Goal: Task Accomplishment & Management: Manage account settings

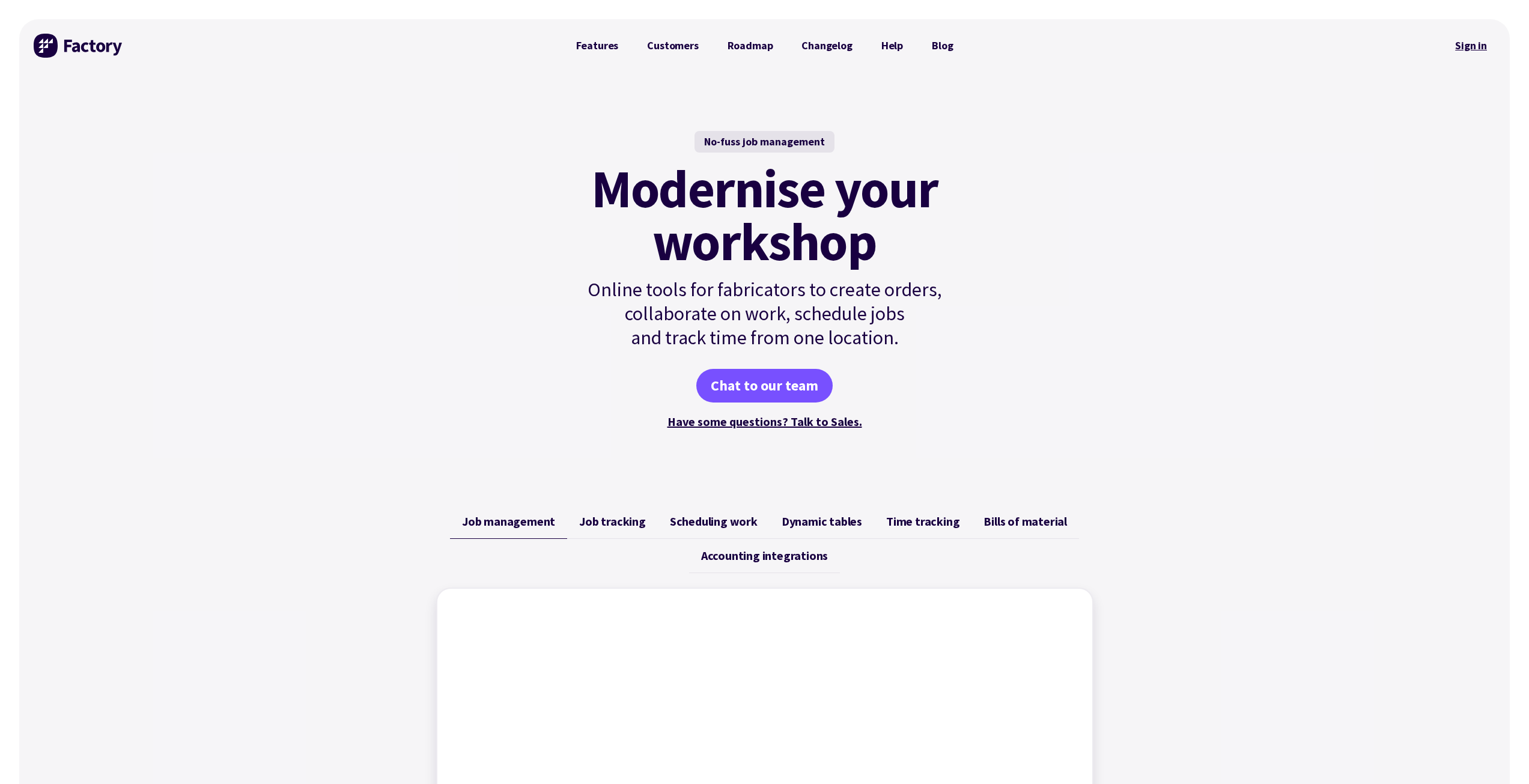
click at [1470, 51] on link "Sign in" at bounding box center [1471, 46] width 48 height 28
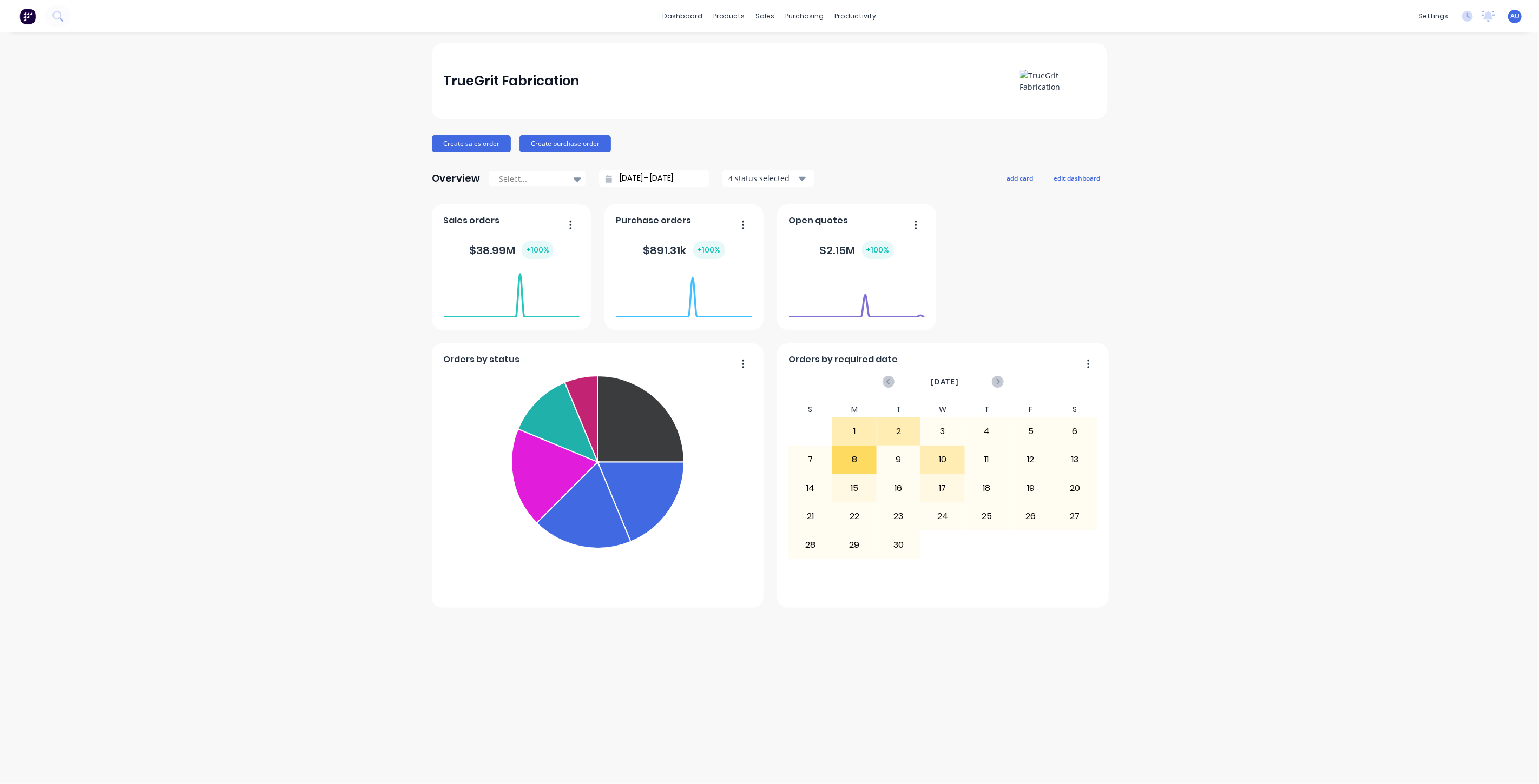
click at [232, 233] on div "TrueGrit Fabrication Create sales order Create purchase order Overview Select..…" at bounding box center [770, 408] width 1539 height 730
click at [1225, 244] on div "TrueGrit Fabrication Create sales order Create purchase order Overview Select..…" at bounding box center [770, 408] width 1539 height 730
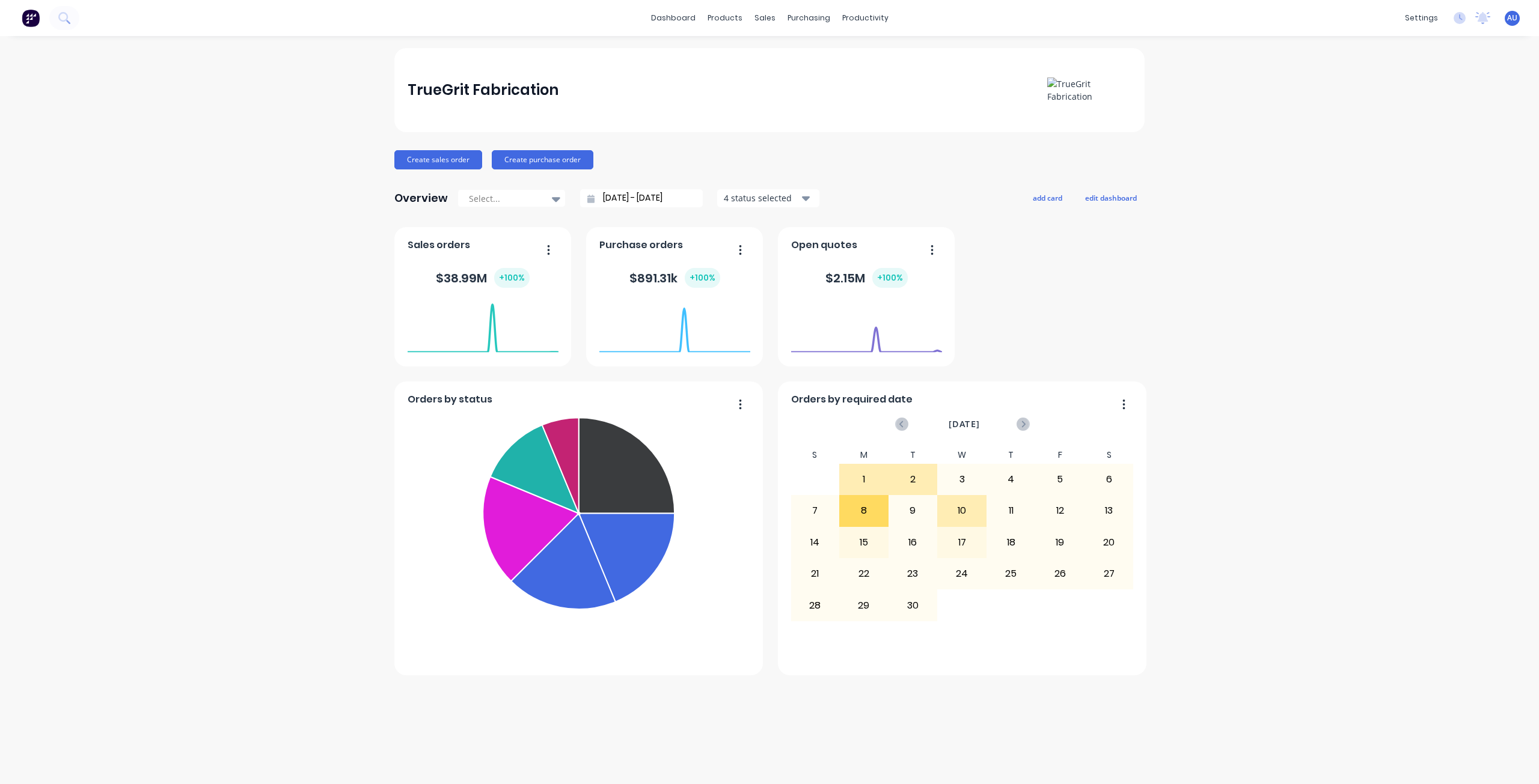
drag, startPoint x: 1692, startPoint y: 0, endPoint x: 1257, endPoint y: 432, distance: 613.1
click at [1257, 432] on div "TrueGrit Fabrication Create sales order Create purchase order Overview Select..…" at bounding box center [769, 409] width 1539 height 724
click at [1128, 296] on div "Orders by status Submitted Fabrication Ready for Delivery Welding Fabricate Wai…" at bounding box center [769, 451] width 750 height 448
click at [1065, 276] on div "Orders by status Submitted Fabrication Ready for Delivery Welding Fabricate Wai…" at bounding box center [769, 451] width 750 height 448
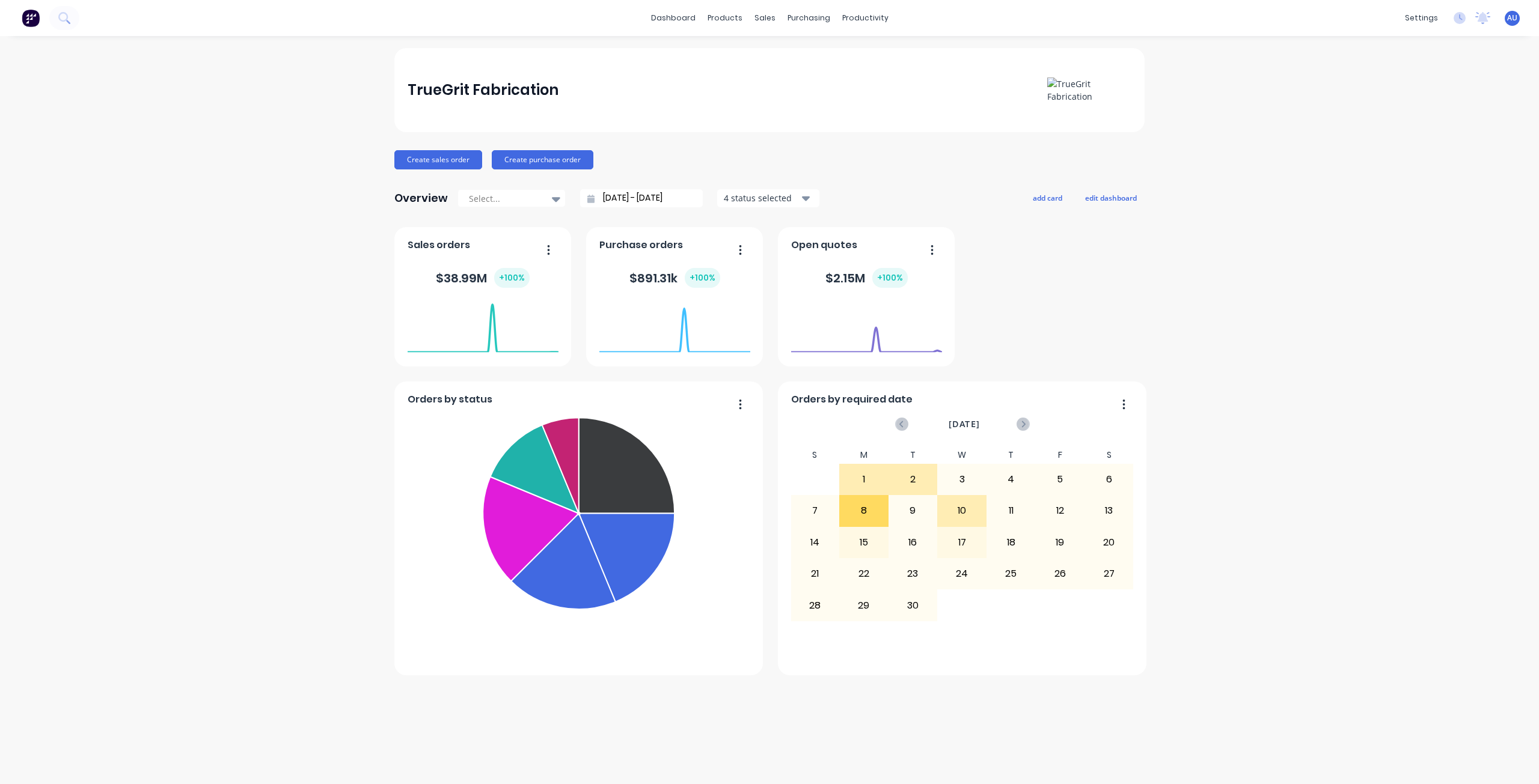
click at [1039, 278] on div "Orders by status Submitted Fabrication Ready for Delivery Welding Fabricate Wai…" at bounding box center [769, 451] width 750 height 448
click at [1082, 261] on div "Orders by status Submitted Fabrication Ready for Delivery Welding Fabricate Wai…" at bounding box center [769, 451] width 750 height 448
click at [743, 56] on div "Product Catalogue" at bounding box center [778, 58] width 74 height 11
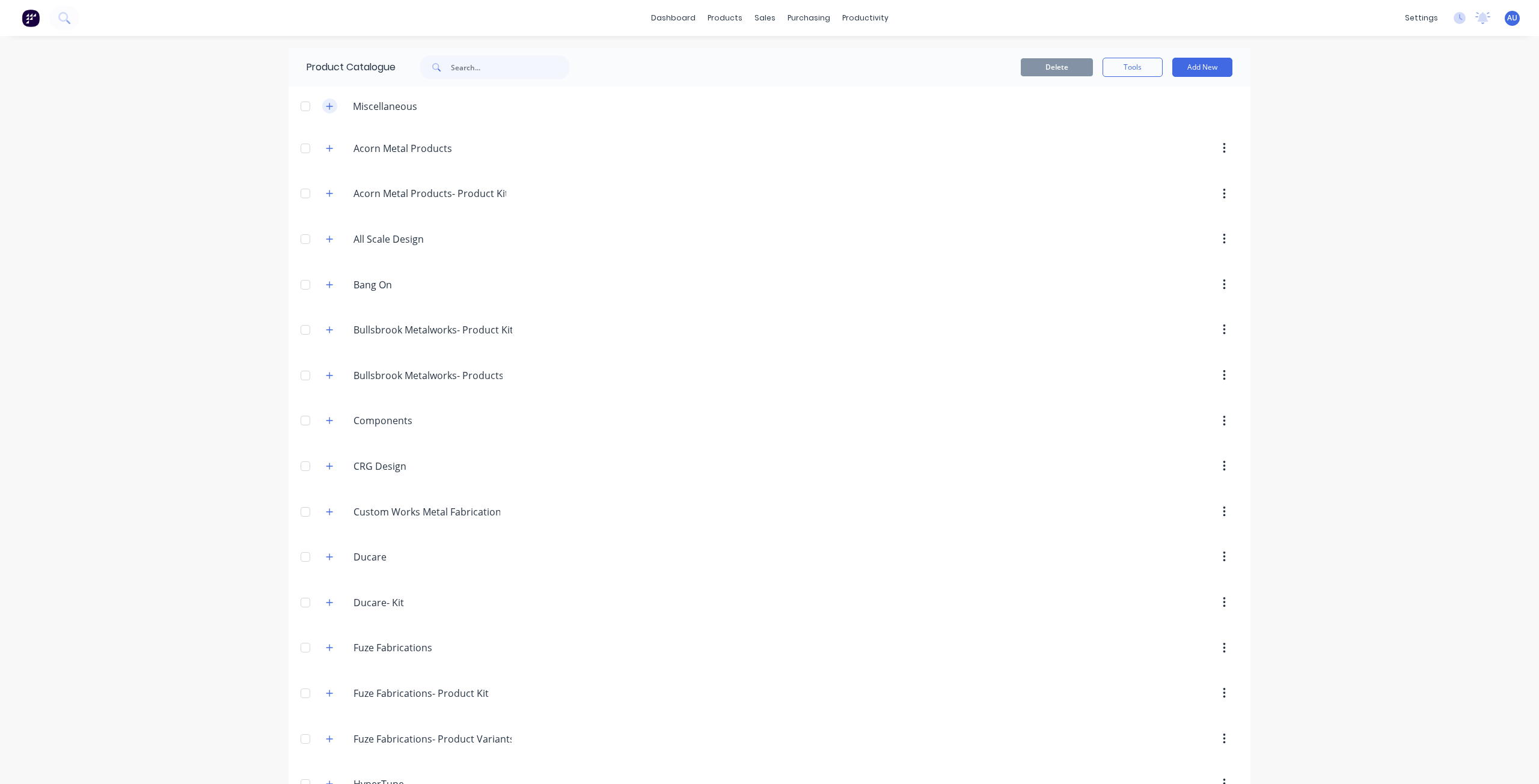
click at [326, 107] on icon "button" at bounding box center [329, 106] width 7 height 9
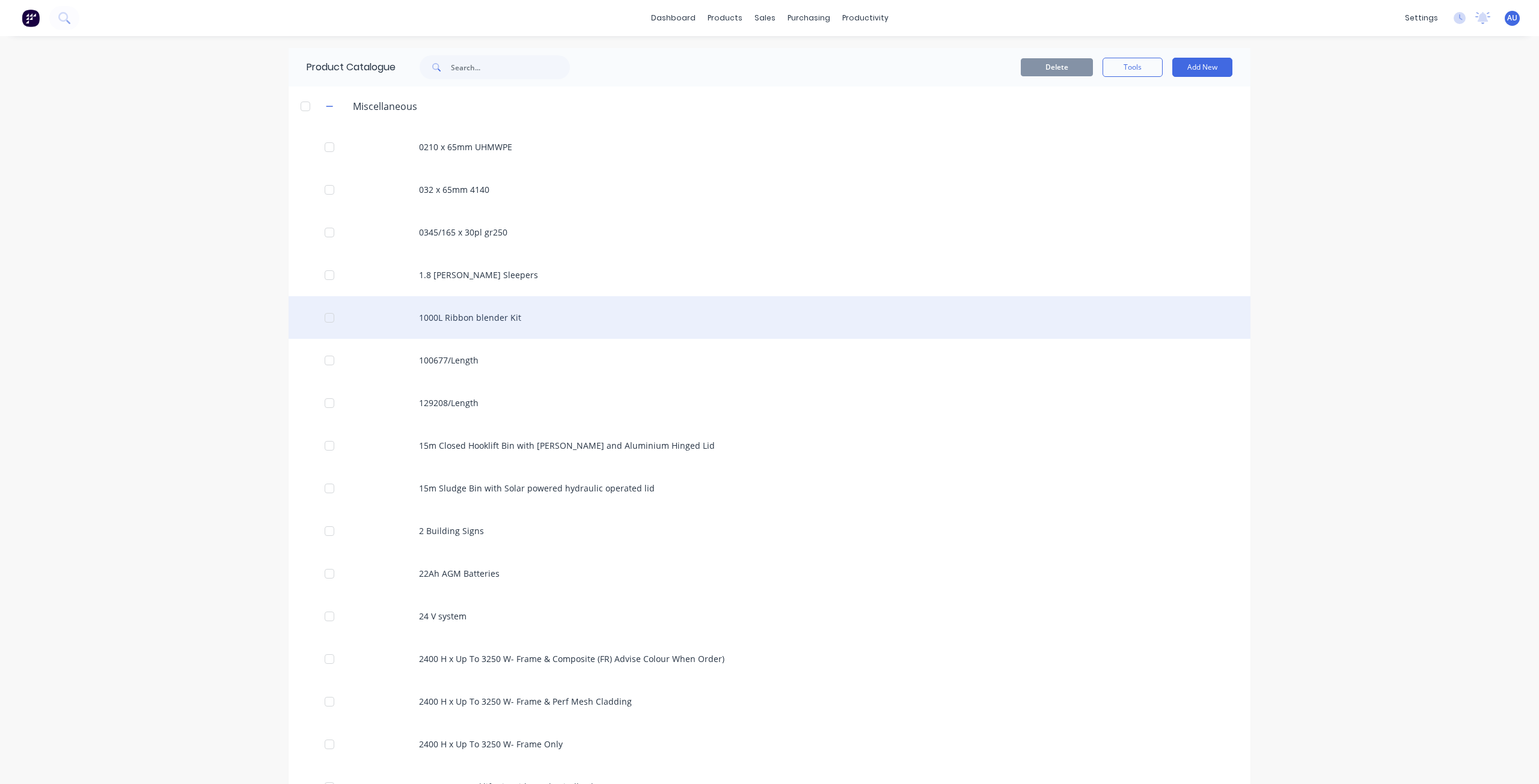
scroll to position [5, 0]
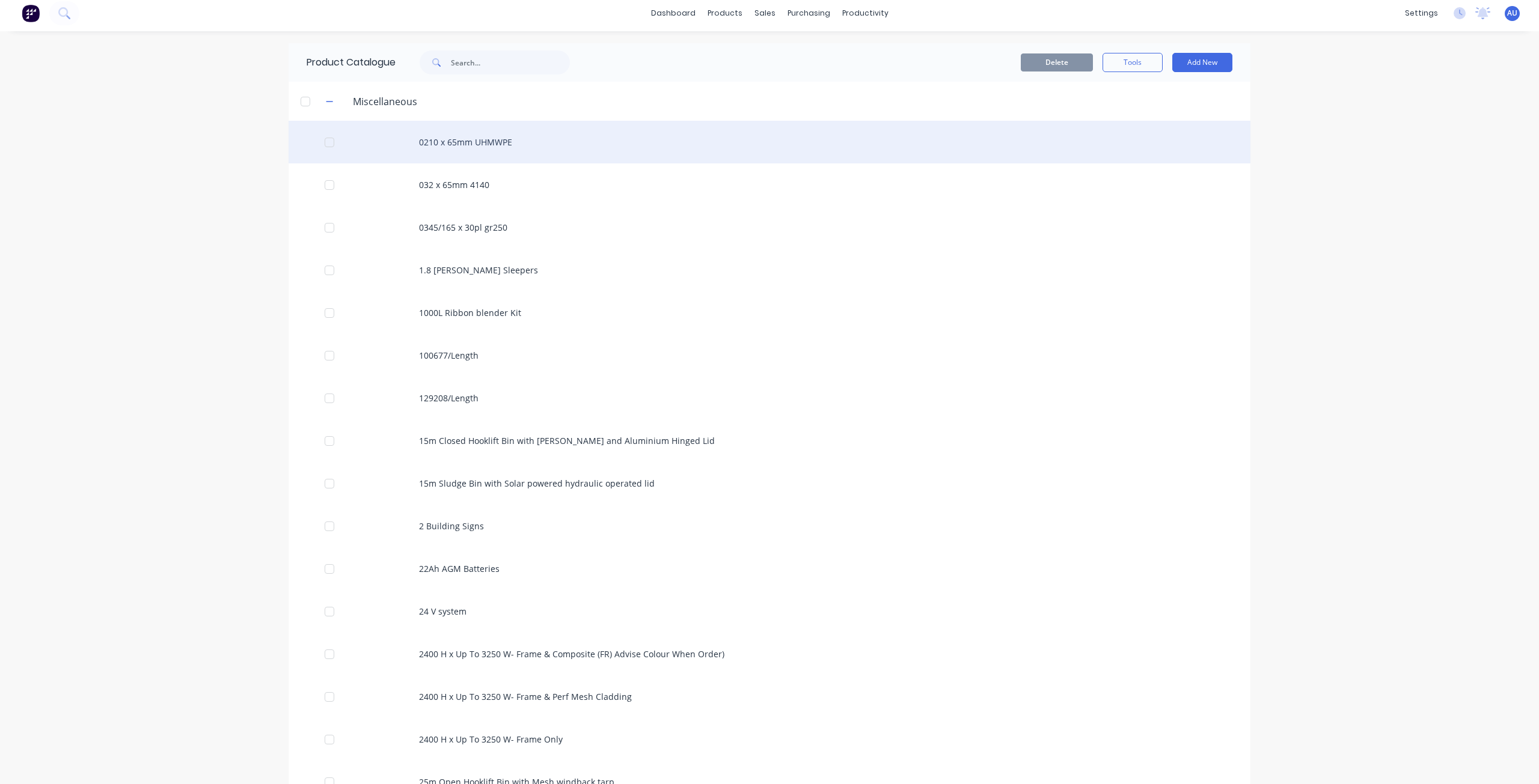
click at [456, 147] on div "0210 x 65mm UHMWPE" at bounding box center [769, 142] width 962 height 42
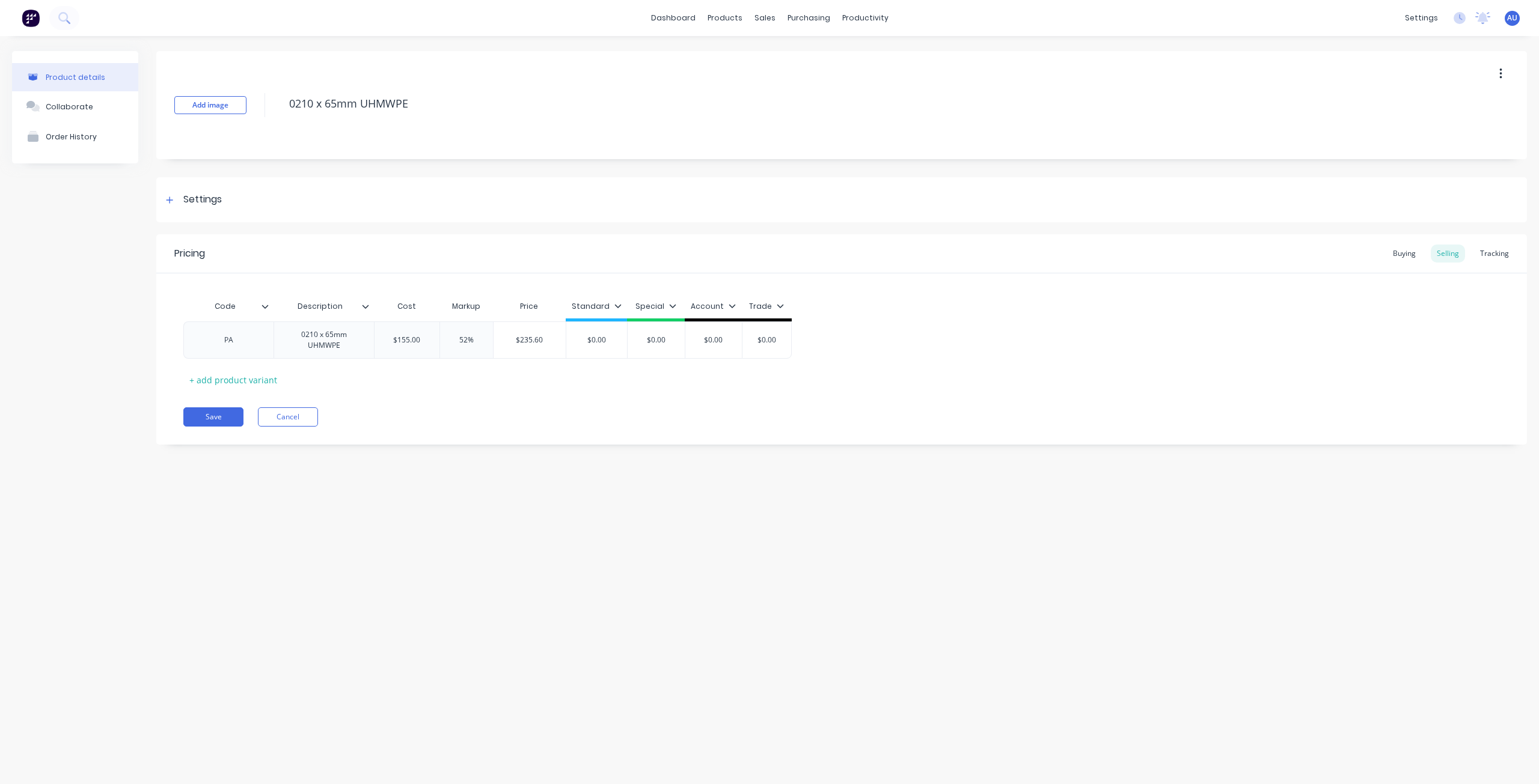
type textarea "x"
type input "$155.00"
click at [418, 342] on input "$155.00" at bounding box center [407, 340] width 65 height 11
type input "52%"
click at [474, 342] on input "52%" at bounding box center [467, 340] width 60 height 11
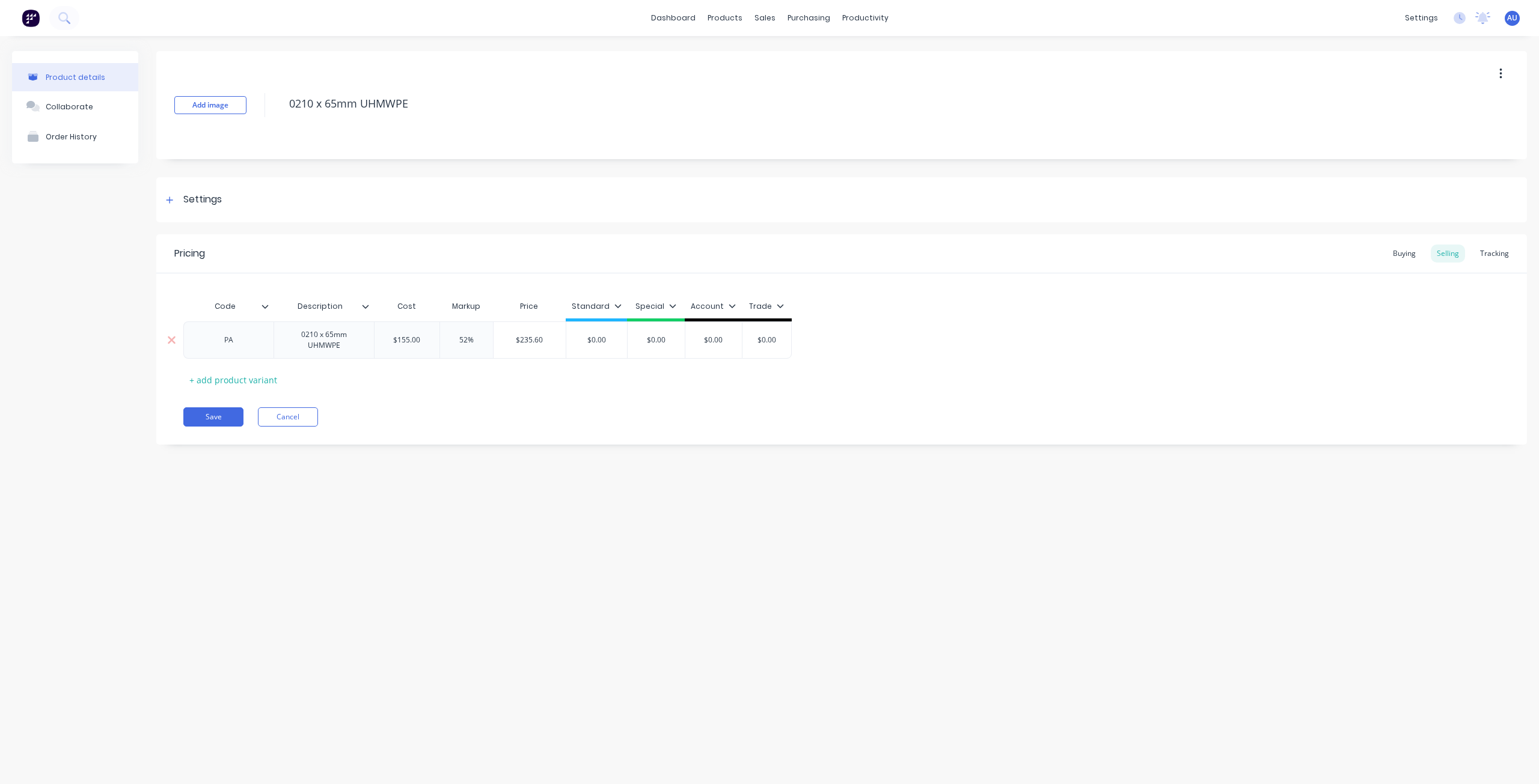
type input "$235.60"
click at [542, 342] on input "$235.60" at bounding box center [530, 340] width 73 height 11
type input "$0.00"
click at [597, 340] on input "$0.00" at bounding box center [596, 340] width 60 height 11
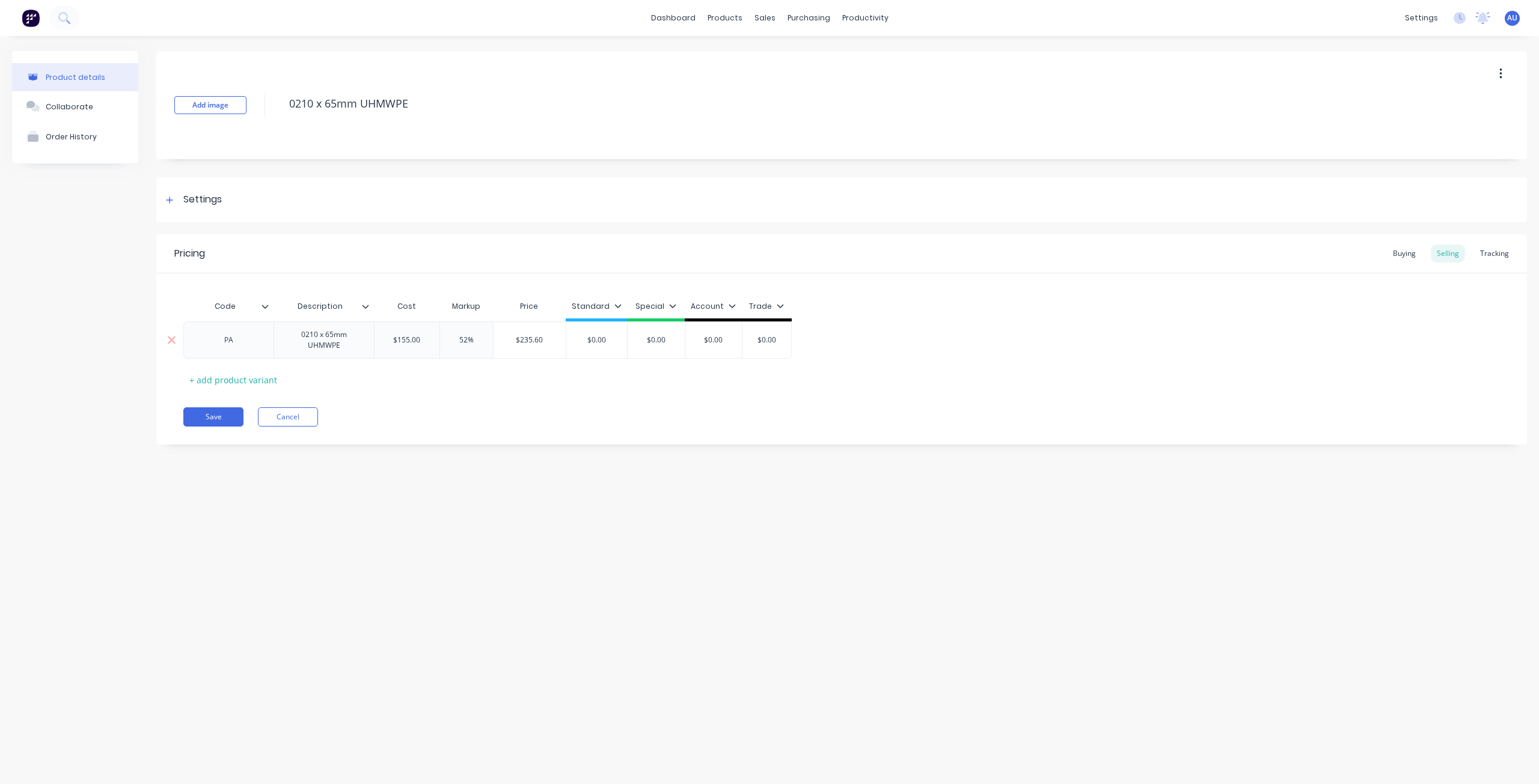
click at [611, 338] on input "$0.00" at bounding box center [596, 340] width 60 height 11
click at [661, 309] on div "Special" at bounding box center [656, 306] width 41 height 11
click at [733, 401] on div "Pricing Buying Selling Tracking Code Description Cost Markup Price Standard Spe…" at bounding box center [841, 339] width 1370 height 210
click at [169, 197] on icon at bounding box center [169, 200] width 7 height 9
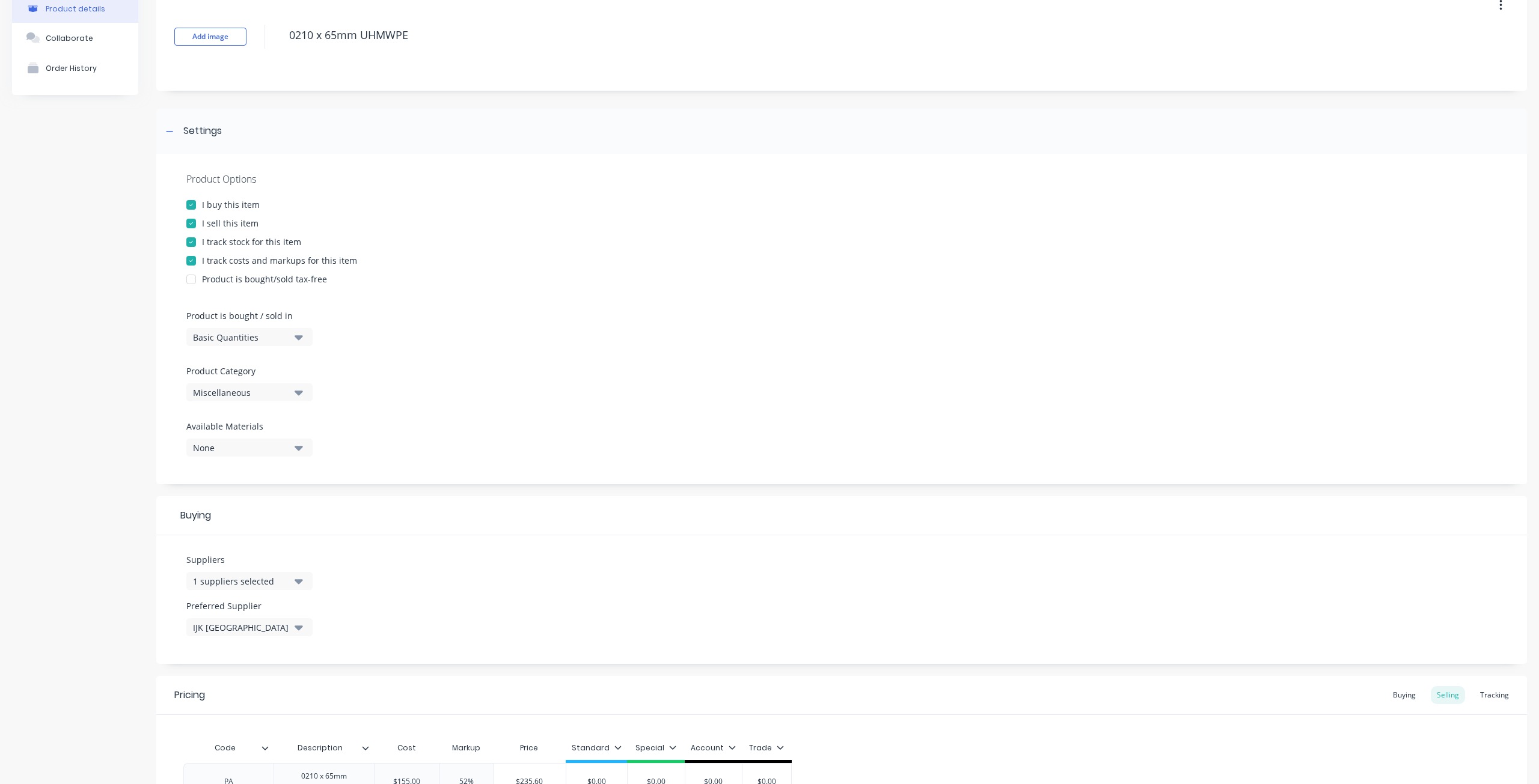
scroll to position [69, 0]
click at [206, 321] on label "Product is bought / sold in" at bounding box center [246, 315] width 120 height 13
drag, startPoint x: 190, startPoint y: 312, endPoint x: 222, endPoint y: 314, distance: 32.1
click at [222, 314] on label "Product is bought / sold in" at bounding box center [246, 315] width 120 height 13
click at [243, 336] on div "Basic Quantities" at bounding box center [241, 336] width 96 height 13
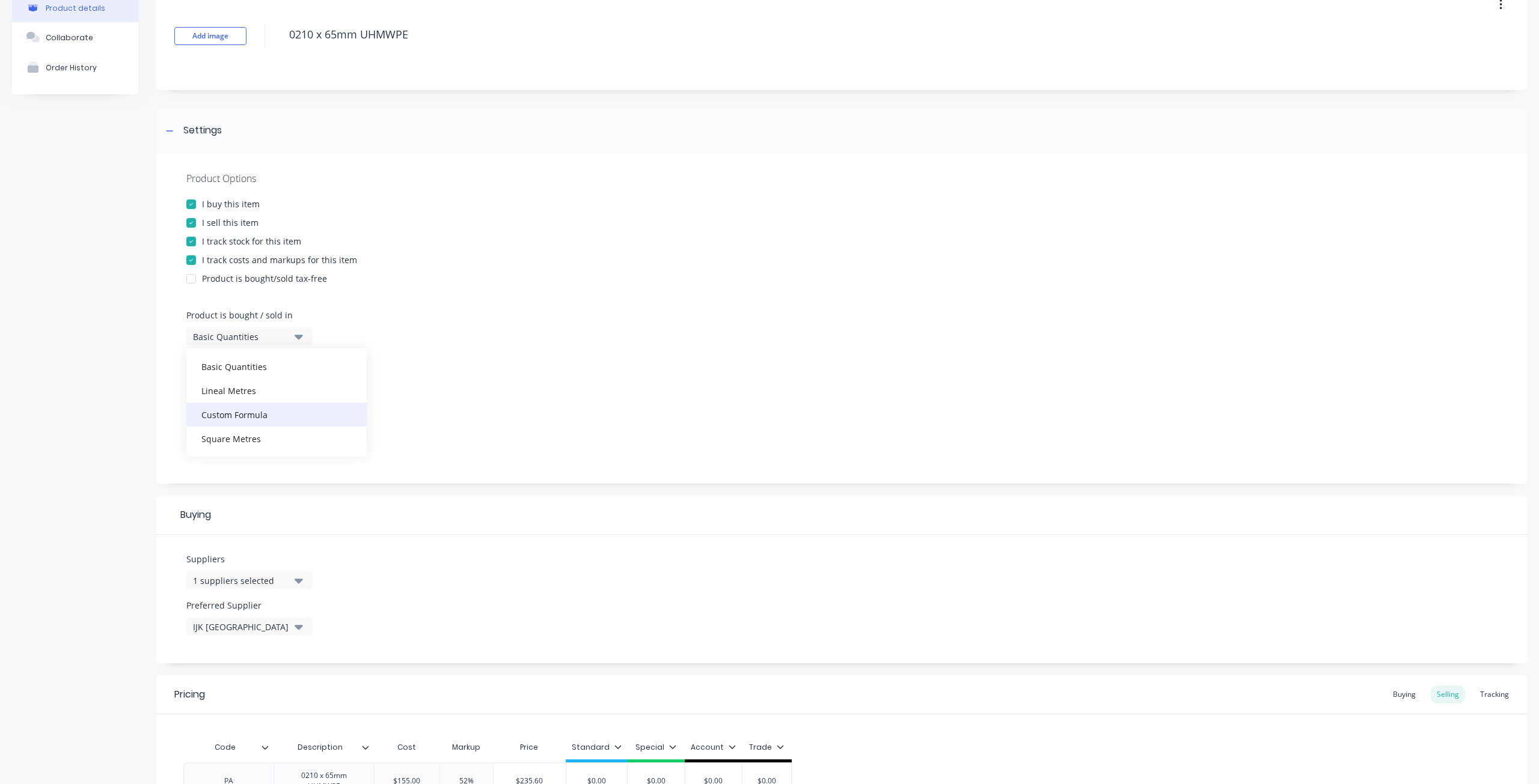
click at [231, 417] on div "Custom Formula" at bounding box center [277, 415] width 181 height 24
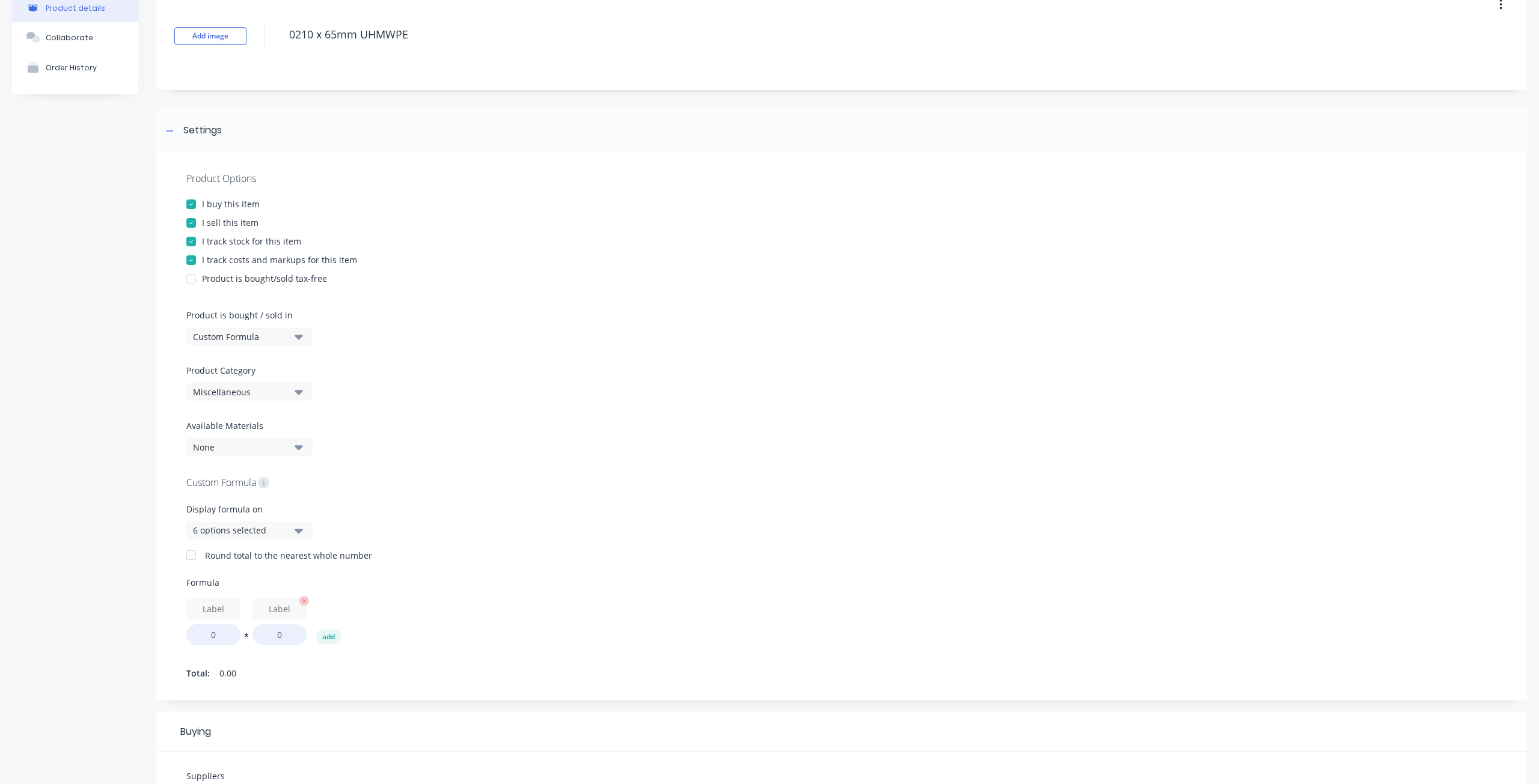
click at [303, 602] on icon "button" at bounding box center [304, 601] width 9 height 9
click at [236, 391] on div "Miscellaneous" at bounding box center [241, 392] width 96 height 13
click at [226, 338] on div "Custom Formula" at bounding box center [241, 336] width 96 height 13
click at [228, 371] on div "Basic Quantities" at bounding box center [277, 366] width 181 height 24
type textarea "x"
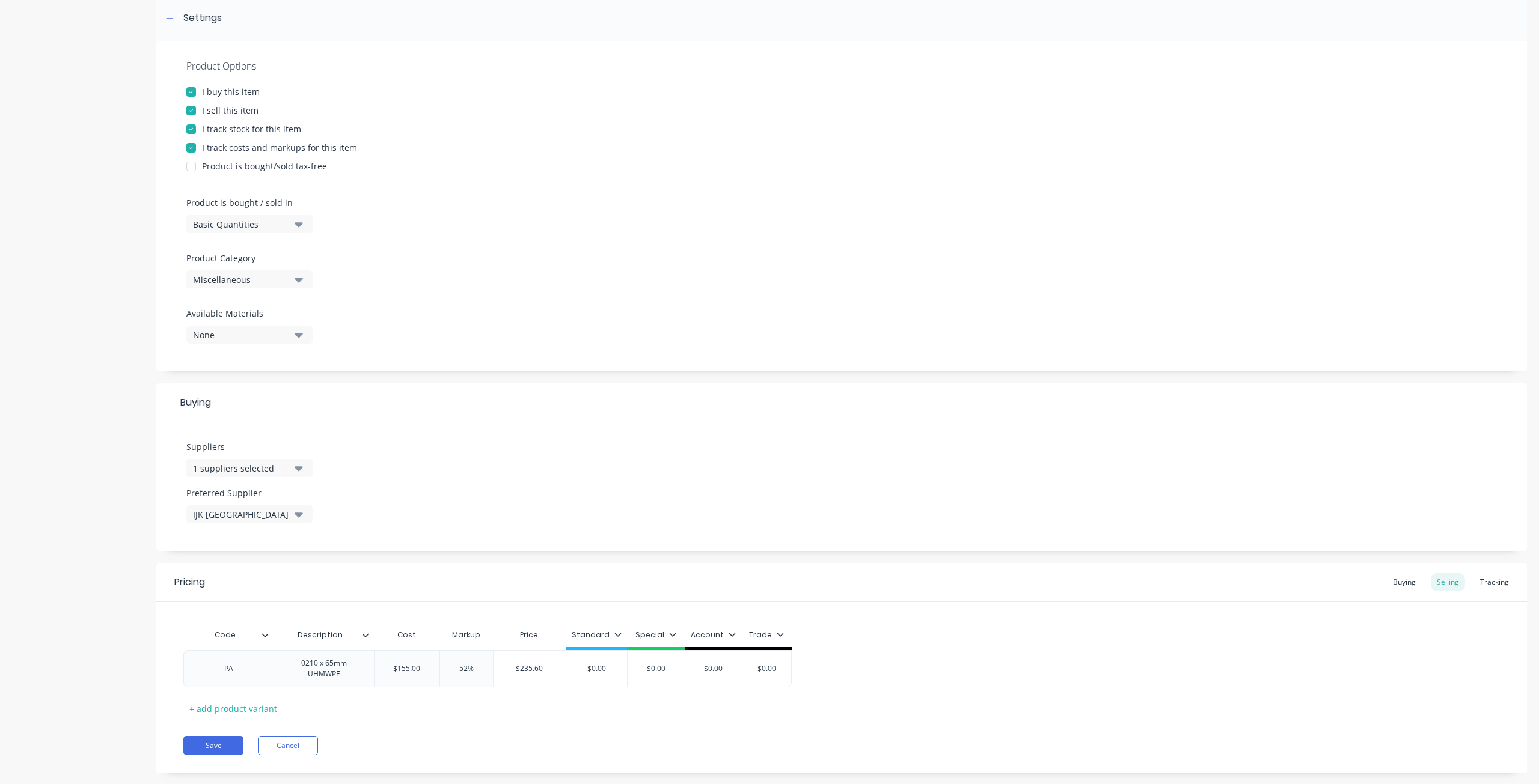
scroll to position [180, 0]
click at [217, 462] on button "1 suppliers selected" at bounding box center [250, 470] width 126 height 18
click at [738, 456] on div "Suppliers 1 suppliers selected IJK [GEOGRAPHIC_DATA] [PERSON_NAME]'s Metal Supp…" at bounding box center [841, 488] width 1370 height 129
click at [1387, 586] on div "Buying" at bounding box center [1404, 584] width 35 height 18
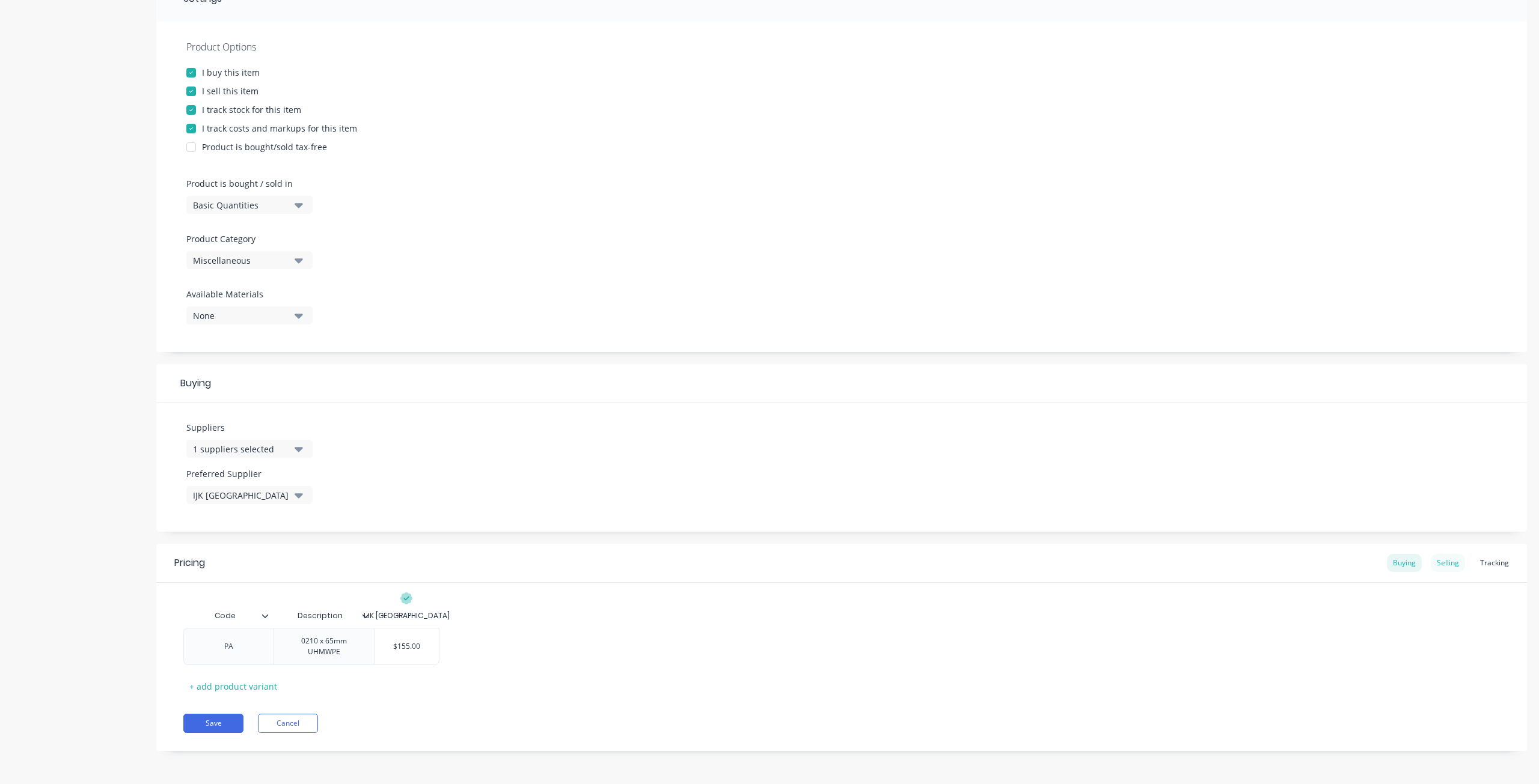
click at [1439, 563] on div "Selling" at bounding box center [1448, 562] width 35 height 18
click at [1497, 566] on div "Tracking" at bounding box center [1495, 562] width 41 height 18
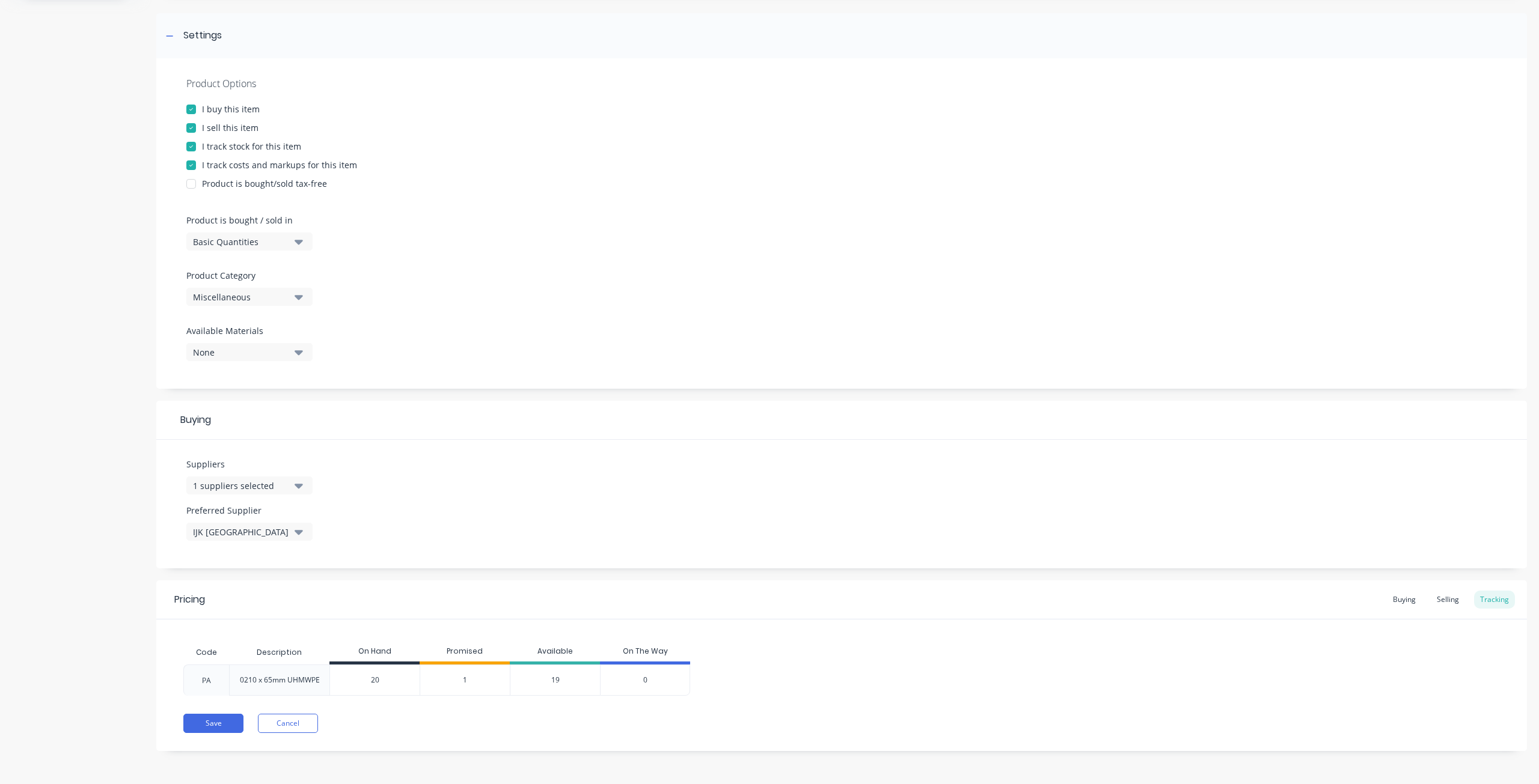
scroll to position [0, 0]
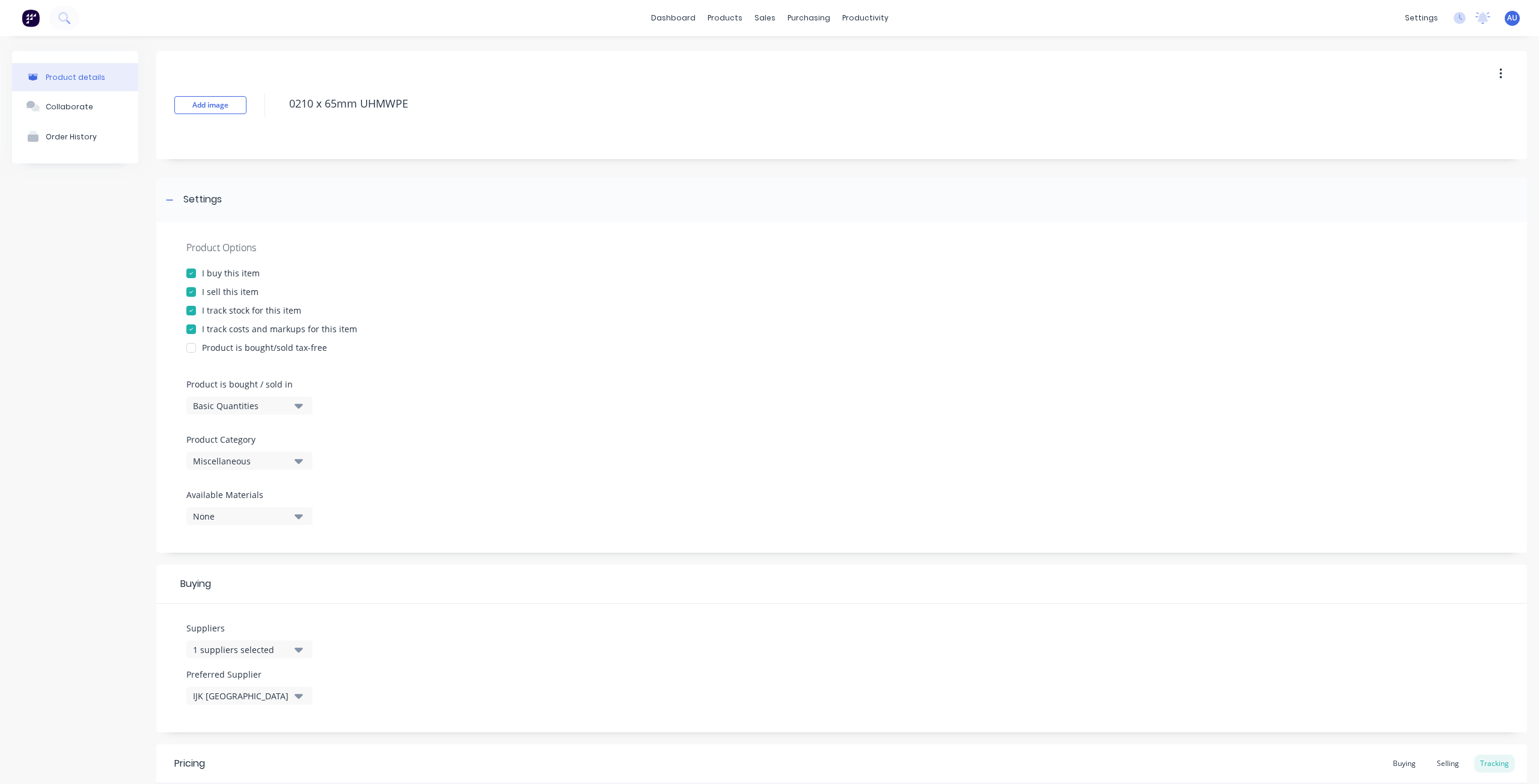
click at [29, 21] on img at bounding box center [31, 18] width 18 height 18
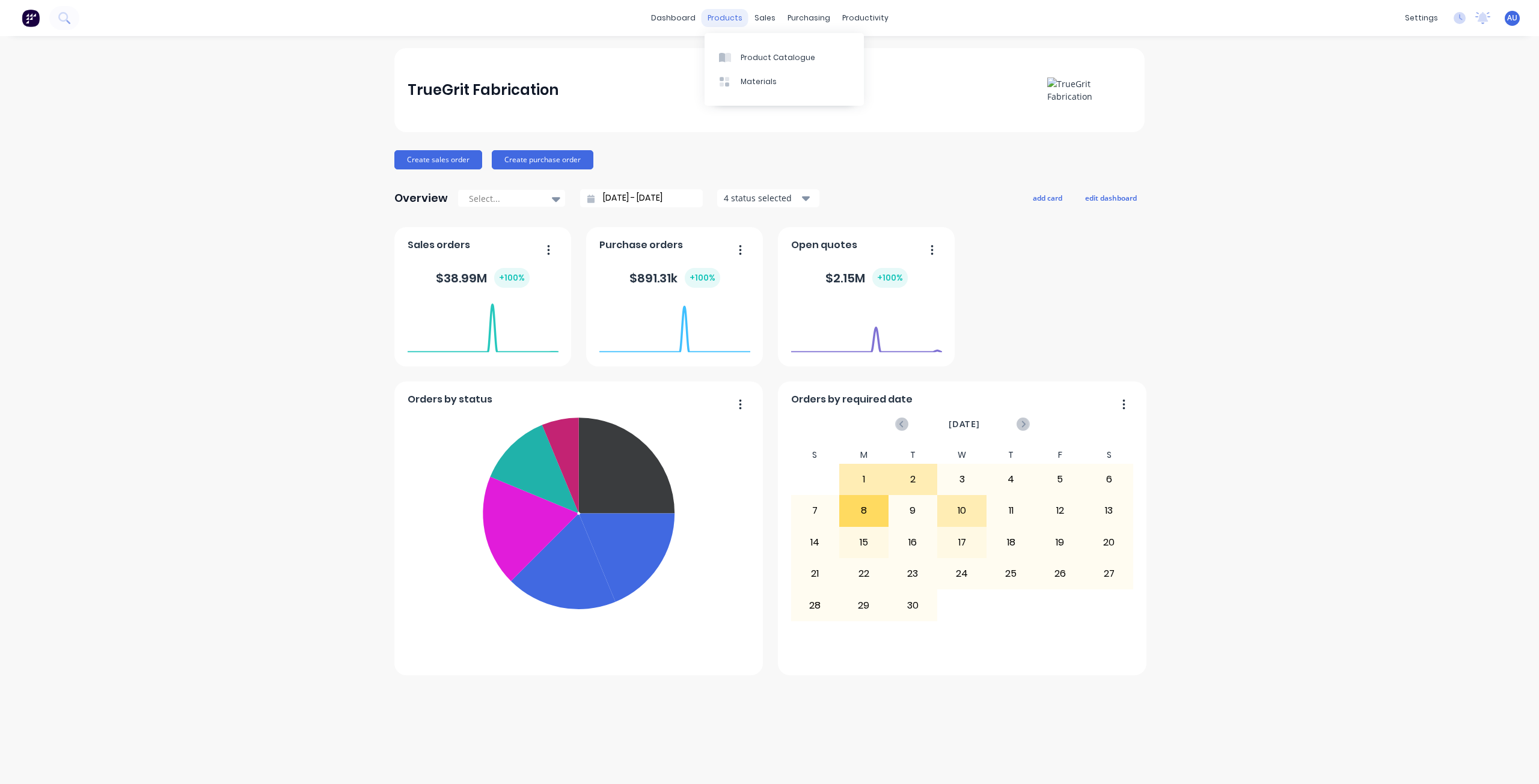
click at [735, 17] on div "products" at bounding box center [725, 18] width 47 height 18
click at [748, 54] on div "Product Catalogue" at bounding box center [778, 58] width 74 height 11
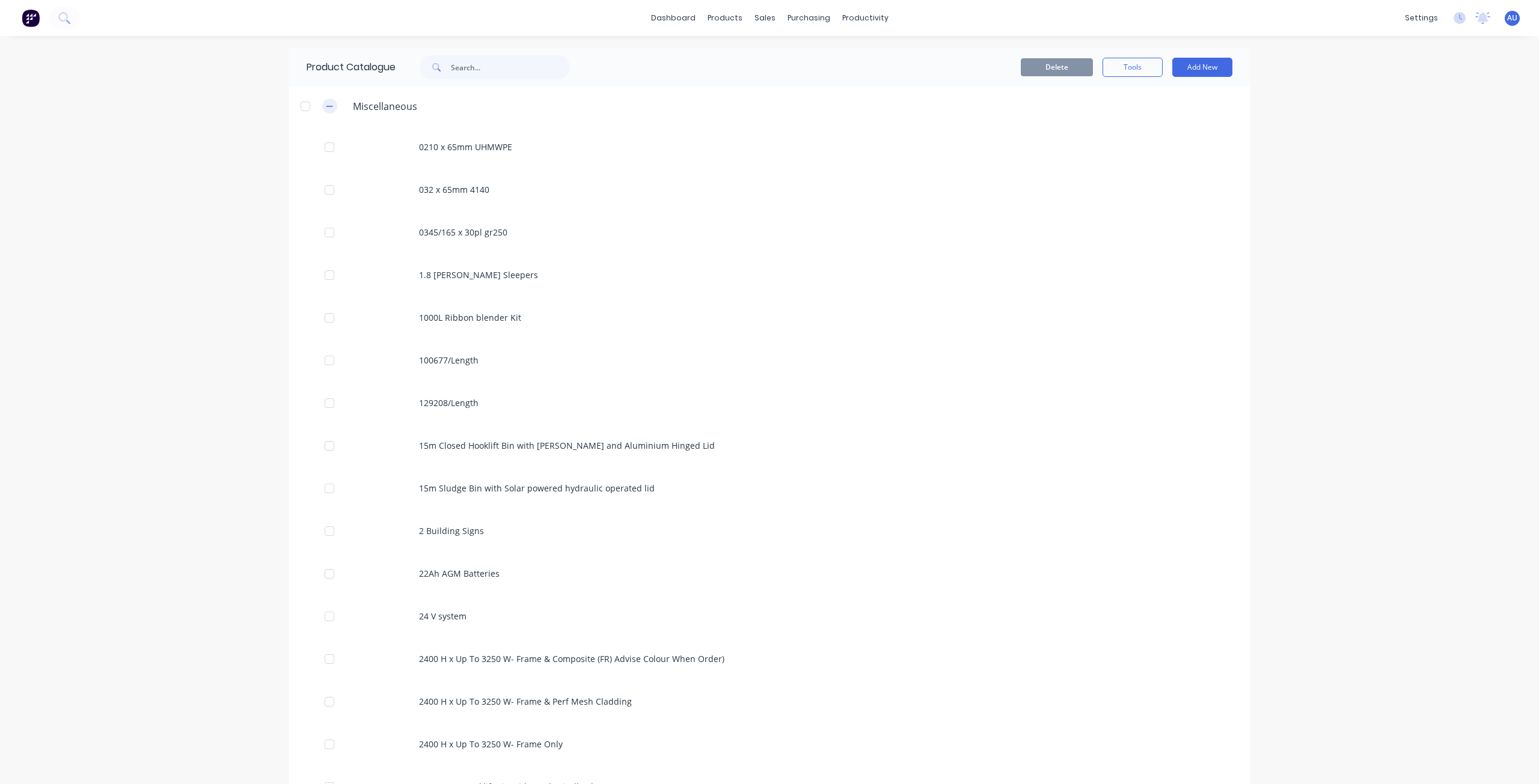
click at [329, 109] on icon "button" at bounding box center [329, 106] width 7 height 9
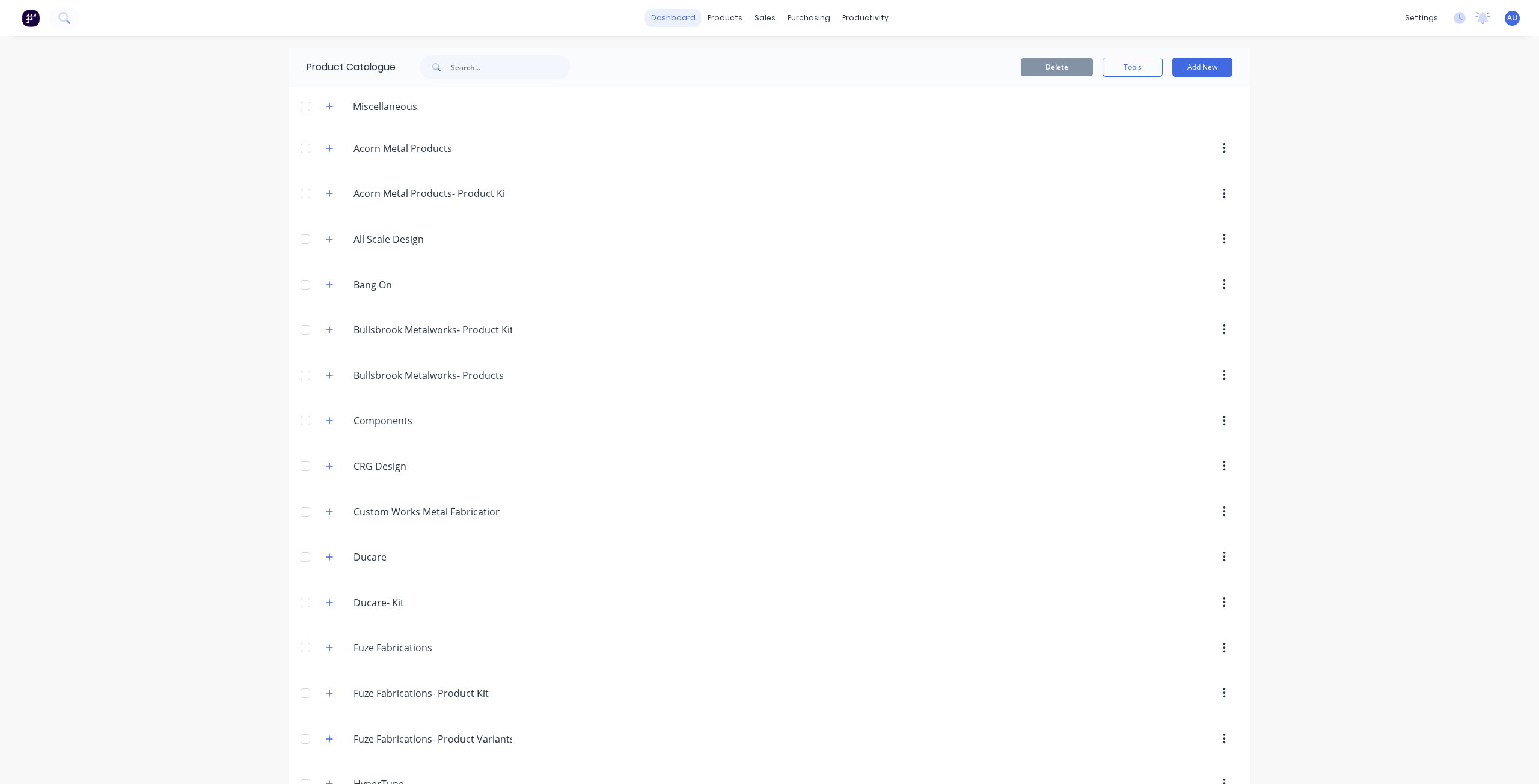
click at [680, 19] on link "dashboard" at bounding box center [673, 18] width 56 height 18
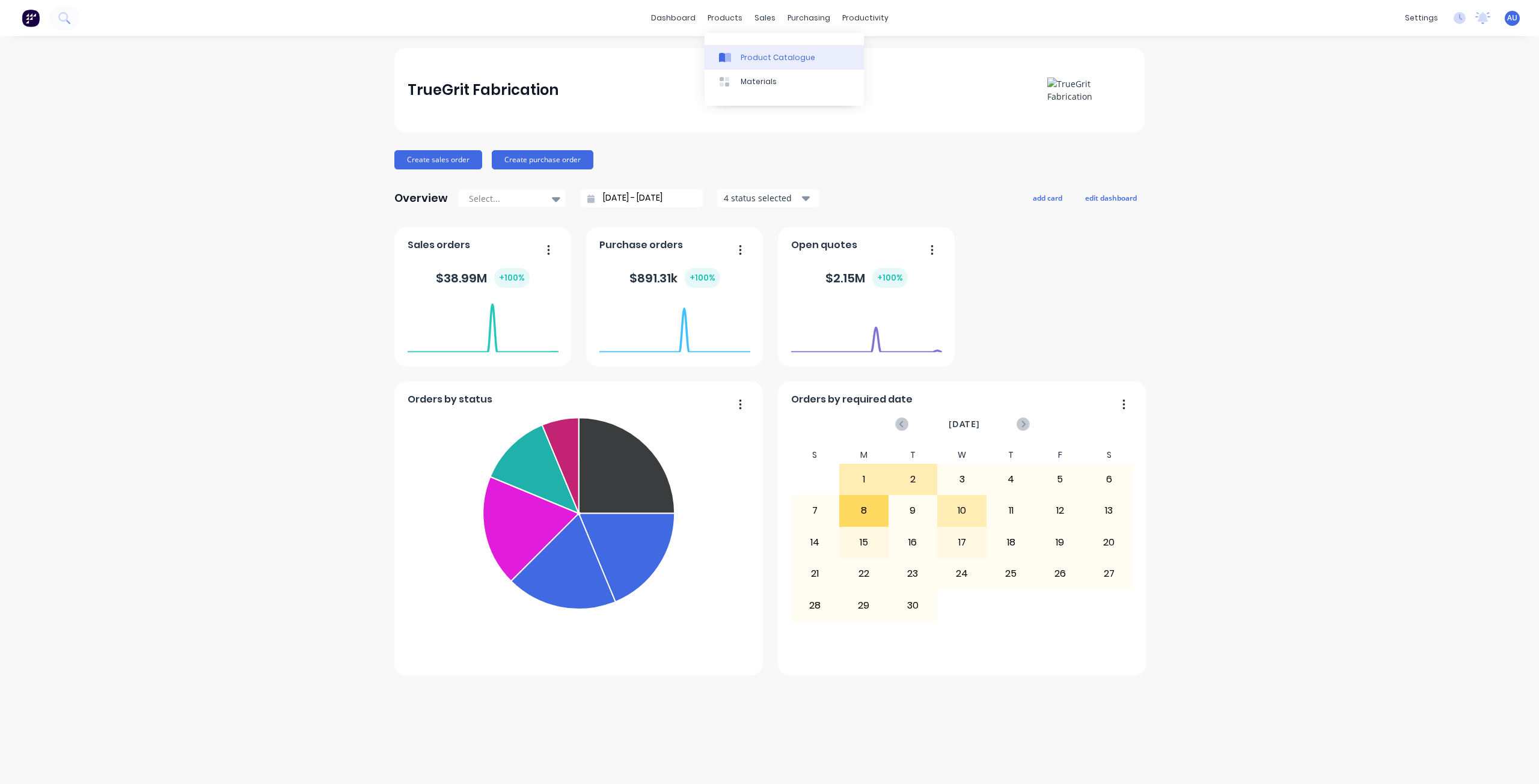
click at [761, 60] on div "Product Catalogue" at bounding box center [778, 58] width 74 height 11
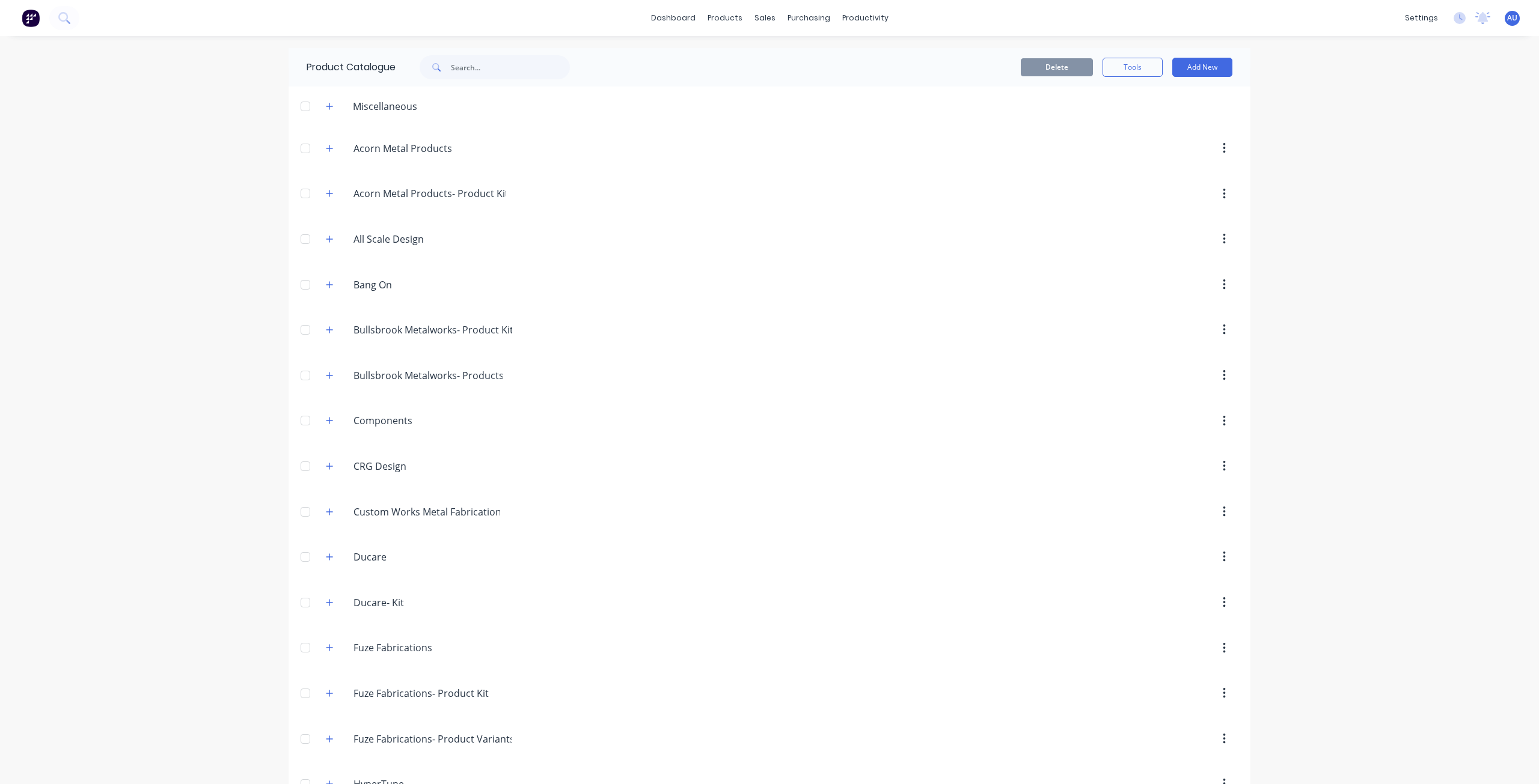
click at [212, 220] on div "dashboard products sales purchasing productivity dashboard products Product Cat…" at bounding box center [769, 392] width 1539 height 784
click at [204, 231] on div "dashboard products sales purchasing productivity dashboard products Product Cat…" at bounding box center [769, 392] width 1539 height 784
click at [326, 107] on icon "button" at bounding box center [329, 106] width 7 height 9
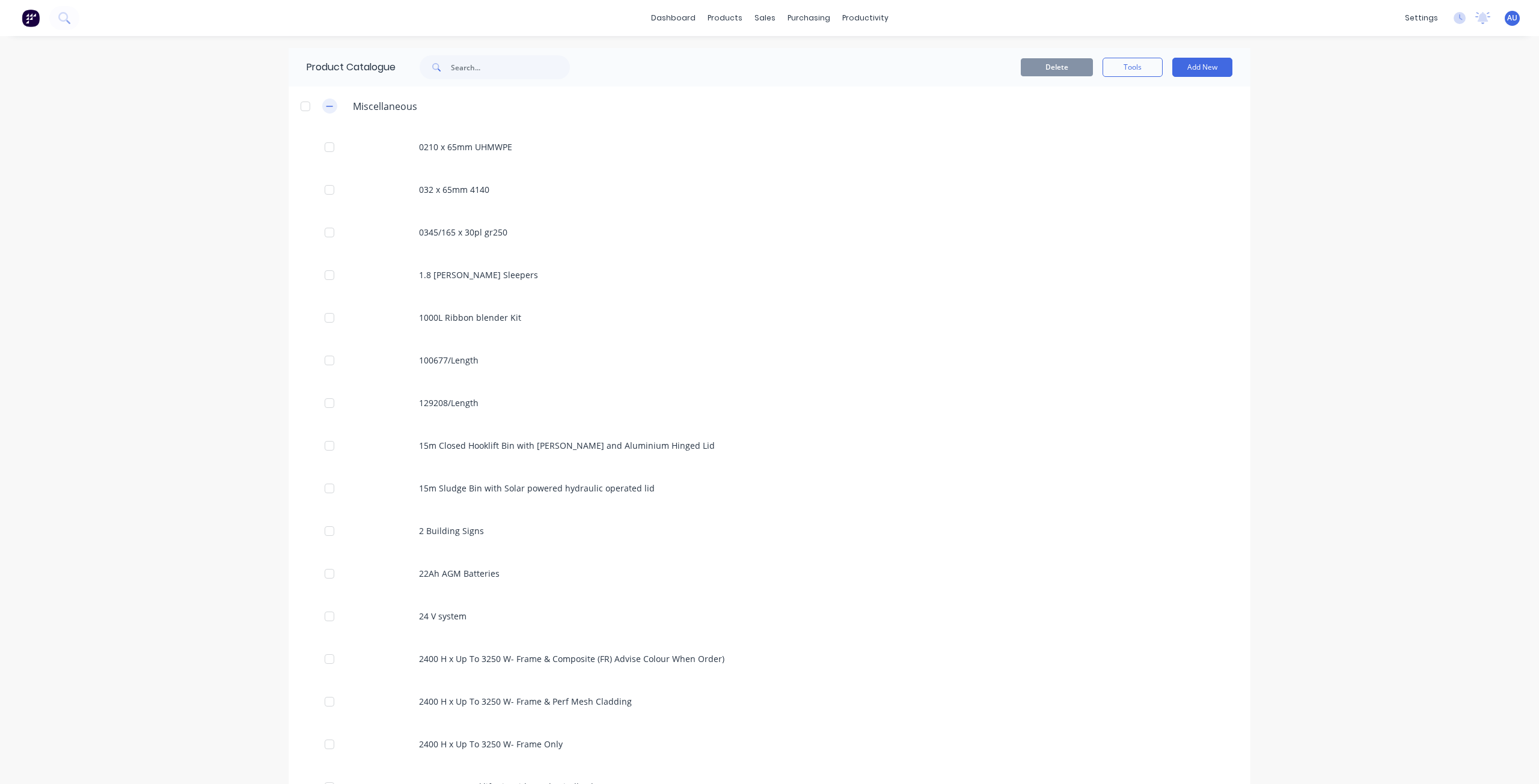
click at [327, 106] on icon "button" at bounding box center [330, 105] width 7 height 1
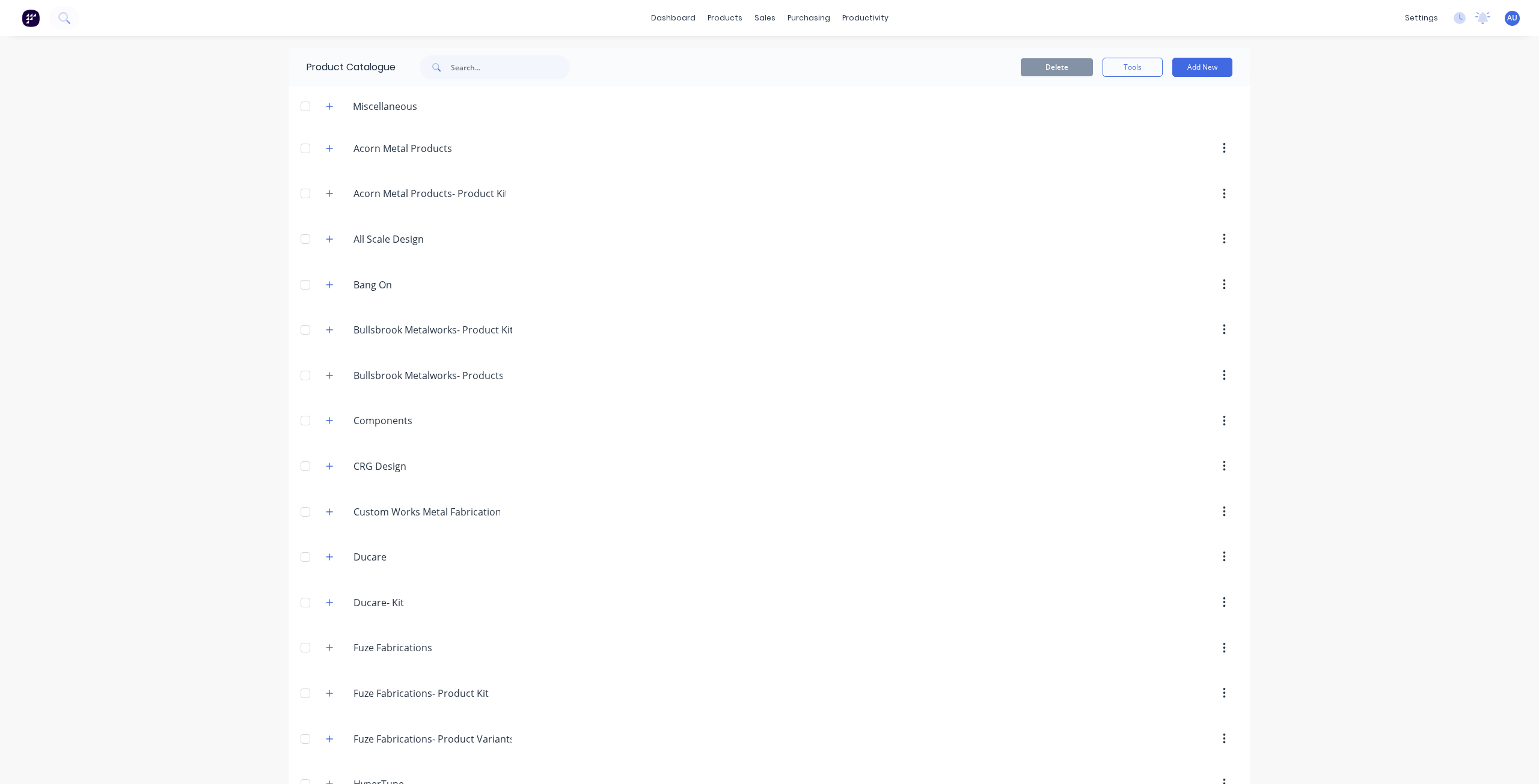
click at [156, 189] on div "dashboard products sales purchasing productivity dashboard products Product Cat…" at bounding box center [769, 392] width 1539 height 784
click at [662, 19] on link "dashboard" at bounding box center [673, 18] width 56 height 18
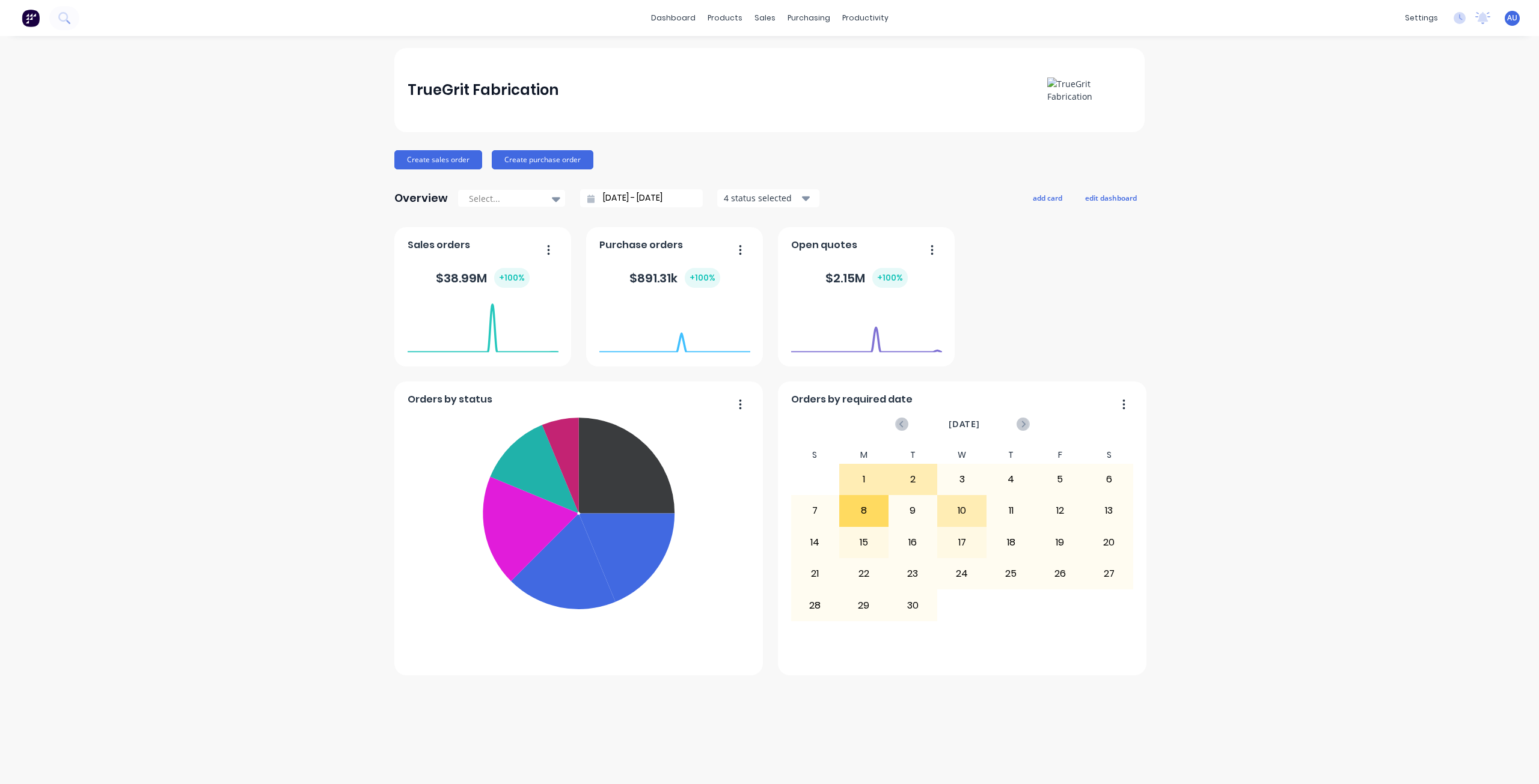
click at [277, 155] on div "TrueGrit Fabrication Create sales order Create purchase order Overview Select..…" at bounding box center [769, 409] width 1539 height 724
click at [429, 166] on button "Create sales order" at bounding box center [438, 159] width 88 height 19
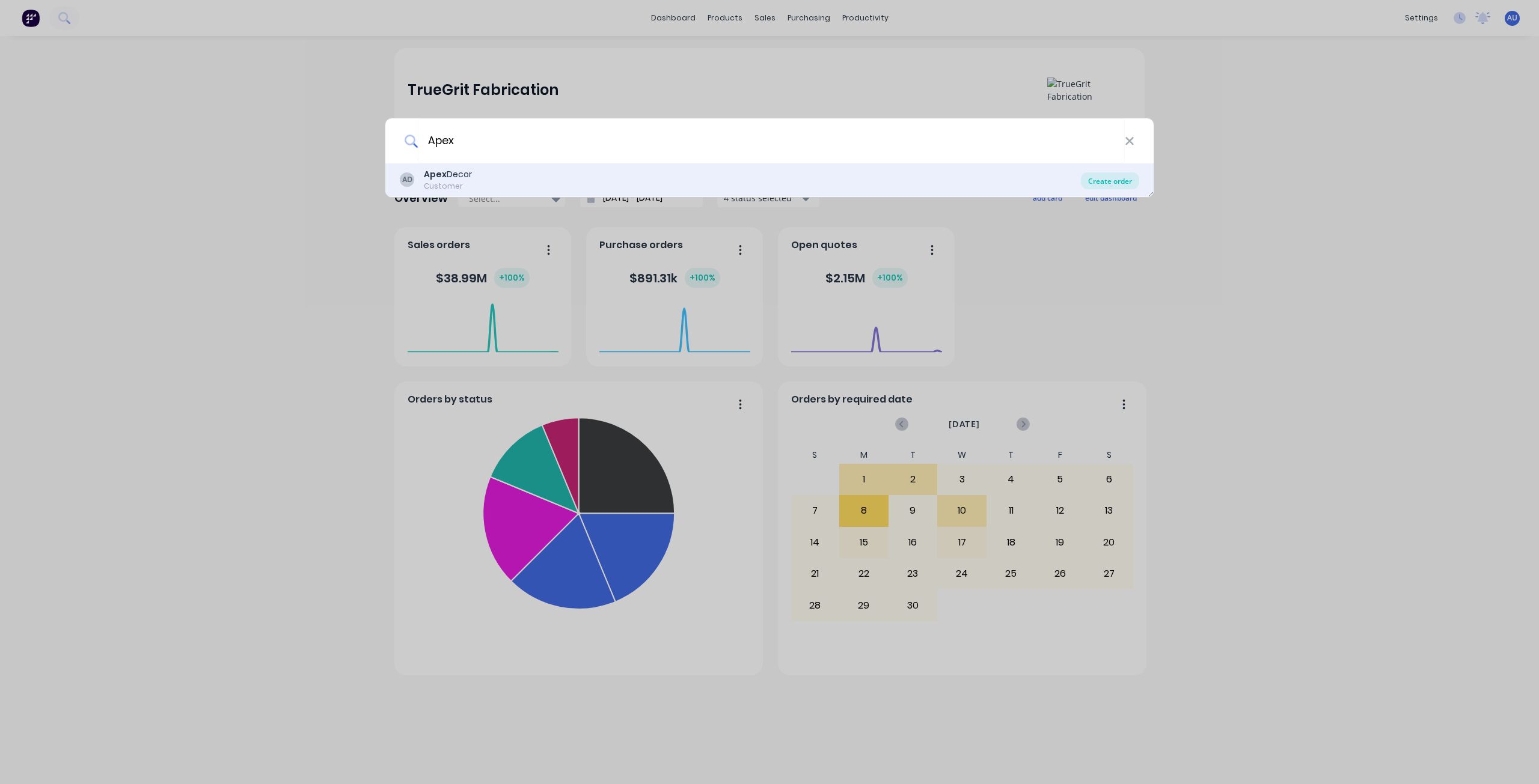
type input "Apex"
click at [1097, 186] on div "Create order" at bounding box center [1110, 180] width 58 height 17
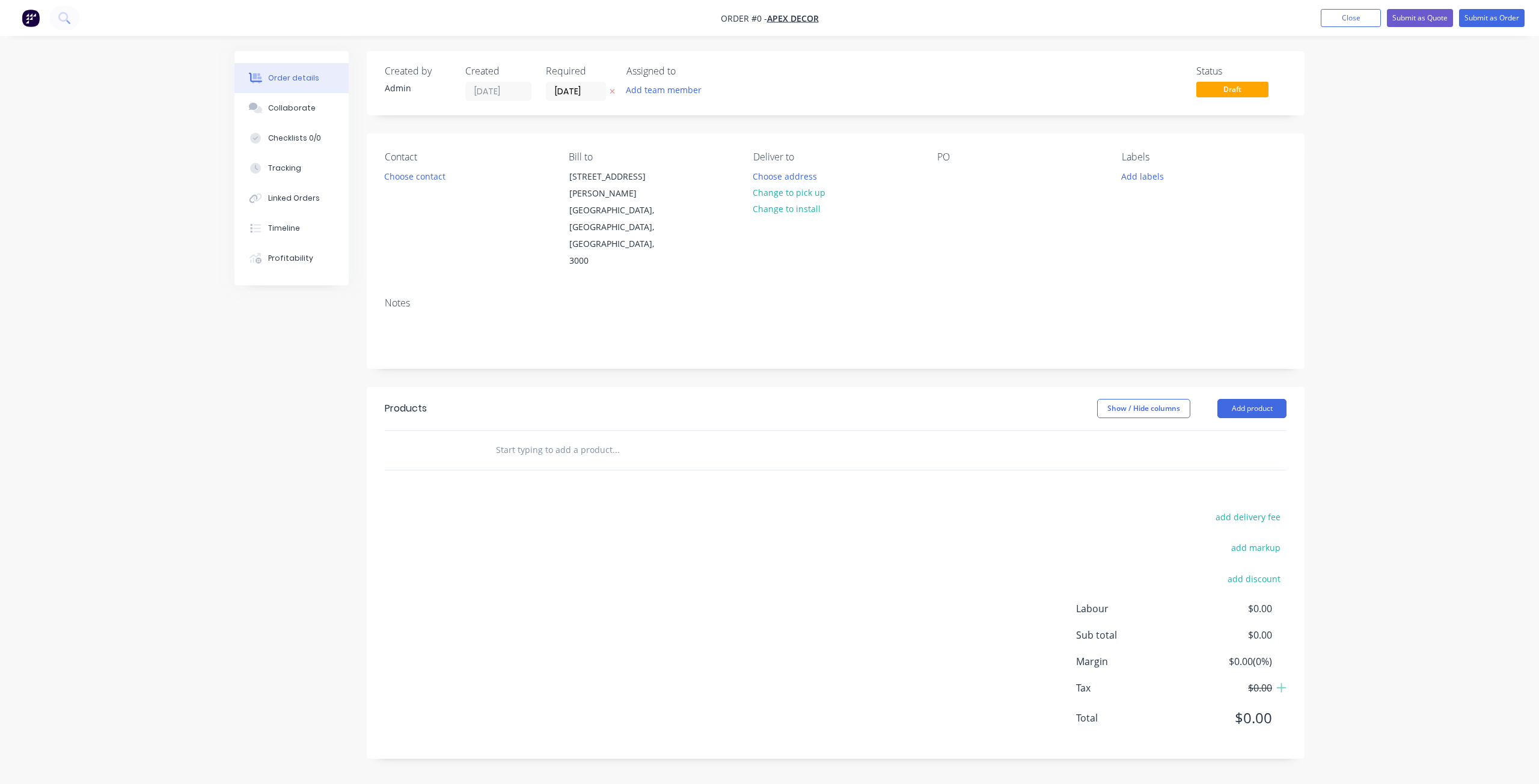
click at [405, 78] on div "Created by Admin" at bounding box center [418, 83] width 66 height 35
click at [403, 93] on div "Admin" at bounding box center [418, 88] width 66 height 13
click at [571, 93] on input "[DATE]" at bounding box center [575, 91] width 59 height 18
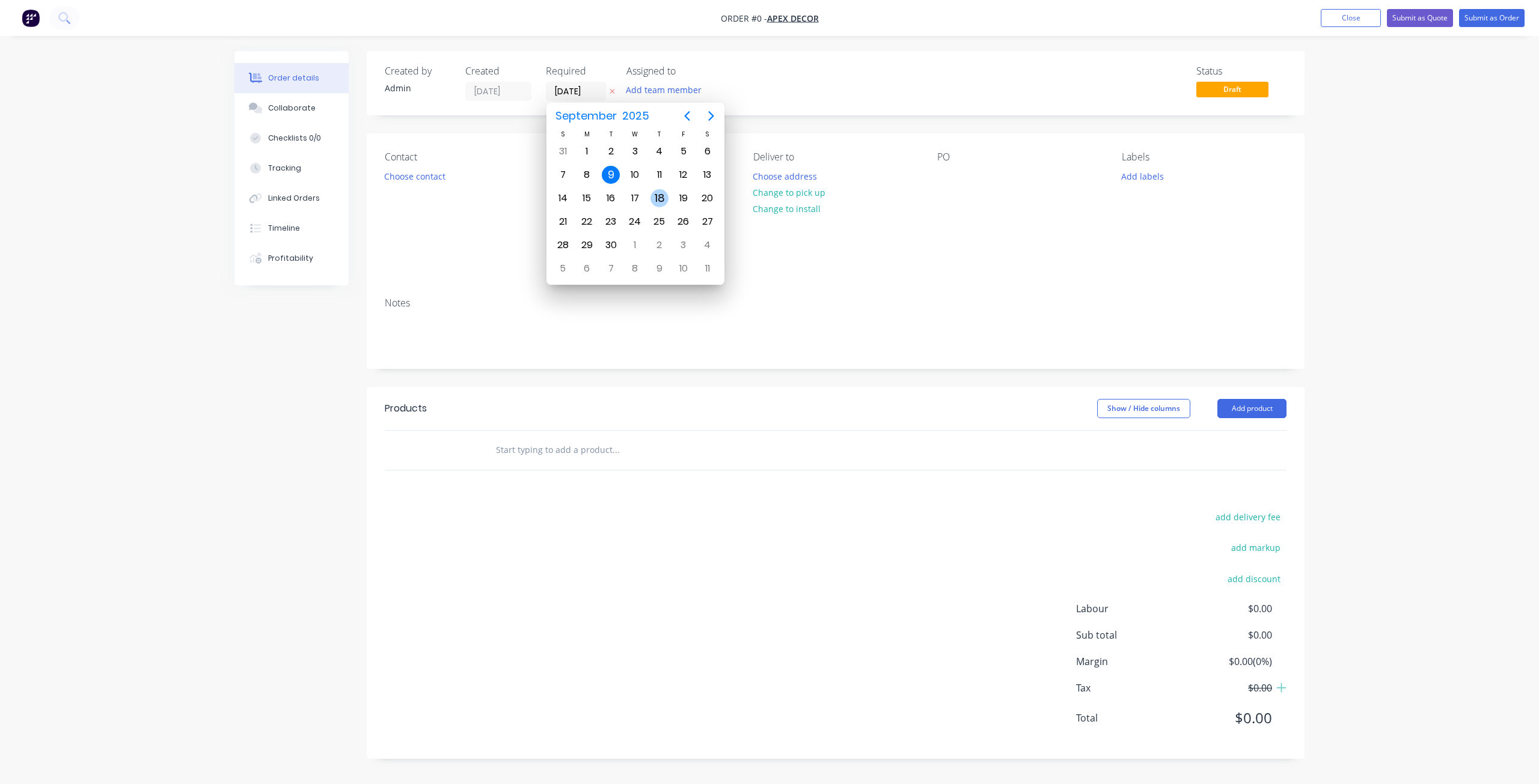
click at [657, 201] on div "18" at bounding box center [659, 198] width 18 height 18
type input "[DATE]"
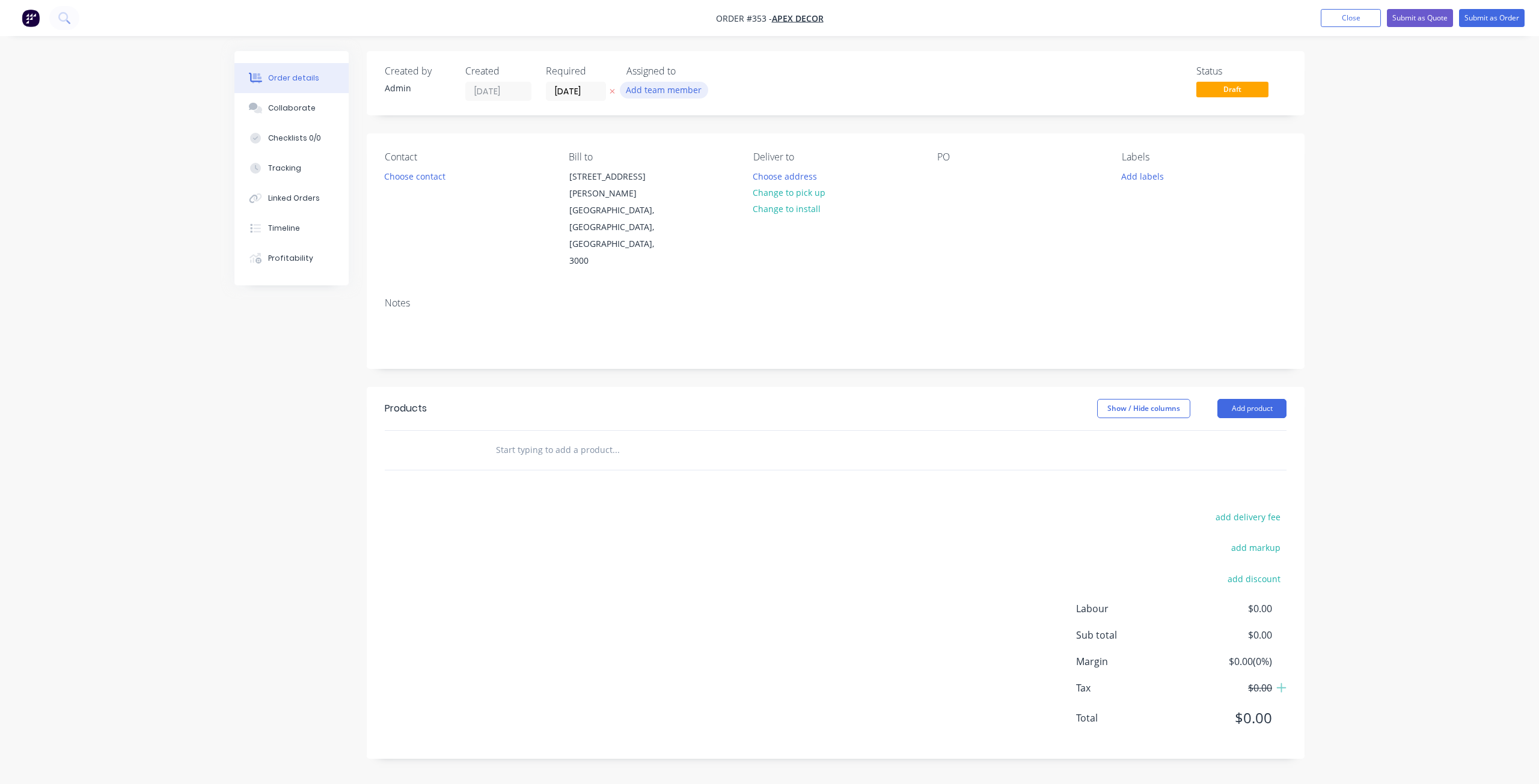
click at [686, 88] on button "Add team member" at bounding box center [664, 90] width 88 height 16
click at [644, 163] on div at bounding box center [646, 157] width 24 height 24
click at [966, 120] on div "Created by Admin Created [DATE] Required [DATE] Assigned to AU Status Draft Con…" at bounding box center [836, 405] width 938 height 708
click at [411, 176] on button "Choose contact" at bounding box center [415, 176] width 74 height 16
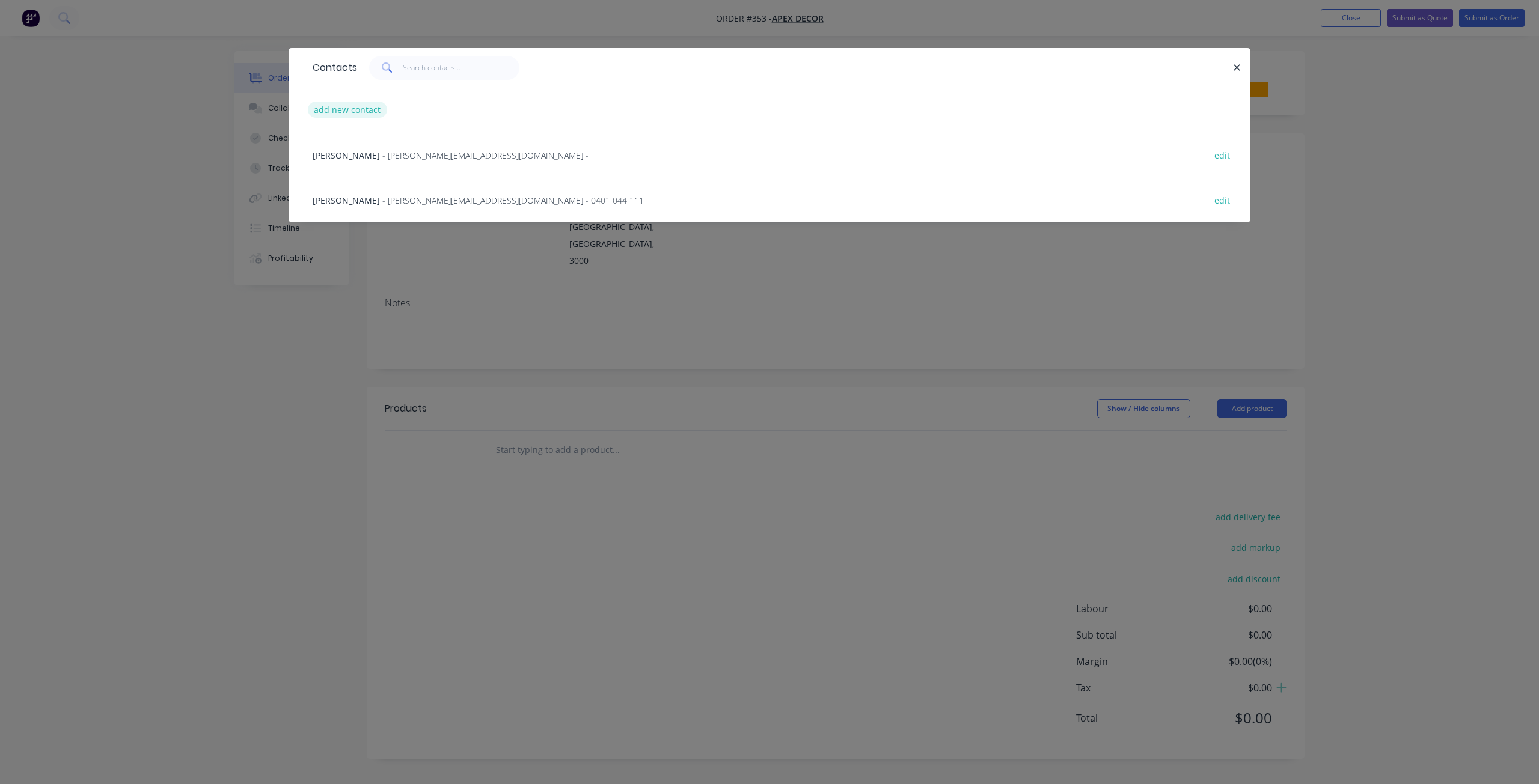
click at [363, 111] on button "add new contact" at bounding box center [348, 109] width 80 height 16
select select "AU"
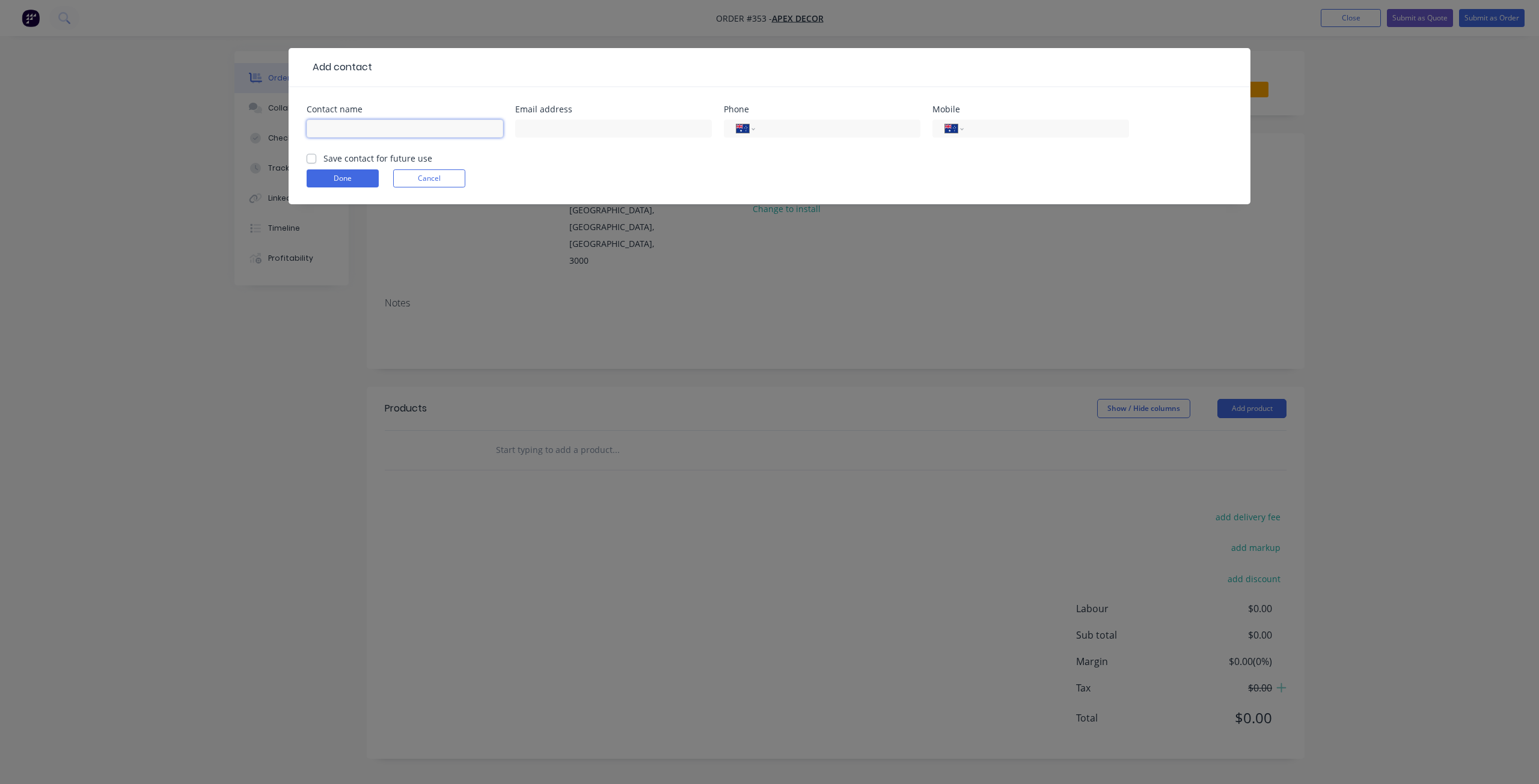
click at [373, 126] on input "text" at bounding box center [405, 128] width 196 height 18
type input "[PERSON_NAME]"
click at [1027, 135] on input "tel" at bounding box center [1044, 129] width 144 height 14
type input "0409 418 303"
click at [947, 159] on form "Contact name [PERSON_NAME] Email address Phone International [GEOGRAPHIC_DATA] …" at bounding box center [769, 155] width 926 height 99
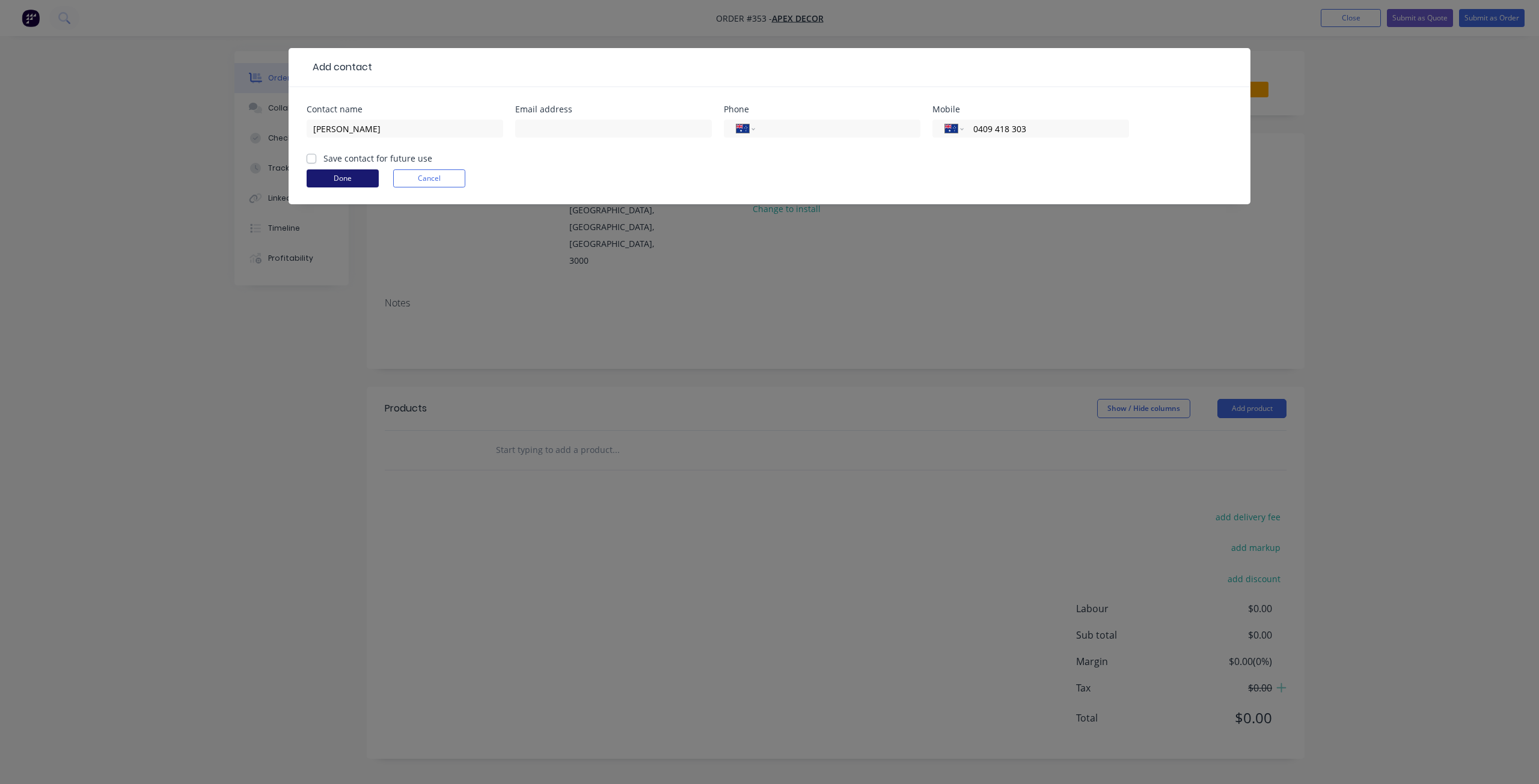
click at [350, 178] on button "Done" at bounding box center [342, 178] width 72 height 18
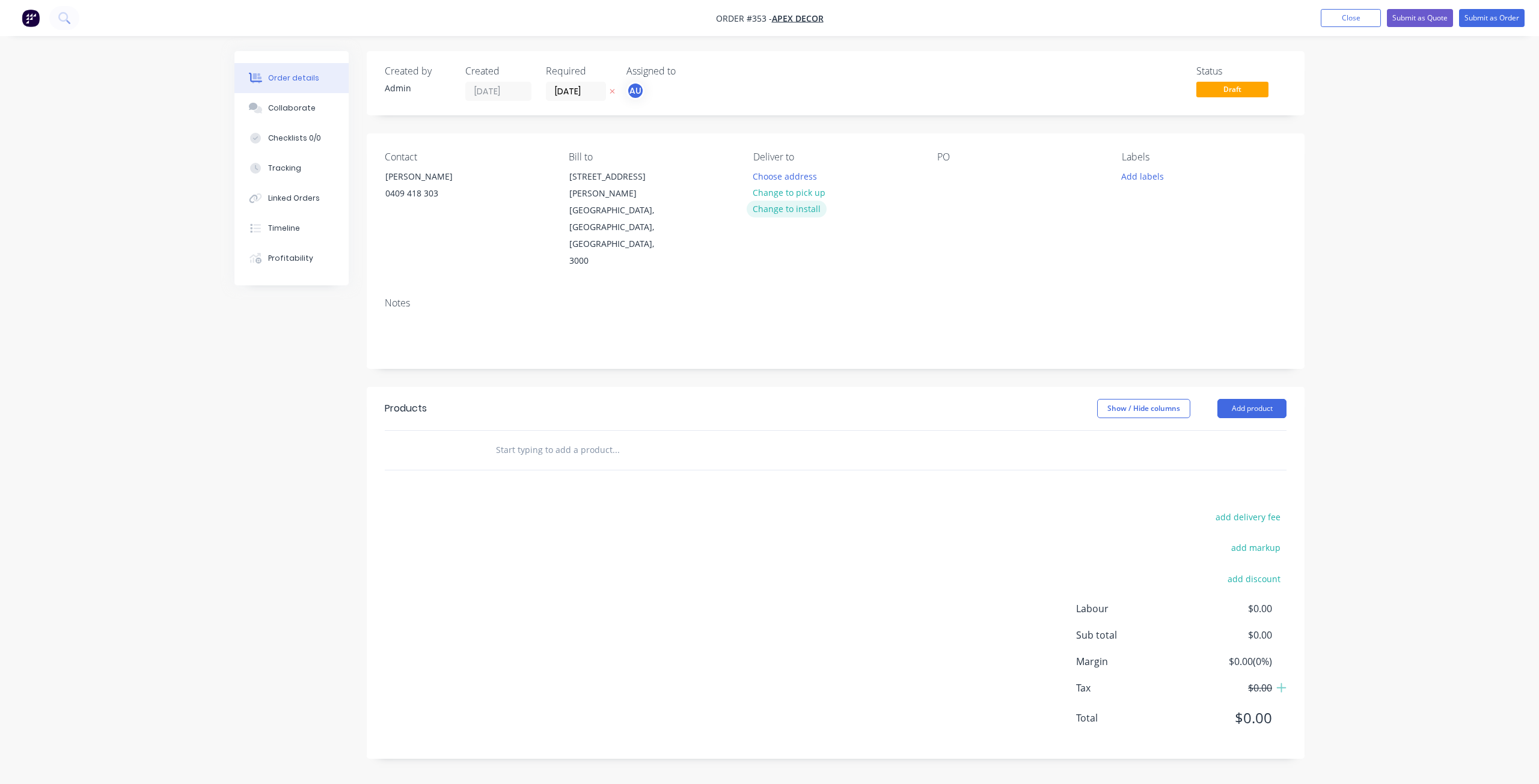
click at [800, 208] on button "Change to install" at bounding box center [786, 209] width 80 height 16
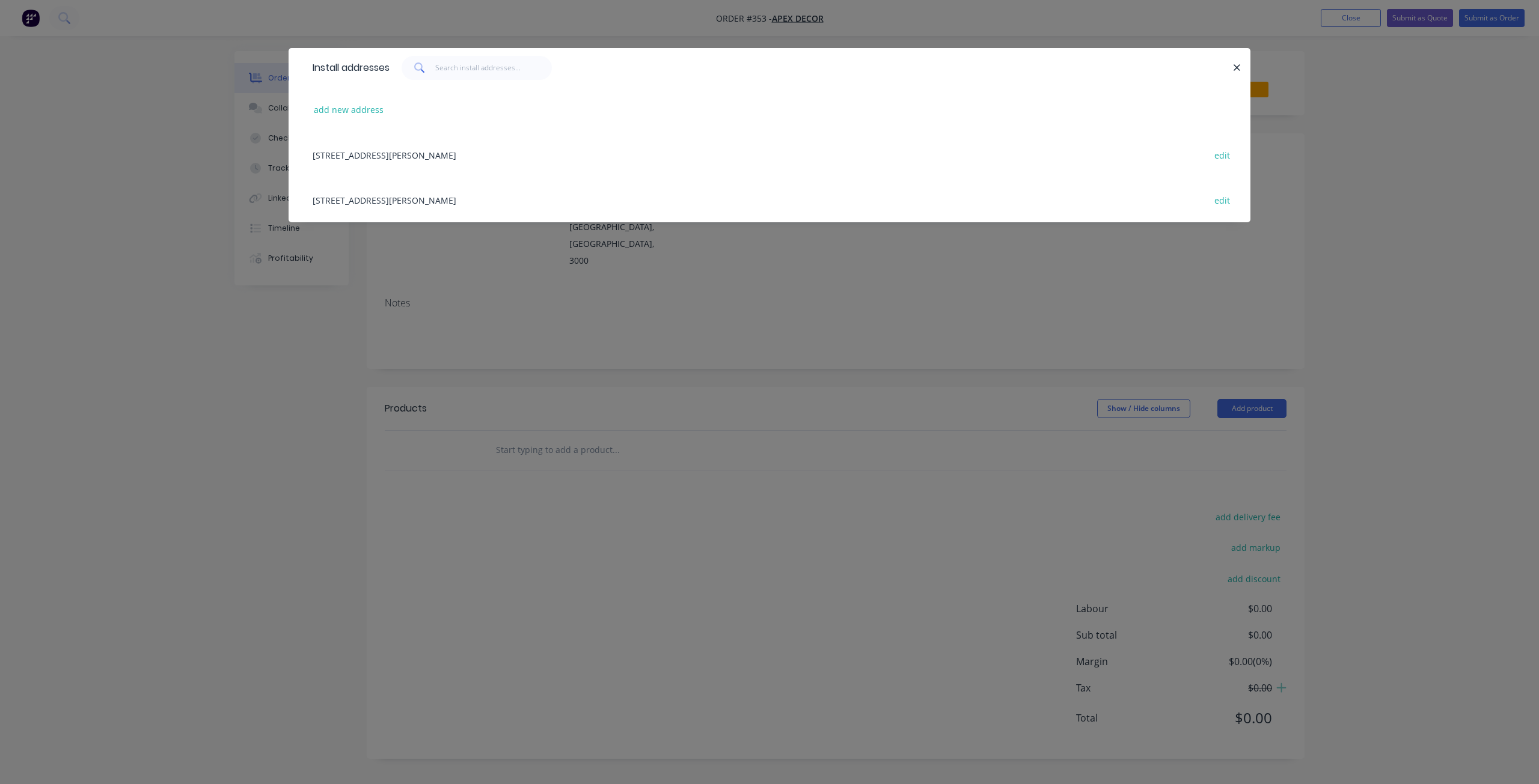
click at [482, 159] on div "[STREET_ADDRESS][PERSON_NAME] edit" at bounding box center [769, 155] width 926 height 45
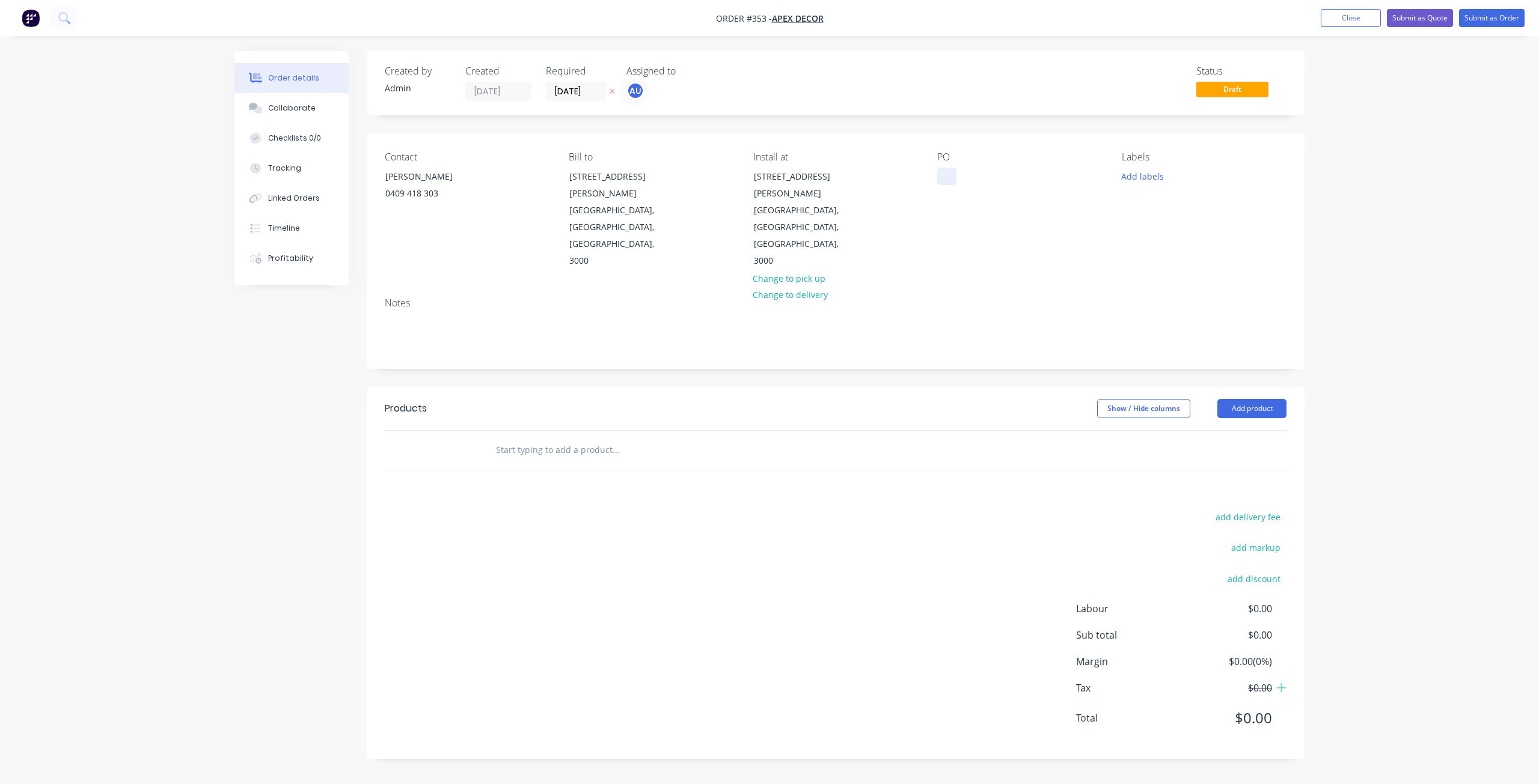
click at [947, 174] on div at bounding box center [946, 176] width 19 height 17
click at [1341, 326] on div "Order details Collaborate Checklists 0/0 Tracking Linked Orders Timeline Profit…" at bounding box center [769, 392] width 1539 height 784
click at [1130, 155] on div "Labels" at bounding box center [1204, 157] width 165 height 11
click at [1131, 172] on button "Add labels" at bounding box center [1141, 176] width 55 height 16
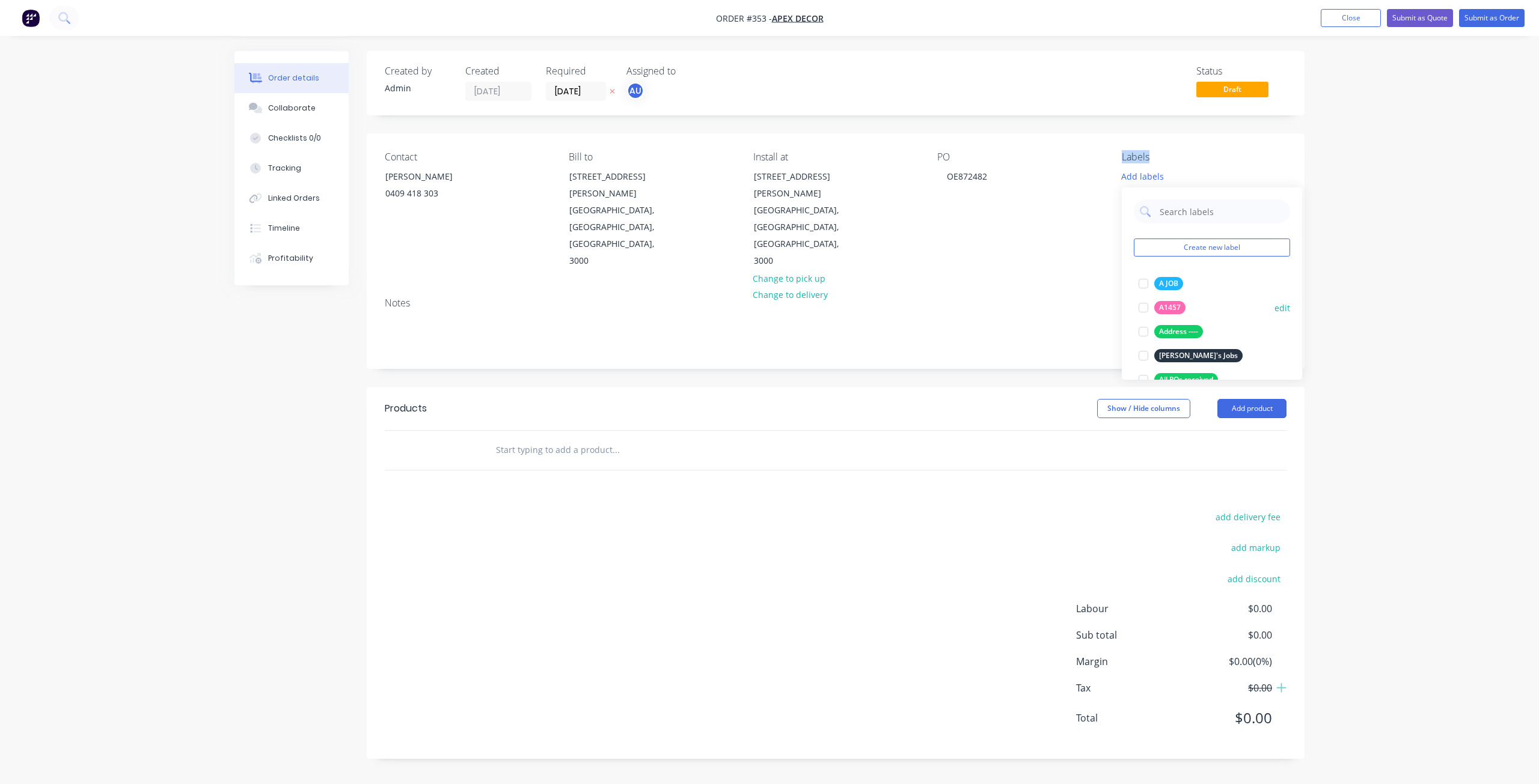
scroll to position [6, 0]
click at [1168, 208] on input "text" at bounding box center [1220, 206] width 125 height 24
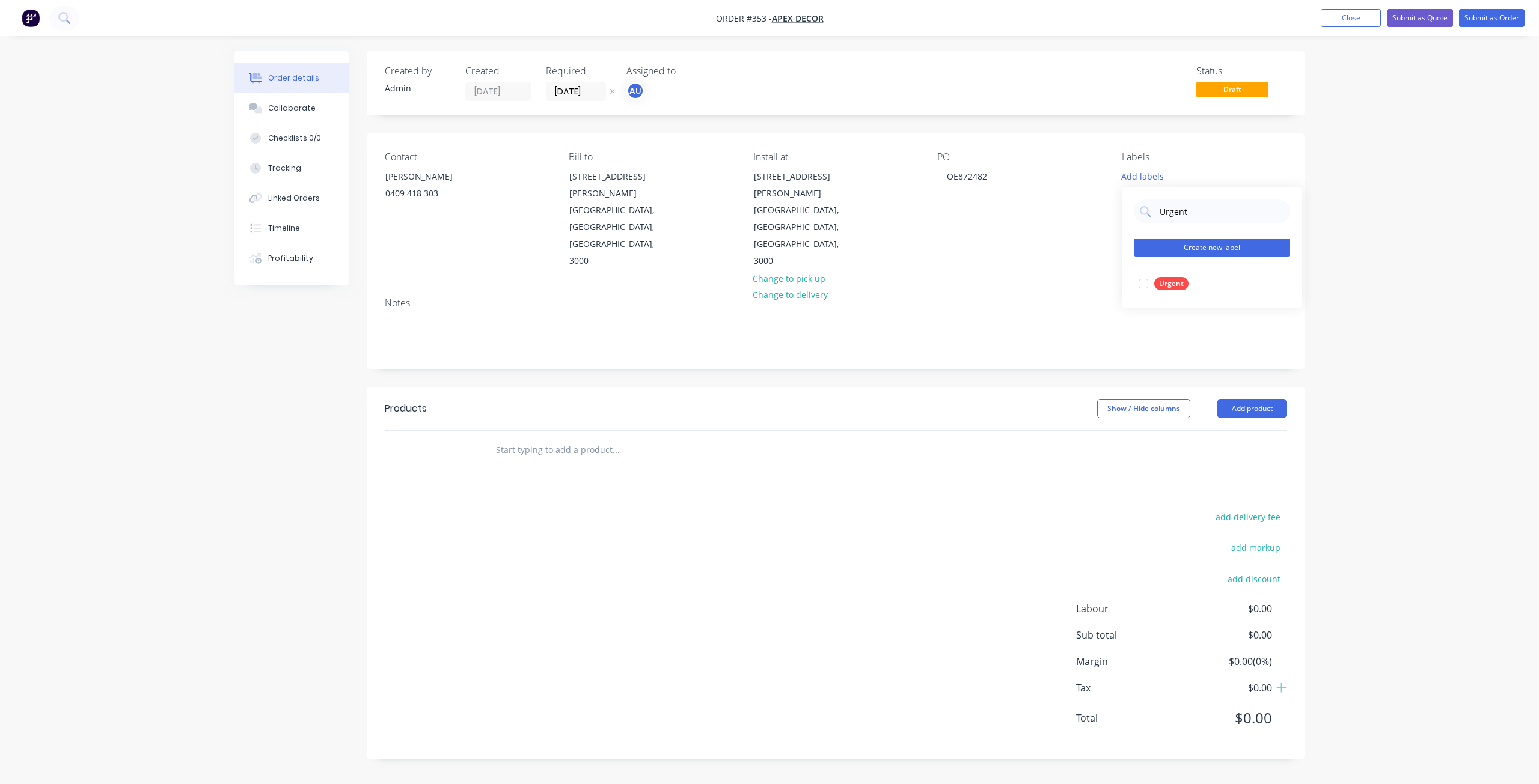
scroll to position [0, 0]
click at [1139, 281] on div at bounding box center [1143, 283] width 24 height 24
click at [1179, 208] on input "Urgent" at bounding box center [1220, 206] width 125 height 24
type input "Urgent"
click at [1190, 238] on button "Create new label" at bounding box center [1211, 241] width 156 height 18
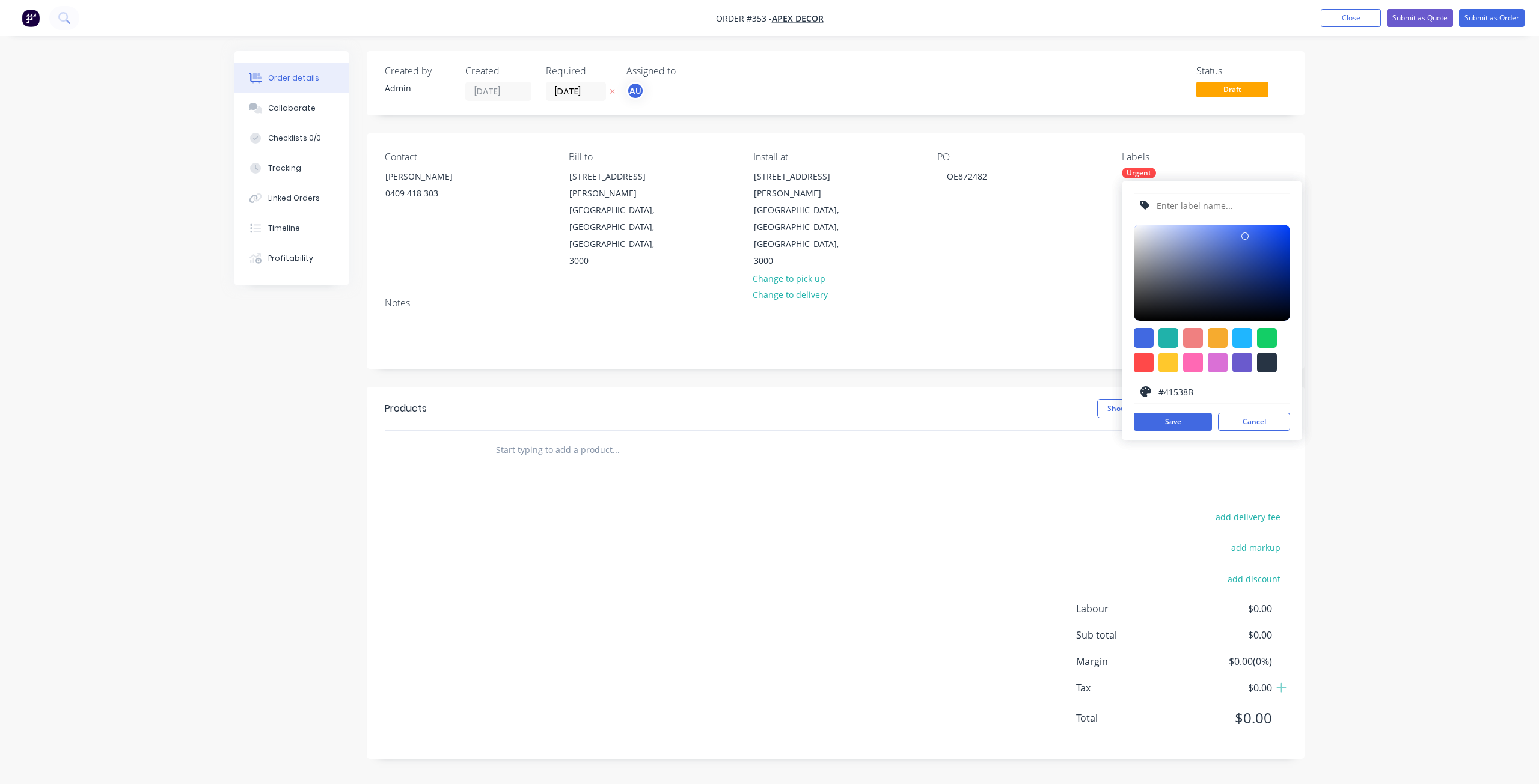
click at [1217, 269] on div at bounding box center [1211, 273] width 156 height 96
click at [1198, 205] on input "text" at bounding box center [1219, 206] width 128 height 23
click at [1139, 272] on div at bounding box center [1211, 273] width 156 height 96
click at [1170, 369] on div at bounding box center [1168, 363] width 20 height 20
type input "#AE8C2D"
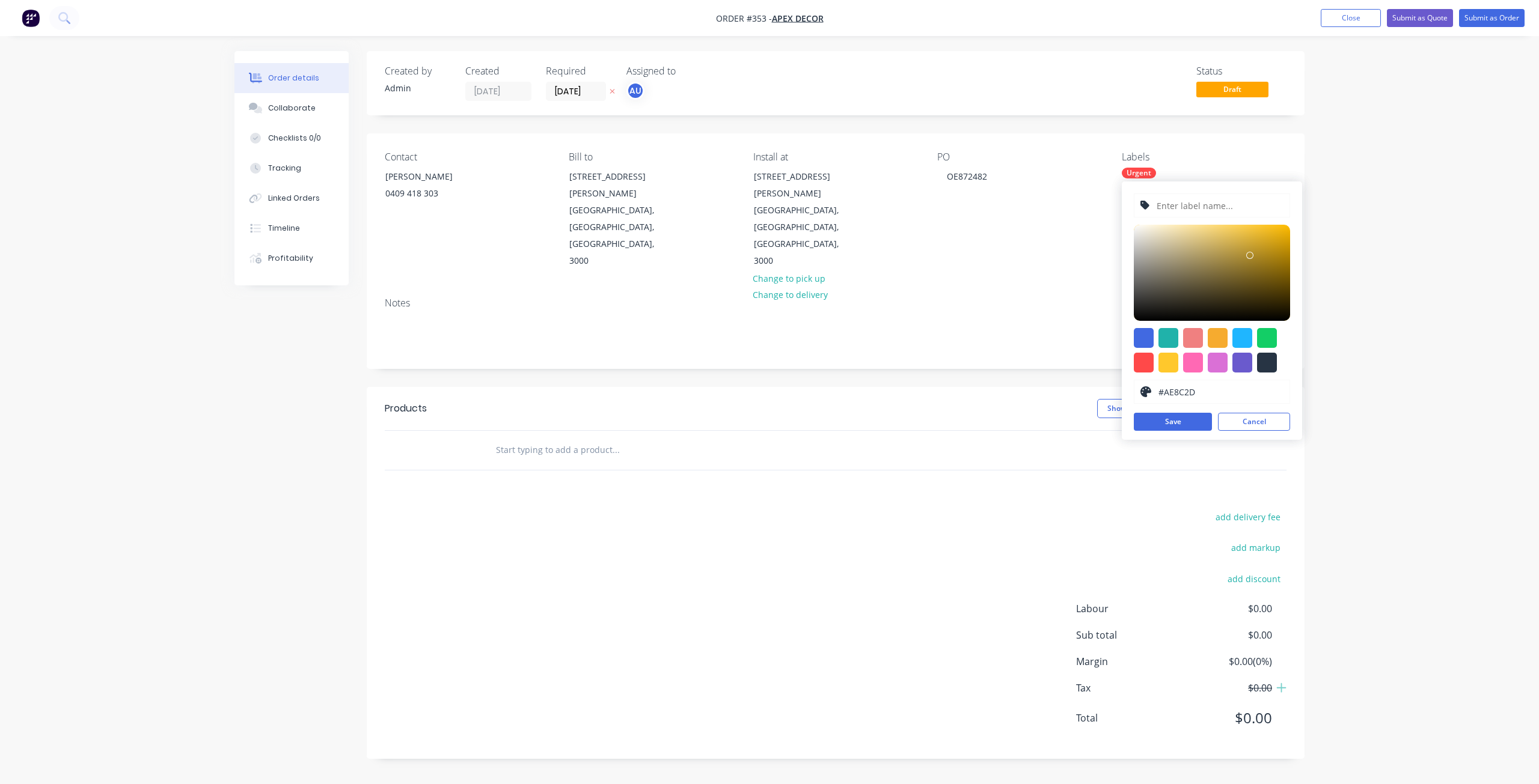
click at [1250, 255] on div at bounding box center [1211, 273] width 156 height 96
click at [1212, 214] on input "text" at bounding box center [1219, 206] width 128 height 23
type input "f"
click at [1247, 417] on button "Cancel" at bounding box center [1254, 421] width 72 height 18
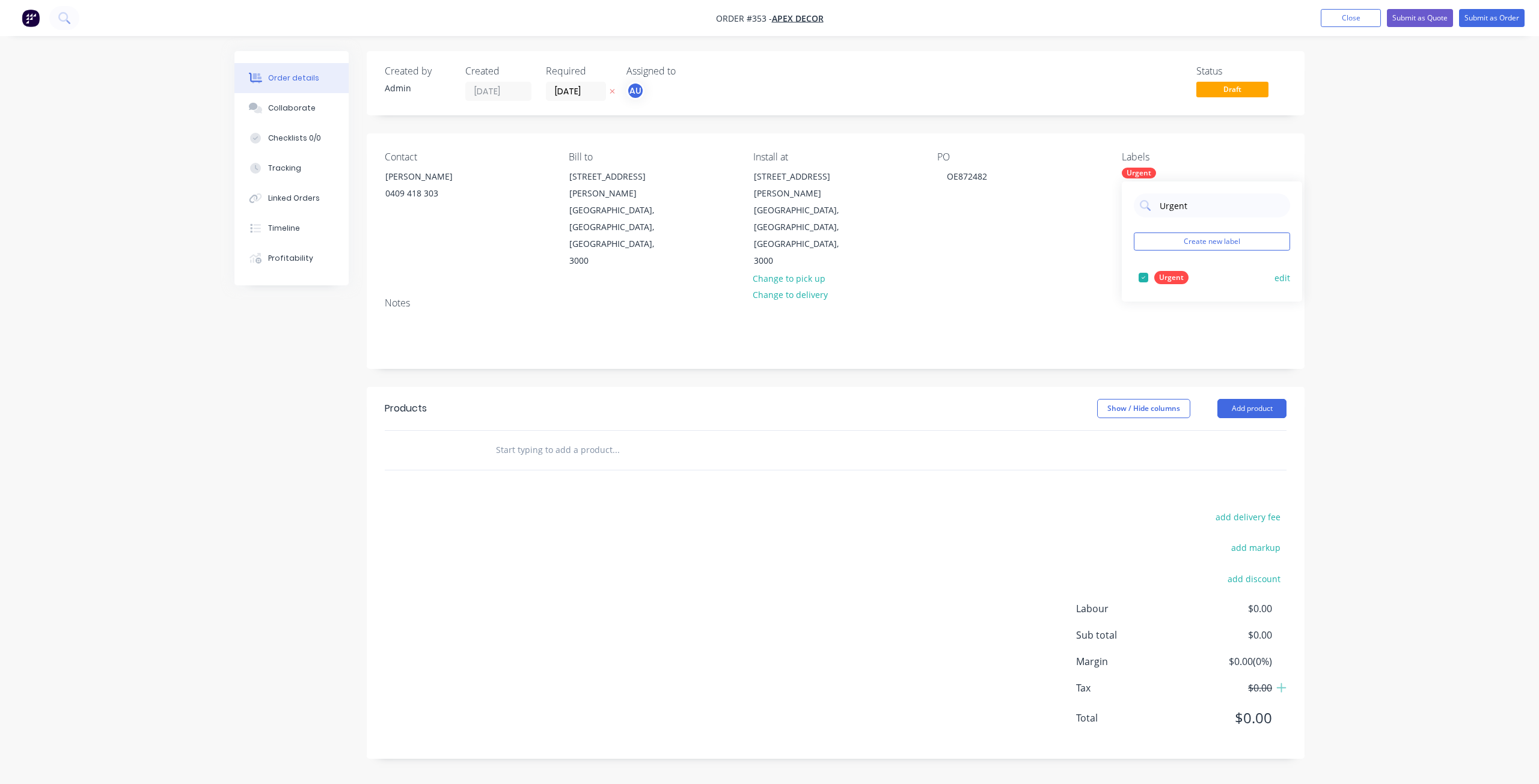
click at [1145, 276] on div at bounding box center [1143, 277] width 24 height 24
click at [1179, 213] on input "Urgent" at bounding box center [1220, 212] width 125 height 24
click at [1145, 281] on div at bounding box center [1143, 283] width 24 height 24
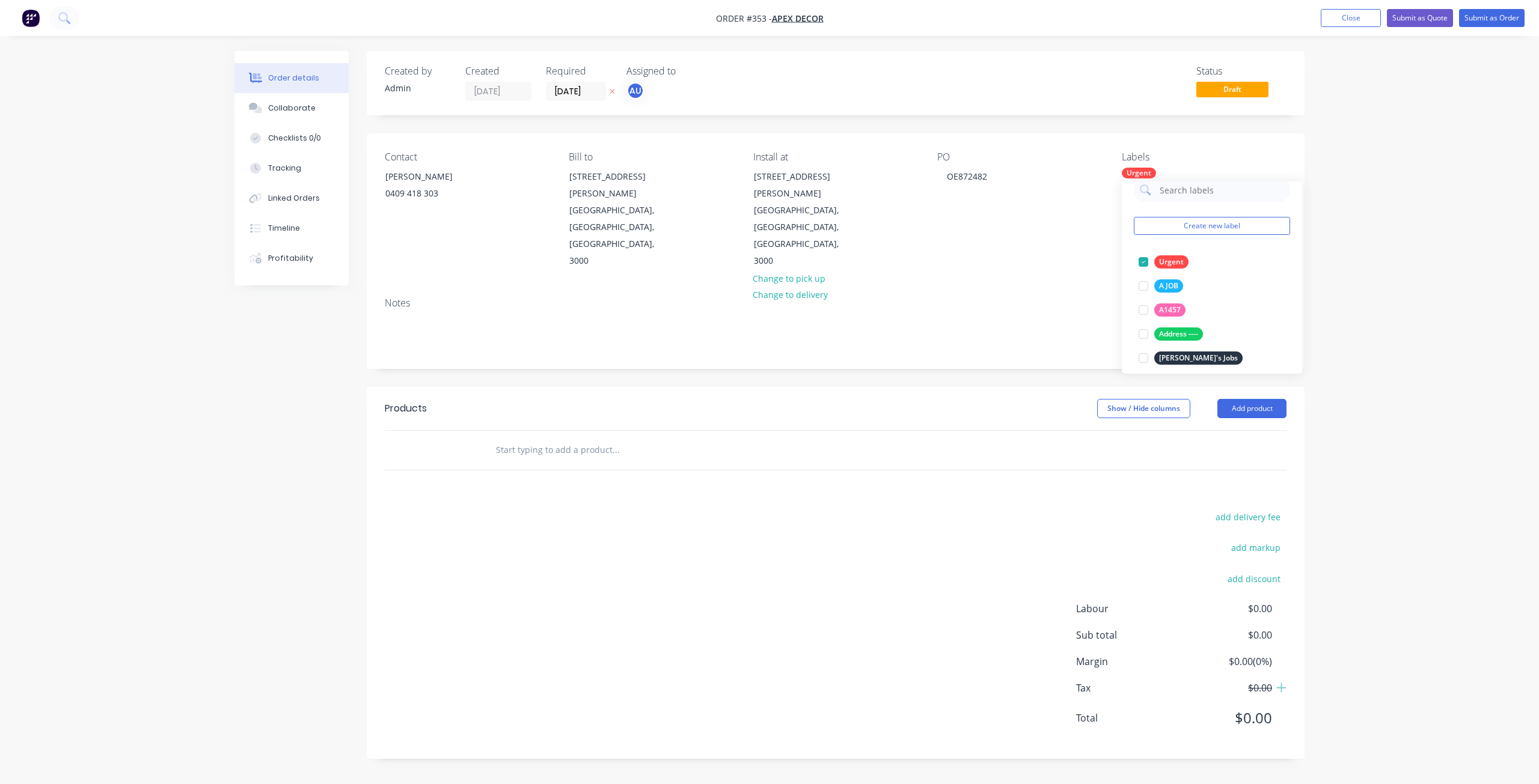
click at [1408, 348] on div "Order details Collaborate Checklists 0/0 Tracking Linked Orders Timeline Profit…" at bounding box center [769, 392] width 1539 height 784
click at [615, 509] on div "add delivery fee add markup add discount Labour $0.00 Sub total $0.00 Margin $0…" at bounding box center [836, 625] width 902 height 232
click at [522, 438] on input "text" at bounding box center [615, 450] width 240 height 24
click at [621, 509] on div "add delivery fee add markup add discount Labour $0.00 Sub total $0.00 Margin $0…" at bounding box center [836, 625] width 902 height 232
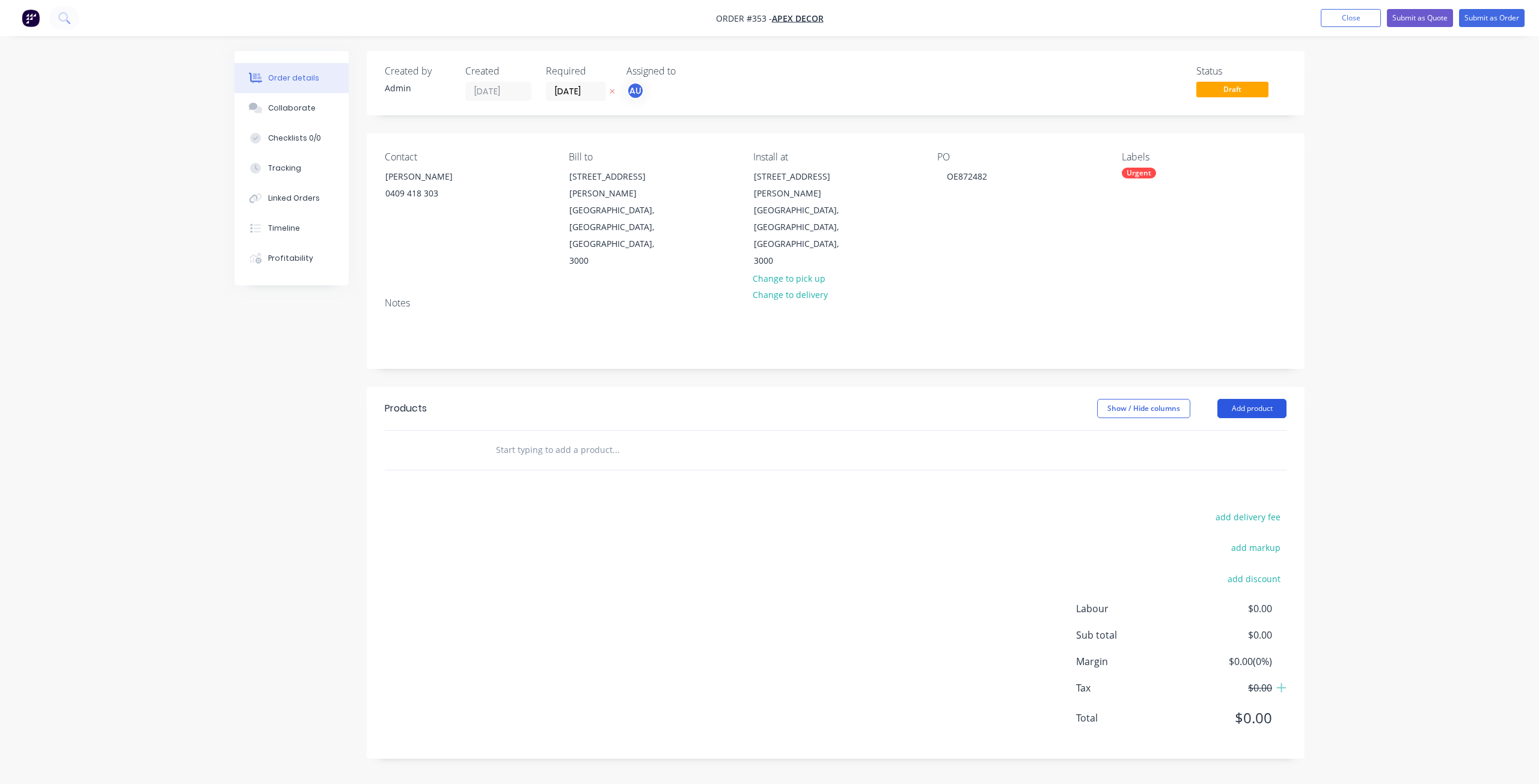
click at [1240, 399] on button "Add product" at bounding box center [1252, 408] width 69 height 19
click at [1234, 430] on div "Product catalogue" at bounding box center [1229, 439] width 92 height 17
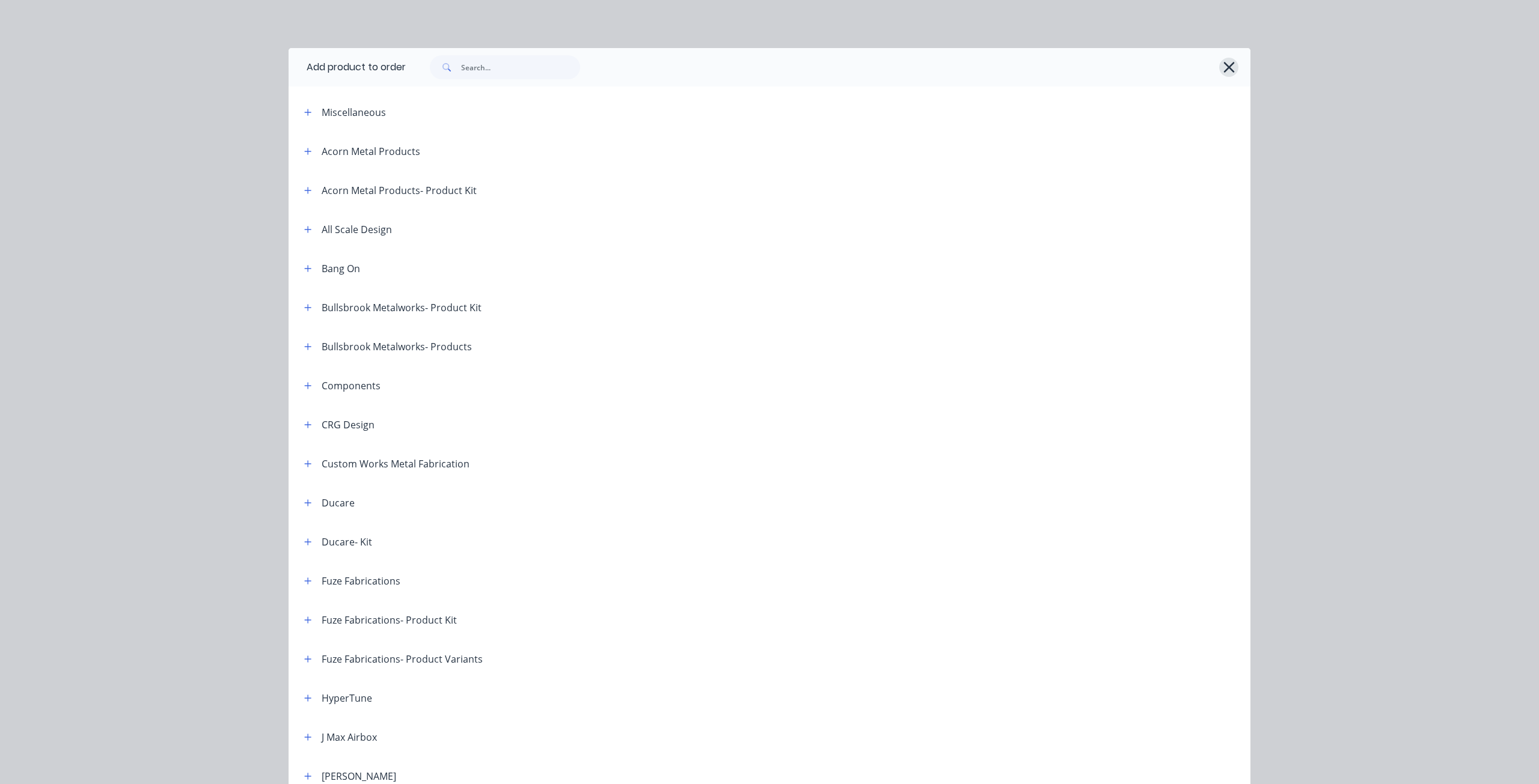
click at [1224, 68] on icon "button" at bounding box center [1228, 67] width 11 height 11
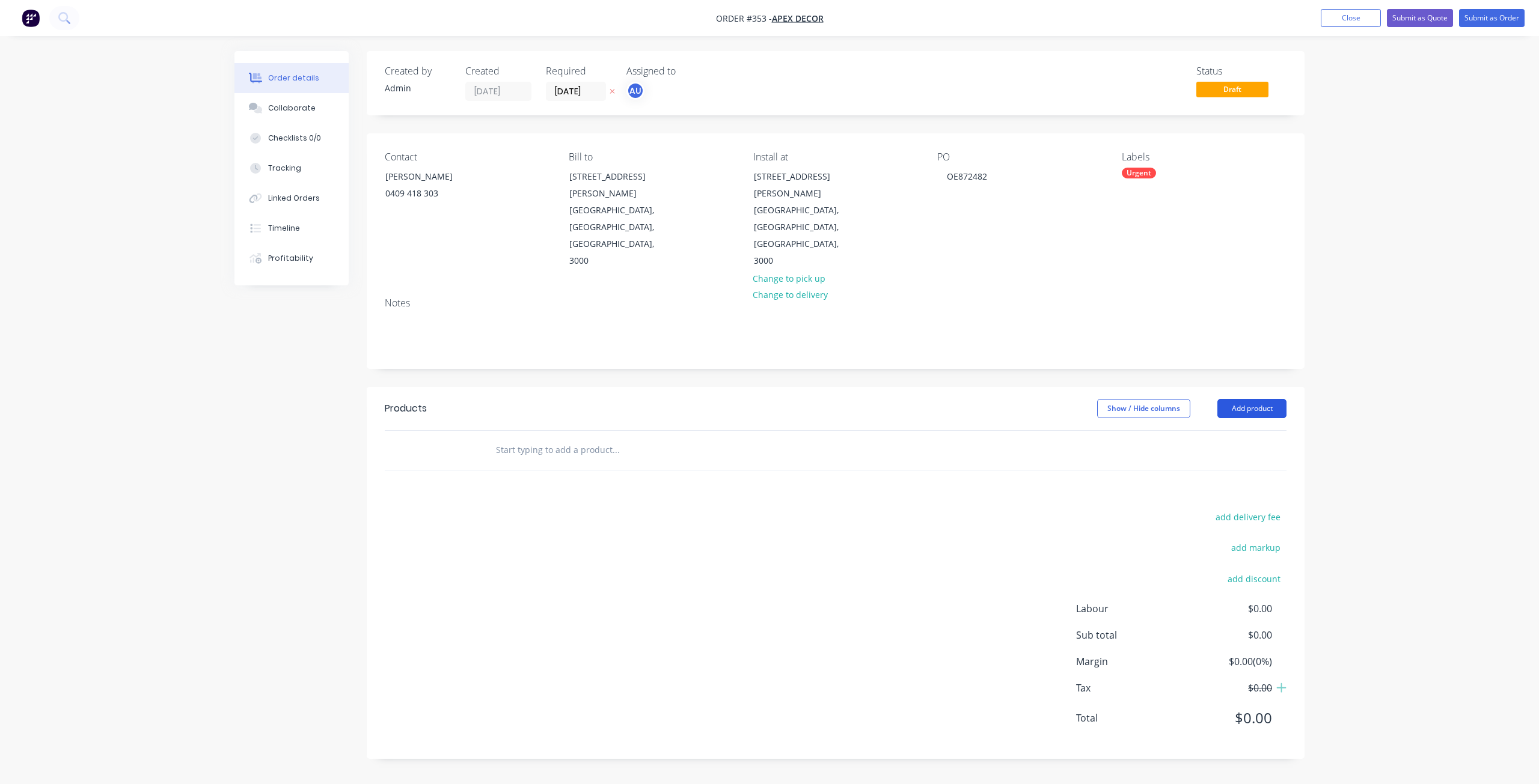
click at [1256, 399] on button "Add product" at bounding box center [1252, 408] width 69 height 19
click at [1236, 430] on div "Product catalogue" at bounding box center [1229, 439] width 92 height 17
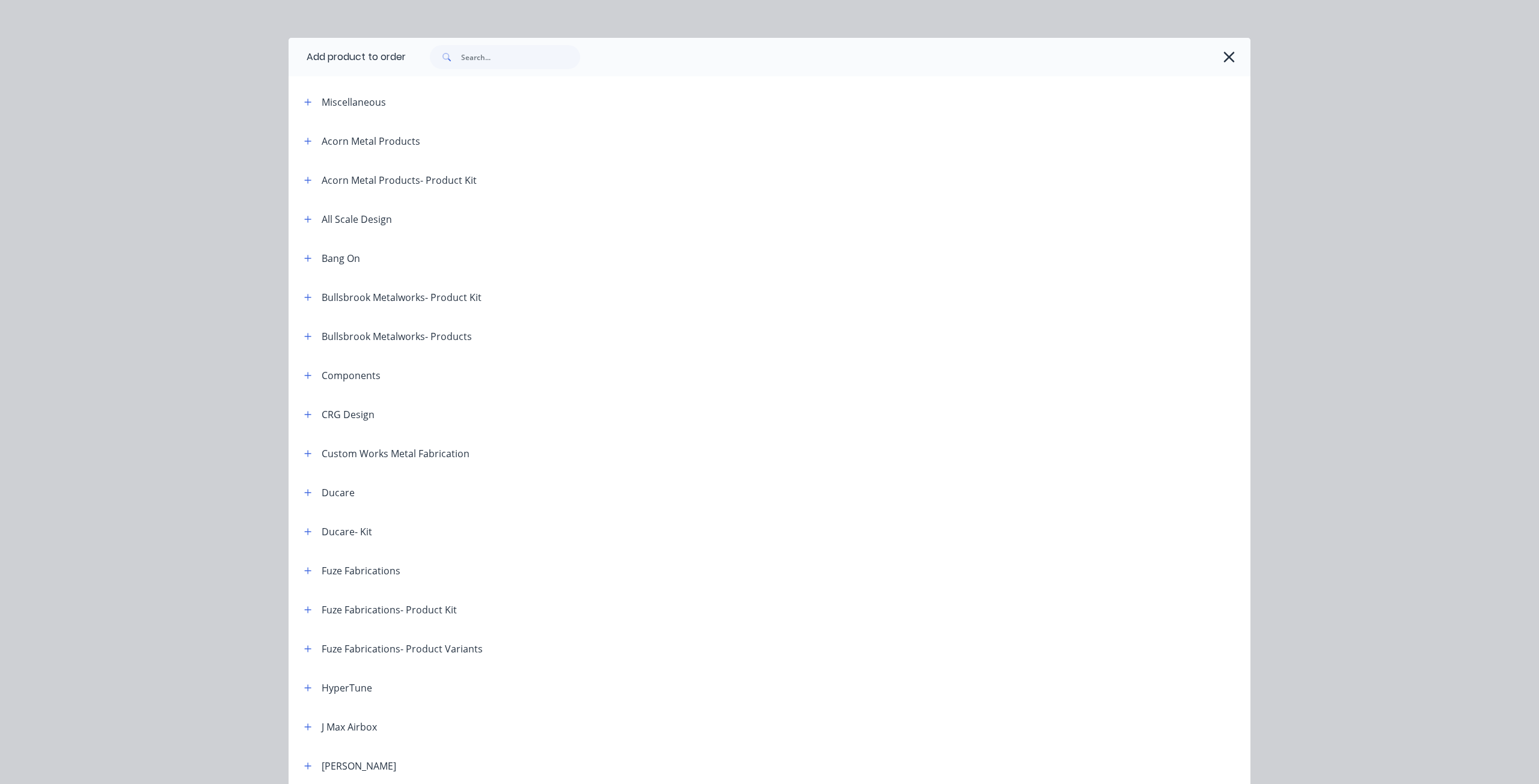
scroll to position [11, 0]
click at [305, 265] on button "button" at bounding box center [308, 257] width 15 height 15
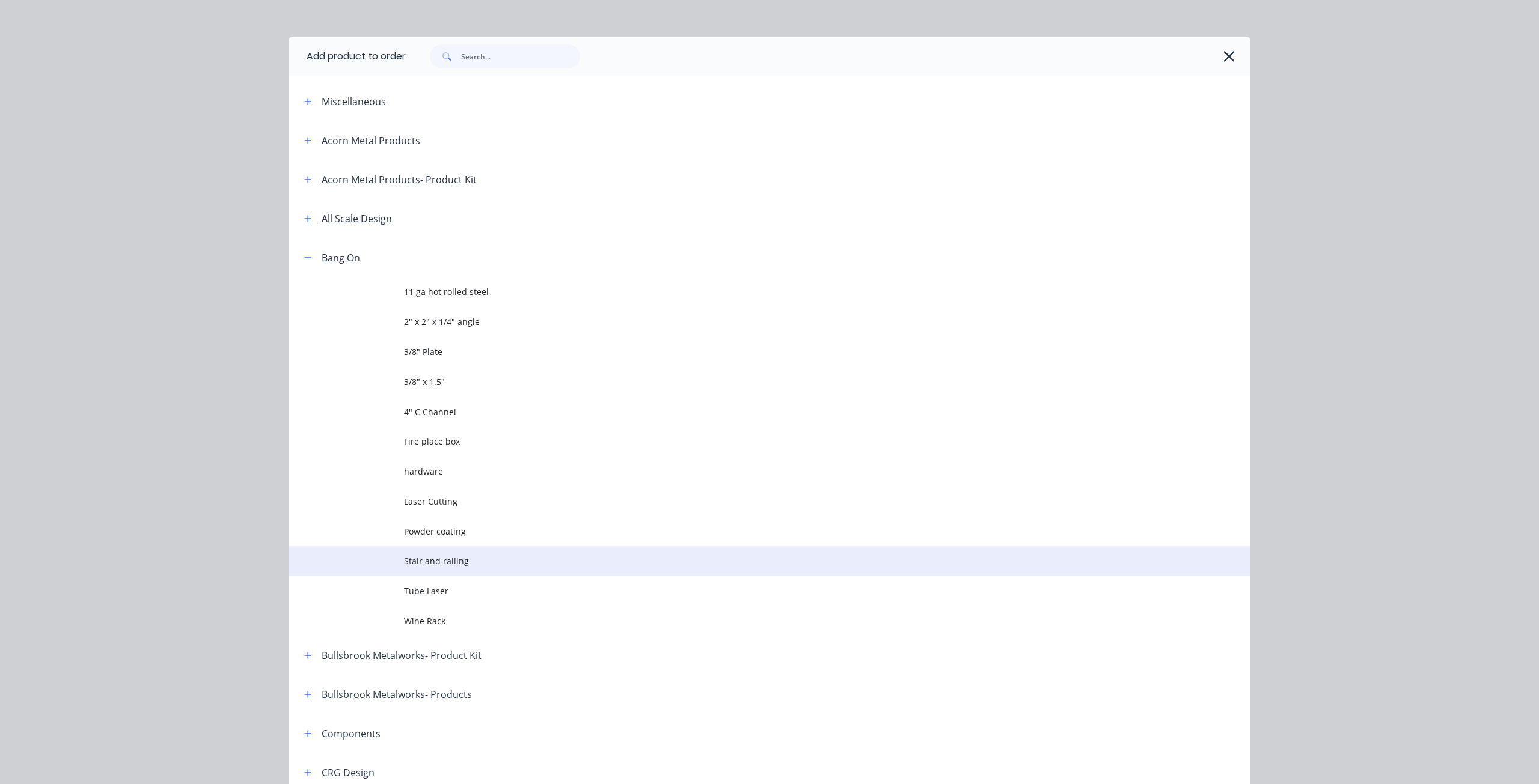
click at [442, 564] on span "Stair and railing" at bounding box center [743, 560] width 677 height 13
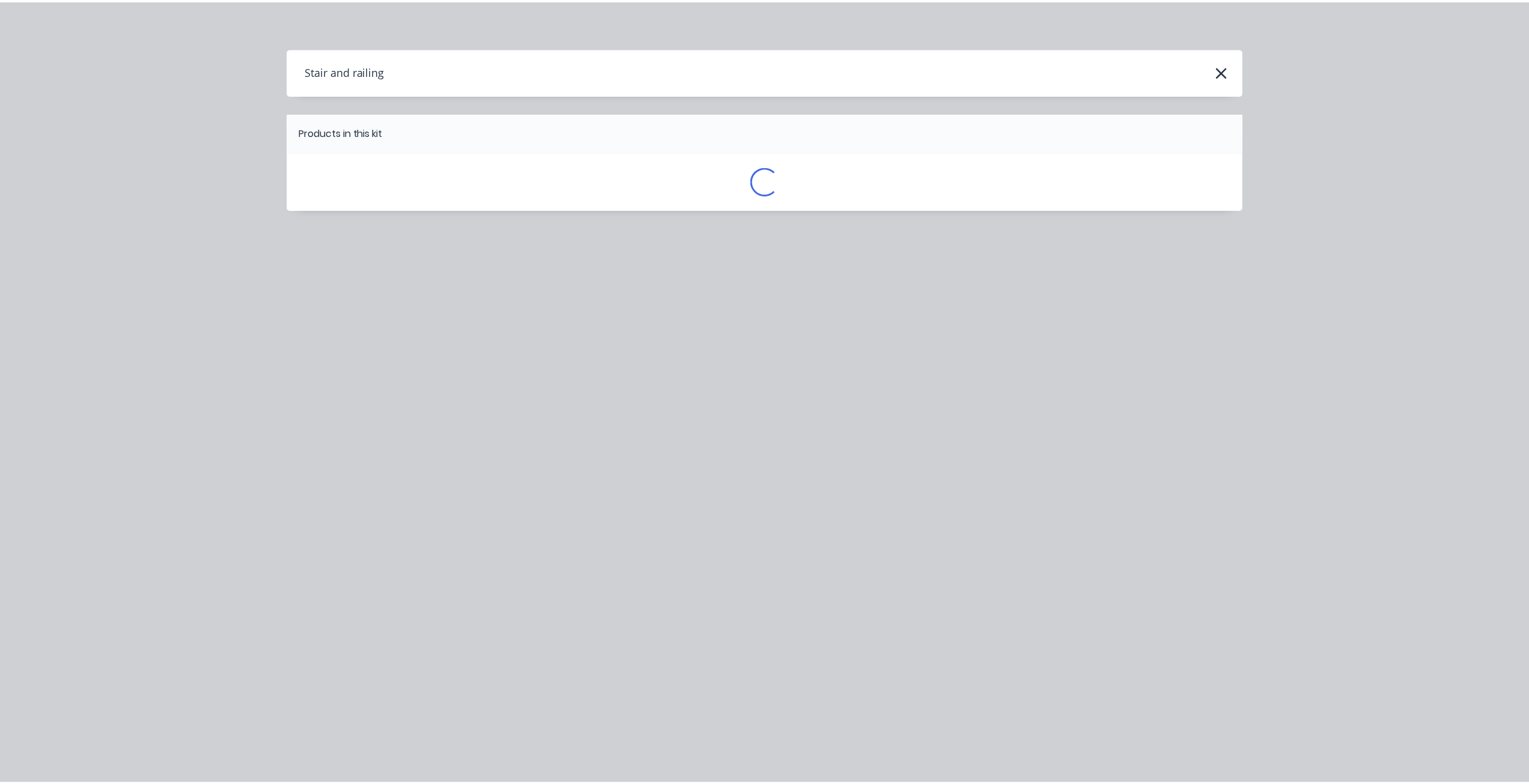
scroll to position [0, 0]
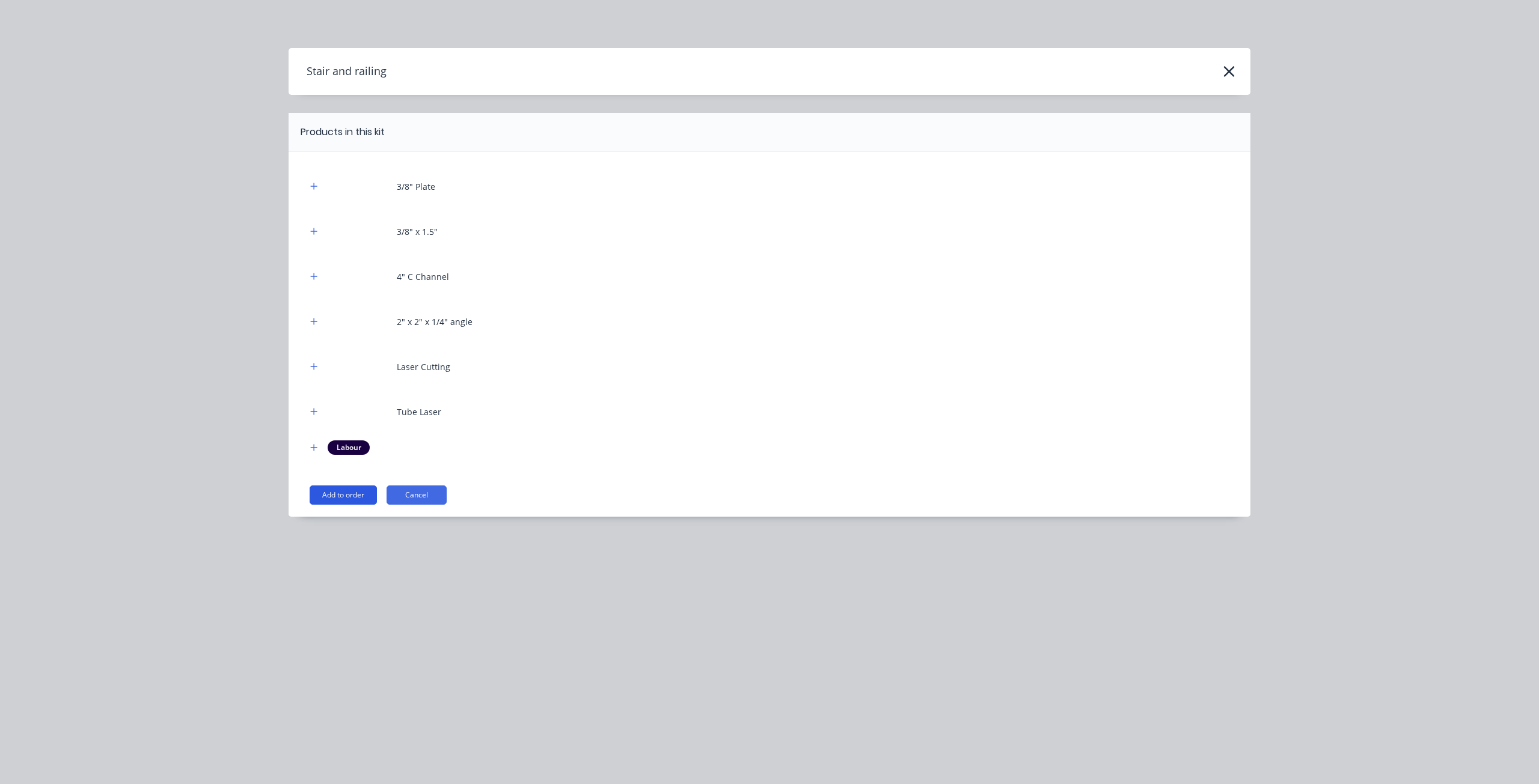
click at [340, 497] on button "Add to order" at bounding box center [342, 495] width 67 height 19
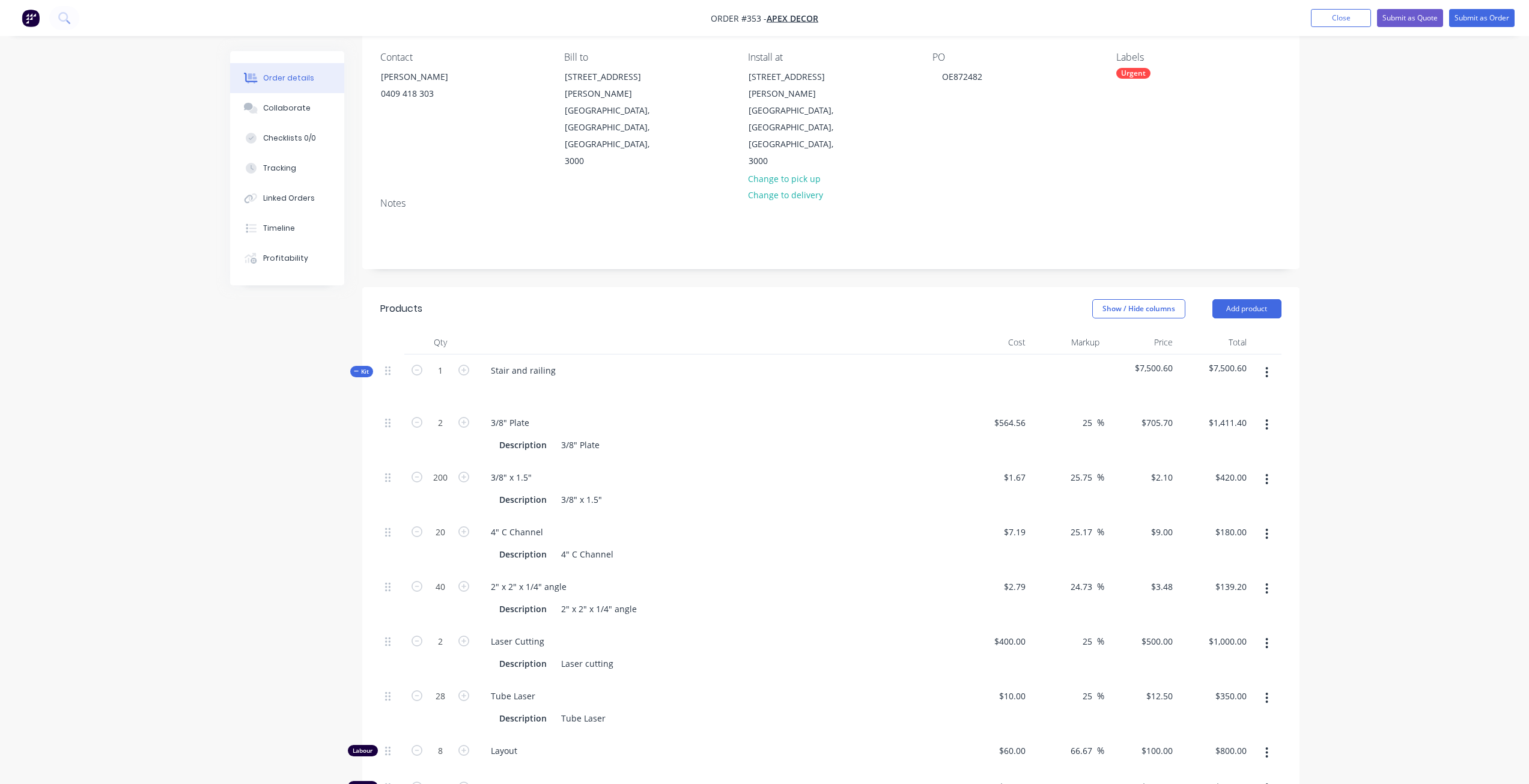
scroll to position [99, 0]
click at [464, 418] on icon "button" at bounding box center [464, 423] width 11 height 11
type input "3"
type input "$2,117.10"
click at [464, 418] on icon "button" at bounding box center [464, 423] width 11 height 11
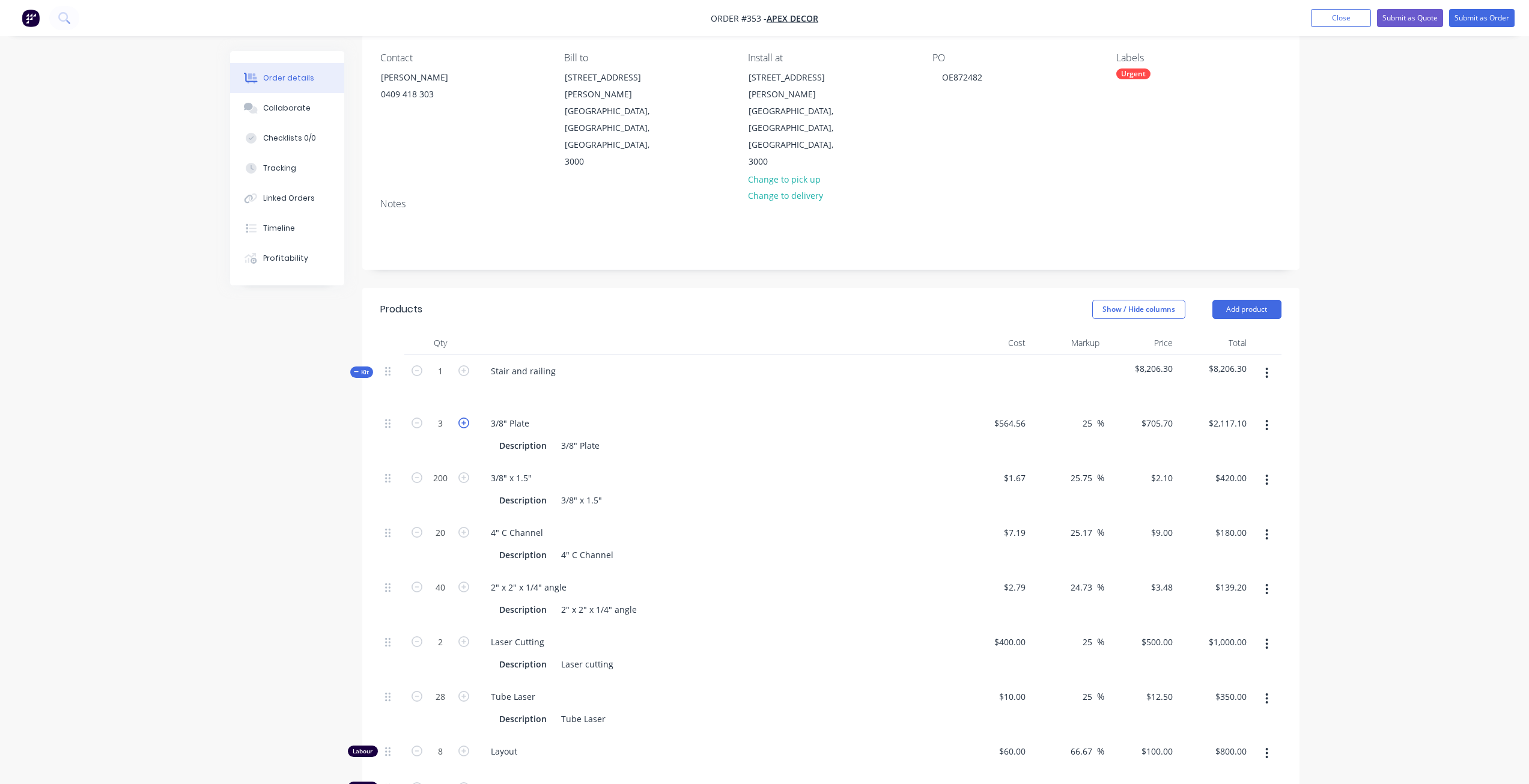
type input "4"
type input "$2,822.80"
click at [410, 416] on button "button" at bounding box center [417, 422] width 16 height 13
type input "3"
type input "$2,117.10"
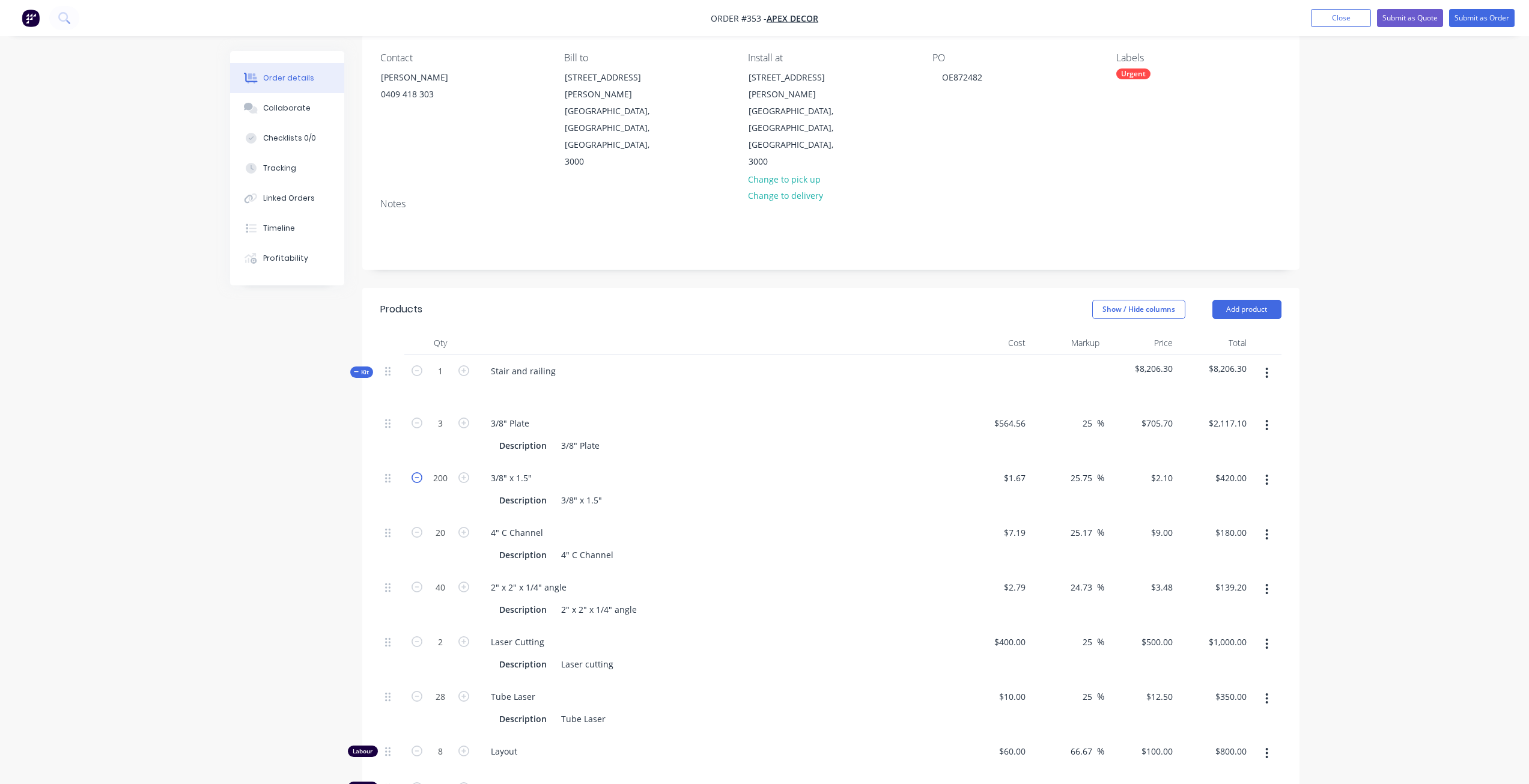
click at [415, 472] on icon "button" at bounding box center [417, 478] width 11 height 11
type input "199"
type input "$417.90"
click at [415, 472] on icon "button" at bounding box center [417, 478] width 11 height 11
type input "198"
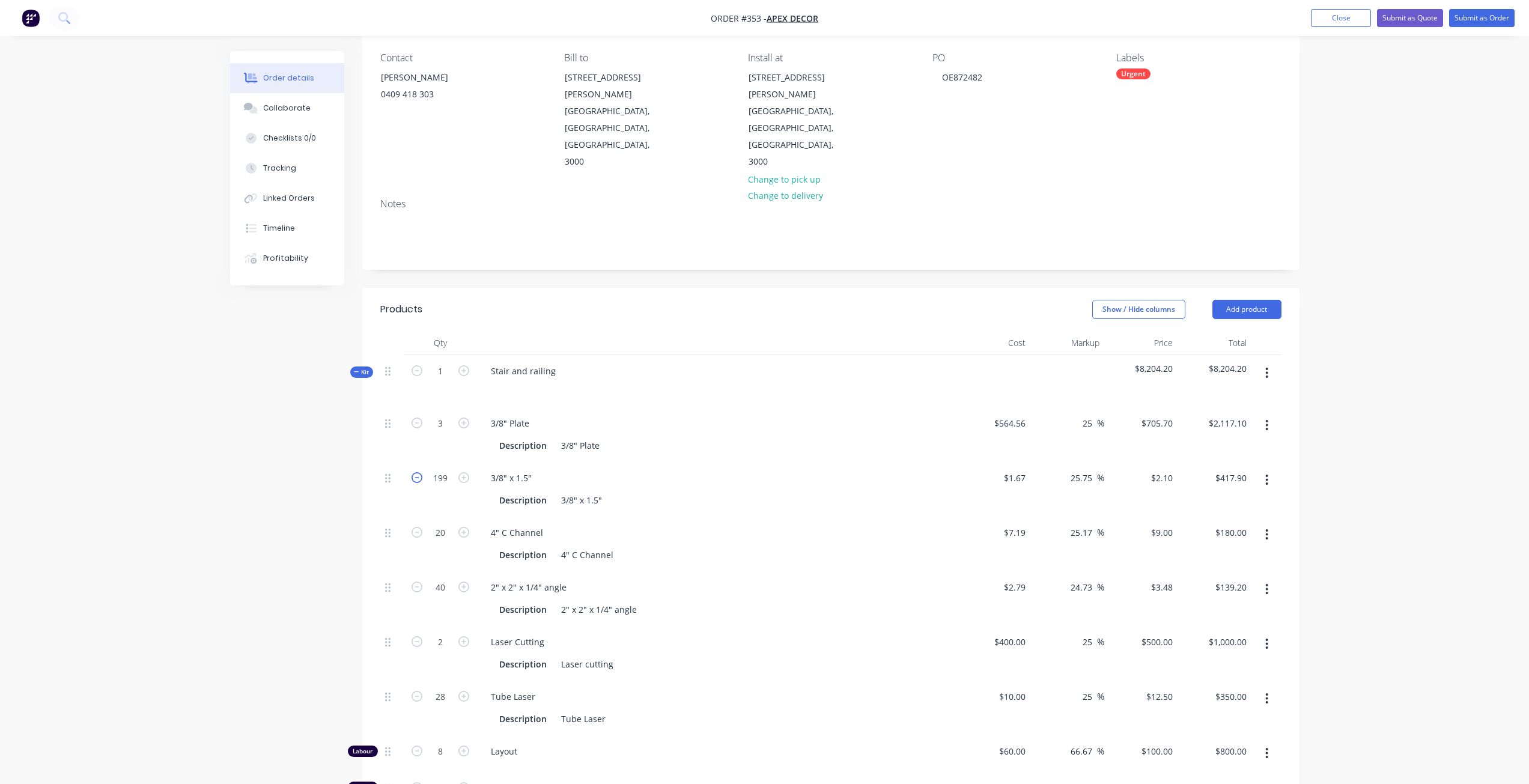
type input "$415.80"
click at [415, 472] on icon "button" at bounding box center [417, 478] width 11 height 11
type input "197"
type input "$413.70"
click at [415, 472] on icon "button" at bounding box center [417, 478] width 11 height 11
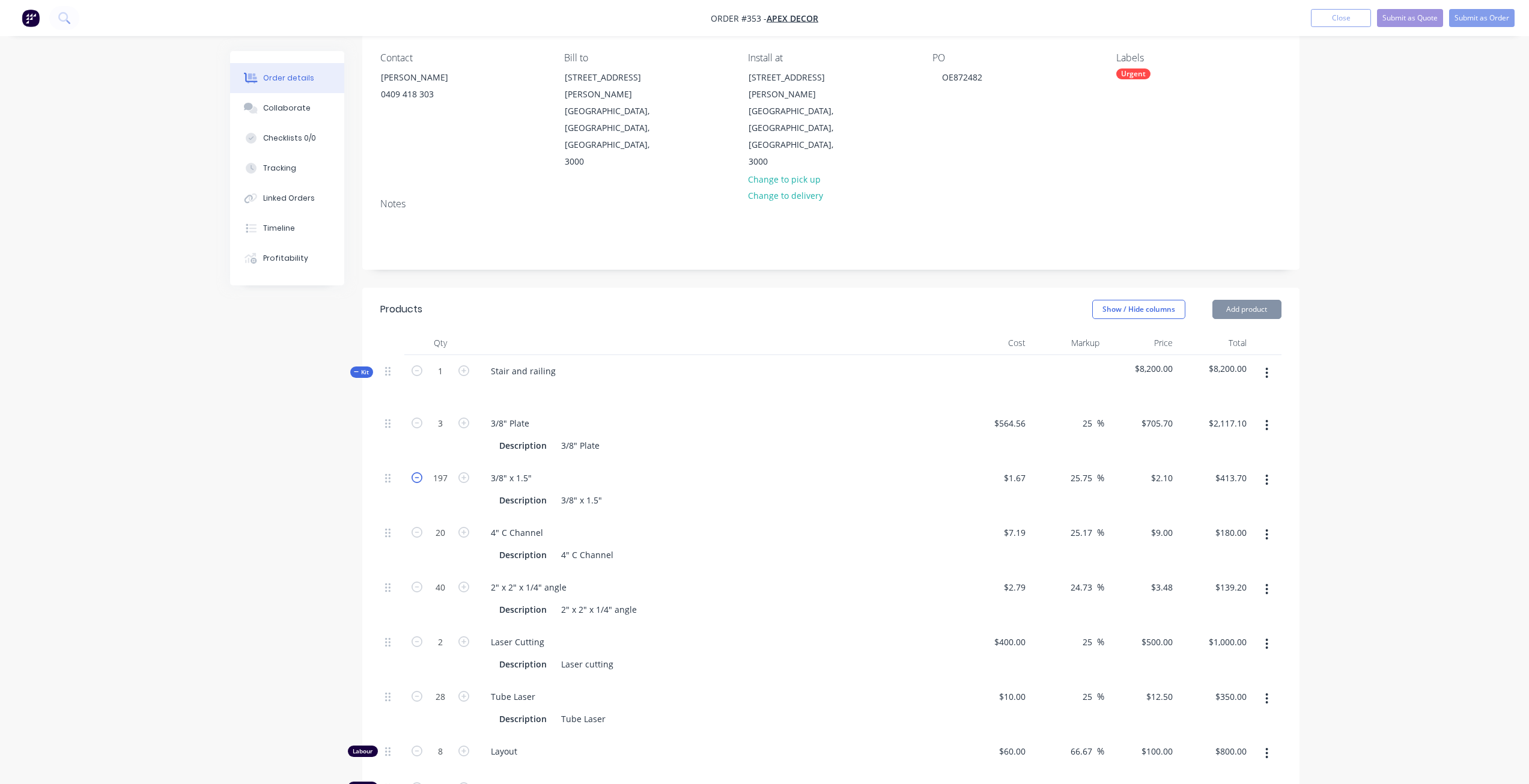
type input "196"
type input "$411.60"
click at [415, 472] on icon "button" at bounding box center [417, 478] width 11 height 11
type input "195"
type input "$409.50"
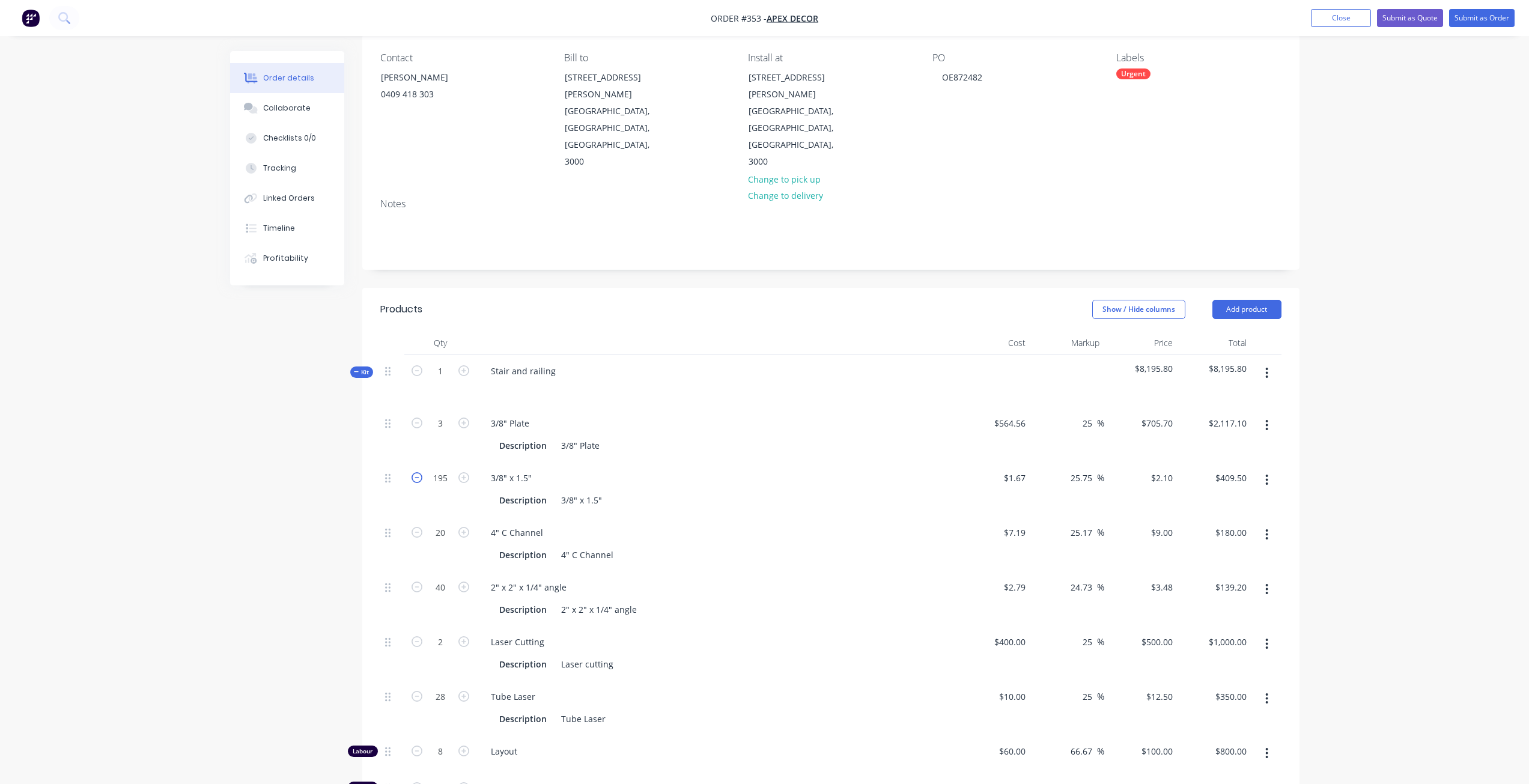
click at [415, 472] on icon "button" at bounding box center [417, 478] width 11 height 11
type input "194"
type input "$407.40"
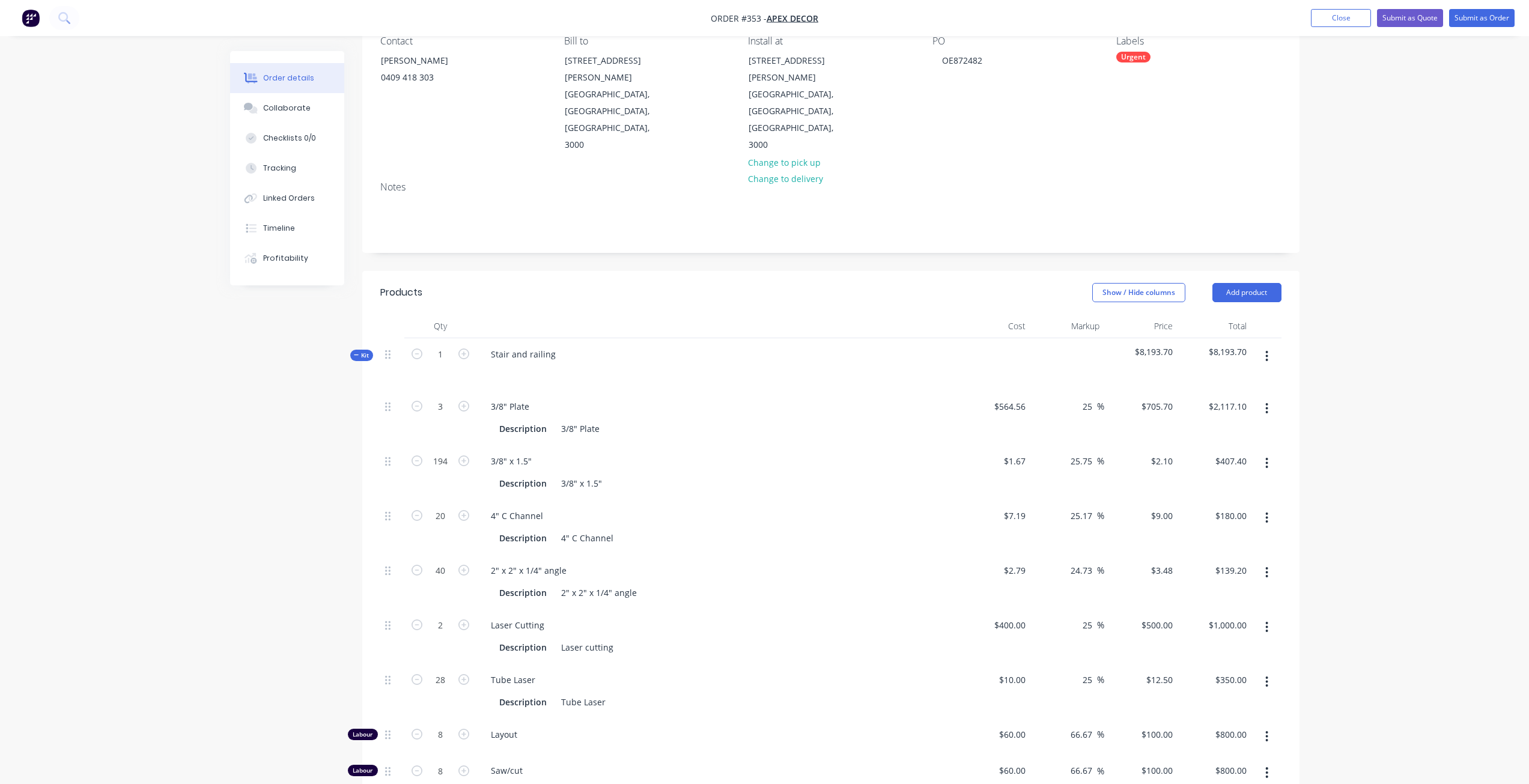
scroll to position [117, 0]
click at [415, 400] on icon "button" at bounding box center [417, 405] width 11 height 11
type input "2"
type input "$1,411.40"
click at [415, 400] on icon "button" at bounding box center [417, 405] width 11 height 11
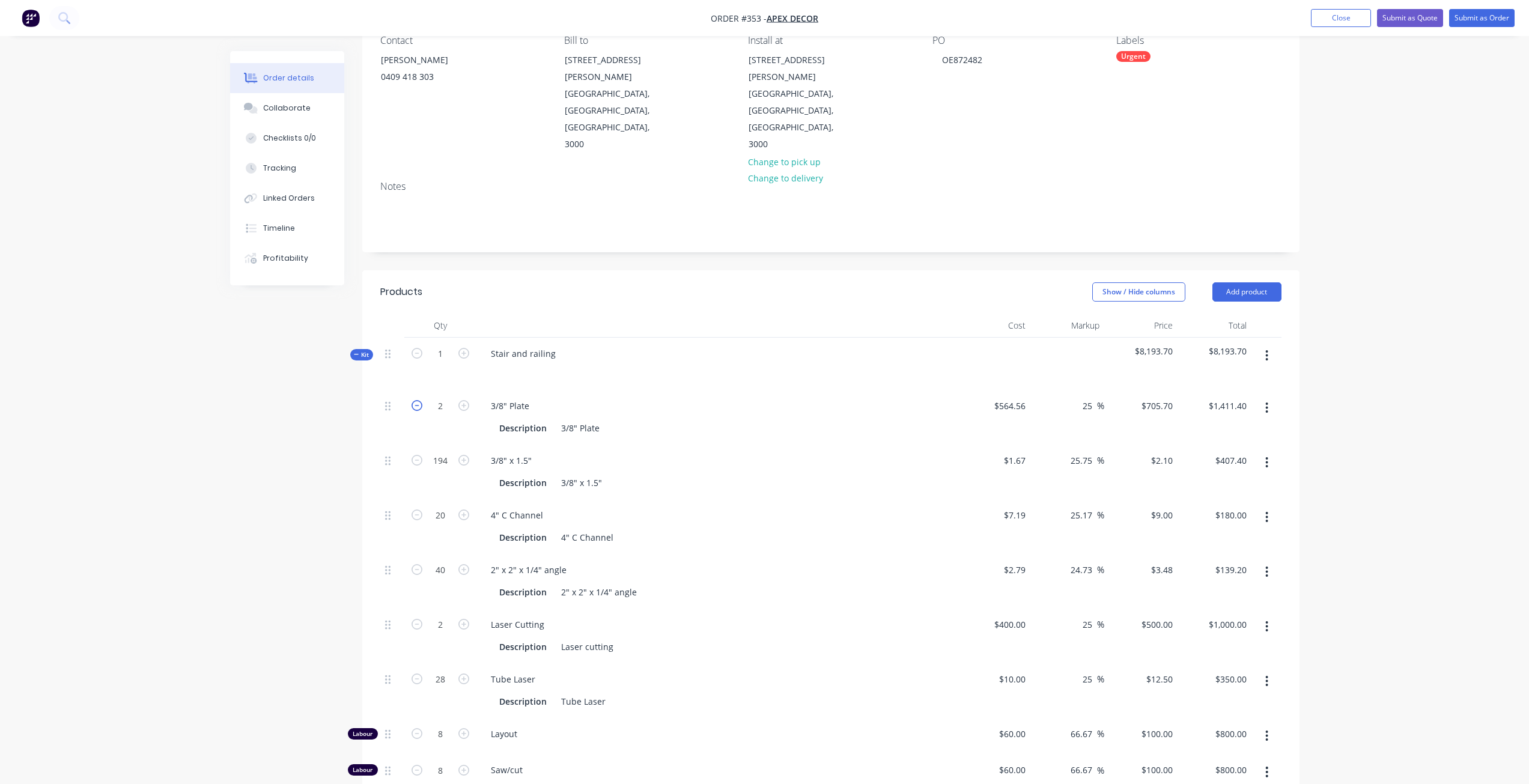
type input "1"
type input "$705.70"
click at [415, 400] on icon "button" at bounding box center [417, 405] width 11 height 11
type input "0"
type input "$0.00"
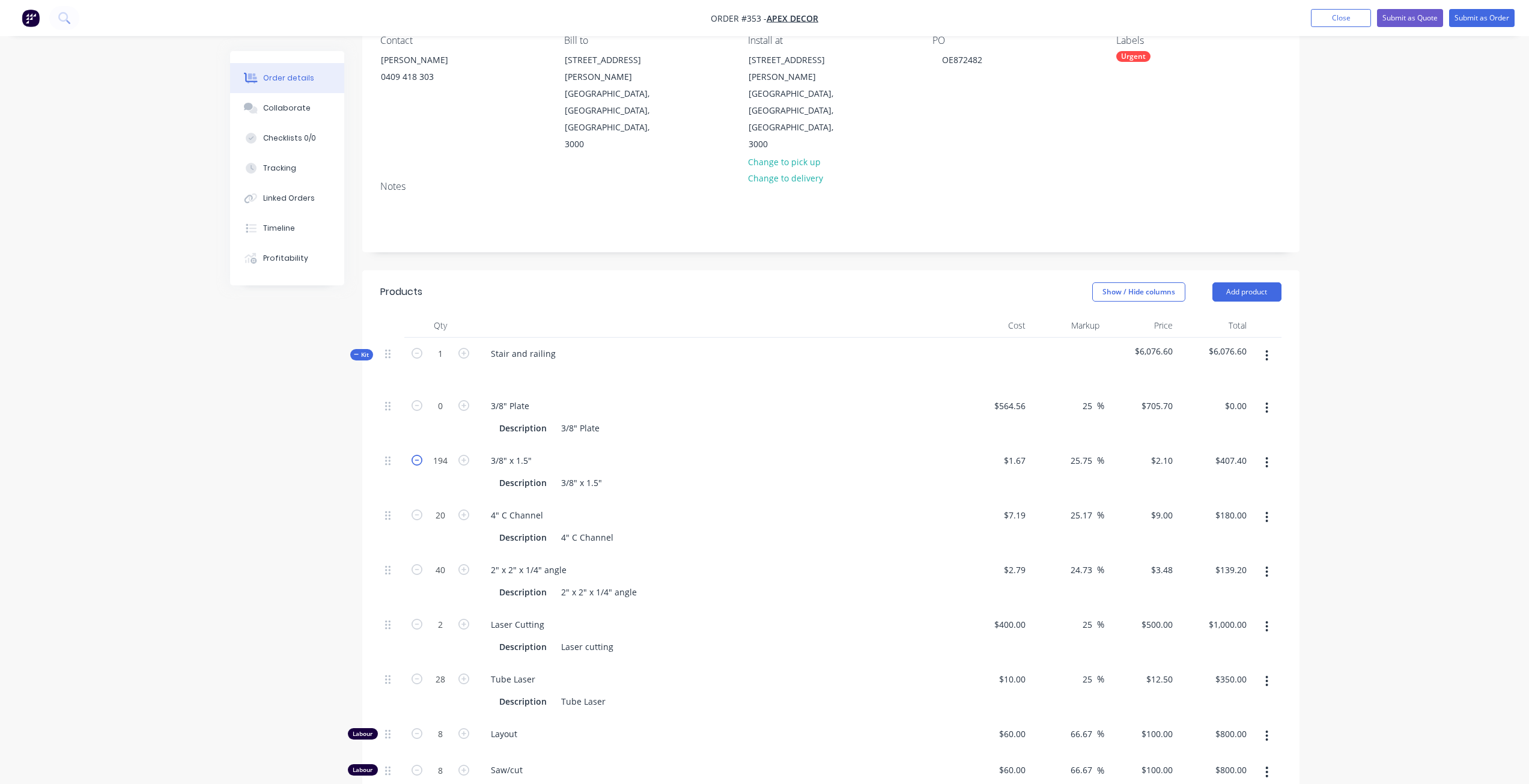
click at [419, 455] on icon "button" at bounding box center [417, 460] width 11 height 11
type input "193"
type input "$405.30"
click at [419, 455] on icon "button" at bounding box center [417, 460] width 11 height 11
type input "192"
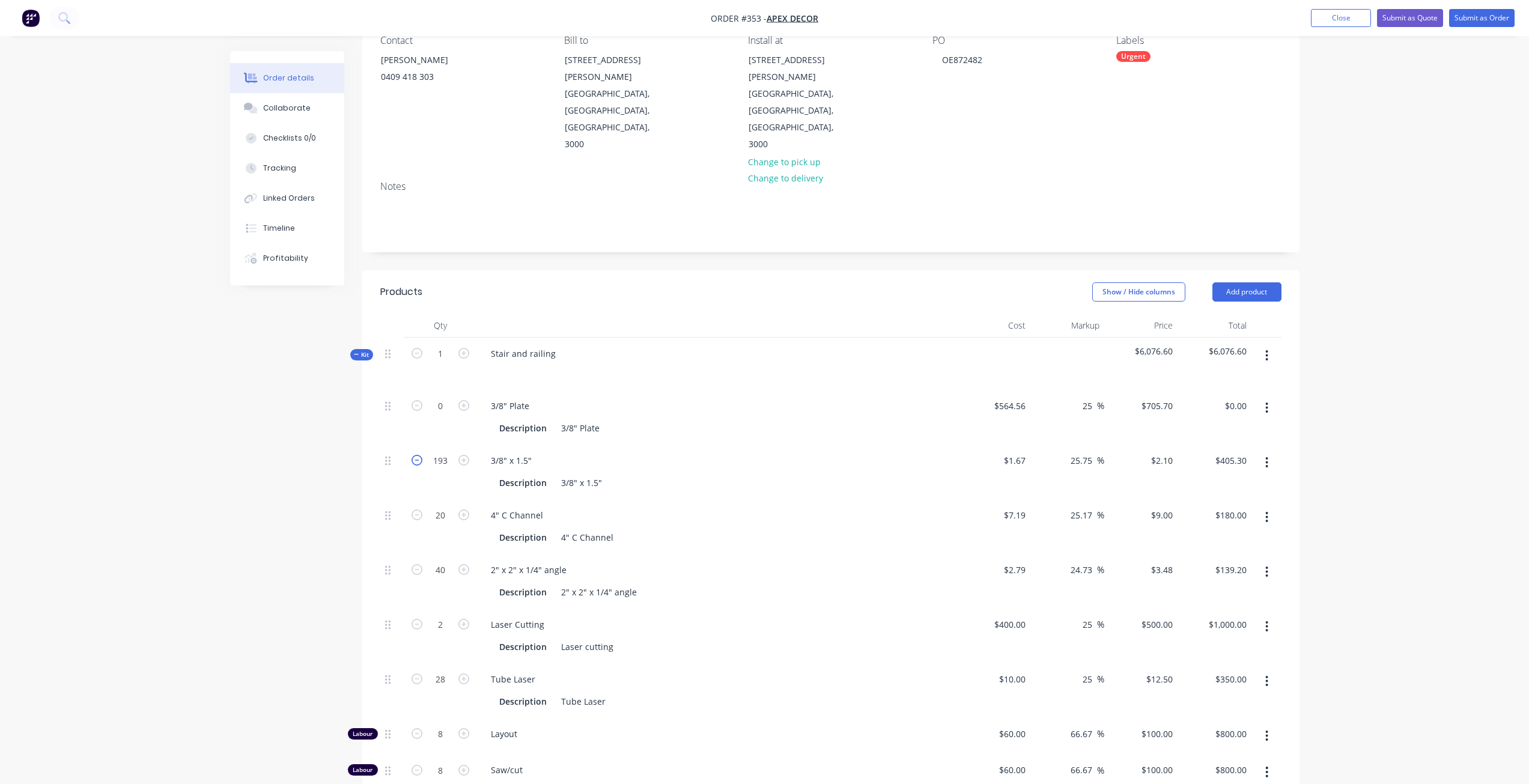
type input "$403.20"
click at [419, 455] on icon "button" at bounding box center [417, 460] width 11 height 11
type input "191"
type input "$401.10"
click at [419, 455] on icon "button" at bounding box center [417, 460] width 11 height 11
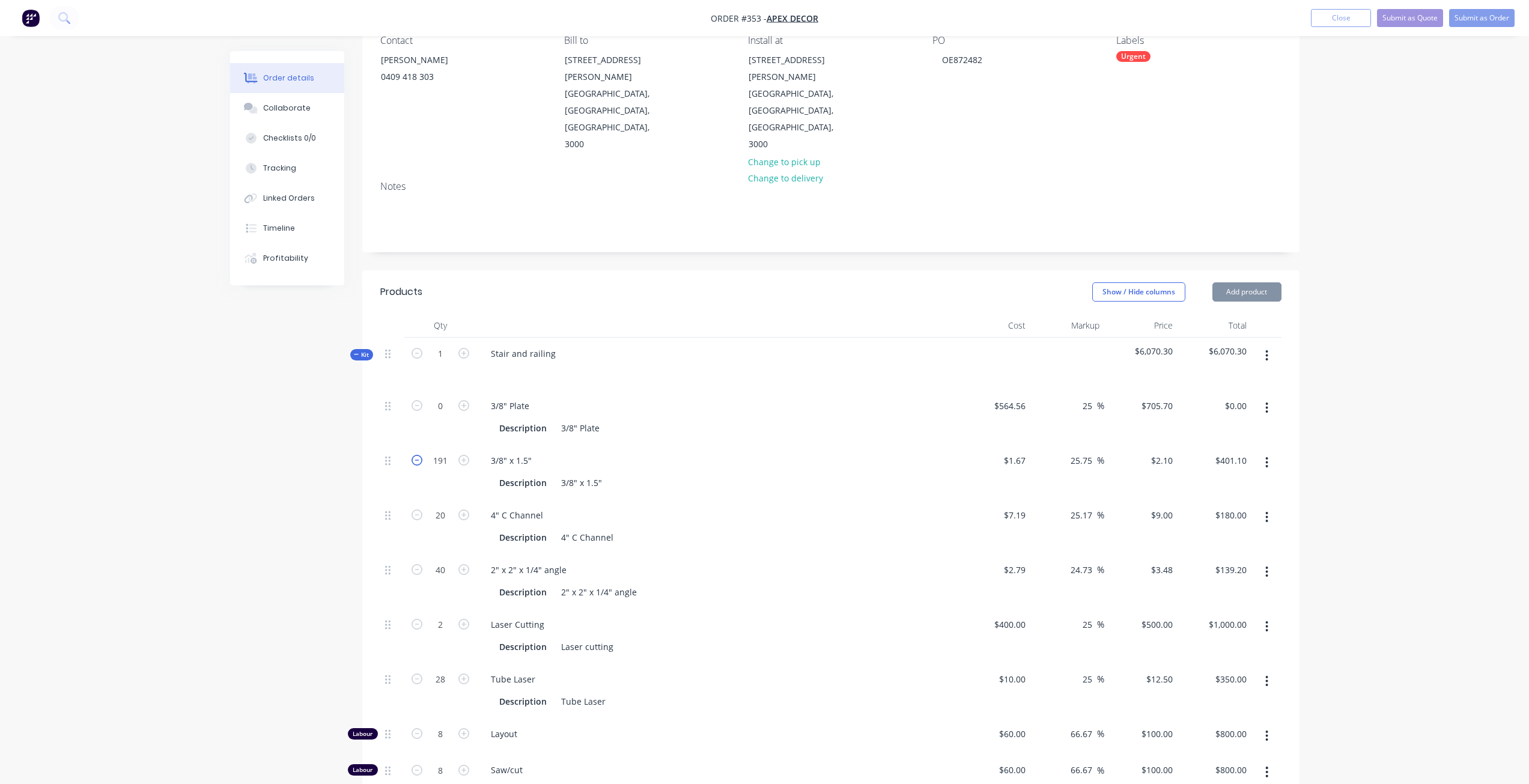
type input "190"
type input "$399.00"
click at [419, 455] on icon "button" at bounding box center [417, 460] width 11 height 11
type input "189"
type input "$396.90"
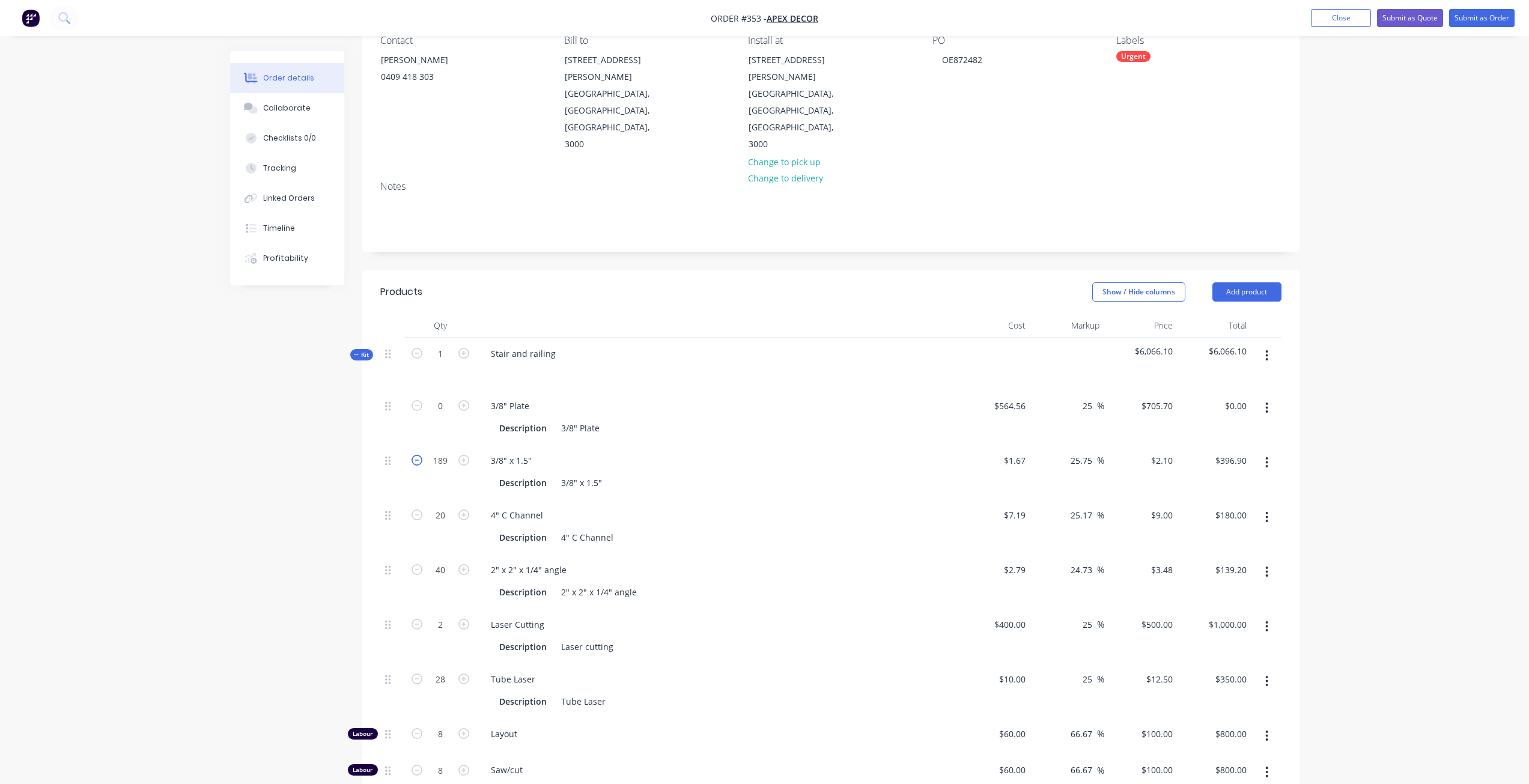
click at [419, 455] on icon "button" at bounding box center [417, 460] width 11 height 11
type input "188"
type input "$394.80"
click at [419, 455] on icon "button" at bounding box center [417, 460] width 11 height 11
type input "187"
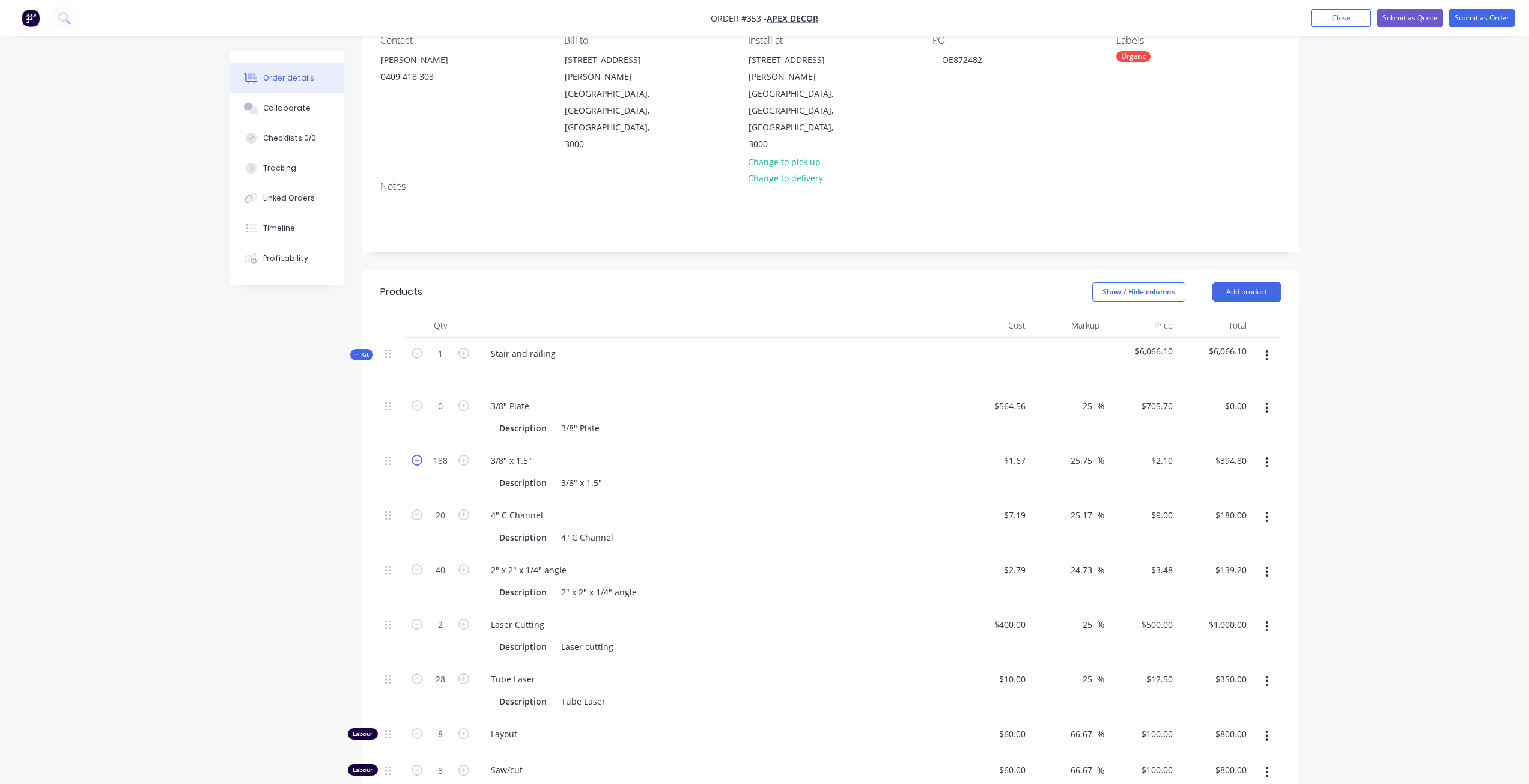
type input "$392.70"
click at [419, 455] on icon "button" at bounding box center [417, 460] width 11 height 11
type input "186"
type input "$390.60"
click at [465, 400] on icon "button" at bounding box center [464, 405] width 11 height 11
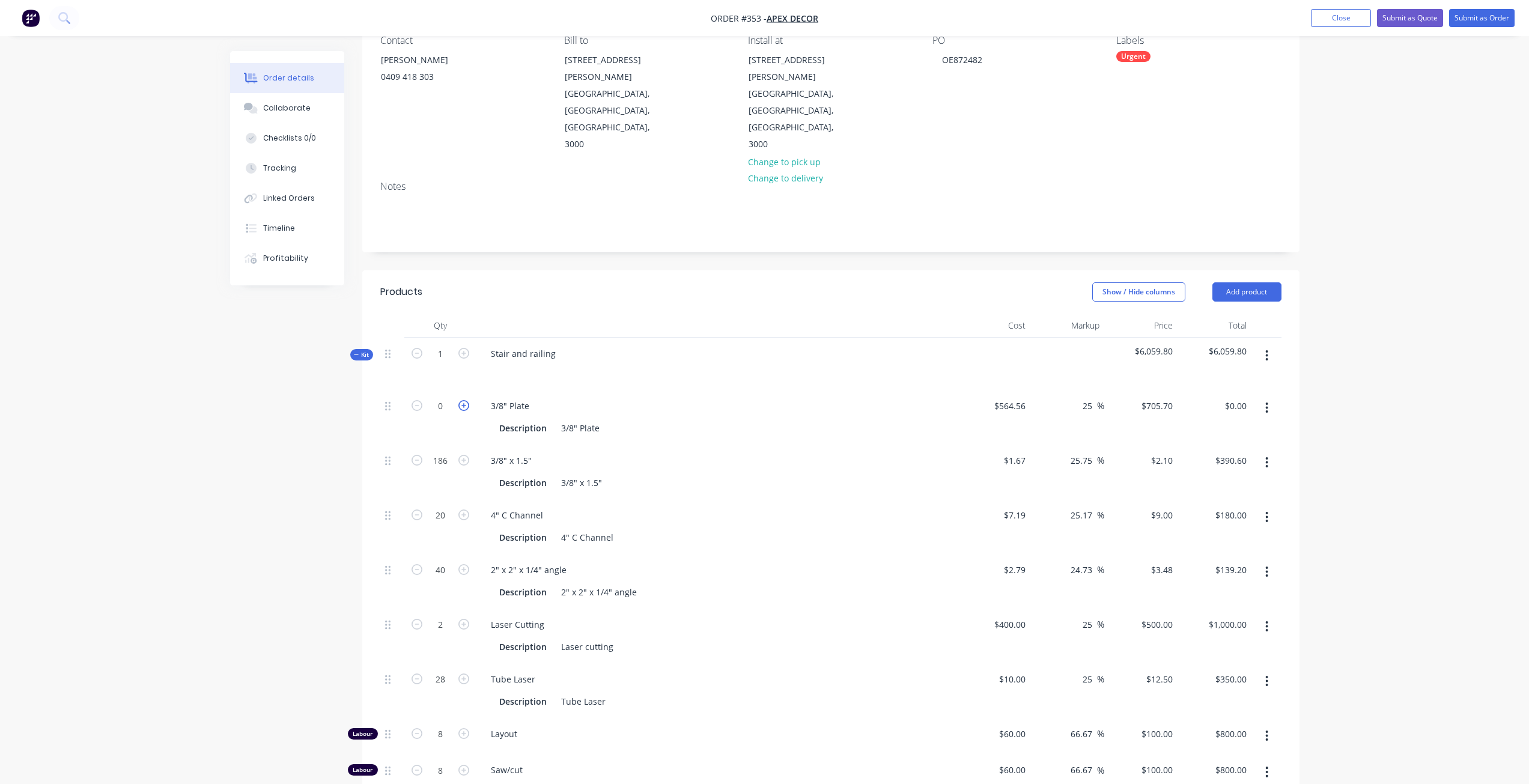
type input "1"
type input "$705.70"
click at [465, 400] on icon "button" at bounding box center [464, 405] width 11 height 11
type input "2"
type input "$1,411.40"
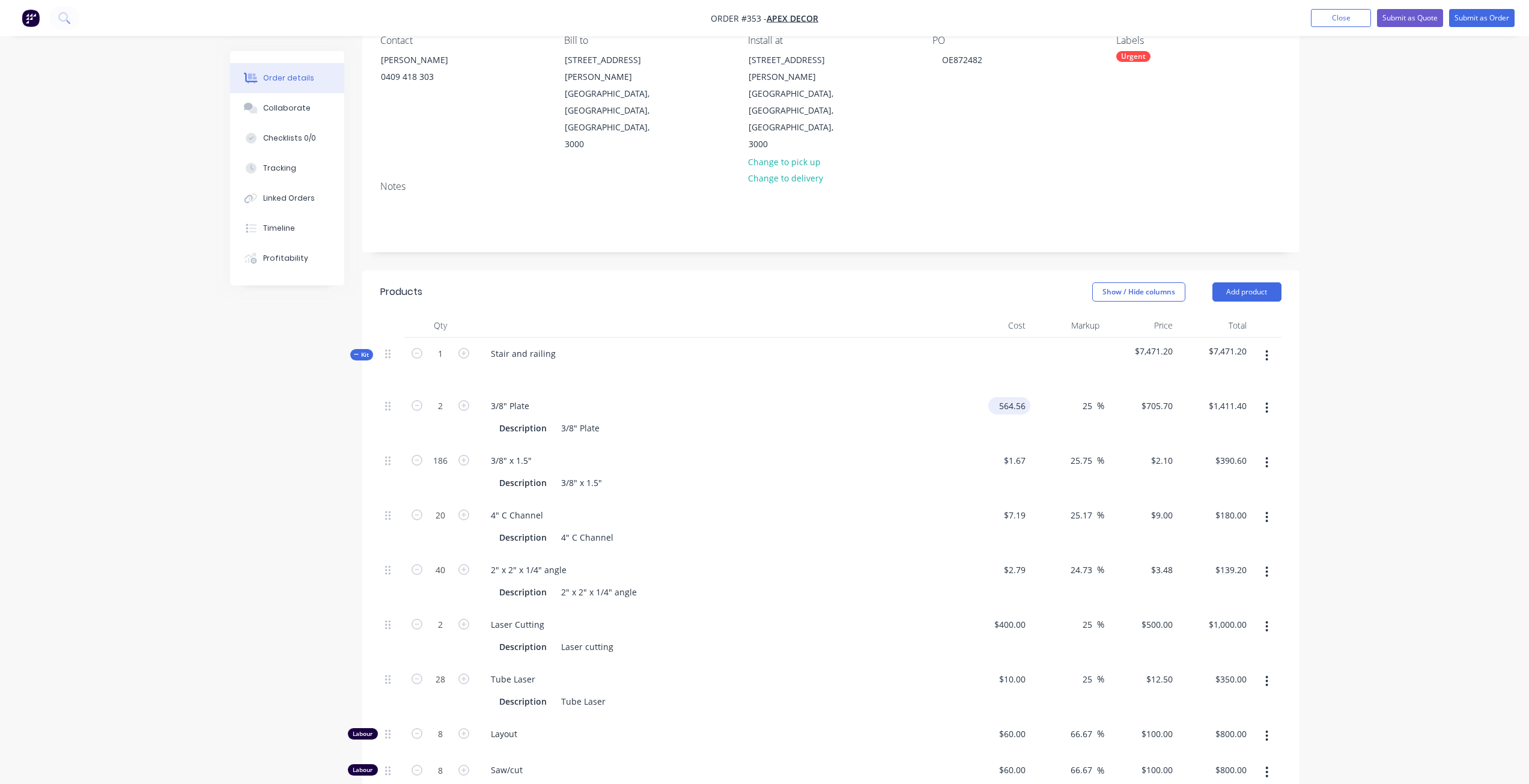
click at [1012, 397] on input "564.56" at bounding box center [1012, 406] width 37 height 17
type input "$564.56"
click at [1097, 399] on span "%" at bounding box center [1100, 405] width 7 height 14
type input "705.7"
click at [1163, 397] on input "705.7" at bounding box center [1159, 406] width 37 height 17
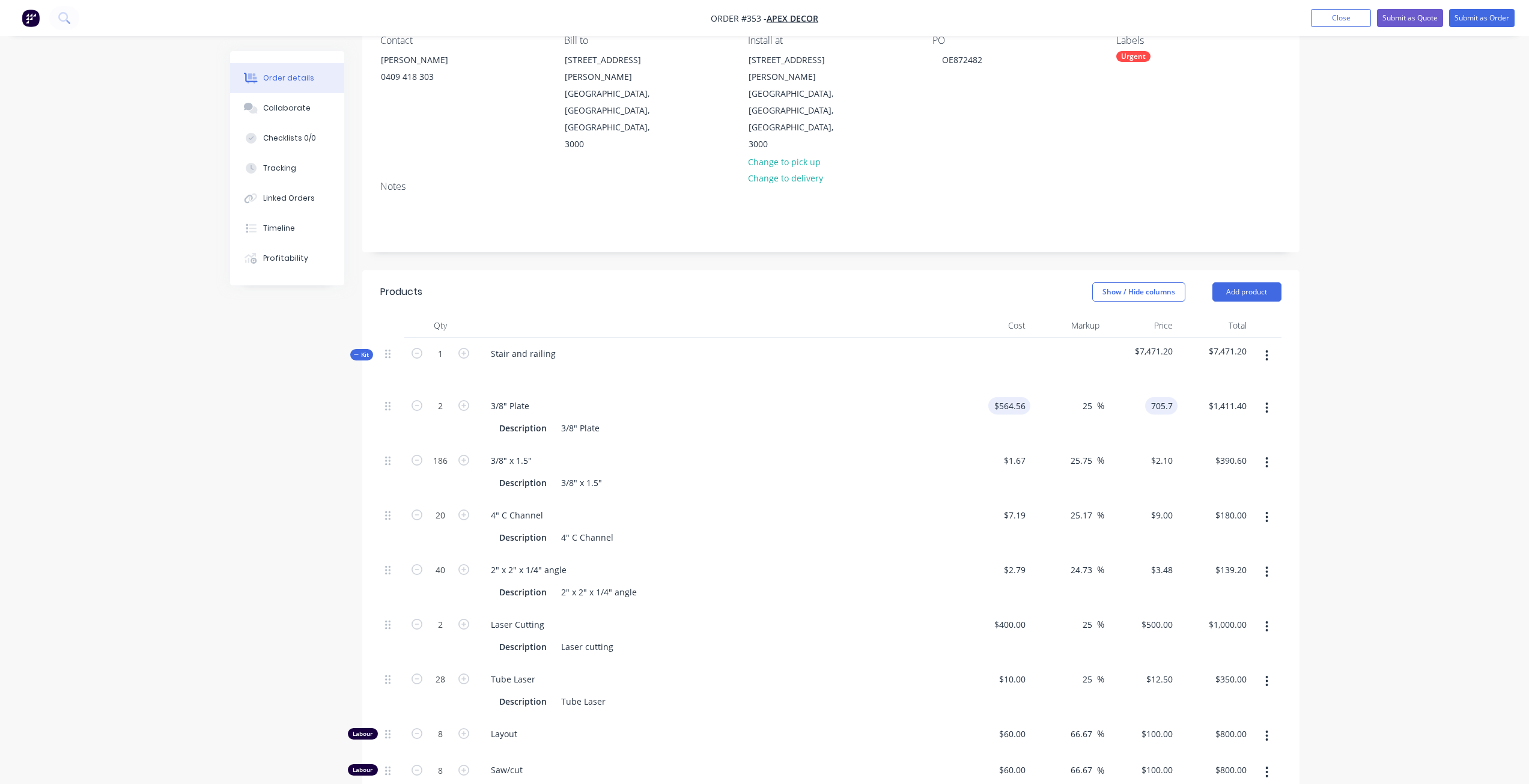
type input "564.56"
type input "$705.70"
click at [1017, 397] on input "564.56" at bounding box center [1012, 406] width 37 height 17
type input "$564.56"
click at [1091, 397] on input "25" at bounding box center [1089, 406] width 16 height 17
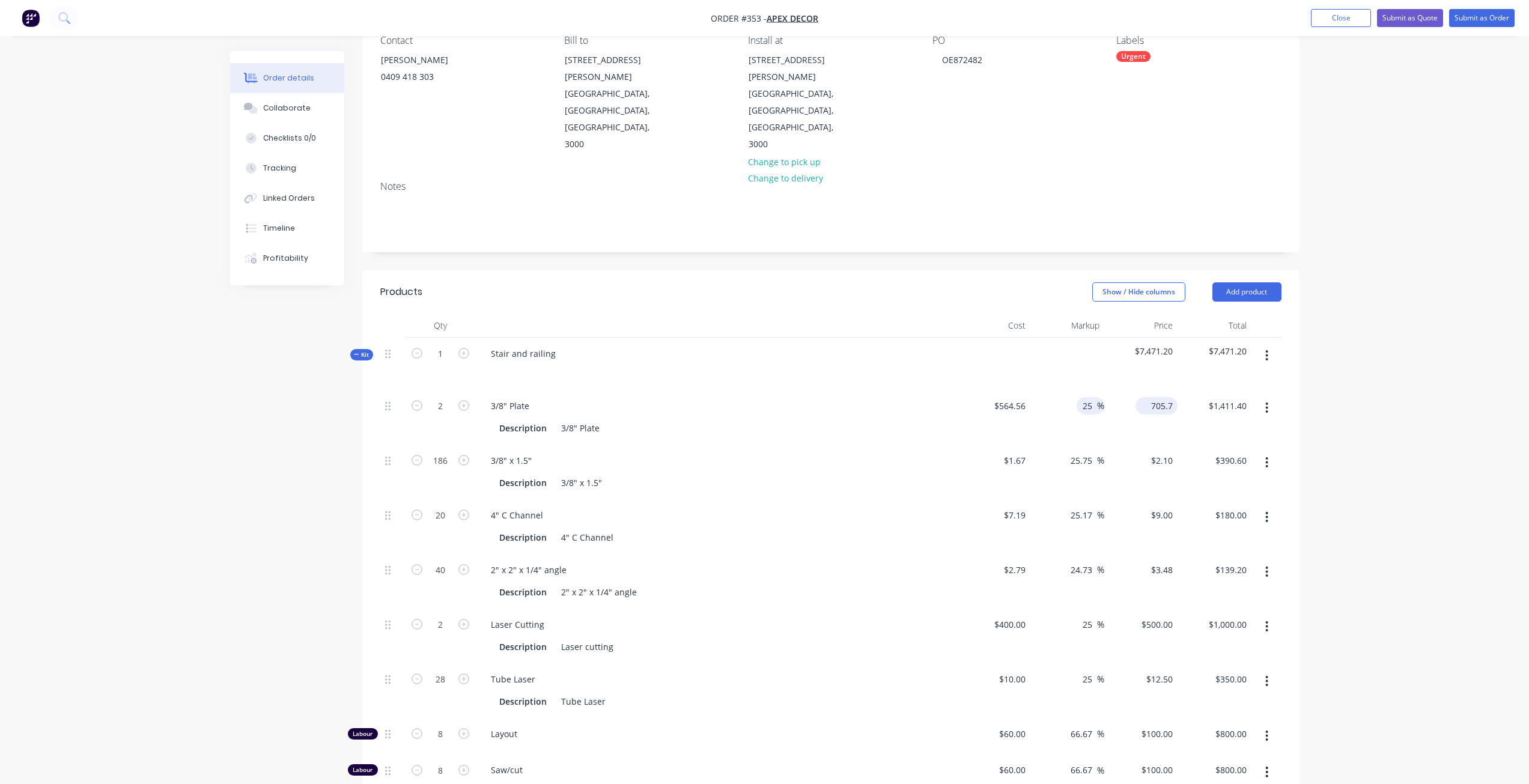
click at [1148, 397] on div "705.7 $705.70" at bounding box center [1156, 406] width 42 height 17
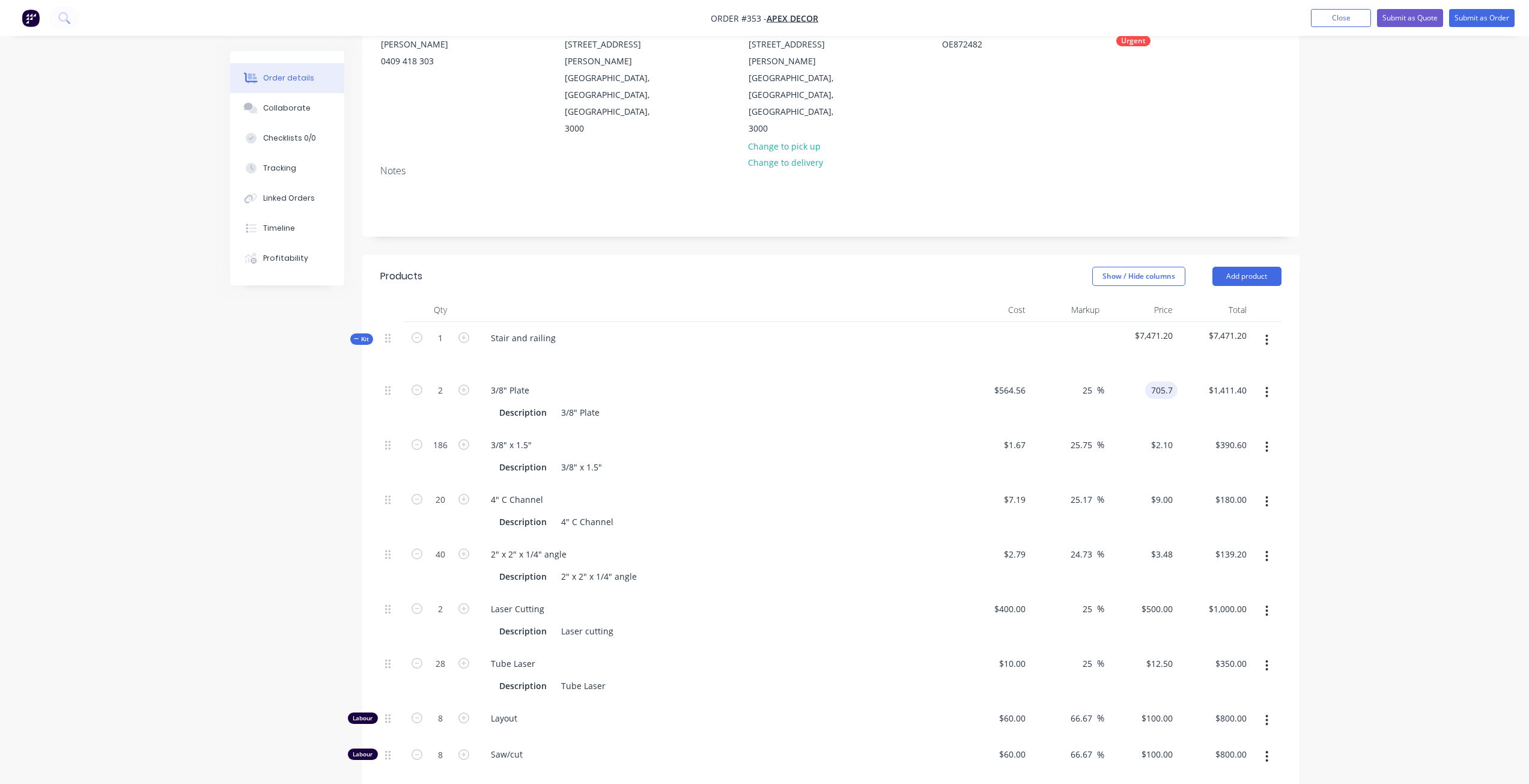
scroll to position [133, 0]
type input "$705.70"
click at [1266, 436] on button "button" at bounding box center [1267, 446] width 29 height 22
click at [1217, 517] on div "Delete" at bounding box center [1224, 526] width 92 height 17
click at [1264, 436] on button "button" at bounding box center [1267, 446] width 29 height 22
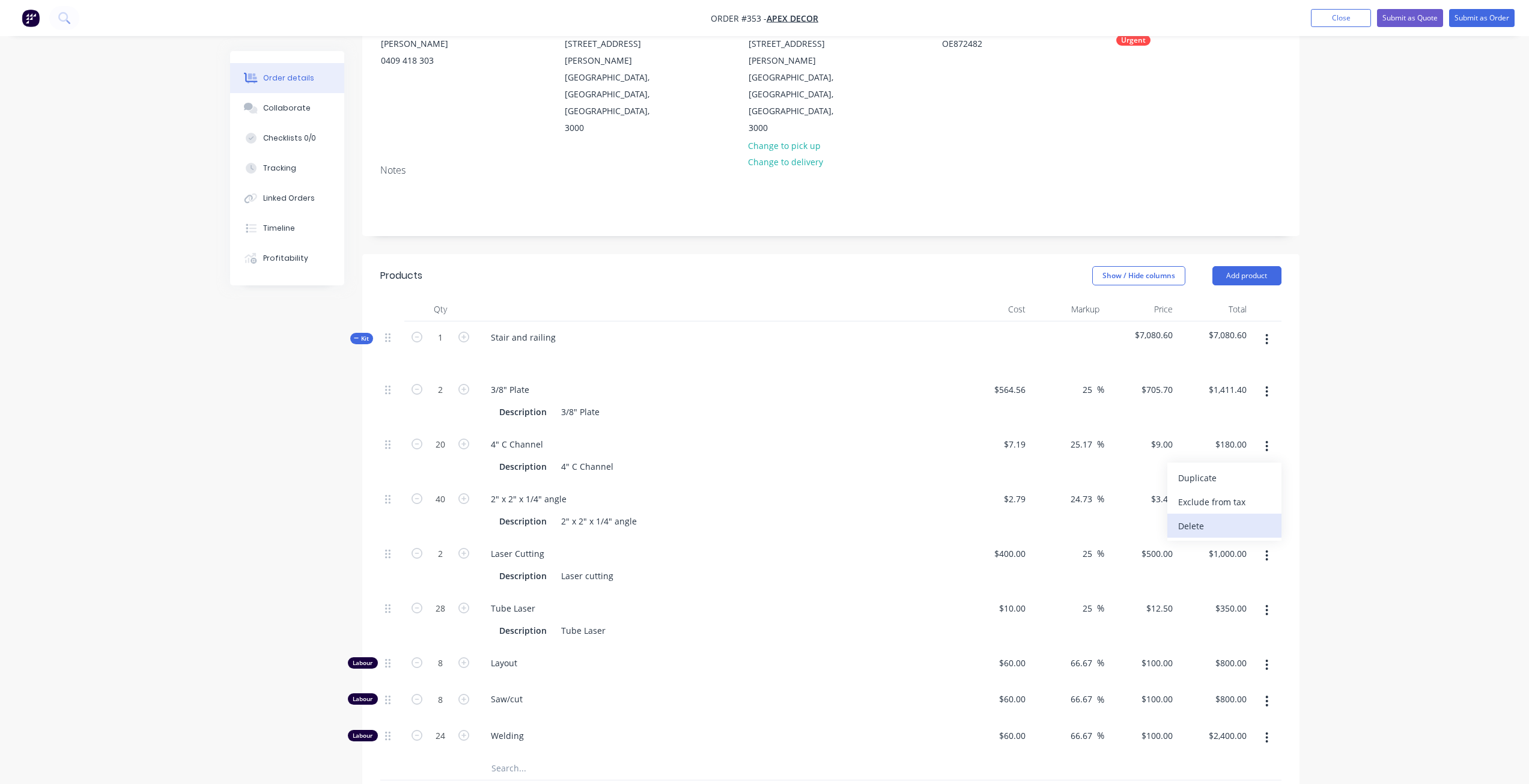
click at [1232, 517] on div "Delete" at bounding box center [1224, 526] width 92 height 17
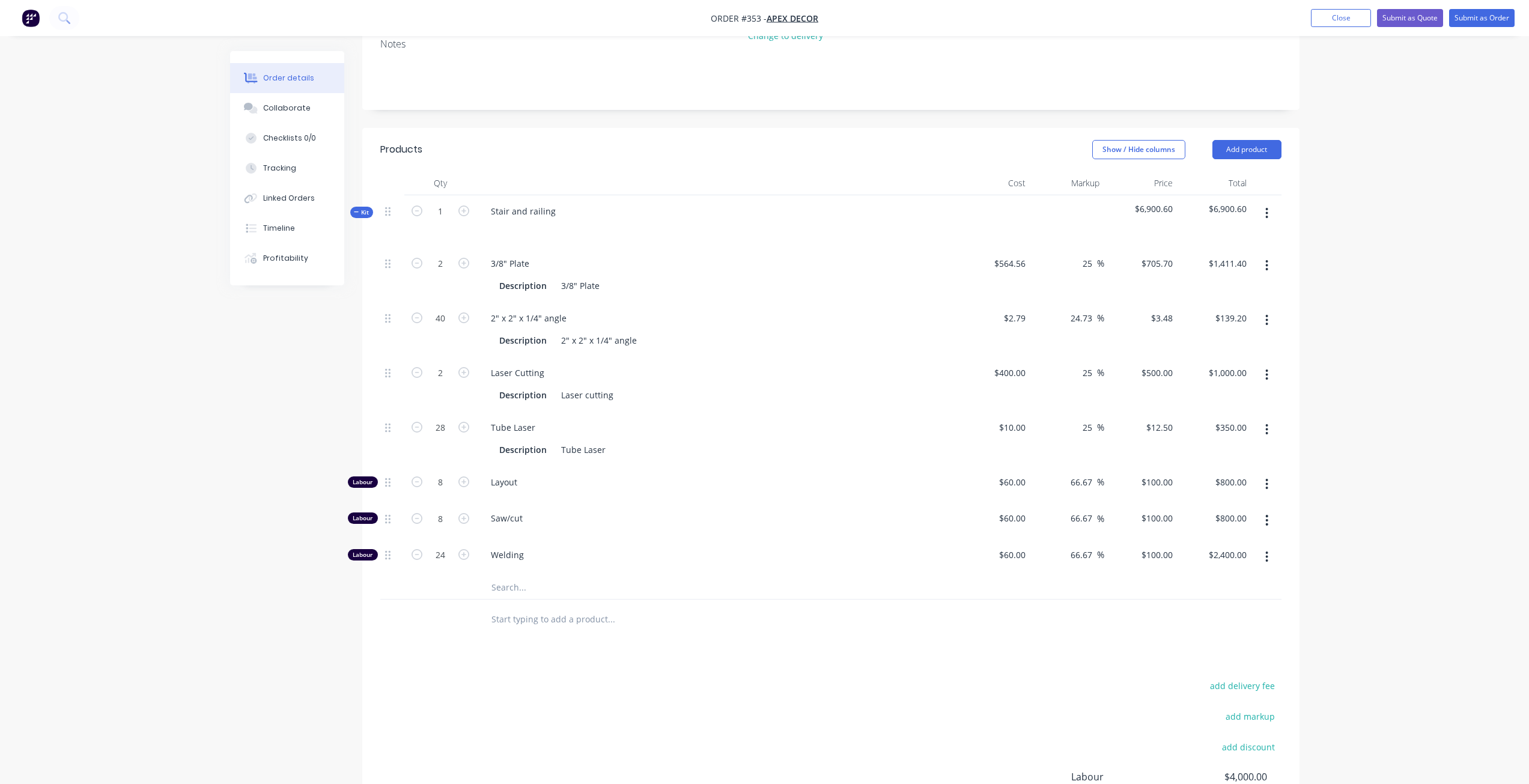
scroll to position [271, 0]
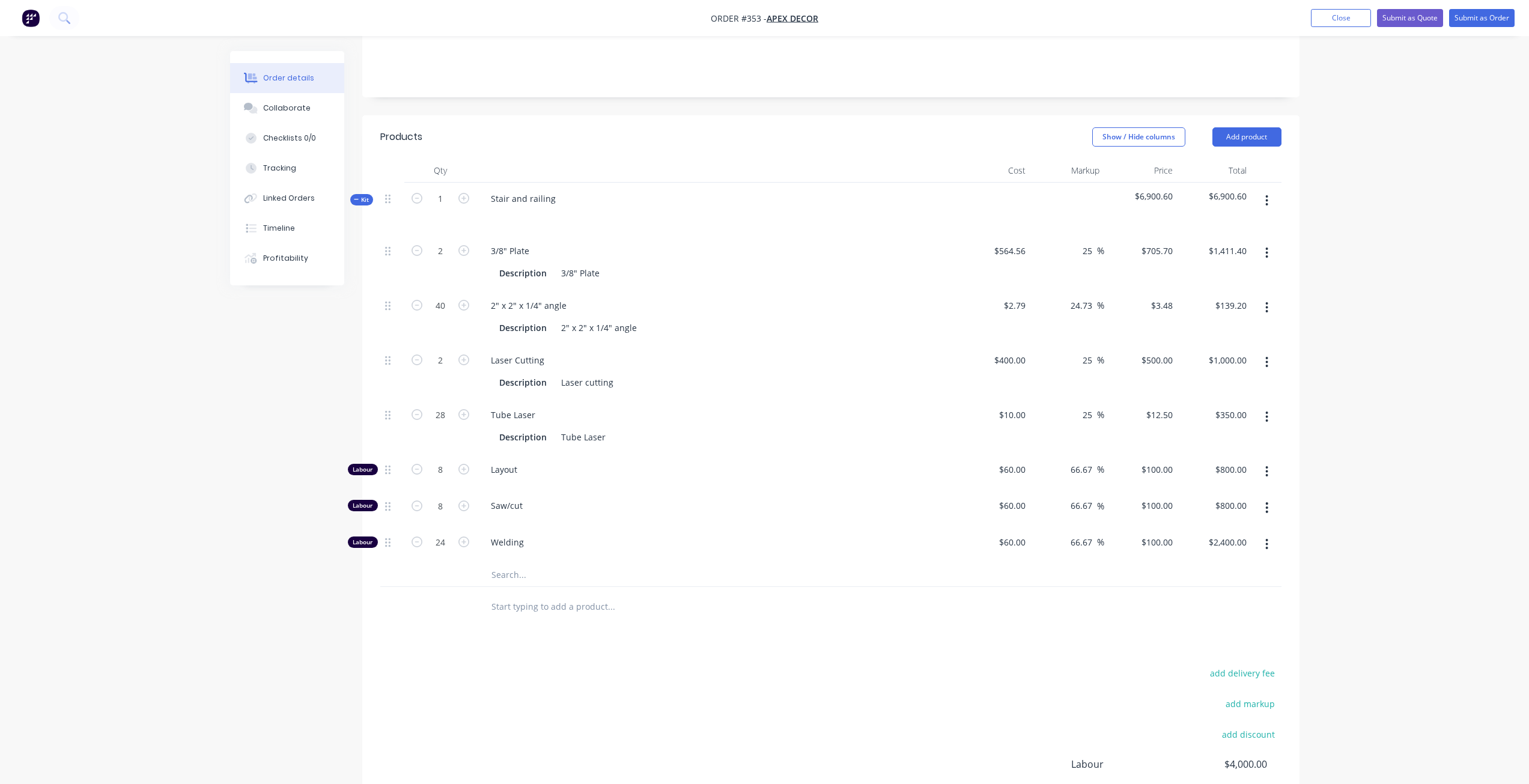
click at [535, 562] on input "text" at bounding box center [611, 574] width 240 height 24
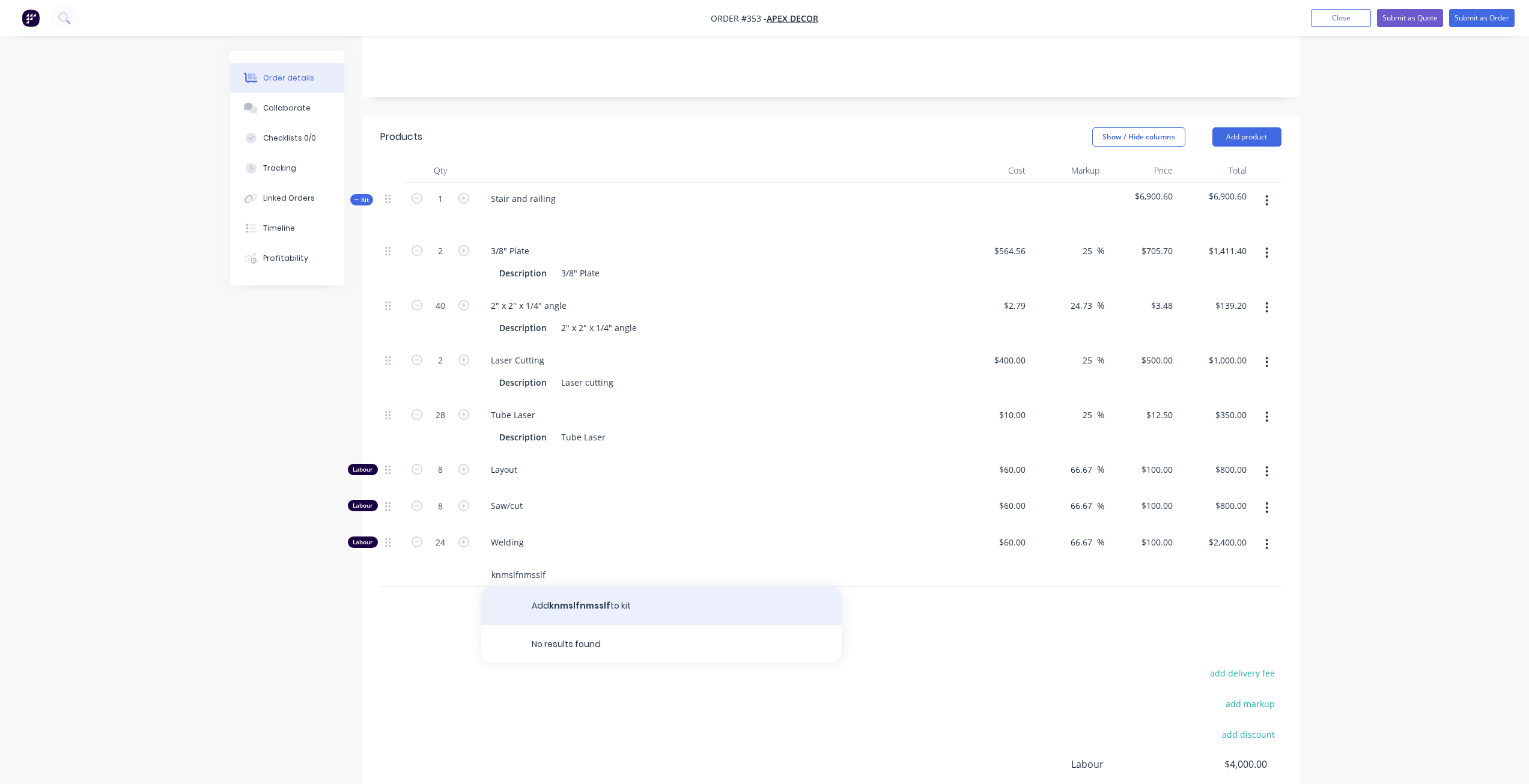
type input "knmslfnmsslf"
click at [584, 586] on button "Add knmslfnmsslf to kit" at bounding box center [661, 606] width 360 height 38
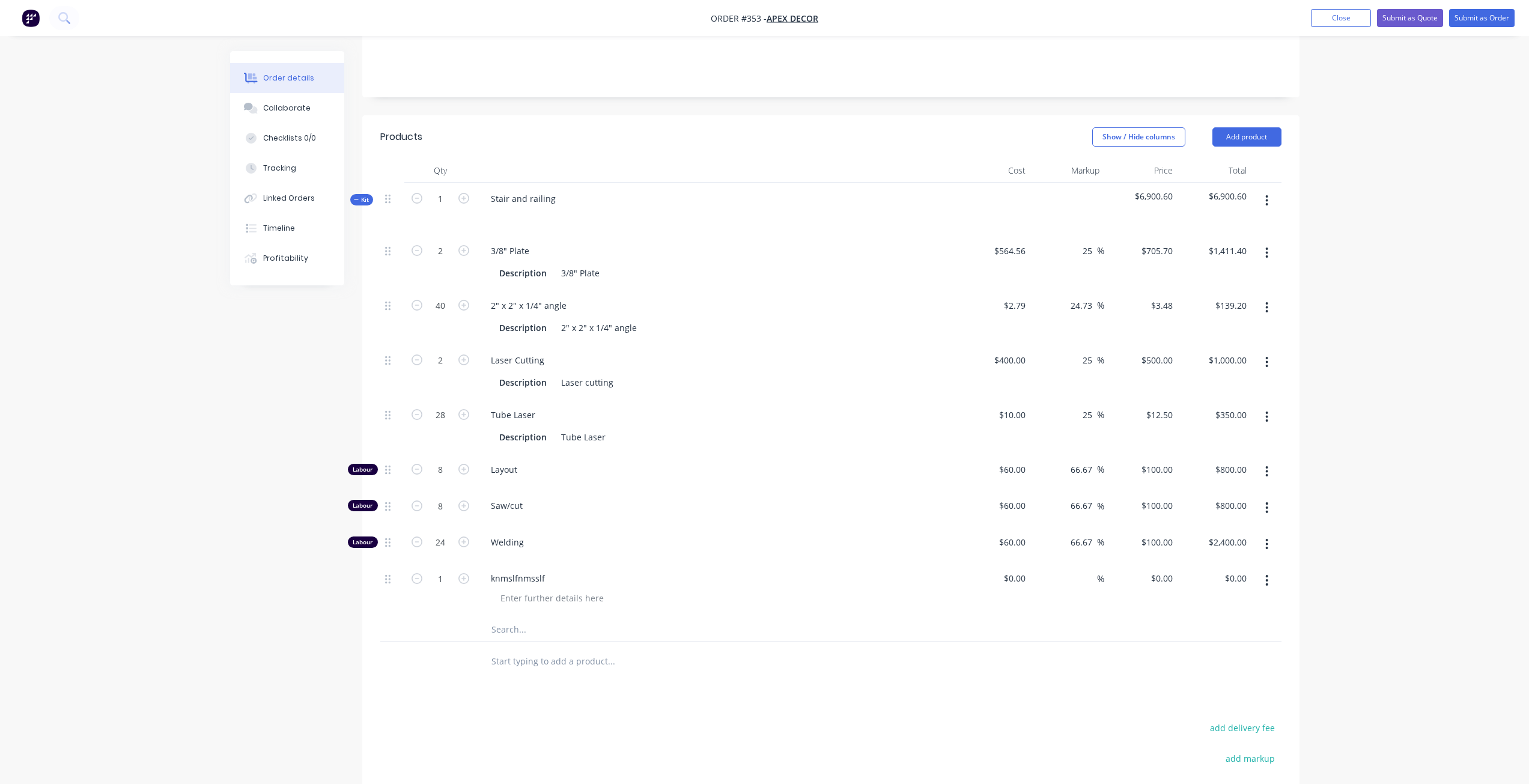
click at [1269, 570] on button "button" at bounding box center [1267, 580] width 29 height 22
click at [1210, 675] on div "Delete" at bounding box center [1224, 684] width 92 height 17
click at [520, 562] on input "text" at bounding box center [611, 574] width 240 height 24
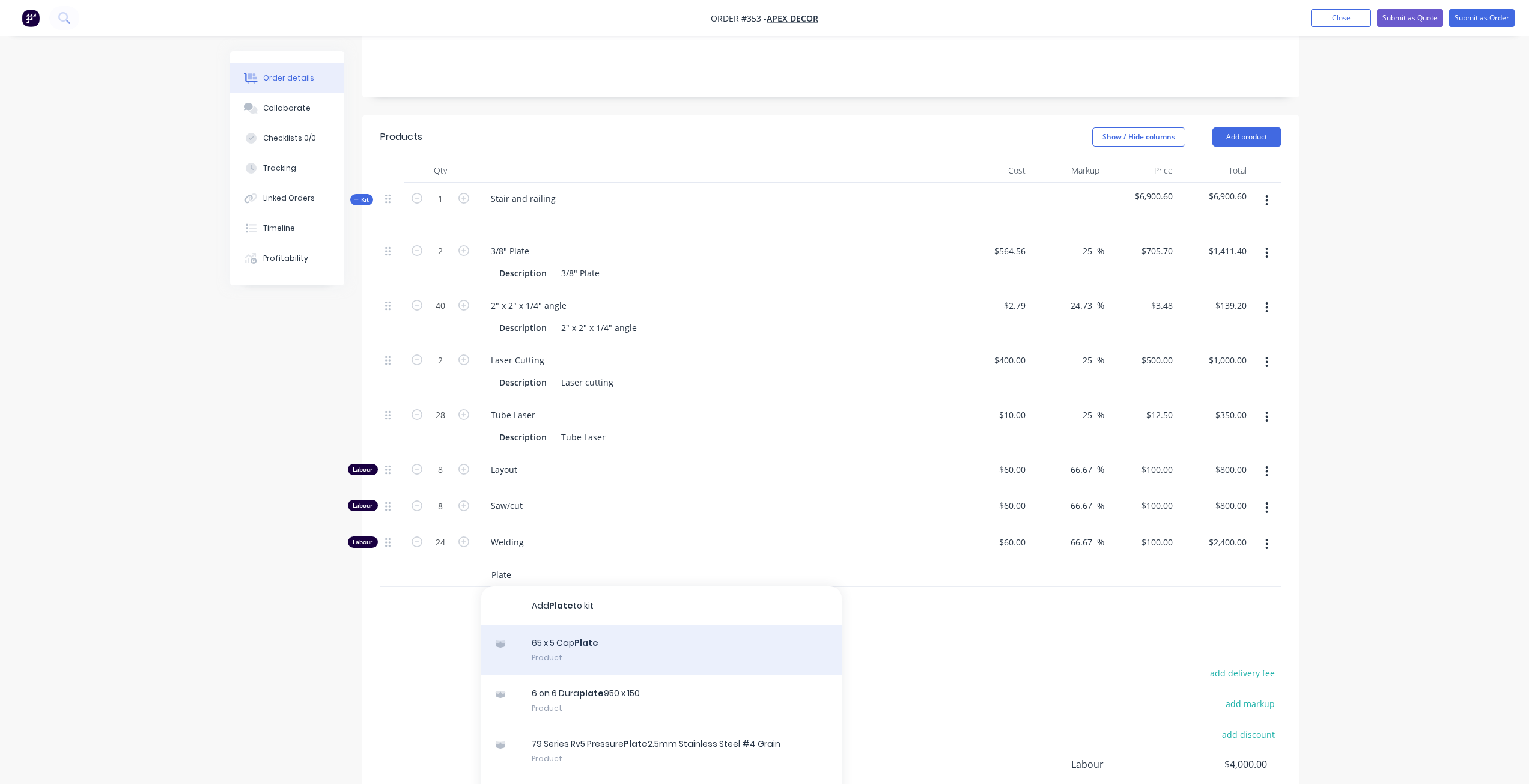
type input "Plate"
click at [541, 625] on div "65 x 5 Cap Plate Product" at bounding box center [661, 650] width 360 height 50
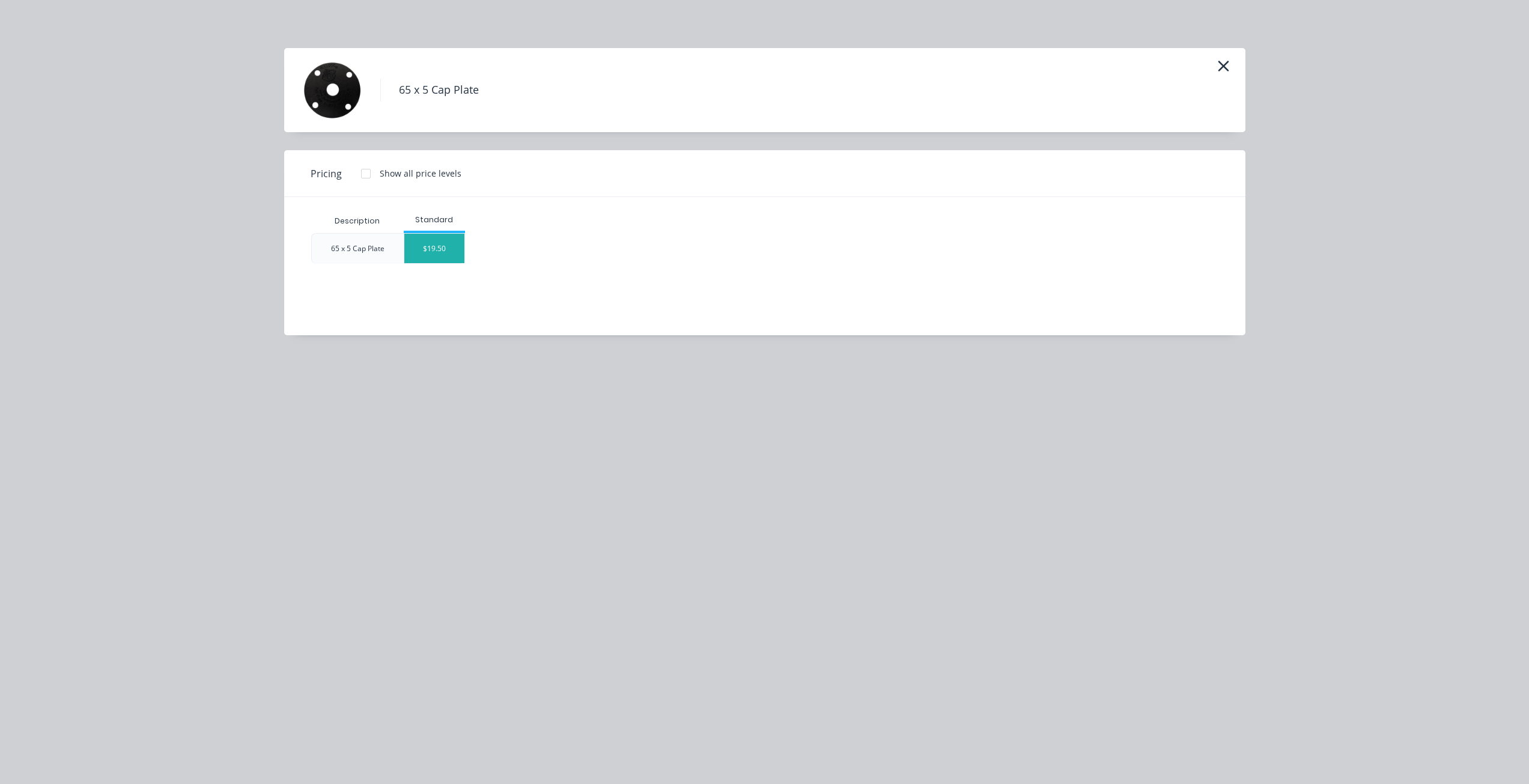
click at [430, 241] on div "$19.50" at bounding box center [434, 248] width 60 height 29
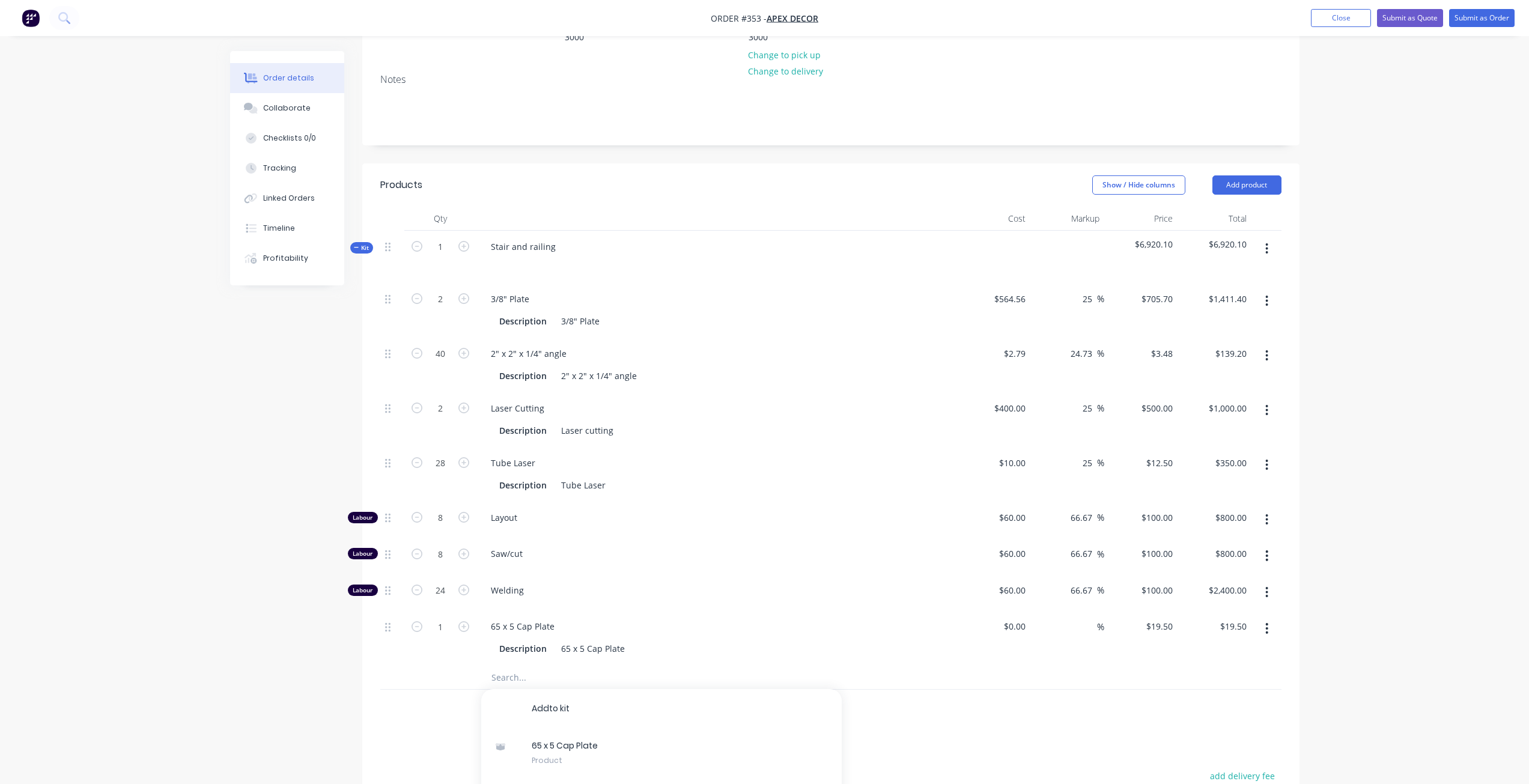
scroll to position [223, 0]
click at [358, 245] on icon at bounding box center [356, 248] width 5 height 6
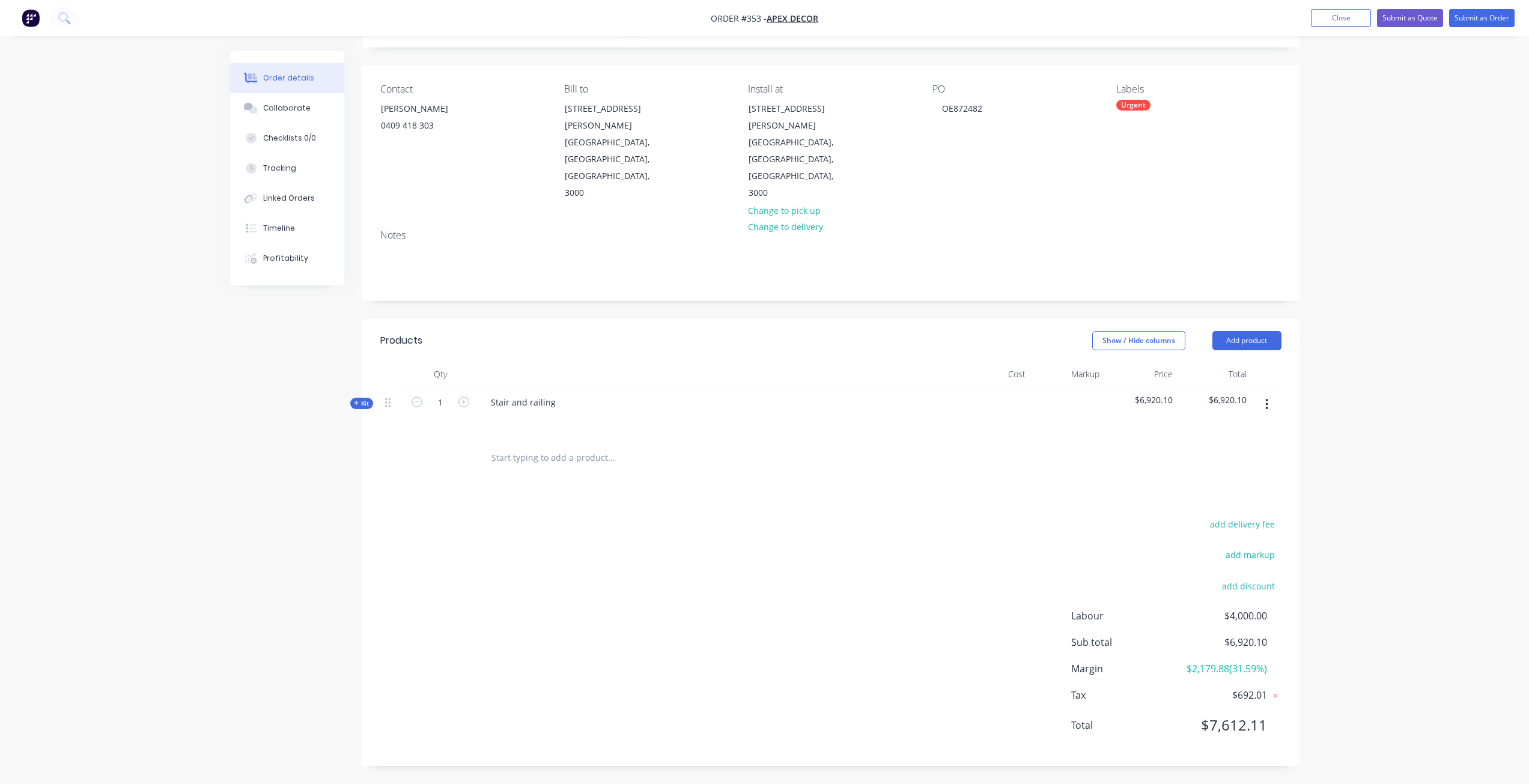
scroll to position [17, 0]
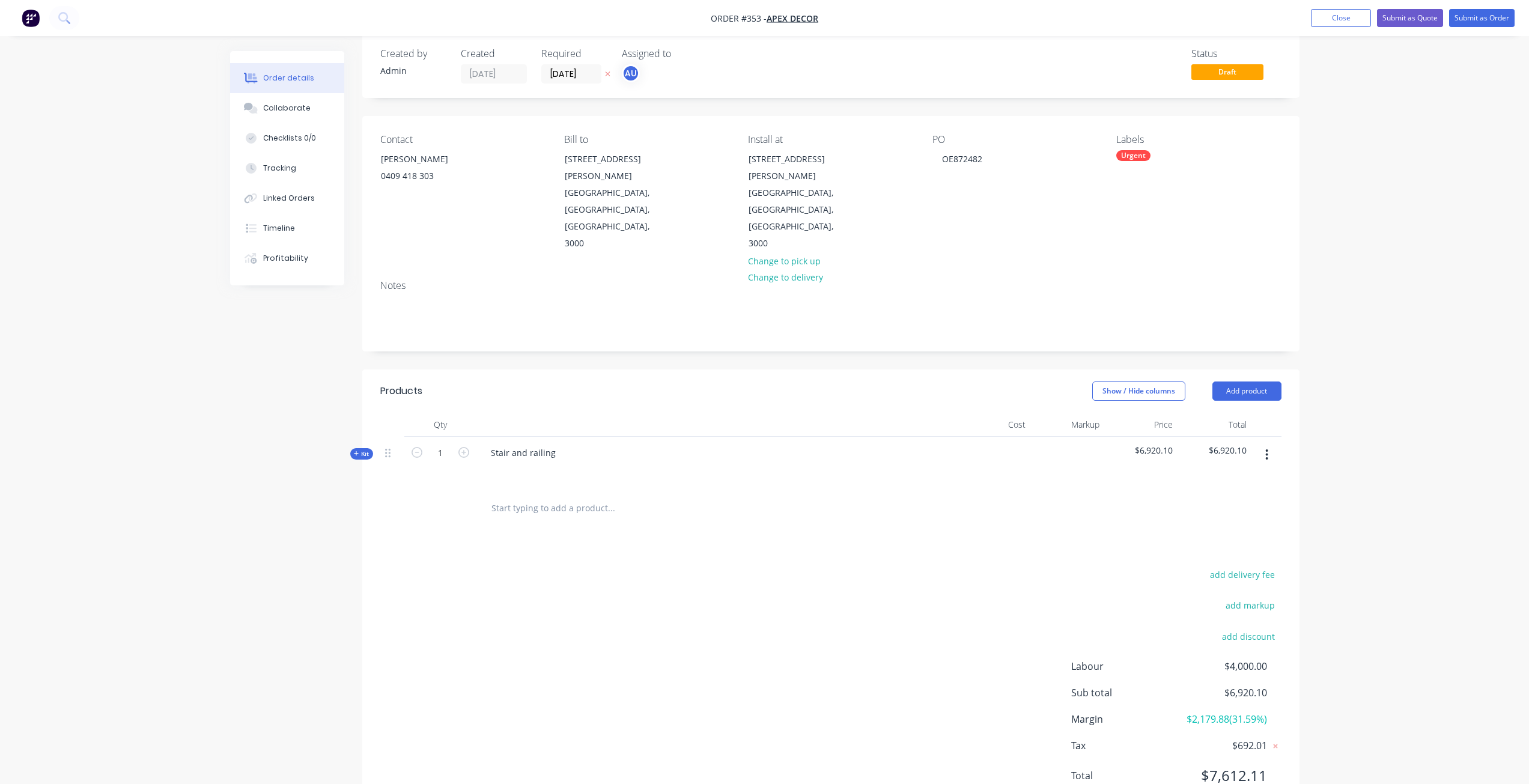
click at [362, 450] on span "Kit" at bounding box center [362, 454] width 16 height 9
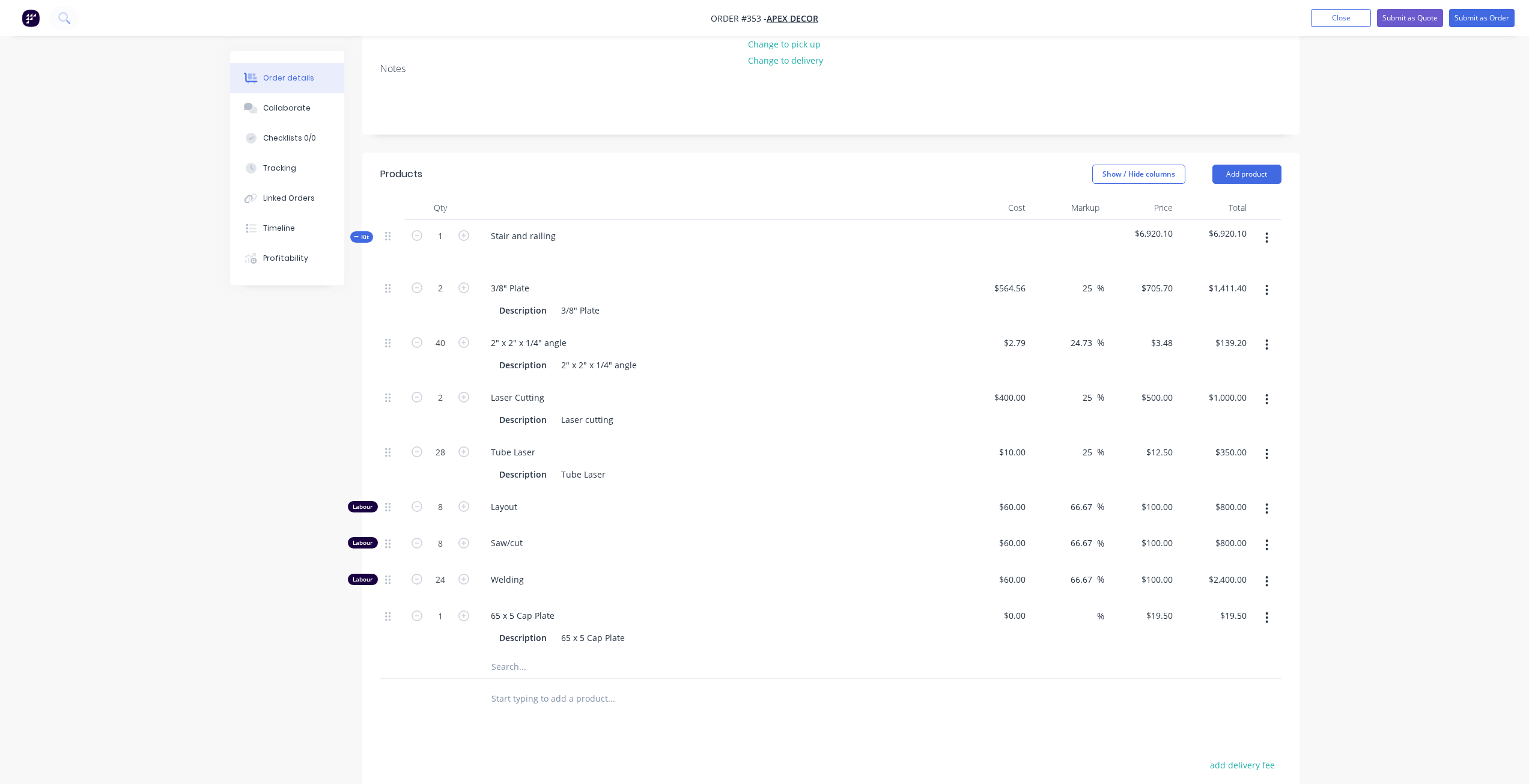
scroll to position [231, 0]
click at [358, 452] on div "Created by Admin Created [DATE] Required [DATE] Assigned to AU Status Draft Con…" at bounding box center [765, 424] width 1069 height 1208
click at [360, 505] on div "Labour" at bounding box center [362, 510] width 30 height 11
click at [368, 541] on div "Labour" at bounding box center [362, 546] width 30 height 11
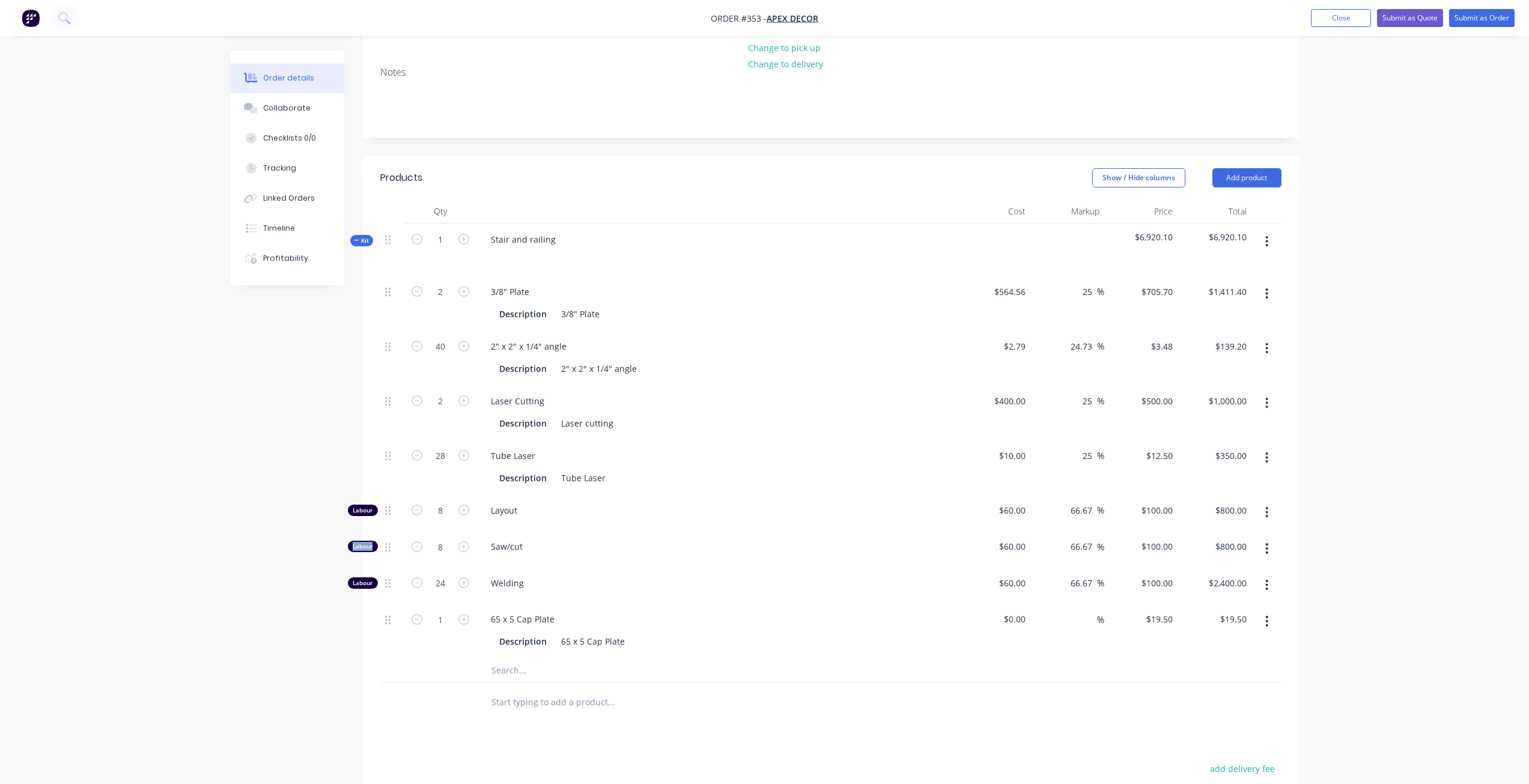
click at [368, 541] on div "Labour" at bounding box center [362, 546] width 30 height 11
click at [1268, 542] on icon "button" at bounding box center [1267, 549] width 3 height 13
click at [1224, 620] on div "Delete" at bounding box center [1224, 628] width 92 height 17
click at [1268, 506] on icon "button" at bounding box center [1267, 513] width 3 height 13
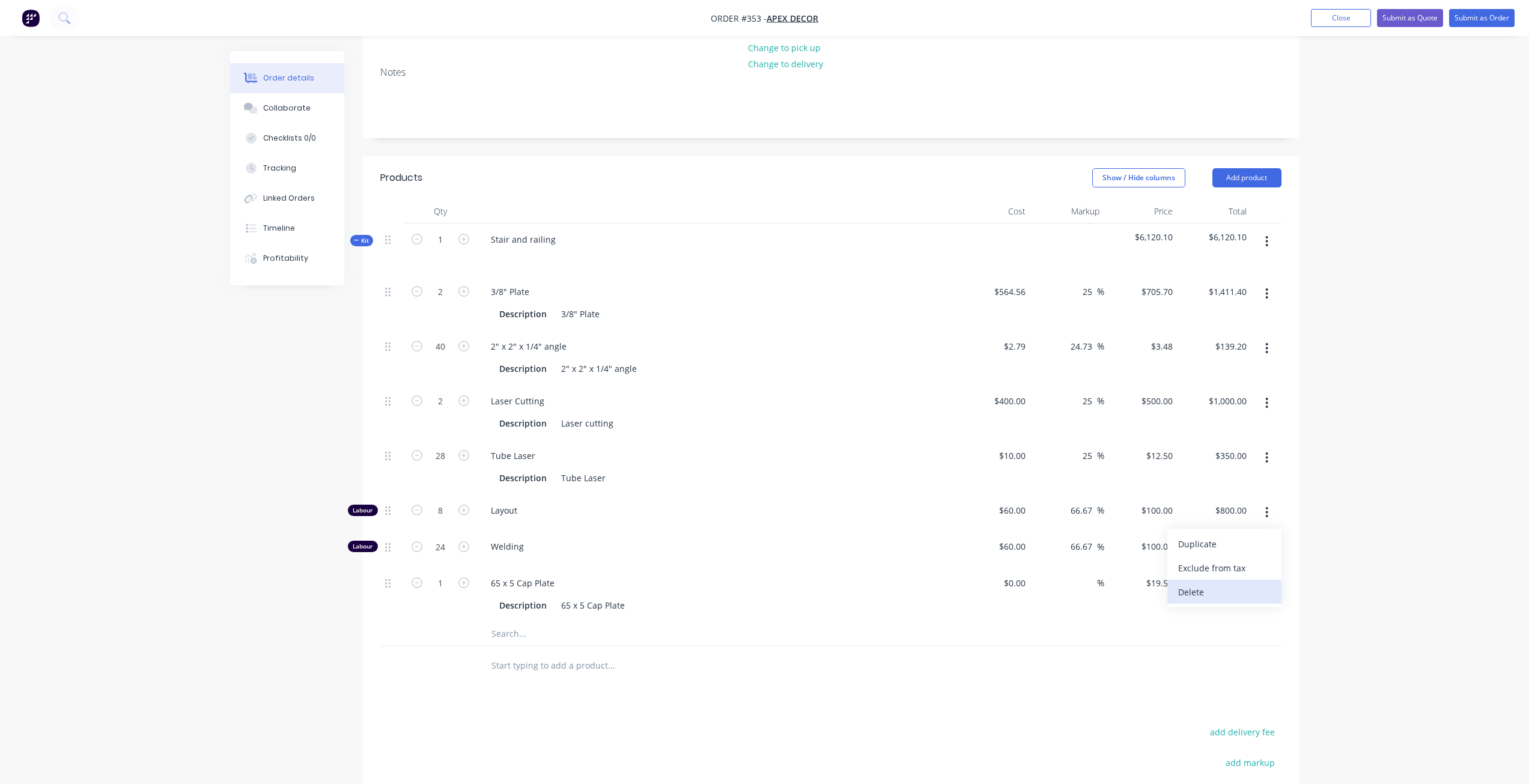
click at [1230, 583] on div "Delete" at bounding box center [1224, 592] width 92 height 17
click at [355, 236] on span "Kit" at bounding box center [362, 241] width 16 height 9
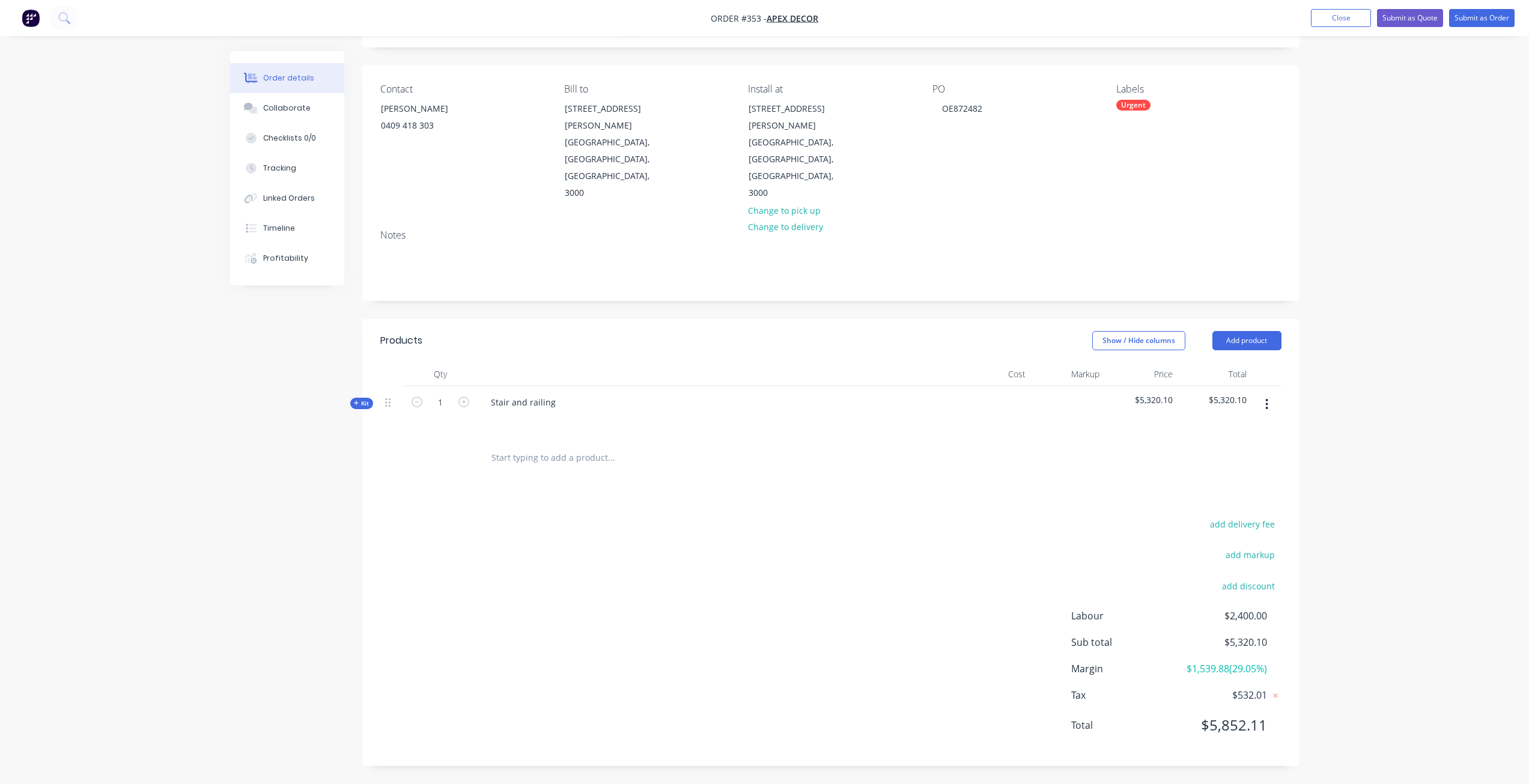
scroll to position [17, 0]
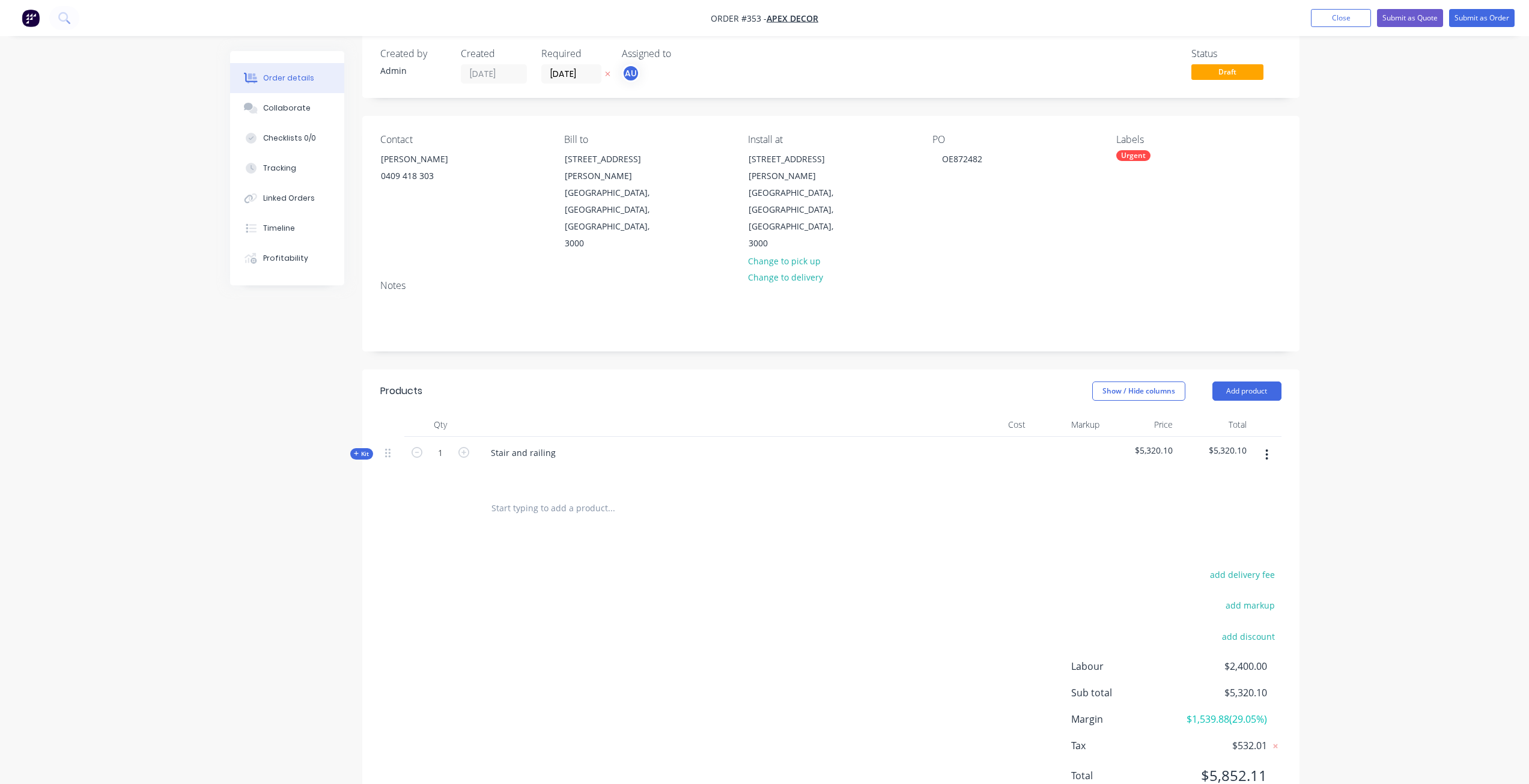
click at [355, 194] on div "Order details Collaborate Checklists 0/0 Tracking Linked Orders Timeline Profit…" at bounding box center [296, 168] width 132 height 234
click at [1260, 381] on button "Add product" at bounding box center [1247, 391] width 69 height 19
click at [1227, 413] on div "Product catalogue" at bounding box center [1224, 421] width 92 height 17
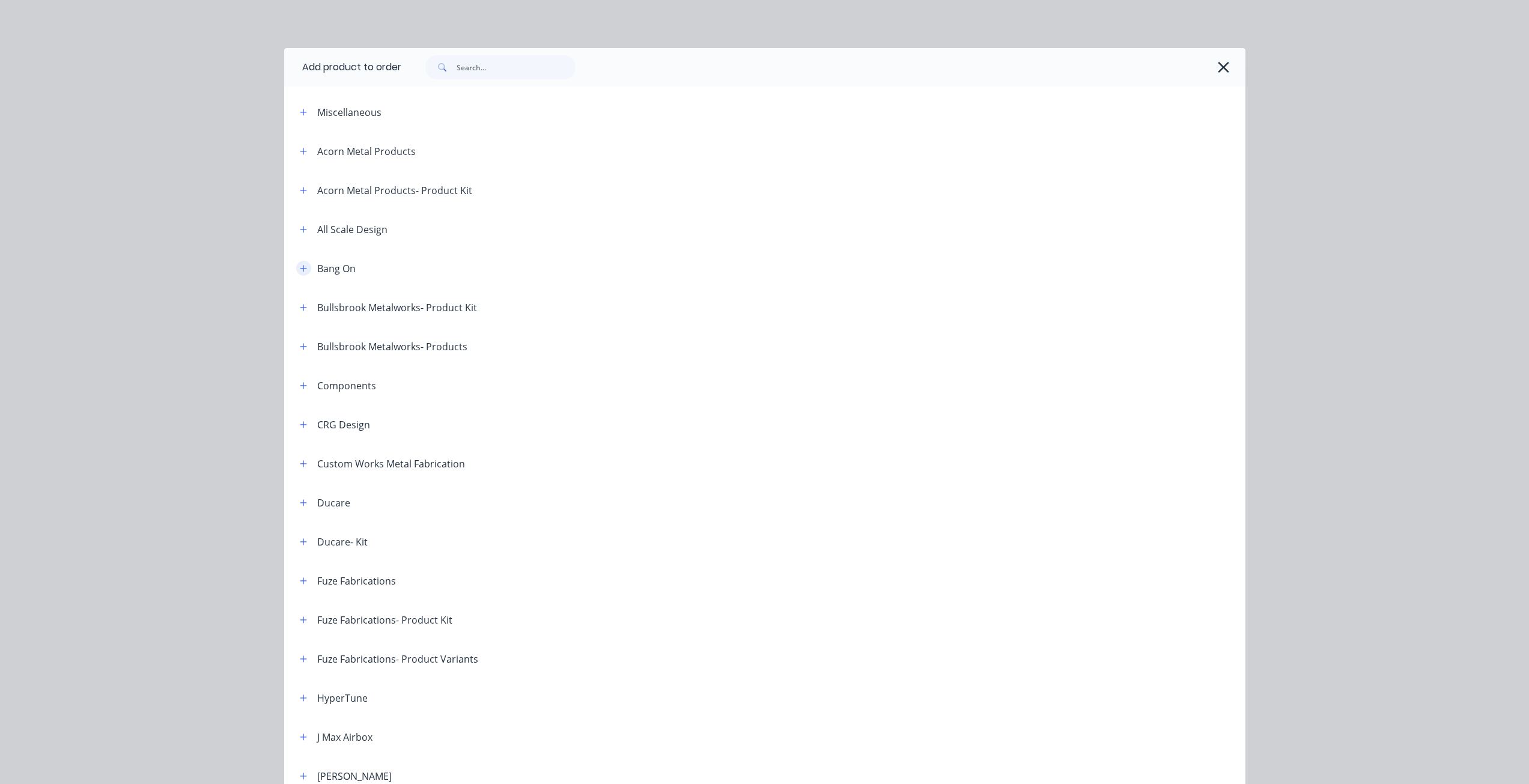
click at [302, 271] on icon "button" at bounding box center [303, 269] width 7 height 9
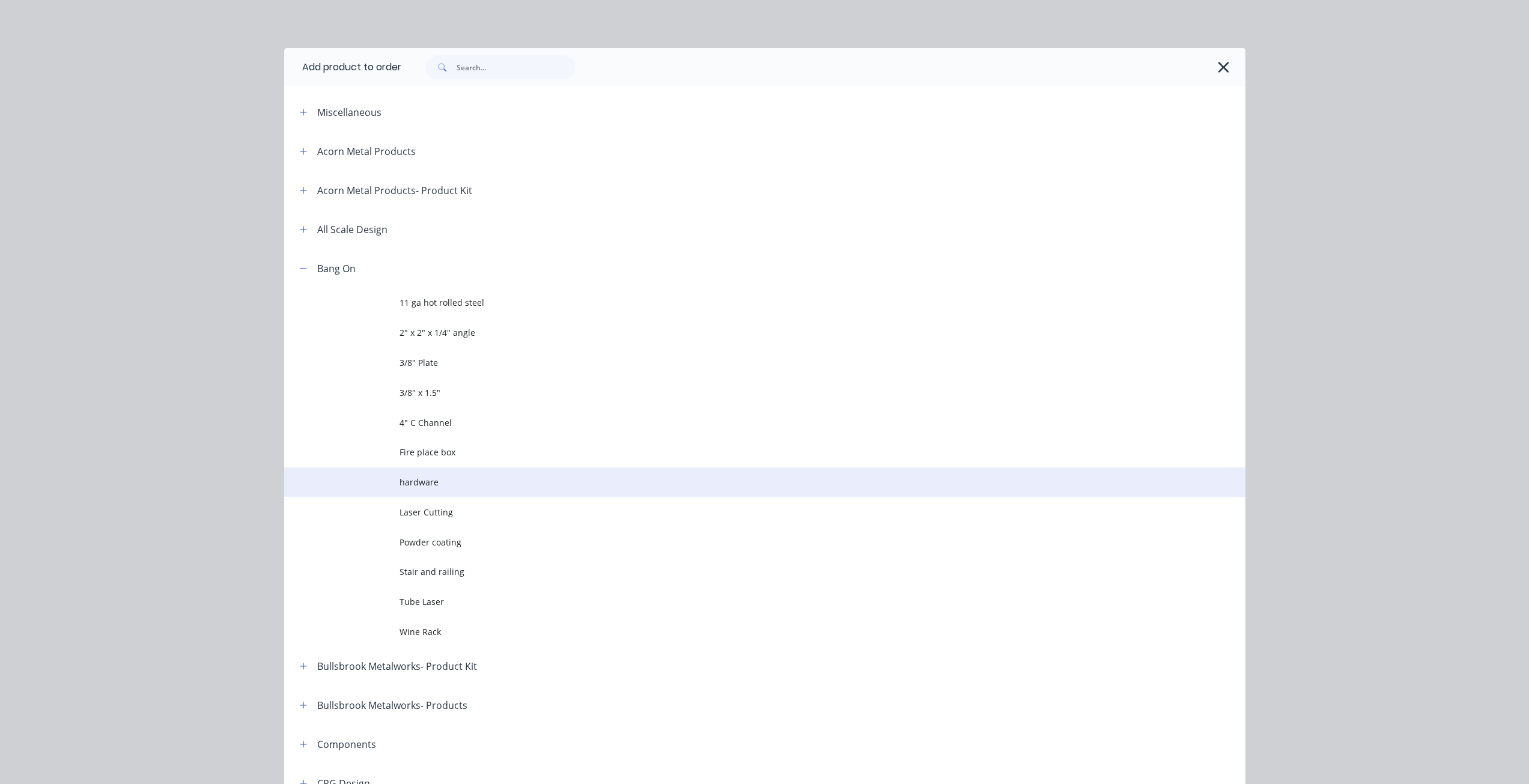
scroll to position [28, 0]
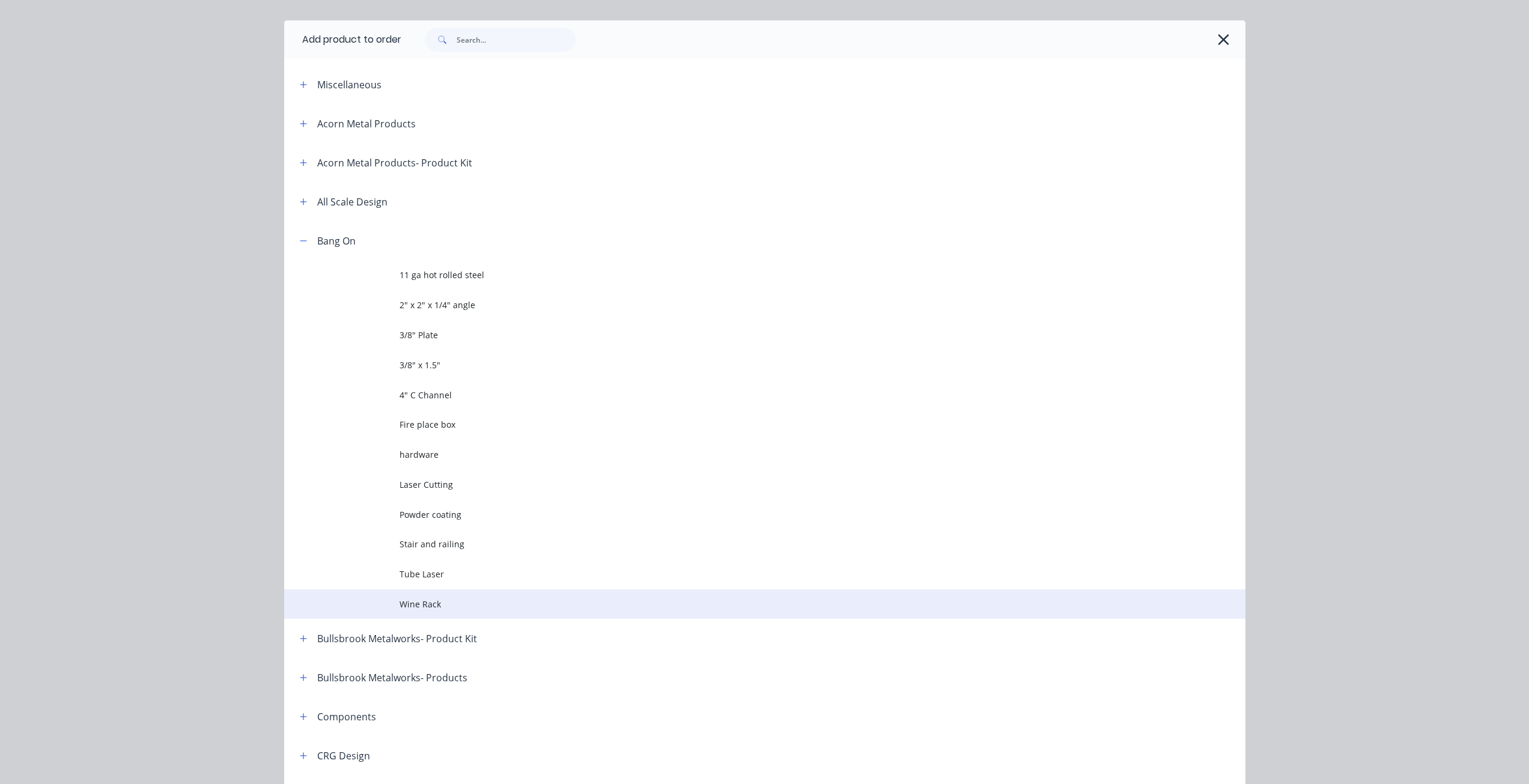
click at [420, 601] on span "Wine Rack" at bounding box center [738, 604] width 677 height 13
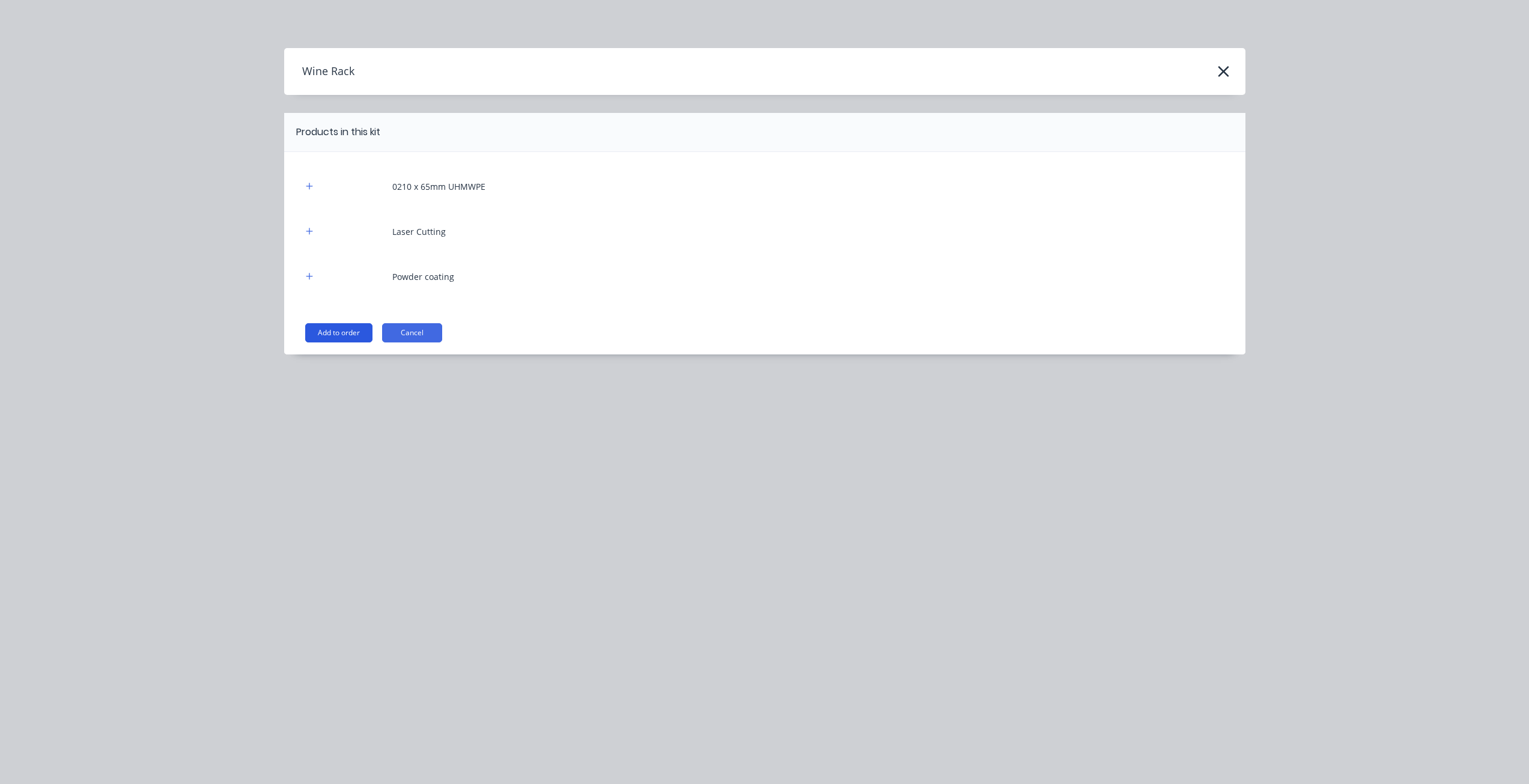
click at [328, 326] on button "Add to order" at bounding box center [338, 332] width 67 height 19
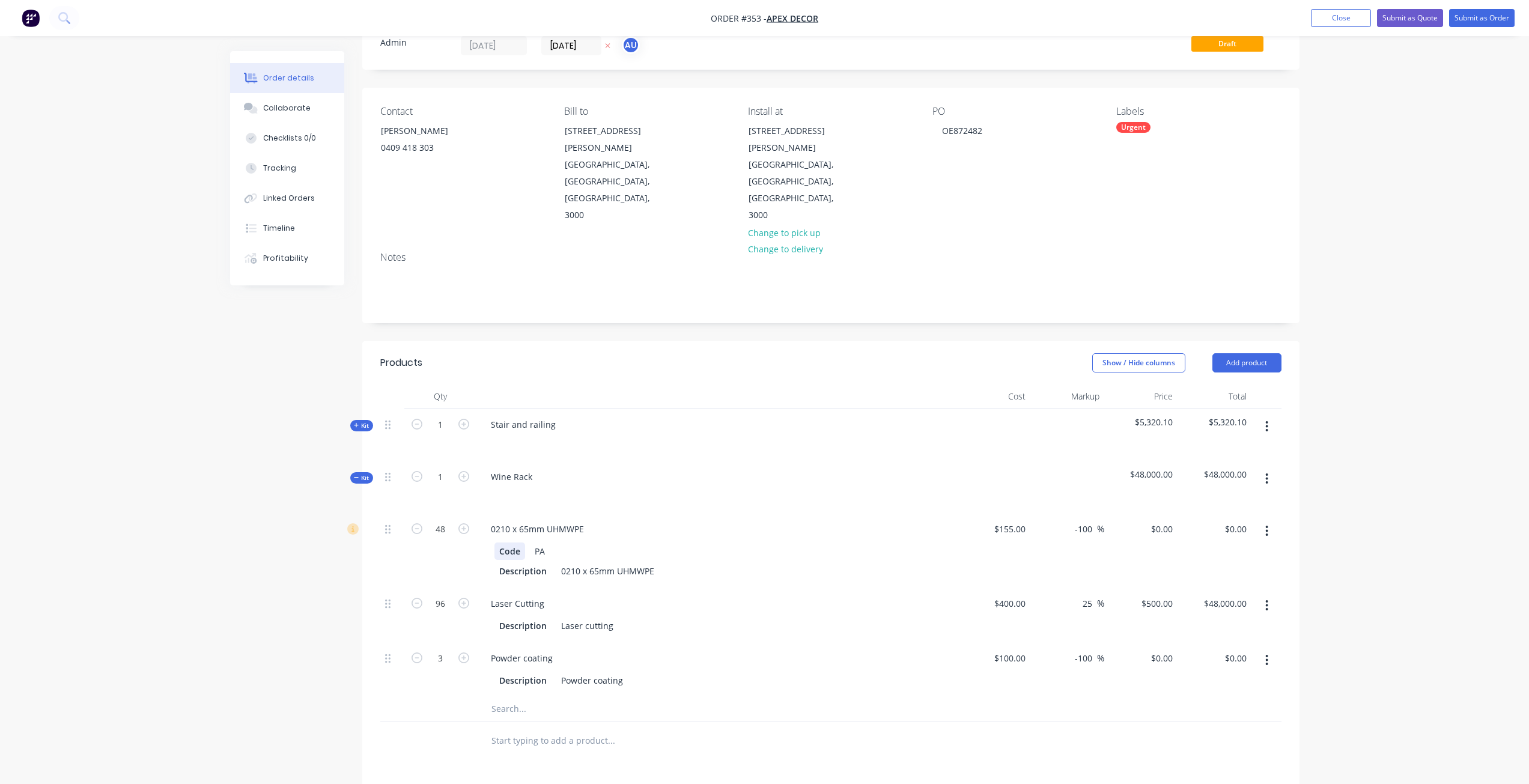
scroll to position [46, 0]
click at [358, 474] on icon at bounding box center [356, 477] width 5 height 6
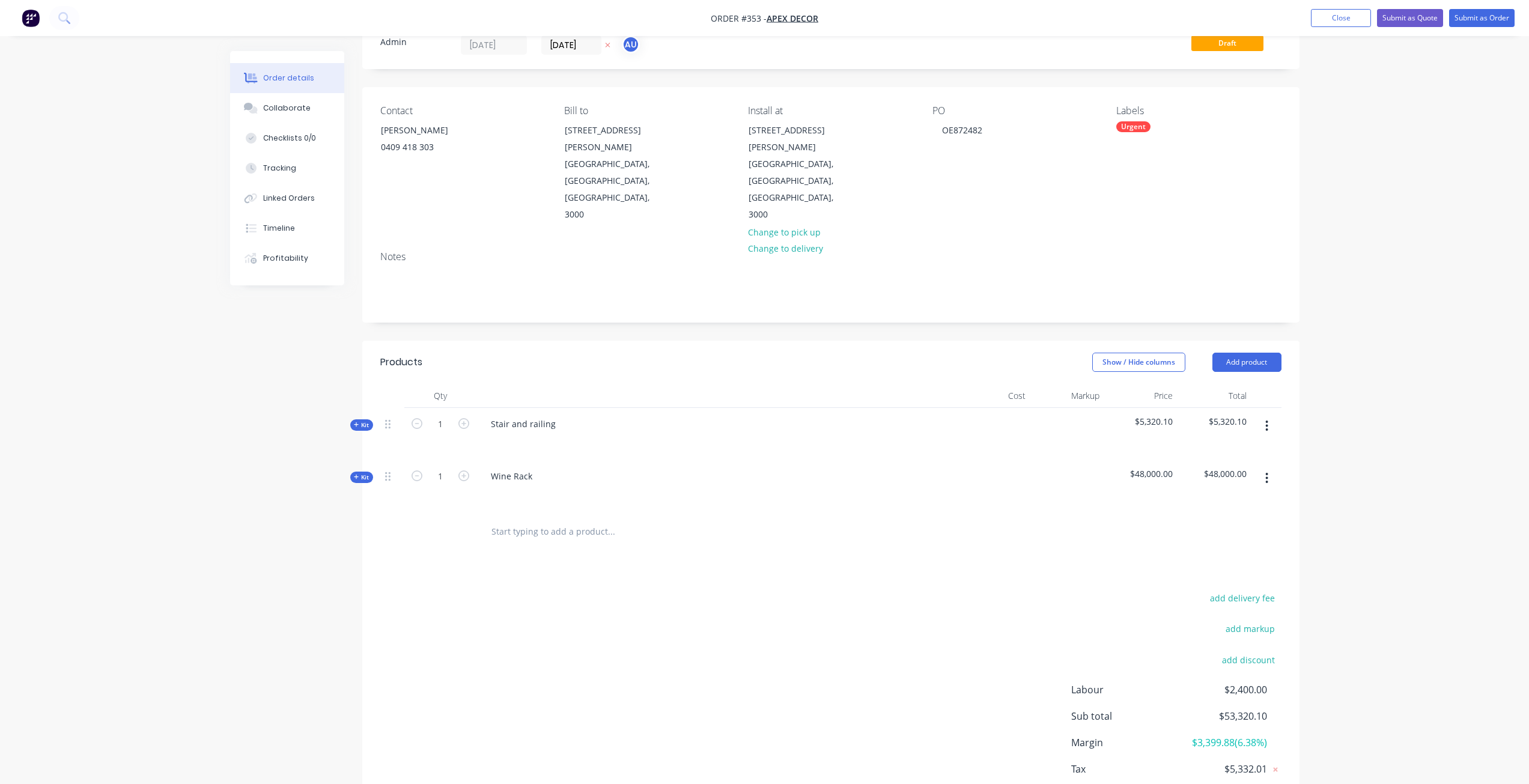
click at [358, 474] on icon at bounding box center [356, 477] width 5 height 6
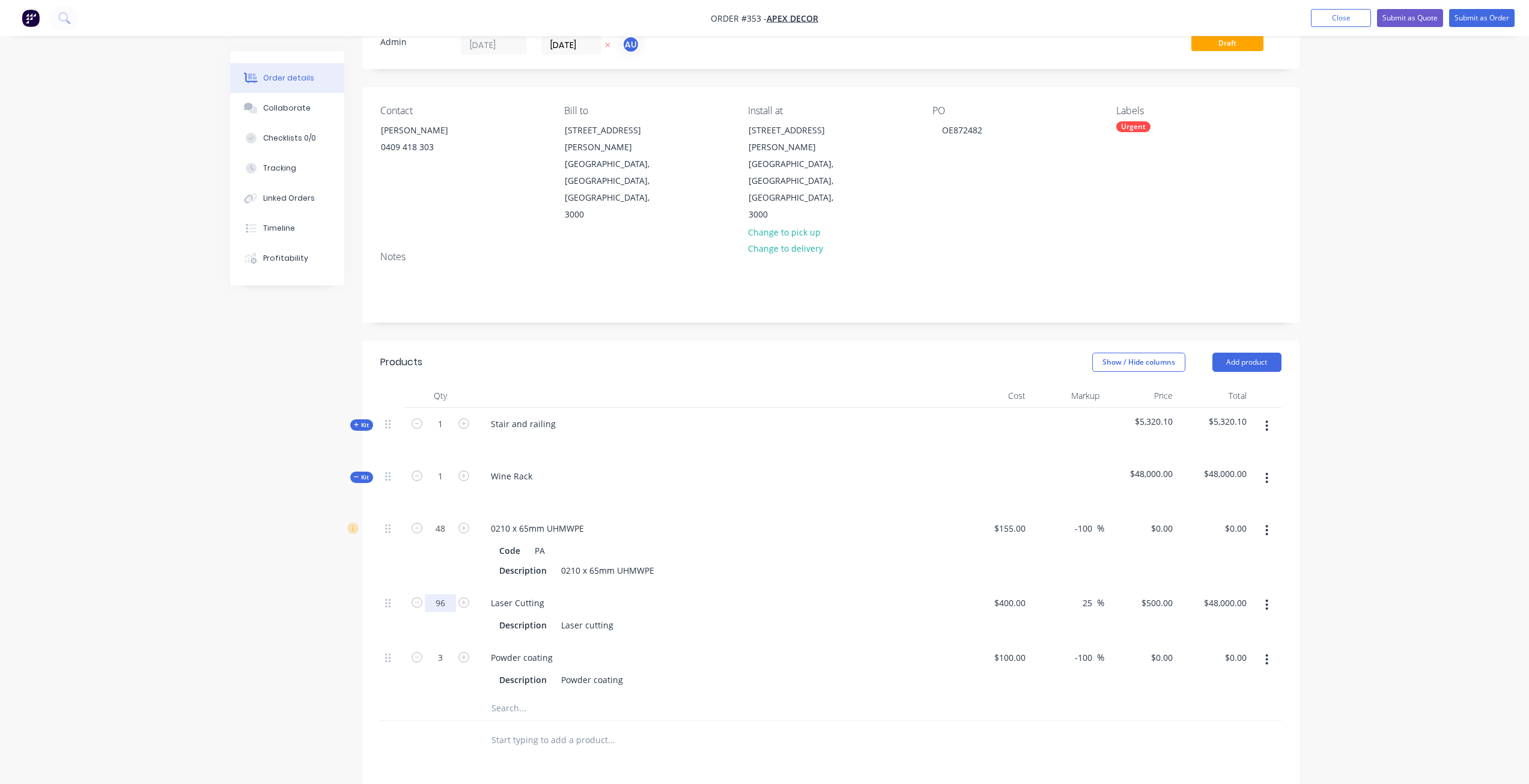
click at [443, 594] on input "96" at bounding box center [440, 603] width 31 height 18
type input "10"
type input "$5,000.00"
click at [318, 566] on div "Created by Admin Created [DATE] Required [DATE] Assigned to AU Status Draft Con…" at bounding box center [765, 535] width 1069 height 1061
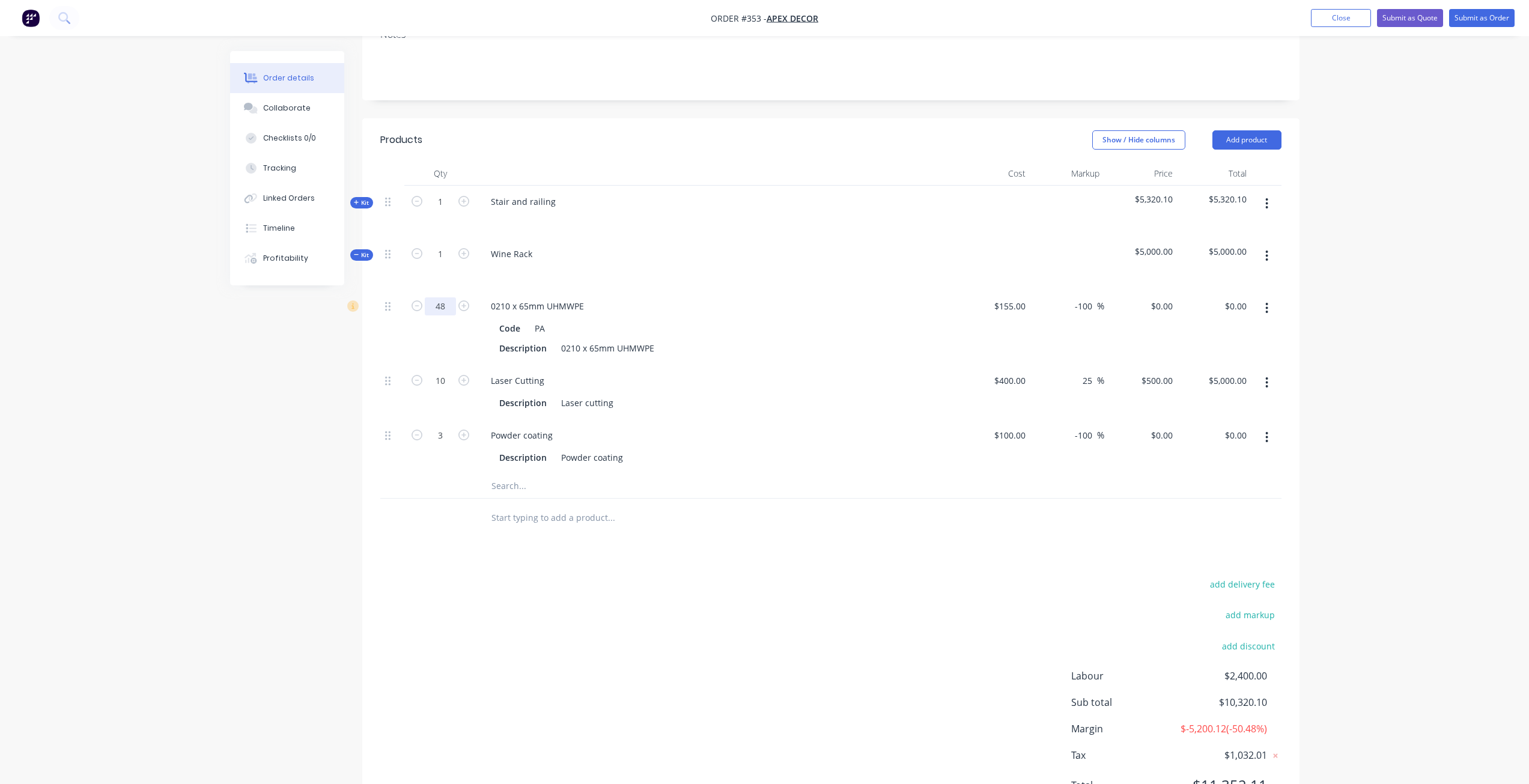
scroll to position [267, 0]
click at [361, 252] on span "Kit" at bounding box center [362, 257] width 16 height 9
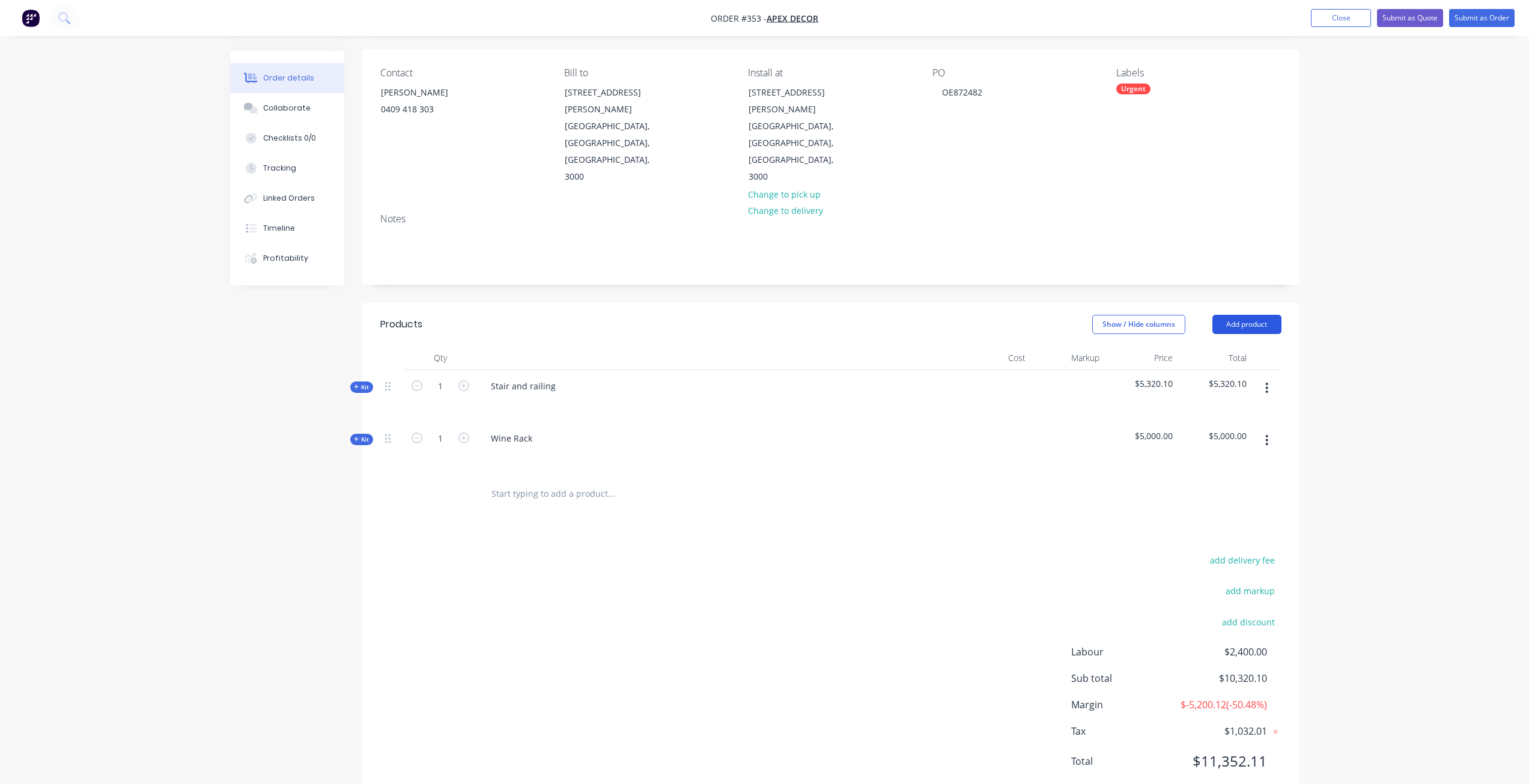
click at [1254, 315] on button "Add product" at bounding box center [1247, 324] width 69 height 19
click at [1192, 394] on div "Product Kit" at bounding box center [1224, 403] width 92 height 17
click at [1217, 370] on div "Standard pricing" at bounding box center [1224, 379] width 92 height 17
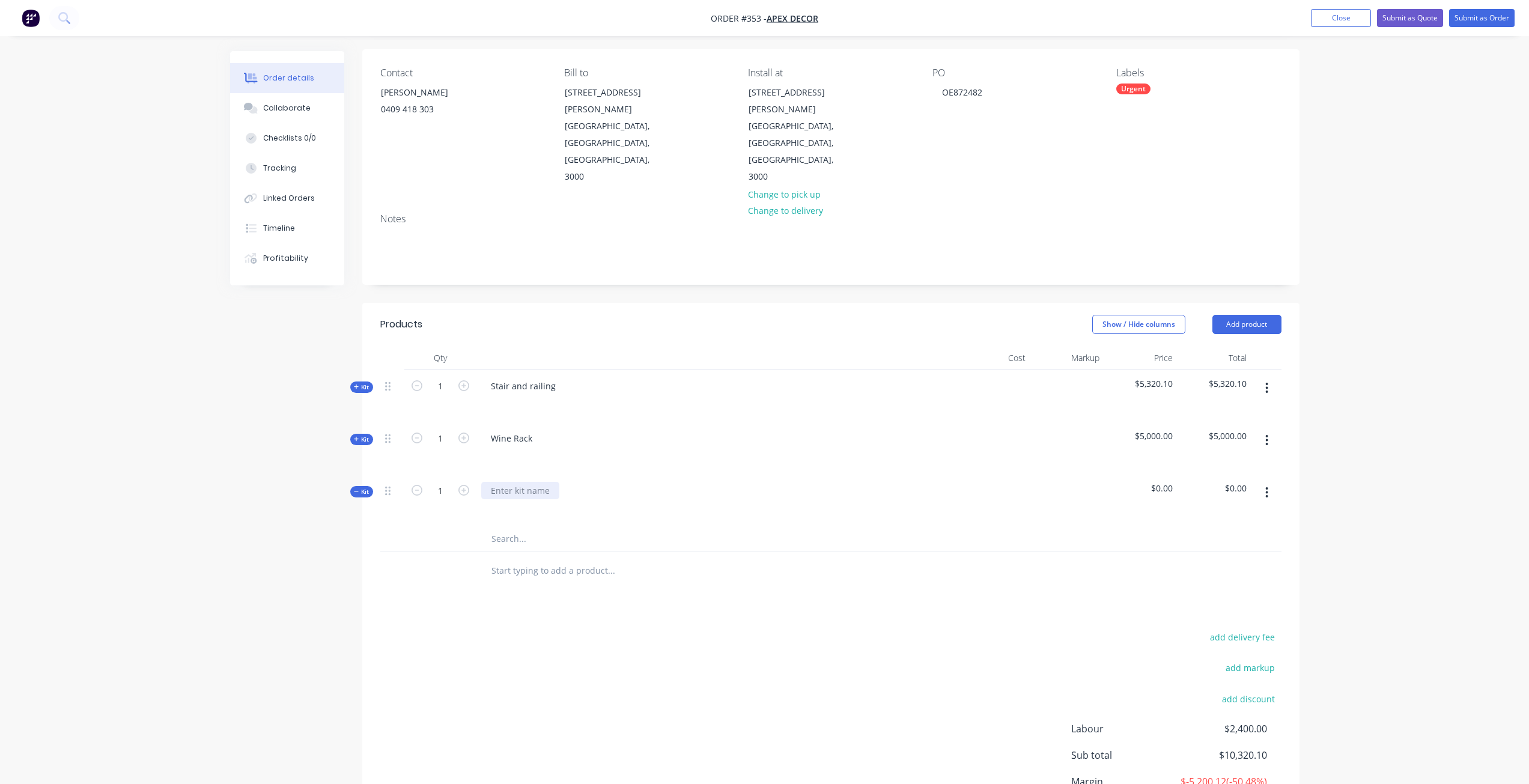
click at [519, 482] on div at bounding box center [521, 490] width 78 height 17
click at [505, 527] on input "text" at bounding box center [611, 539] width 240 height 24
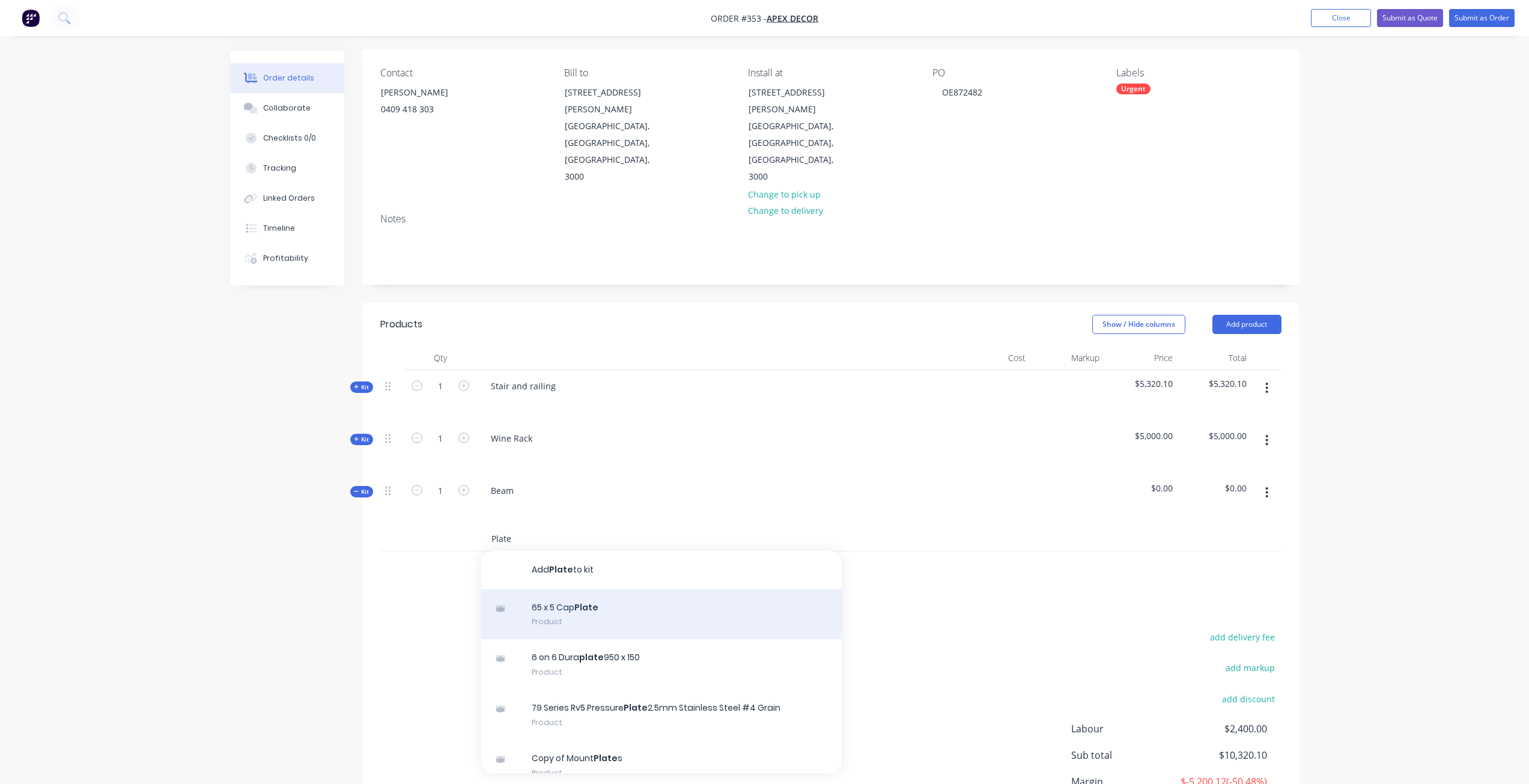
type input "Plate"
click at [529, 590] on div "65 x 5 Cap Plate Product" at bounding box center [661, 615] width 360 height 50
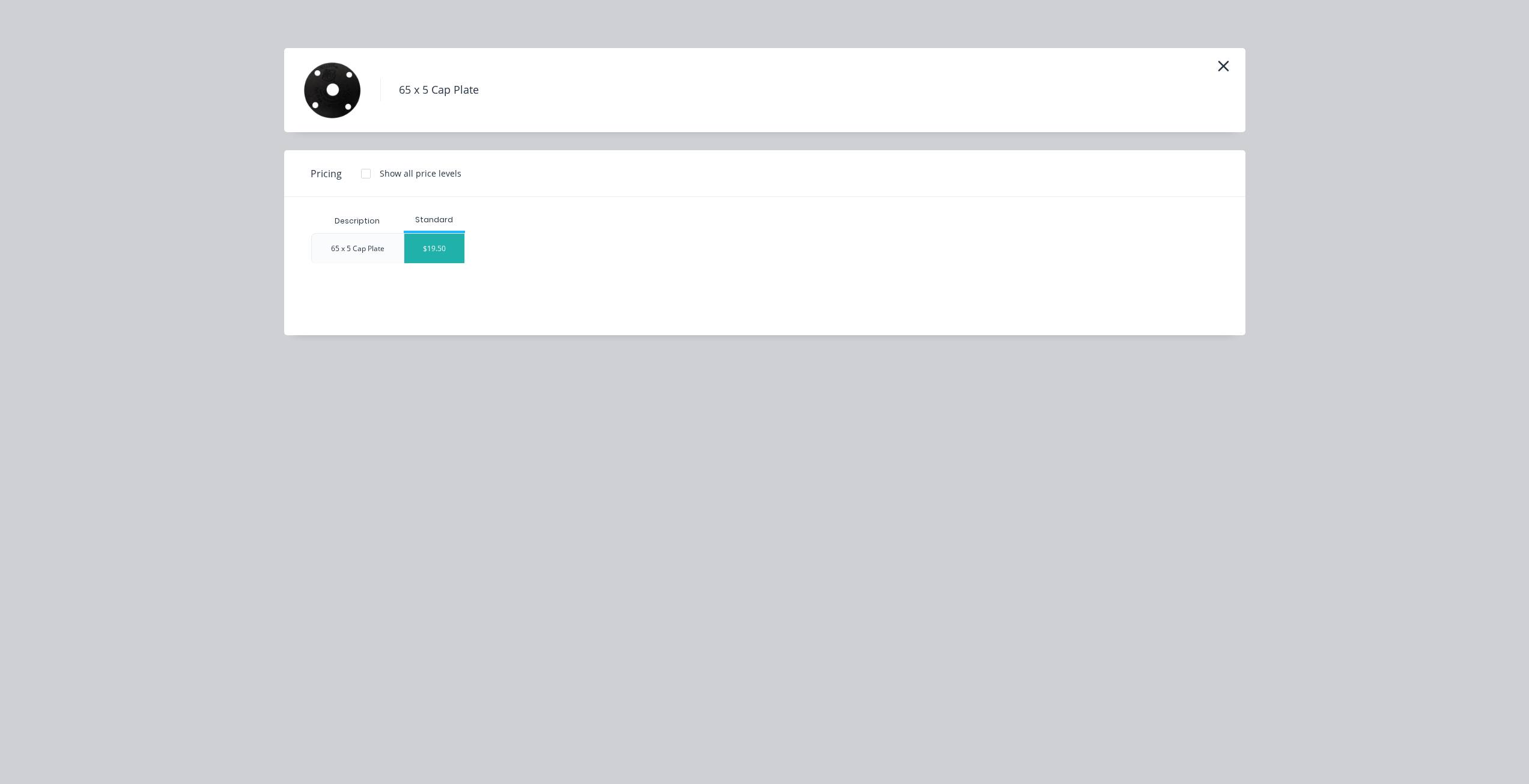
click at [437, 247] on div "$19.50" at bounding box center [434, 248] width 60 height 29
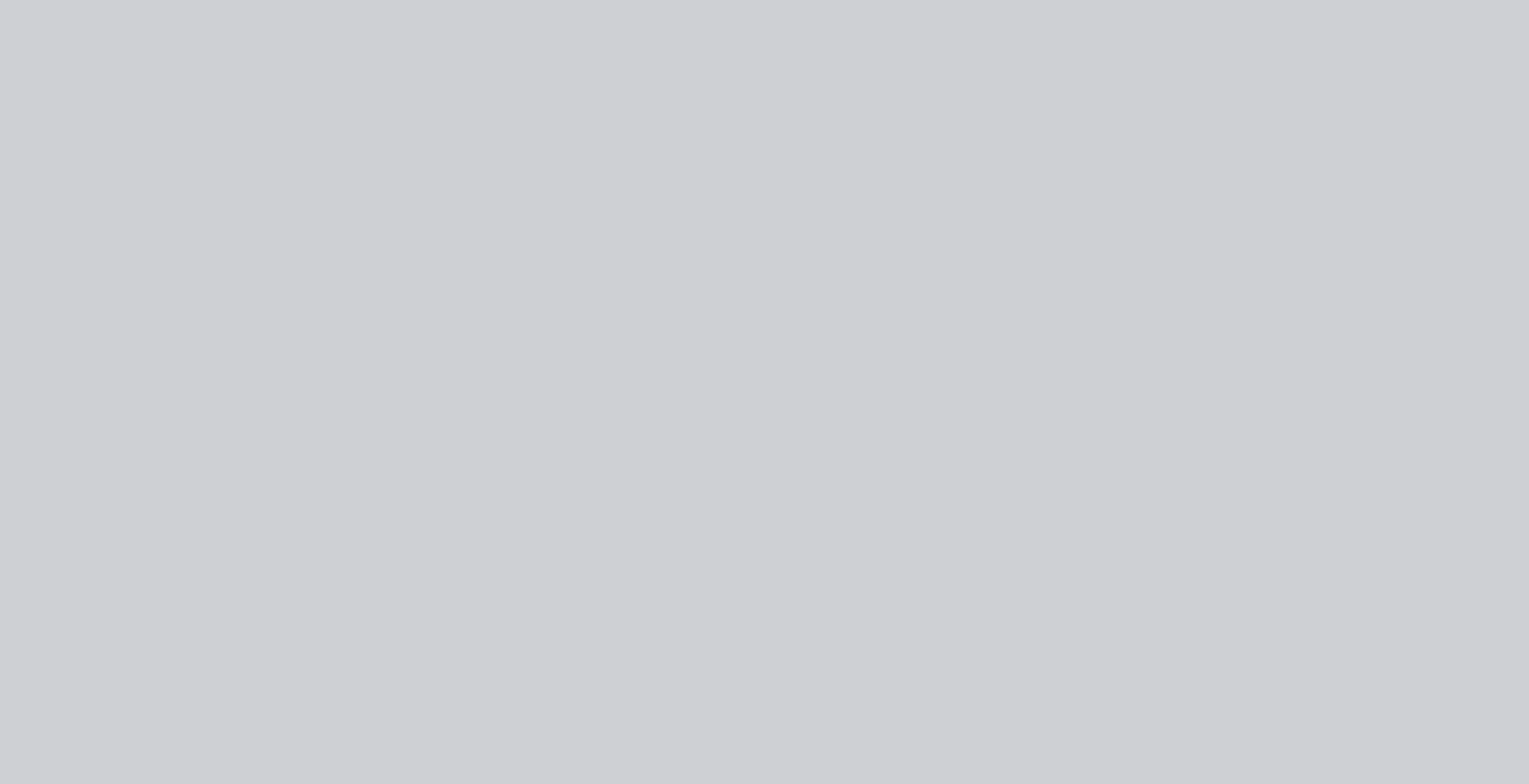
type input "$19.50"
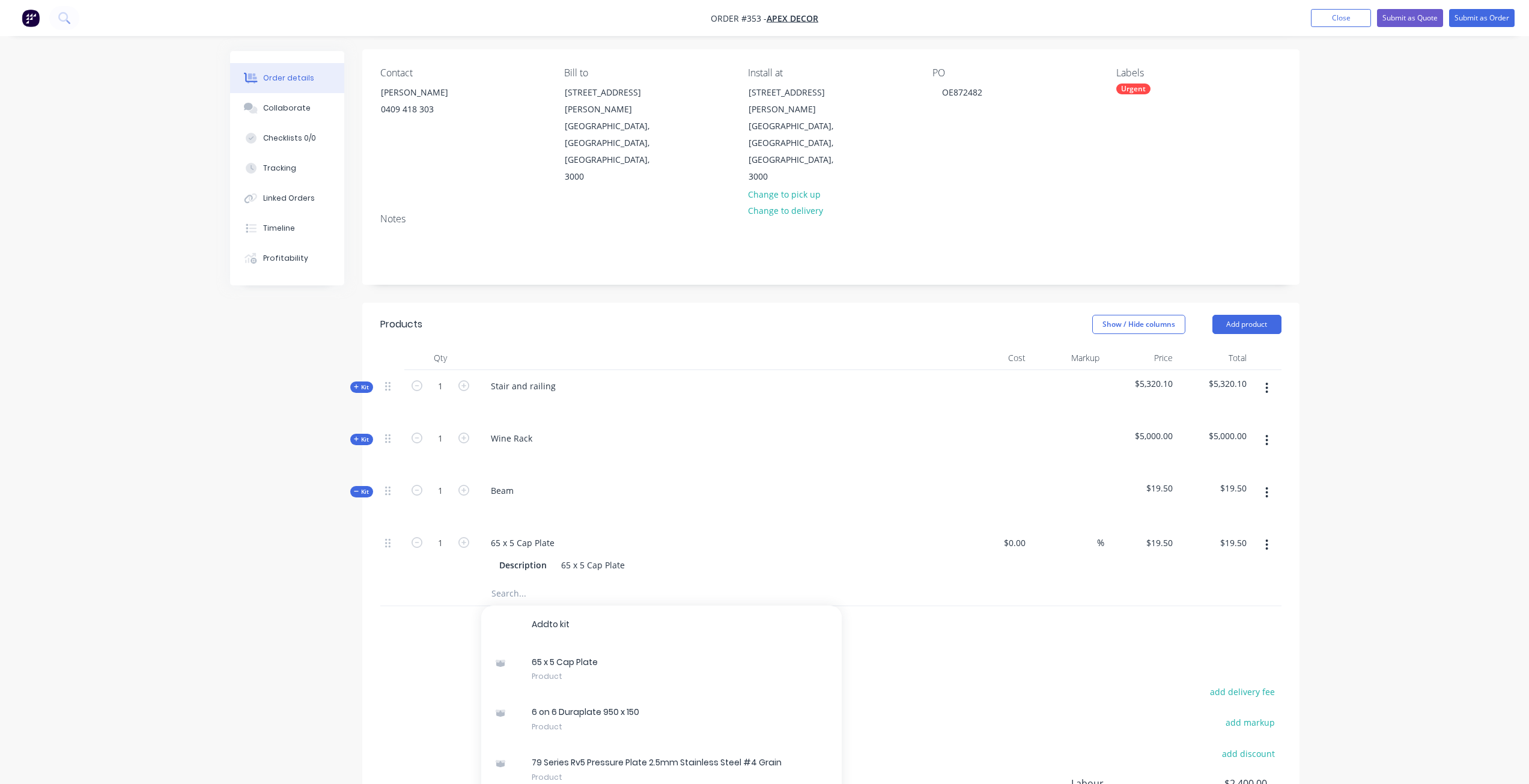
click at [436, 620] on div "Products Show / Hide columns Add product Qty Cost Markup Price Total Kit 1 Stai…" at bounding box center [831, 618] width 937 height 631
click at [535, 582] on input "text" at bounding box center [611, 594] width 240 height 24
click at [509, 482] on div "Beam" at bounding box center [502, 490] width 42 height 17
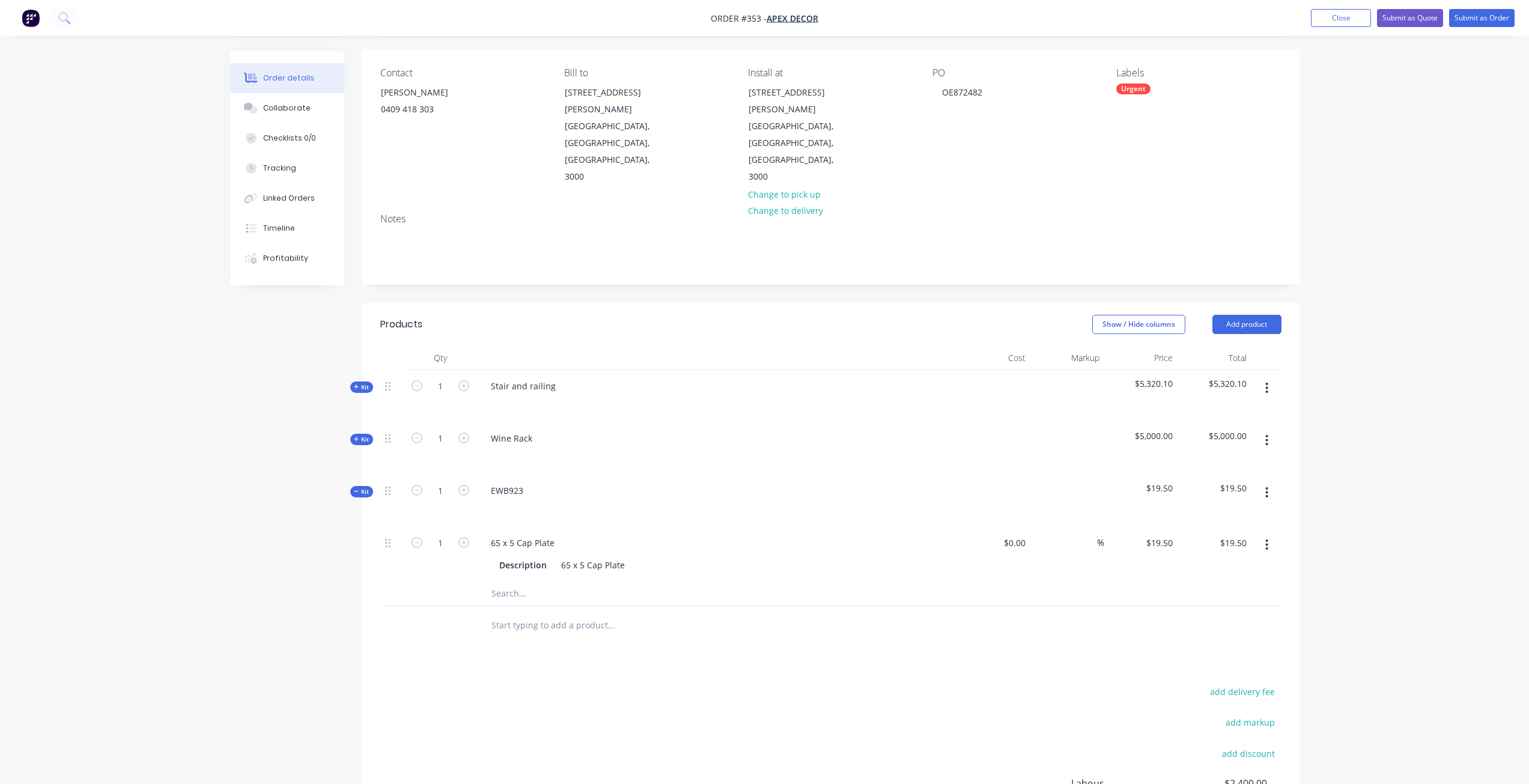
click at [513, 482] on div "EWB923" at bounding box center [507, 490] width 52 height 17
click at [524, 482] on div "EWB923" at bounding box center [507, 490] width 52 height 17
click at [444, 534] on input "1" at bounding box center [440, 543] width 31 height 18
click at [1264, 534] on button "button" at bounding box center [1267, 545] width 29 height 22
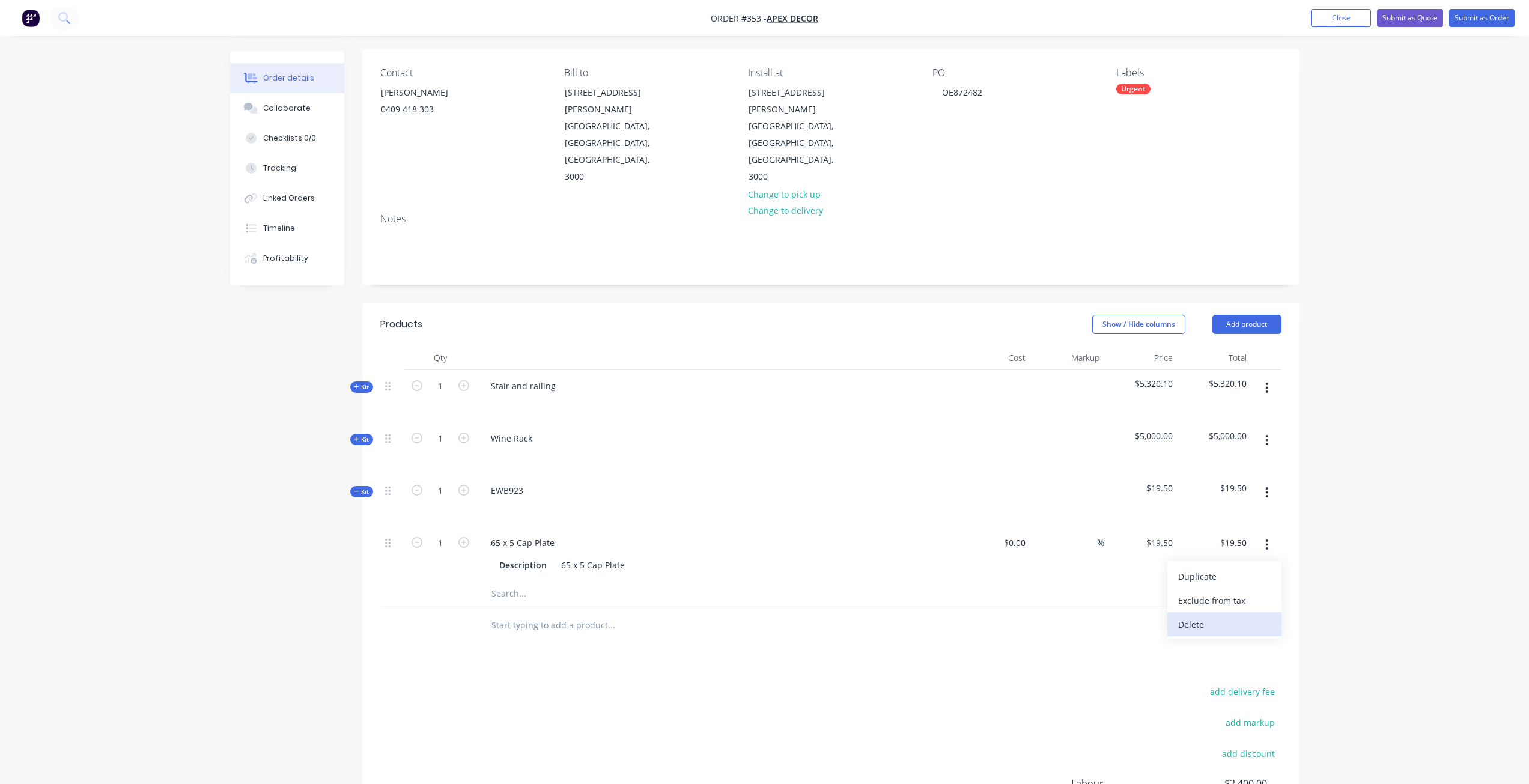
click at [1208, 616] on div "Delete" at bounding box center [1224, 624] width 92 height 17
click at [1263, 377] on button "button" at bounding box center [1267, 388] width 29 height 22
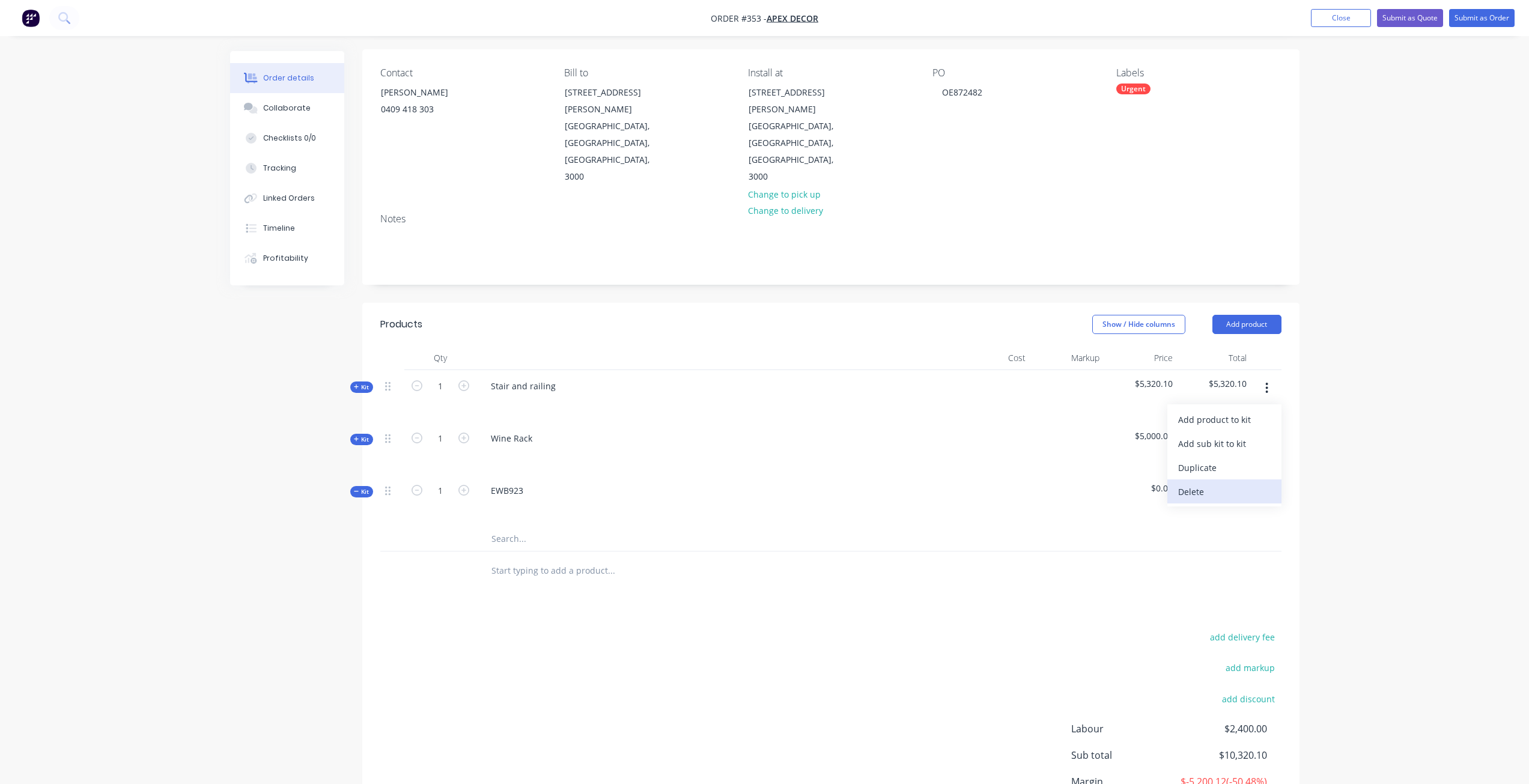
click at [1237, 483] on div "Delete" at bounding box center [1224, 491] width 92 height 17
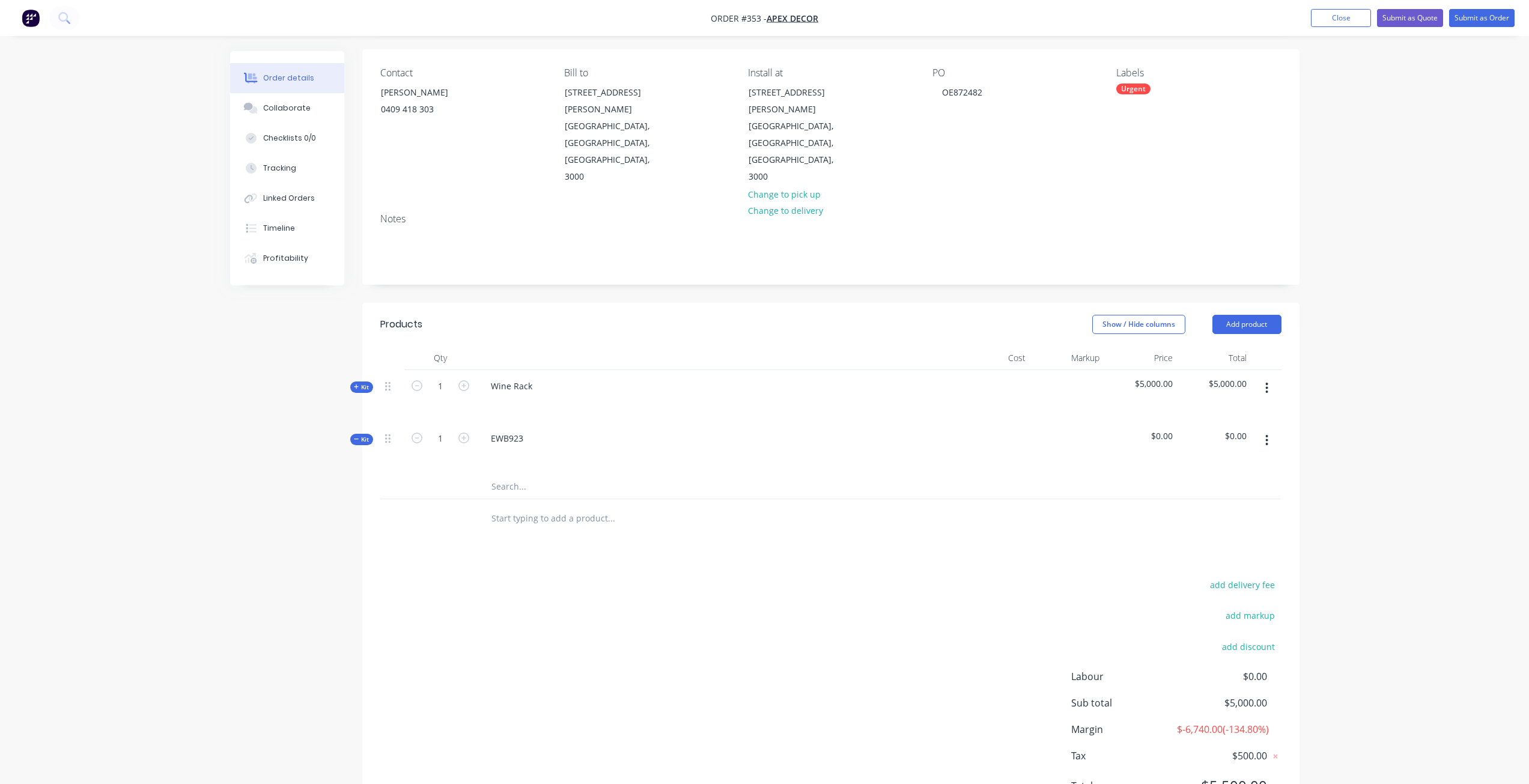
click at [1272, 377] on button "button" at bounding box center [1267, 388] width 29 height 22
click at [1205, 480] on button "Delete" at bounding box center [1225, 491] width 114 height 24
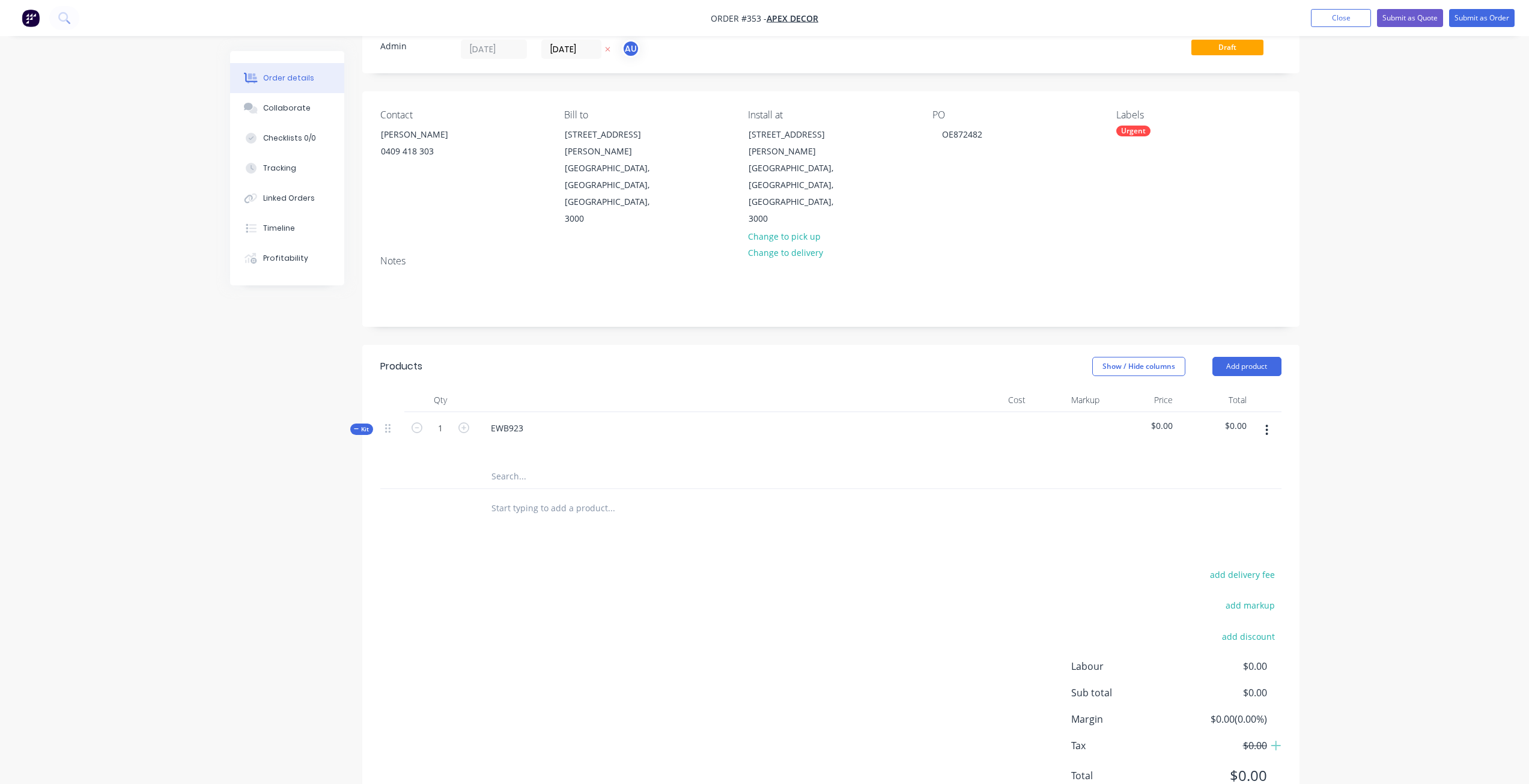
click at [1269, 419] on button "button" at bounding box center [1267, 430] width 29 height 22
click at [1262, 419] on button "button" at bounding box center [1267, 430] width 29 height 22
click at [1205, 549] on div "Delete" at bounding box center [1224, 558] width 92 height 17
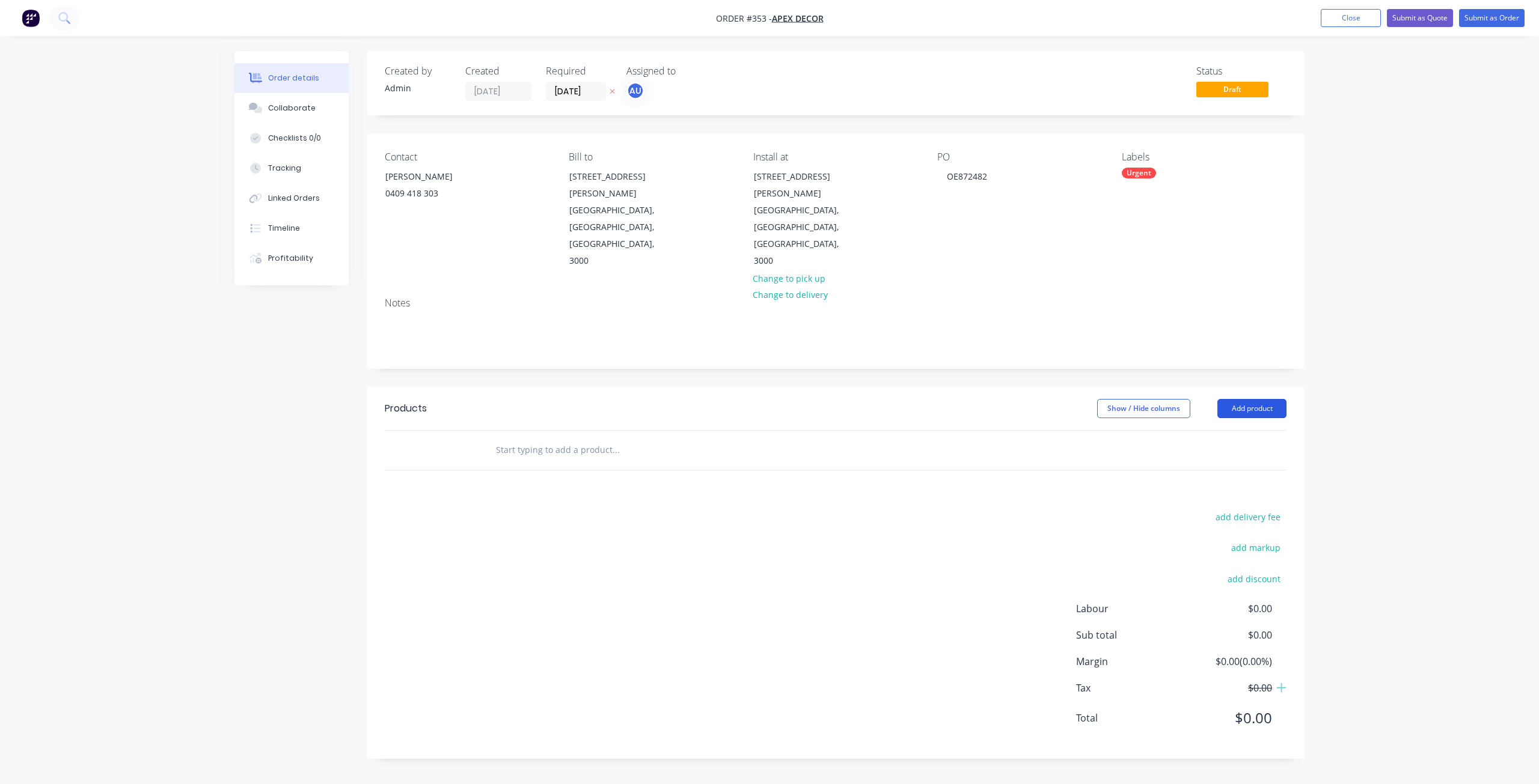
click at [1256, 399] on button "Add product" at bounding box center [1252, 408] width 69 height 19
click at [575, 438] on input "text" at bounding box center [615, 450] width 240 height 24
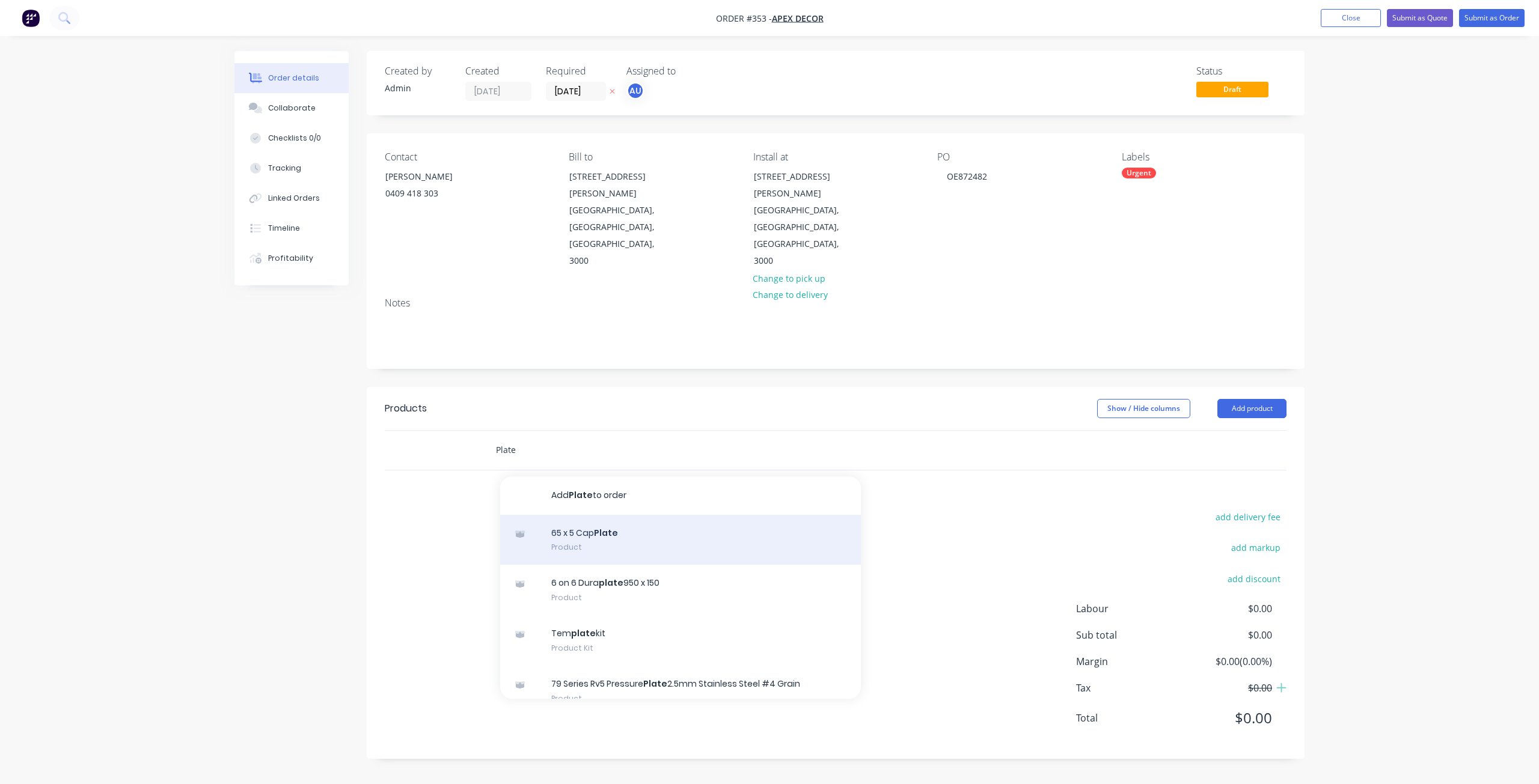
type input "Plate"
click at [573, 515] on div "65 x 5 Cap Plate Product" at bounding box center [680, 540] width 360 height 50
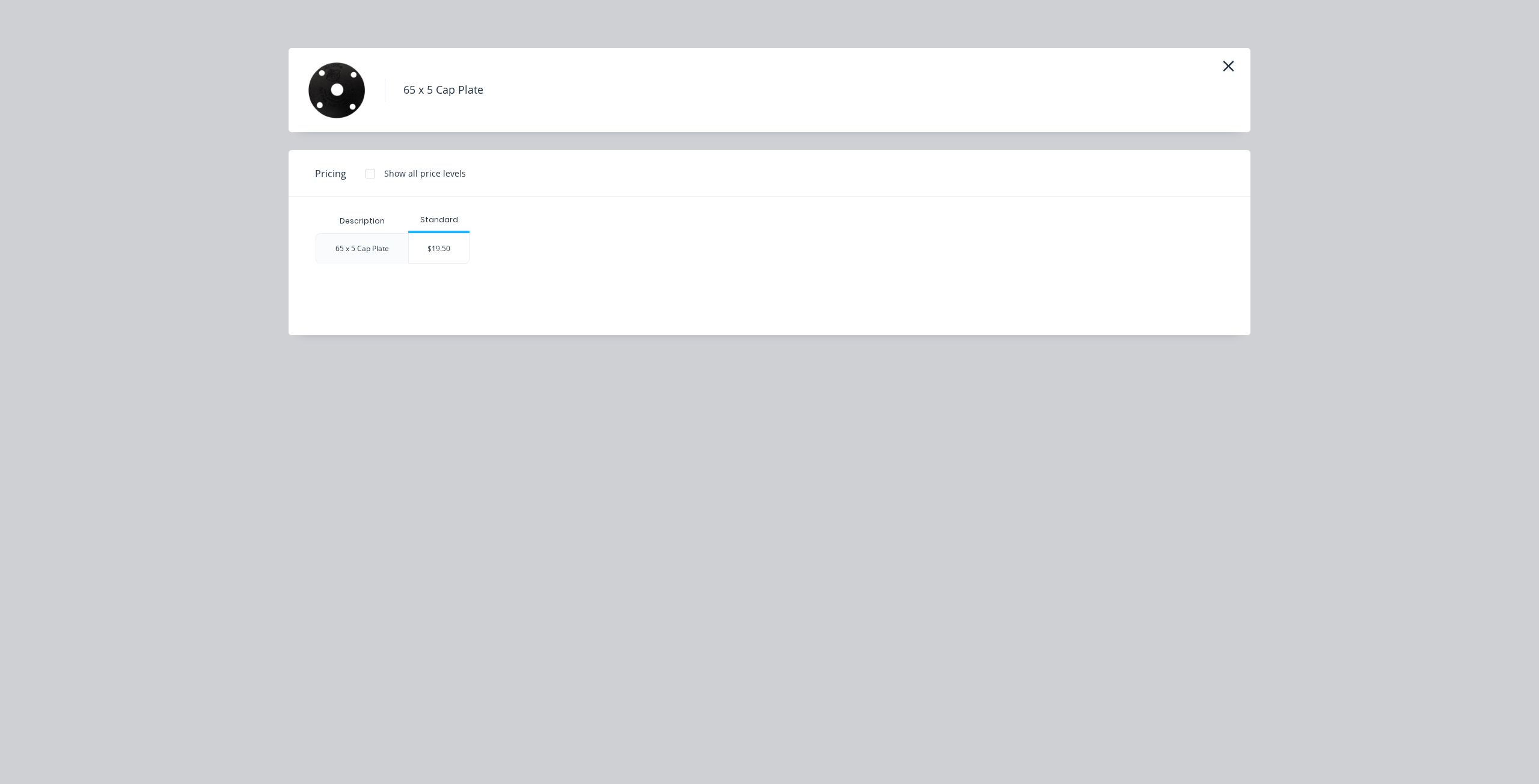
click at [433, 230] on div "Standard" at bounding box center [439, 221] width 61 height 24
click at [433, 249] on div "$19.50" at bounding box center [439, 248] width 60 height 29
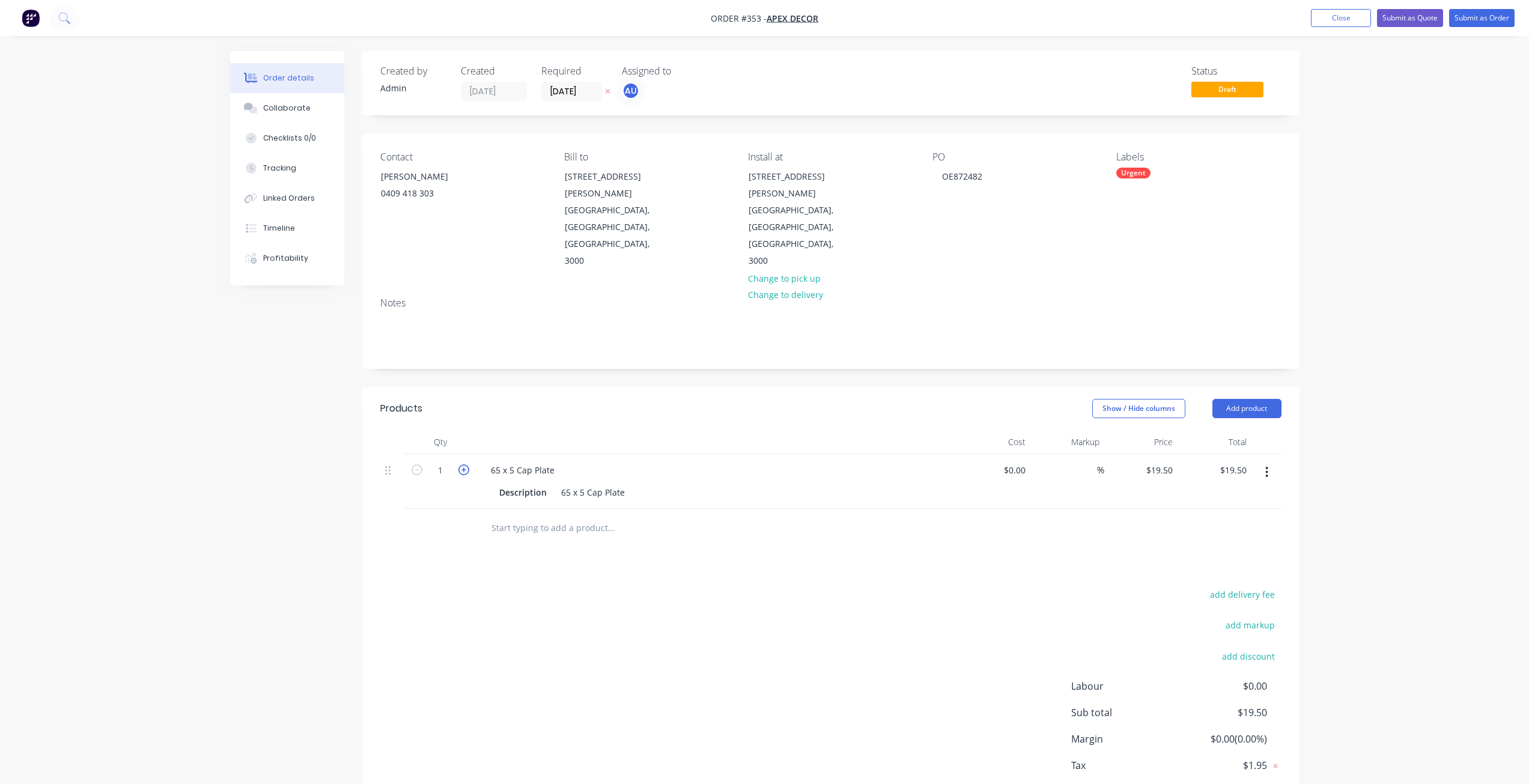
click at [465, 464] on icon "button" at bounding box center [464, 470] width 11 height 11
type input "2"
type input "$39.00"
click at [465, 464] on icon "button" at bounding box center [464, 470] width 11 height 11
type input "3"
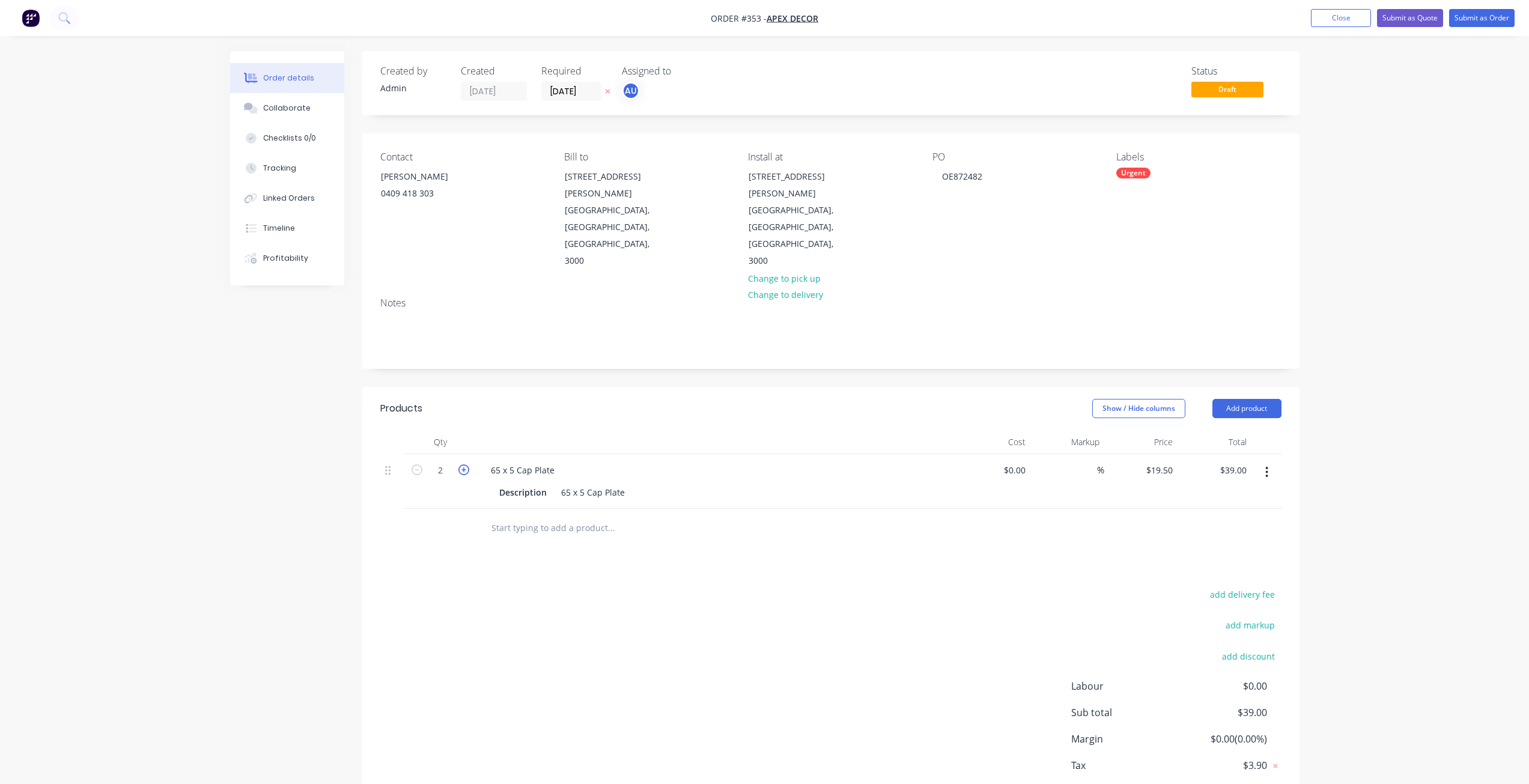
type input "$58.50"
click at [465, 464] on icon "button" at bounding box center [464, 470] width 11 height 11
type input "4"
type input "$78.00"
click at [465, 464] on icon "button" at bounding box center [464, 470] width 11 height 11
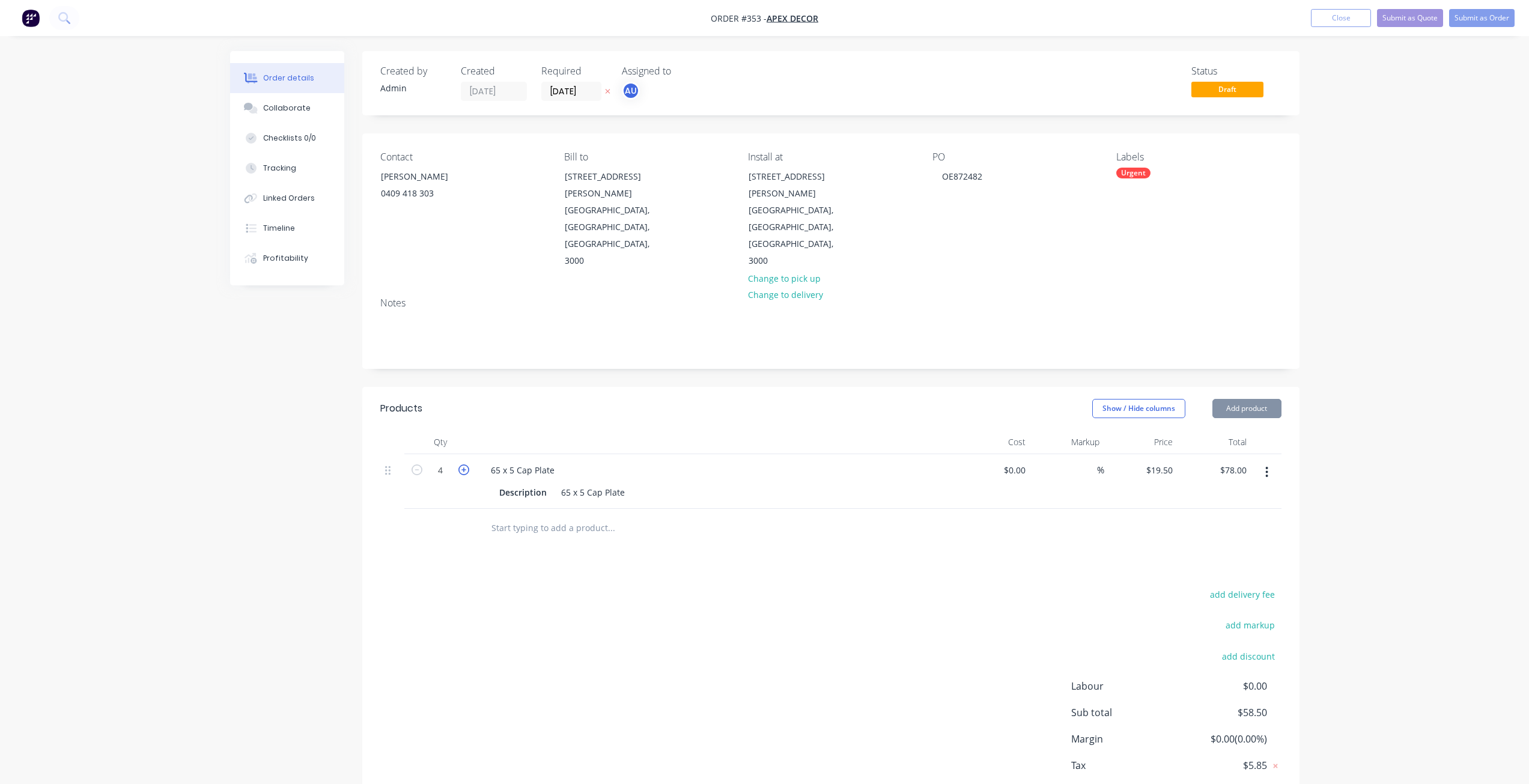
type input "5"
type input "$97.50"
click at [465, 464] on icon "button" at bounding box center [464, 470] width 11 height 11
type input "6"
type input "$117.00"
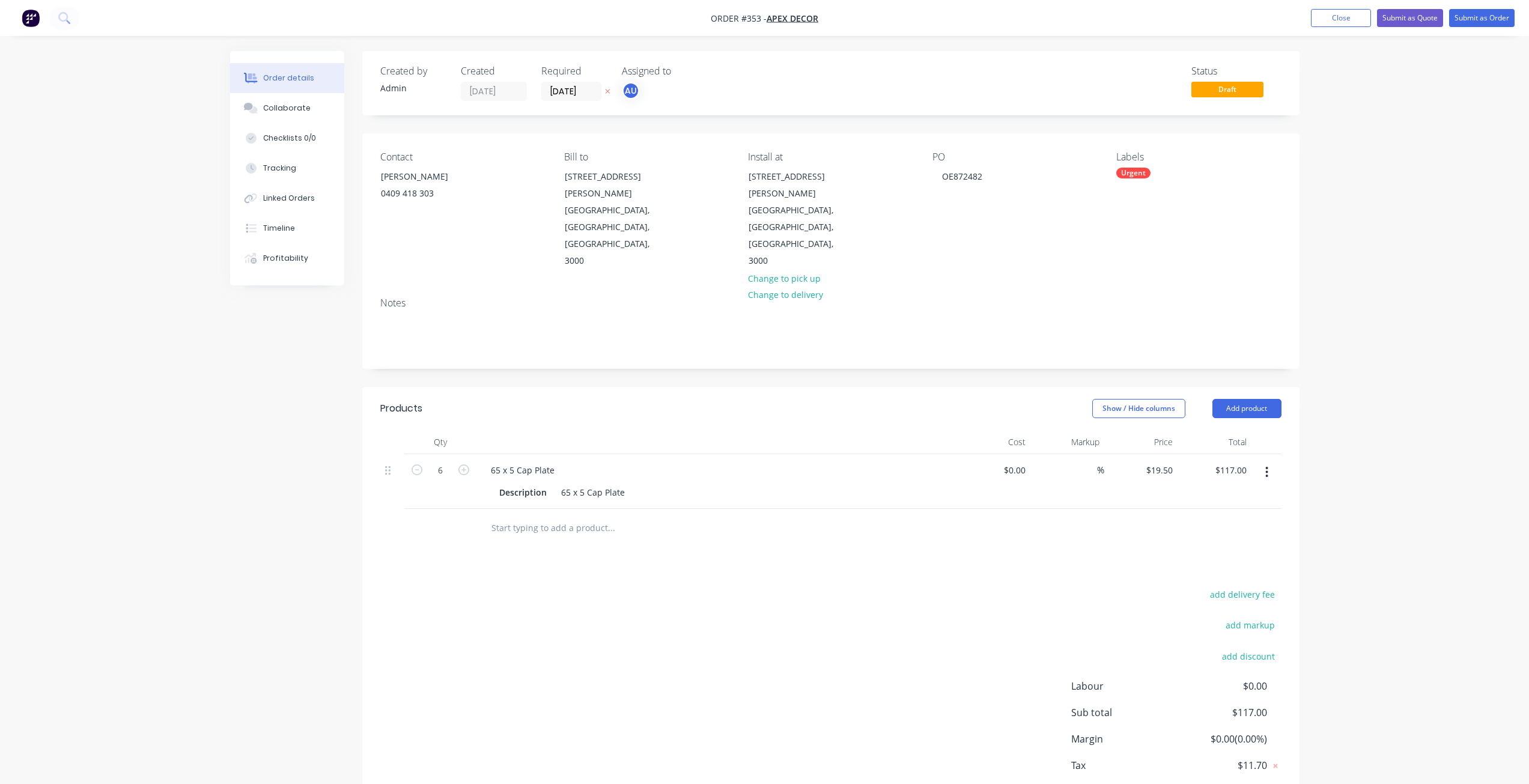
click at [513, 516] on input "text" at bounding box center [611, 528] width 240 height 24
type input "D"
click at [1266, 466] on icon "button" at bounding box center [1267, 472] width 3 height 13
click at [1208, 567] on div "Delete" at bounding box center [1224, 576] width 92 height 17
click at [1262, 399] on button "Add product" at bounding box center [1251, 408] width 69 height 19
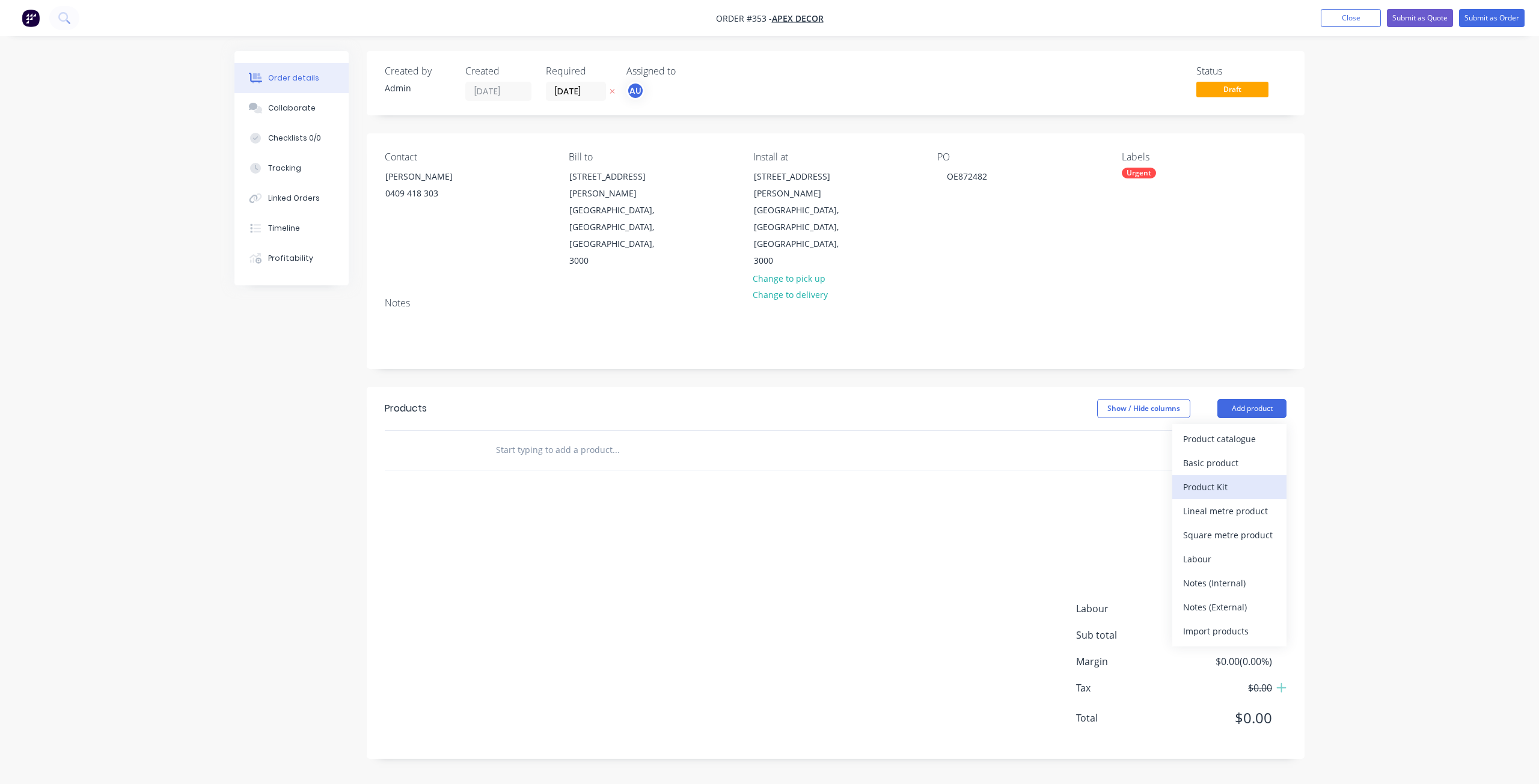
click at [1224, 478] on div "Product Kit" at bounding box center [1229, 487] width 92 height 17
click at [1224, 454] on div "Standard pricing" at bounding box center [1229, 463] width 92 height 17
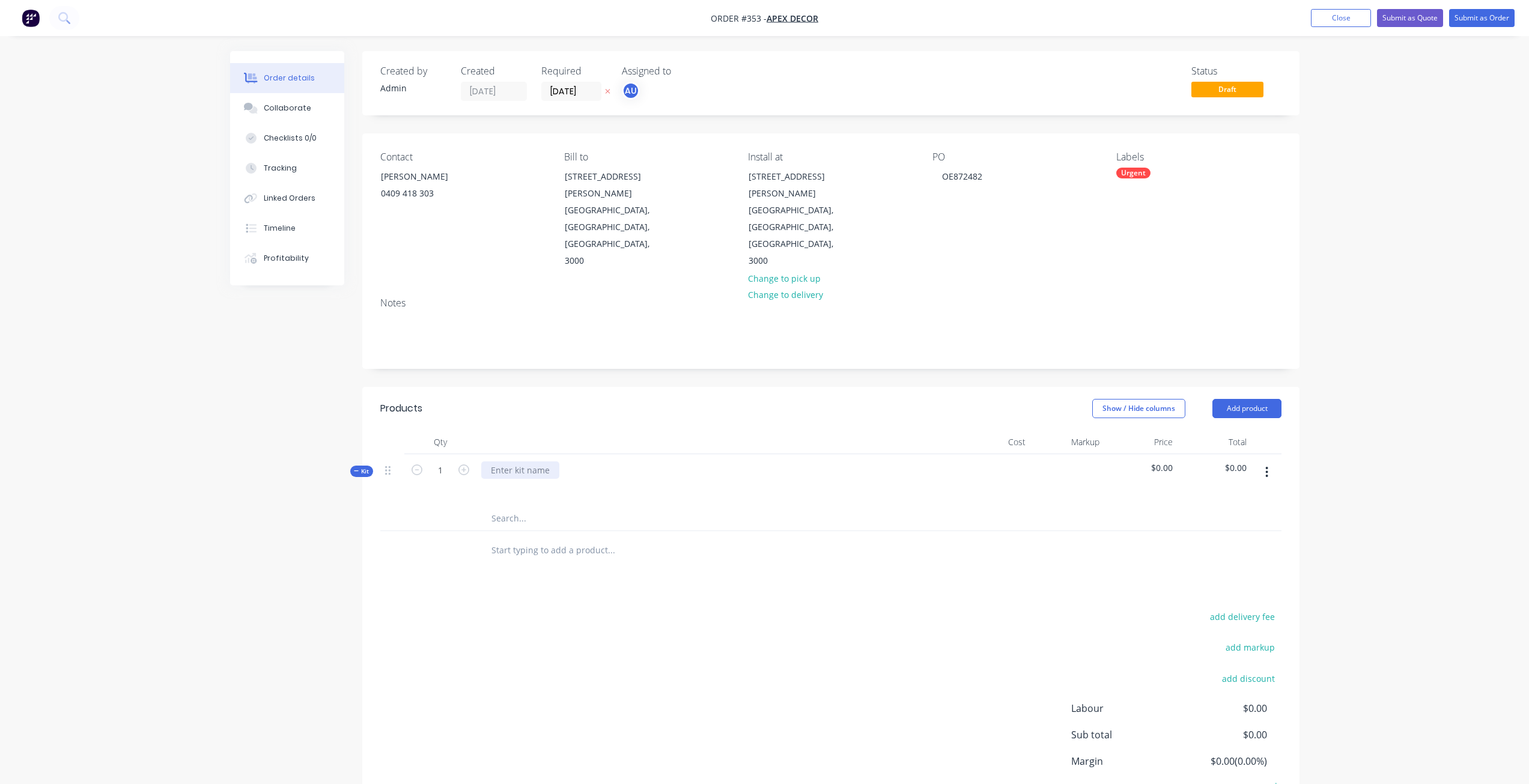
click at [529, 462] on div at bounding box center [521, 470] width 78 height 17
click at [472, 531] on div at bounding box center [440, 551] width 72 height 39
click at [529, 462] on div "EW - b923" at bounding box center [511, 470] width 60 height 17
click at [533, 462] on div "EW - b923" at bounding box center [511, 470] width 60 height 17
click at [511, 507] on input "text" at bounding box center [611, 519] width 240 height 24
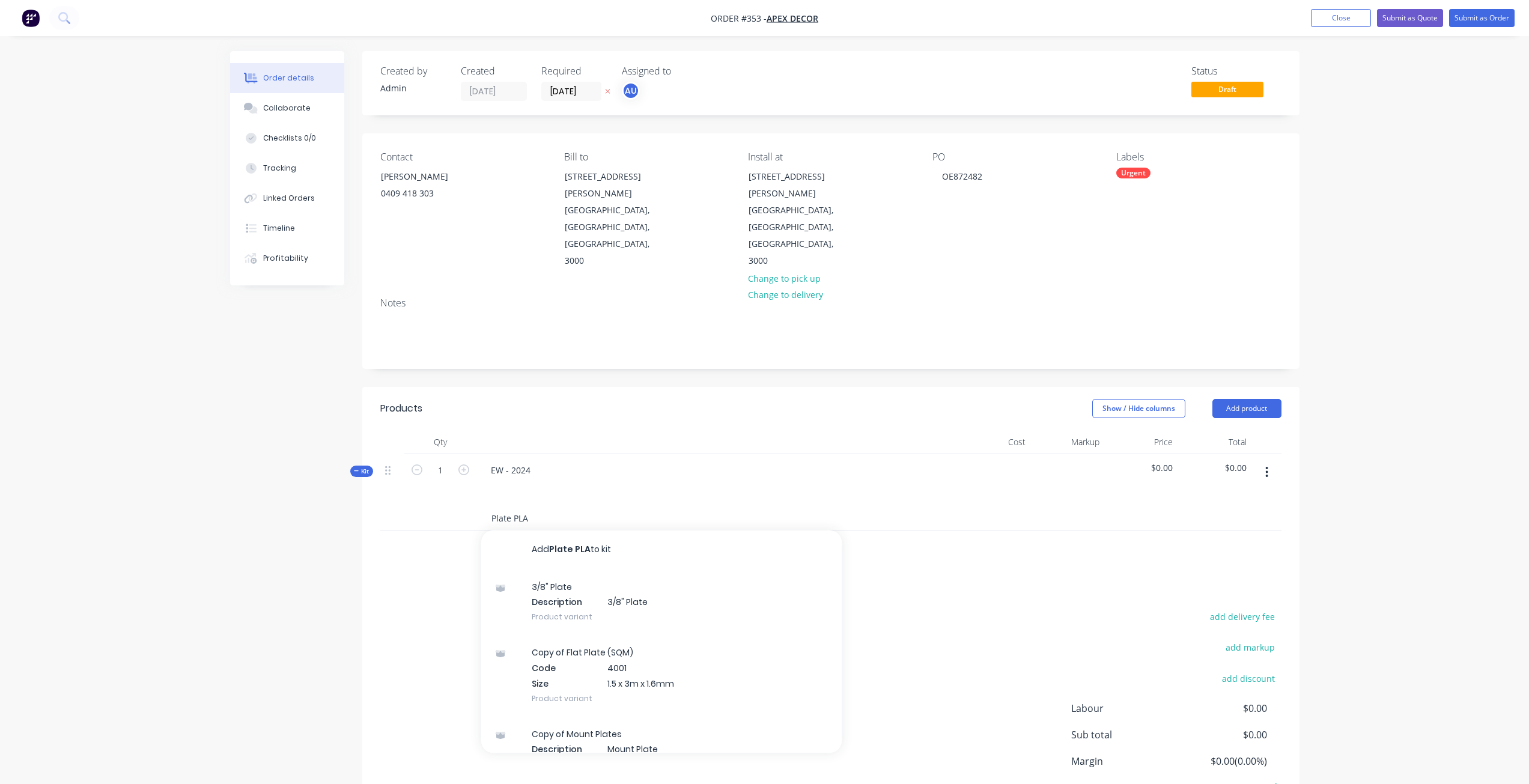
type input "Plate PLA"
click at [568, 531] on button "Add Plate PLA to kit" at bounding box center [661, 550] width 360 height 38
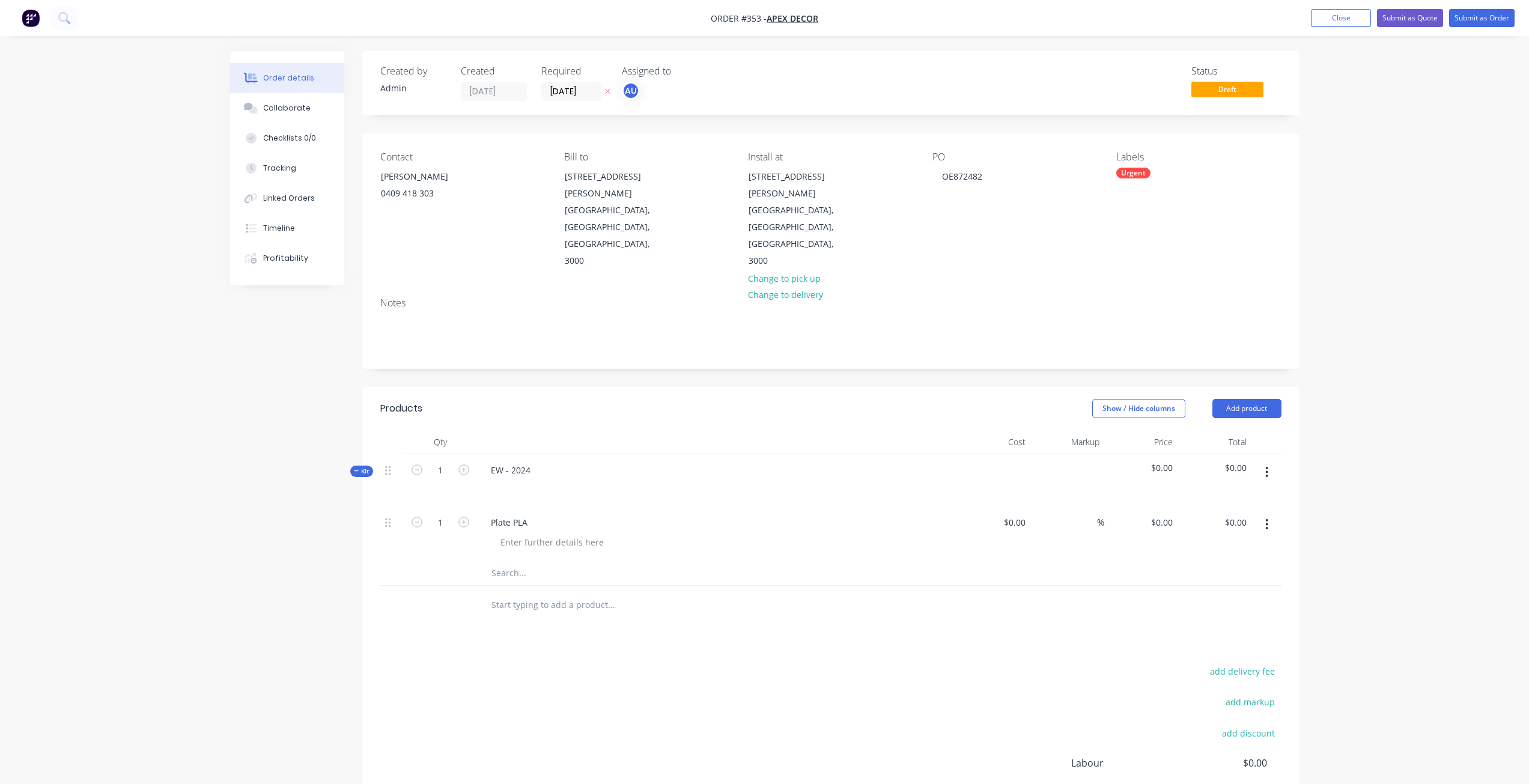
click at [367, 467] on span "Kit" at bounding box center [362, 472] width 16 height 9
click at [518, 561] on input "text" at bounding box center [611, 573] width 240 height 24
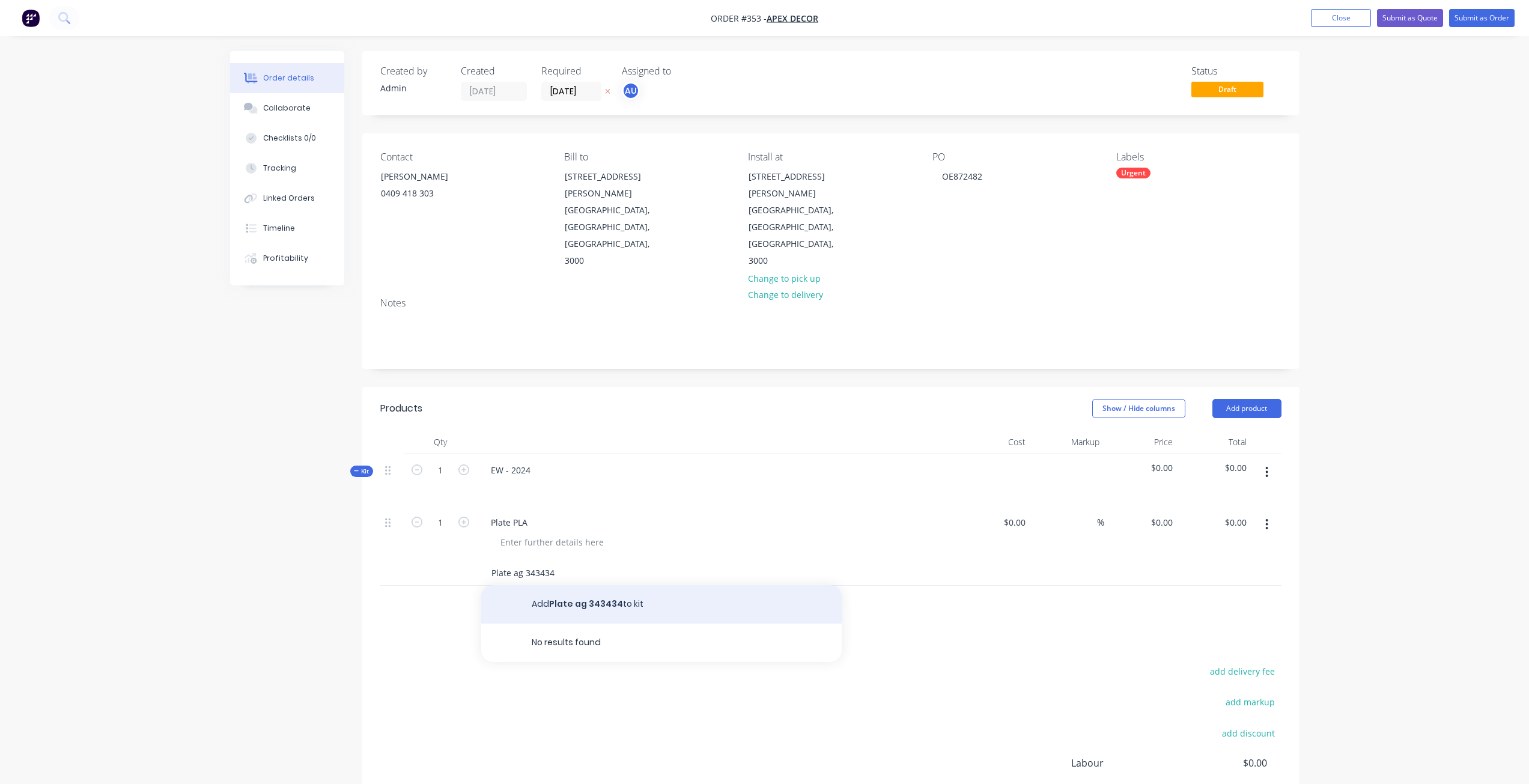
type input "Plate ag 343434"
click at [566, 585] on button "Add Plate ag 343434 to kit" at bounding box center [661, 604] width 360 height 38
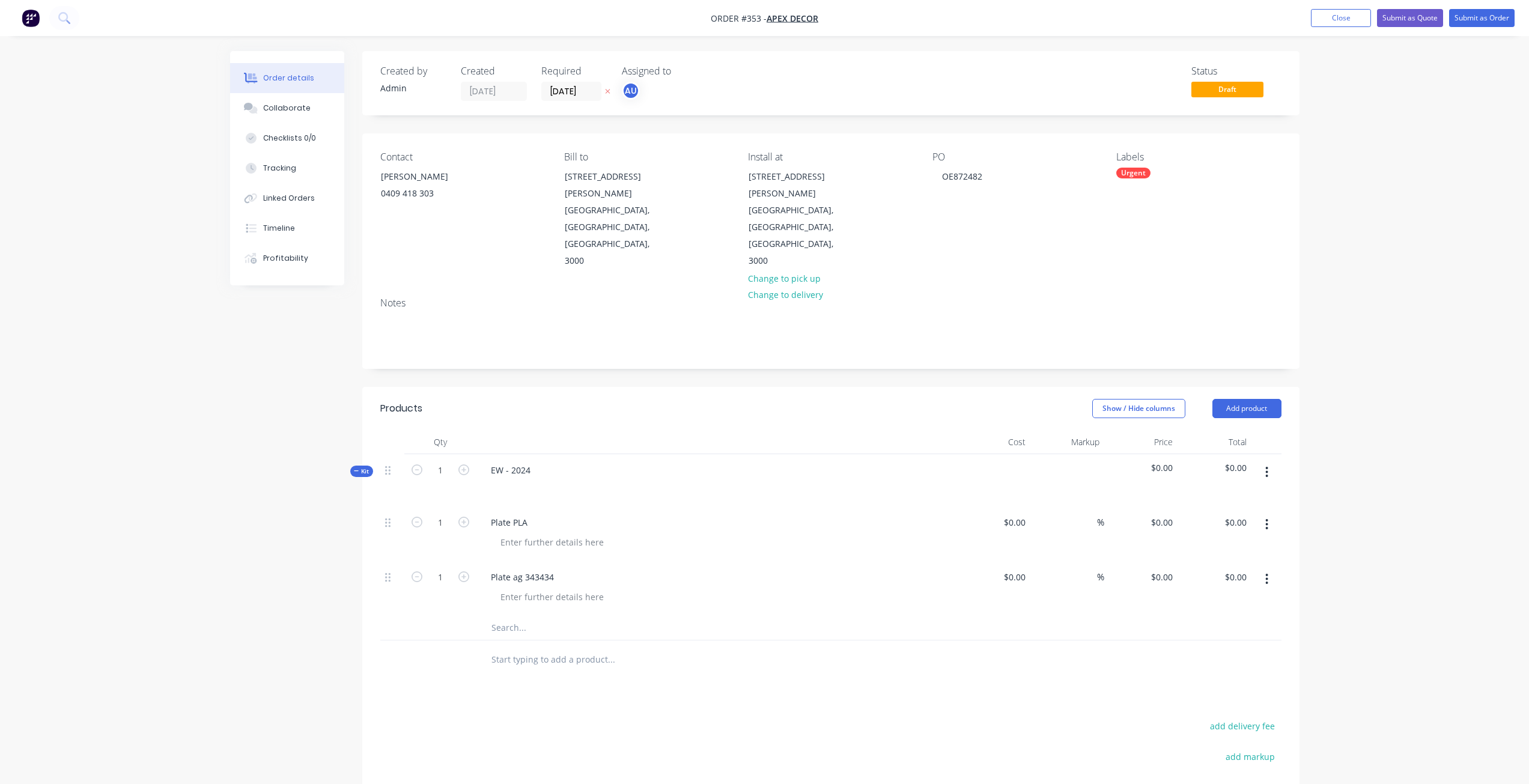
click at [519, 616] on input "text" at bounding box center [611, 627] width 240 height 24
type input "PLate 2242"
click at [530, 640] on button "Add PLate 2242 to kit" at bounding box center [661, 659] width 360 height 38
click at [531, 643] on div at bounding box center [552, 651] width 123 height 17
click at [448, 513] on input "1" at bounding box center [440, 522] width 31 height 18
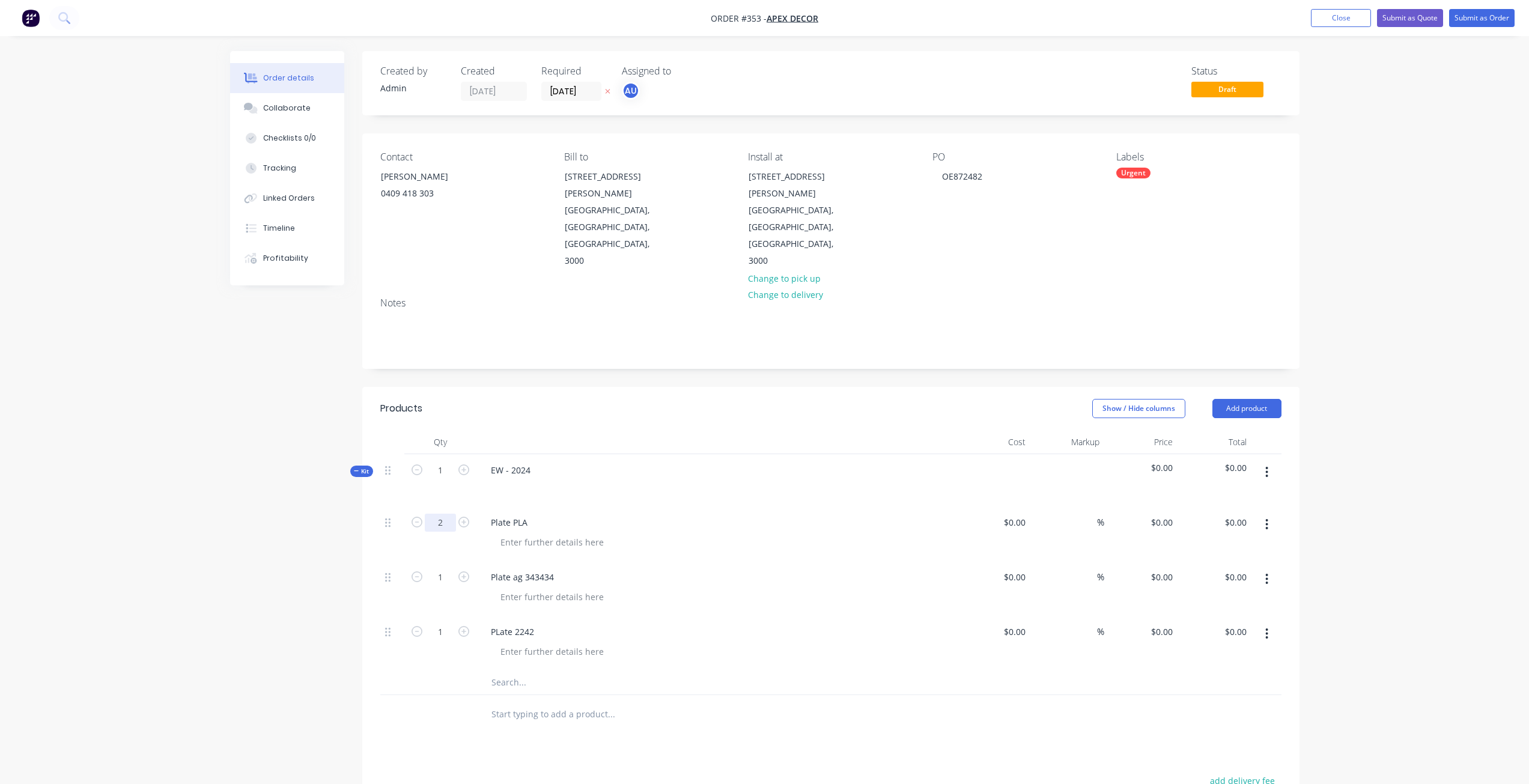
type input "2"
click at [413, 695] on div at bounding box center [440, 714] width 72 height 39
click at [515, 671] on input "text" at bounding box center [611, 683] width 240 height 24
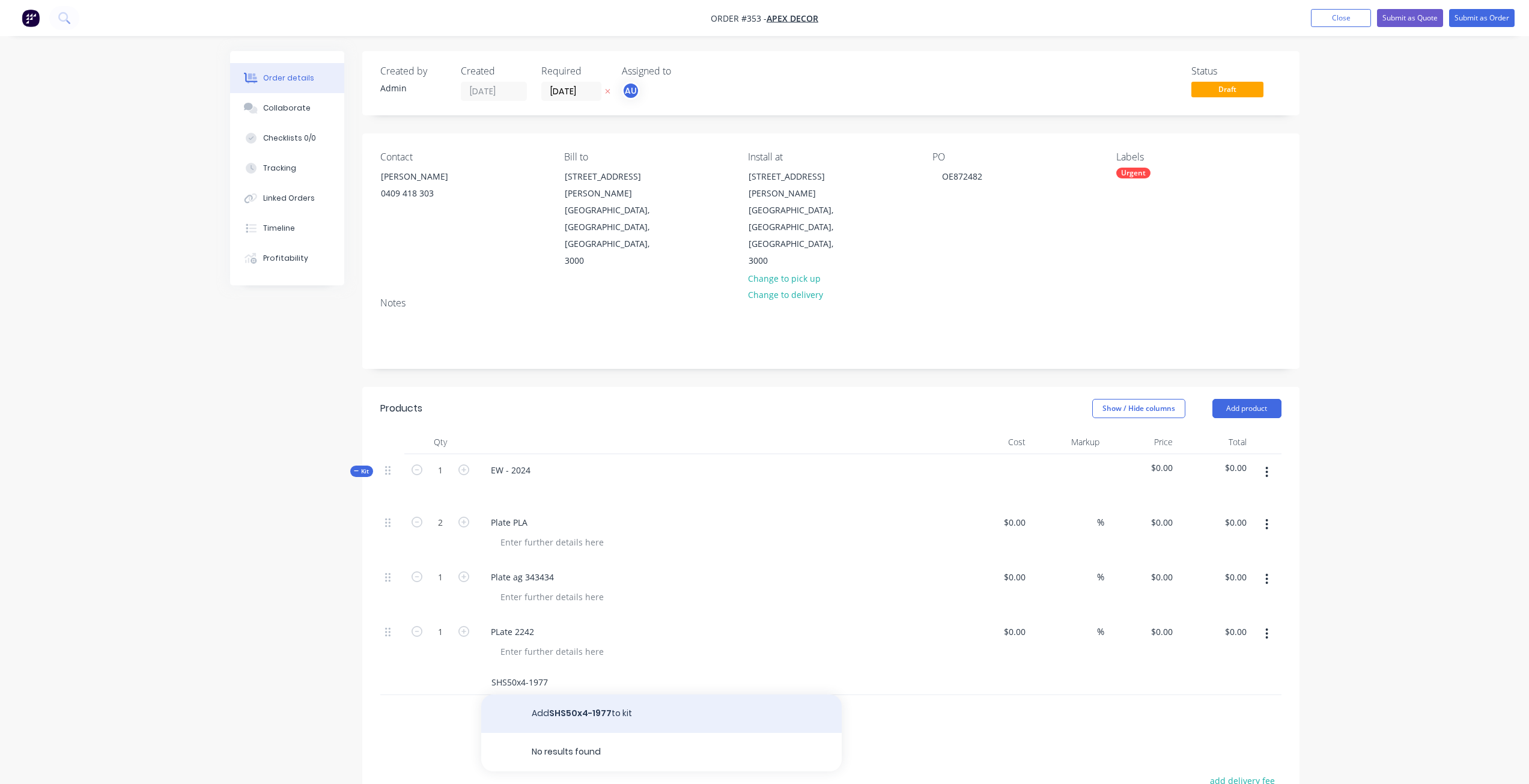
type input "SHS50x4-1977"
click at [545, 694] on button "Add SHS50x4-1977 to kit" at bounding box center [661, 714] width 360 height 38
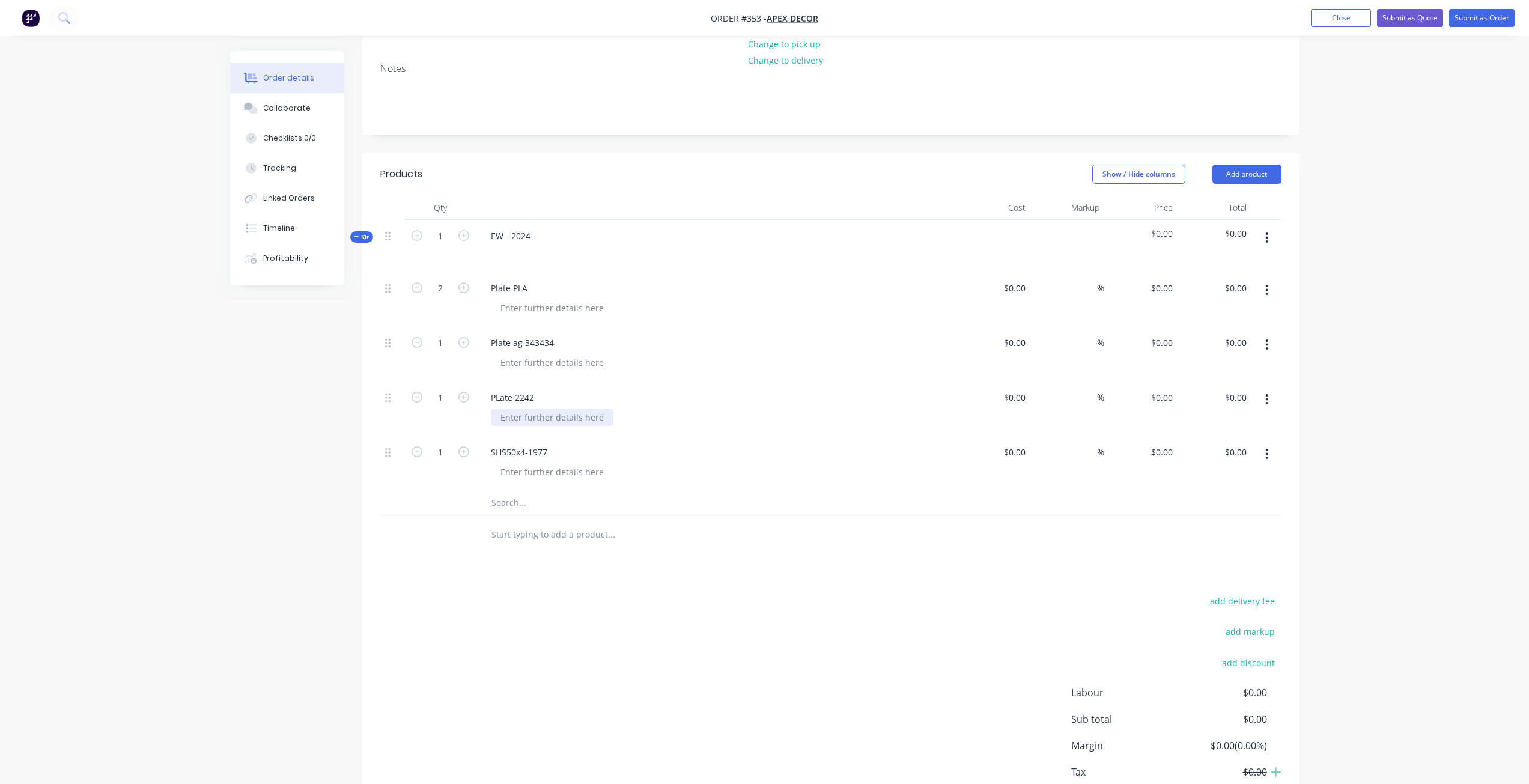
scroll to position [233, 0]
click at [461, 283] on icon "button" at bounding box center [464, 289] width 11 height 11
type input "3"
click at [369, 233] on span "Kit" at bounding box center [362, 237] width 16 height 9
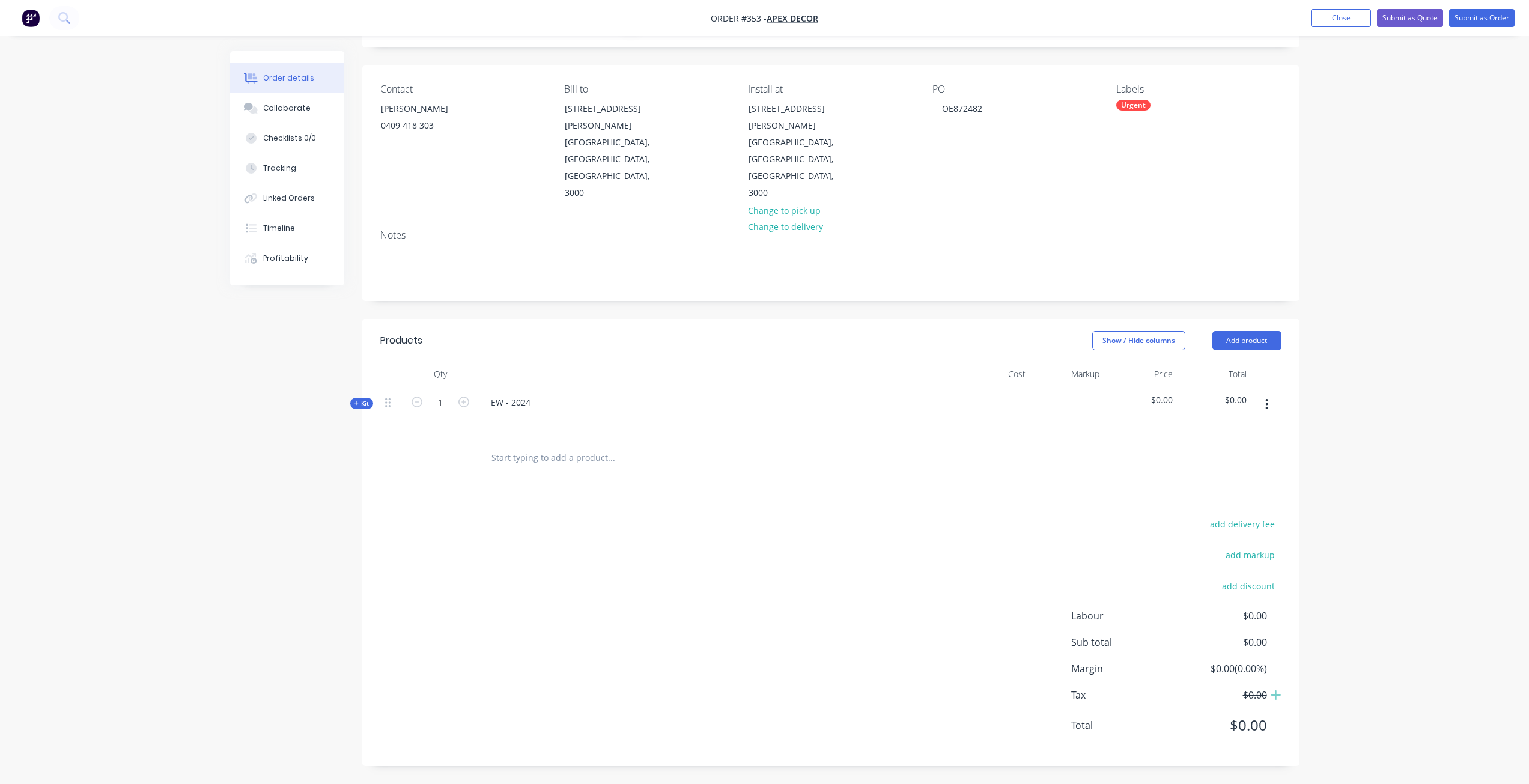
scroll to position [17, 0]
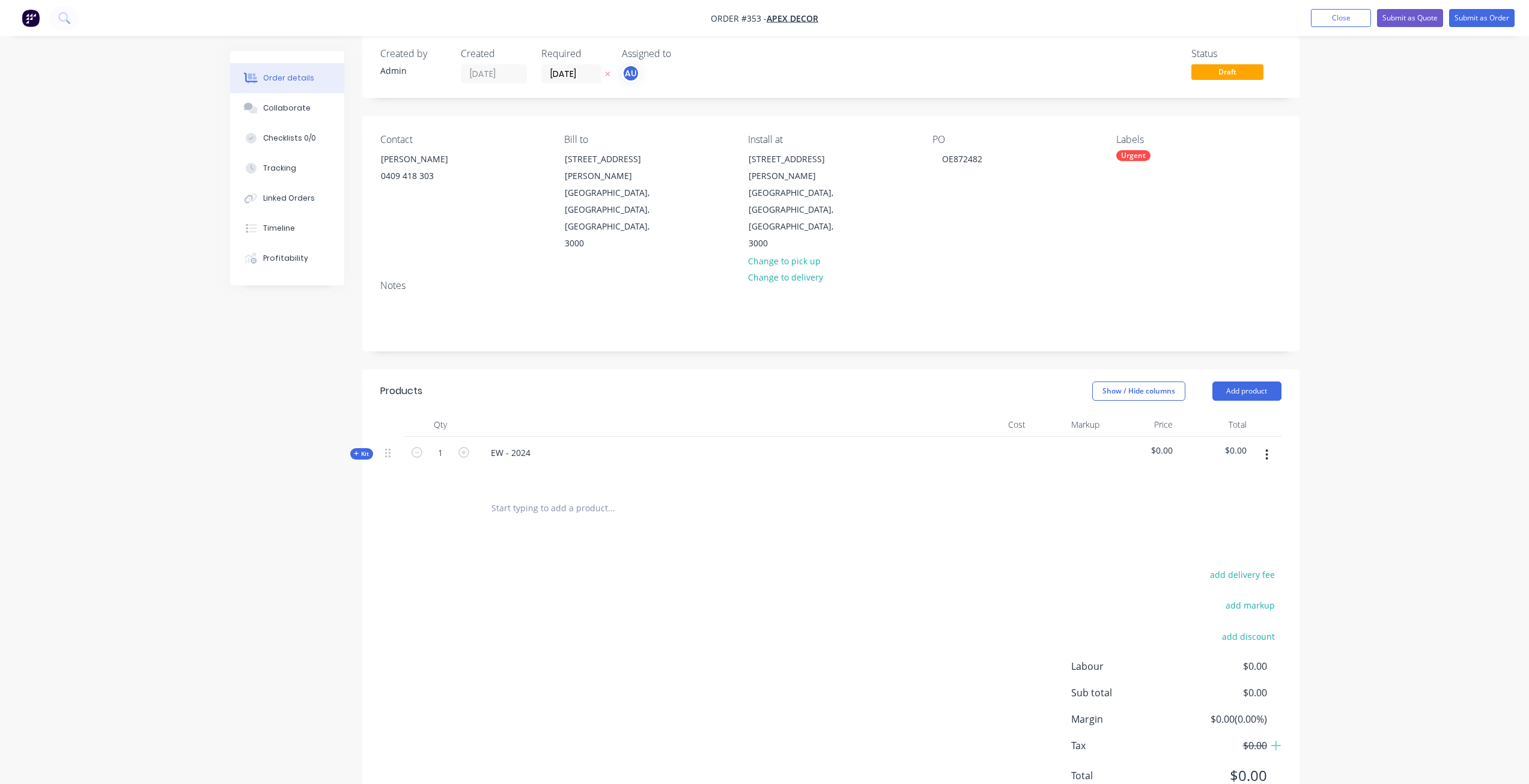
click at [364, 450] on span "Kit" at bounding box center [362, 454] width 16 height 9
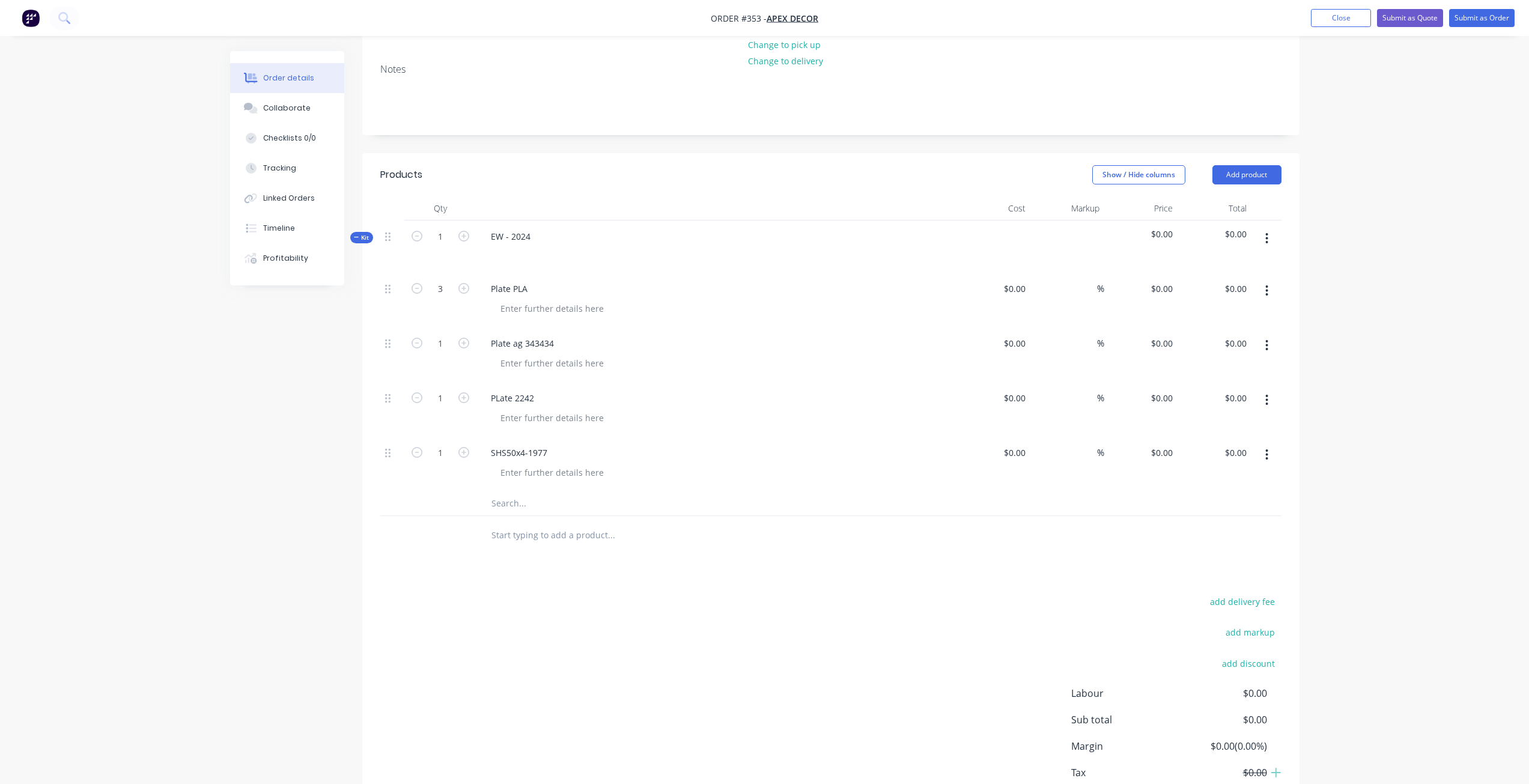
click at [366, 232] on div "Kit" at bounding box center [362, 237] width 23 height 11
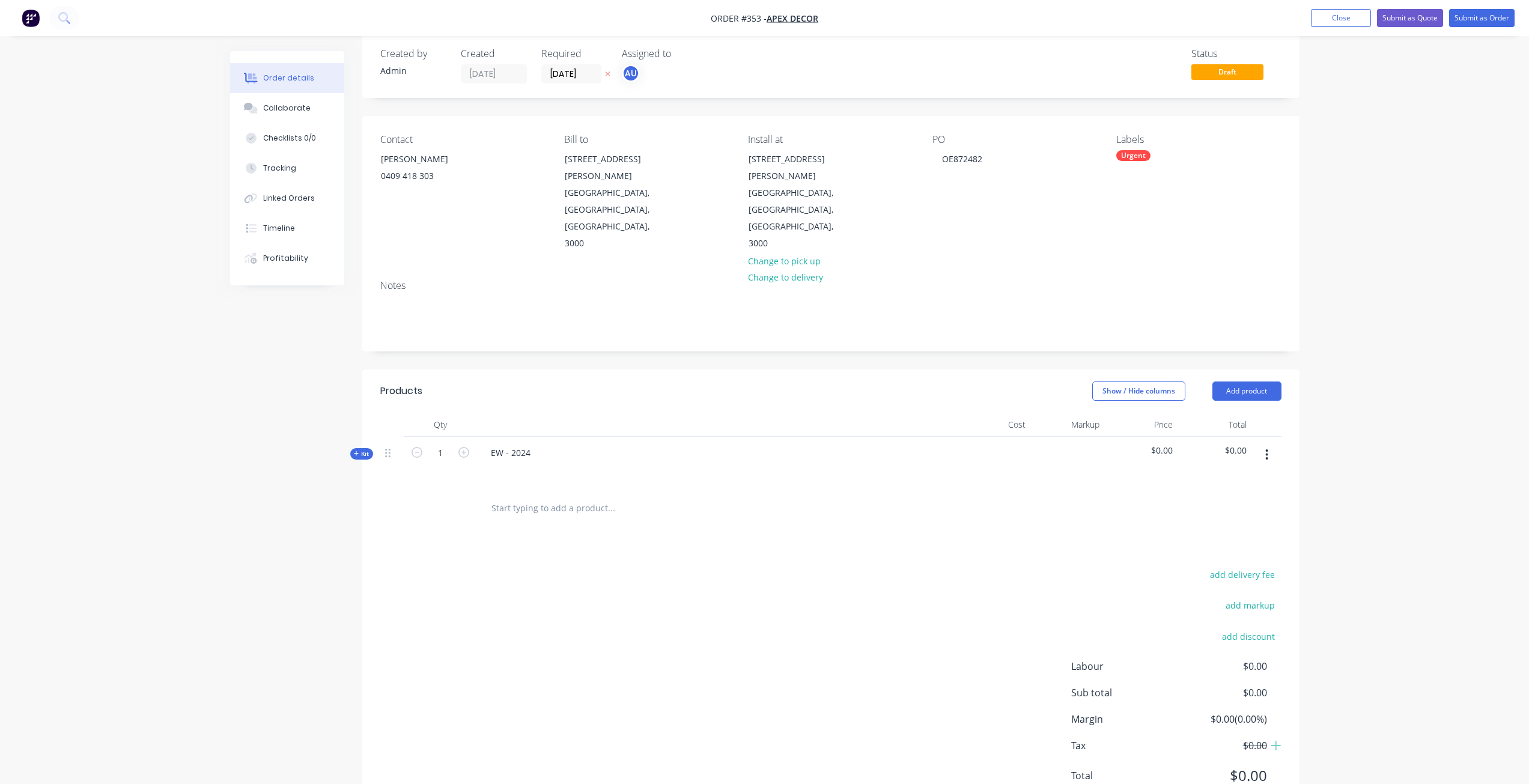
drag, startPoint x: 447, startPoint y: 403, endPoint x: 428, endPoint y: 454, distance: 54.4
click at [428, 489] on div at bounding box center [440, 508] width 72 height 39
click at [444, 444] on input "1" at bounding box center [440, 452] width 31 height 18
type input "4"
click at [443, 489] on div at bounding box center [440, 508] width 72 height 39
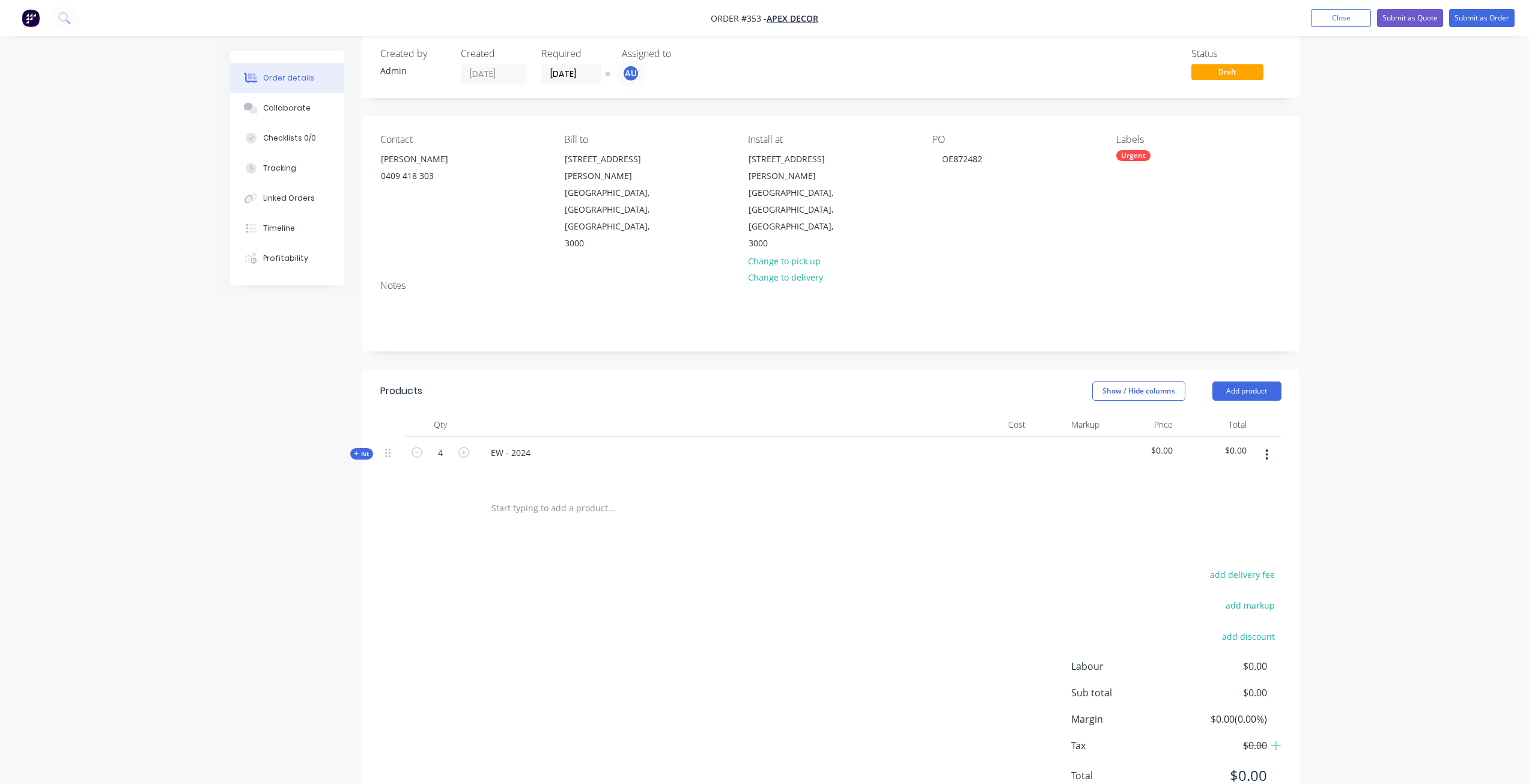
click at [366, 450] on span "Kit" at bounding box center [362, 454] width 16 height 9
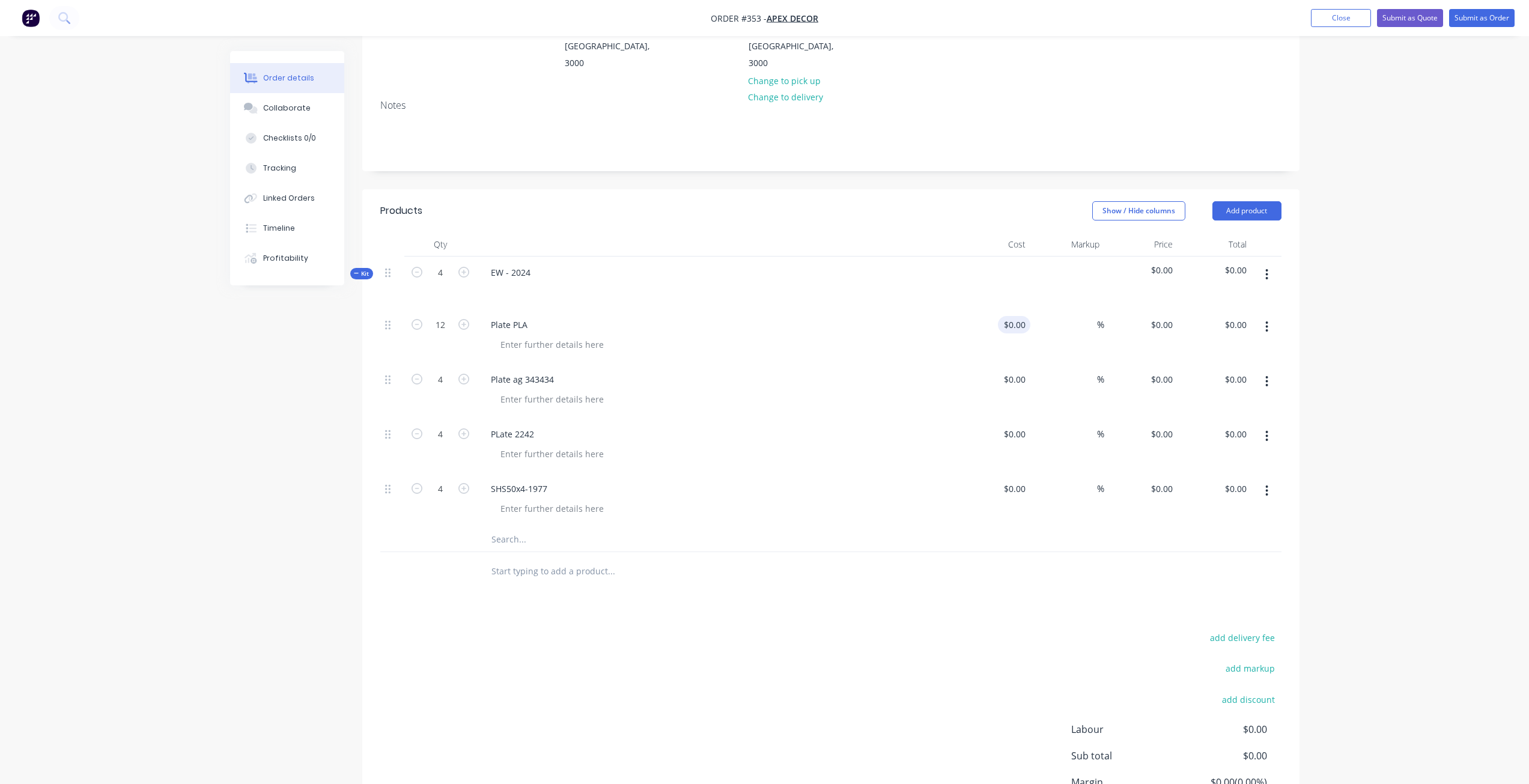
scroll to position [196, 0]
type input "0"
click at [1160, 310] on div "0 0" at bounding box center [1141, 338] width 74 height 54
type input "$0.00"
click at [1027, 318] on input at bounding box center [1017, 326] width 28 height 17
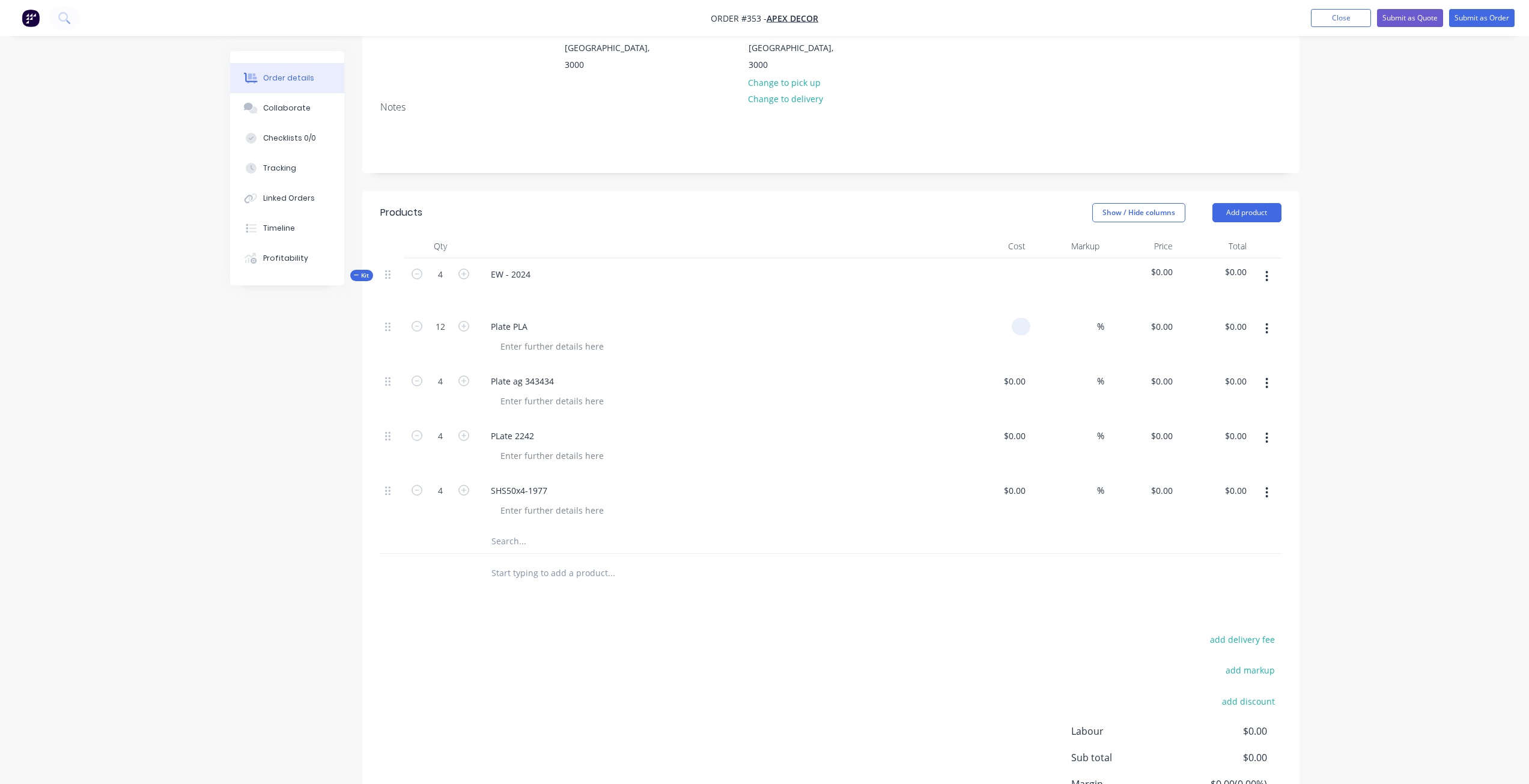
click at [1020, 318] on input at bounding box center [1024, 326] width 14 height 17
type input "$100.00"
type input "$1,200.00"
type input "25"
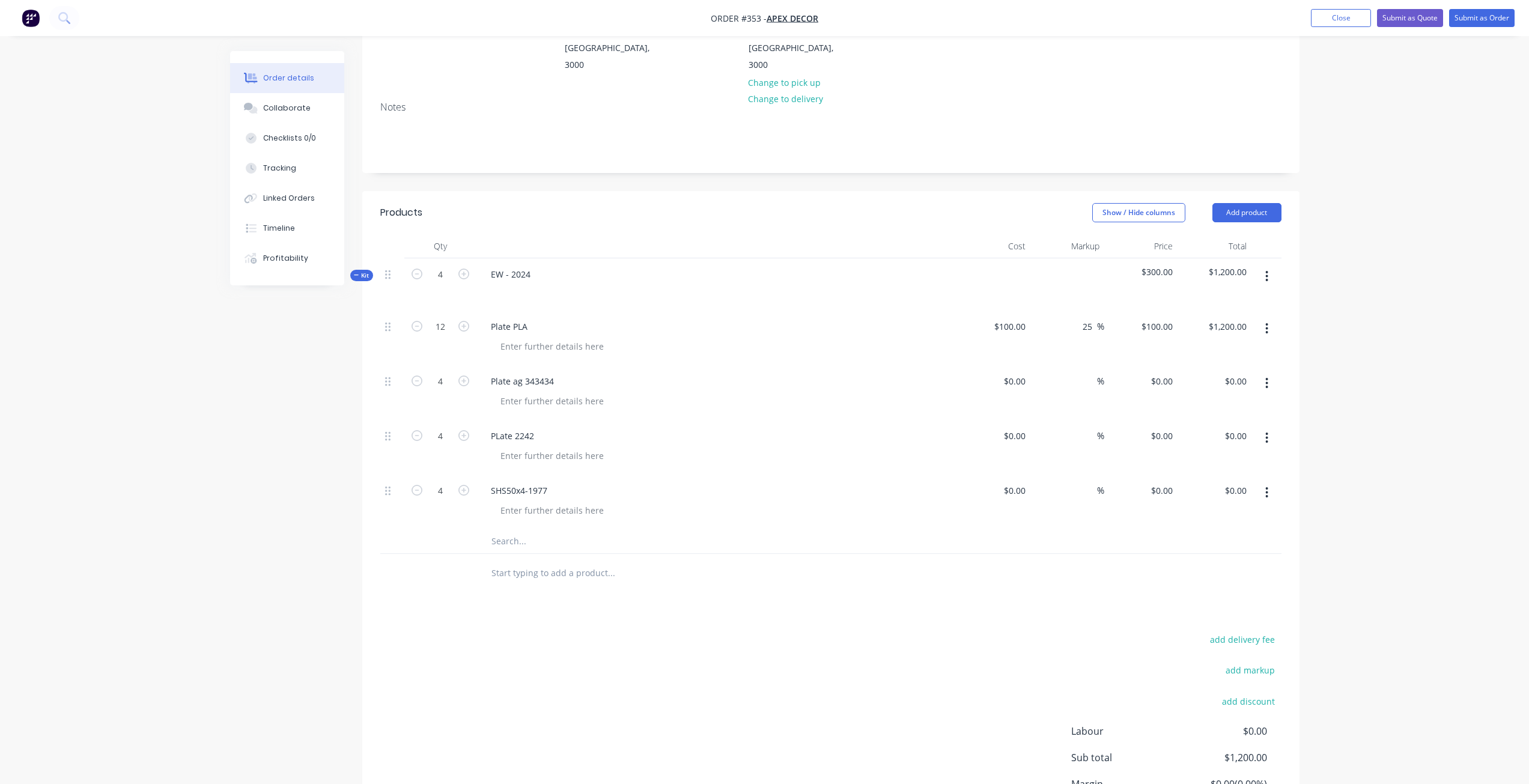
type input "125"
type input "$1,500.00"
type input "$125.00"
type input "1500.00"
type input "100"
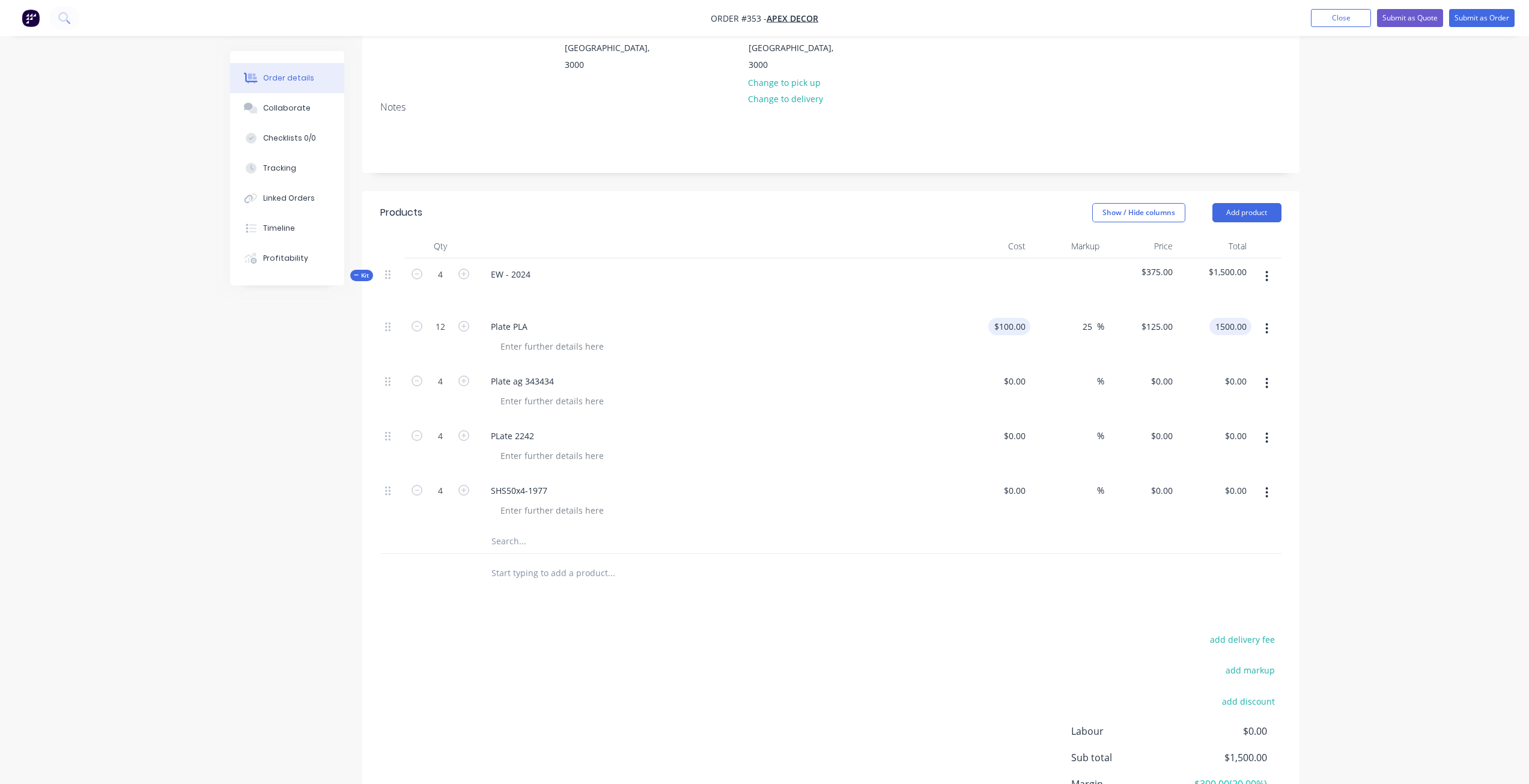
type input "$1,500.00"
click at [1028, 318] on input "100" at bounding box center [1012, 326] width 37 height 17
type input "$0.00"
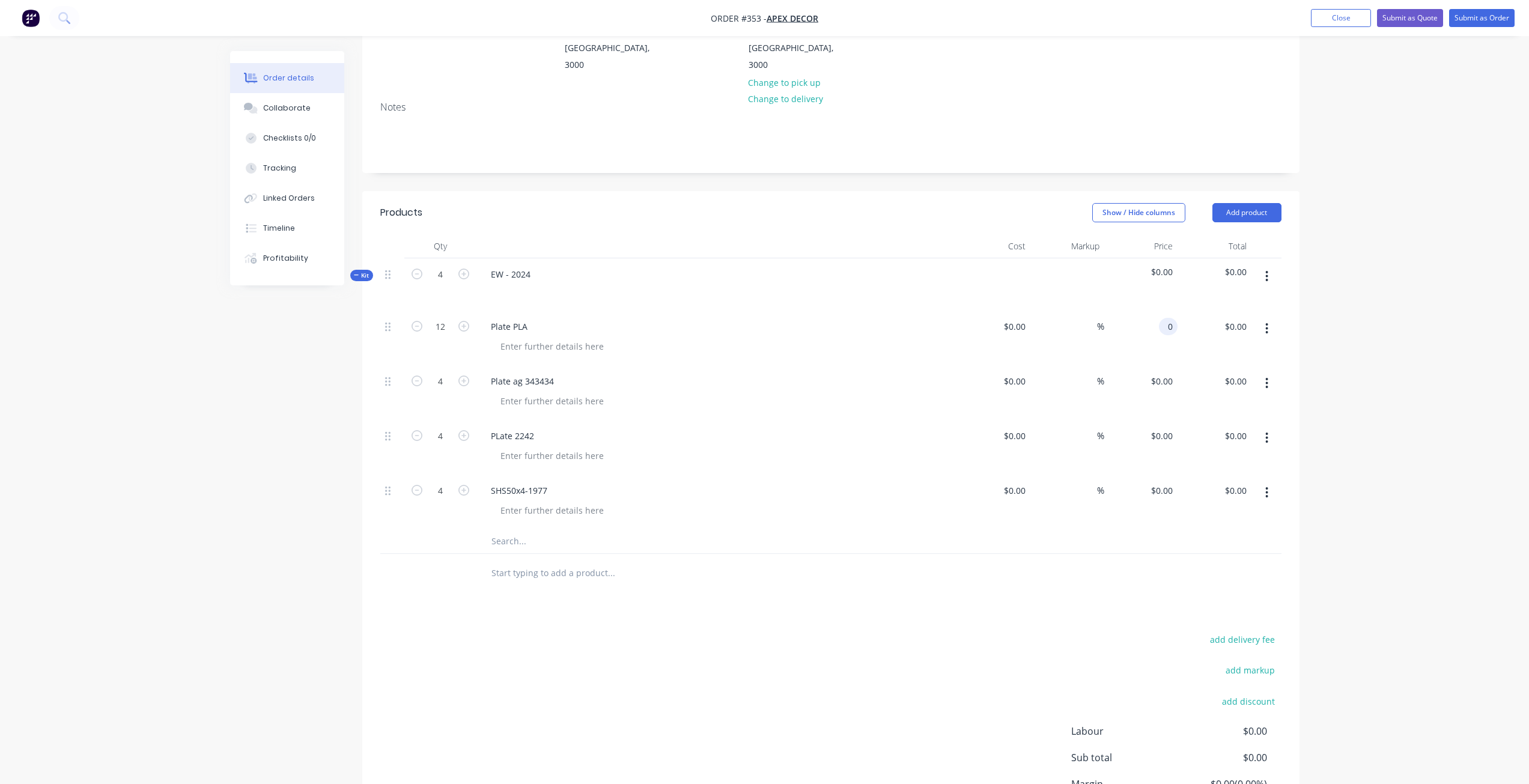
type input "$0.00"
click at [537, 529] on input "text" at bounding box center [611, 541] width 240 height 24
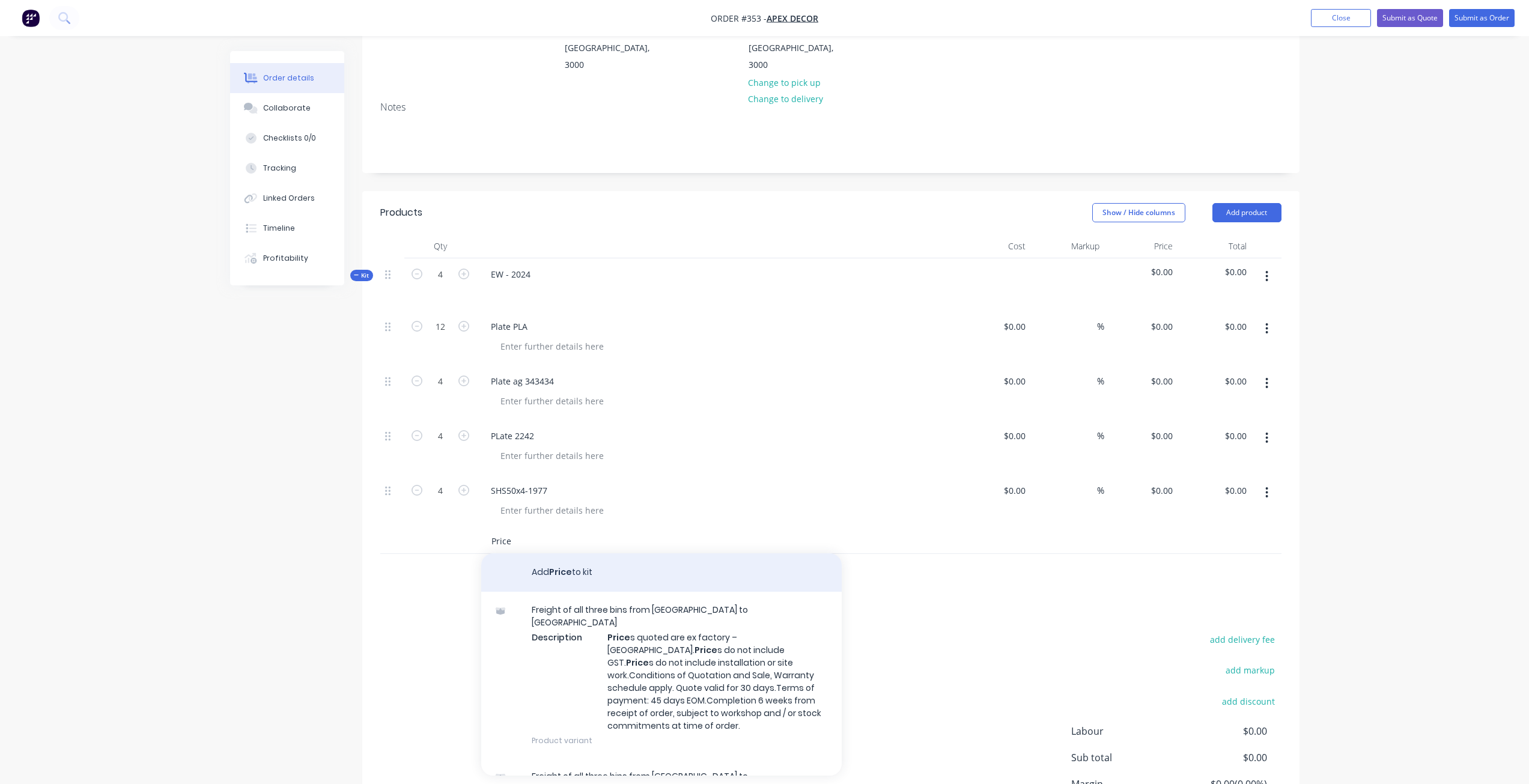
type input "Price"
click at [563, 553] on button "Add Price to kit" at bounding box center [661, 572] width 360 height 38
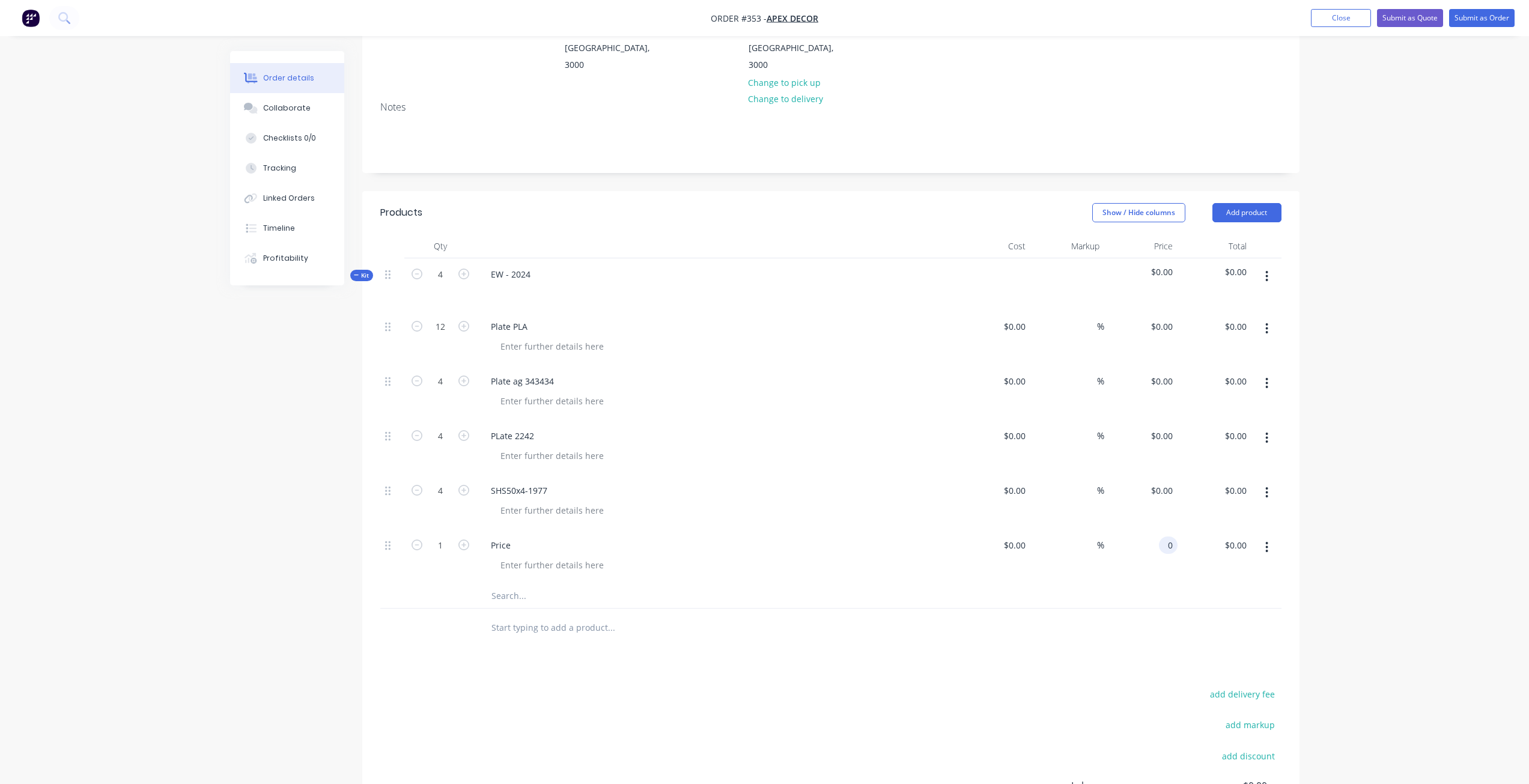
click at [1172, 537] on input "0" at bounding box center [1170, 545] width 14 height 17
type input "$168.00"
click at [1386, 513] on div "Order details Collaborate Checklists 0/0 Tracking Linked Orders Timeline Profit…" at bounding box center [764, 379] width 1529 height 1150
click at [367, 270] on div "Kit" at bounding box center [362, 275] width 23 height 11
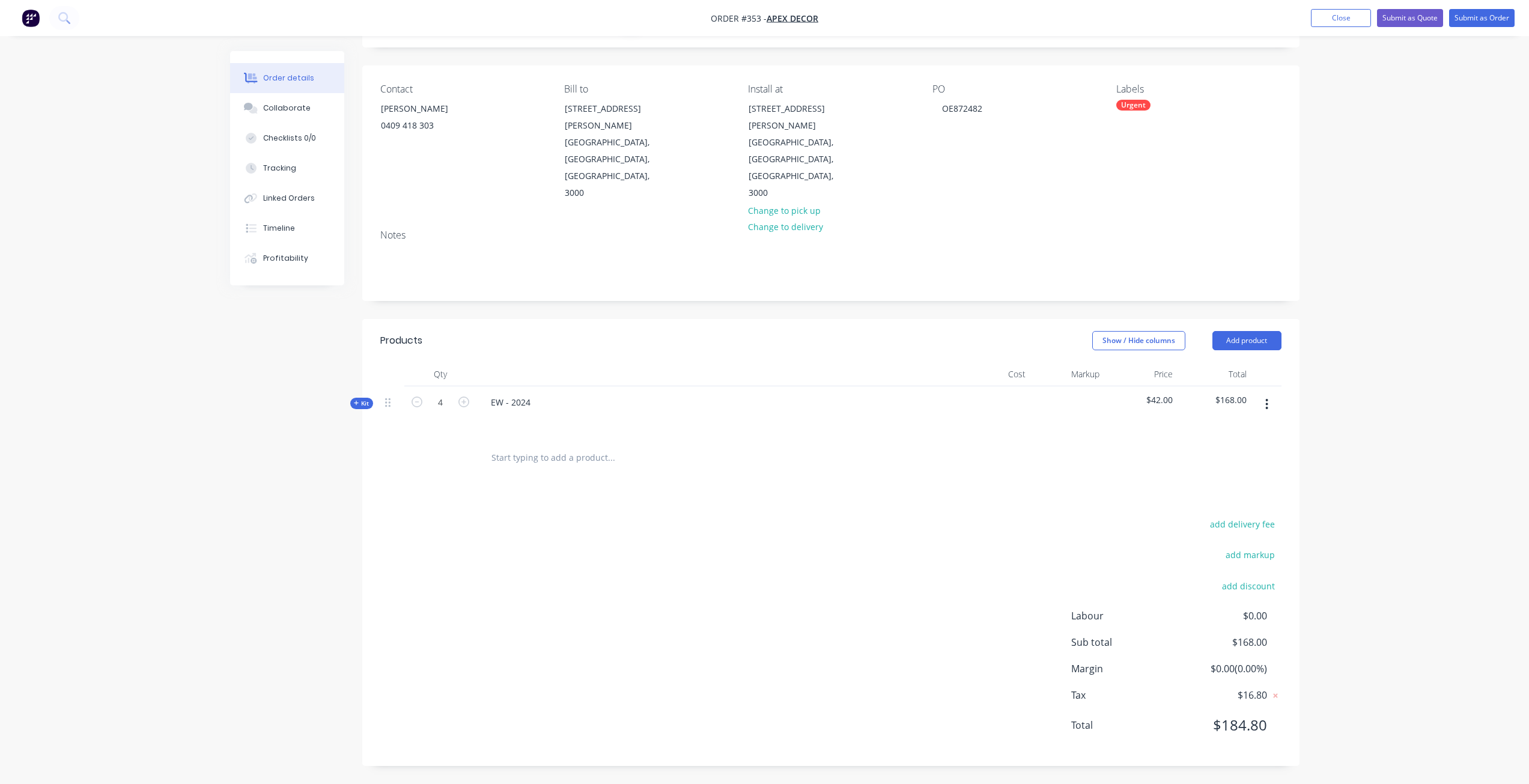
scroll to position [17, 0]
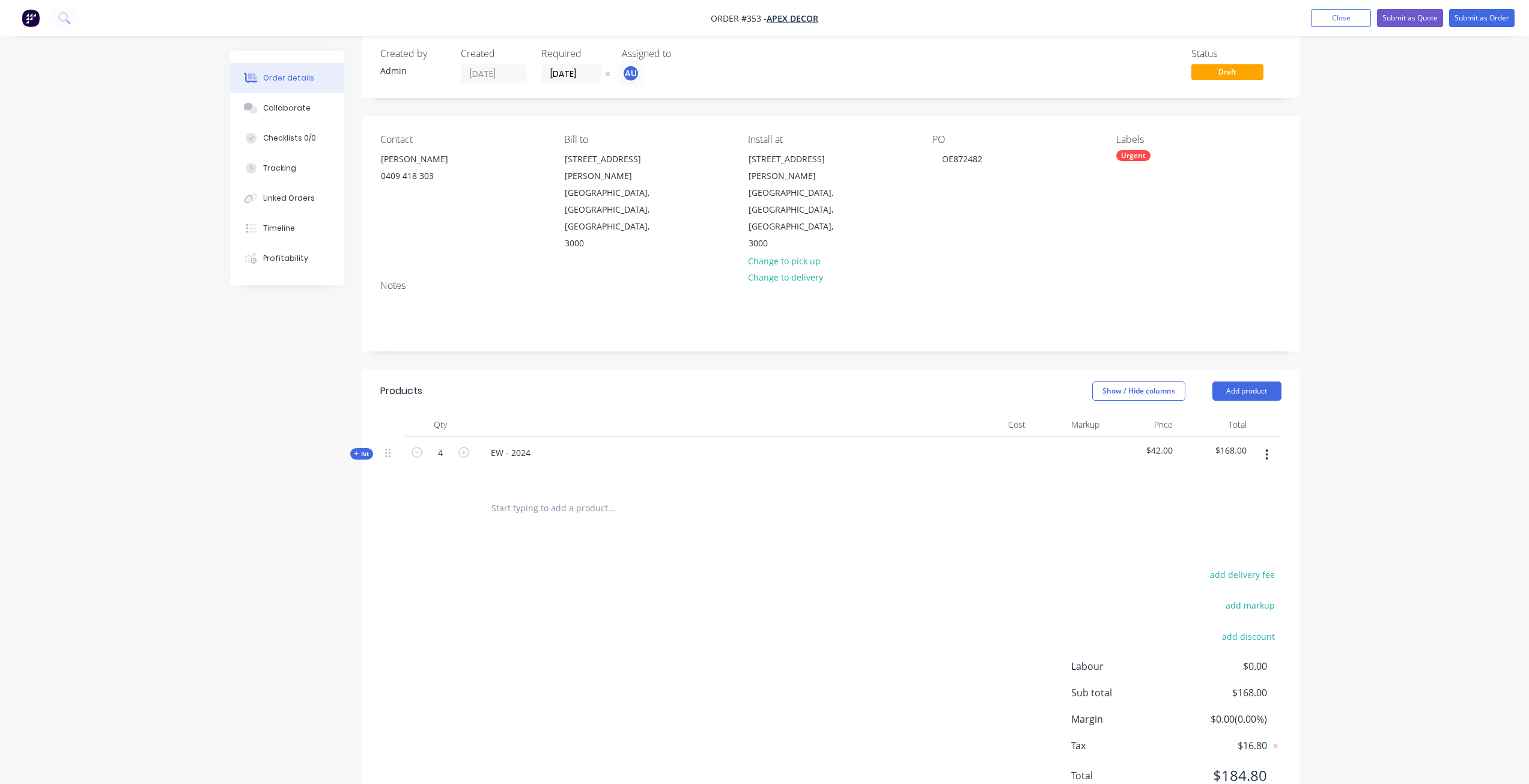
click at [1167, 444] on span "$42.00" at bounding box center [1141, 450] width 64 height 13
click at [1162, 413] on div "Price" at bounding box center [1141, 425] width 74 height 24
click at [1144, 381] on button "Show / Hide columns" at bounding box center [1139, 391] width 93 height 19
click at [1035, 369] on header "Products Show / Hide columns Add product" at bounding box center [831, 391] width 937 height 43
click at [418, 447] on icon "button" at bounding box center [417, 452] width 11 height 11
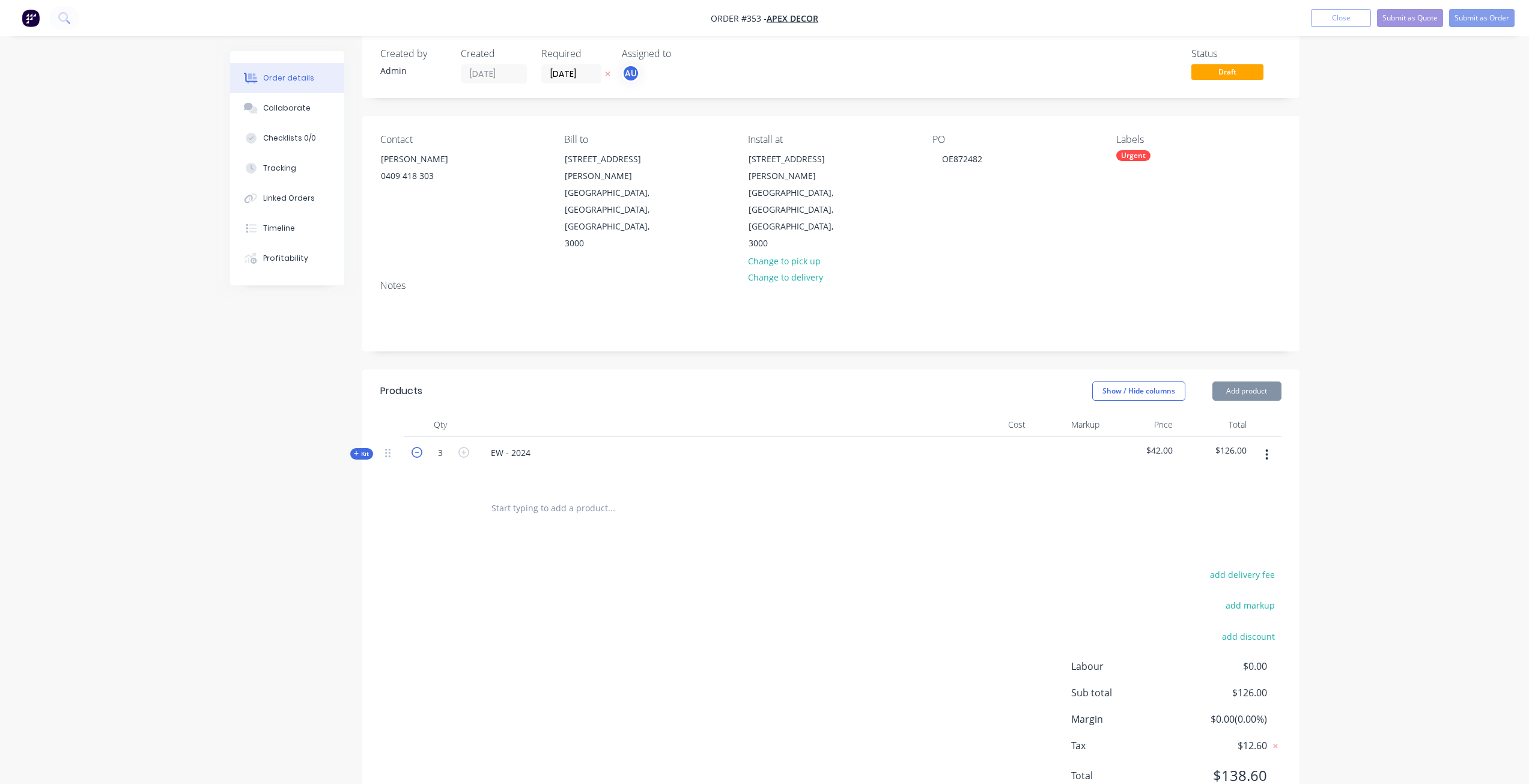
click at [418, 447] on icon "button" at bounding box center [417, 452] width 11 height 11
type input "1"
click at [356, 450] on span "Kit" at bounding box center [362, 454] width 16 height 9
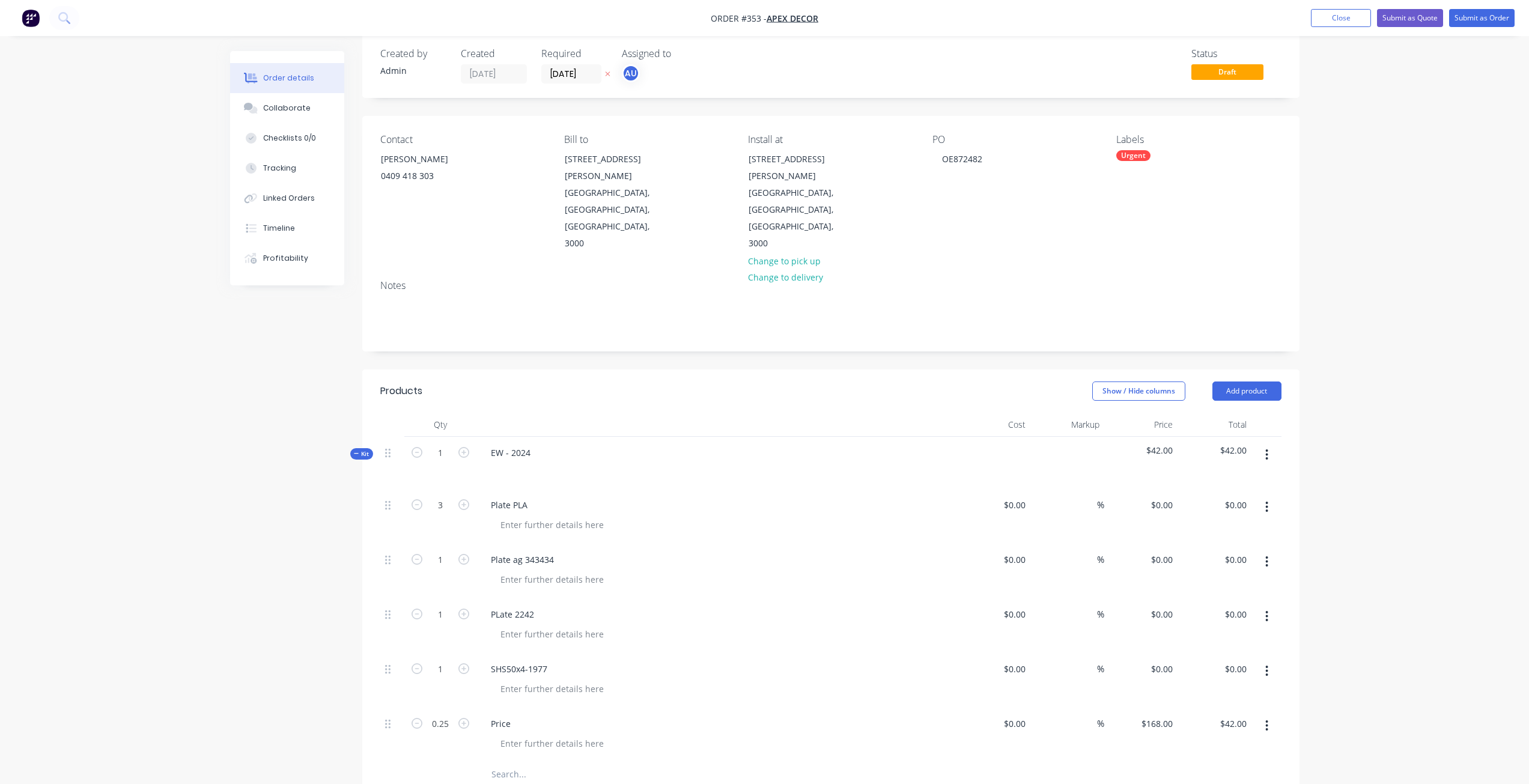
click at [1168, 444] on span "$42.00" at bounding box center [1141, 450] width 64 height 13
click at [1154, 715] on div "168 168" at bounding box center [1165, 724] width 25 height 17
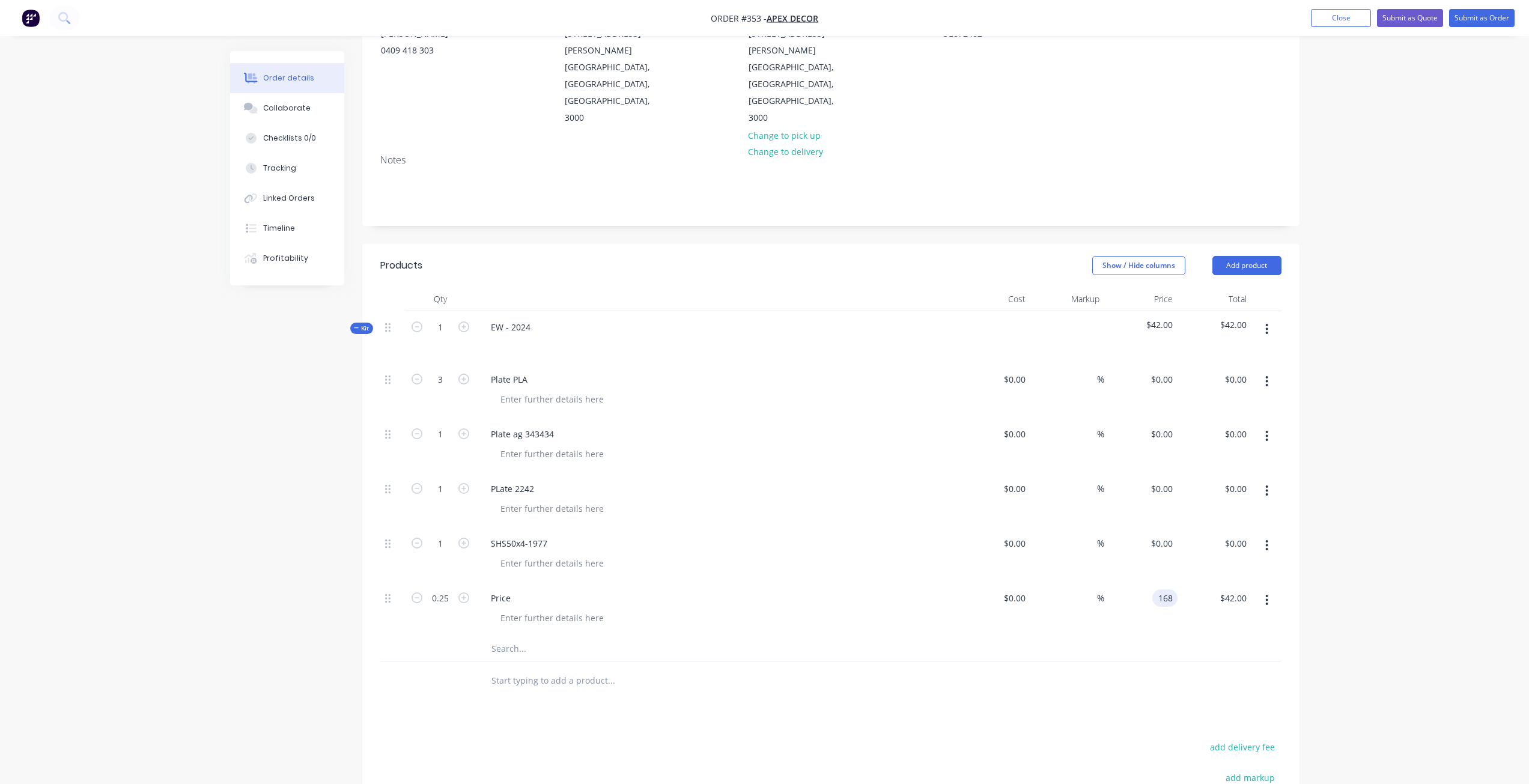
scroll to position [145, 0]
type input "$168.00"
click at [454, 587] on input "0.25" at bounding box center [440, 596] width 31 height 18
type input "1"
type input "$168.00"
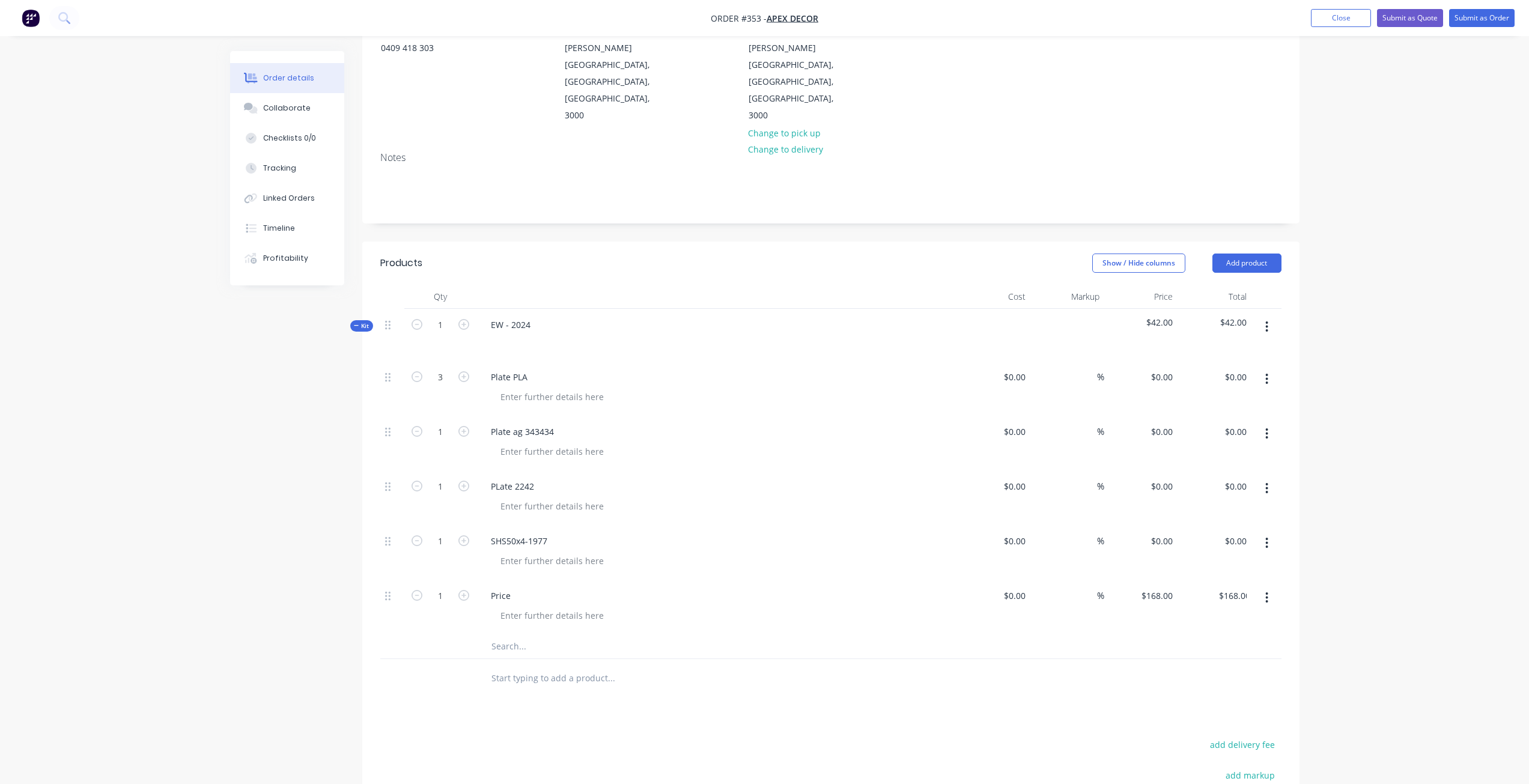
click at [365, 322] on span "Kit" at bounding box center [362, 326] width 16 height 9
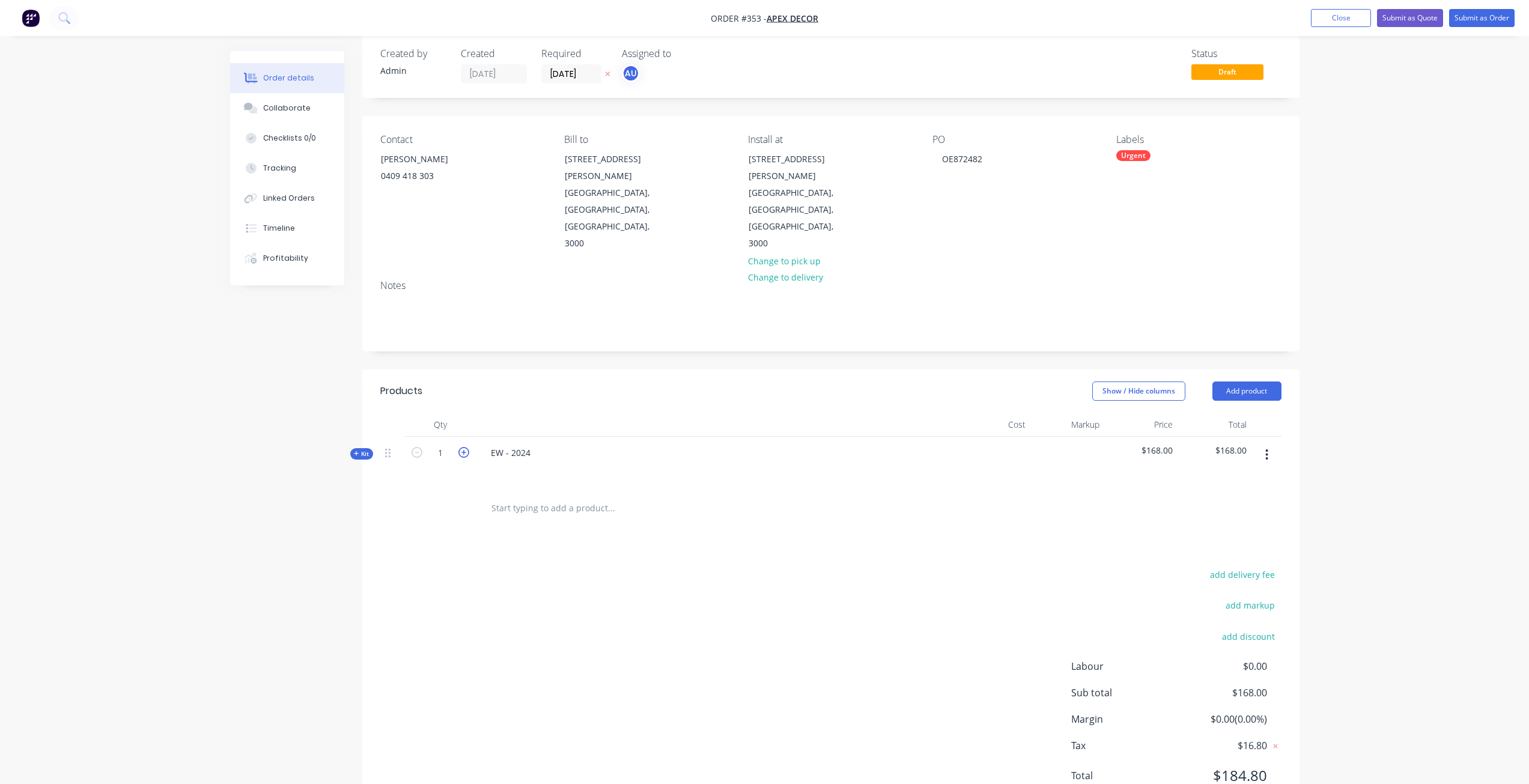
click at [466, 447] on icon "button" at bounding box center [464, 452] width 11 height 11
click at [467, 447] on icon "button" at bounding box center [464, 452] width 11 height 11
click at [418, 447] on icon "button" at bounding box center [417, 452] width 11 height 11
type input "1"
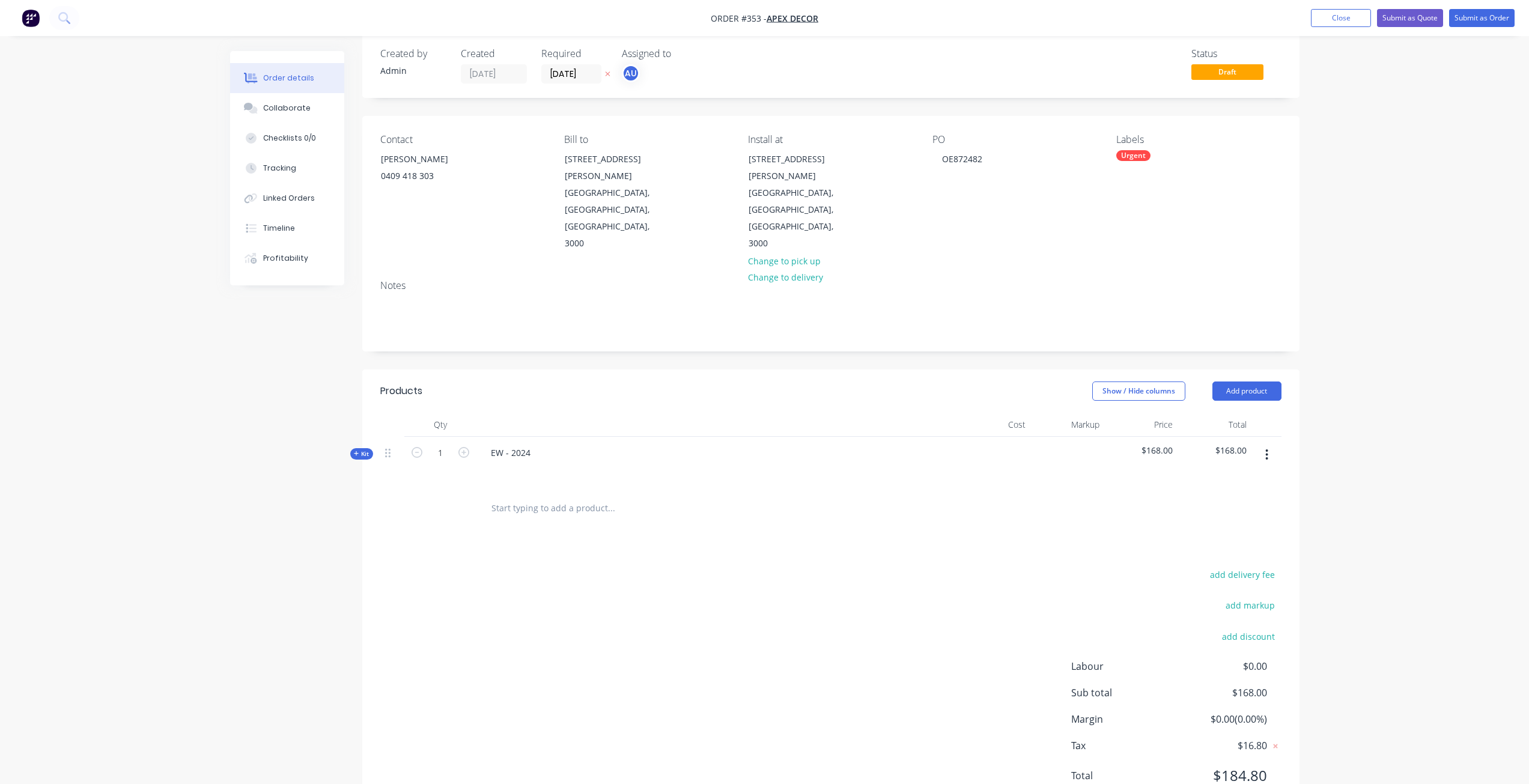
click at [364, 450] on span "Kit" at bounding box center [362, 454] width 16 height 9
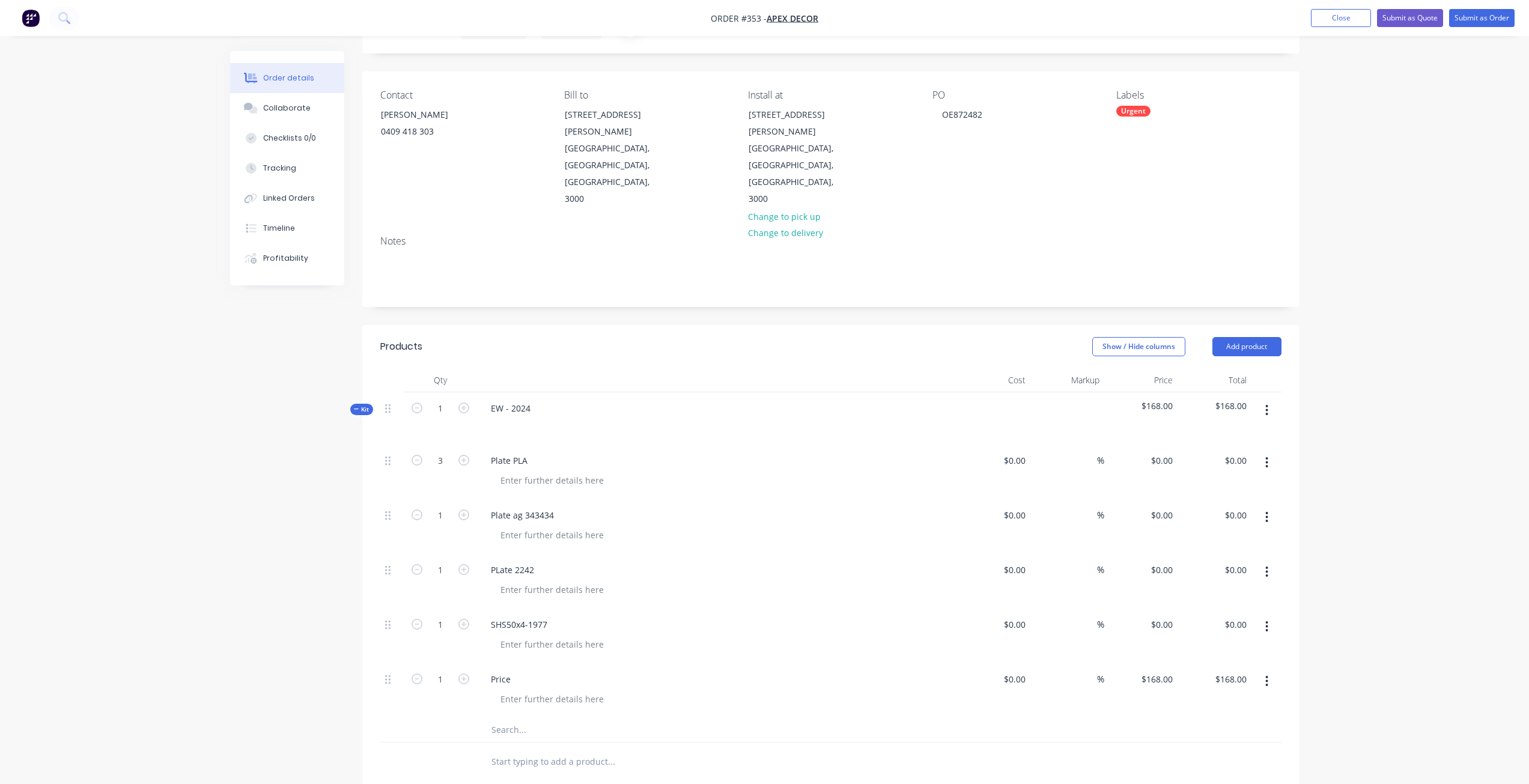
click at [795, 501] on div "Plate ag 343434" at bounding box center [716, 527] width 481 height 54
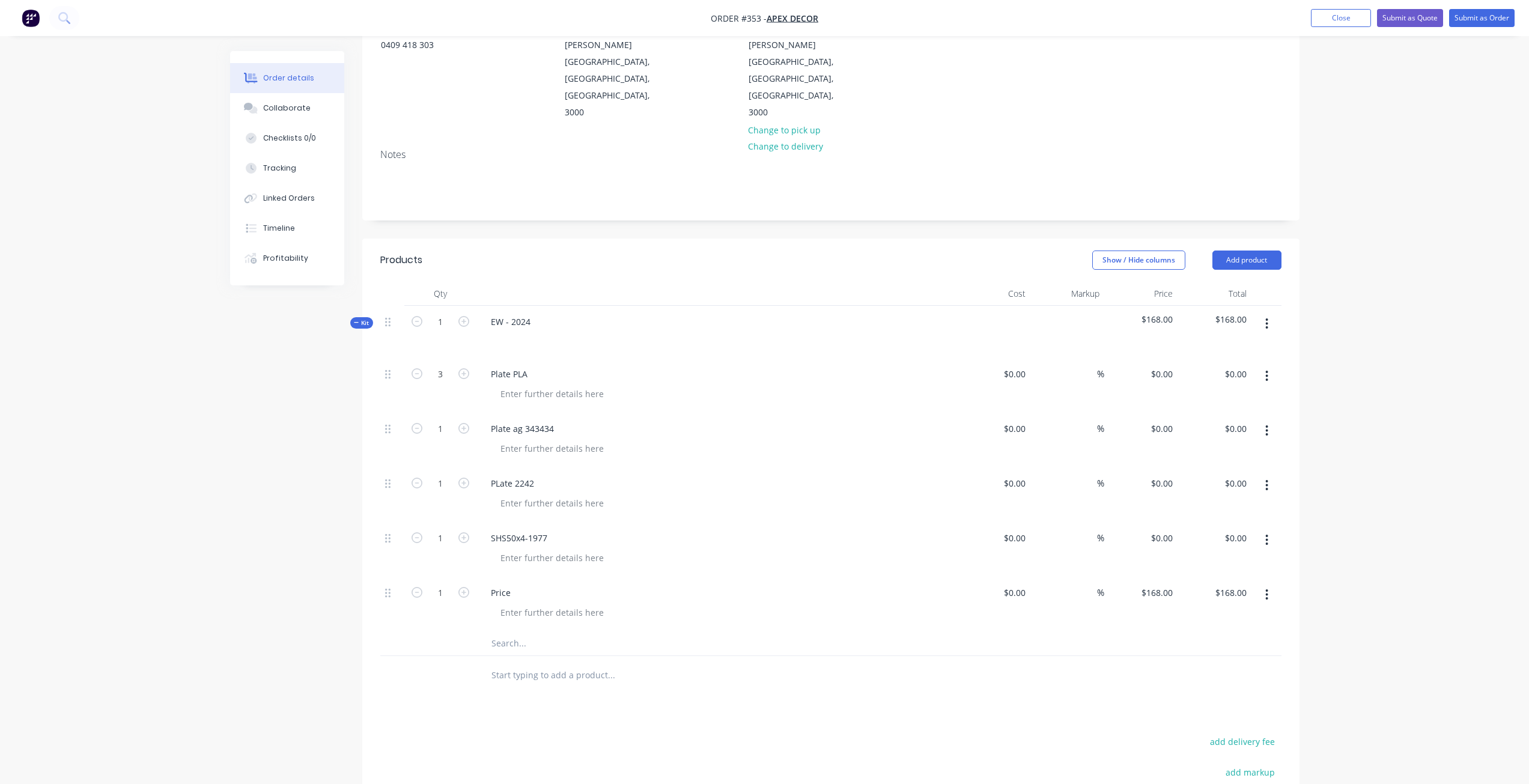
scroll to position [149, 0]
click at [1271, 312] on button "button" at bounding box center [1267, 323] width 29 height 22
click at [1229, 370] on div "Add product to kit" at bounding box center [1224, 379] width 92 height 17
click at [1212, 490] on div "Labour" at bounding box center [1224, 499] width 92 height 17
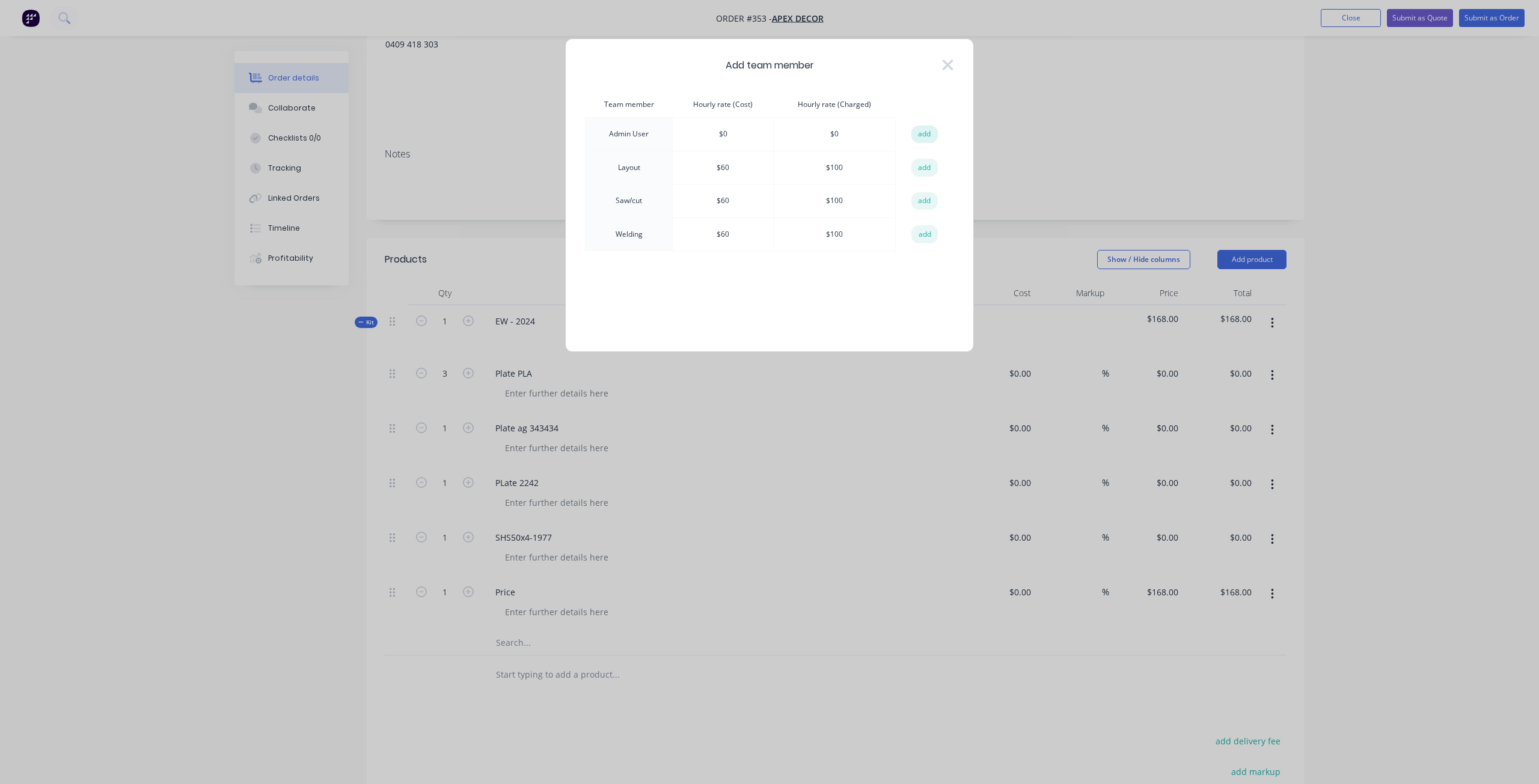
click at [928, 133] on button "add" at bounding box center [924, 134] width 27 height 18
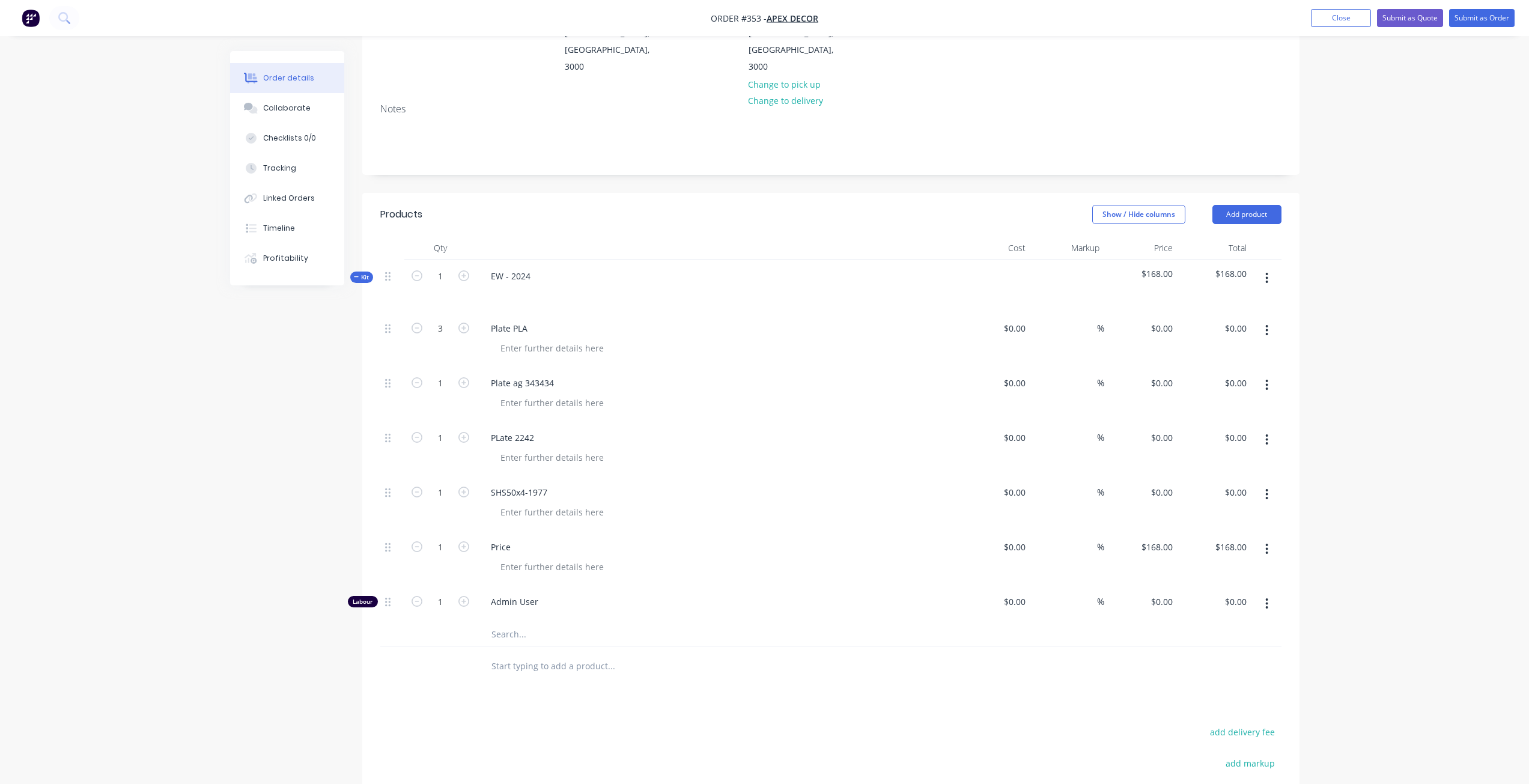
scroll to position [194, 0]
click at [1024, 592] on input "0" at bounding box center [1017, 601] width 28 height 17
type input "$60.00"
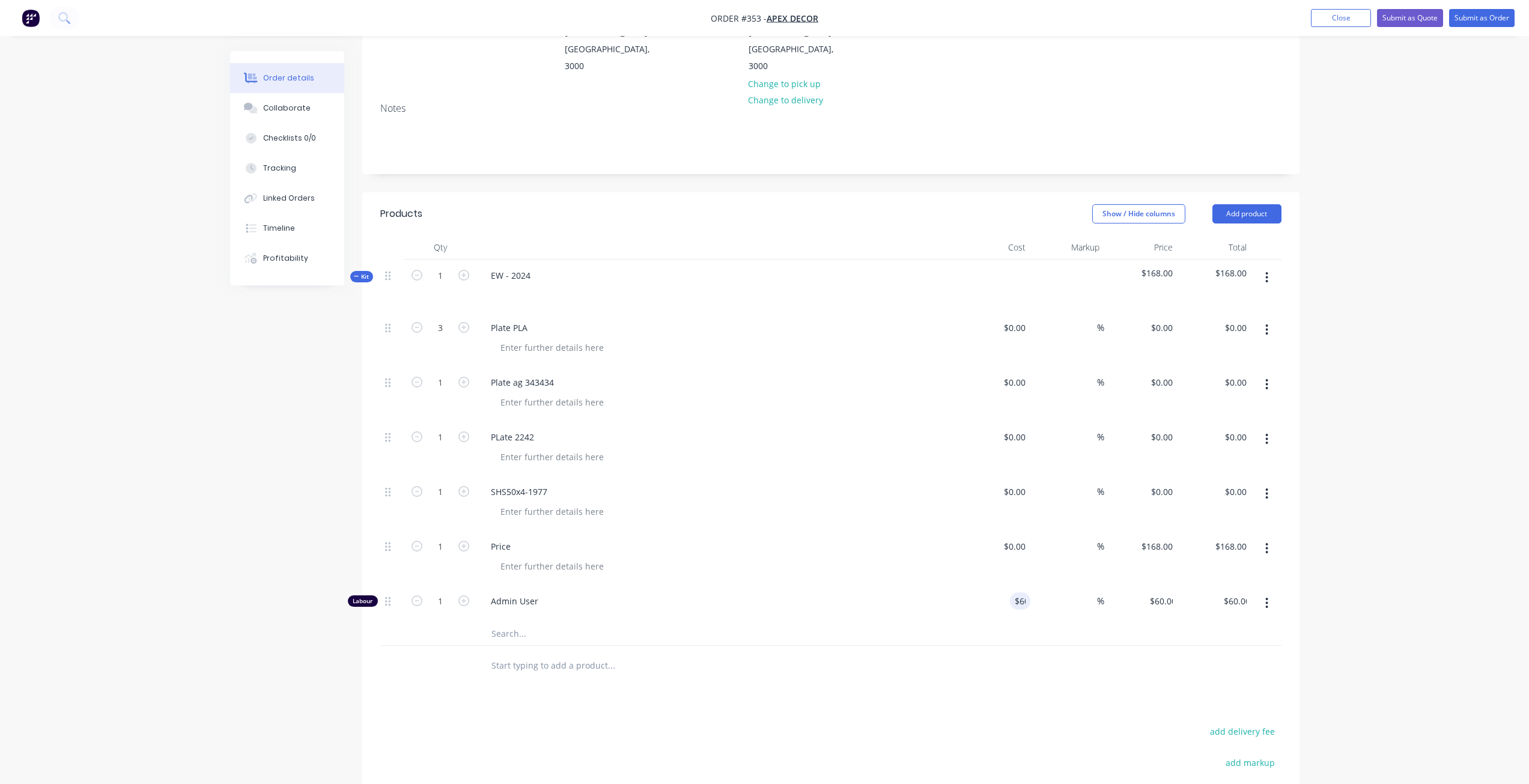
click at [384, 646] on div at bounding box center [392, 665] width 24 height 39
click at [466, 596] on icon "button" at bounding box center [464, 601] width 11 height 11
type input "2"
type input "$120.00"
click at [466, 596] on icon "button" at bounding box center [464, 601] width 11 height 11
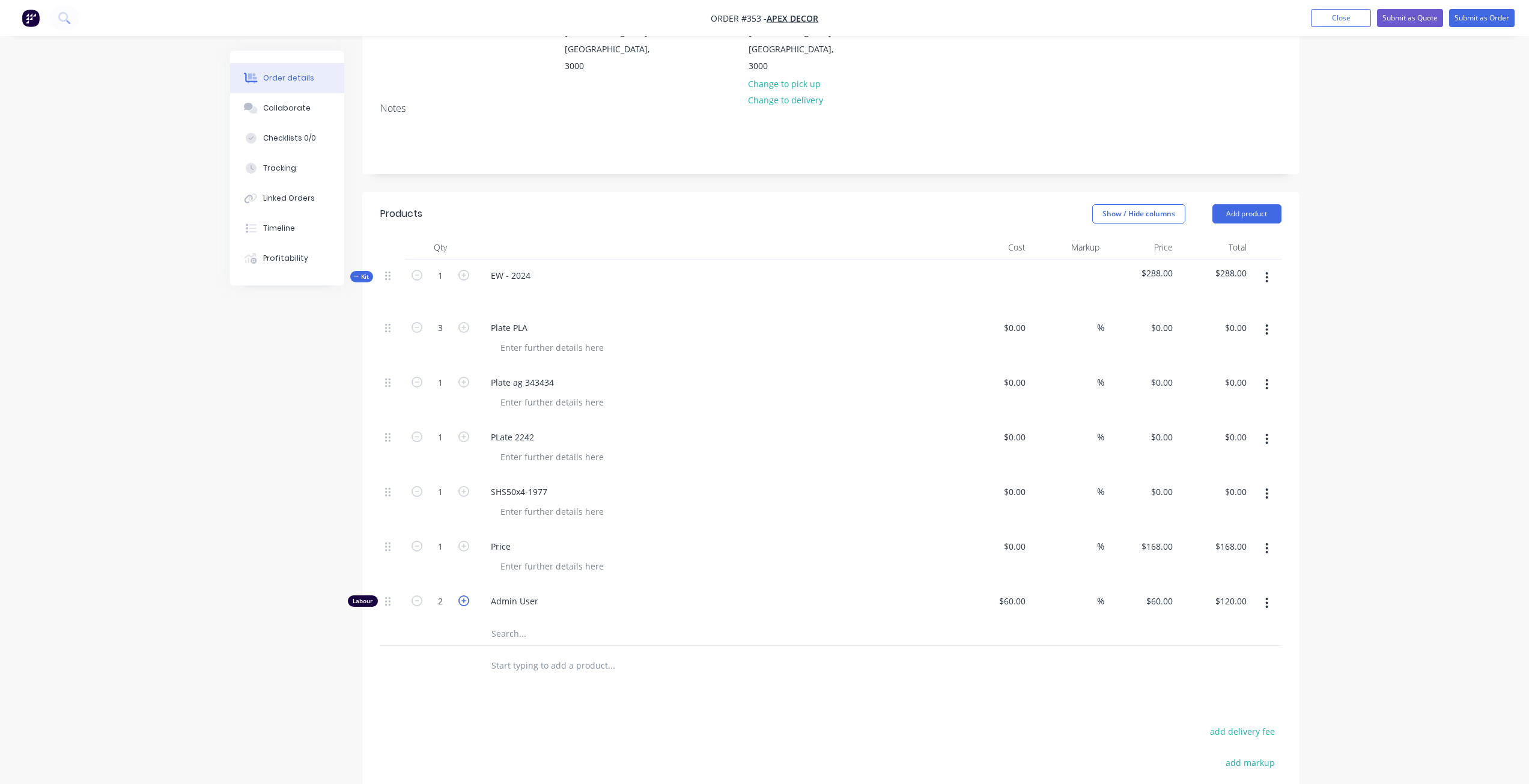
type input "3"
type input "$180.00"
click at [466, 596] on icon "button" at bounding box center [464, 601] width 11 height 11
type input "4"
type input "$240.00"
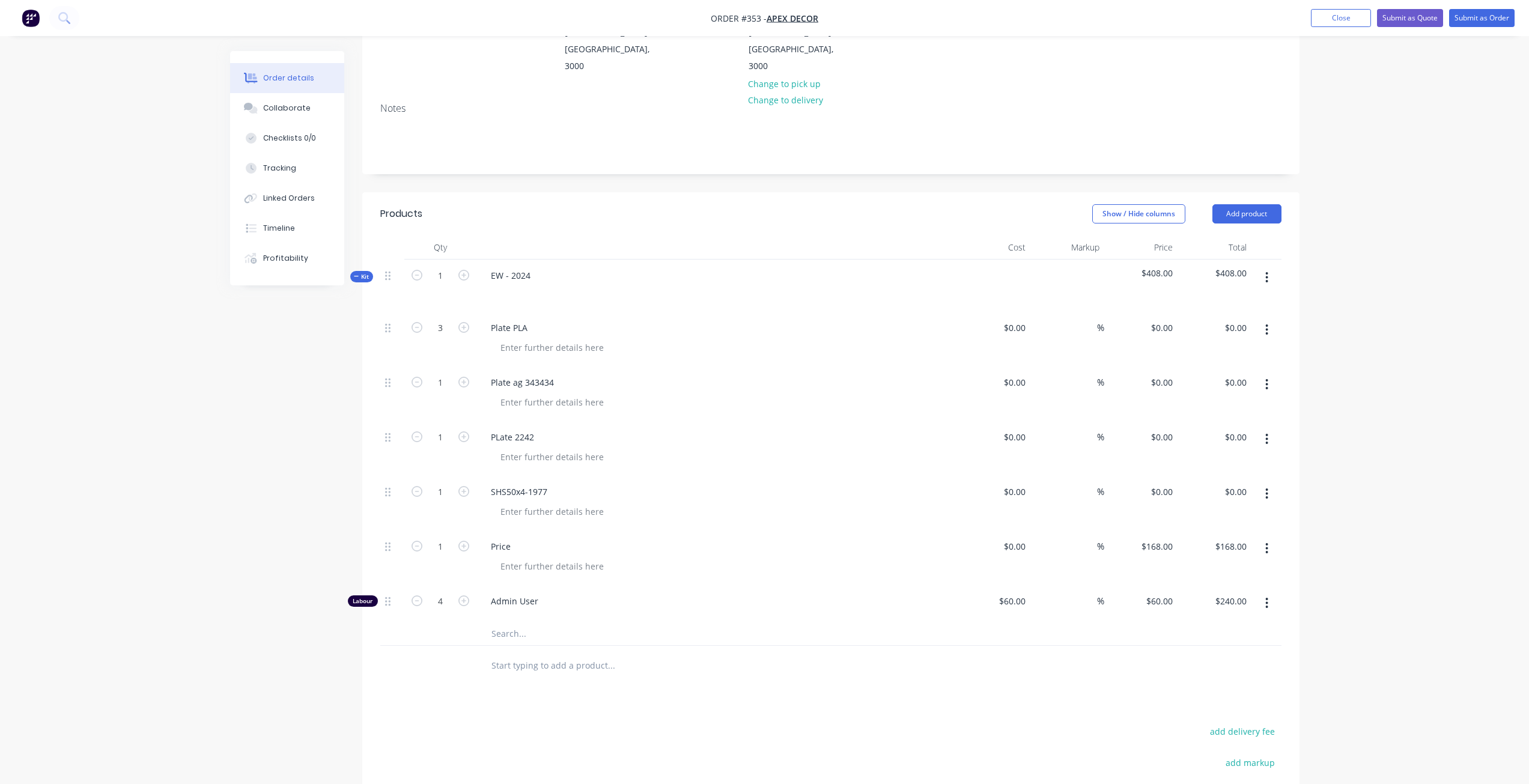
click at [423, 643] on div "Products Show / Hide columns Add product Qty Cost Markup Price Total Kit 1 EW -…" at bounding box center [831, 583] width 937 height 781
click at [1162, 592] on input "60" at bounding box center [1161, 601] width 33 height 17
type input "0"
type input "-100"
type input "$0.00"
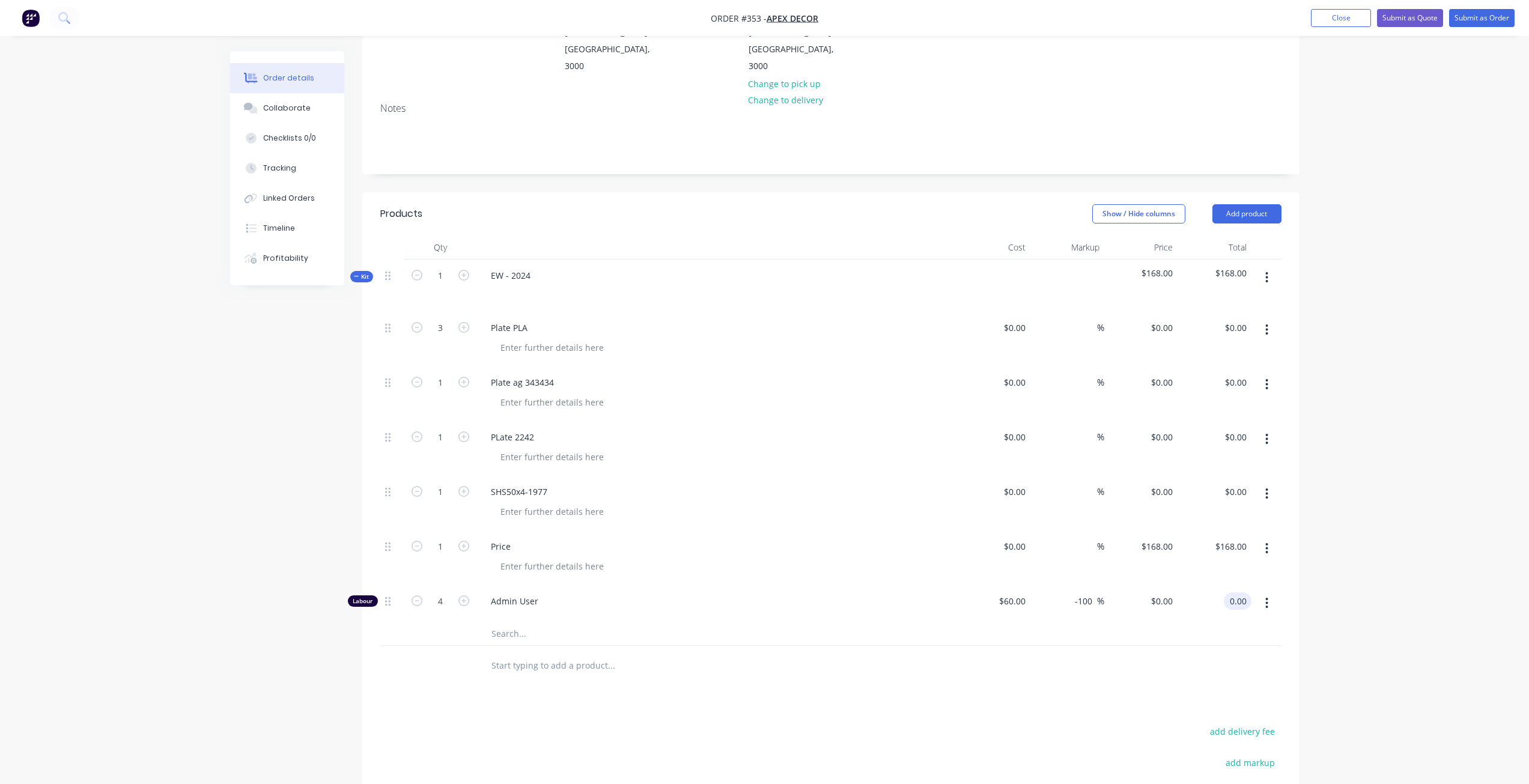
type input "$0.00"
click at [1335, 533] on div "Order details Collaborate Checklists 0/0 Tracking Linked Orders Timeline Profit…" at bounding box center [764, 399] width 1529 height 1186
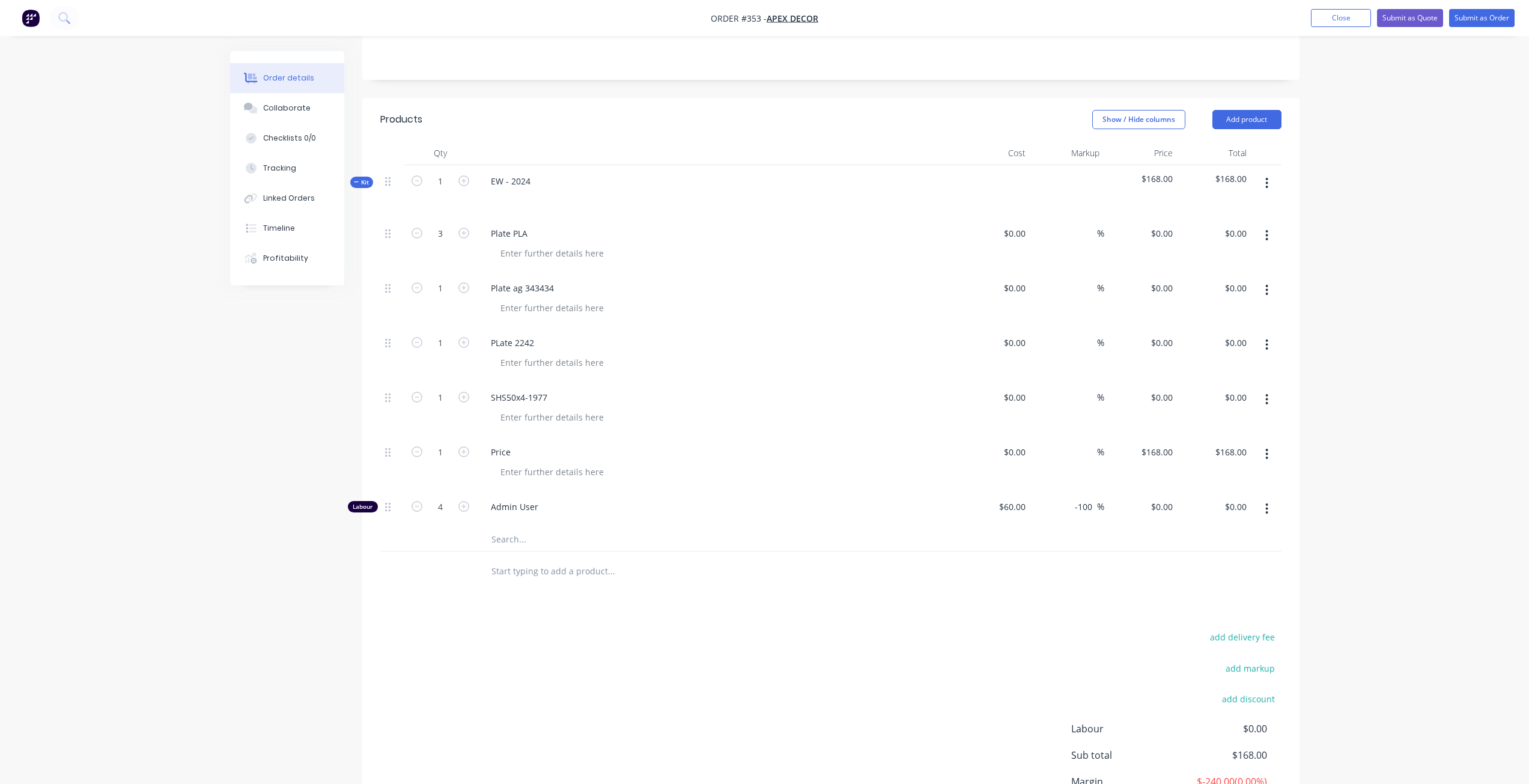
scroll to position [288, 0]
click at [293, 256] on div "Profitability" at bounding box center [286, 258] width 45 height 11
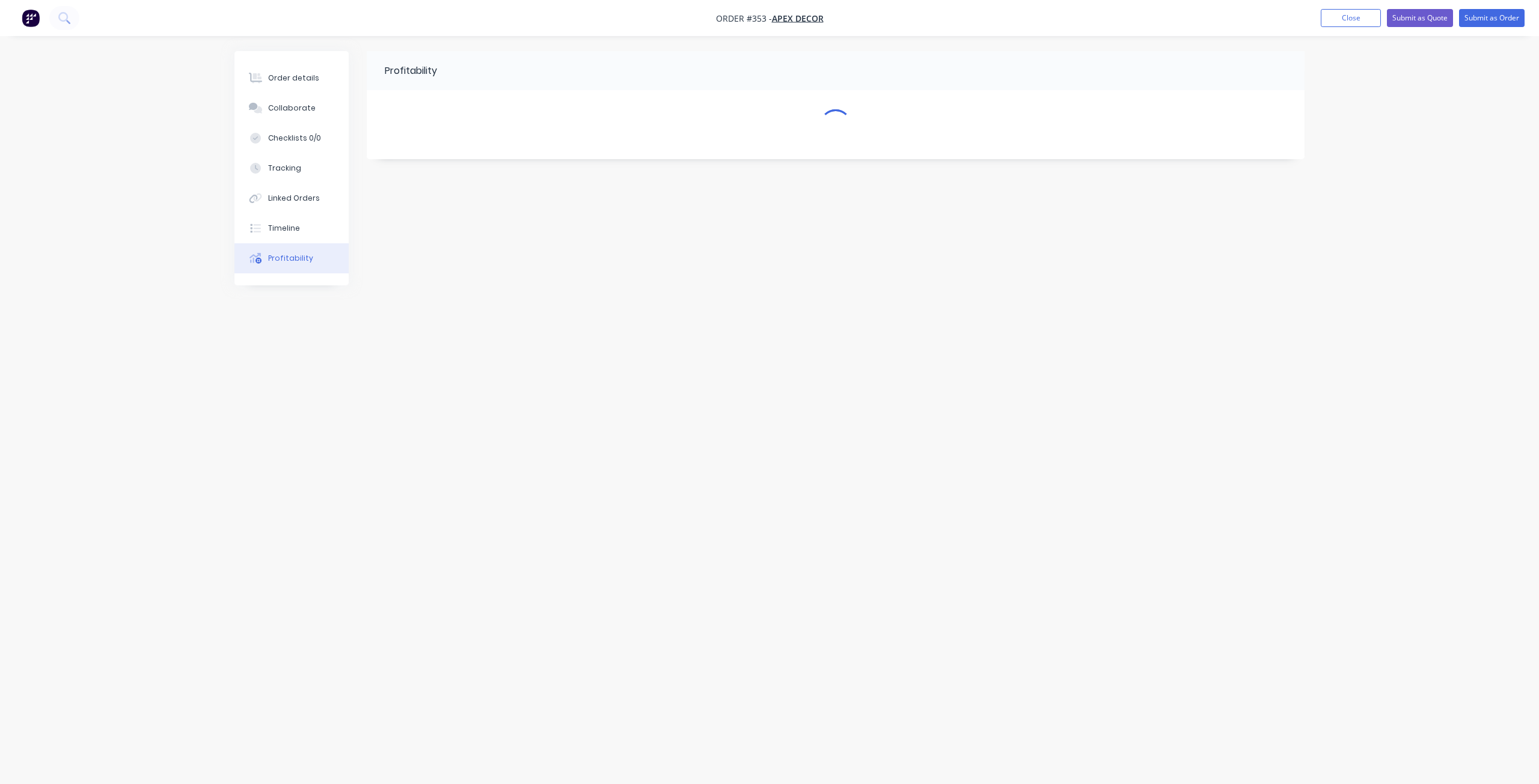
click at [293, 256] on div "Profitability" at bounding box center [291, 258] width 45 height 11
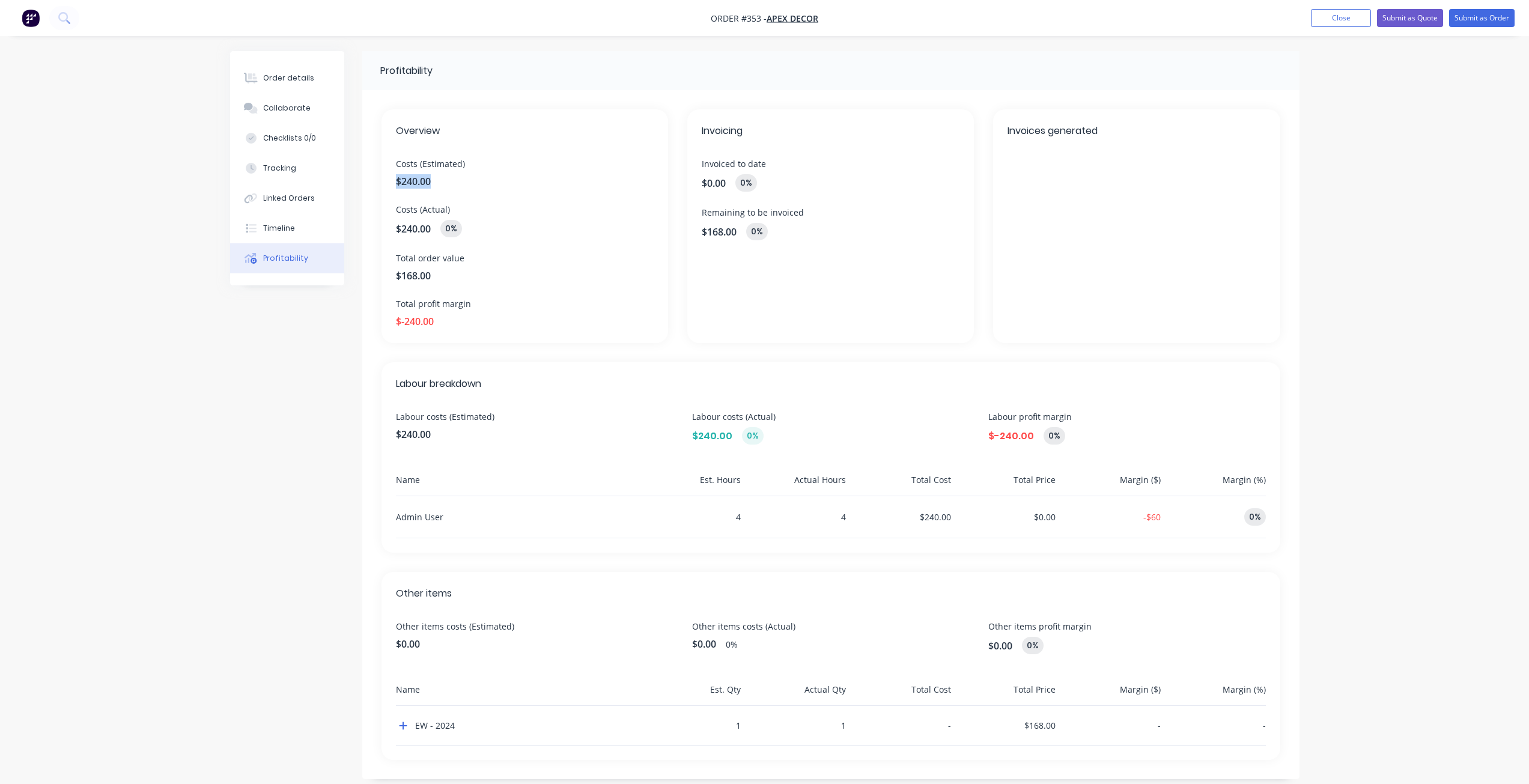
drag, startPoint x: 397, startPoint y: 182, endPoint x: 435, endPoint y: 177, distance: 38.3
click at [435, 177] on span "$240.00" at bounding box center [525, 182] width 258 height 15
drag, startPoint x: 432, startPoint y: 430, endPoint x: 354, endPoint y: 429, distance: 78.0
click at [354, 429] on div "Profitability Overview Costs (Estimated) $240.00 Costs (Actual) $240.00 0% Tota…" at bounding box center [765, 425] width 1069 height 748
drag, startPoint x: 721, startPoint y: 436, endPoint x: 677, endPoint y: 434, distance: 44.0
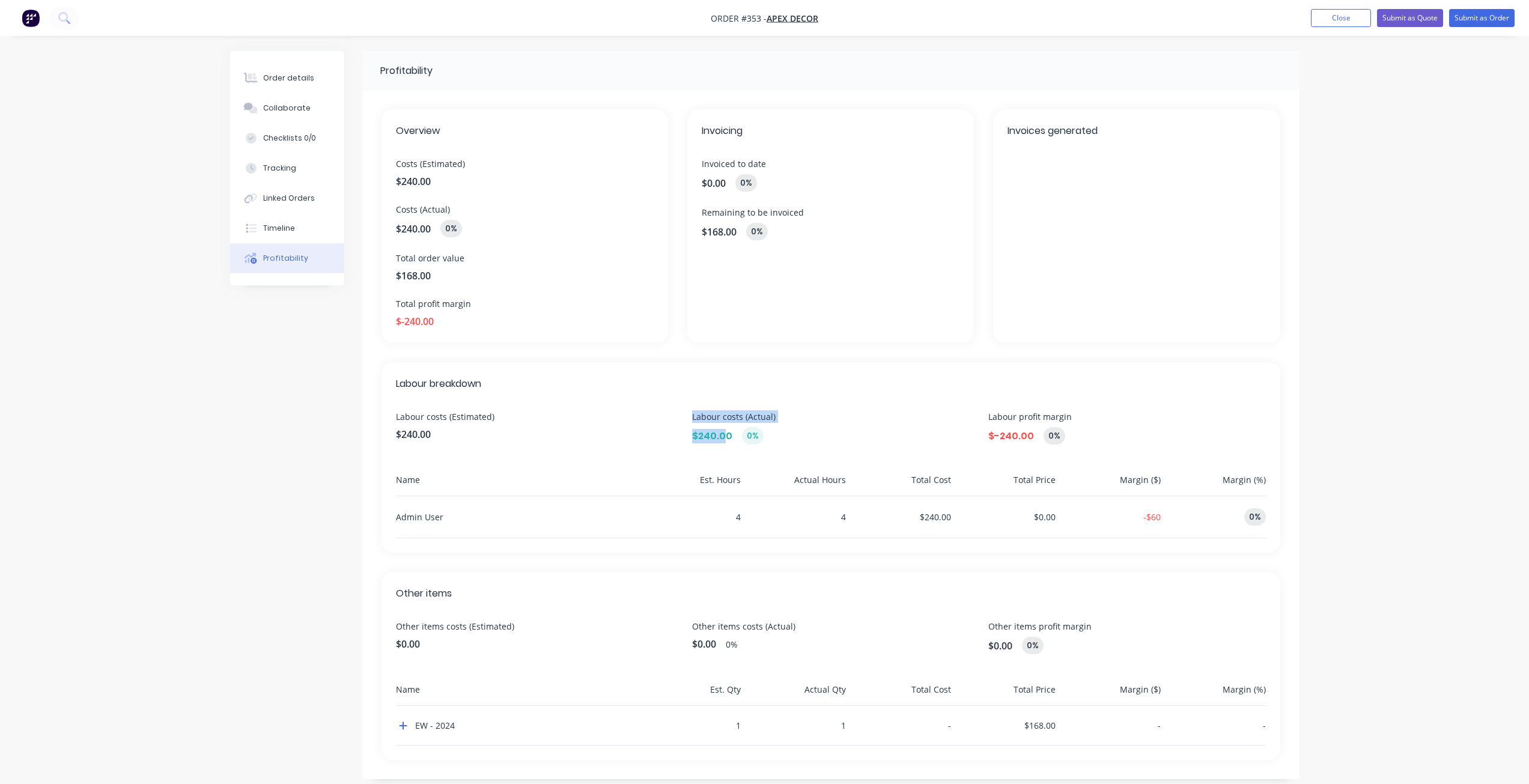
click at [677, 434] on div "Labour costs (Estimated) $240.00 Labour costs (Actual) $240.00 0% Labour profit…" at bounding box center [831, 428] width 870 height 34
click at [284, 163] on div "Tracking" at bounding box center [280, 168] width 33 height 11
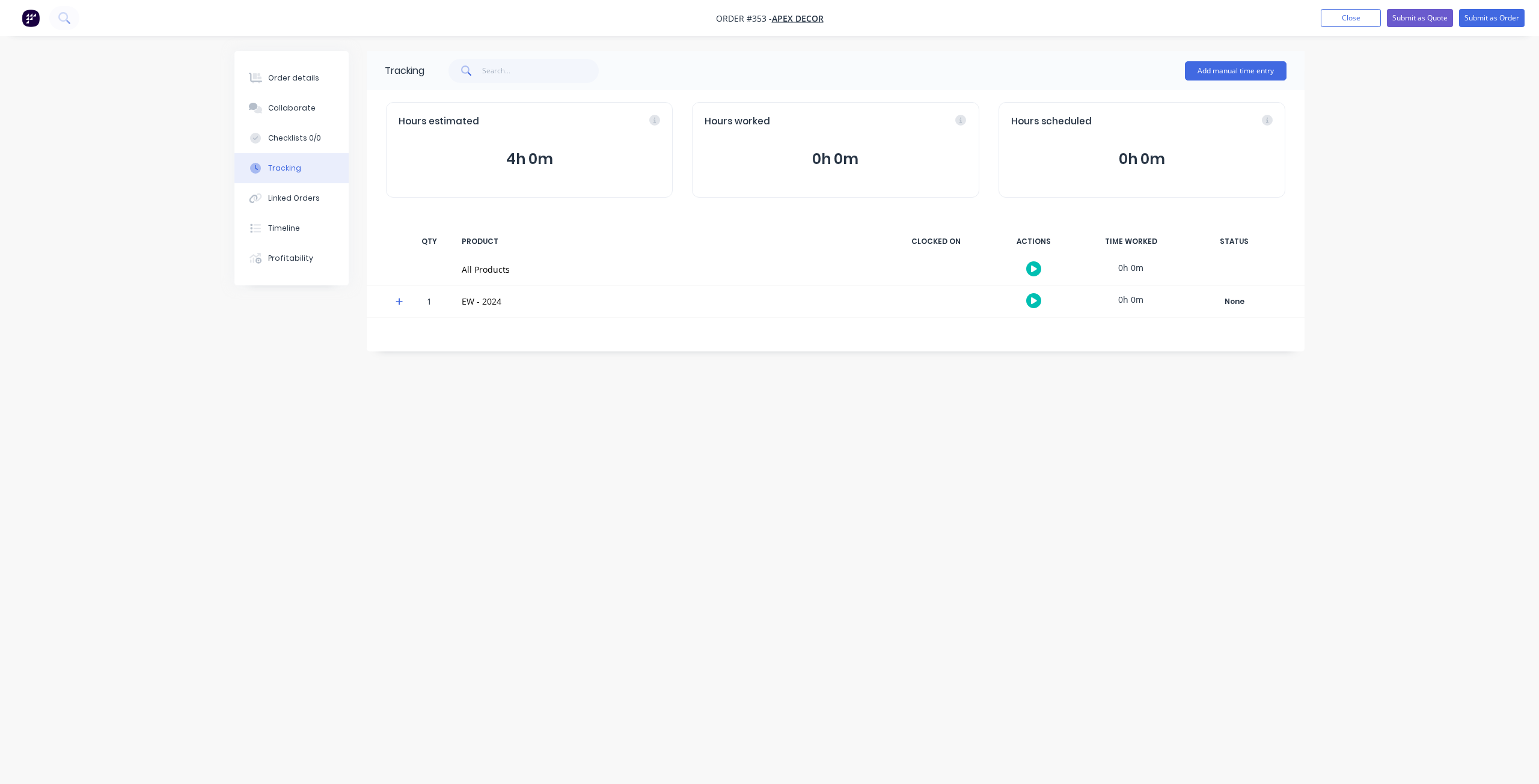
click at [1035, 302] on icon "button" at bounding box center [1033, 300] width 6 height 7
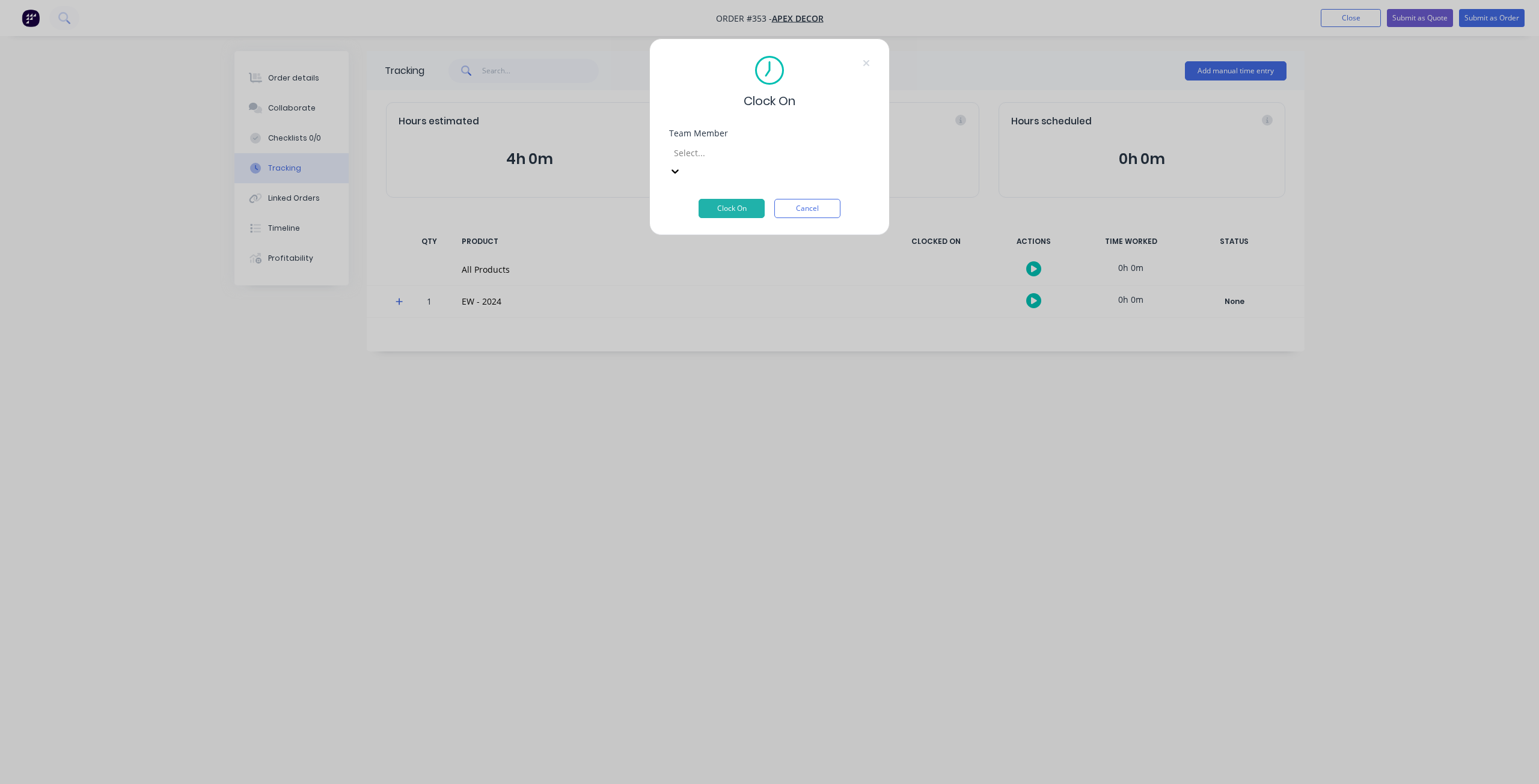
click at [753, 156] on div at bounding box center [759, 153] width 173 height 15
click at [790, 118] on div "Clock On Team Member 4 results available. Use Up and Down to choose options, pr…" at bounding box center [769, 137] width 240 height 197
click at [869, 65] on icon at bounding box center [866, 63] width 7 height 9
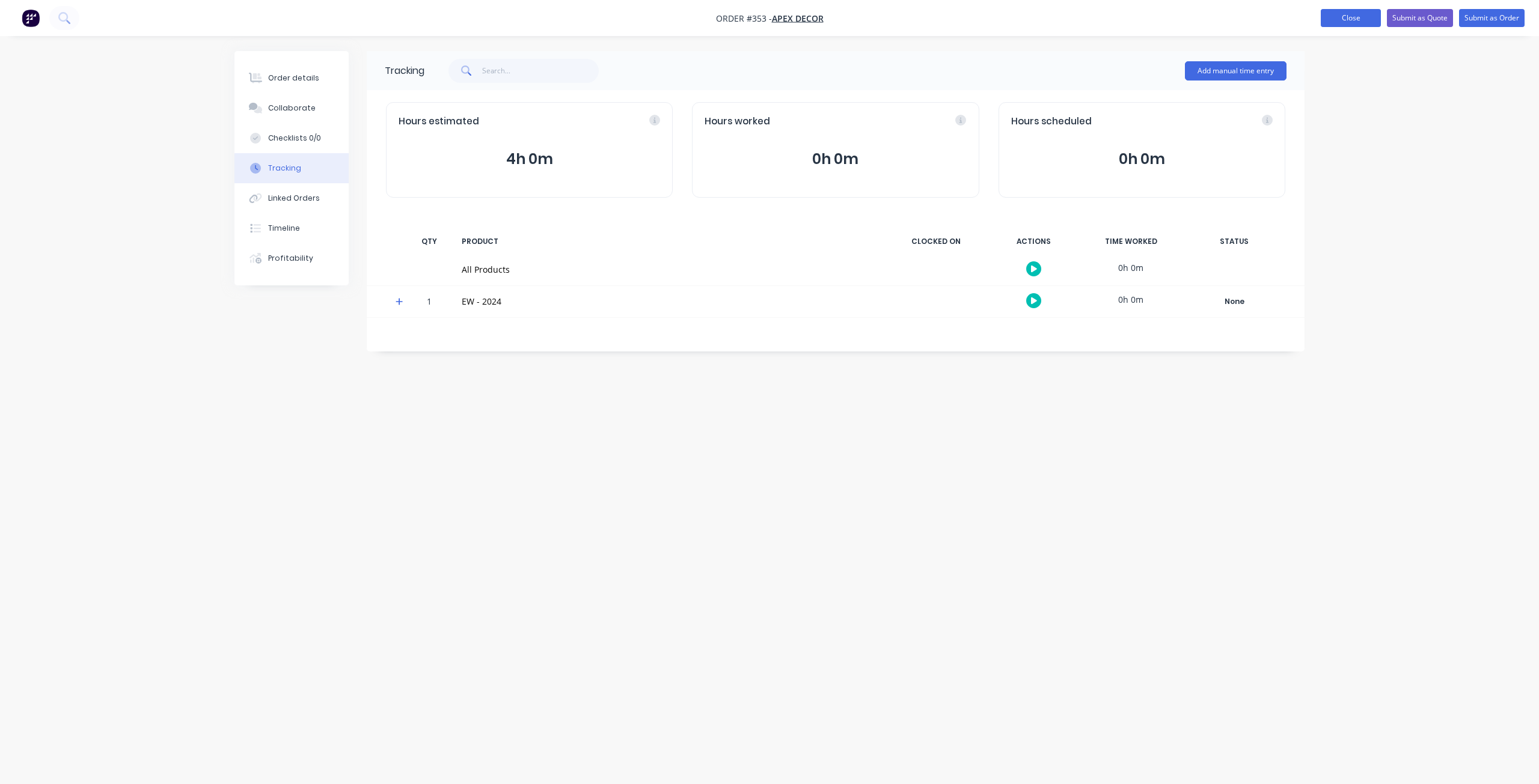
click at [1337, 18] on button "Close" at bounding box center [1351, 18] width 60 height 18
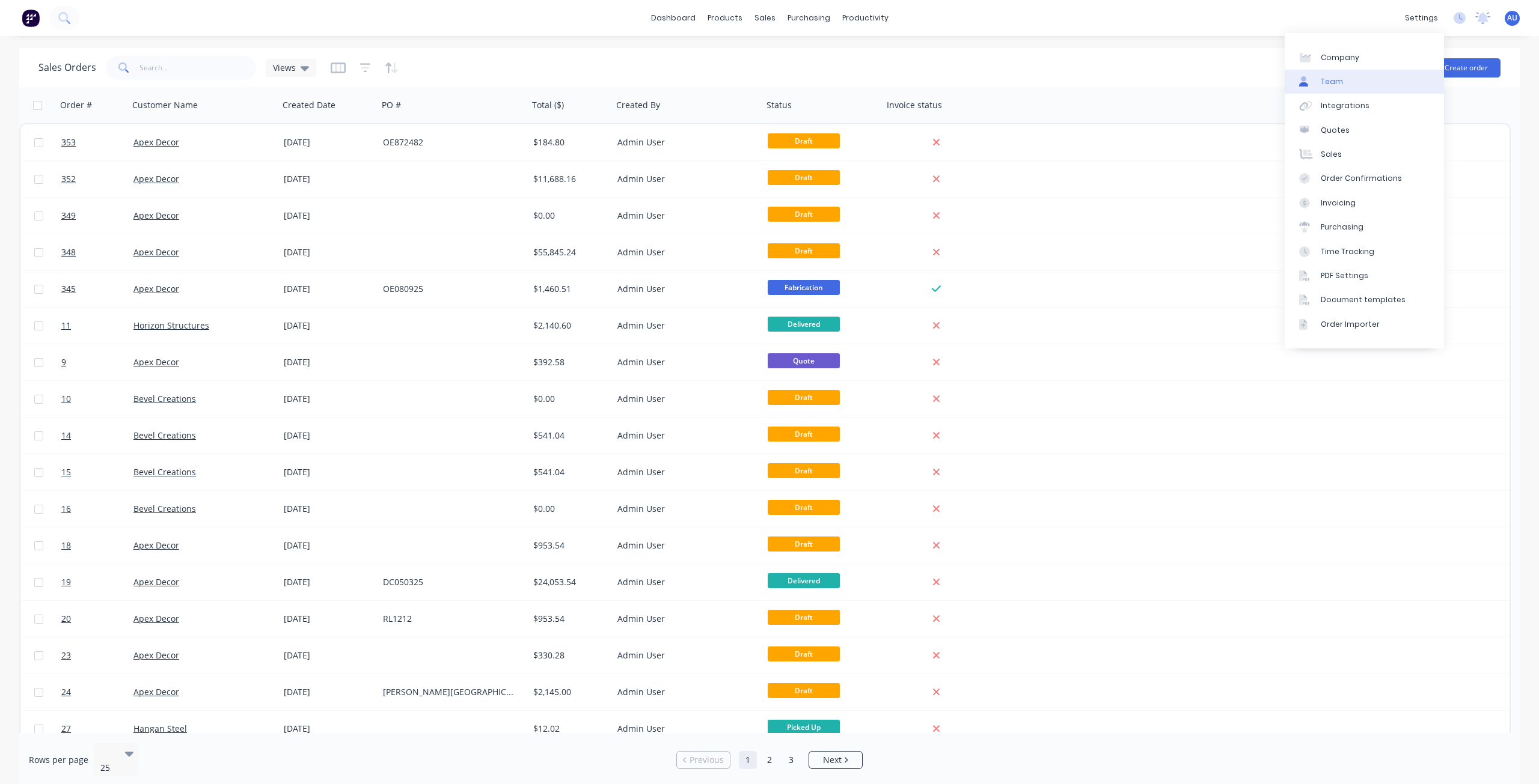
click at [1343, 78] on link "Team" at bounding box center [1364, 82] width 159 height 24
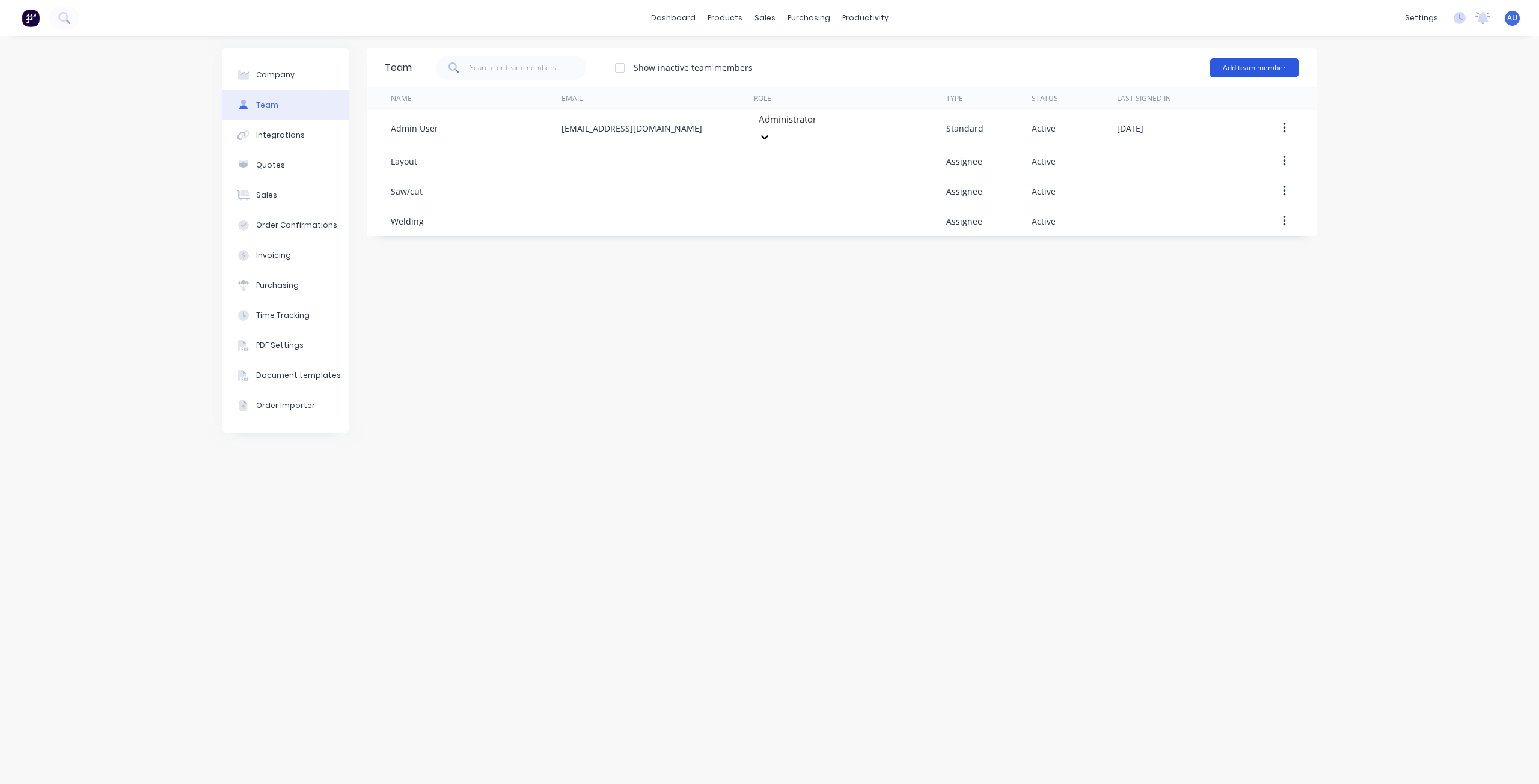
click at [1255, 68] on button "Add team member" at bounding box center [1254, 68] width 88 height 19
click at [1193, 104] on span "A team member that can login to Factory" at bounding box center [1202, 109] width 171 height 11
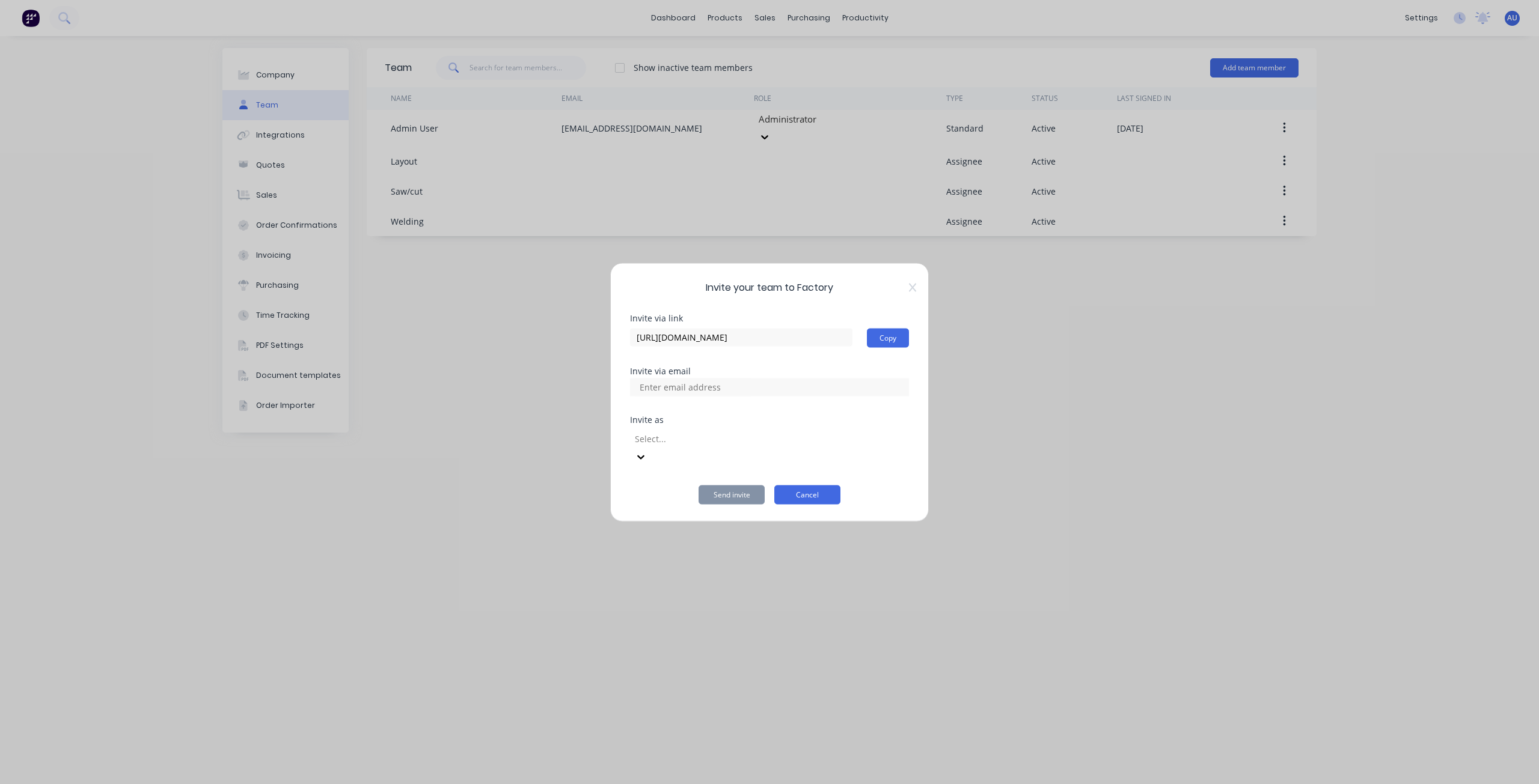
click at [802, 485] on button "Cancel" at bounding box center [808, 494] width 66 height 19
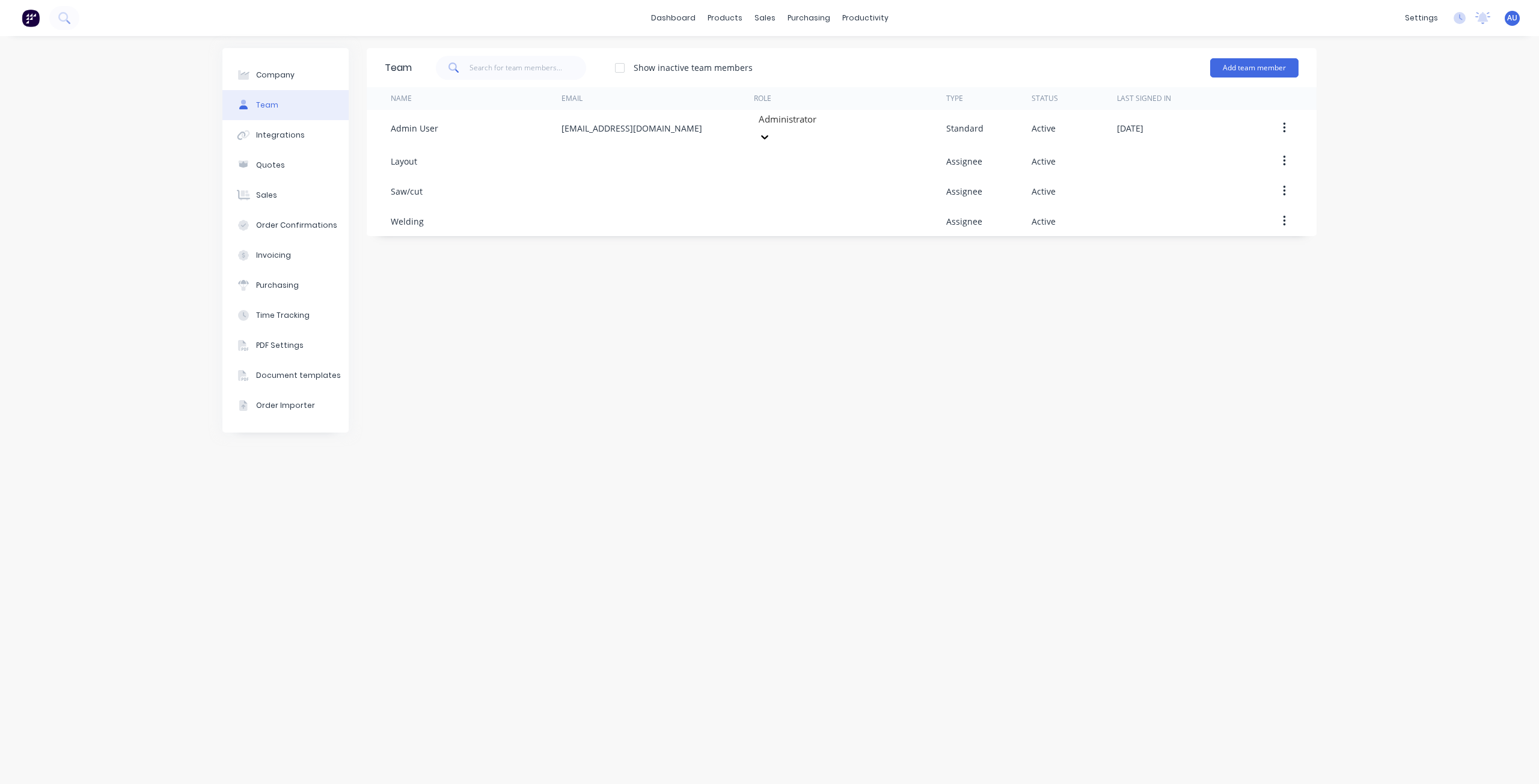
click at [1251, 53] on div "Add team member" at bounding box center [1254, 68] width 88 height 36
click at [1251, 54] on div "Add team member" at bounding box center [1254, 68] width 88 height 36
click at [1249, 59] on button "Add team member" at bounding box center [1254, 68] width 88 height 19
click at [1242, 129] on div "Assignee team member A team member that can be assigned to orders, but cannot l…" at bounding box center [1202, 144] width 171 height 46
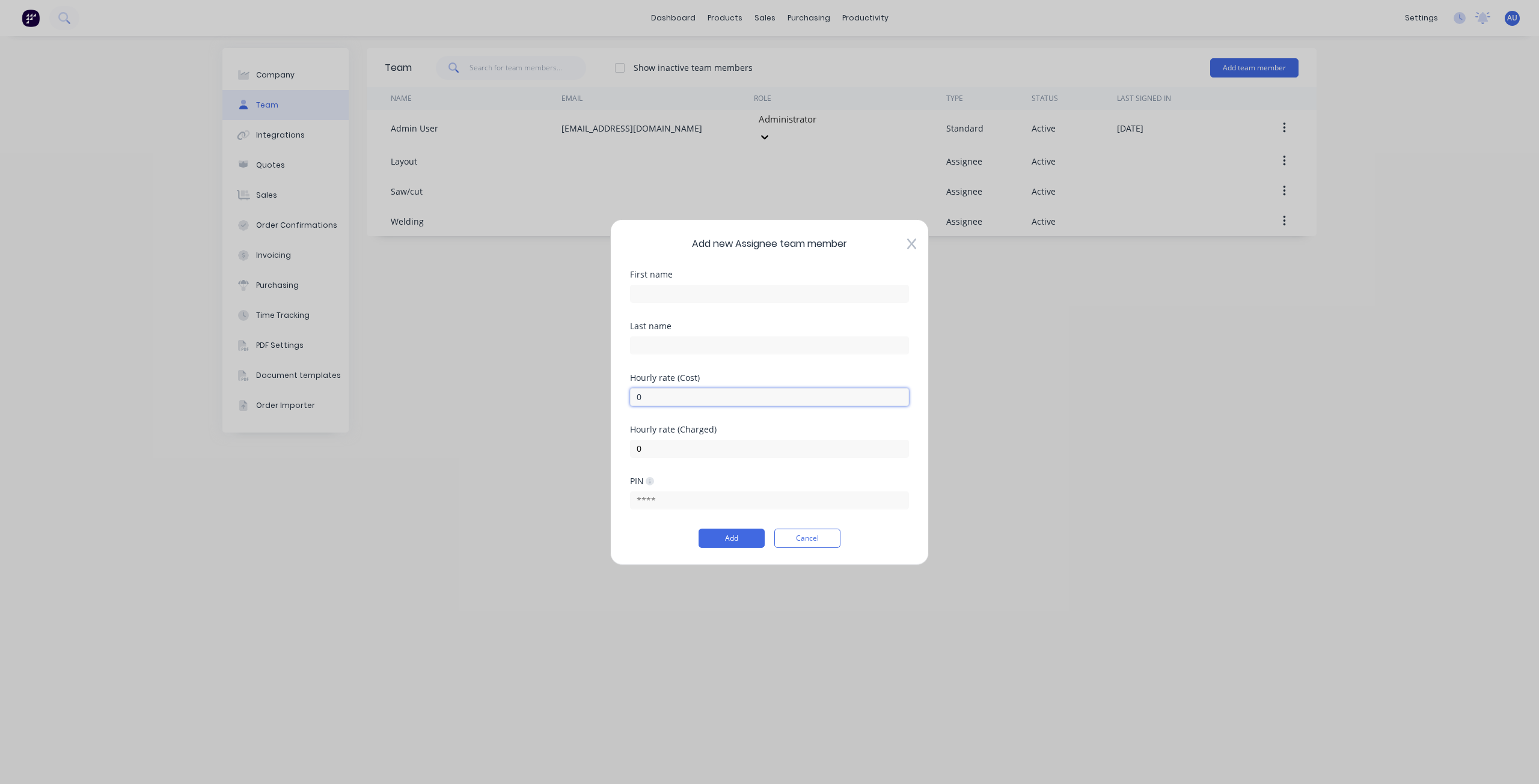
click at [705, 399] on input "0" at bounding box center [769, 396] width 279 height 18
click at [692, 436] on div "Hourly rate (Charged) 0" at bounding box center [769, 440] width 279 height 33
click at [678, 440] on input "0" at bounding box center [769, 448] width 279 height 18
click at [812, 545] on button "Cancel" at bounding box center [808, 538] width 66 height 19
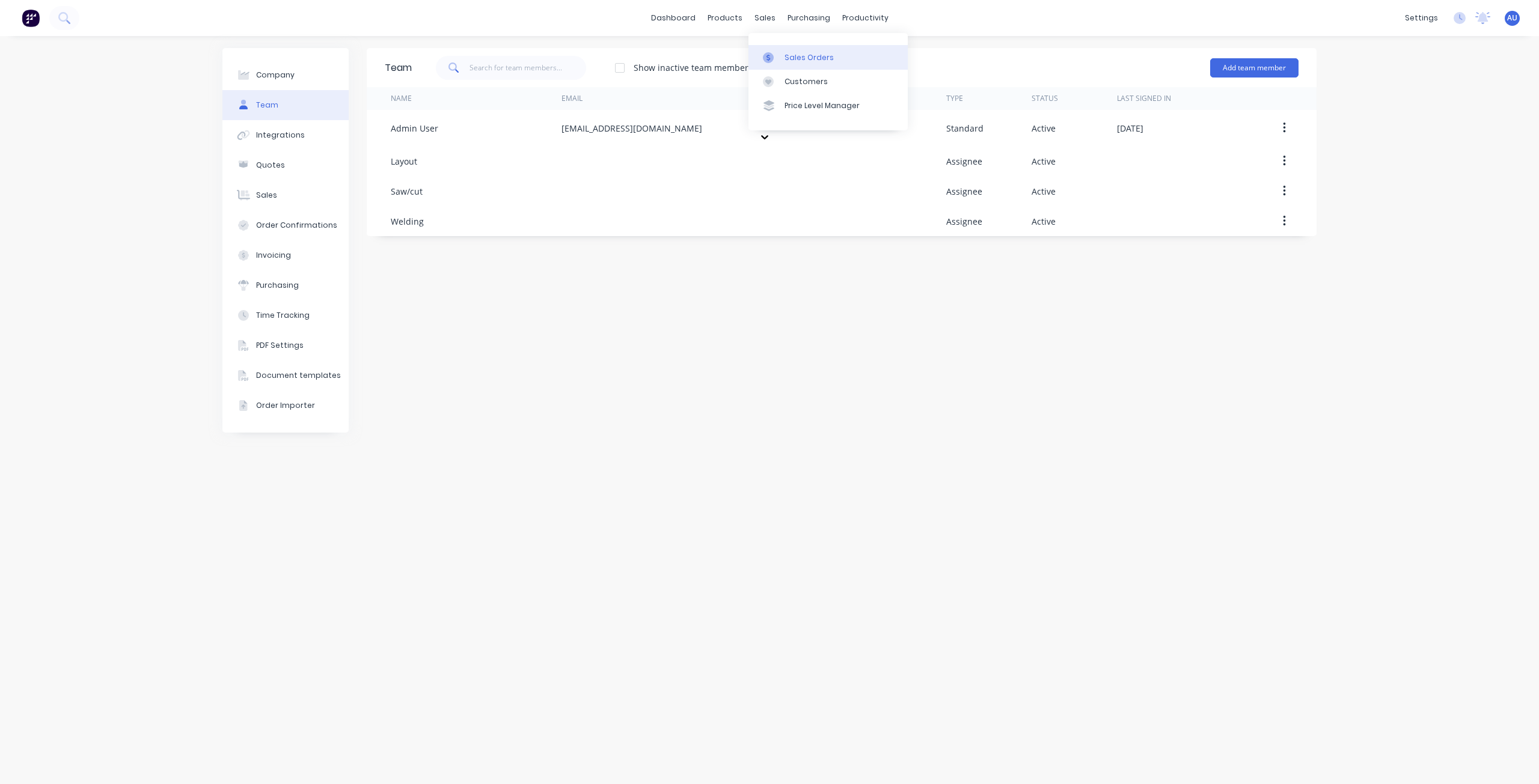
click at [788, 54] on div "Sales Orders" at bounding box center [809, 58] width 49 height 11
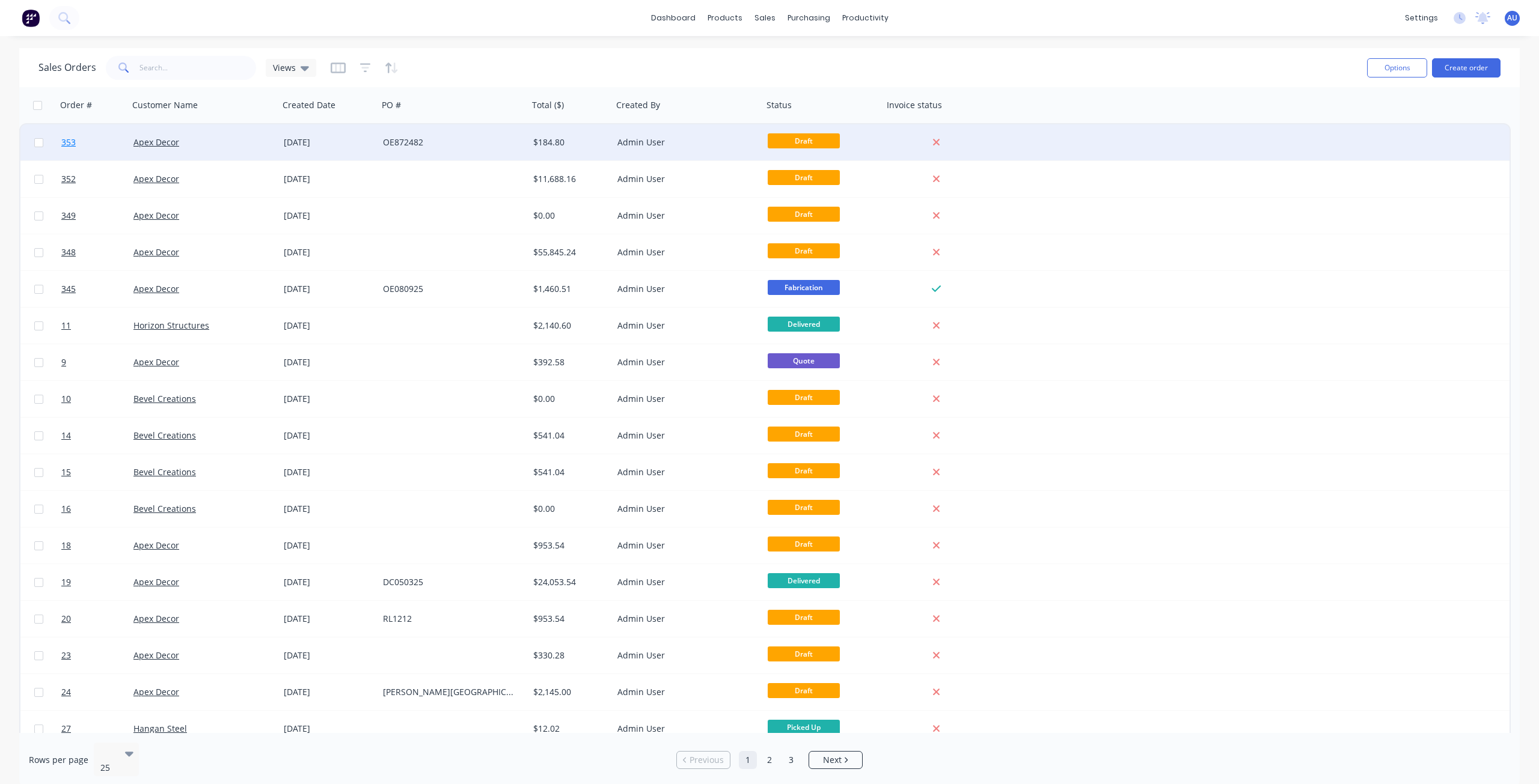
click at [76, 139] on link "353" at bounding box center [97, 142] width 72 height 36
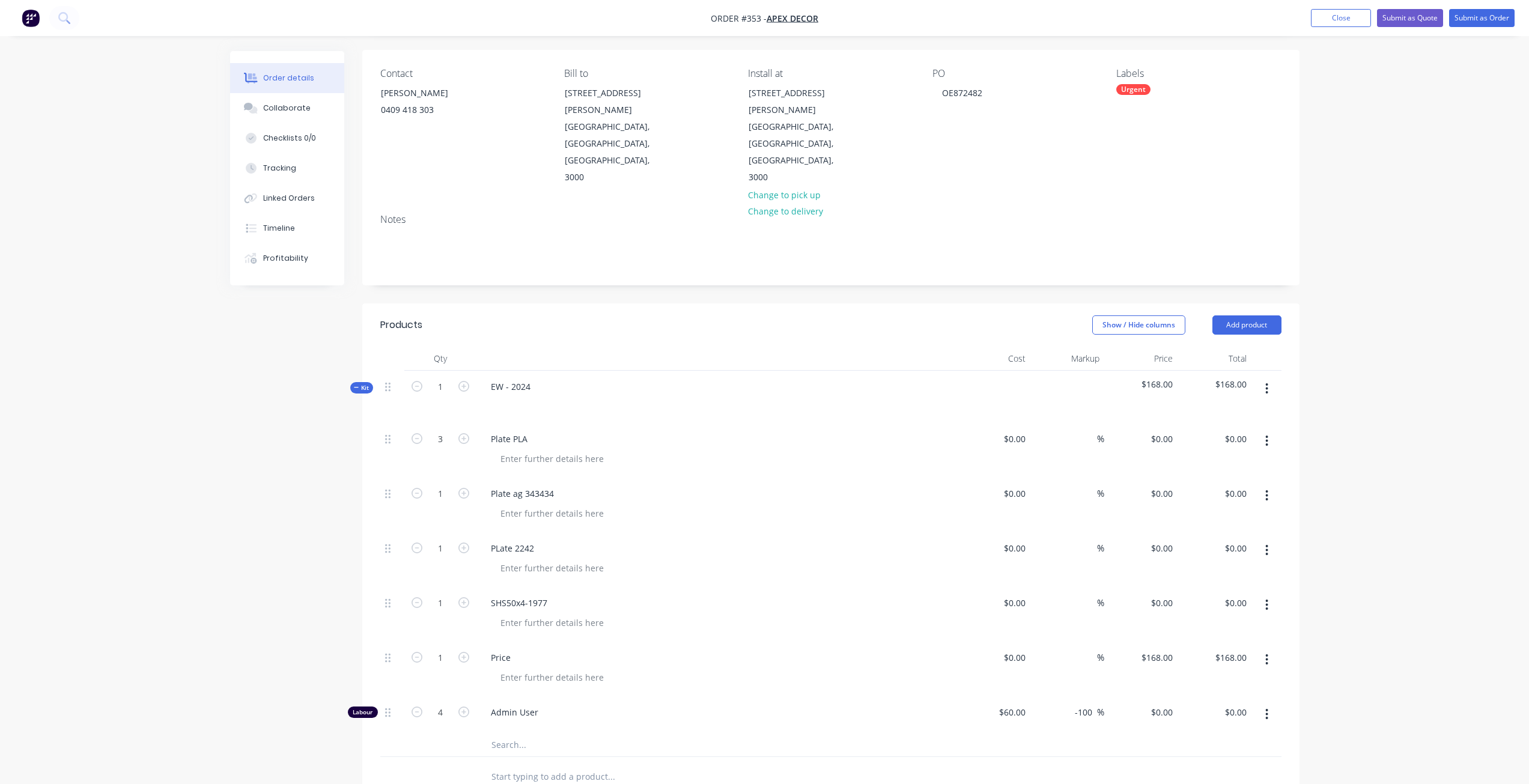
scroll to position [39, 0]
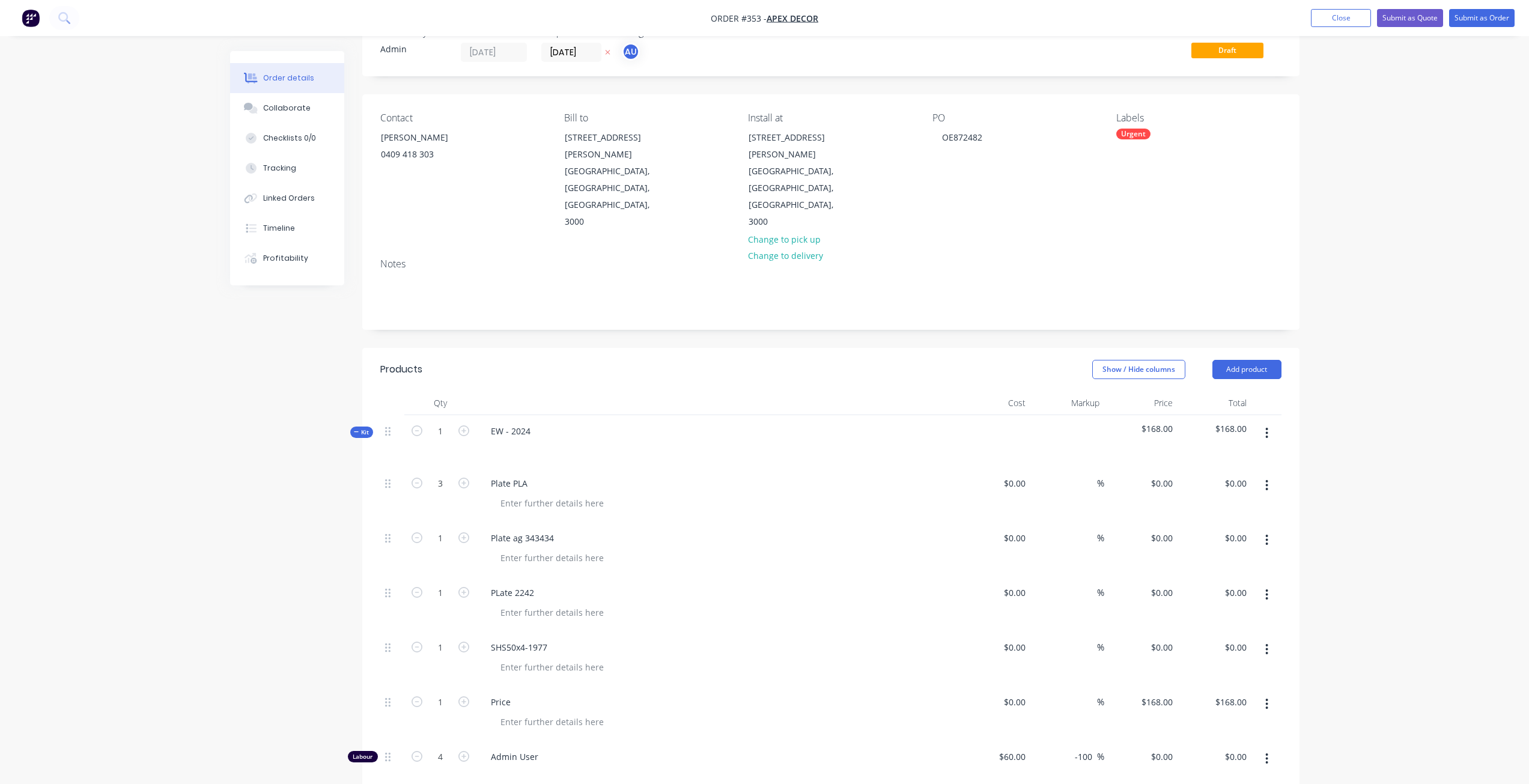
click at [367, 426] on div "Kit" at bounding box center [362, 432] width 23 height 11
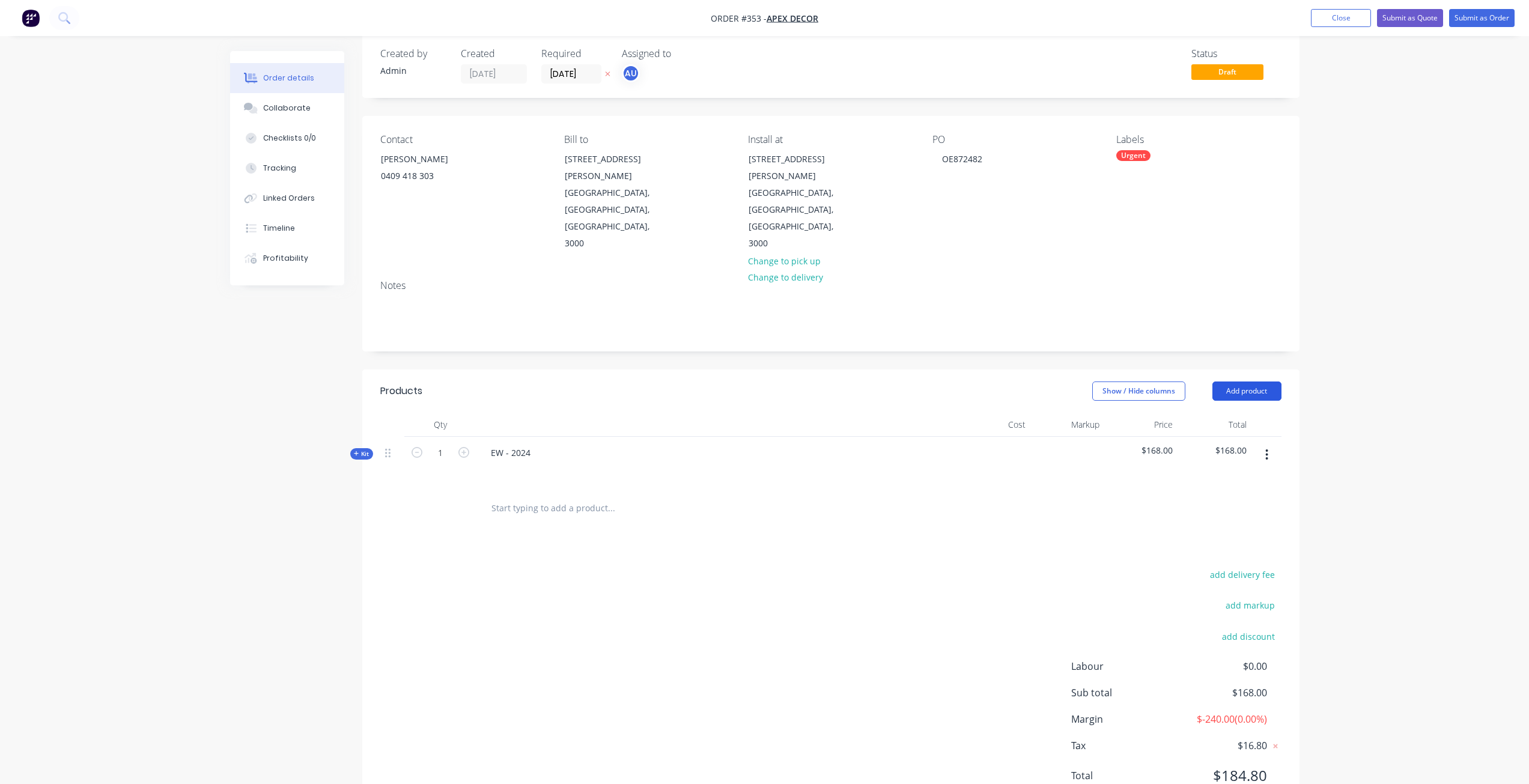
click at [1259, 381] on button "Add product" at bounding box center [1247, 391] width 69 height 19
click at [1209, 605] on div "Import products" at bounding box center [1224, 614] width 92 height 17
click at [1220, 461] on div "Basic products" at bounding box center [1224, 470] width 92 height 17
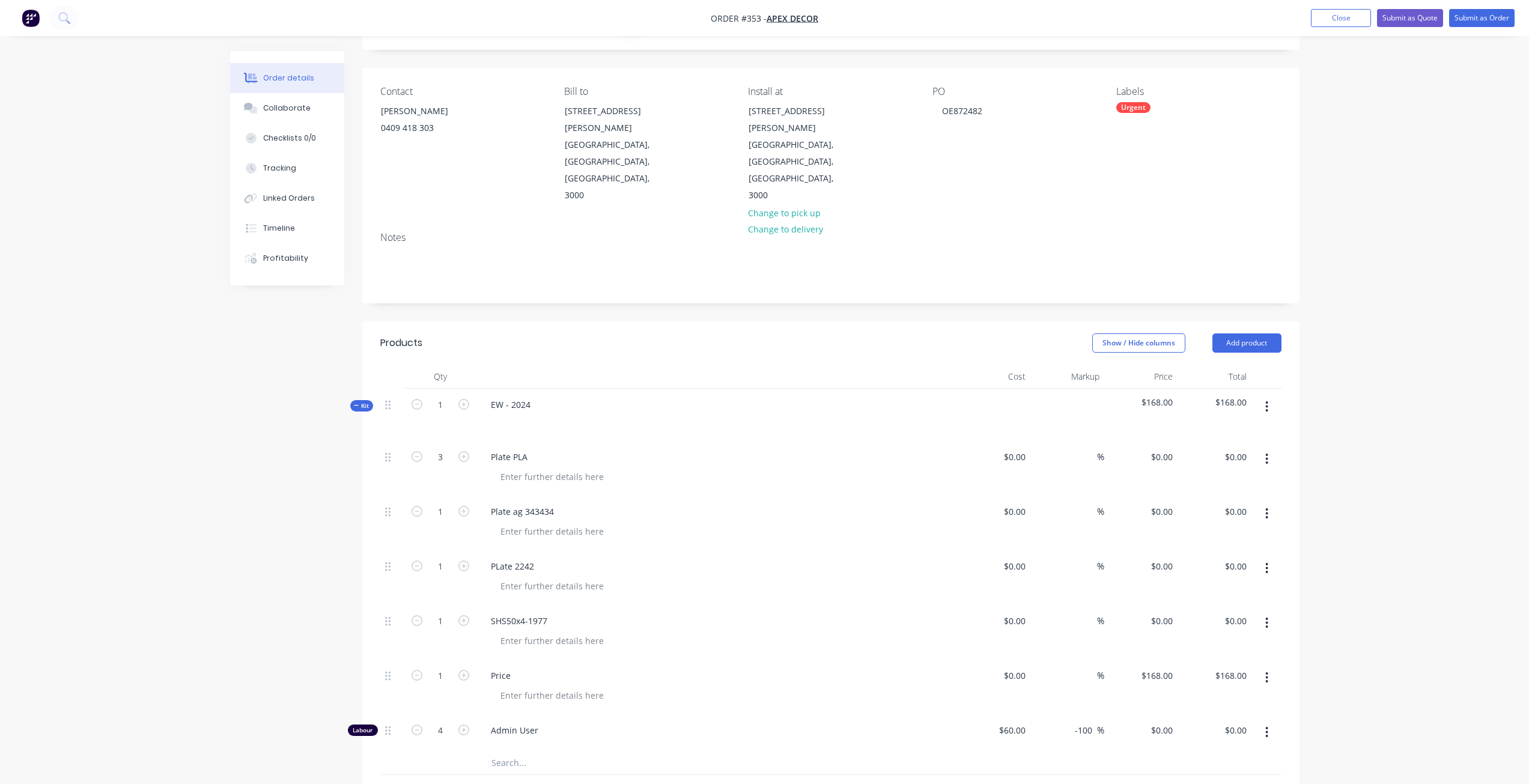
scroll to position [41, 0]
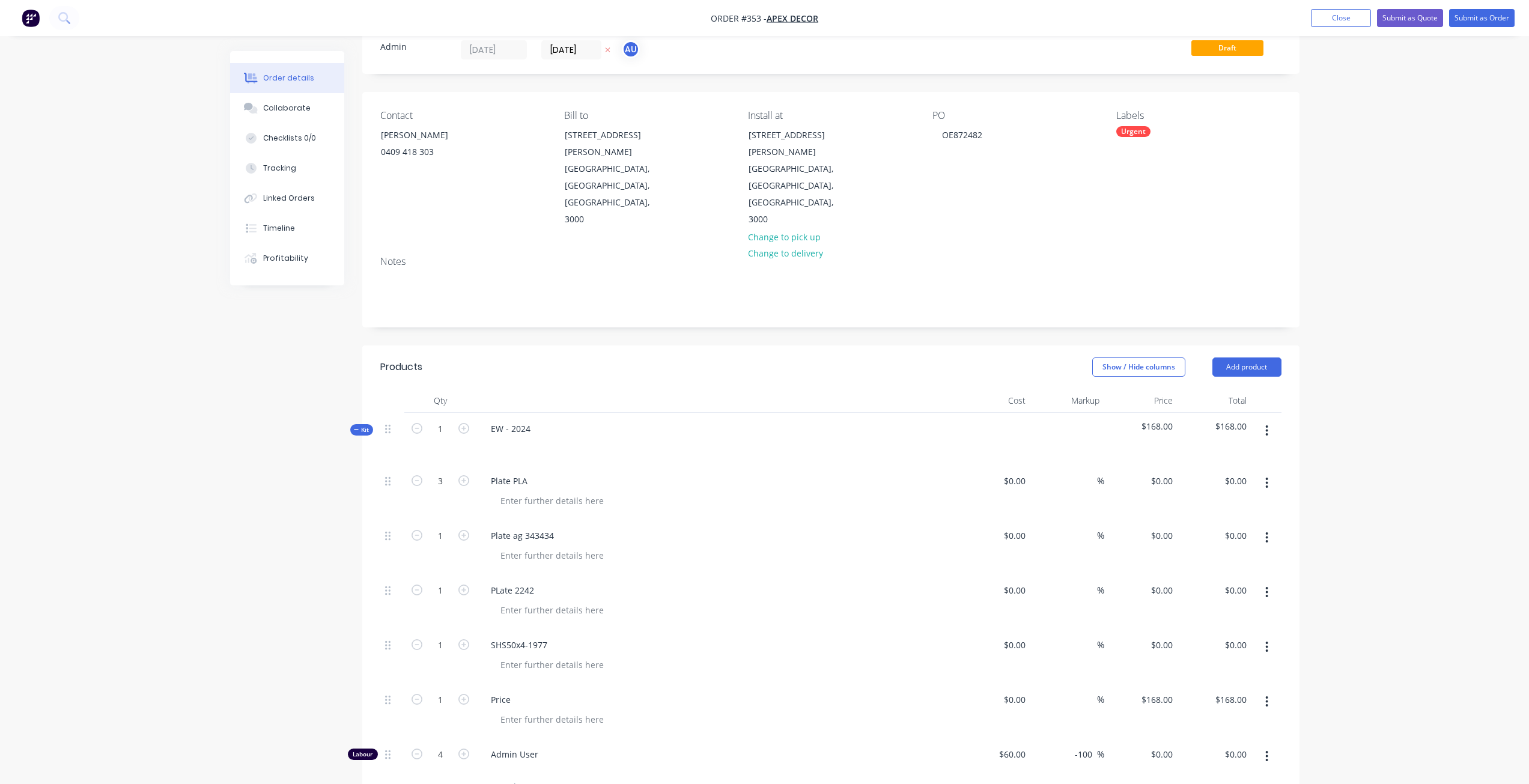
click at [356, 426] on icon at bounding box center [356, 429] width 5 height 6
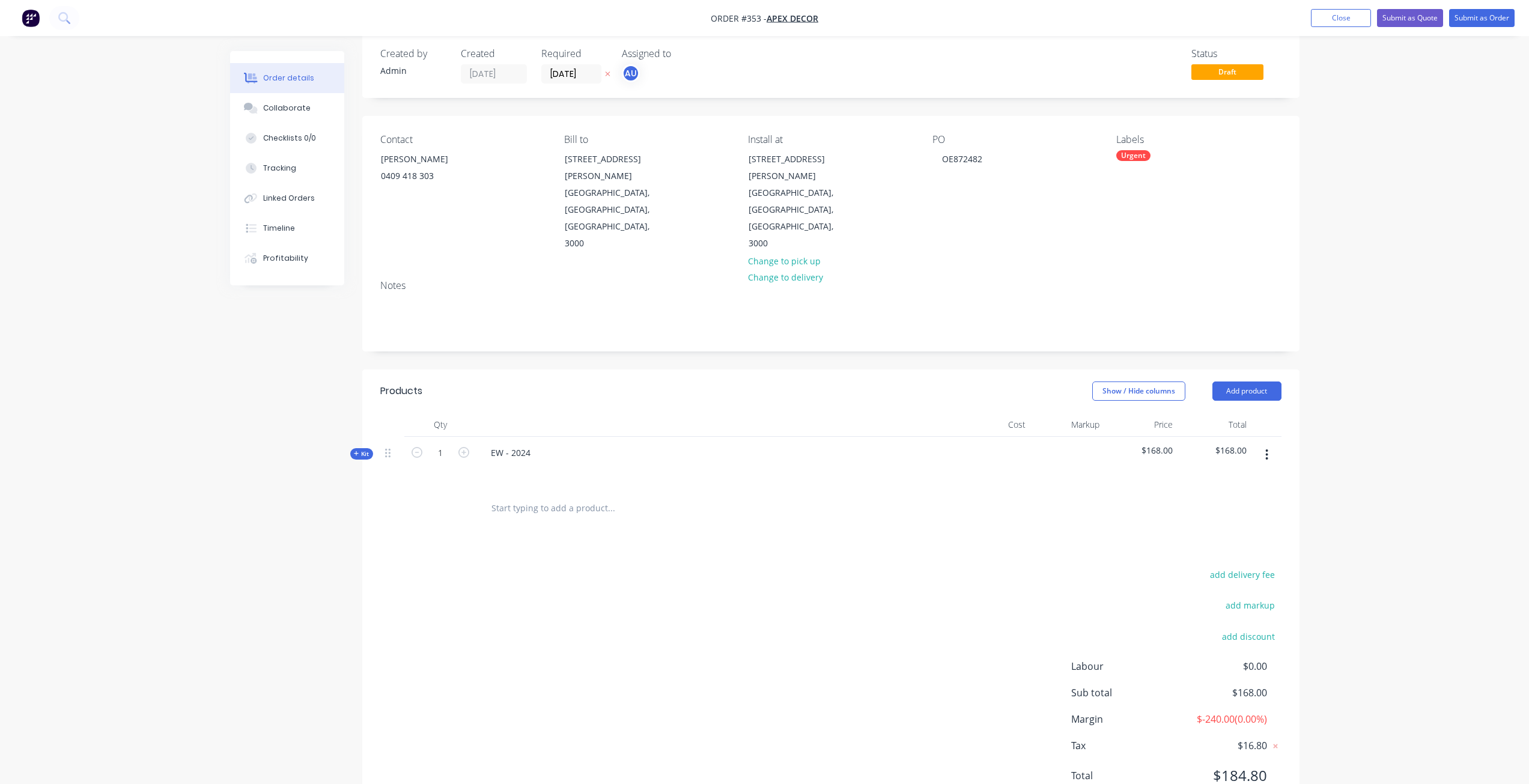
click at [461, 497] on div "Products Show / Hide columns Add product Qty Cost Markup Price Total Kit 1 EW -…" at bounding box center [831, 593] width 937 height 447
click at [519, 566] on div "add delivery fee add markup add discount Labour $0.00 Sub total $168.00 Margin …" at bounding box center [831, 683] width 901 height 232
click at [1264, 444] on button "button" at bounding box center [1267, 454] width 29 height 22
click at [493, 566] on div "add delivery fee add markup add discount Labour $0.00 Sub total $168.00 Margin …" at bounding box center [831, 683] width 901 height 232
click at [362, 448] on div "Kit" at bounding box center [362, 454] width 23 height 11
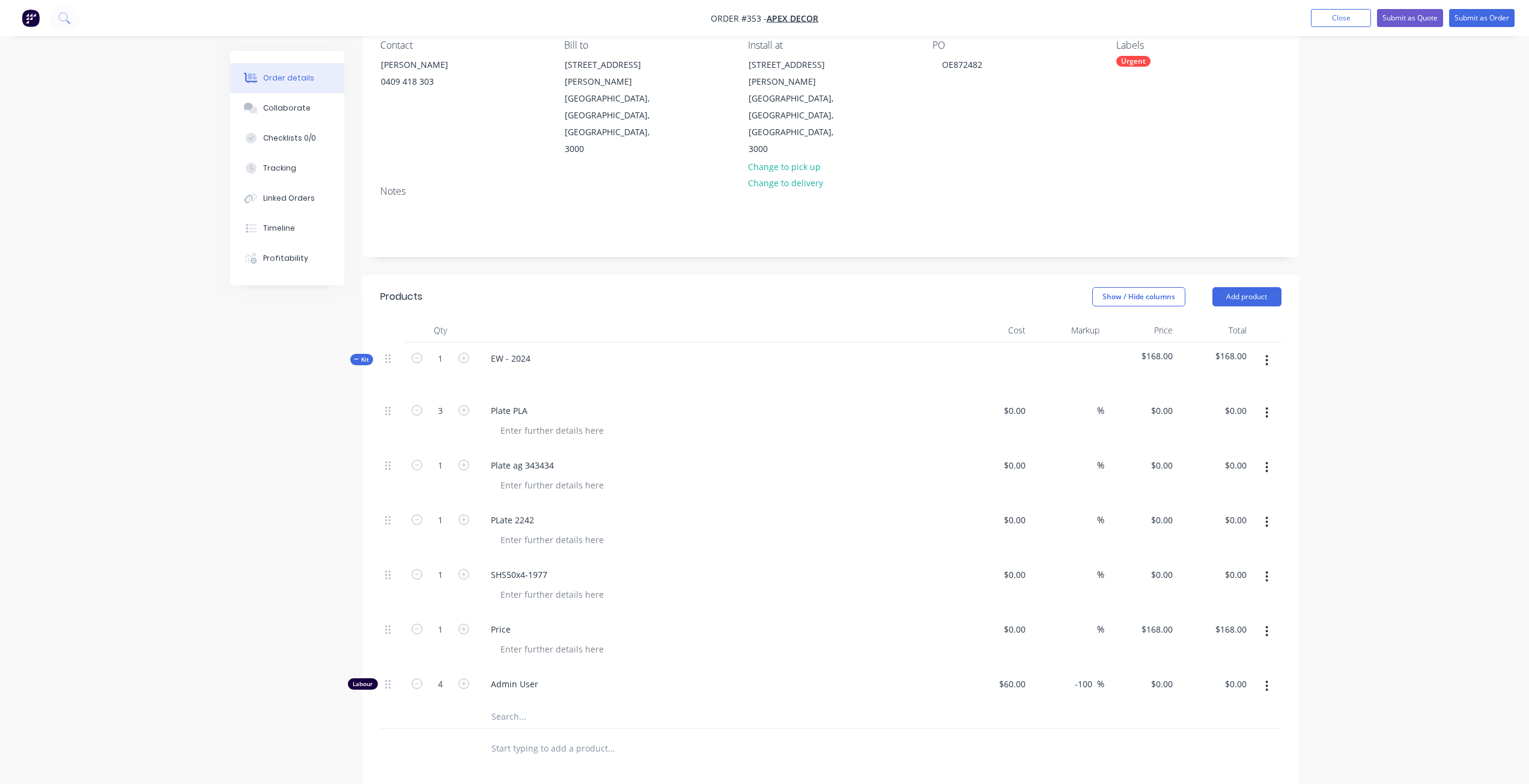
scroll to position [112, 0]
click at [362, 354] on span "Kit" at bounding box center [362, 359] width 16 height 9
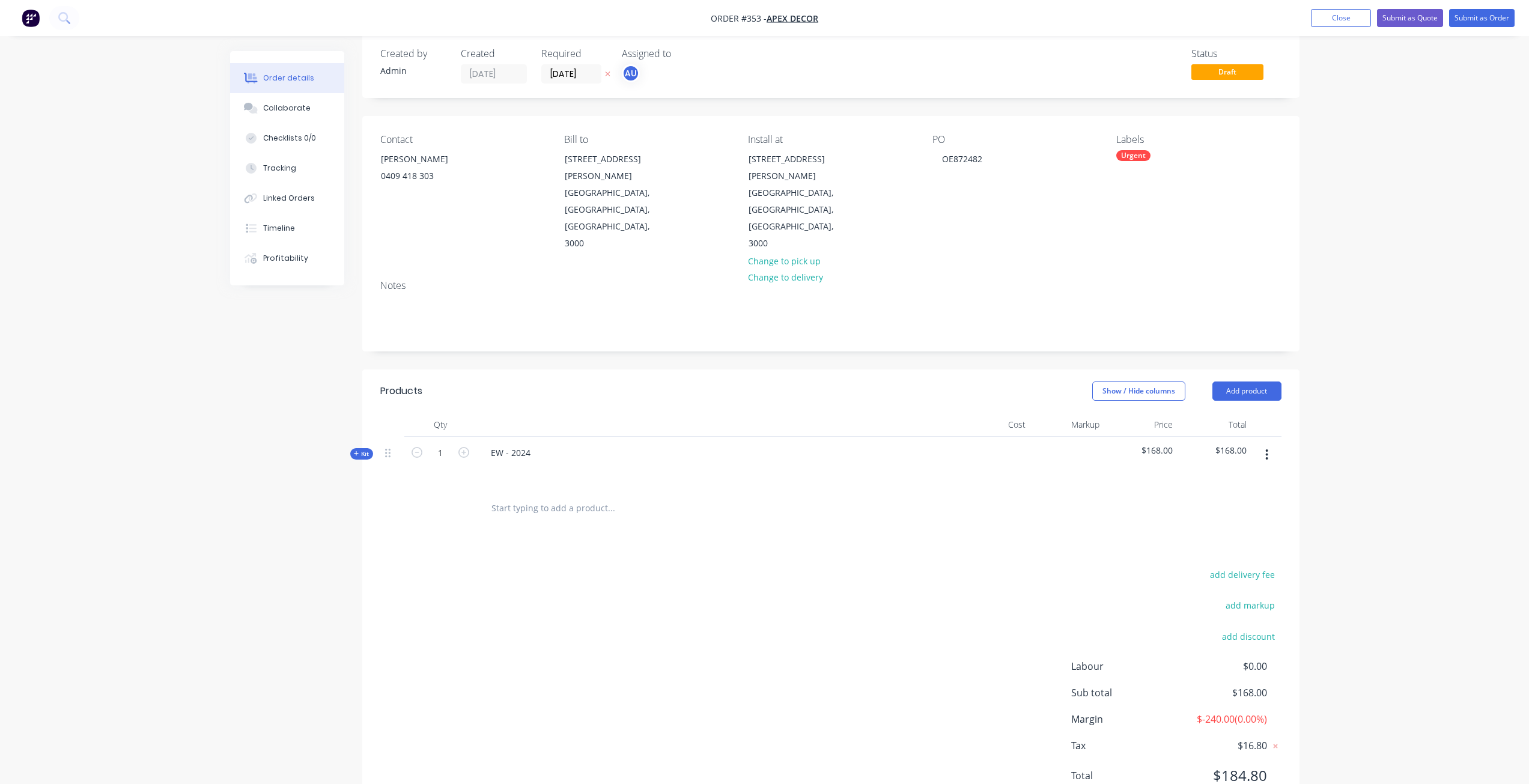
drag, startPoint x: 1159, startPoint y: 401, endPoint x: 365, endPoint y: 409, distance: 794.0
click at [365, 448] on div "Kit" at bounding box center [362, 454] width 23 height 11
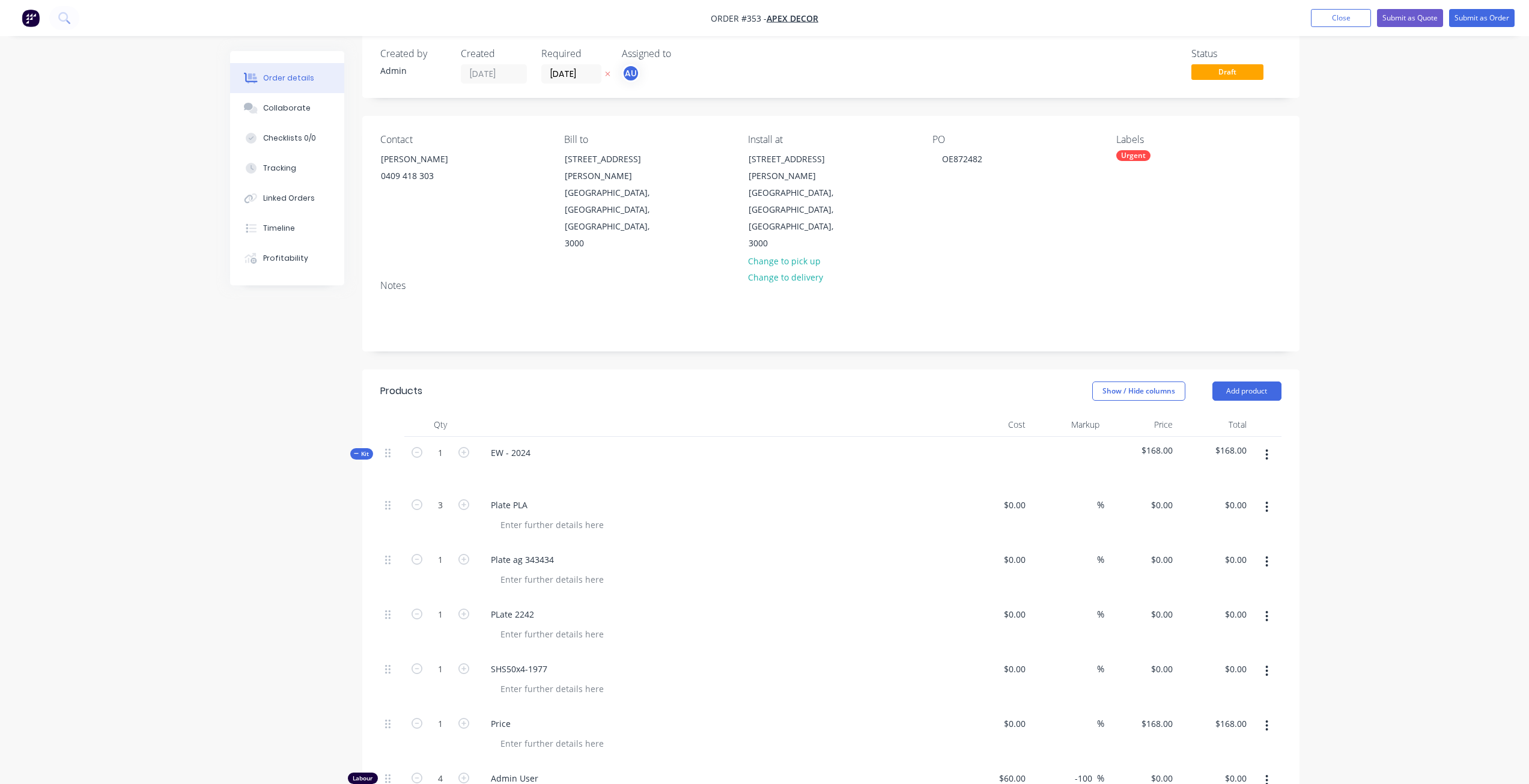
click at [365, 450] on span "Kit" at bounding box center [362, 454] width 16 height 9
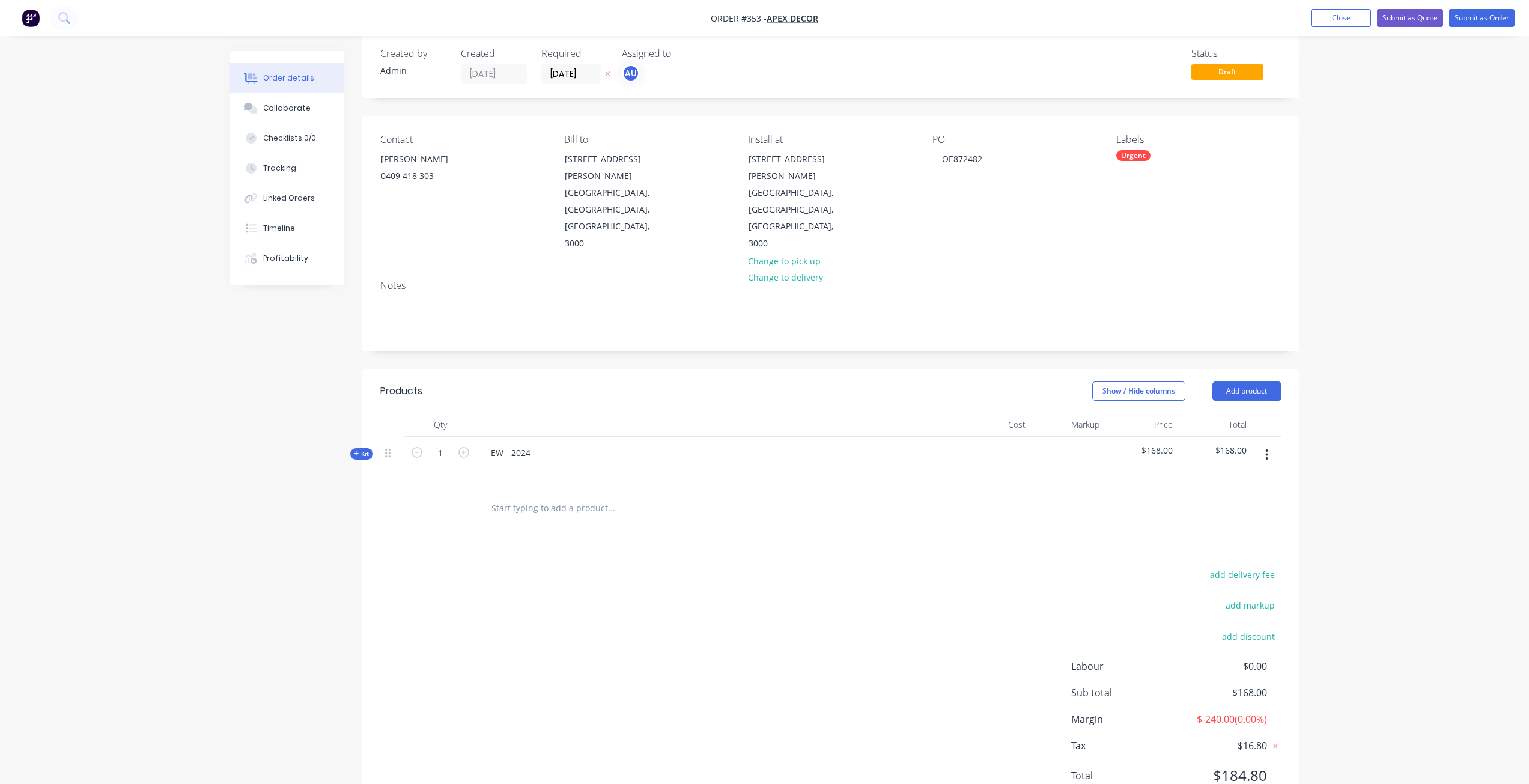
click at [1268, 448] on icon "button" at bounding box center [1267, 455] width 3 height 13
click at [1201, 478] on div "Save to catalogue" at bounding box center [1224, 486] width 92 height 17
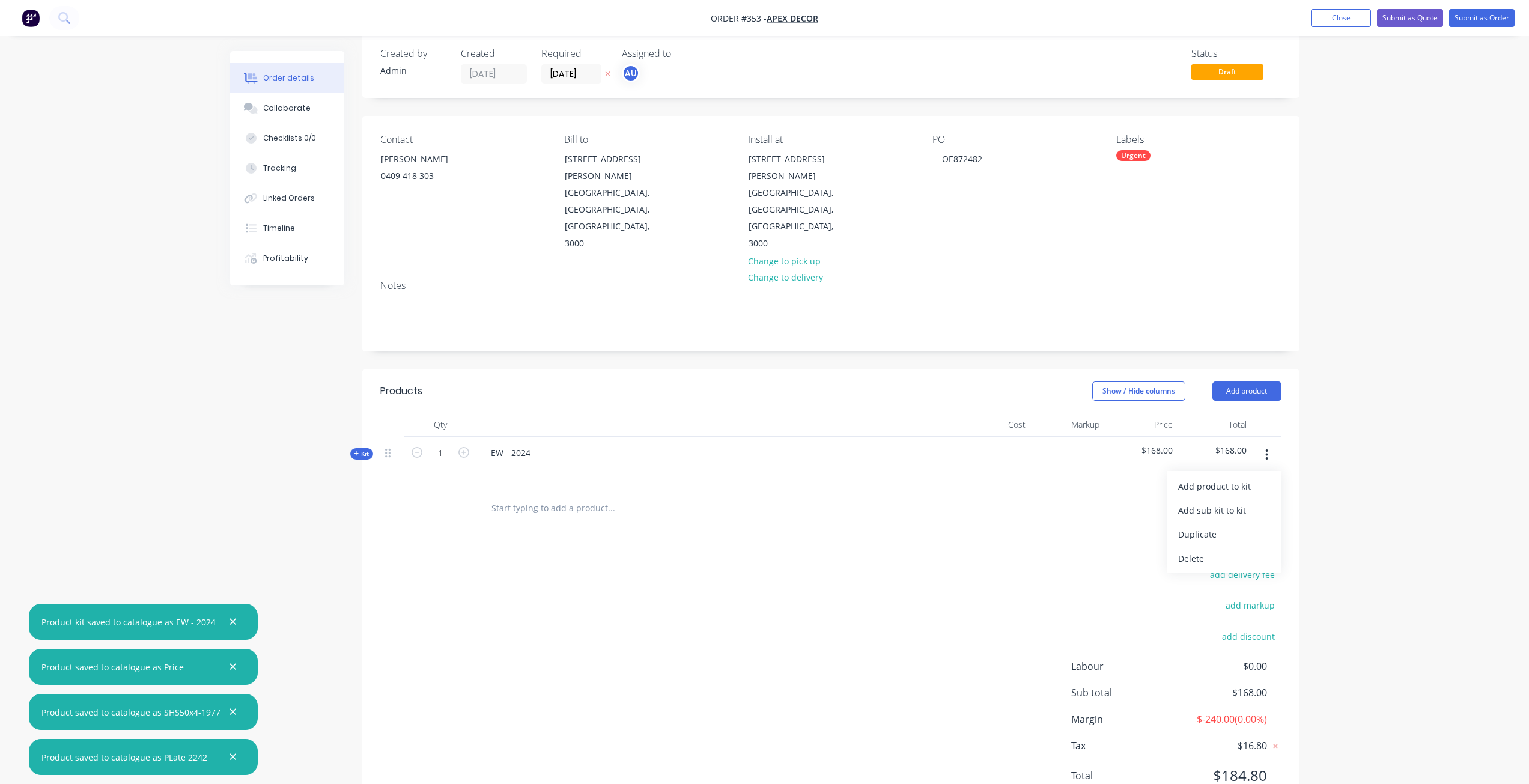
click at [236, 536] on div "Created by Admin Created [DATE] Required [DATE] Assigned to AU Status Draft Con…" at bounding box center [765, 434] width 1069 height 801
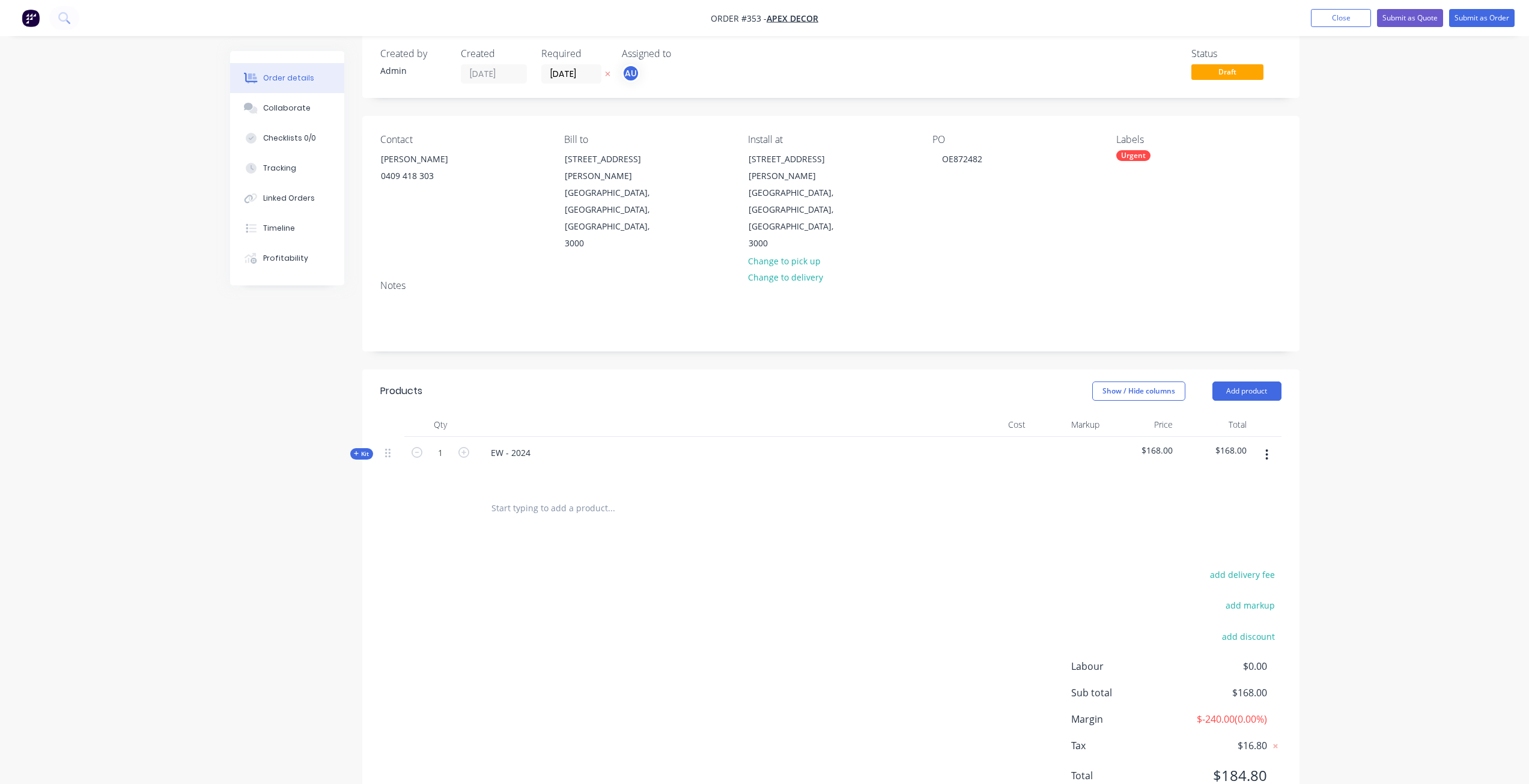
click at [1265, 444] on button "button" at bounding box center [1267, 454] width 29 height 22
click at [1337, 420] on div "Order details Collaborate Checklists 0/0 Tracking Linked Orders Timeline Profit…" at bounding box center [764, 409] width 1529 height 852
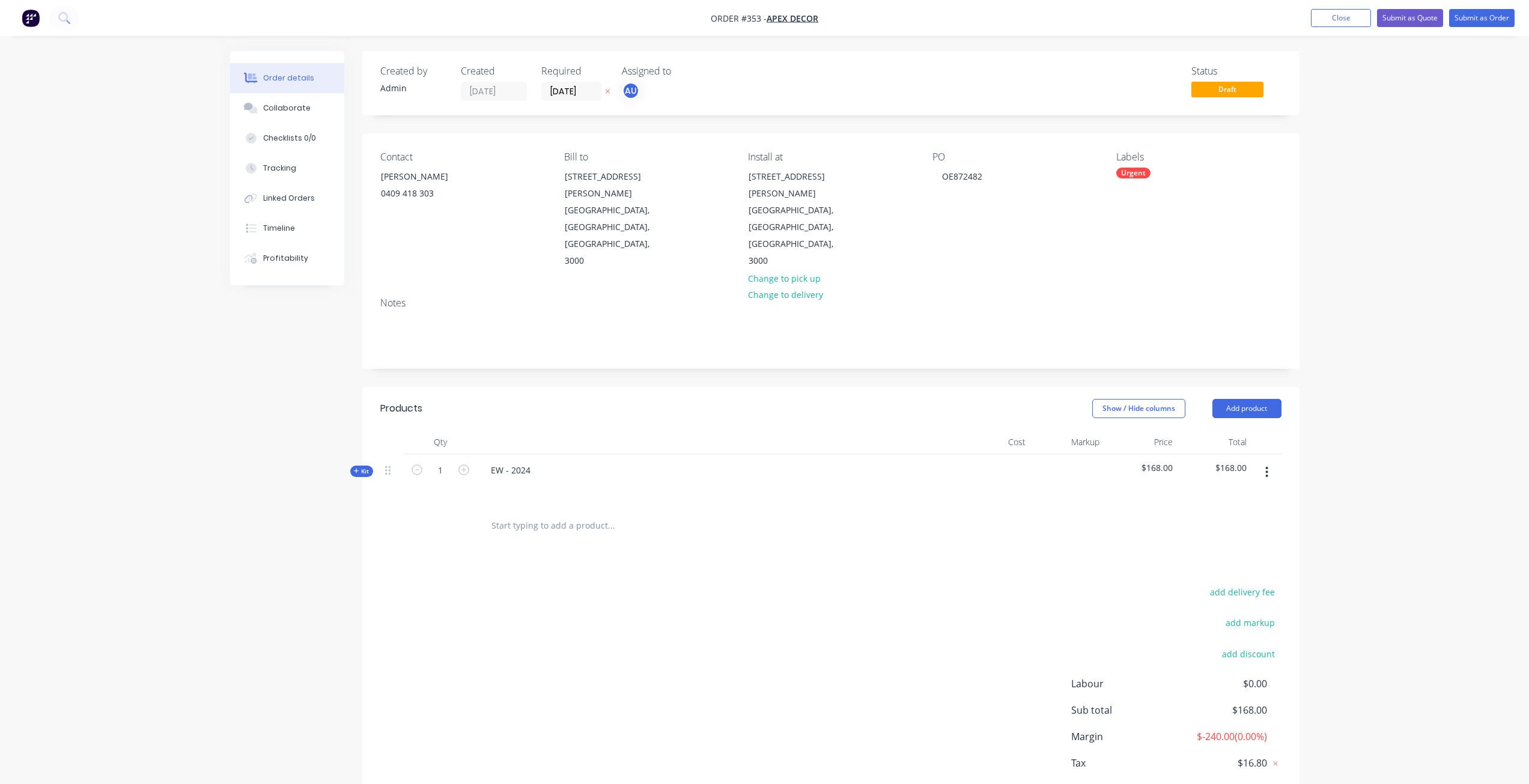
click at [221, 359] on div "Order details Collaborate Checklists 0/0 Tracking Linked Orders Timeline Profit…" at bounding box center [765, 451] width 1093 height 801
click at [295, 108] on div "Collaborate" at bounding box center [287, 108] width 48 height 11
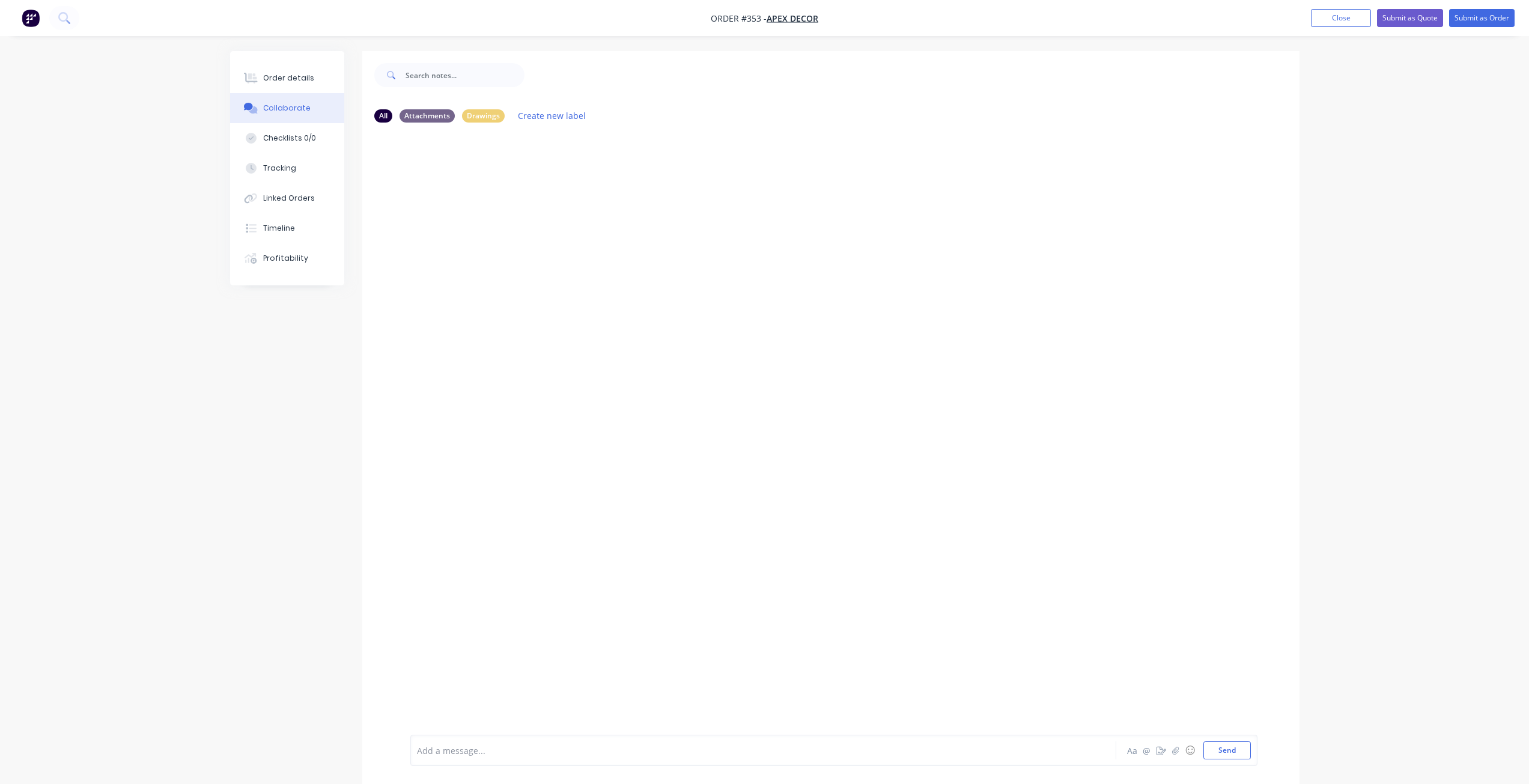
click at [440, 192] on div at bounding box center [831, 433] width 937 height 602
click at [519, 259] on div at bounding box center [831, 433] width 937 height 602
click at [1178, 749] on icon "button" at bounding box center [1175, 750] width 7 height 8
click at [556, 723] on div at bounding box center [834, 710] width 834 height 61
click at [452, 748] on div at bounding box center [730, 750] width 625 height 13
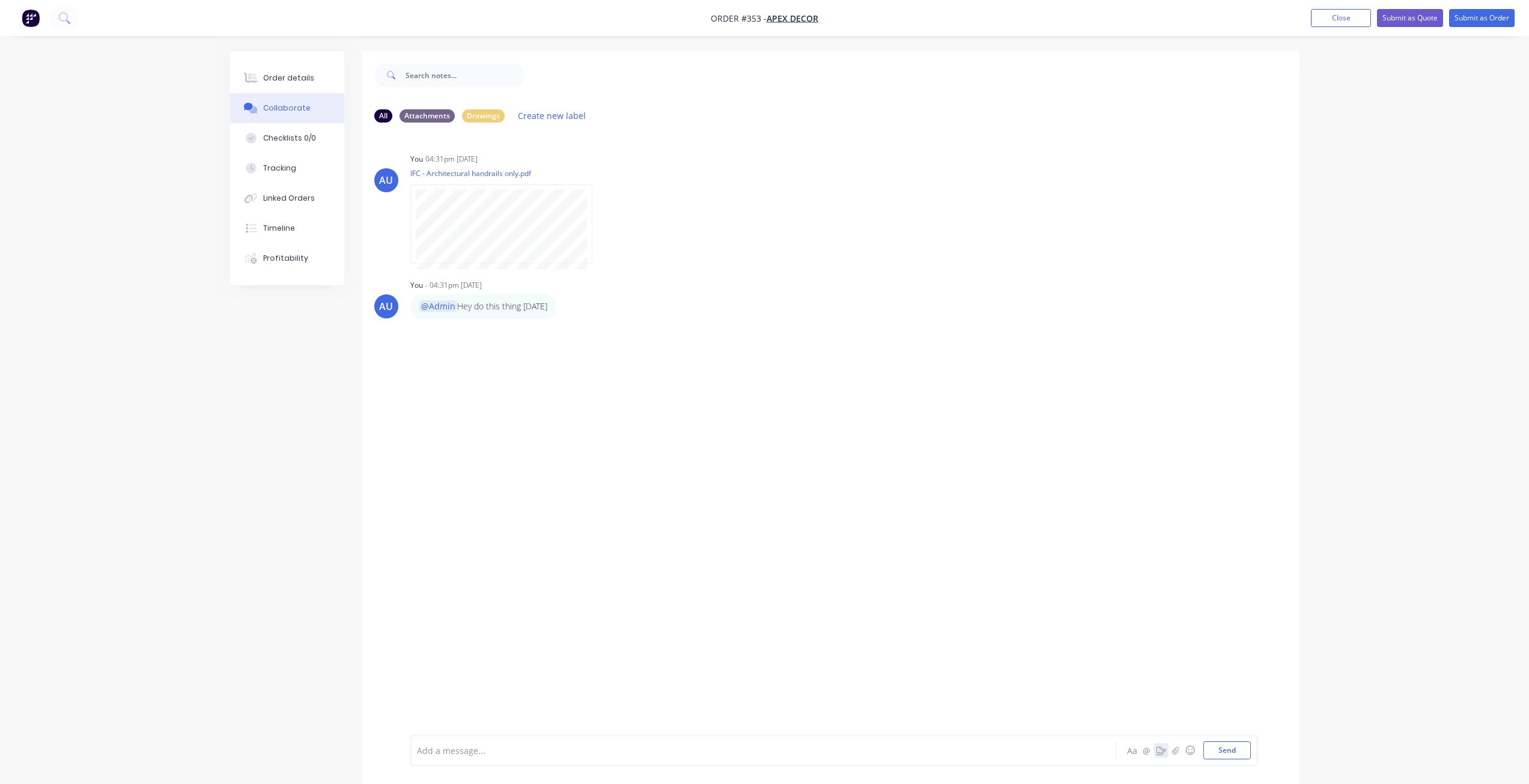
click at [1158, 750] on icon "button" at bounding box center [1162, 750] width 9 height 9
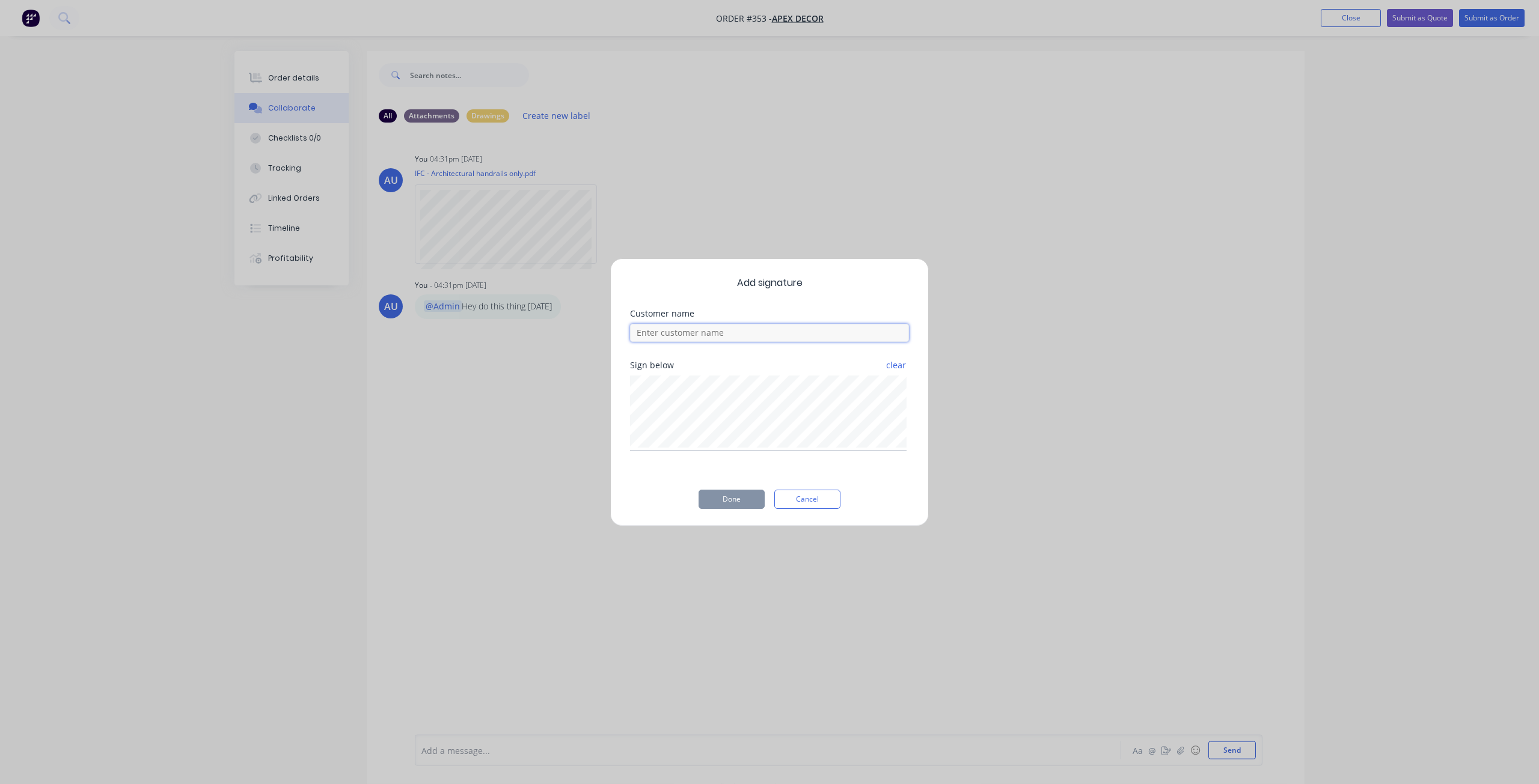
click at [686, 334] on input at bounding box center [769, 332] width 279 height 18
type input "[PERSON_NAME]"
click at [711, 494] on button "Done" at bounding box center [732, 499] width 66 height 19
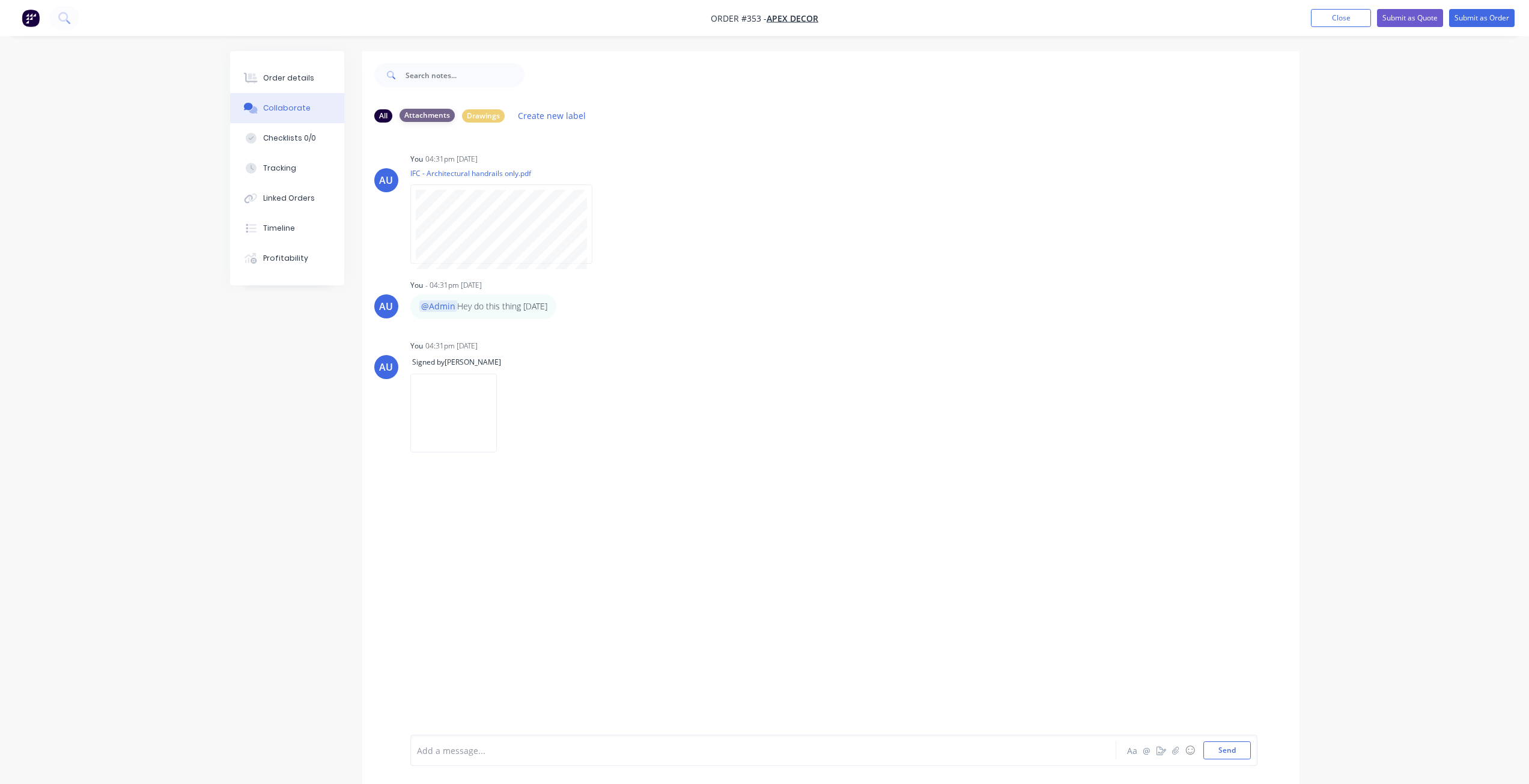
click at [427, 115] on div "Attachments" at bounding box center [427, 115] width 55 height 13
click at [476, 123] on div "All Attachments Drawings Create new label" at bounding box center [831, 115] width 913 height 16
click at [480, 113] on div "Drawings" at bounding box center [484, 115] width 42 height 13
click at [386, 115] on div "All" at bounding box center [383, 115] width 18 height 13
click at [604, 224] on button "button" at bounding box center [602, 224] width 5 height 17
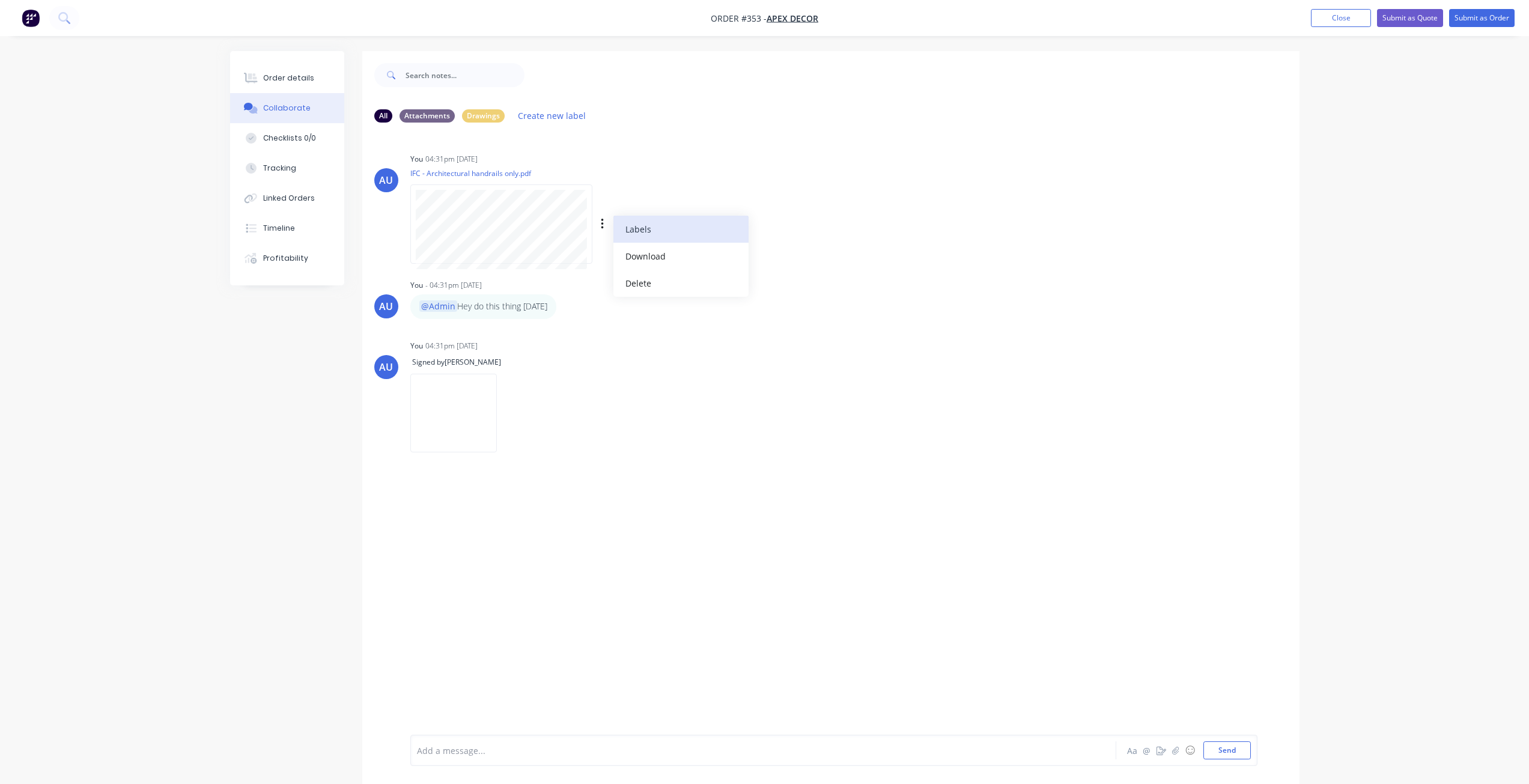
click at [628, 233] on button "Labels" at bounding box center [681, 229] width 135 height 27
click at [647, 322] on div at bounding box center [649, 322] width 24 height 24
click at [515, 505] on div "AU You 04:31pm [DATE] IFC - Architectural handrails only.pdf Labels Download De…" at bounding box center [831, 433] width 937 height 602
click at [429, 118] on div "Attachments" at bounding box center [427, 115] width 55 height 13
click at [476, 122] on div "All Attachments Drawings Create new label" at bounding box center [831, 115] width 913 height 16
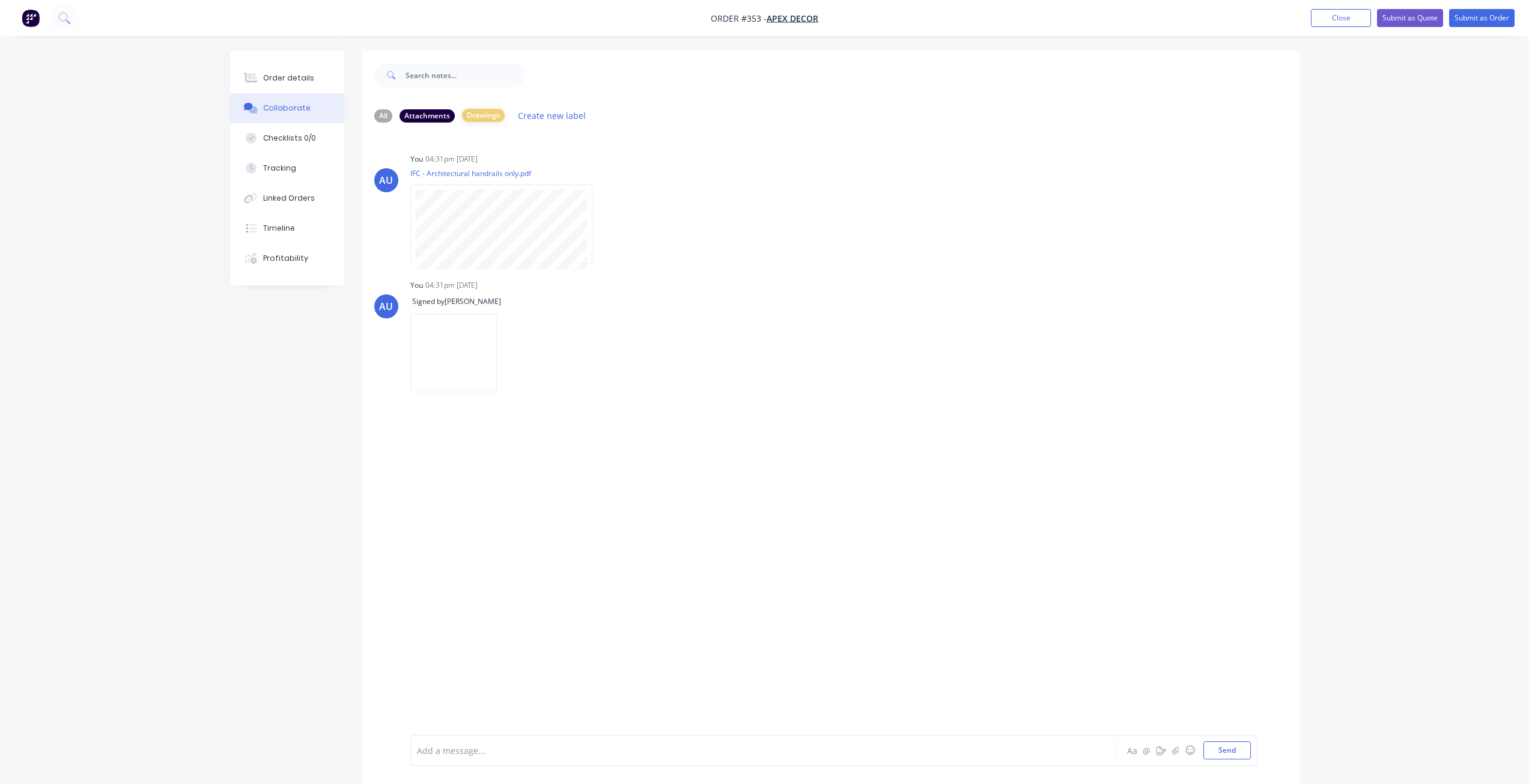
click at [480, 116] on div "Drawings" at bounding box center [484, 115] width 42 height 13
click at [385, 111] on div "All" at bounding box center [383, 115] width 18 height 13
click at [429, 119] on div "Attachments" at bounding box center [427, 115] width 55 height 13
click at [484, 115] on div "Drawings" at bounding box center [484, 115] width 42 height 13
click at [415, 117] on div "Attachments" at bounding box center [427, 115] width 55 height 13
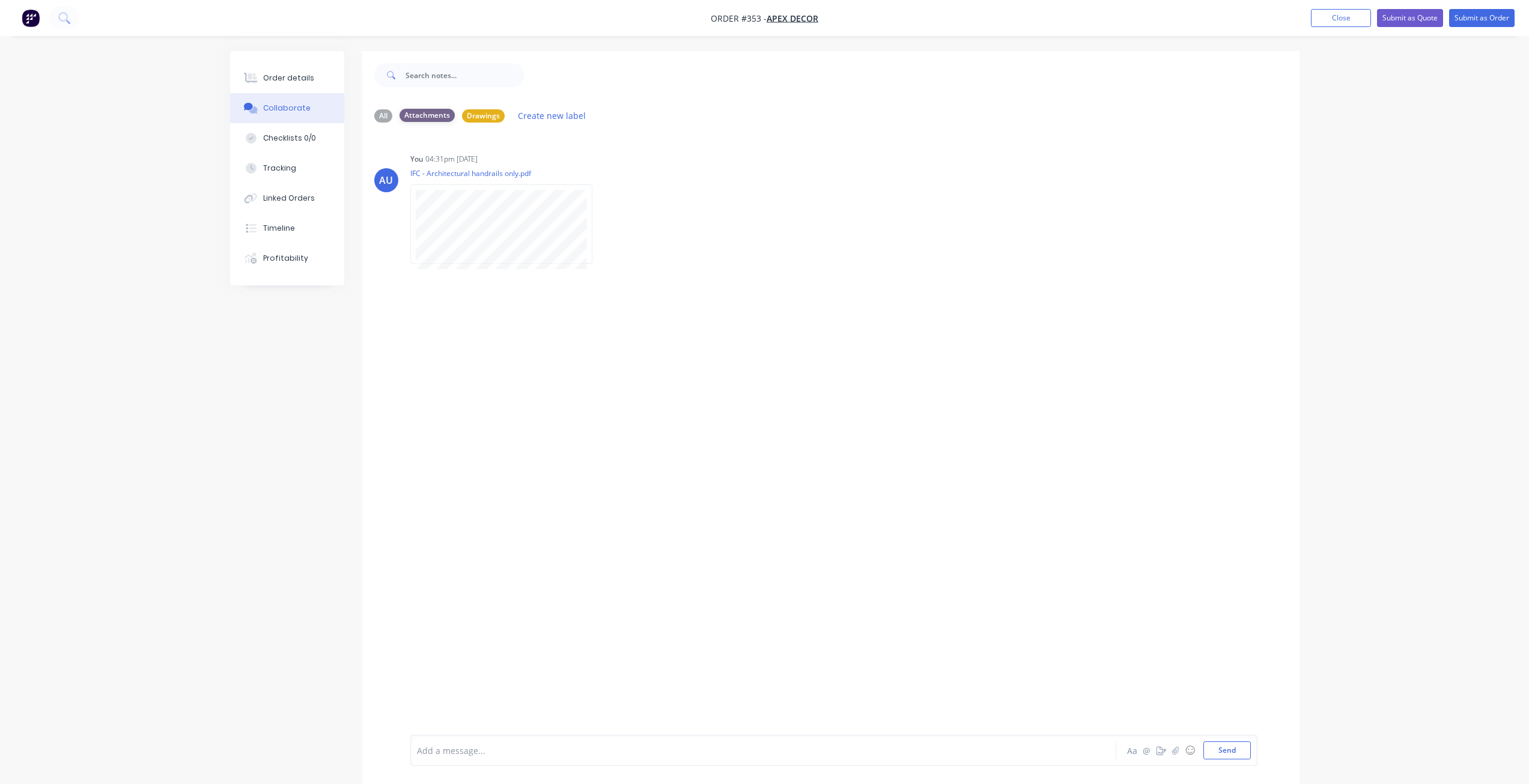
click at [432, 116] on div "Attachments" at bounding box center [427, 115] width 55 height 13
click at [386, 116] on div "All" at bounding box center [383, 115] width 18 height 13
click at [285, 145] on button "Checklists 0/0" at bounding box center [287, 138] width 114 height 30
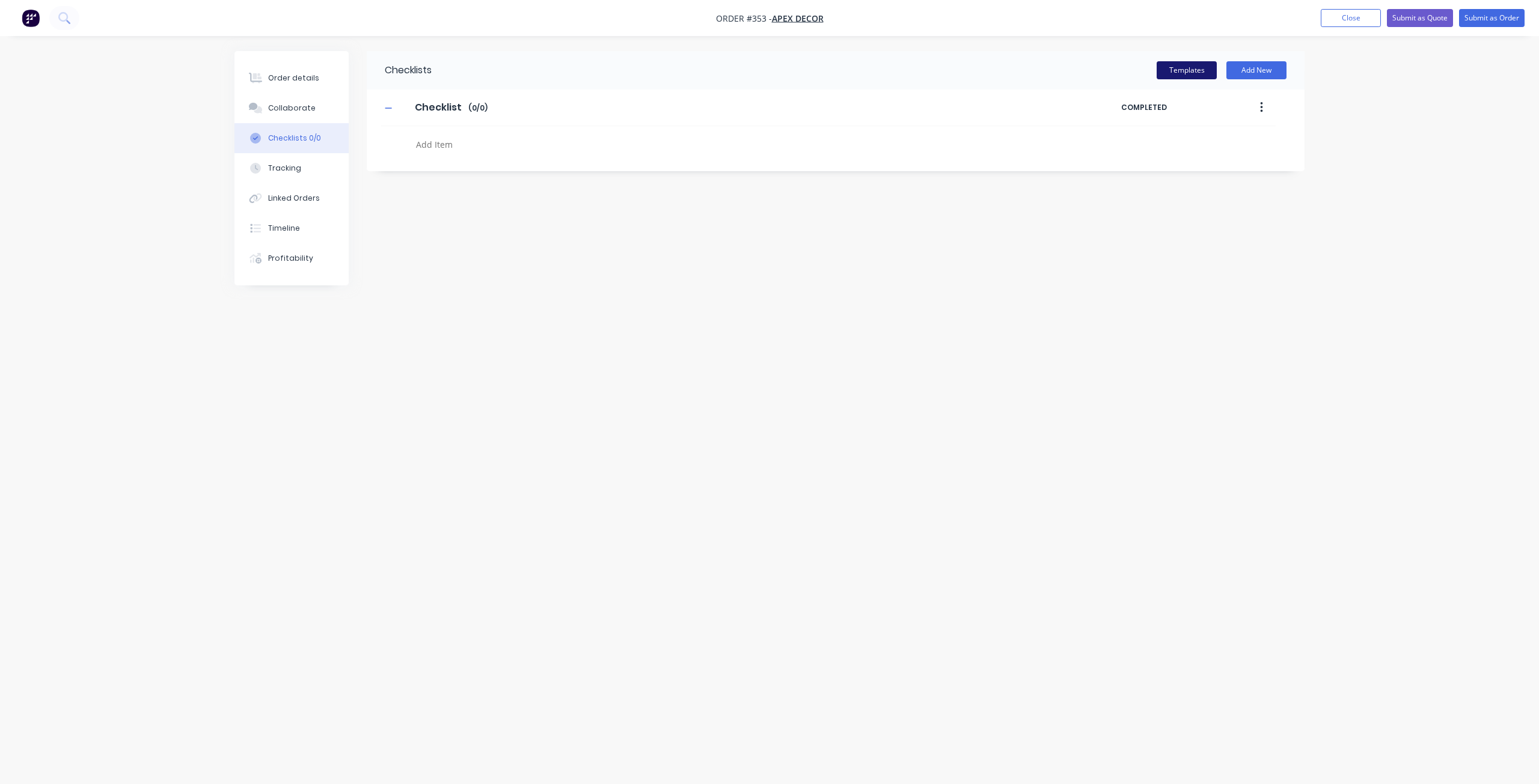
click at [1196, 71] on button "Templates" at bounding box center [1187, 70] width 60 height 18
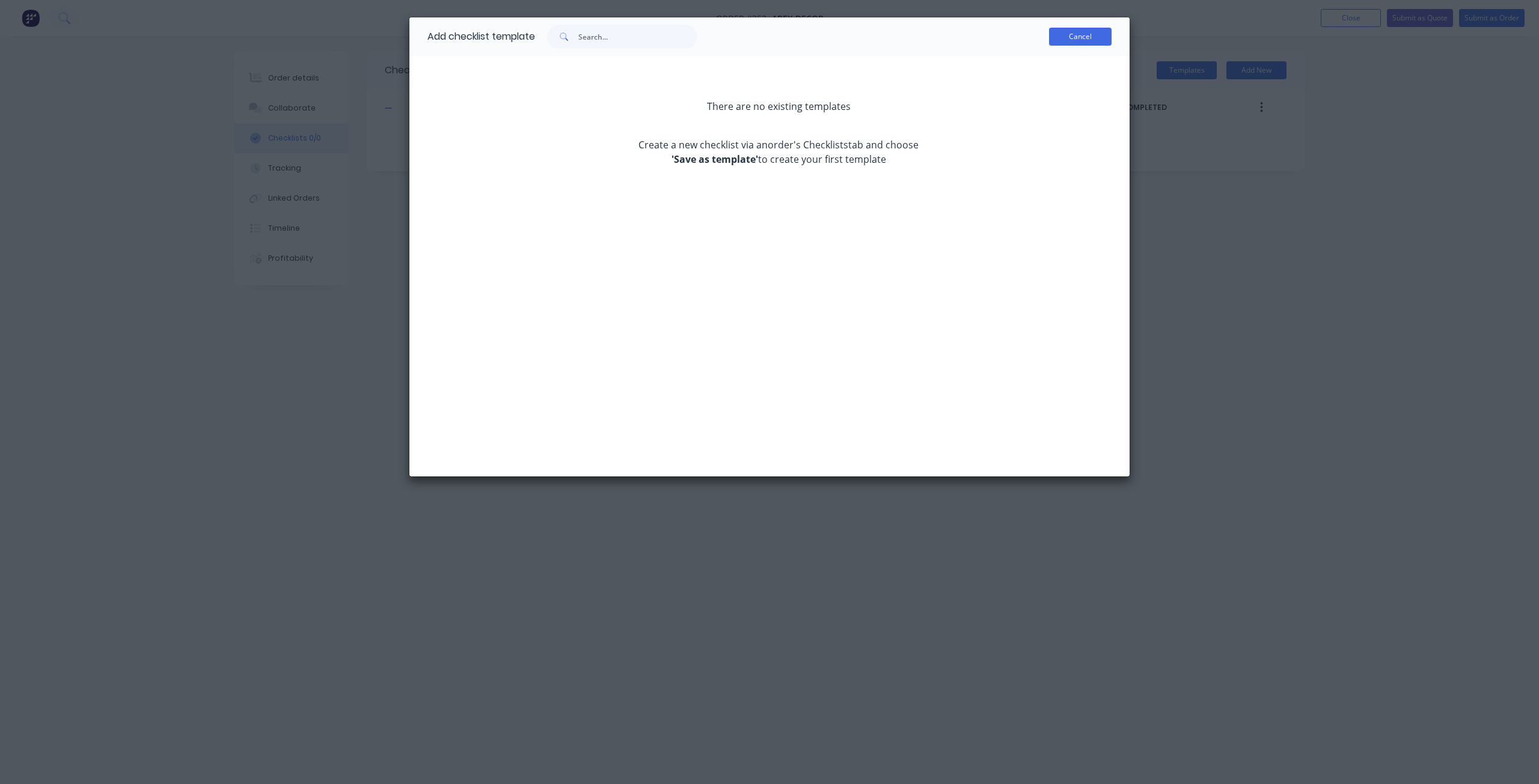
click at [1063, 42] on button "Cancel" at bounding box center [1080, 36] width 62 height 18
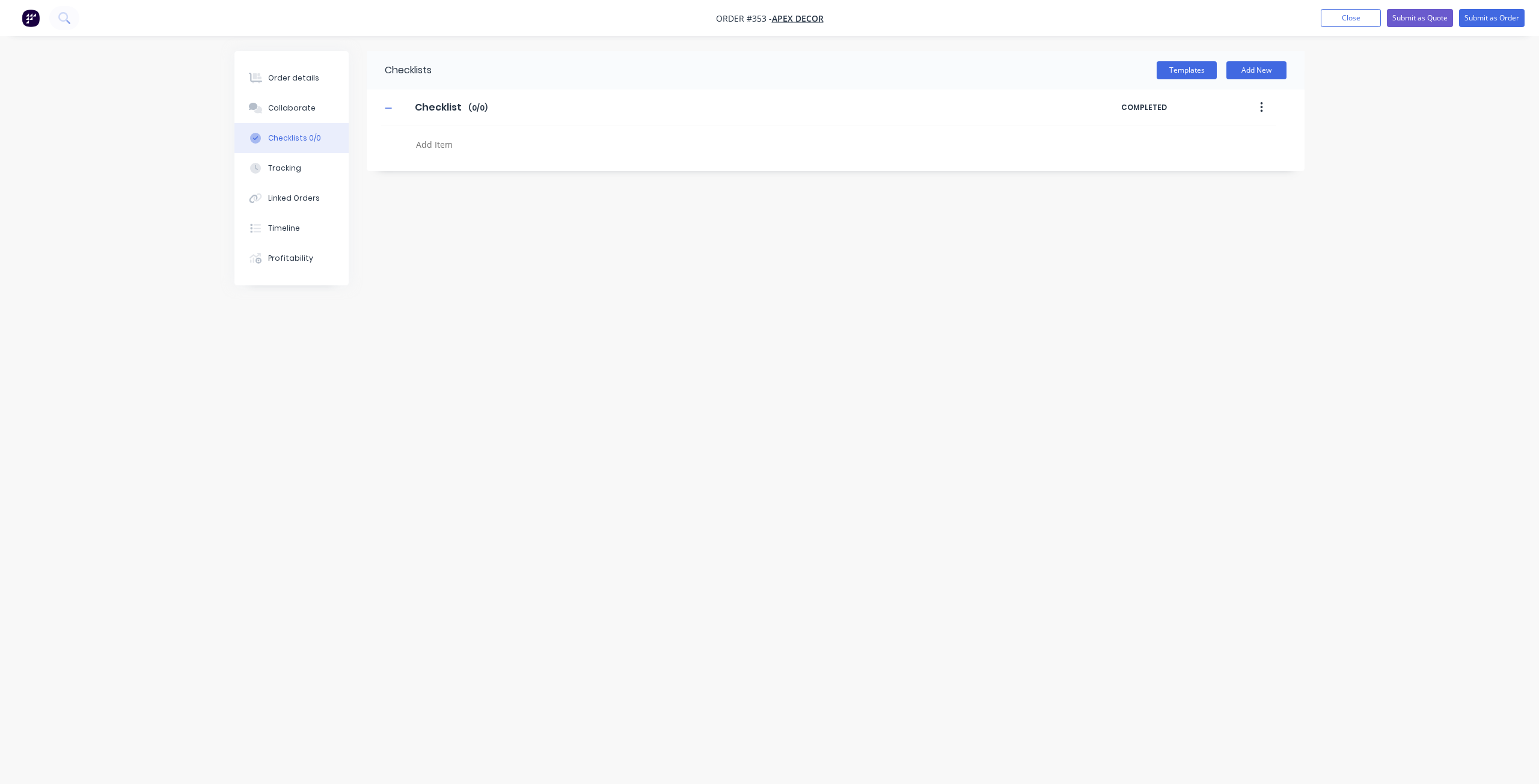
click at [524, 151] on textarea at bounding box center [700, 145] width 578 height 17
type textarea "Cut"
click at [422, 141] on label at bounding box center [421, 141] width 11 height 13
click at [0, 0] on input "checkbox" at bounding box center [0, 0] width 0 height 0
click at [299, 169] on button "Tracking" at bounding box center [291, 168] width 114 height 30
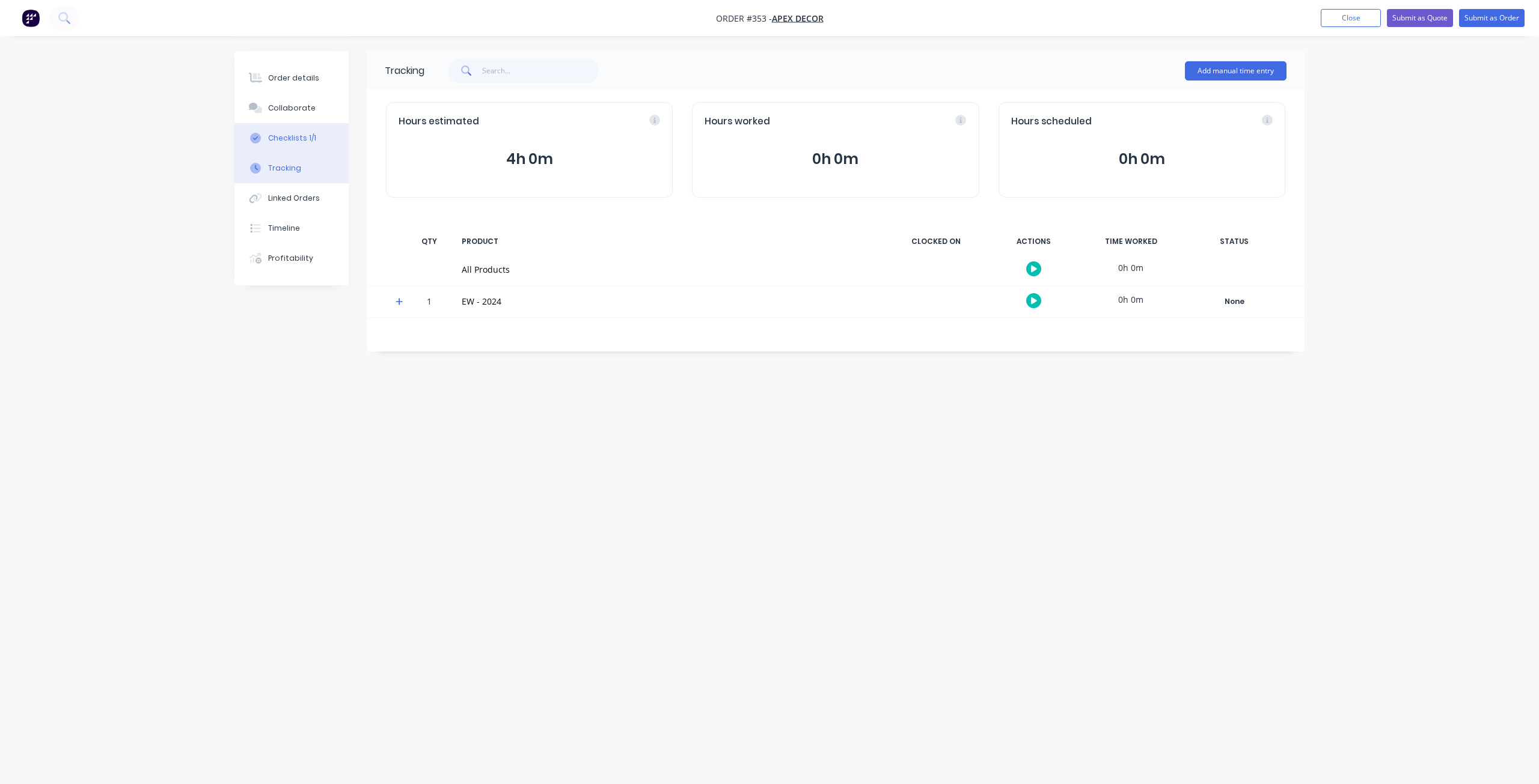
click at [303, 138] on div "Checklists 1/1" at bounding box center [292, 138] width 48 height 11
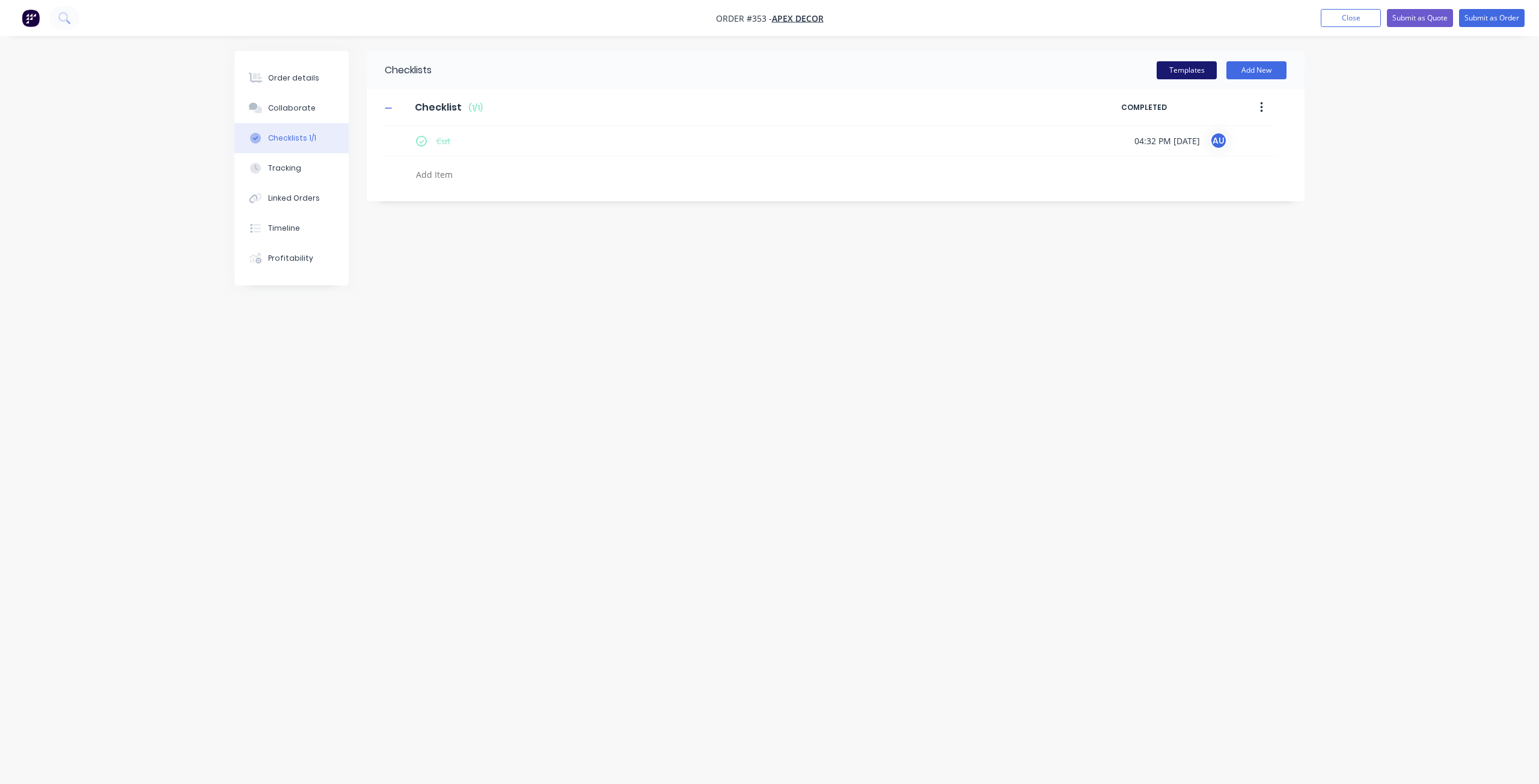
click at [1173, 74] on button "Templates" at bounding box center [1187, 70] width 60 height 18
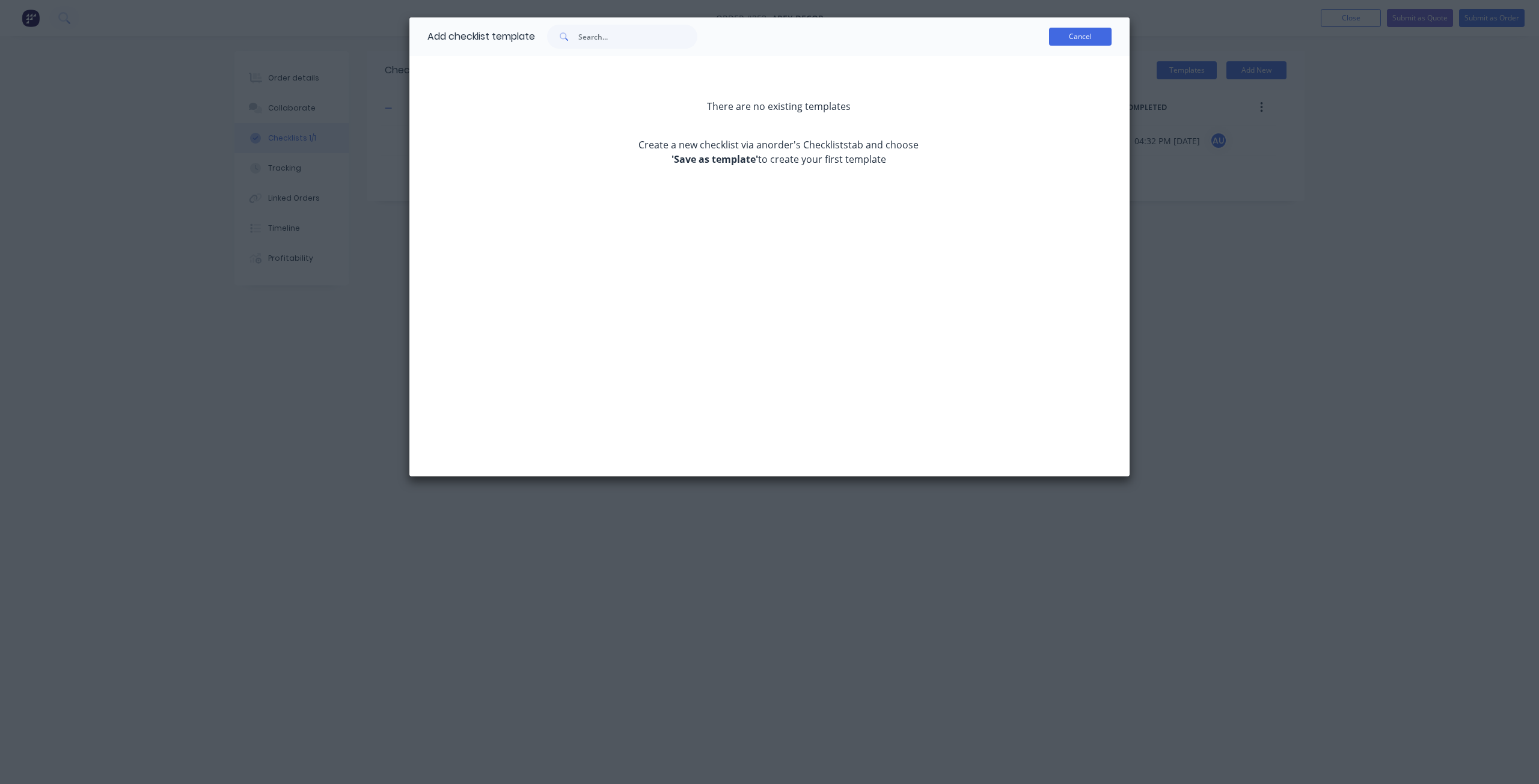
click at [1067, 35] on button "Cancel" at bounding box center [1080, 36] width 62 height 18
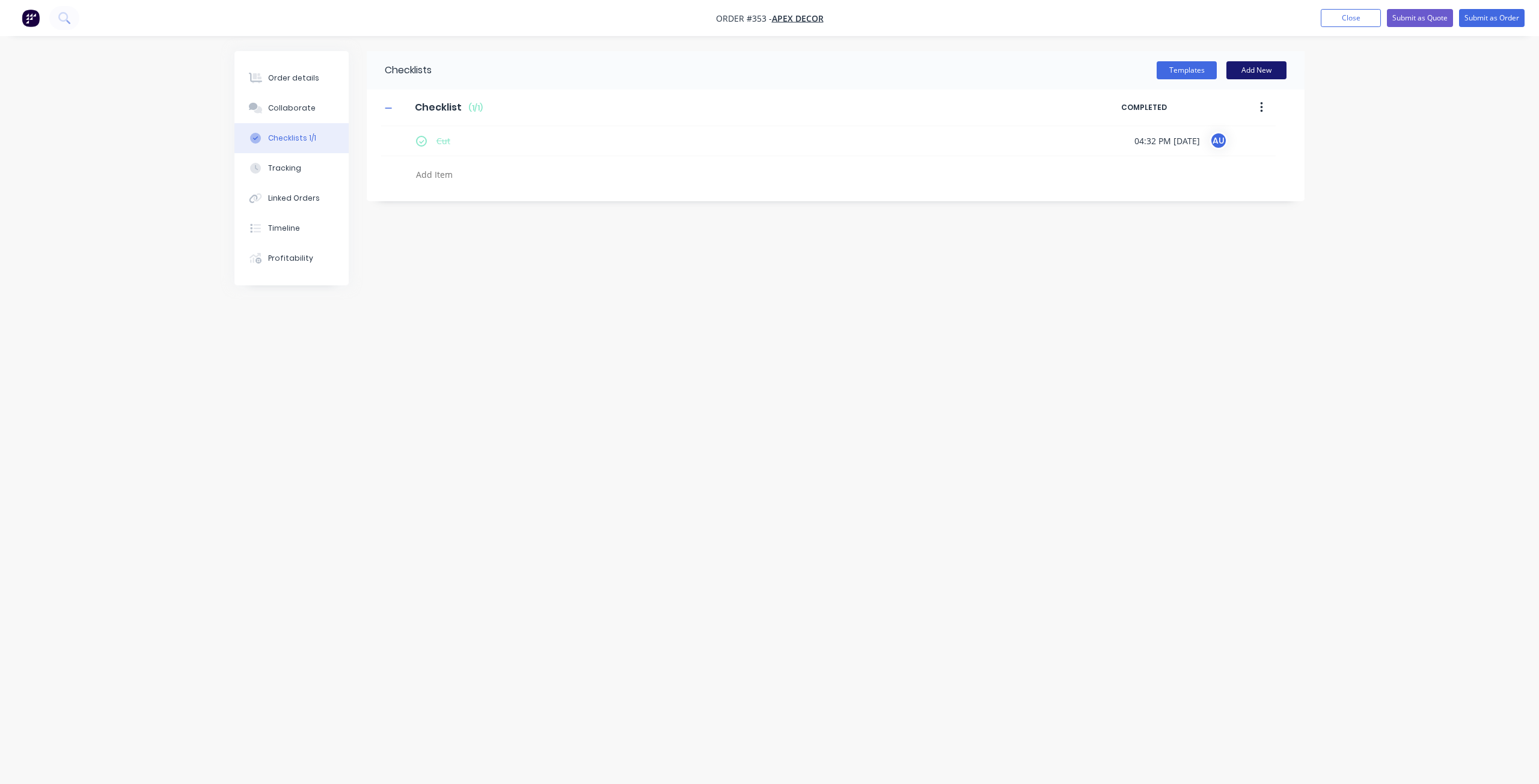
click at [1251, 74] on button "Add New" at bounding box center [1256, 70] width 60 height 18
click at [1167, 78] on button "Templates" at bounding box center [1187, 70] width 60 height 18
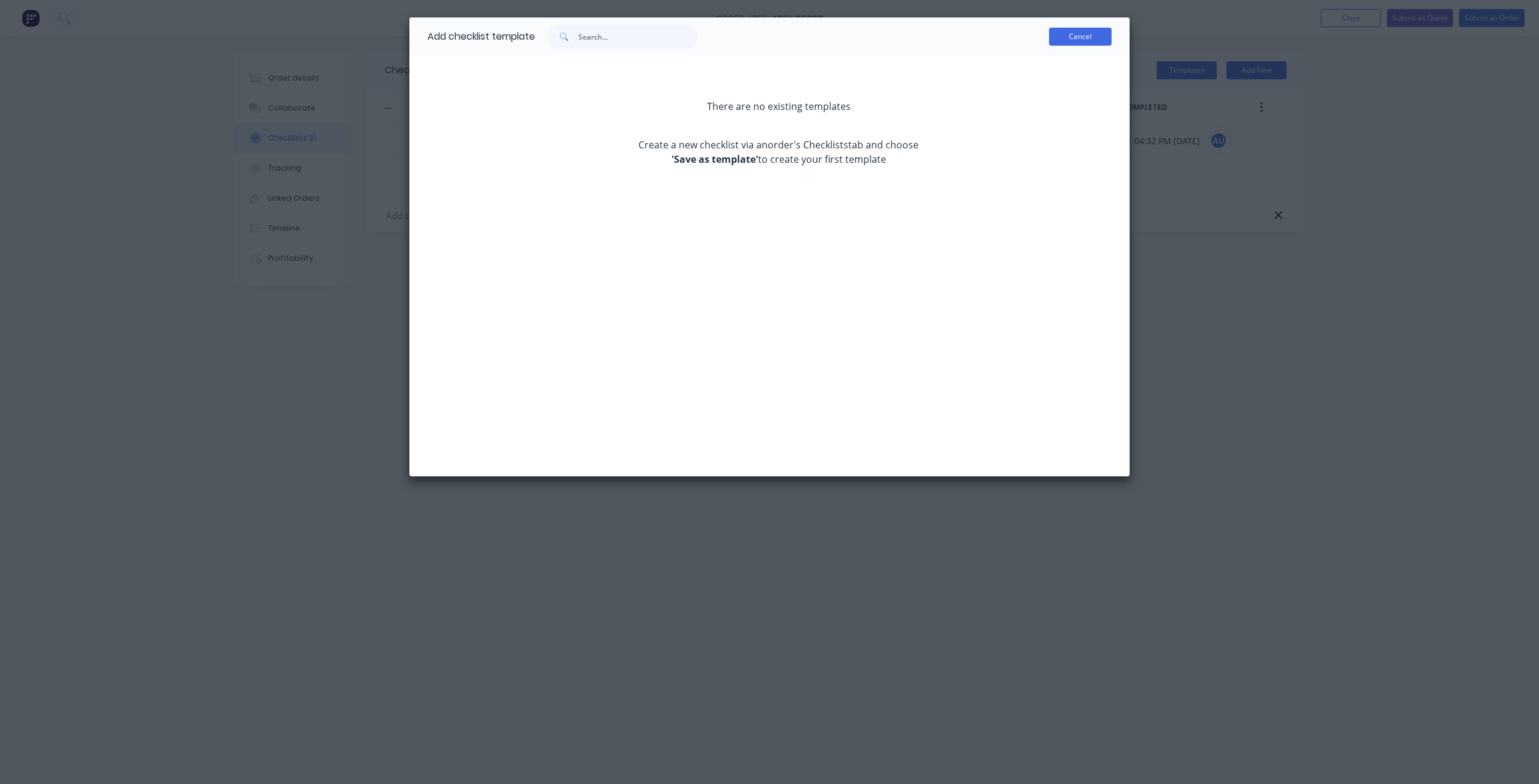
click at [1074, 31] on button "Cancel" at bounding box center [1080, 36] width 62 height 18
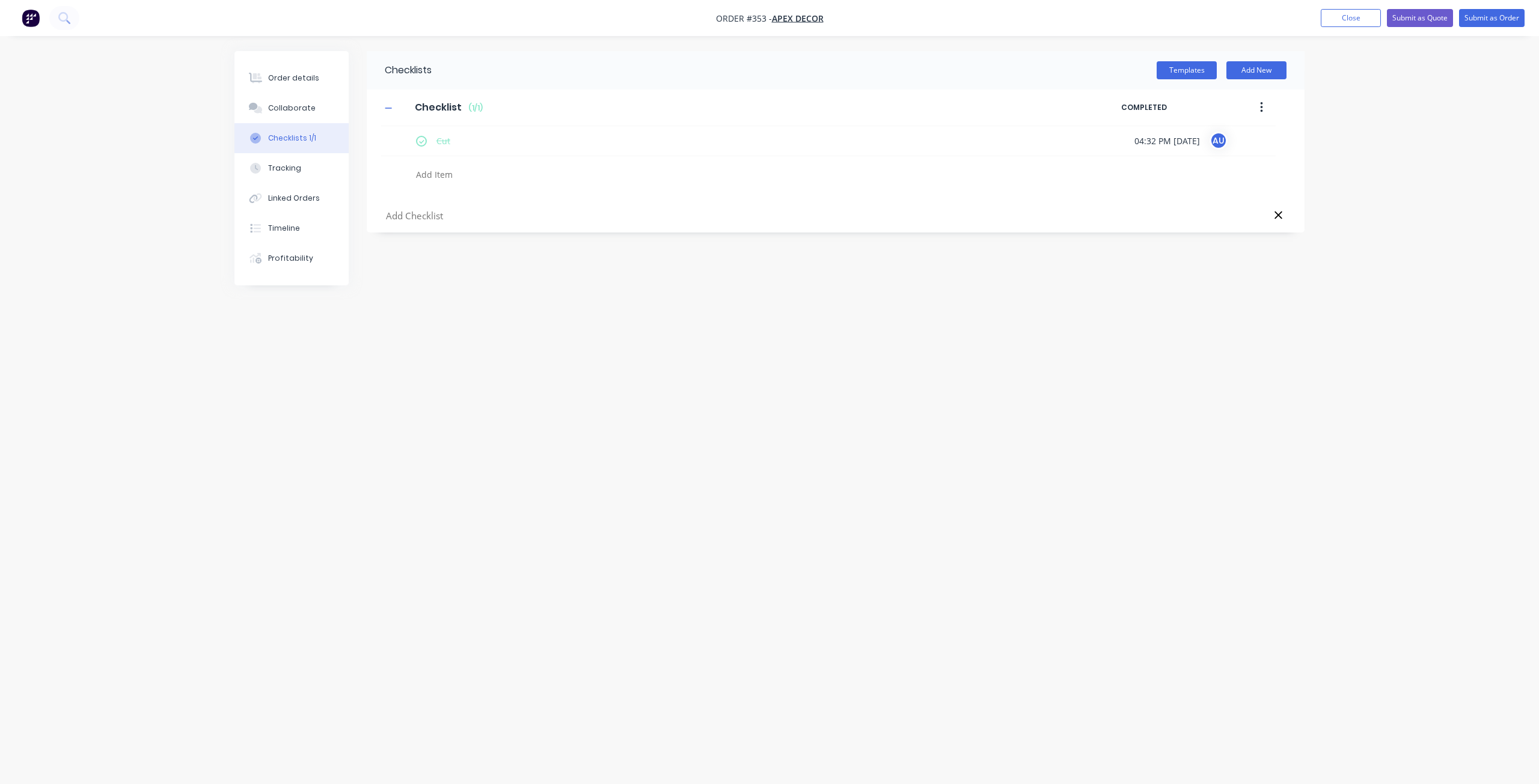
click at [510, 175] on textarea at bounding box center [700, 174] width 578 height 17
type textarea "Fabrication"
click at [540, 404] on div "Checklists Templates Add New Checklist Checklist Enter Checklist name ( 1 / 2 )…" at bounding box center [769, 369] width 1070 height 636
click at [302, 170] on button "Tracking" at bounding box center [291, 168] width 114 height 30
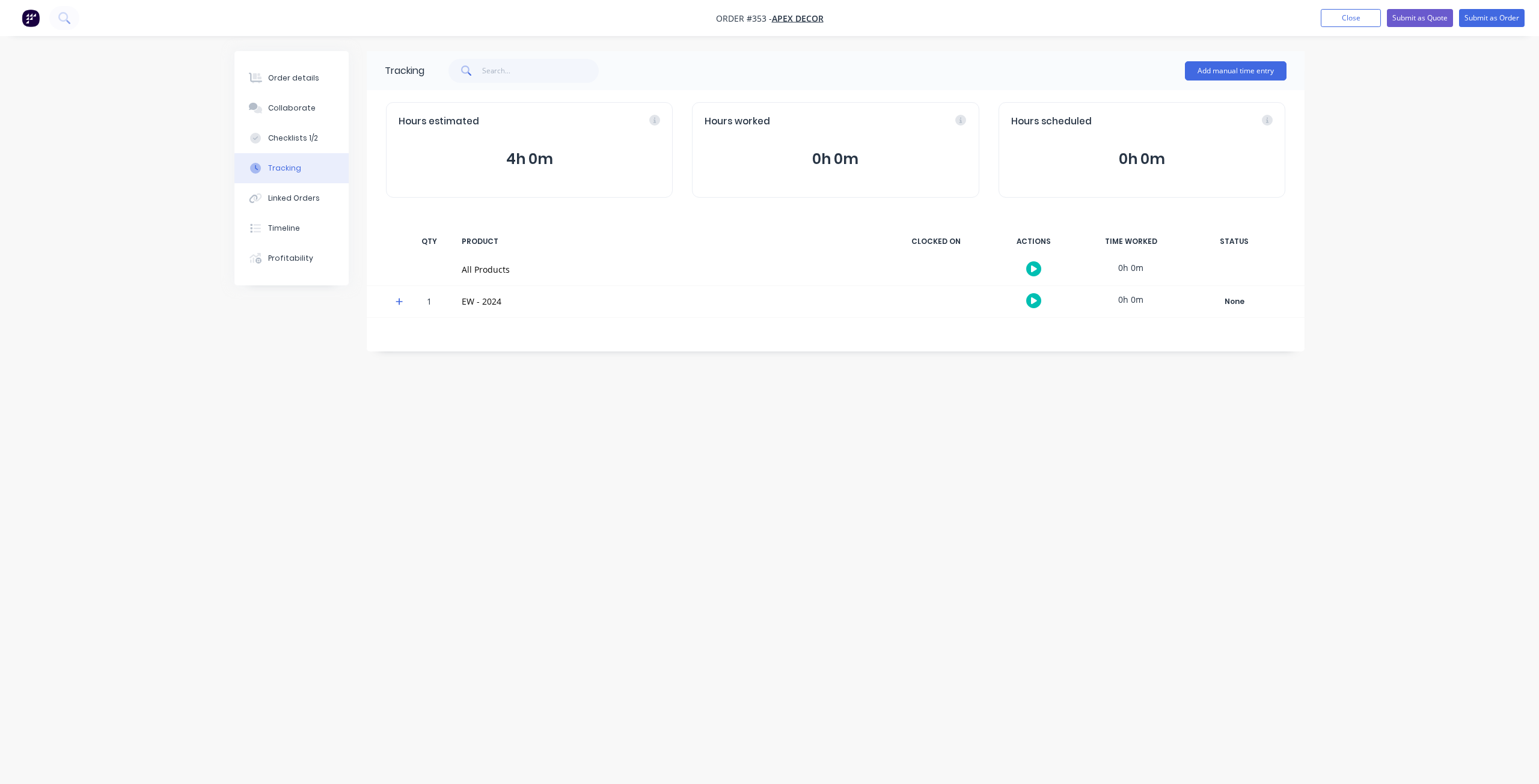
click at [639, 161] on button "4h 0m" at bounding box center [530, 159] width 261 height 23
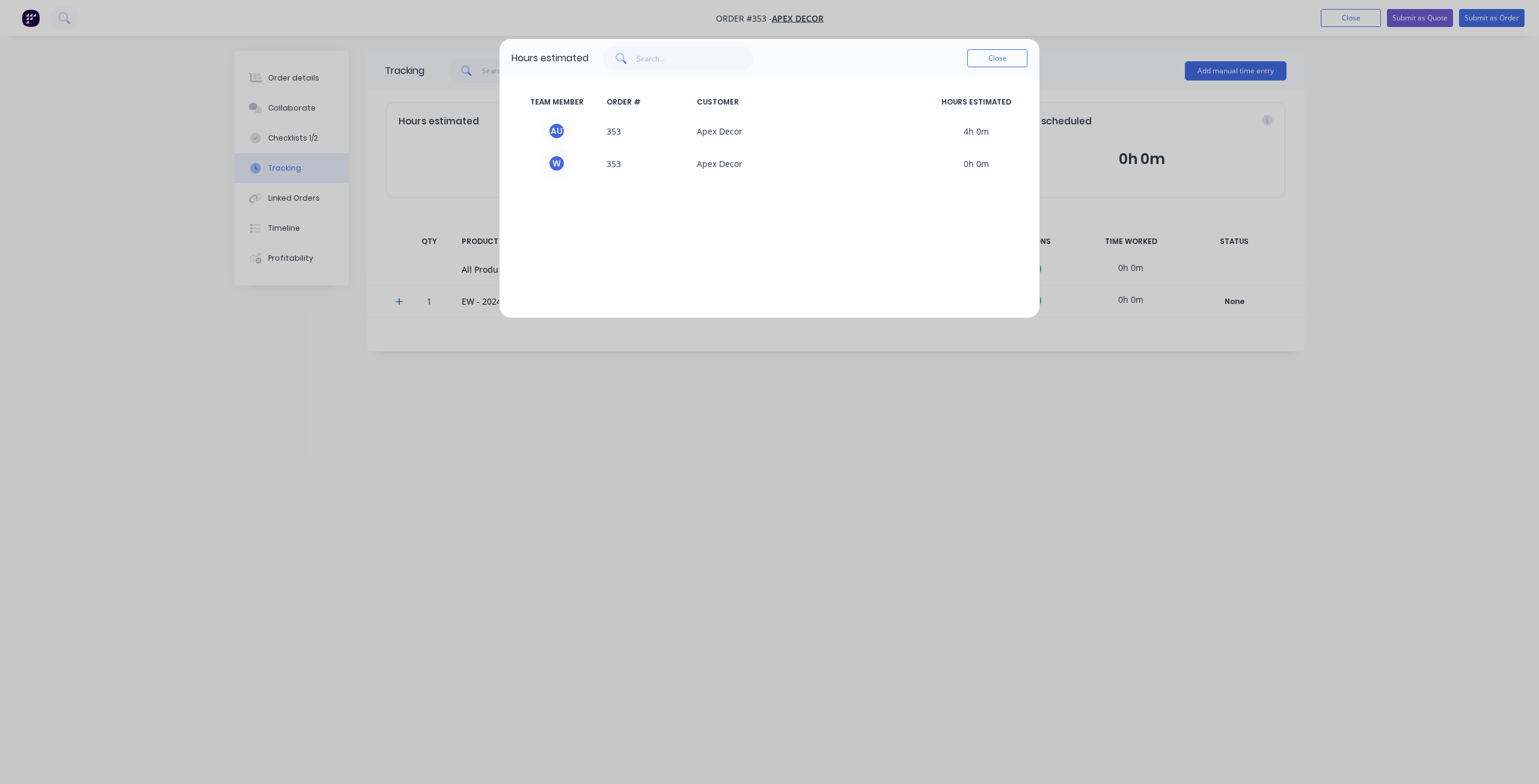
click at [995, 69] on div "Close" at bounding box center [997, 58] width 60 height 24
click at [989, 64] on button "Close" at bounding box center [997, 58] width 60 height 18
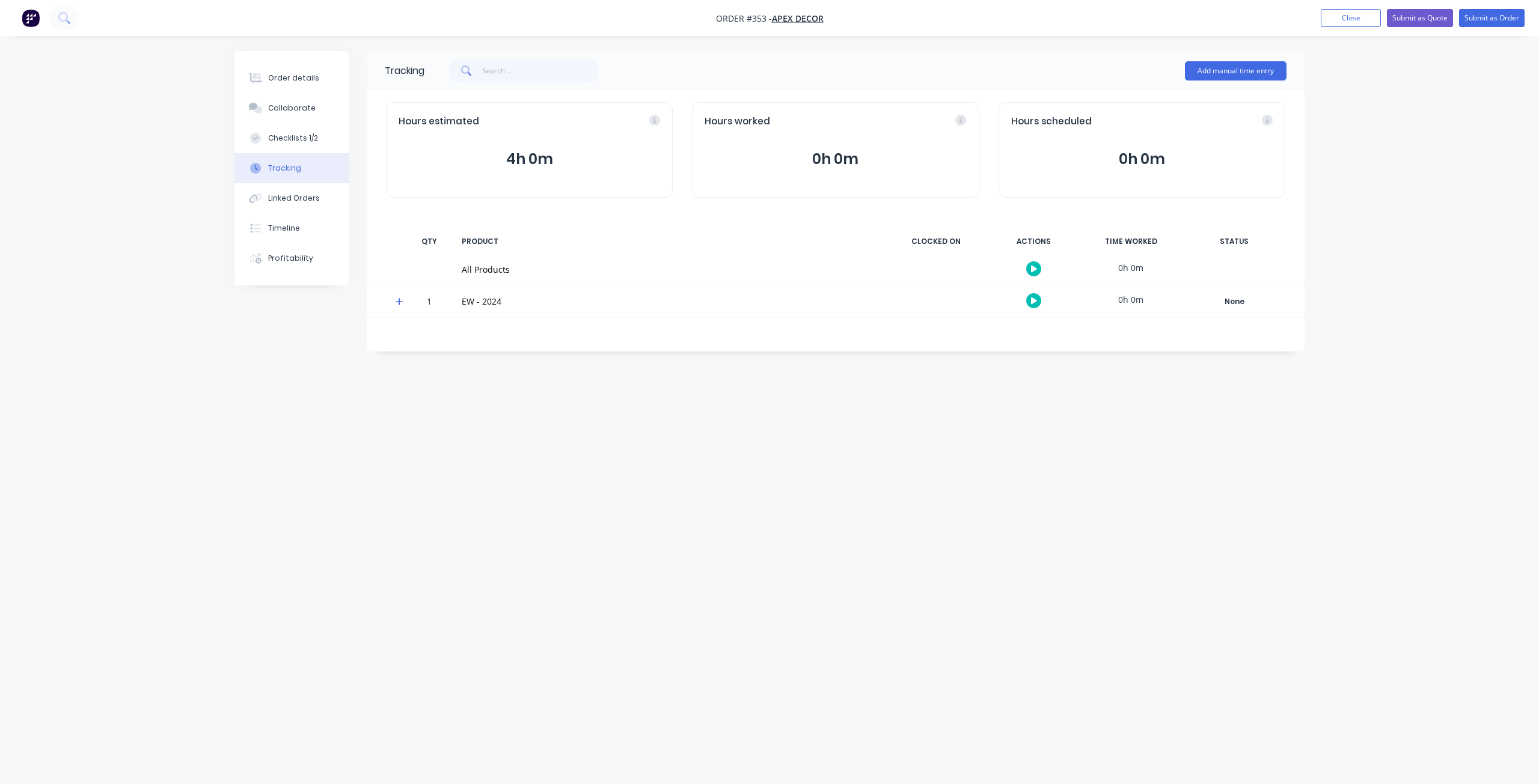
click at [1038, 267] on button "button" at bounding box center [1033, 269] width 15 height 15
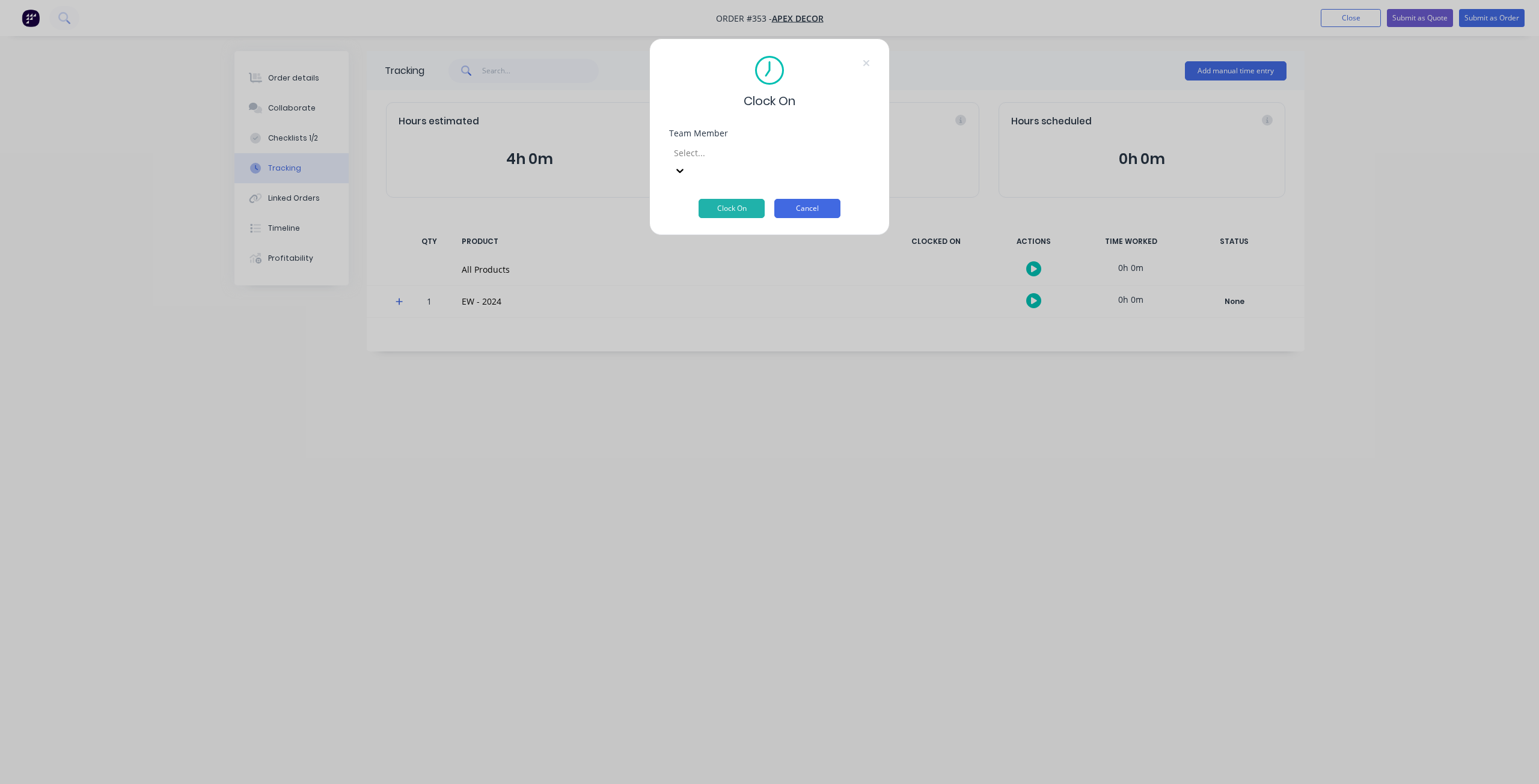
click at [826, 199] on button "Cancel" at bounding box center [808, 208] width 66 height 19
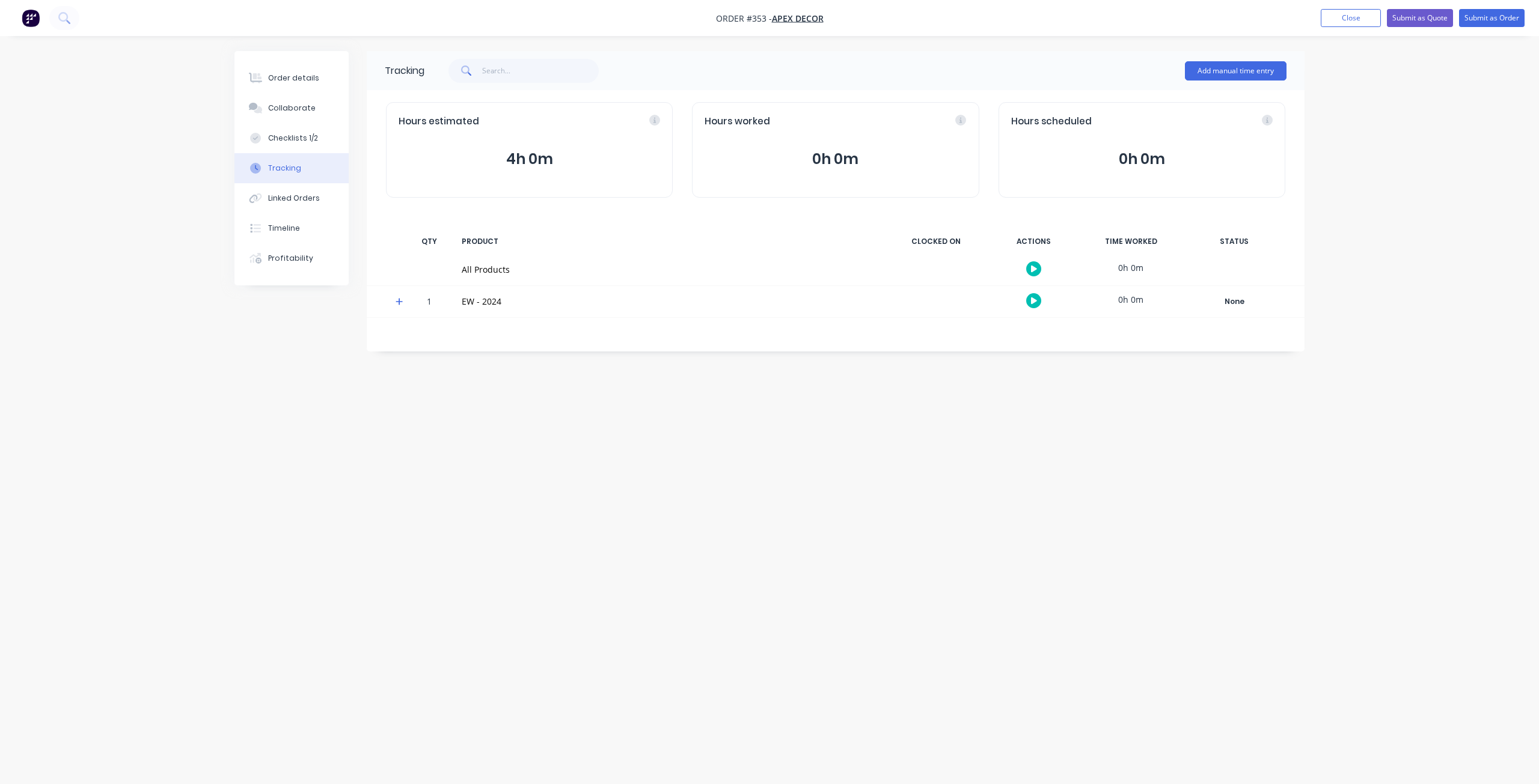
click at [874, 409] on div "Tracking Add manual time entry Hours estimated 4h 0m Hours worked 0h 0m Hours s…" at bounding box center [769, 369] width 1070 height 636
click at [407, 305] on span at bounding box center [402, 303] width 12 height 12
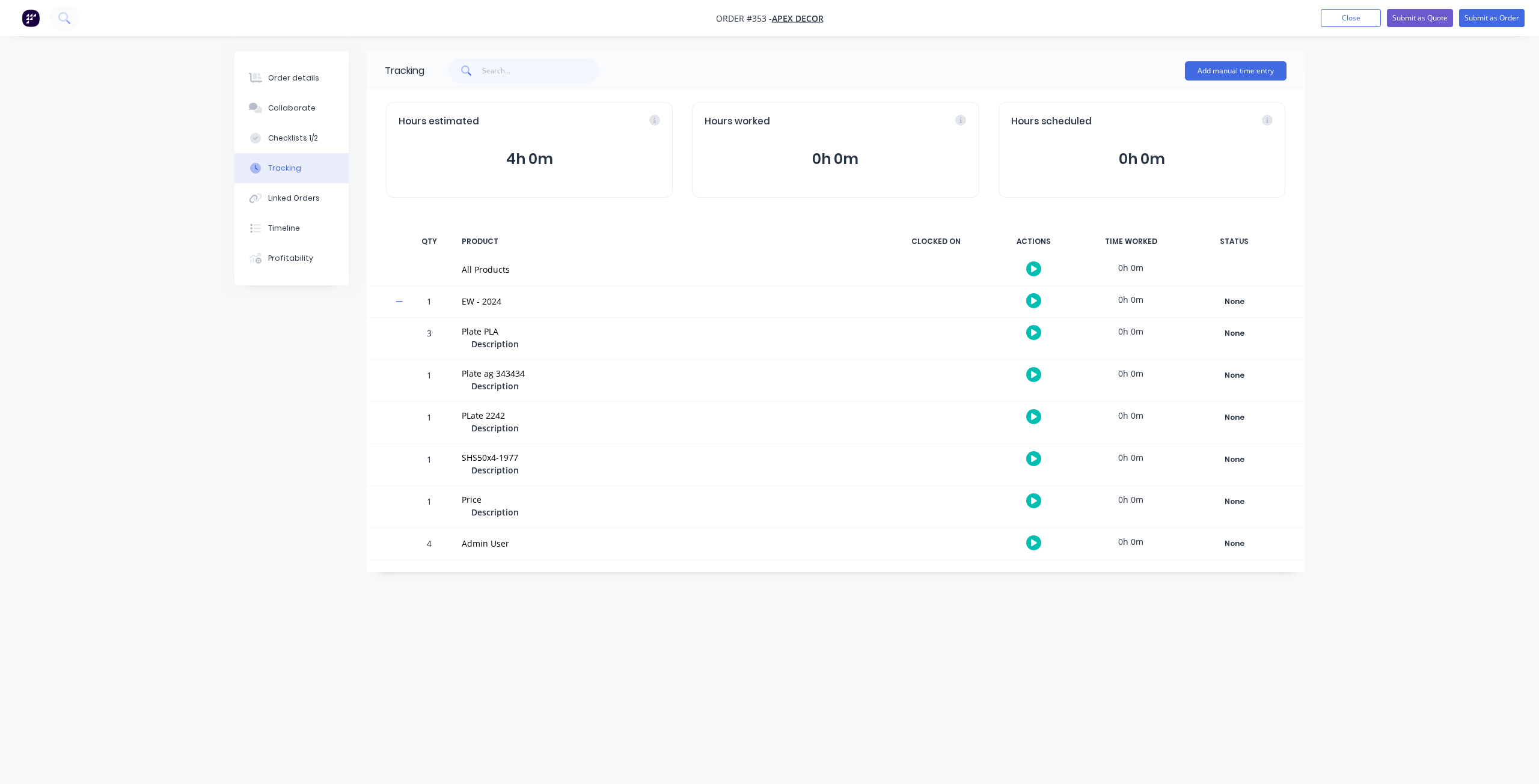
click at [396, 302] on icon at bounding box center [399, 302] width 7 height 1
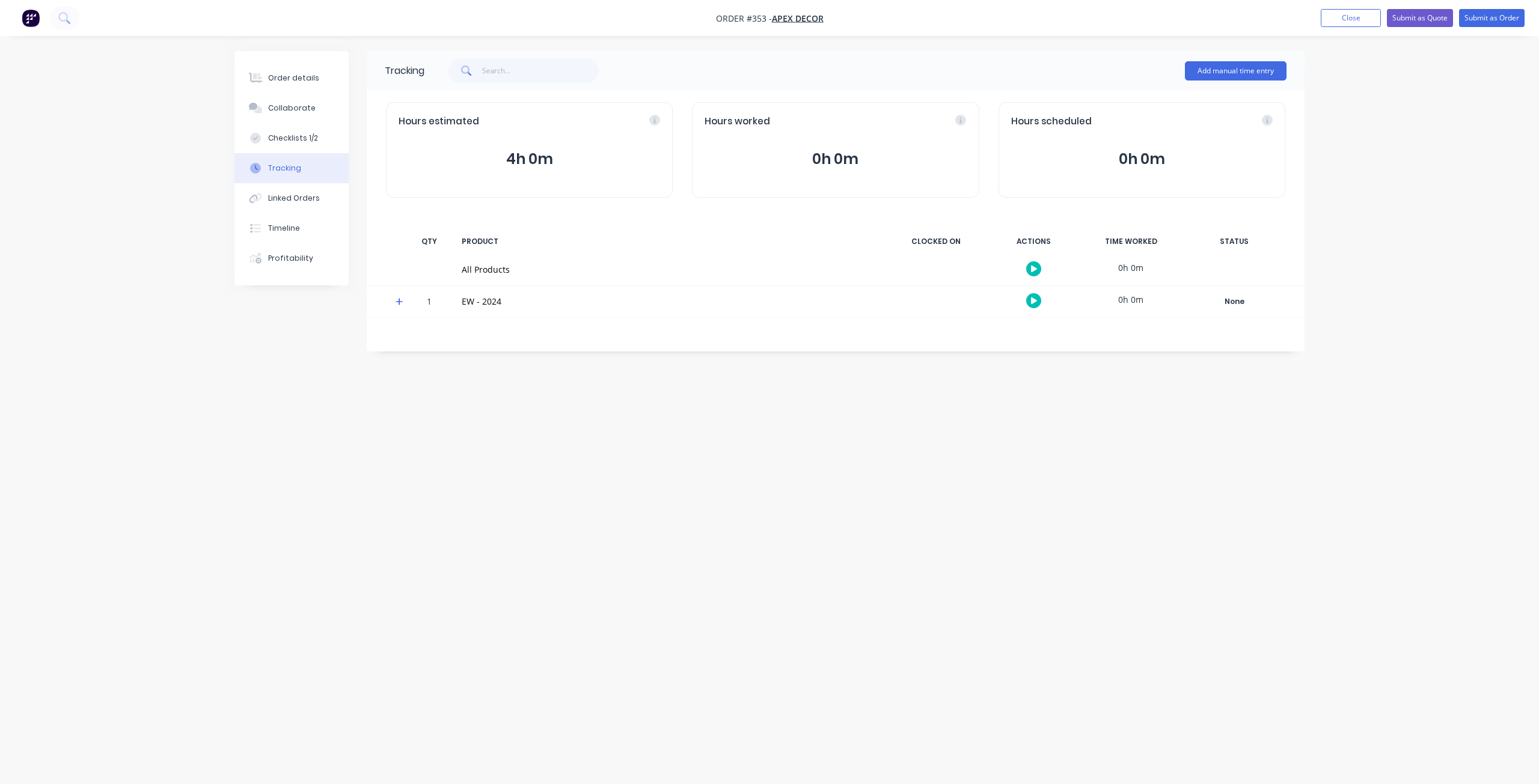
click at [396, 302] on icon at bounding box center [399, 301] width 7 height 7
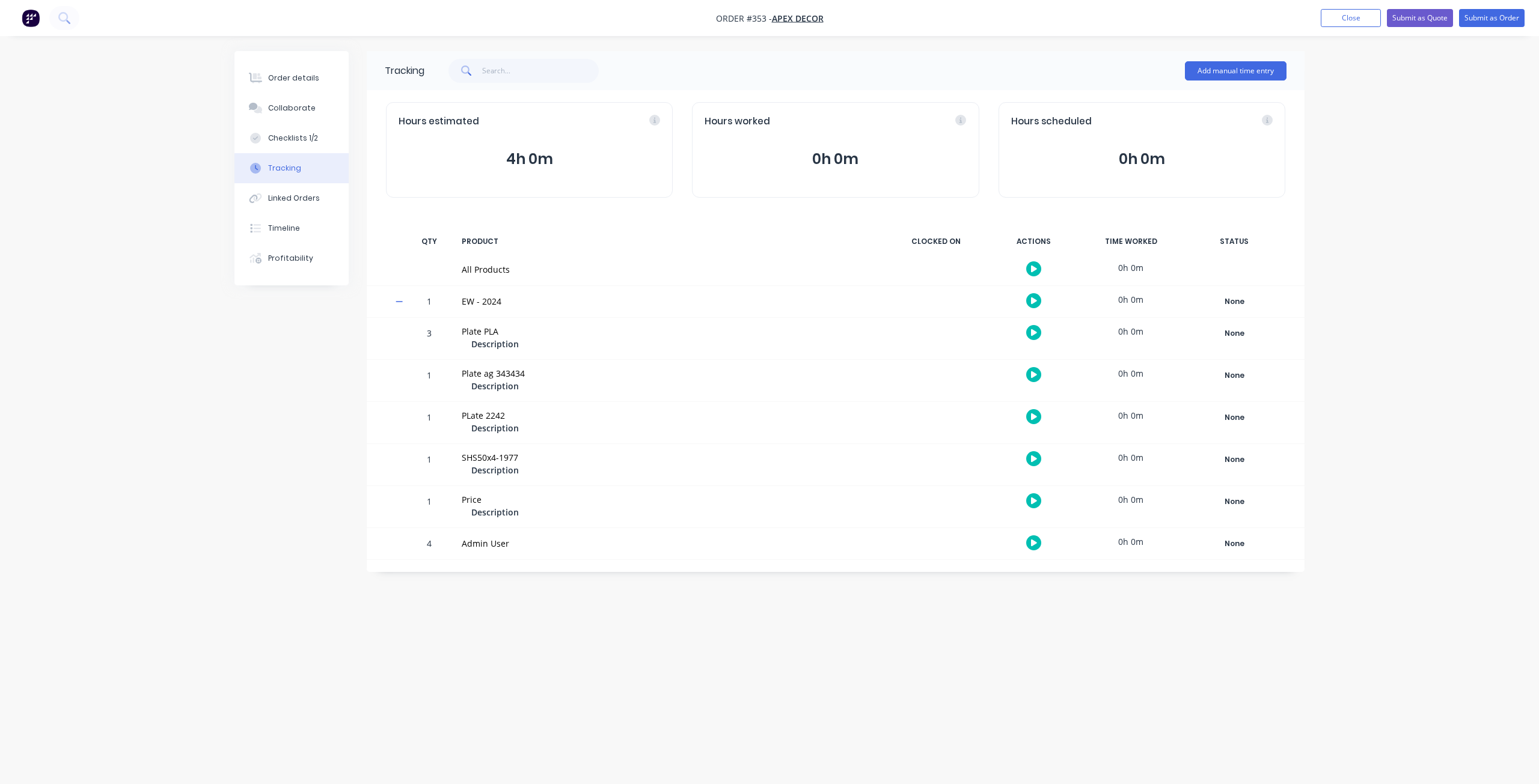
click at [400, 302] on icon at bounding box center [399, 302] width 7 height 1
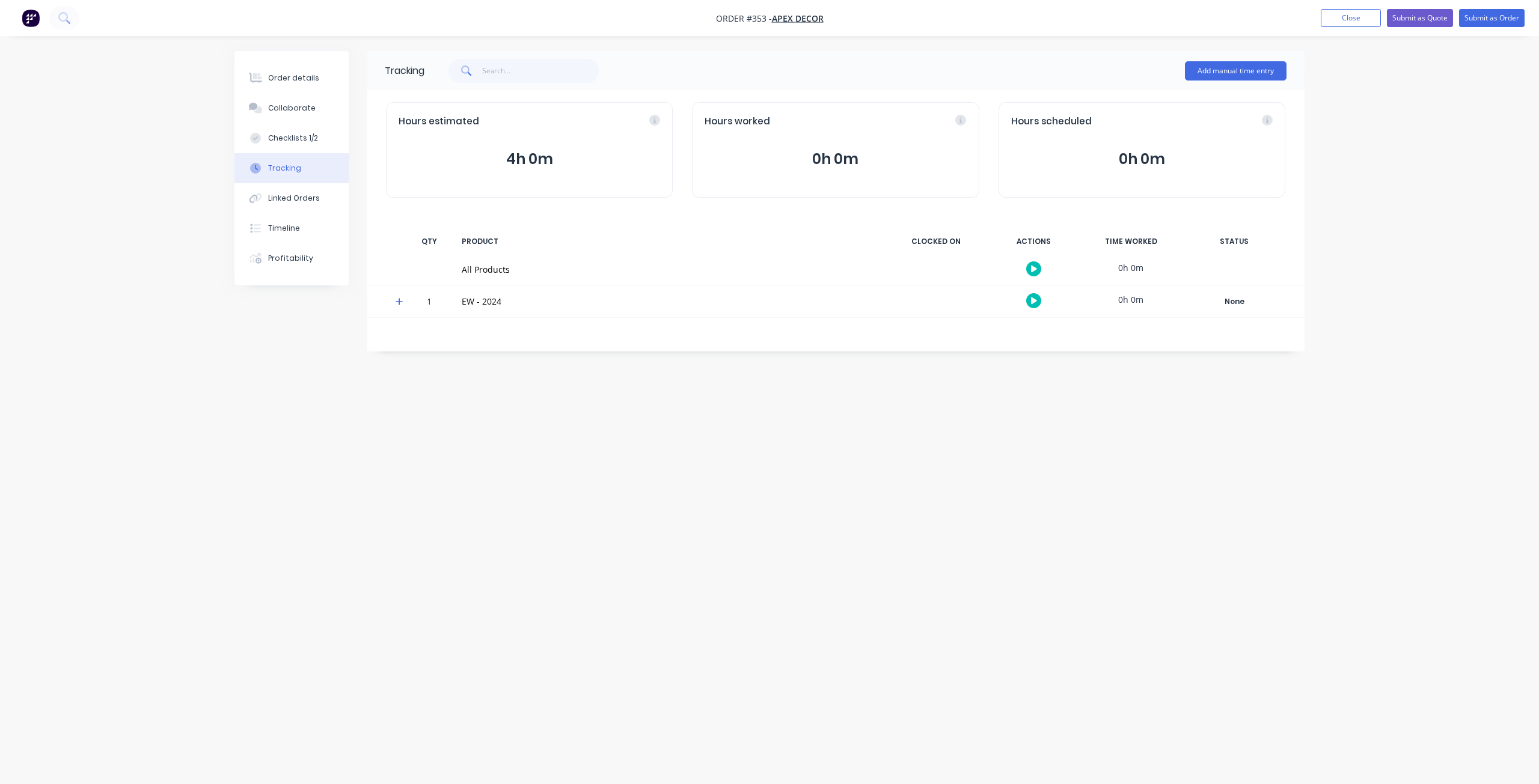
click at [1061, 396] on div "Tracking Add manual time entry Hours estimated 4h 0m Hours worked 0h 0m Hours s…" at bounding box center [769, 369] width 1070 height 636
click at [1214, 67] on button "Add manual time entry" at bounding box center [1235, 70] width 102 height 19
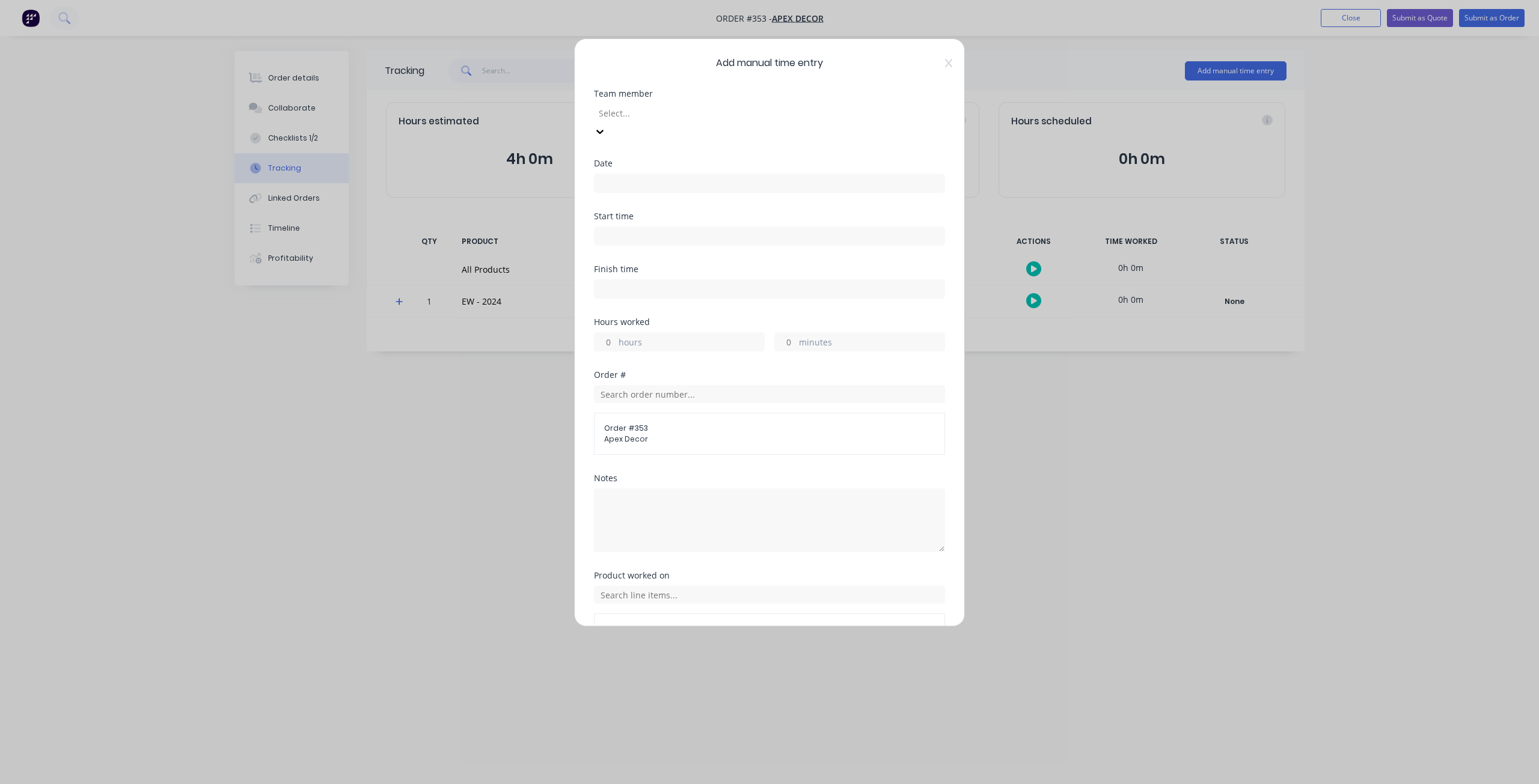
click at [676, 111] on div at bounding box center [684, 113] width 173 height 15
click at [648, 784] on div "Admin User" at bounding box center [769, 790] width 1539 height 13
click at [611, 333] on input "hours" at bounding box center [605, 342] width 21 height 18
click at [600, 174] on label at bounding box center [769, 183] width 351 height 19
click at [600, 174] on input at bounding box center [769, 183] width 350 height 18
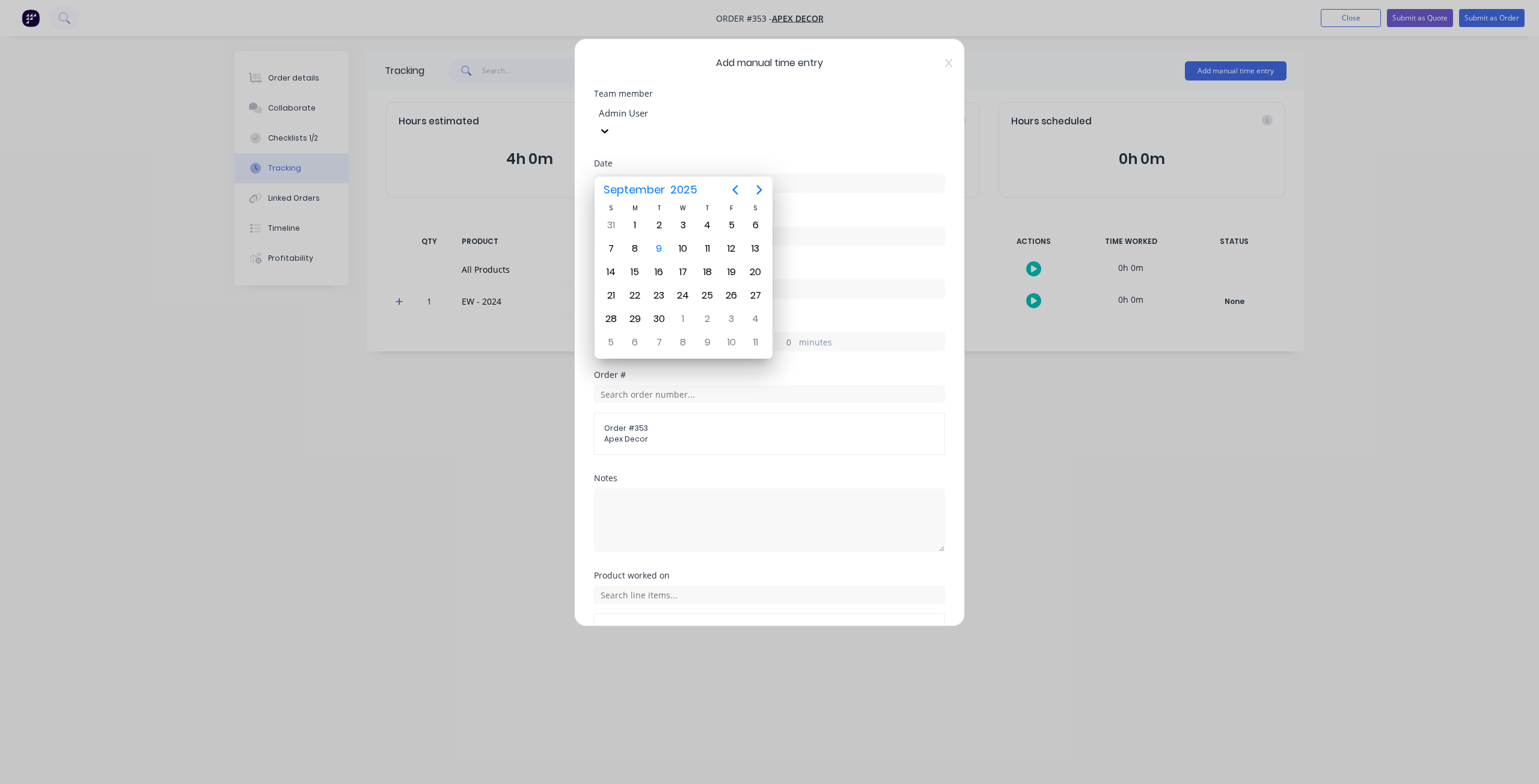
click at [660, 138] on div "Team member Admin User" at bounding box center [769, 124] width 351 height 70
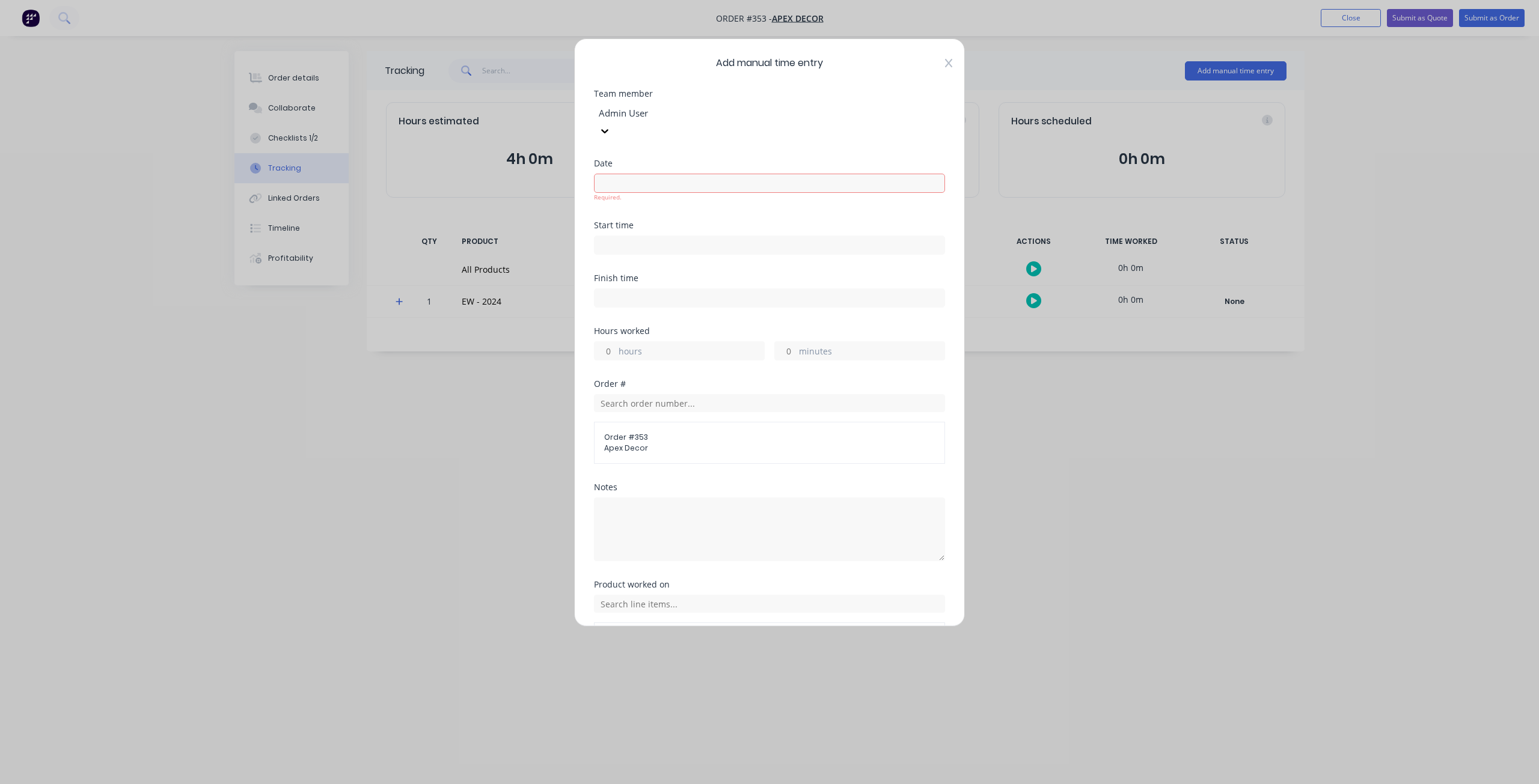
click at [945, 64] on icon at bounding box center [948, 63] width 7 height 9
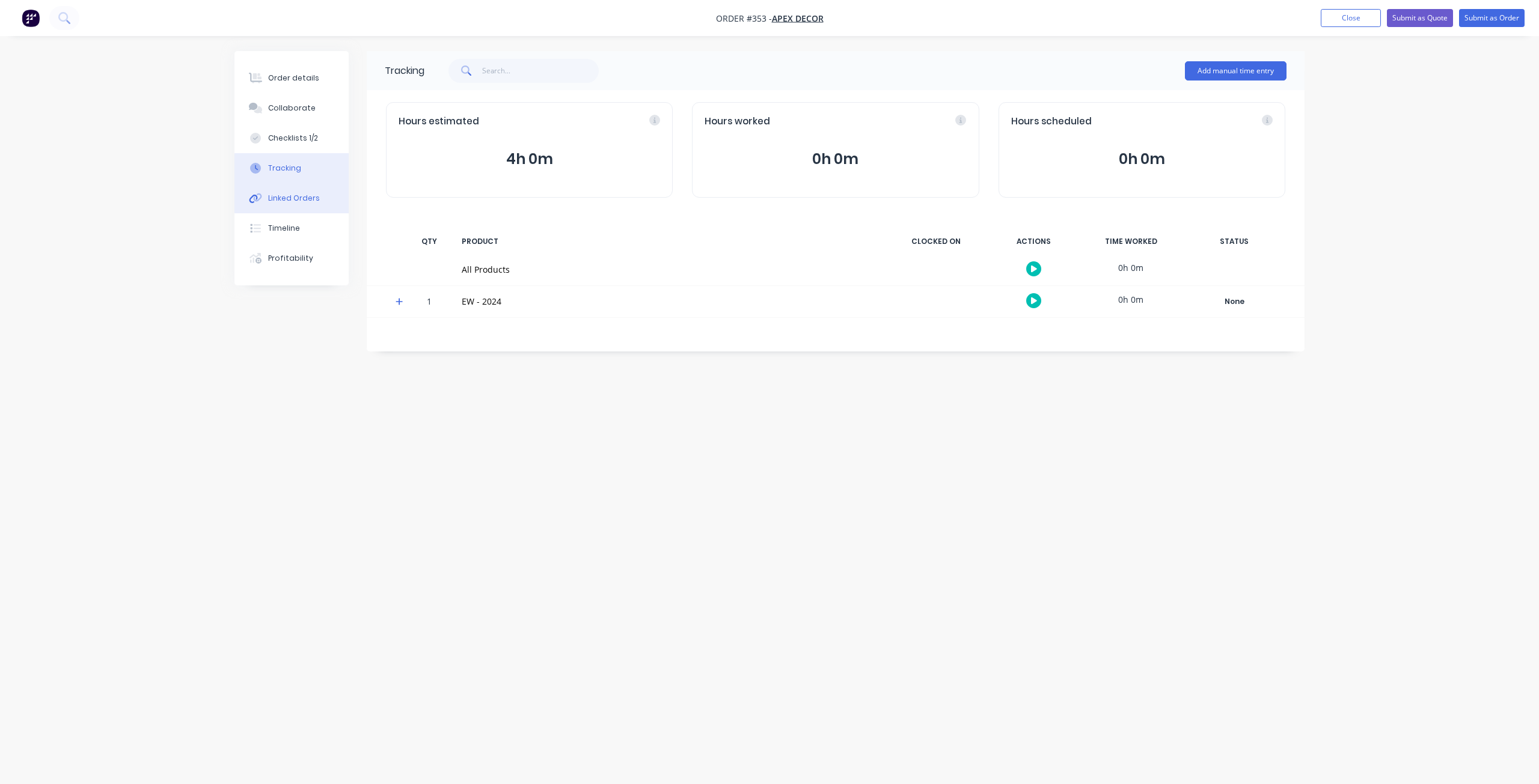
click at [295, 206] on button "Linked Orders" at bounding box center [291, 198] width 114 height 30
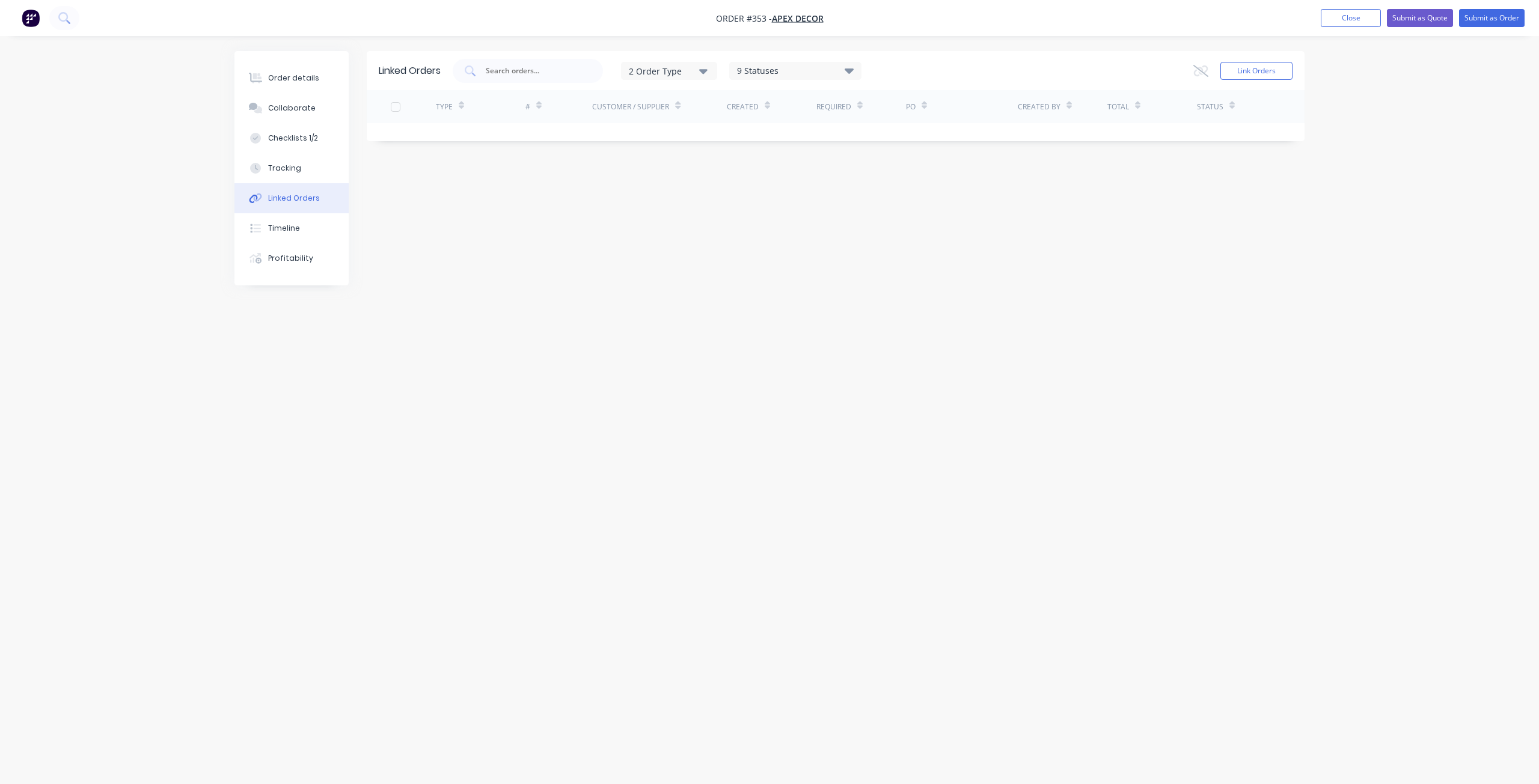
click at [929, 259] on div "Linked Orders 2 Order Type 9 Statuses Sales Order Status All Archived Draft Quo…" at bounding box center [769, 369] width 1070 height 636
click at [497, 233] on div "Linked Orders 2 Order Type 9 Statuses Sales Order Status All Archived Draft Quo…" at bounding box center [769, 369] width 1070 height 636
click at [291, 78] on div "Order details" at bounding box center [293, 78] width 51 height 11
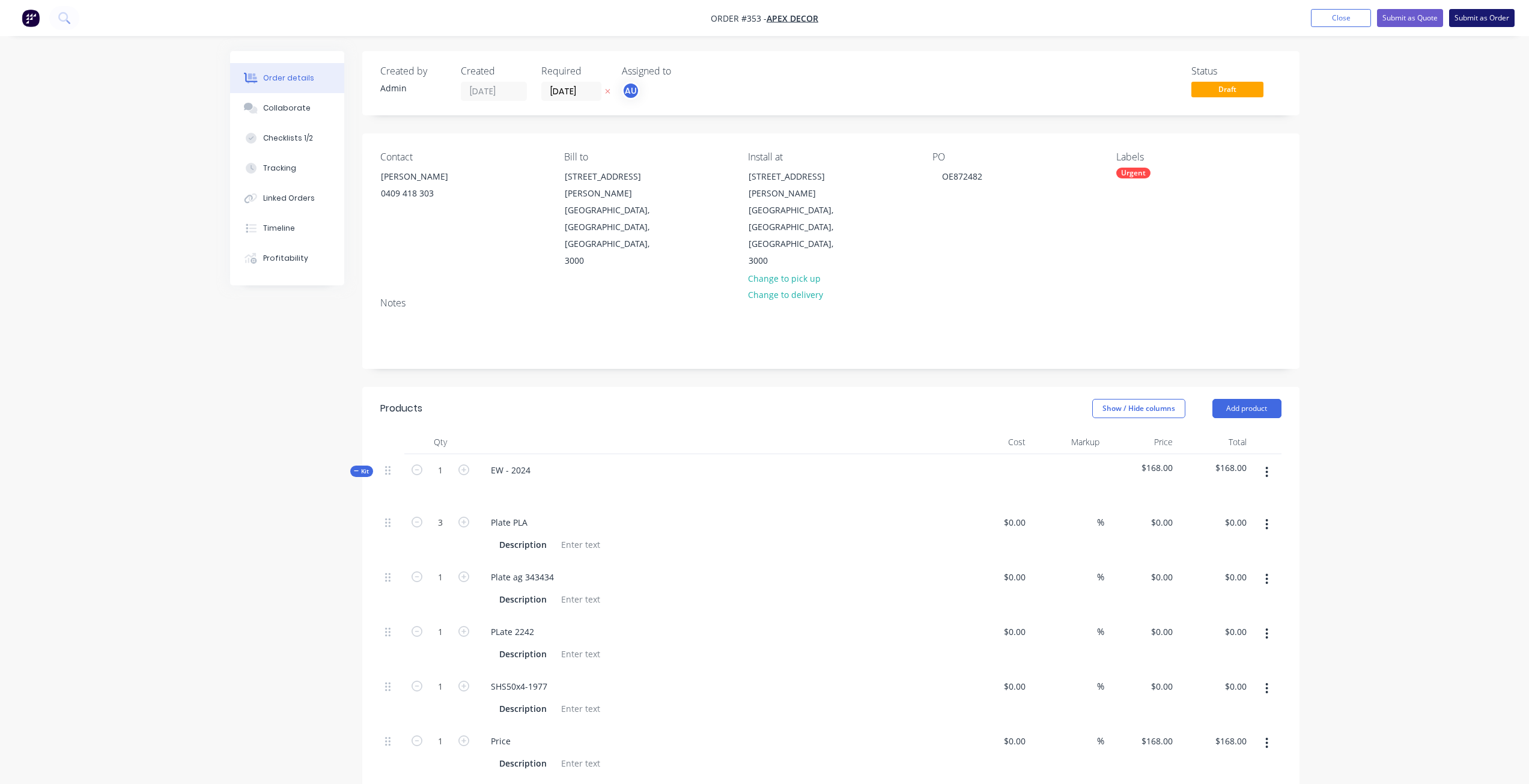
click at [1476, 21] on button "Submit as Order" at bounding box center [1482, 18] width 66 height 18
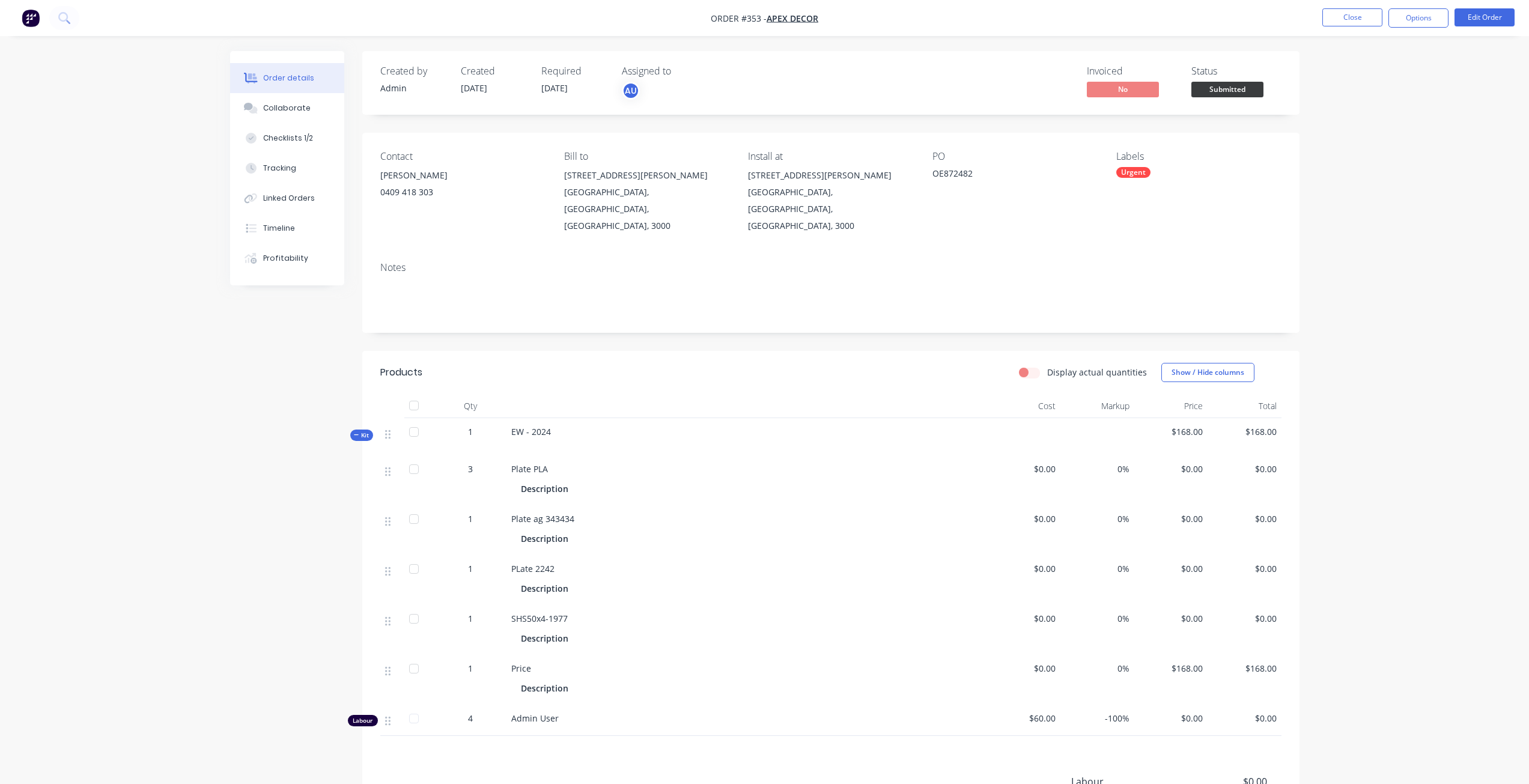
click at [1002, 89] on div "Invoiced No Status Submitted" at bounding box center [1012, 83] width 539 height 35
click at [1337, 74] on div "Order details Collaborate Checklists 1/2 Tracking Linked Orders Timeline Profit…" at bounding box center [764, 475] width 1529 height 950
click at [1408, 16] on button "Options" at bounding box center [1418, 18] width 60 height 19
click at [1369, 96] on div "Partial Invoice" at bounding box center [1382, 97] width 111 height 17
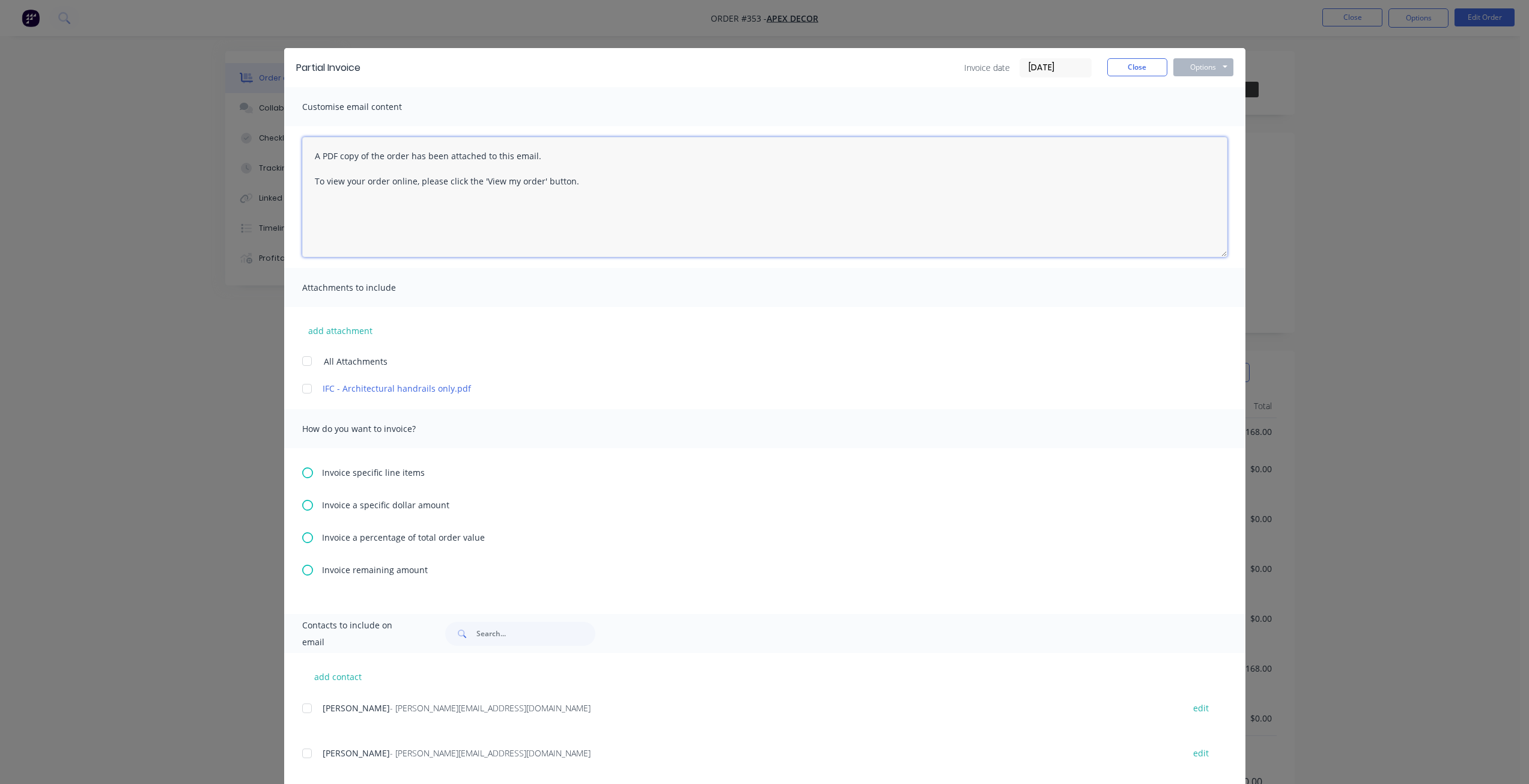
click at [580, 186] on textarea "A PDF copy of the order has been attached to this email. To view your order onl…" at bounding box center [765, 197] width 925 height 120
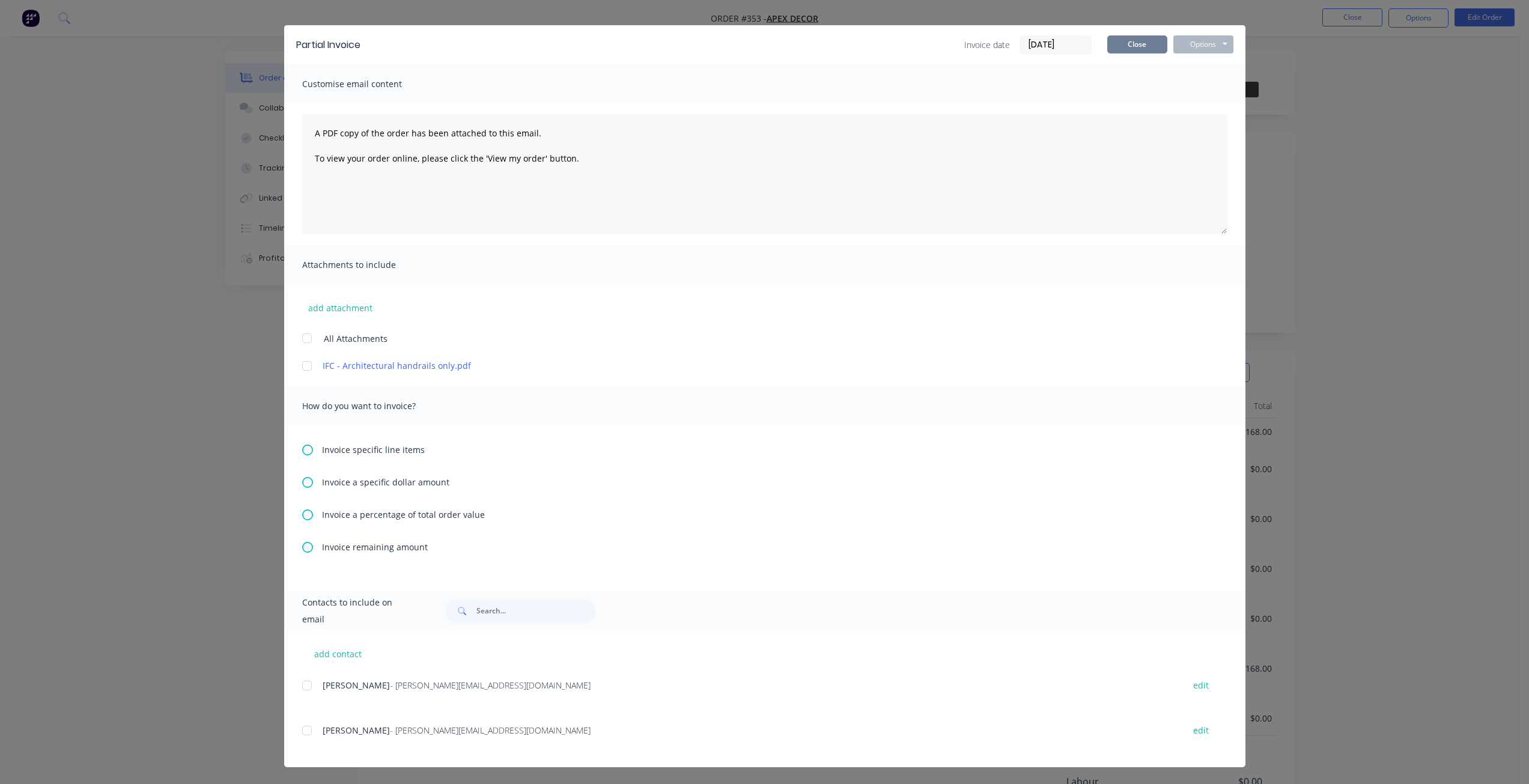
click at [1127, 41] on button "Close" at bounding box center [1137, 44] width 60 height 18
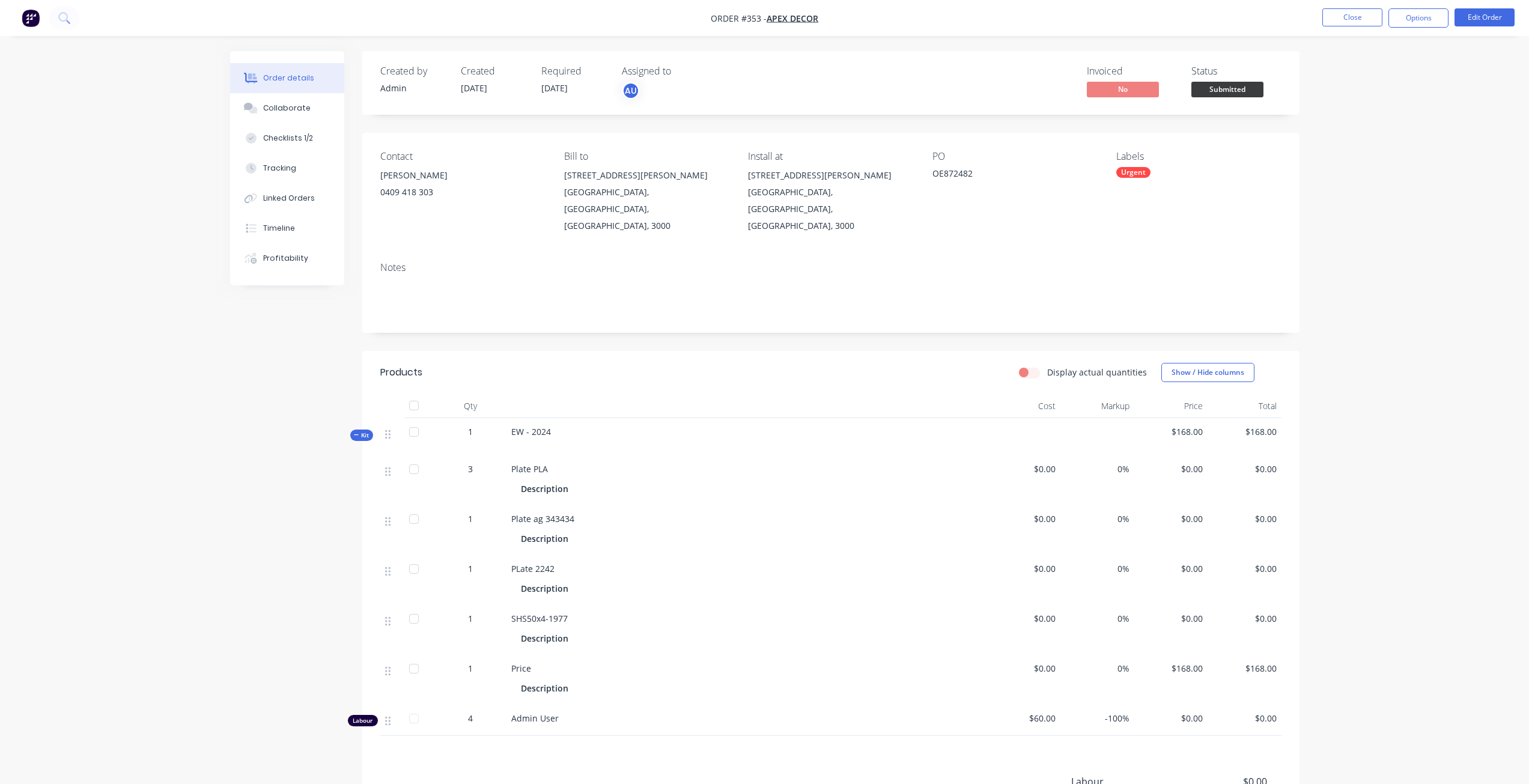
click at [1353, 151] on div "Order details Collaborate Checklists 1/2 Tracking Linked Orders Timeline Profit…" at bounding box center [764, 475] width 1529 height 950
click at [1418, 22] on button "Options" at bounding box center [1418, 18] width 60 height 19
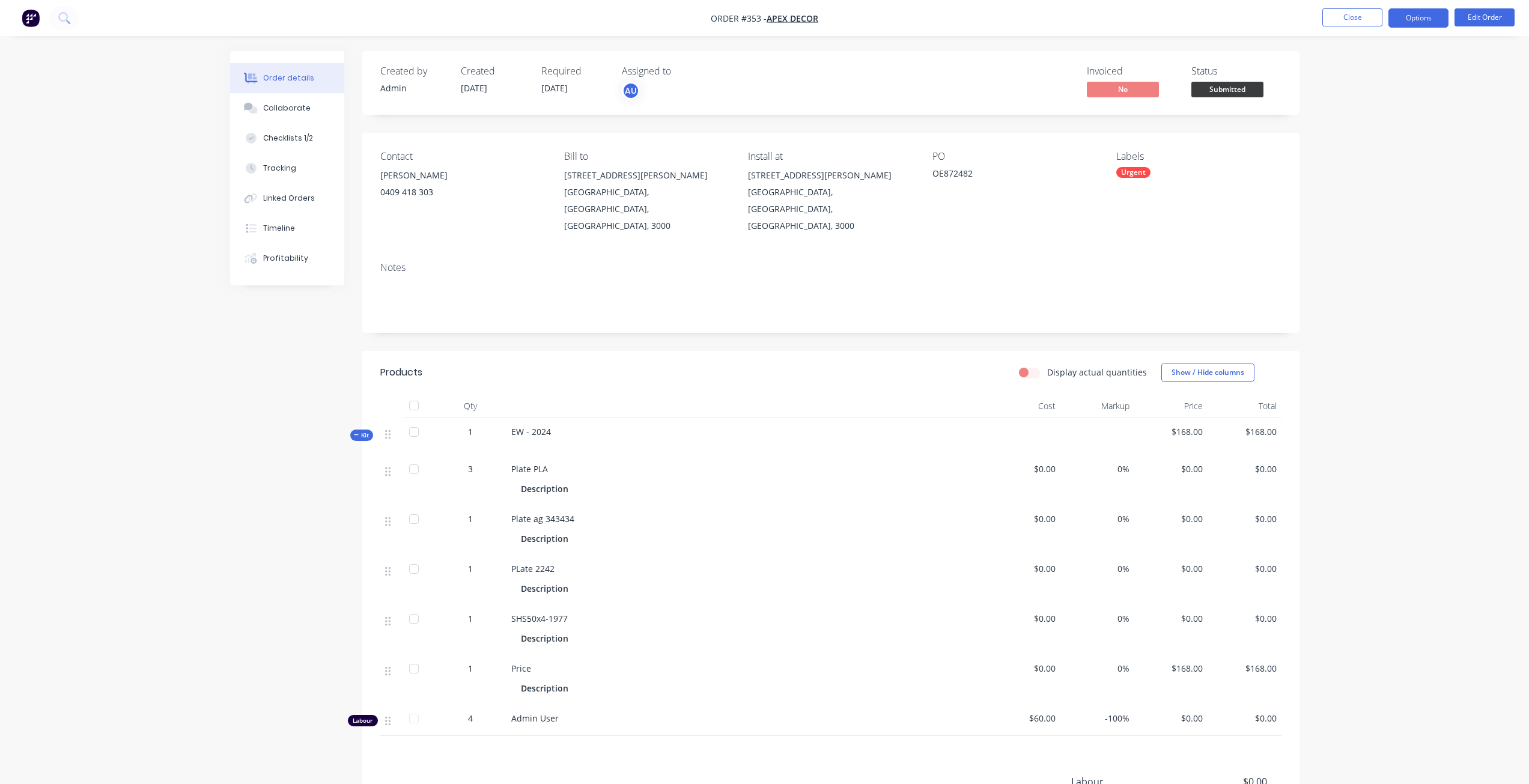
click at [1418, 22] on button "Options" at bounding box center [1418, 18] width 60 height 19
click at [1361, 144] on div "Work Order" at bounding box center [1382, 145] width 111 height 17
click at [1357, 126] on div "Without pricing" at bounding box center [1382, 121] width 111 height 17
click at [551, 480] on div "Description" at bounding box center [547, 489] width 52 height 17
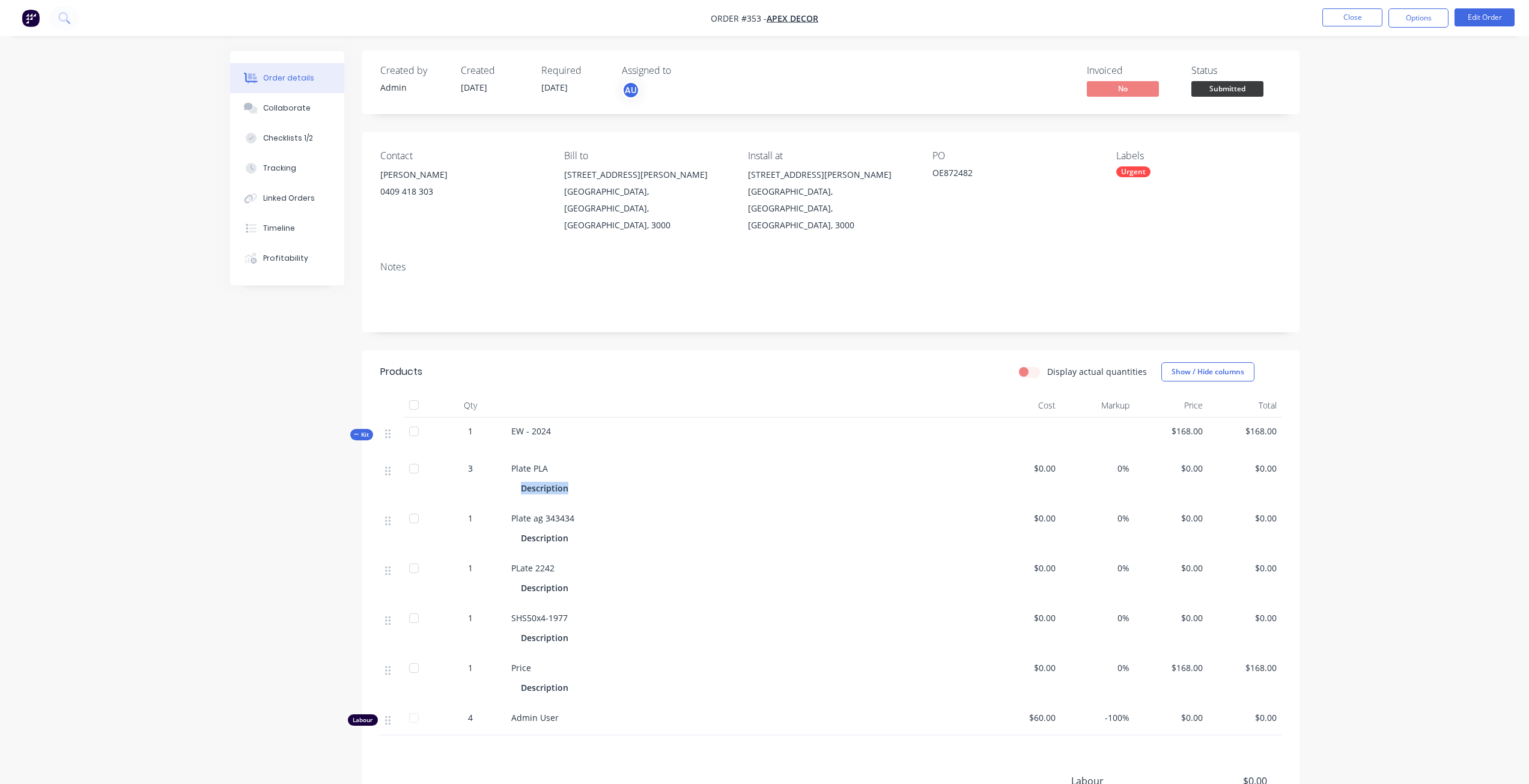
scroll to position [1, 0]
click at [558, 628] on div "Description" at bounding box center [547, 637] width 52 height 17
click at [538, 612] on span "SHS50x4-1977" at bounding box center [539, 617] width 56 height 11
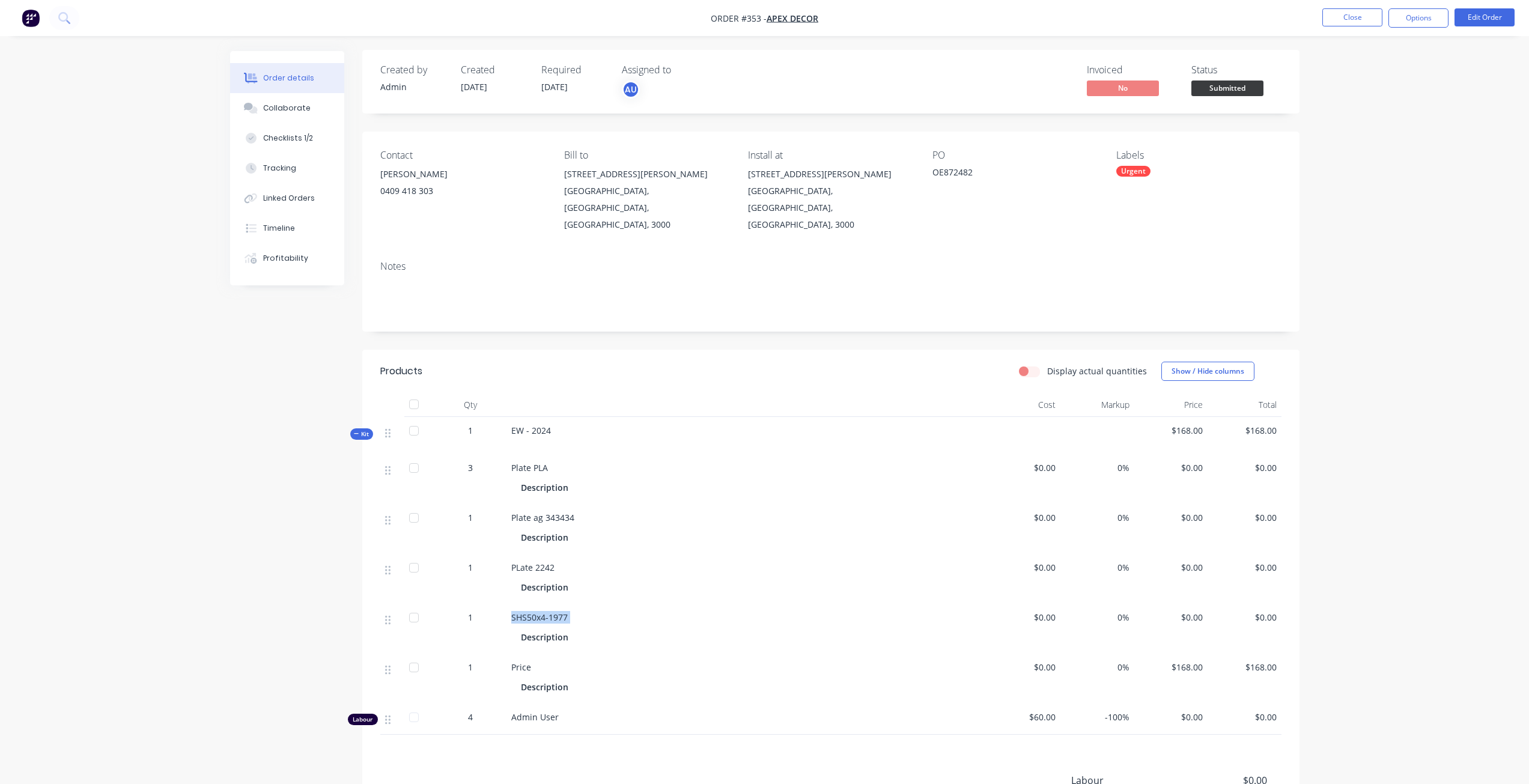
click at [538, 612] on span "SHS50x4-1977" at bounding box center [539, 617] width 56 height 11
click at [554, 628] on div "Description" at bounding box center [547, 637] width 52 height 17
click at [588, 628] on div "Description" at bounding box center [746, 637] width 452 height 17
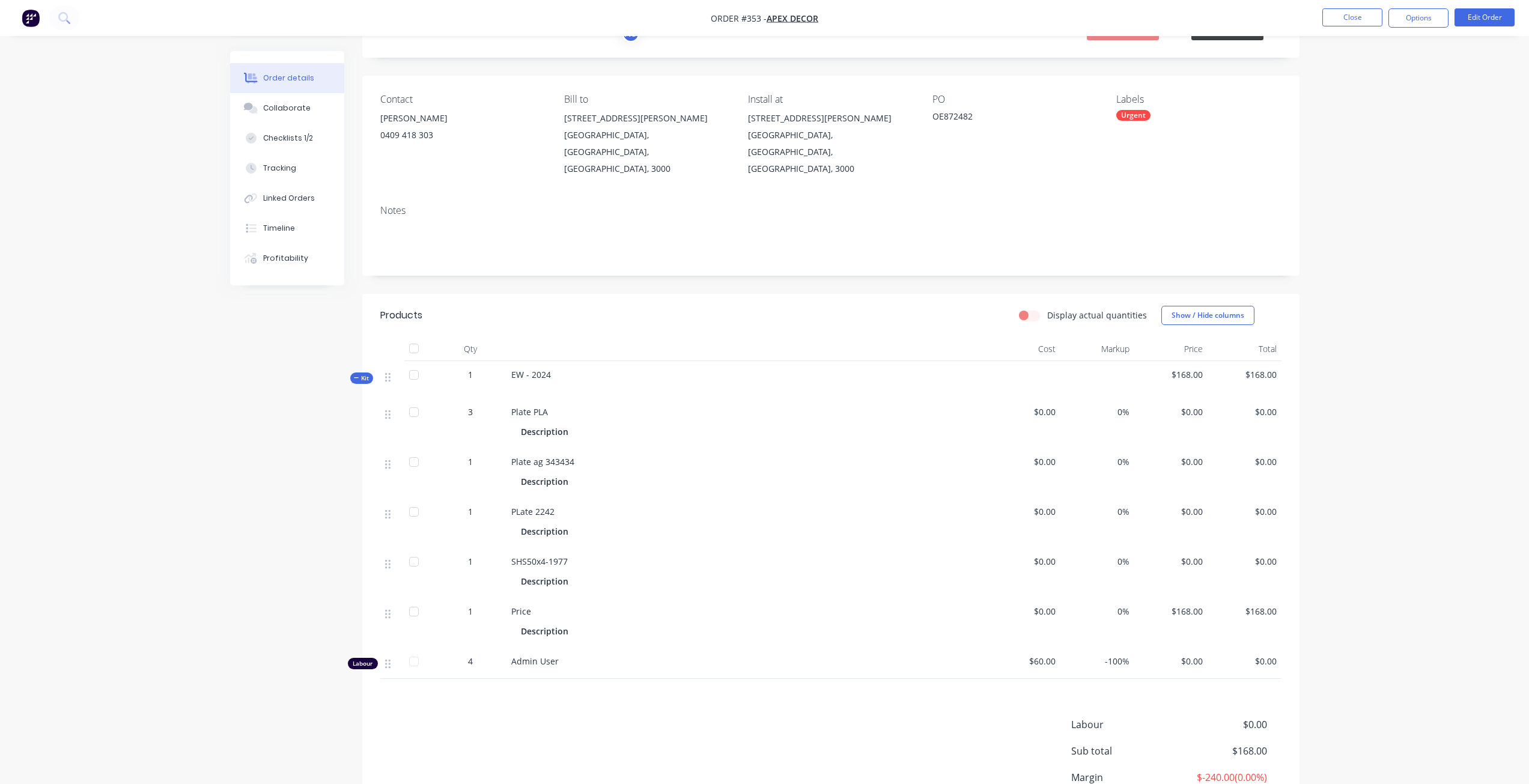
scroll to position [58, 0]
drag, startPoint x: 505, startPoint y: 532, endPoint x: 576, endPoint y: 515, distance: 73.0
click at [576, 515] on div "3 Plate PLA Description $0.00 0% $0.00 $0.00 1 Plate ag 343434 Description $0.0…" at bounding box center [831, 538] width 901 height 281
drag, startPoint x: 570, startPoint y: 529, endPoint x: 526, endPoint y: 535, distance: 44.4
click at [526, 555] on div "SHS50x4-1977" at bounding box center [747, 560] width 471 height 13
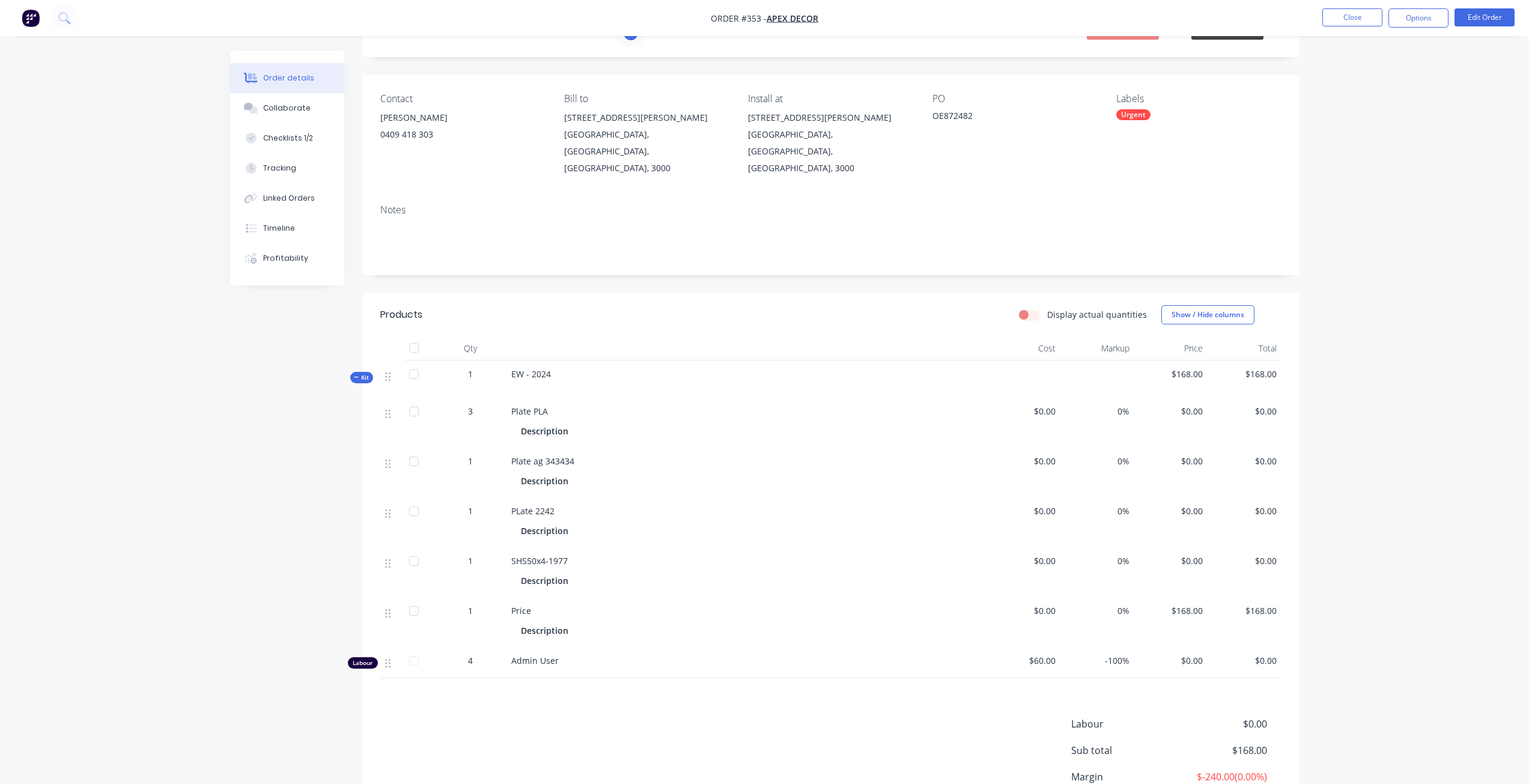
click at [579, 572] on div "Description" at bounding box center [746, 580] width 452 height 17
click at [572, 572] on div "Description" at bounding box center [547, 580] width 52 height 17
click at [555, 572] on div "Description" at bounding box center [547, 580] width 52 height 17
click at [1418, 24] on button "Options" at bounding box center [1418, 18] width 60 height 19
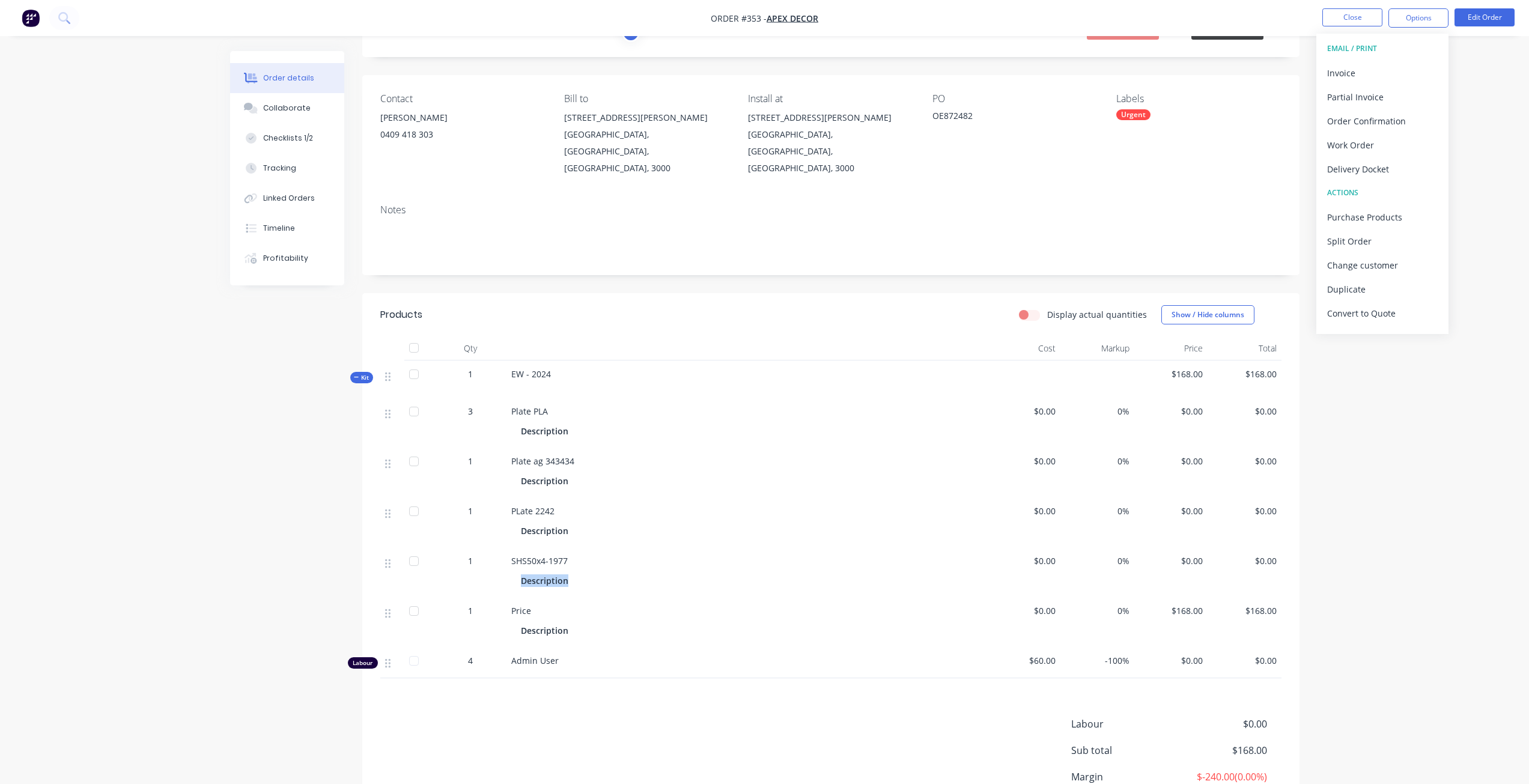
scroll to position [52, 0]
click at [1360, 216] on div "Purchase Products" at bounding box center [1382, 217] width 111 height 17
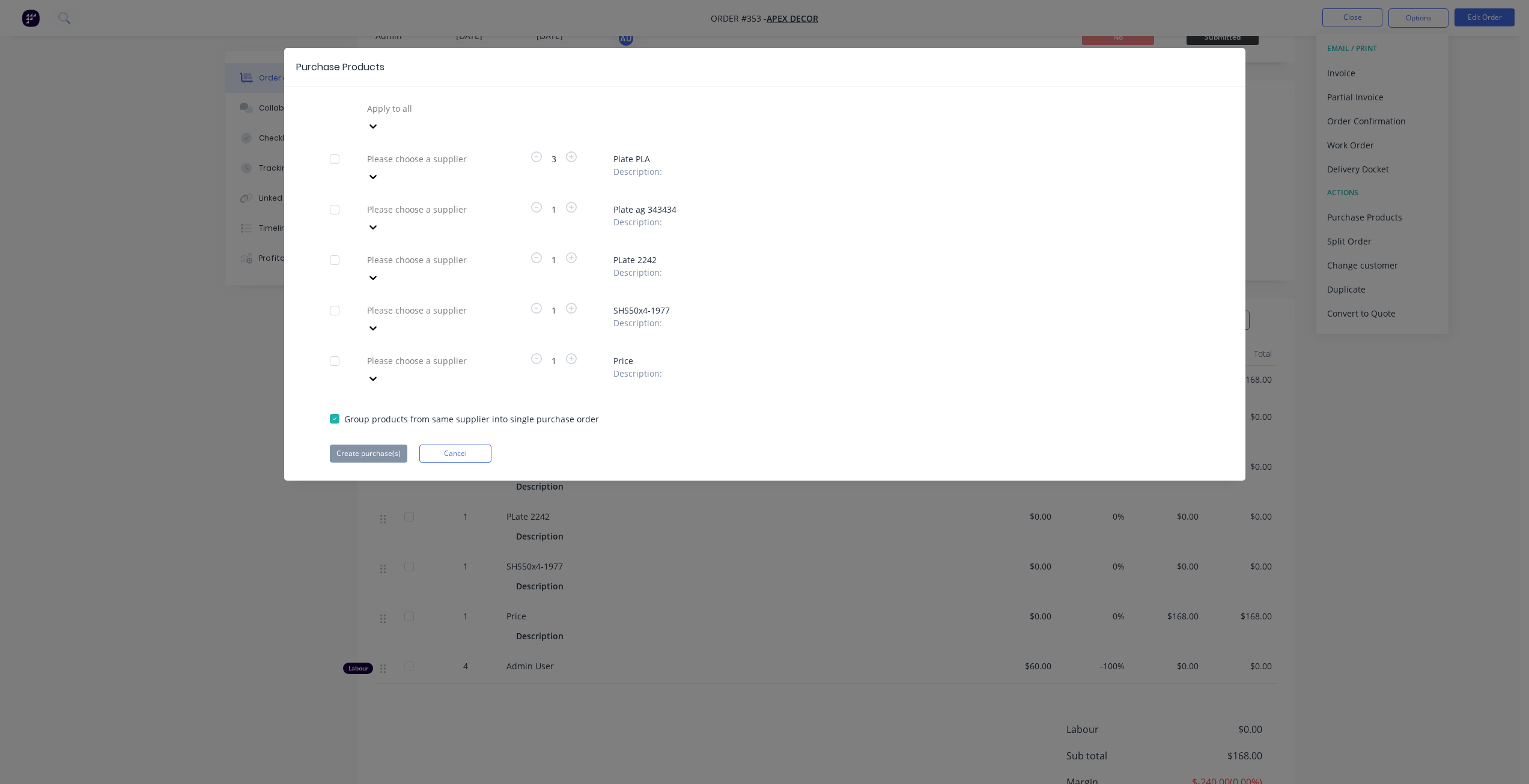
click at [433, 110] on div at bounding box center [452, 108] width 173 height 15
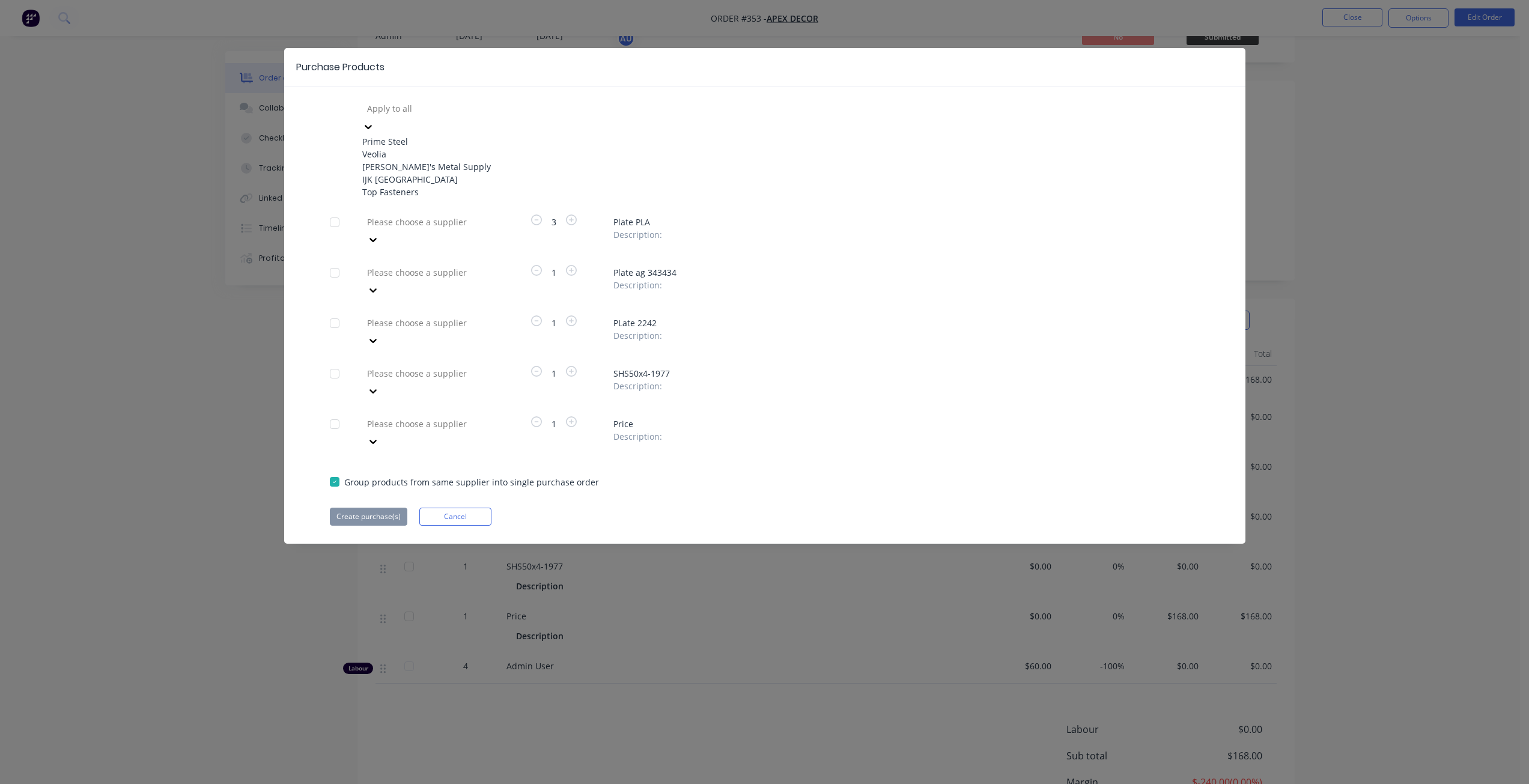
click at [578, 107] on div "5 results available. Use Up and Down to choose options, press Enter to select t…" at bounding box center [765, 148] width 870 height 99
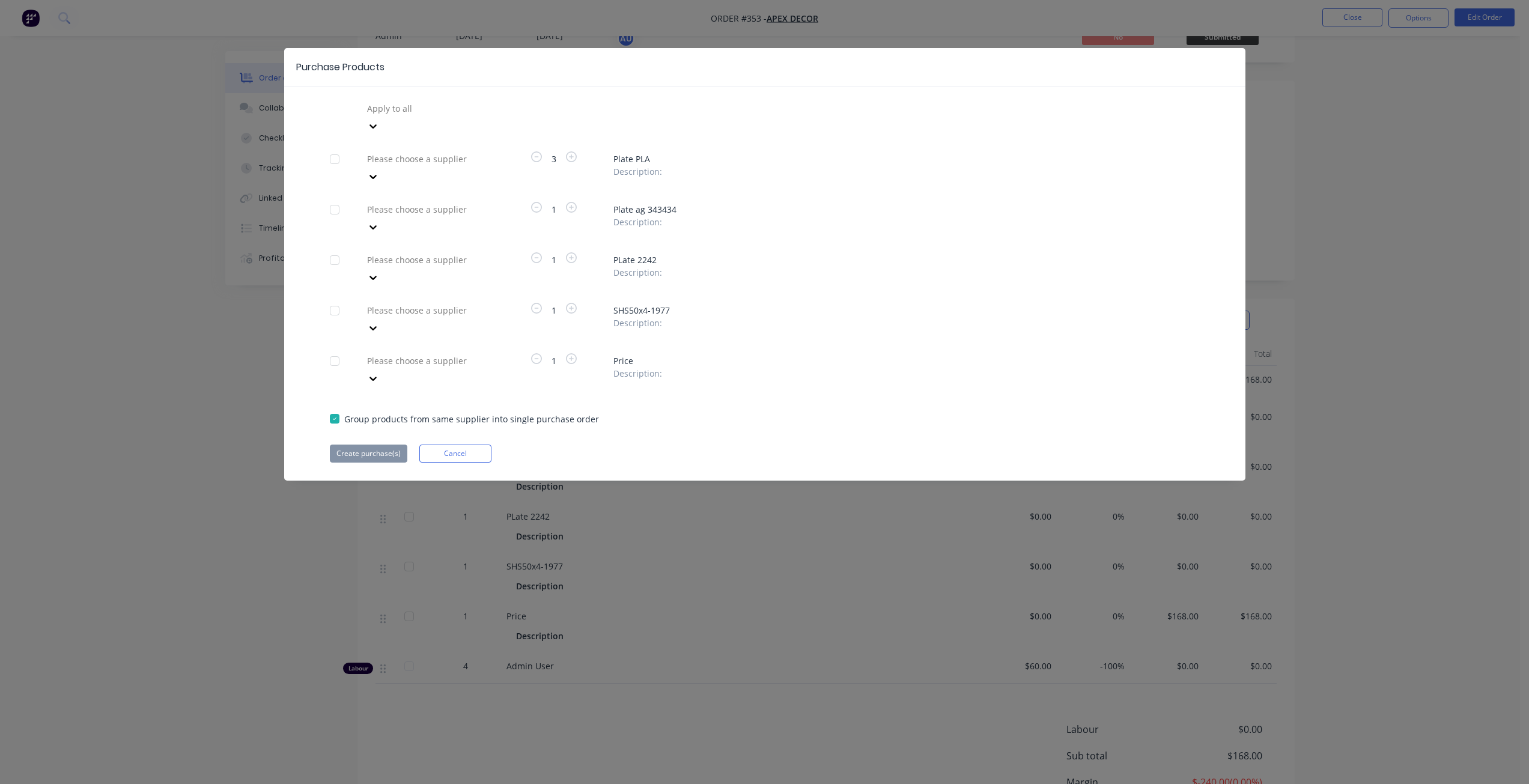
click at [411, 202] on div at bounding box center [452, 209] width 173 height 15
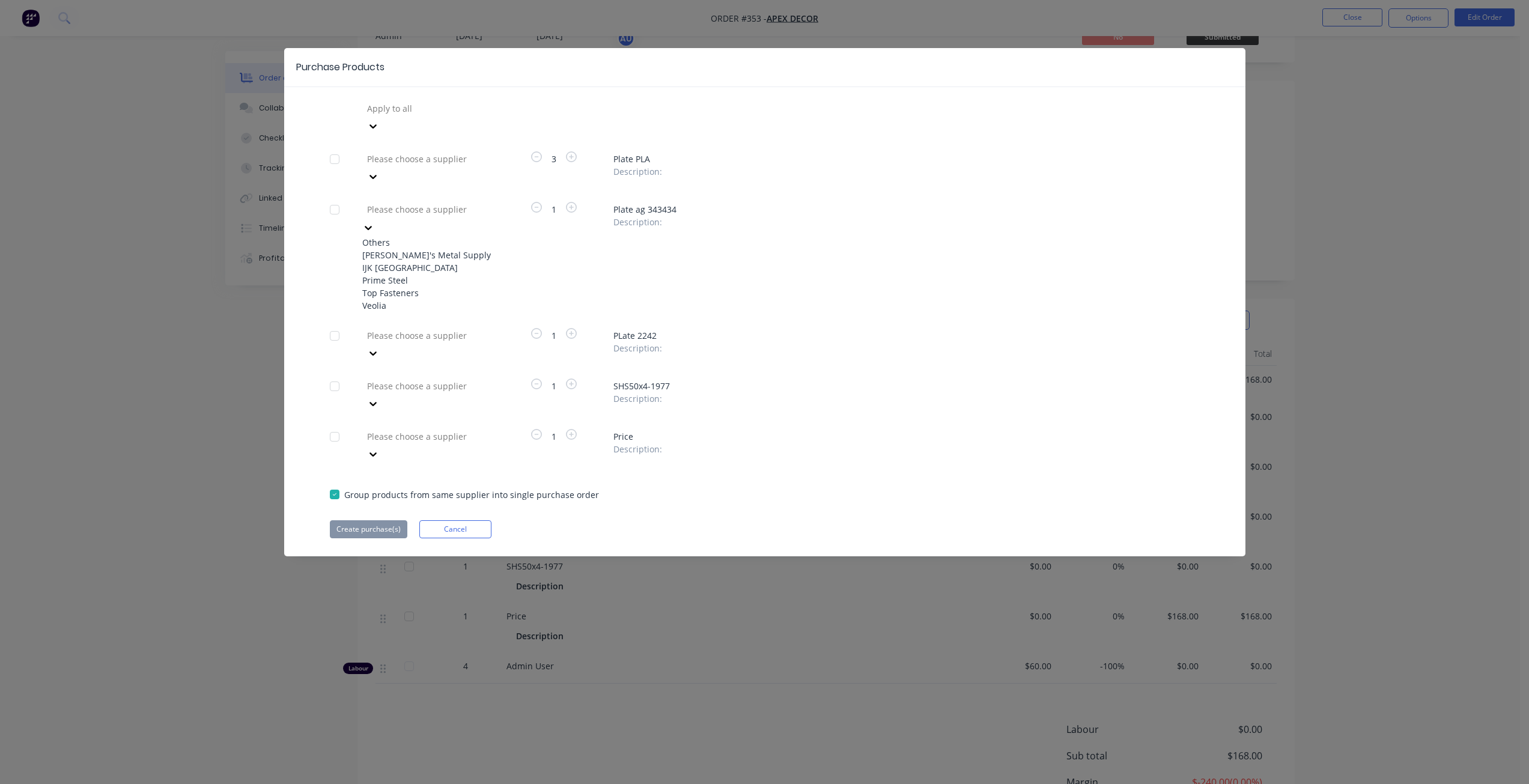
click at [407, 274] on div "Prime Steel" at bounding box center [428, 280] width 132 height 13
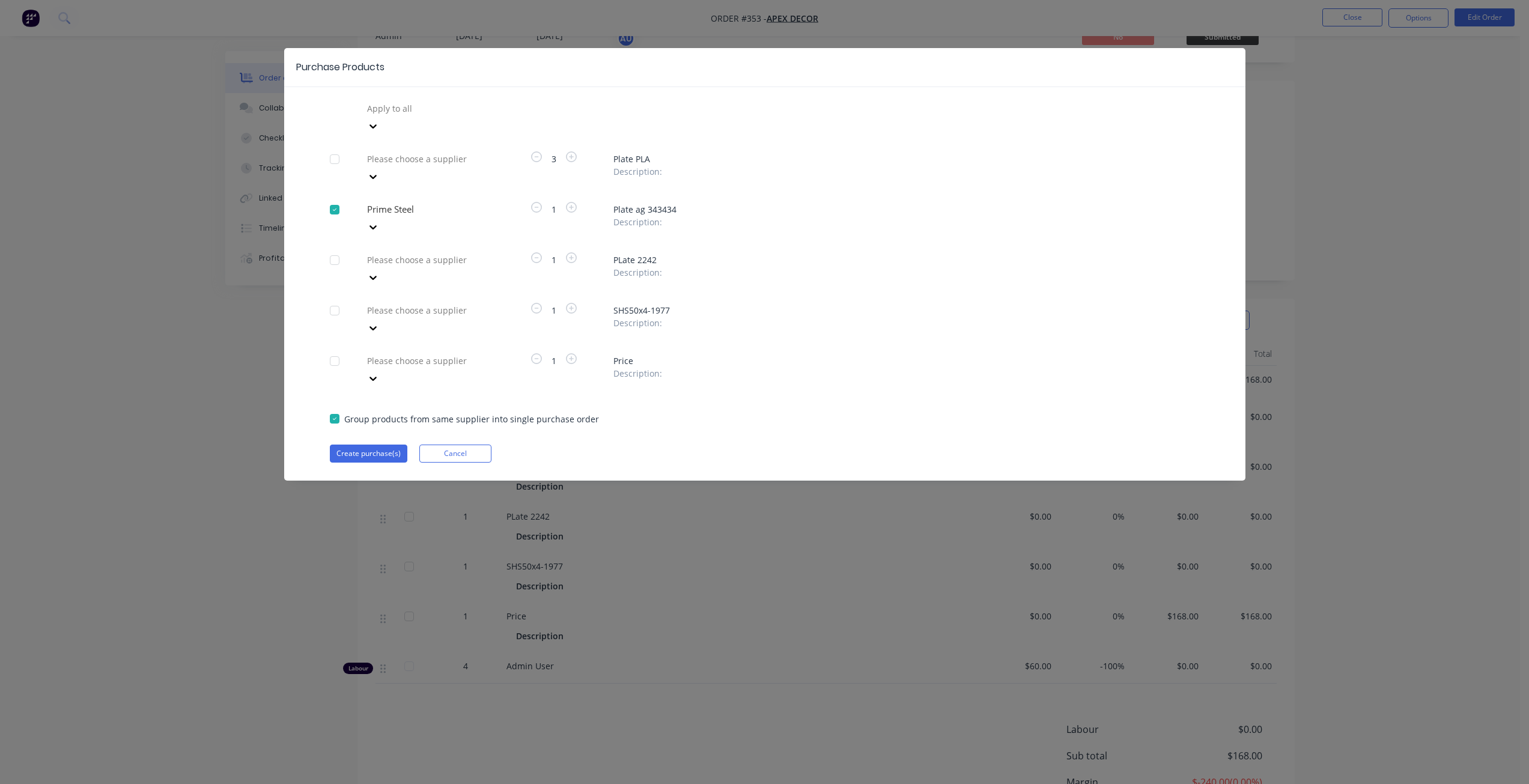
click at [413, 303] on div at bounding box center [452, 310] width 173 height 15
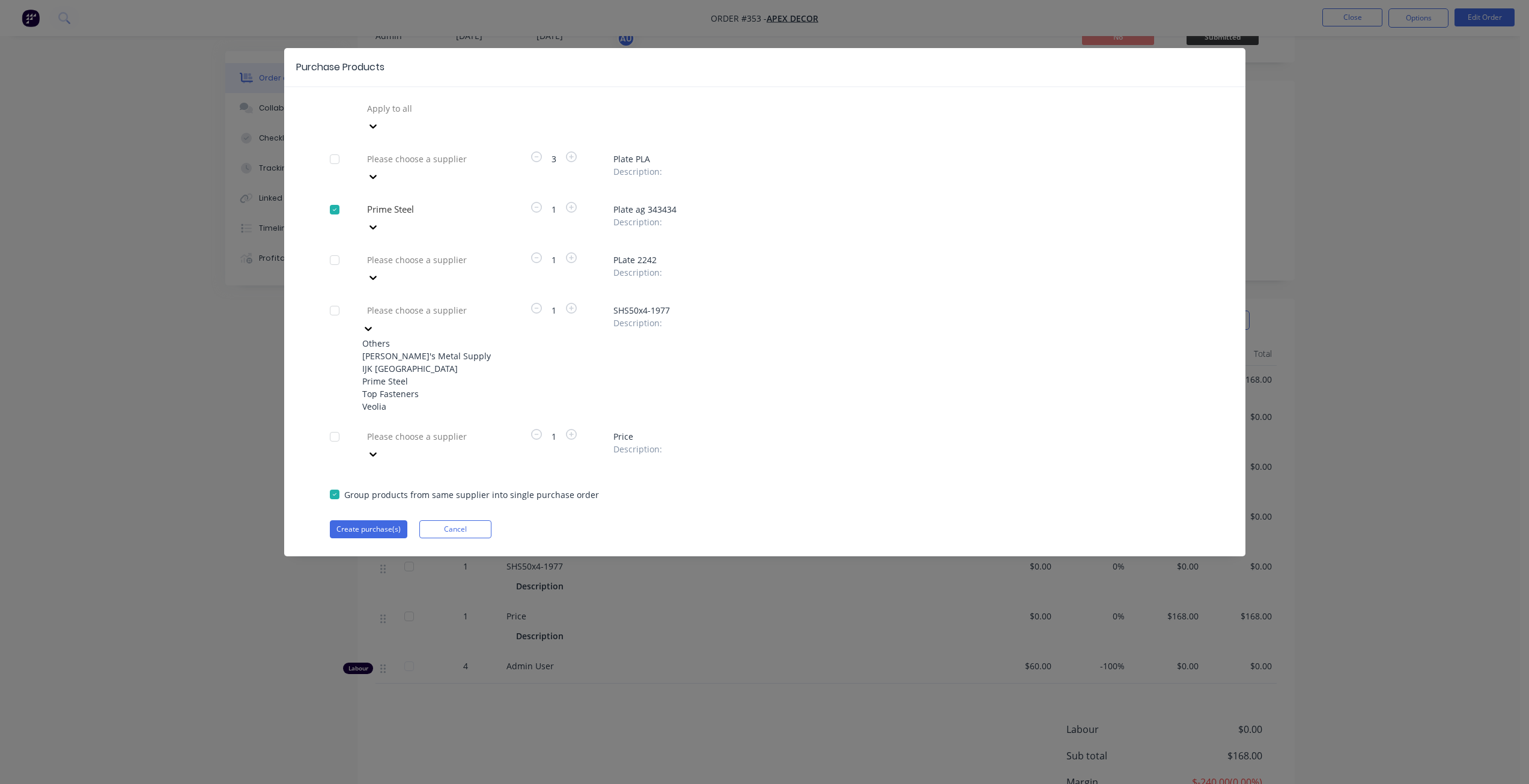
click at [416, 362] on div "IJK [GEOGRAPHIC_DATA]" at bounding box center [428, 368] width 132 height 13
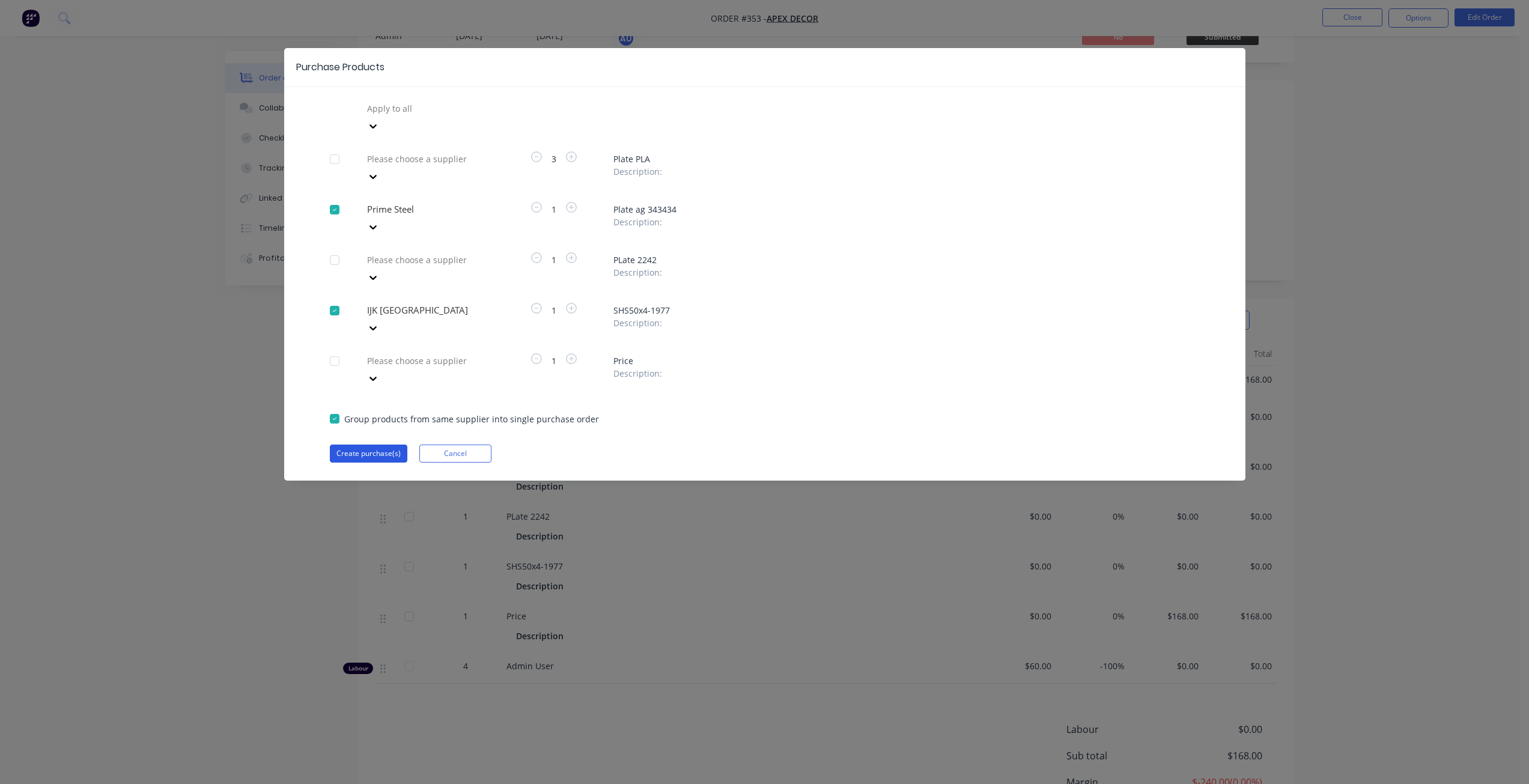
click at [371, 444] on button "Create purchase(s)" at bounding box center [368, 453] width 78 height 18
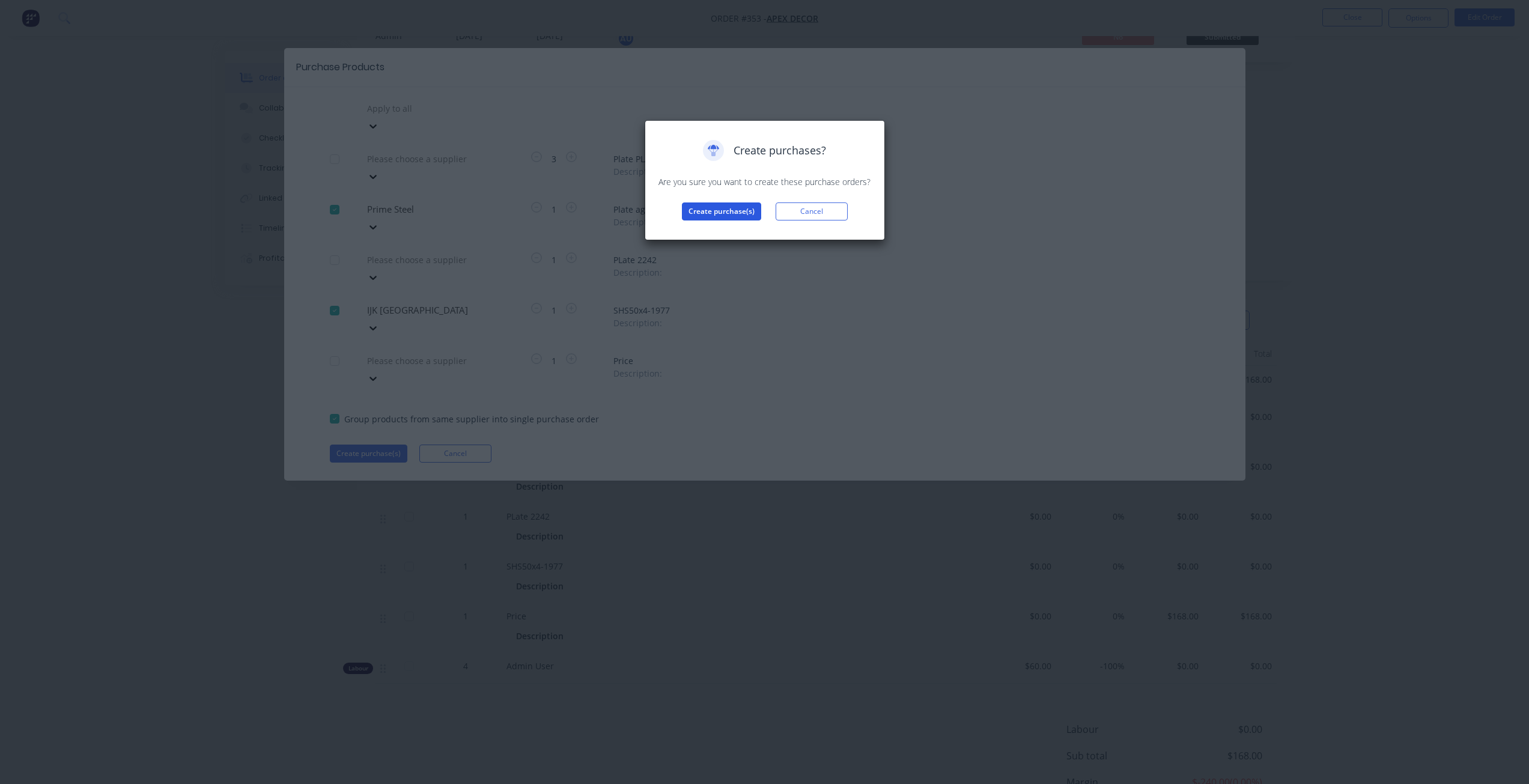
click at [708, 212] on button "Create purchase(s)" at bounding box center [722, 211] width 80 height 18
click at [720, 228] on button "View purchase(s)" at bounding box center [721, 230] width 72 height 18
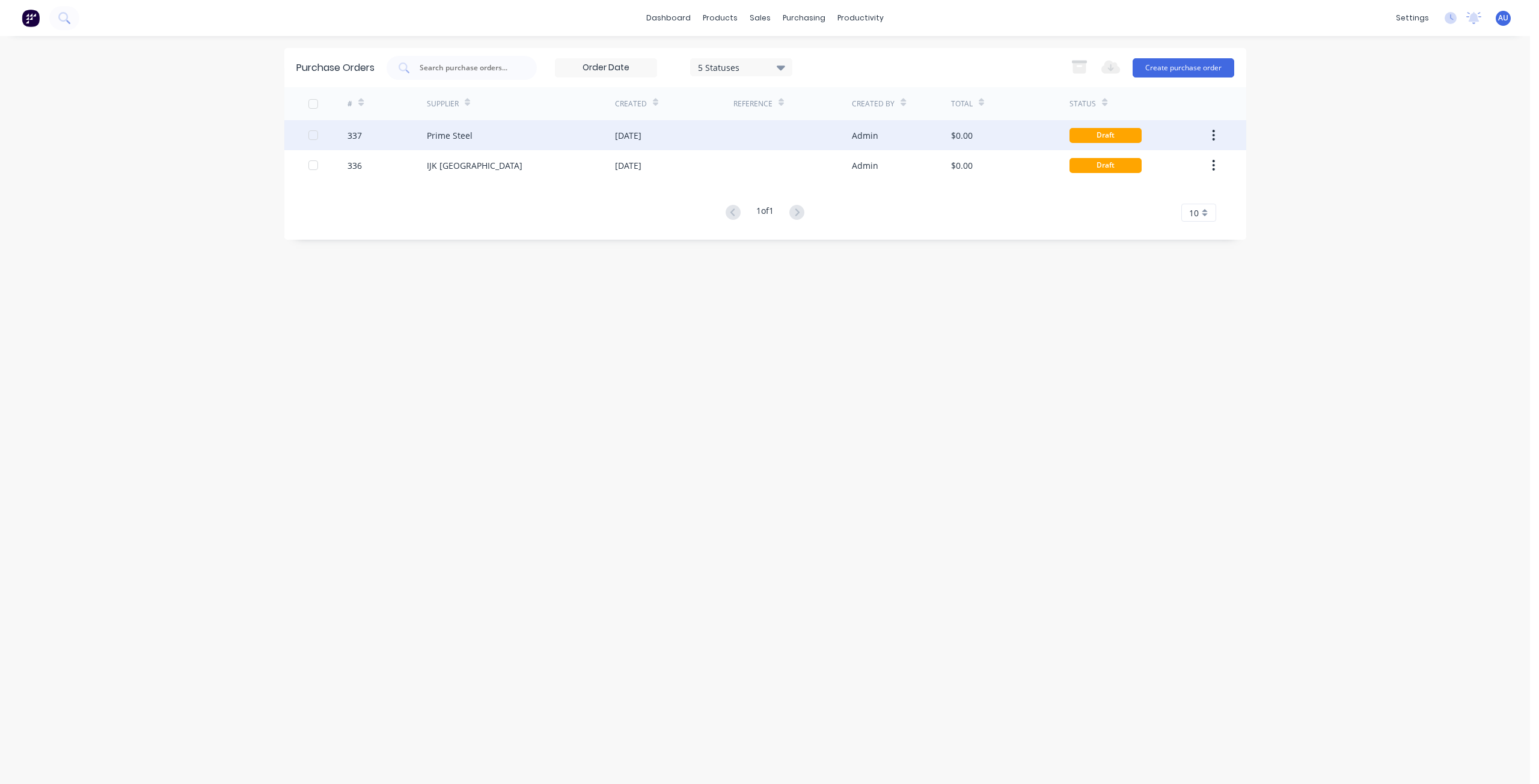
click at [355, 132] on div "337" at bounding box center [355, 135] width 15 height 13
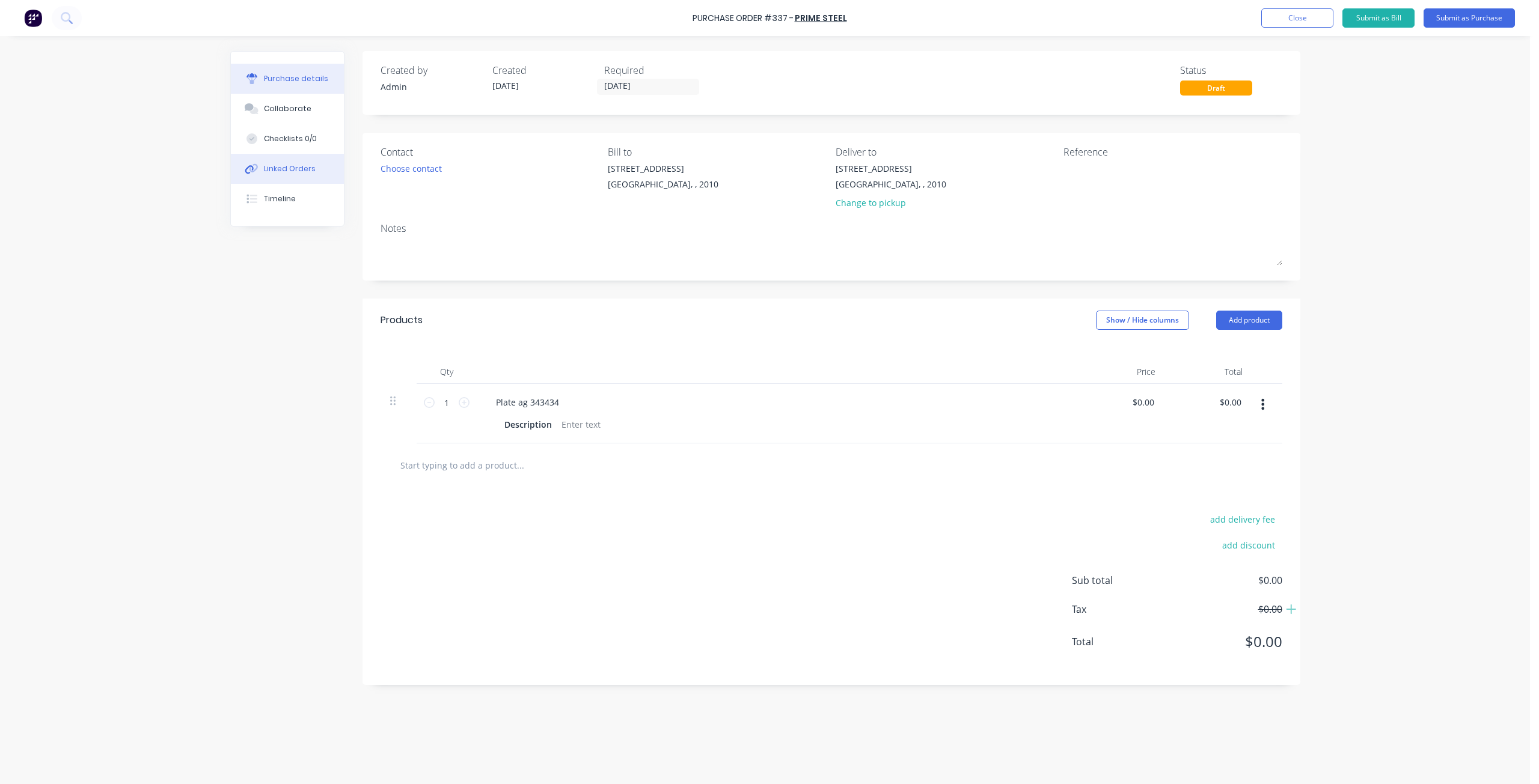
click at [289, 168] on div "Linked Orders" at bounding box center [290, 168] width 52 height 11
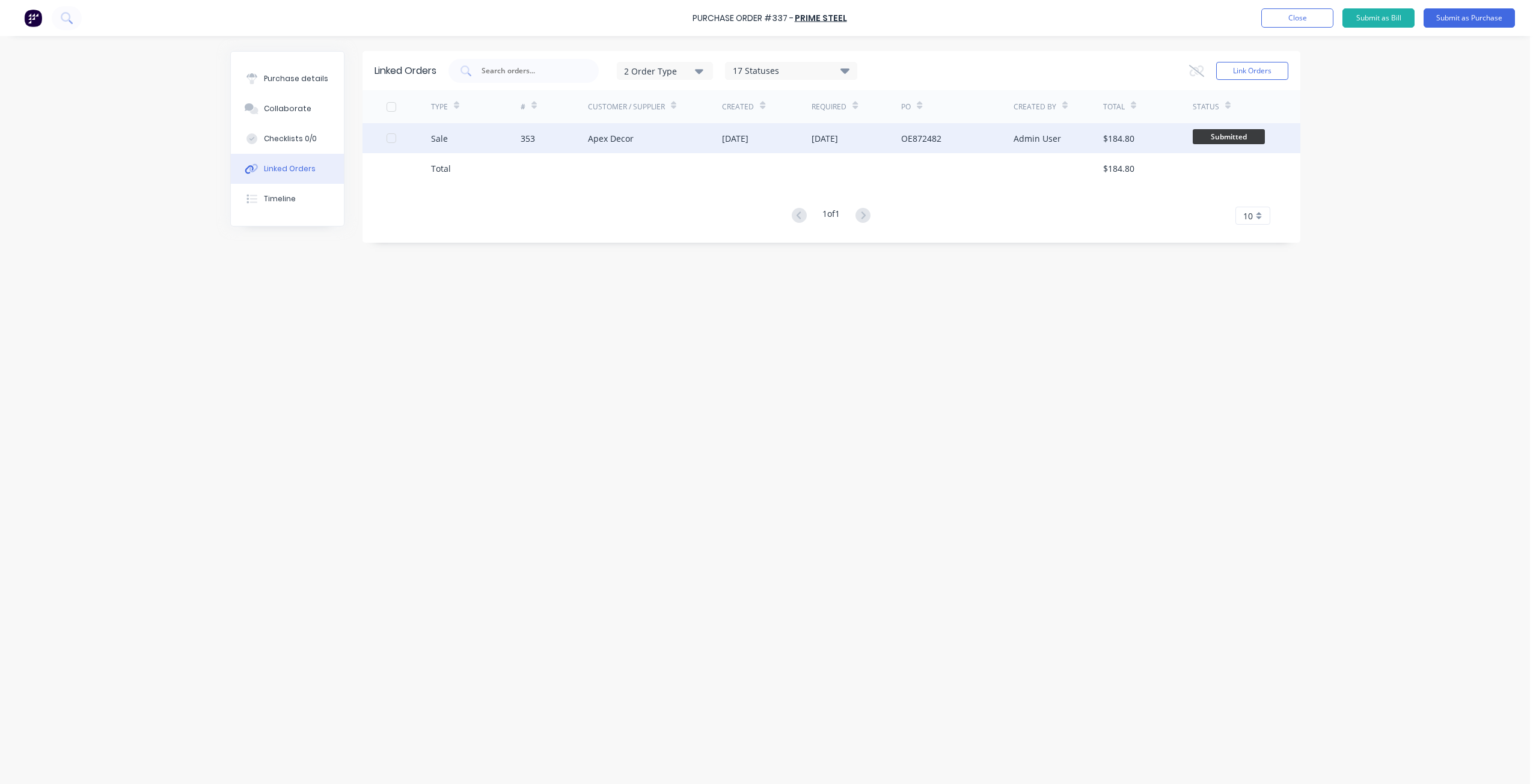
click at [526, 141] on div "353" at bounding box center [528, 138] width 15 height 13
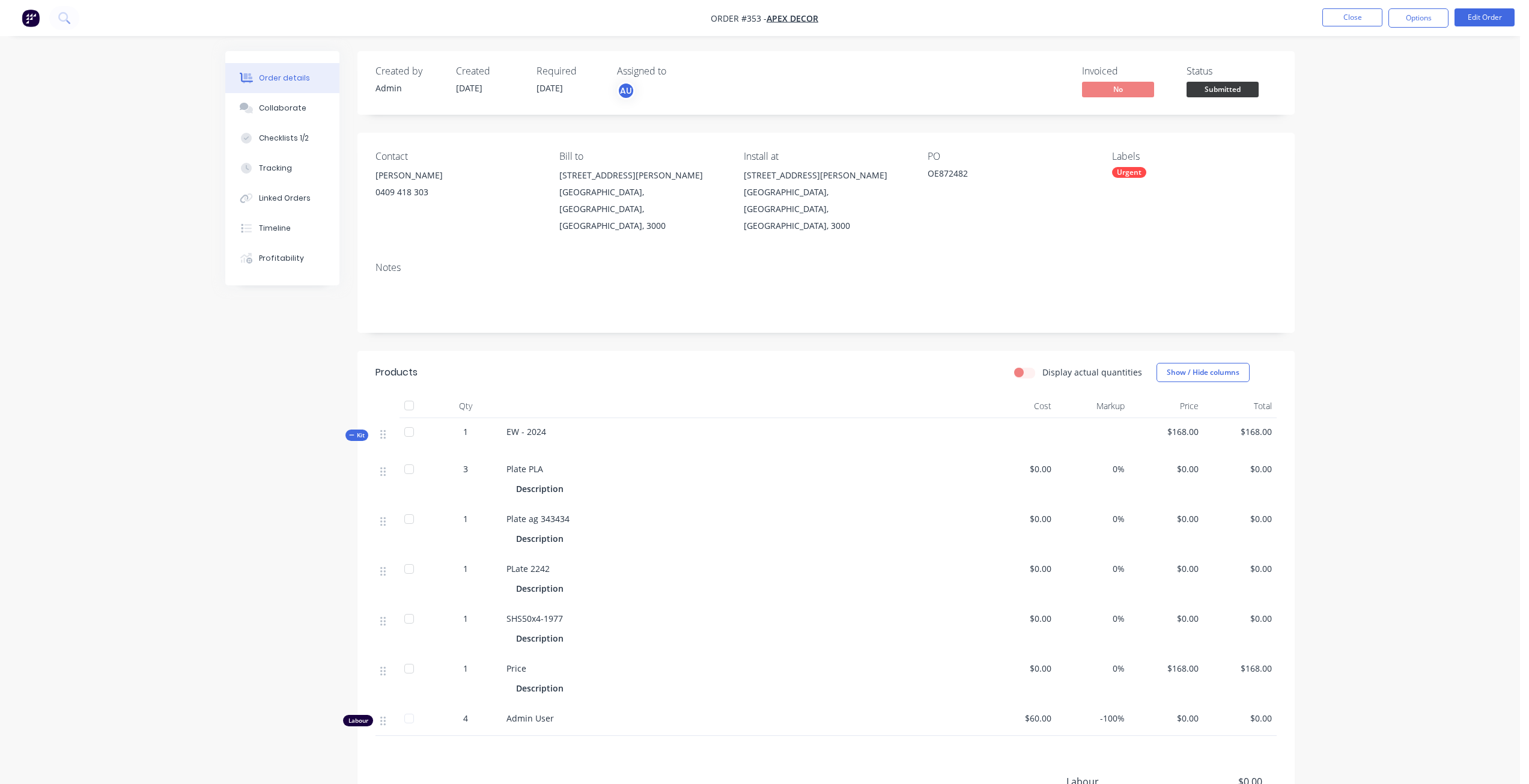
click at [799, 287] on div "Notes" at bounding box center [826, 292] width 937 height 80
click at [1364, 195] on div "Order details Collaborate Checklists 1/2 Tracking Linked Orders Timeline Profit…" at bounding box center [760, 475] width 1520 height 950
click at [300, 199] on div "Linked Orders" at bounding box center [285, 198] width 52 height 11
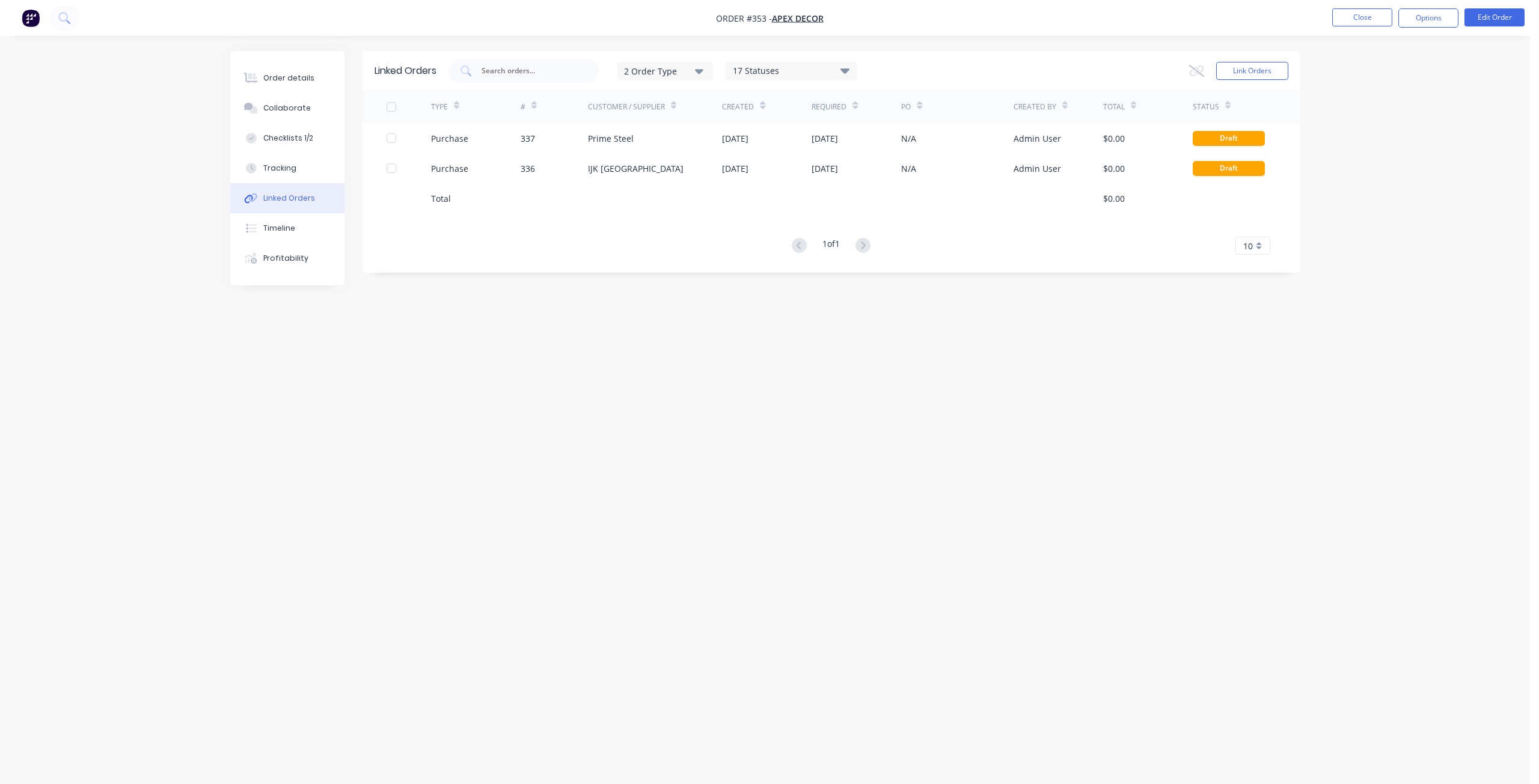
click at [322, 479] on div "Linked Orders 2 Order Type 17 Statuses Sales Order Status All Archived Draft Qu…" at bounding box center [765, 369] width 1070 height 636
click at [294, 82] on div "Order details" at bounding box center [289, 78] width 51 height 11
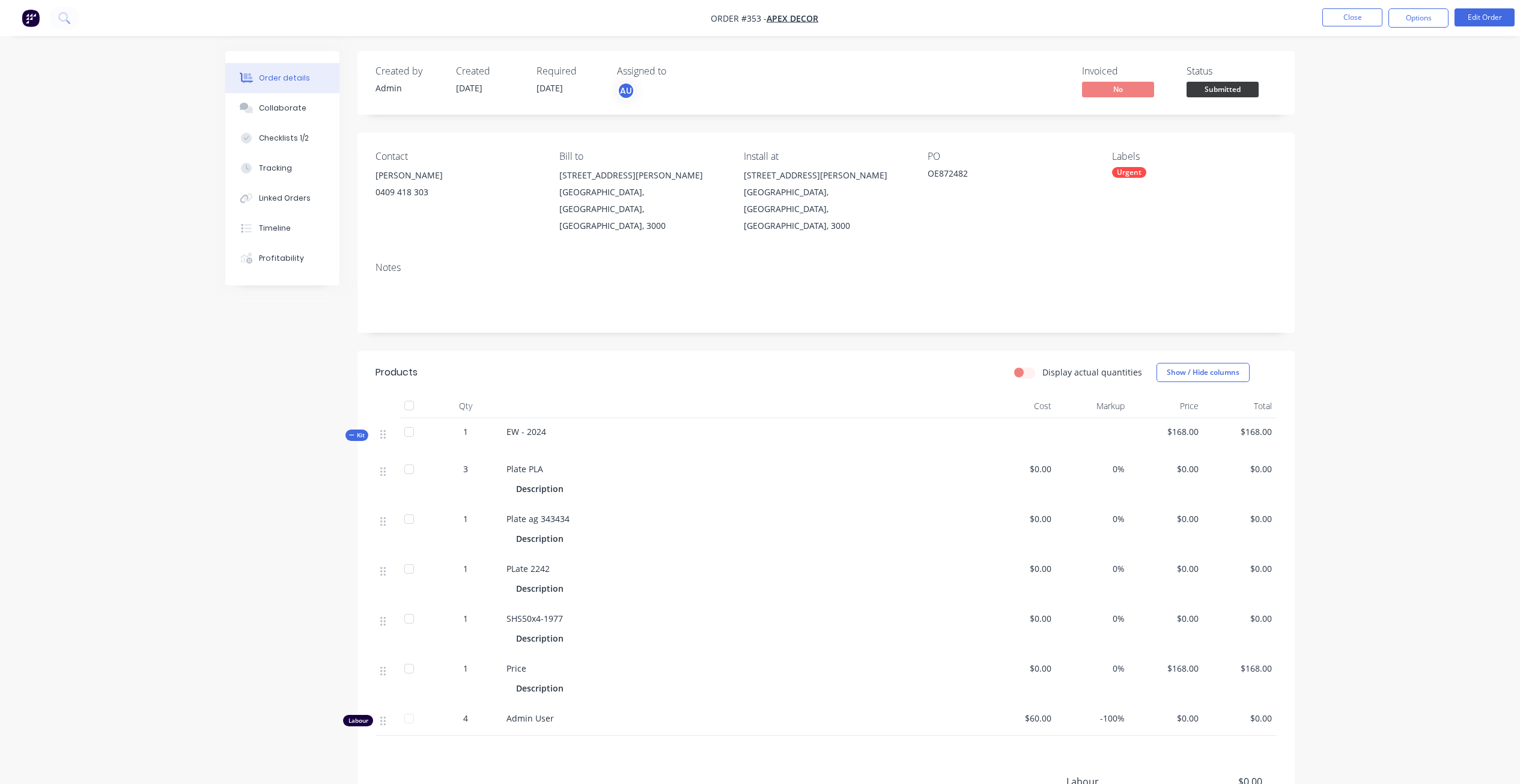
click at [276, 294] on div "Created by Admin Created [DATE] Required [DATE] Assigned to AU Invoiced No Stat…" at bounding box center [760, 500] width 1069 height 899
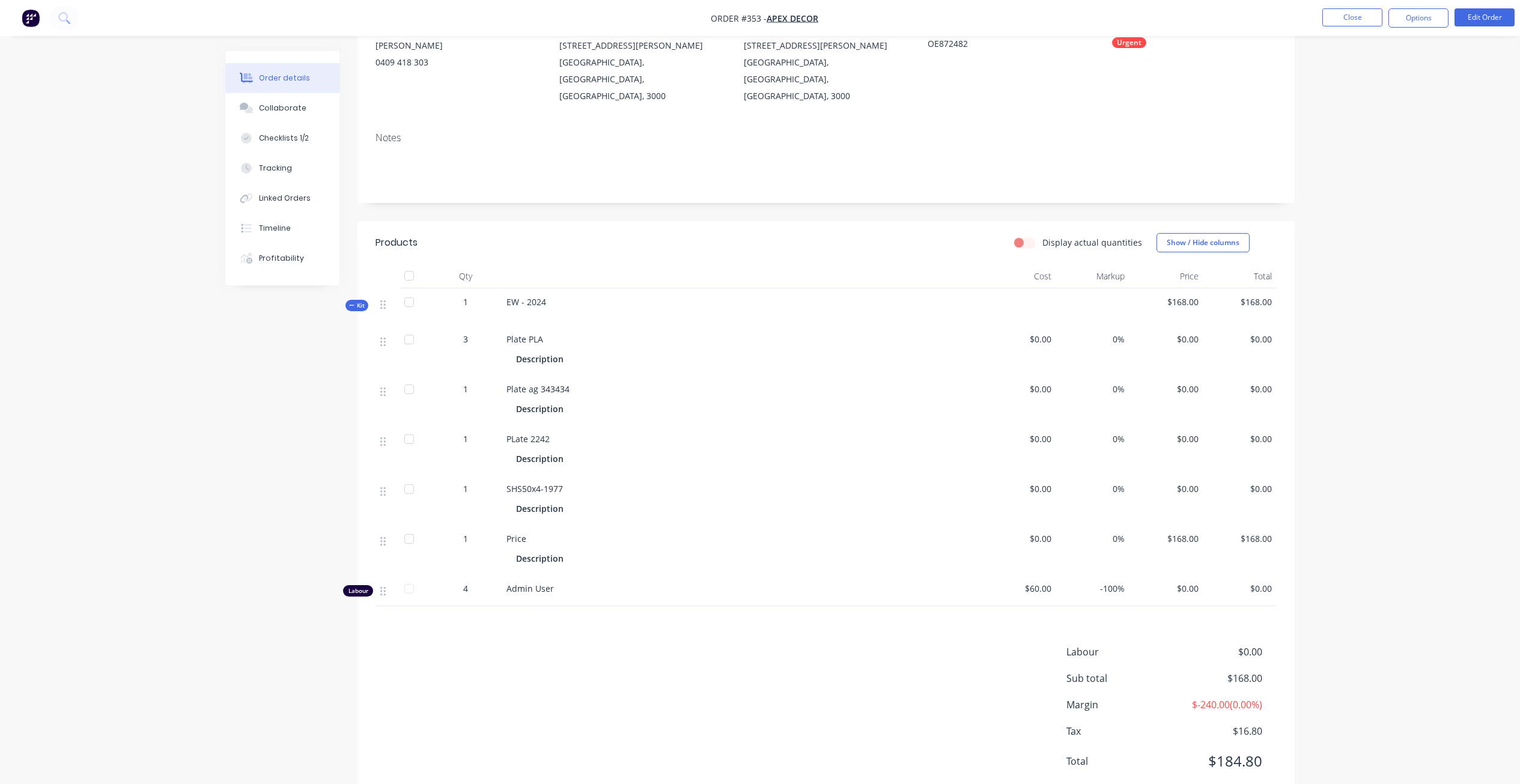
scroll to position [131, 0]
click at [356, 300] on span "Kit" at bounding box center [357, 305] width 16 height 9
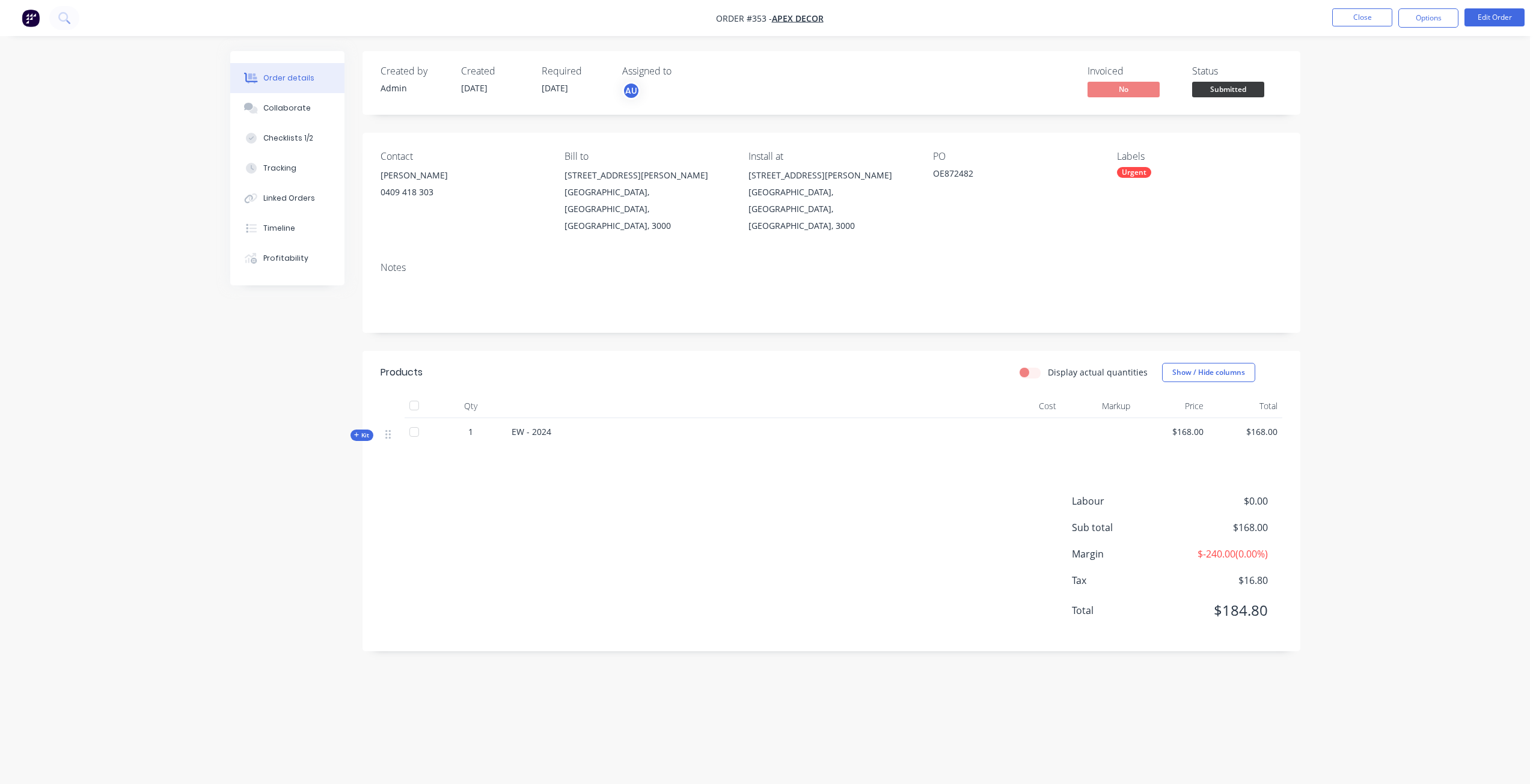
click at [1390, 111] on div "Order details Collaborate Checklists 1/2 Tracking Linked Orders Timeline Profit…" at bounding box center [765, 392] width 1530 height 784
click at [1358, 18] on button "Close" at bounding box center [1362, 17] width 60 height 18
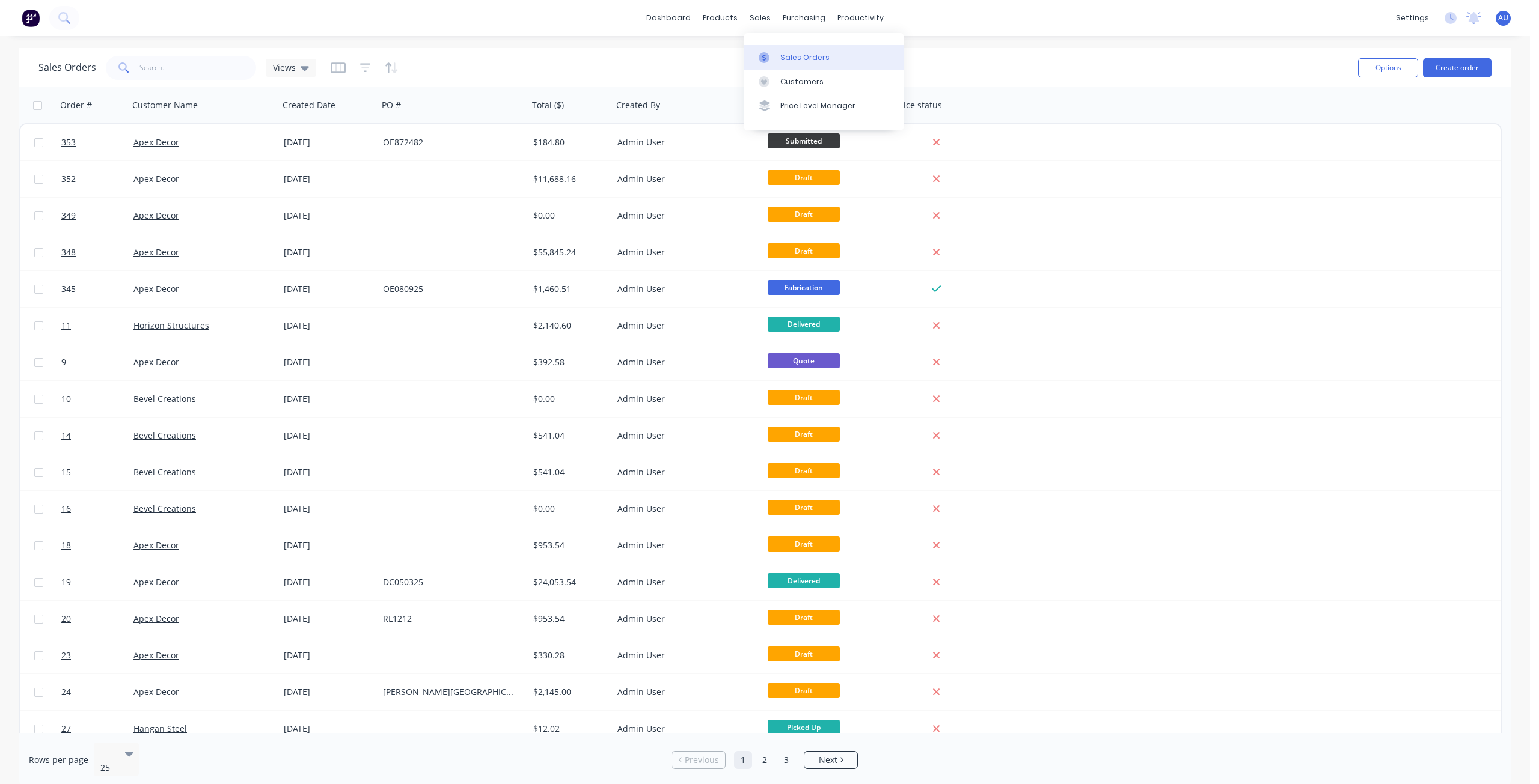
click at [769, 56] on div at bounding box center [767, 58] width 18 height 11
click at [677, 68] on div "Sales Orders Views" at bounding box center [694, 68] width 1310 height 29
click at [303, 101] on div at bounding box center [327, 105] width 86 height 24
drag, startPoint x: 168, startPoint y: 113, endPoint x: 181, endPoint y: 109, distance: 13.6
click at [181, 109] on div at bounding box center [212, 105] width 133 height 24
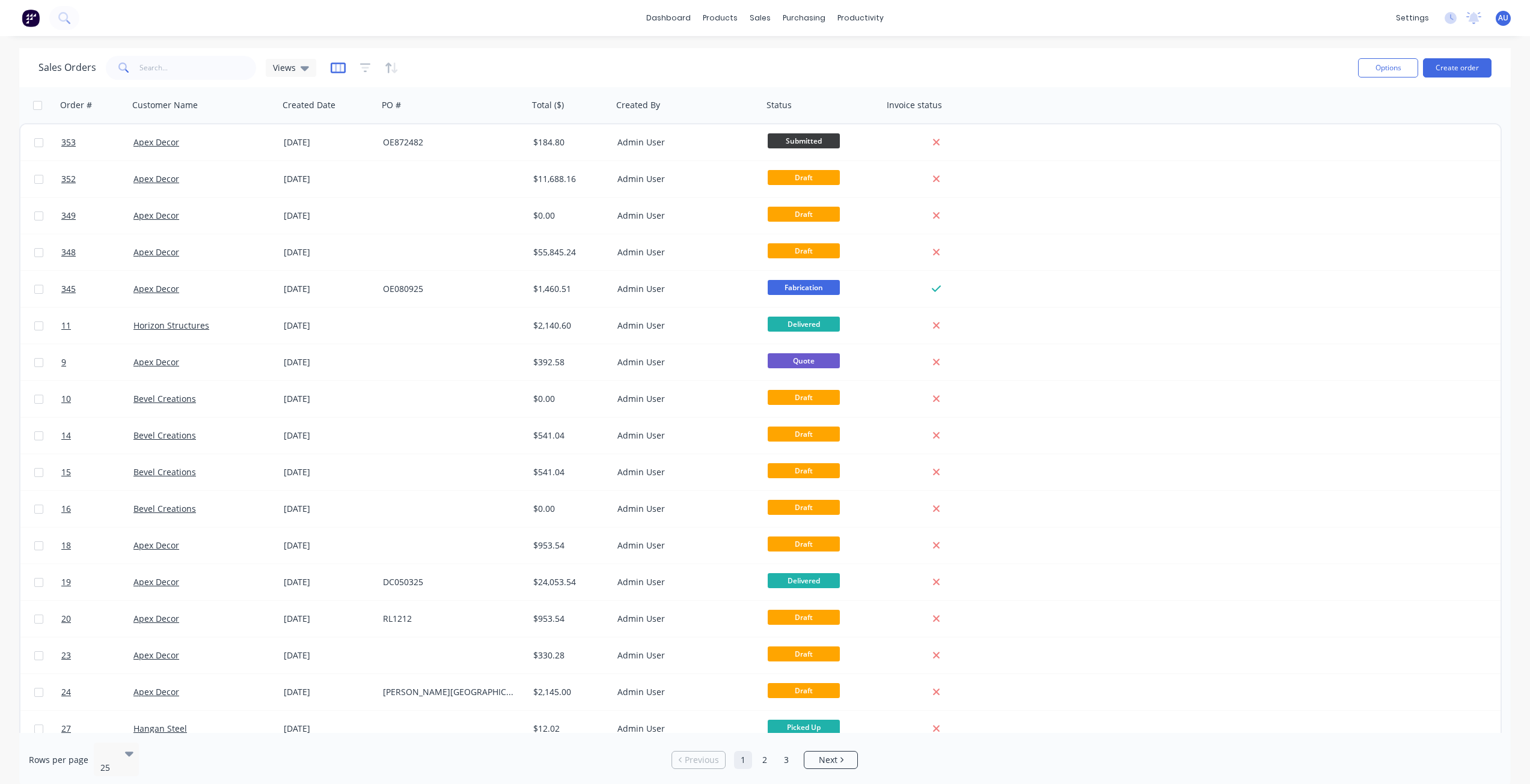
click at [335, 70] on icon "button" at bounding box center [338, 68] width 15 height 12
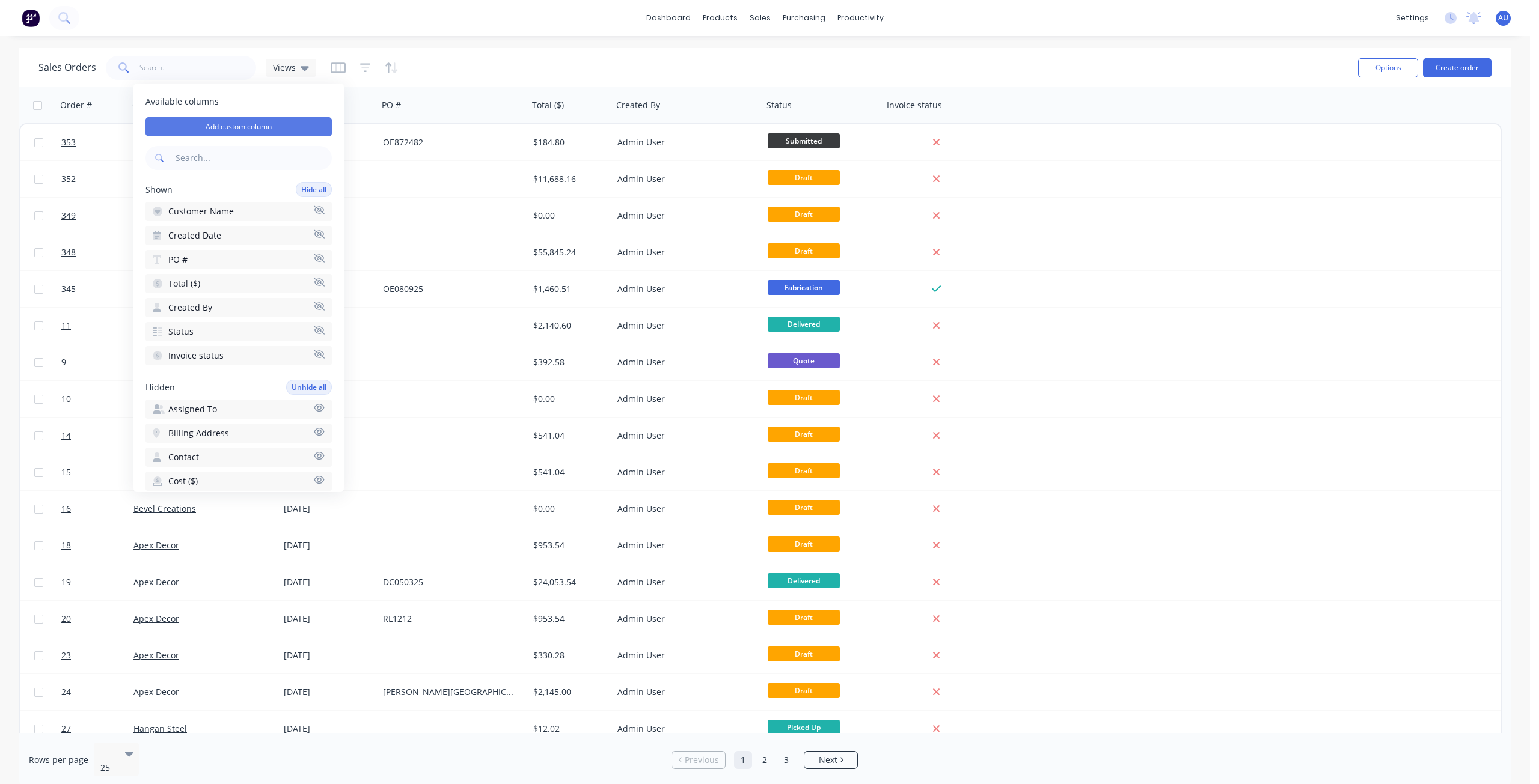
click at [238, 131] on button "Add custom column" at bounding box center [238, 127] width 186 height 19
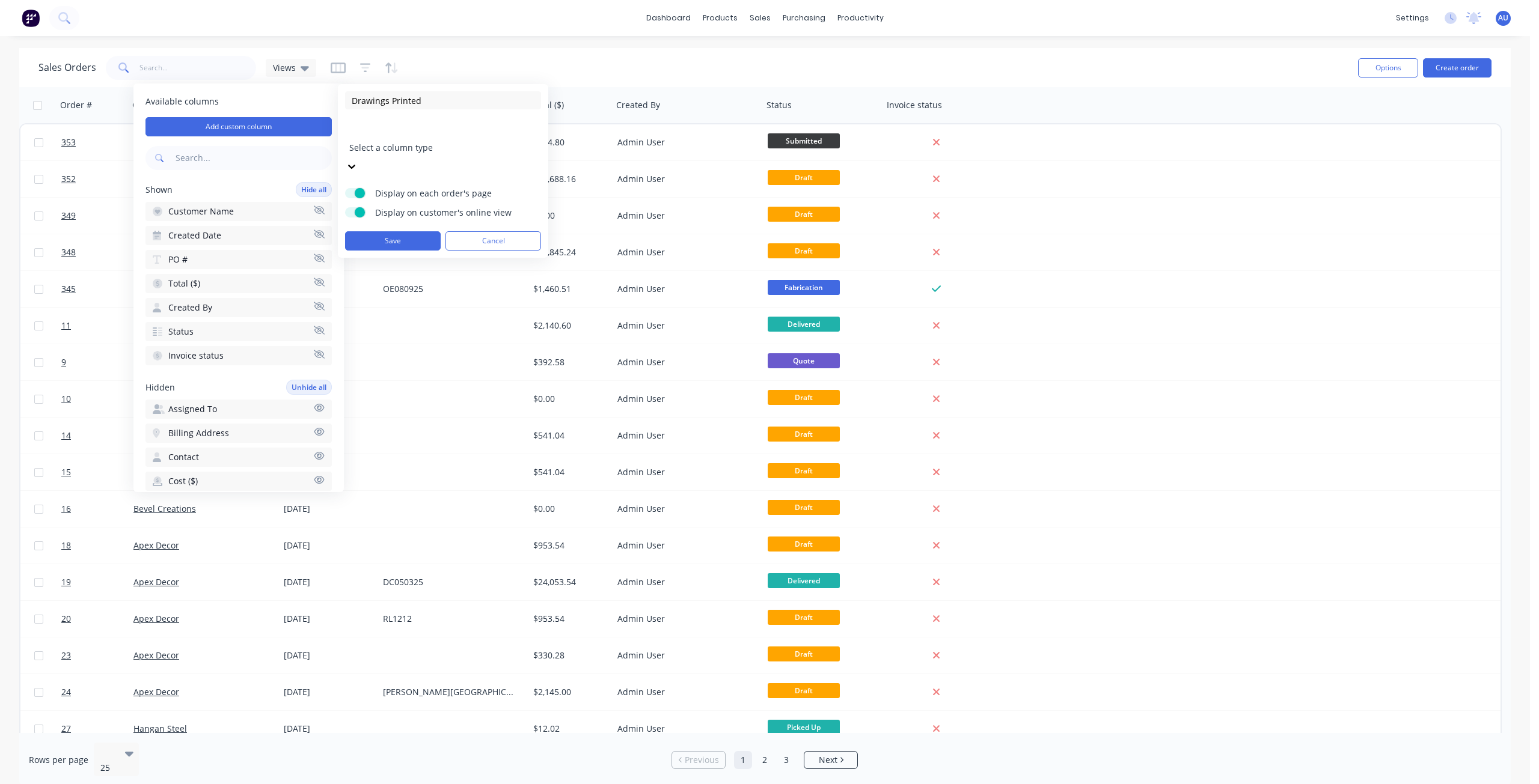
type input "Drawings Printed"
click at [382, 136] on div at bounding box center [435, 131] width 173 height 15
click at [363, 207] on span at bounding box center [359, 212] width 10 height 10
click at [345, 207] on input "Display on customer's online view" at bounding box center [345, 207] width 0 height 0
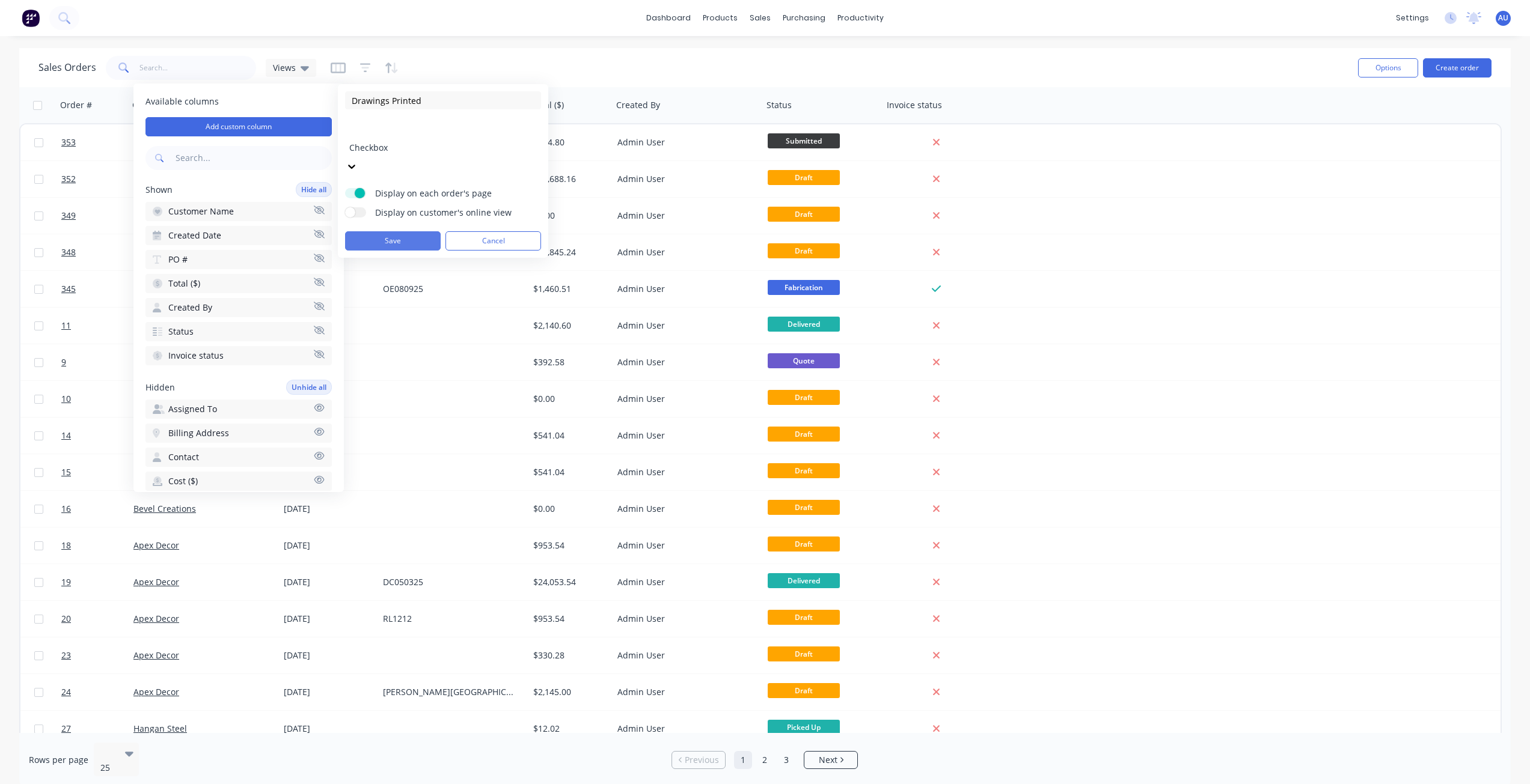
click at [380, 231] on button "Save" at bounding box center [393, 241] width 96 height 19
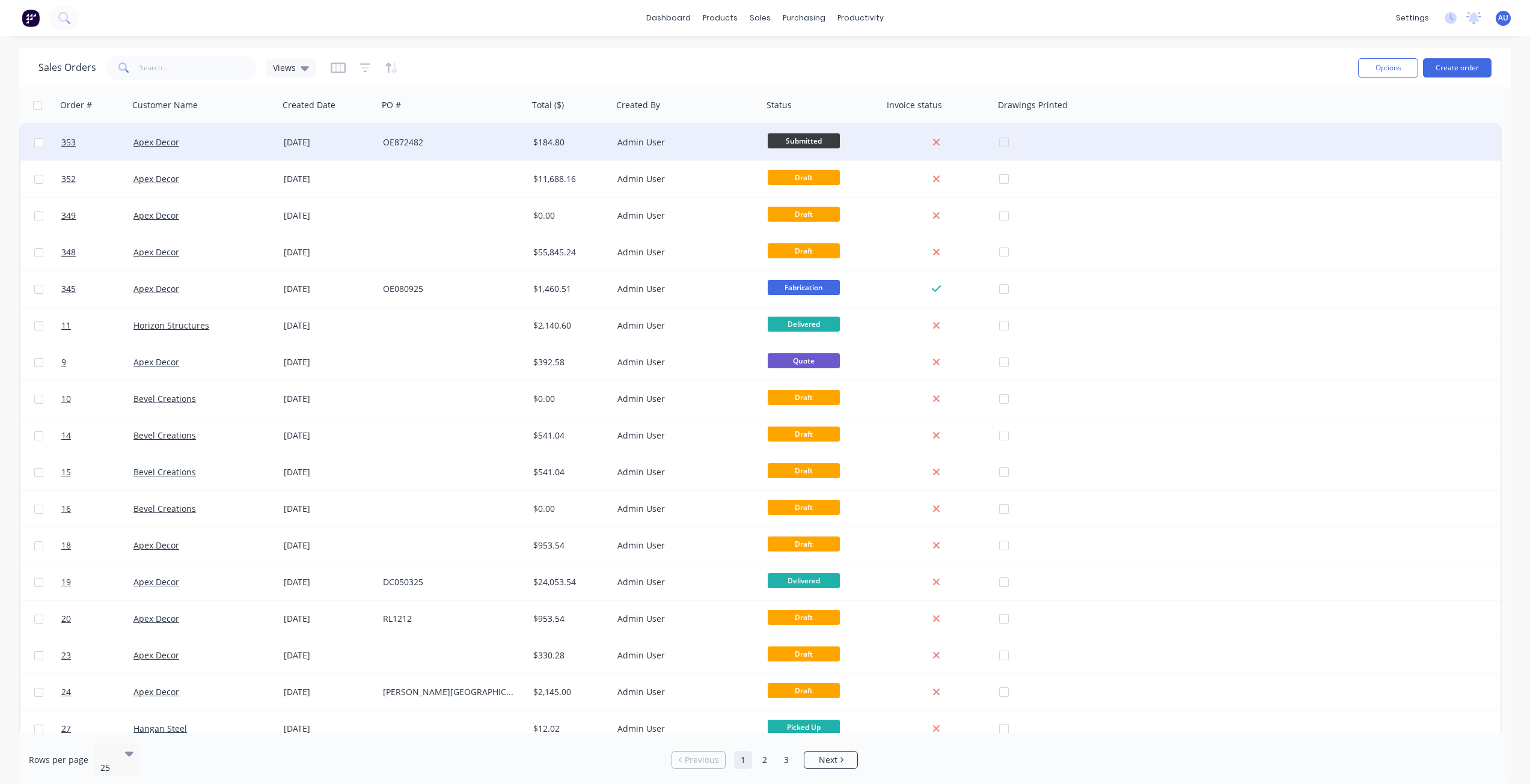
click at [1005, 143] on div at bounding box center [1065, 142] width 133 height 36
click at [76, 144] on span "353" at bounding box center [68, 143] width 15 height 12
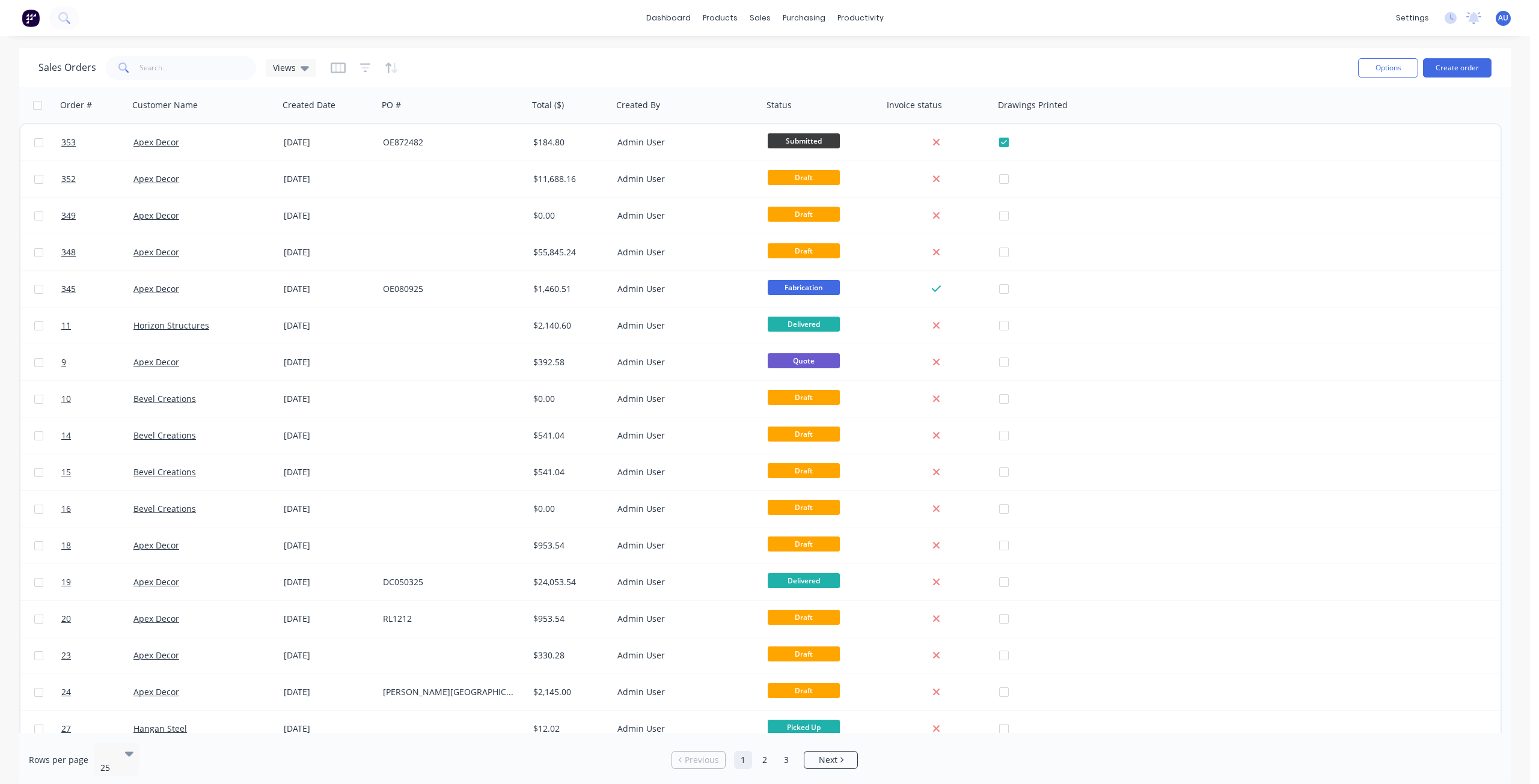
click at [455, 70] on div "Sales Orders Views" at bounding box center [694, 68] width 1310 height 29
click at [365, 71] on icon "button" at bounding box center [366, 68] width 11 height 12
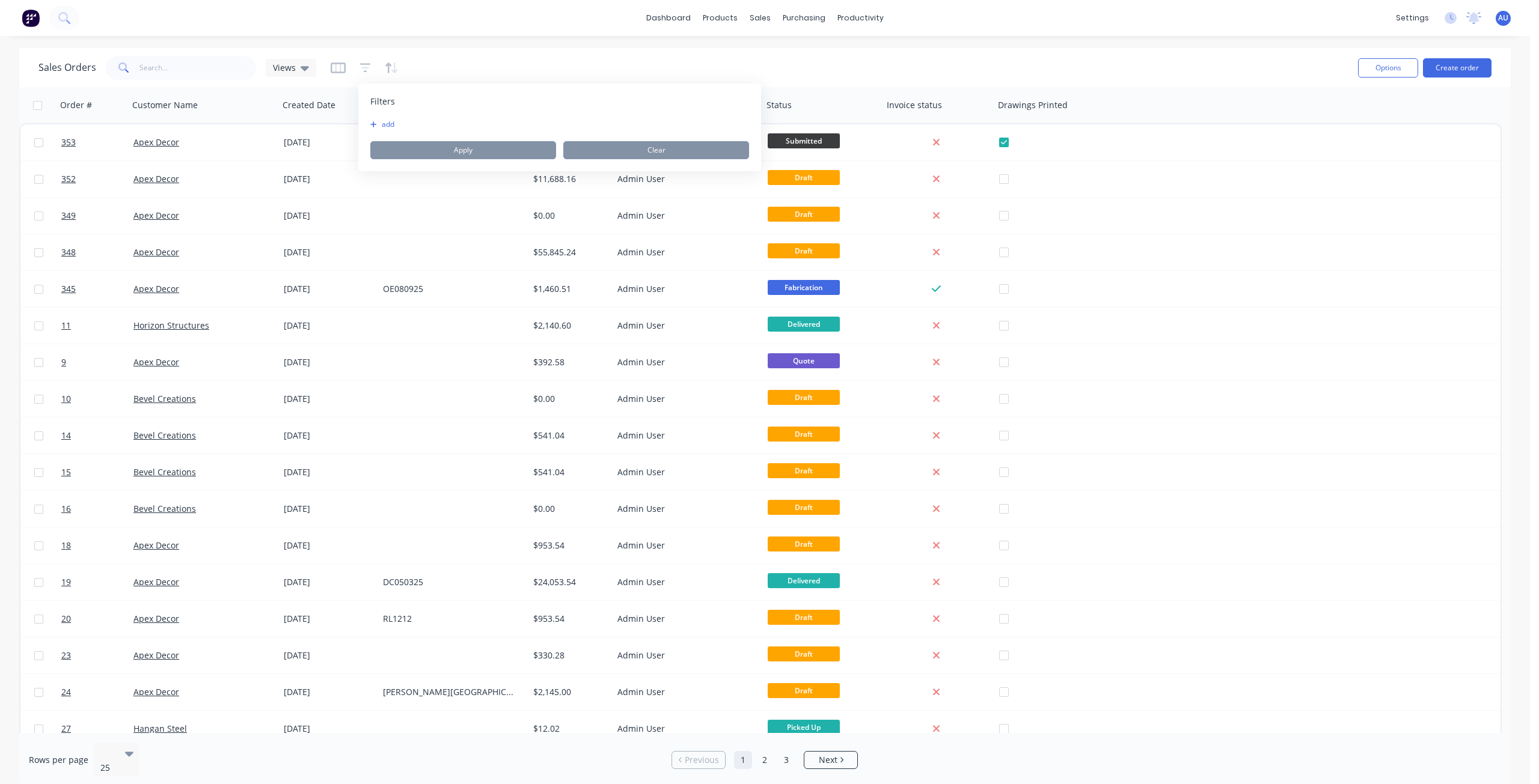
click at [390, 126] on button "add" at bounding box center [385, 124] width 30 height 9
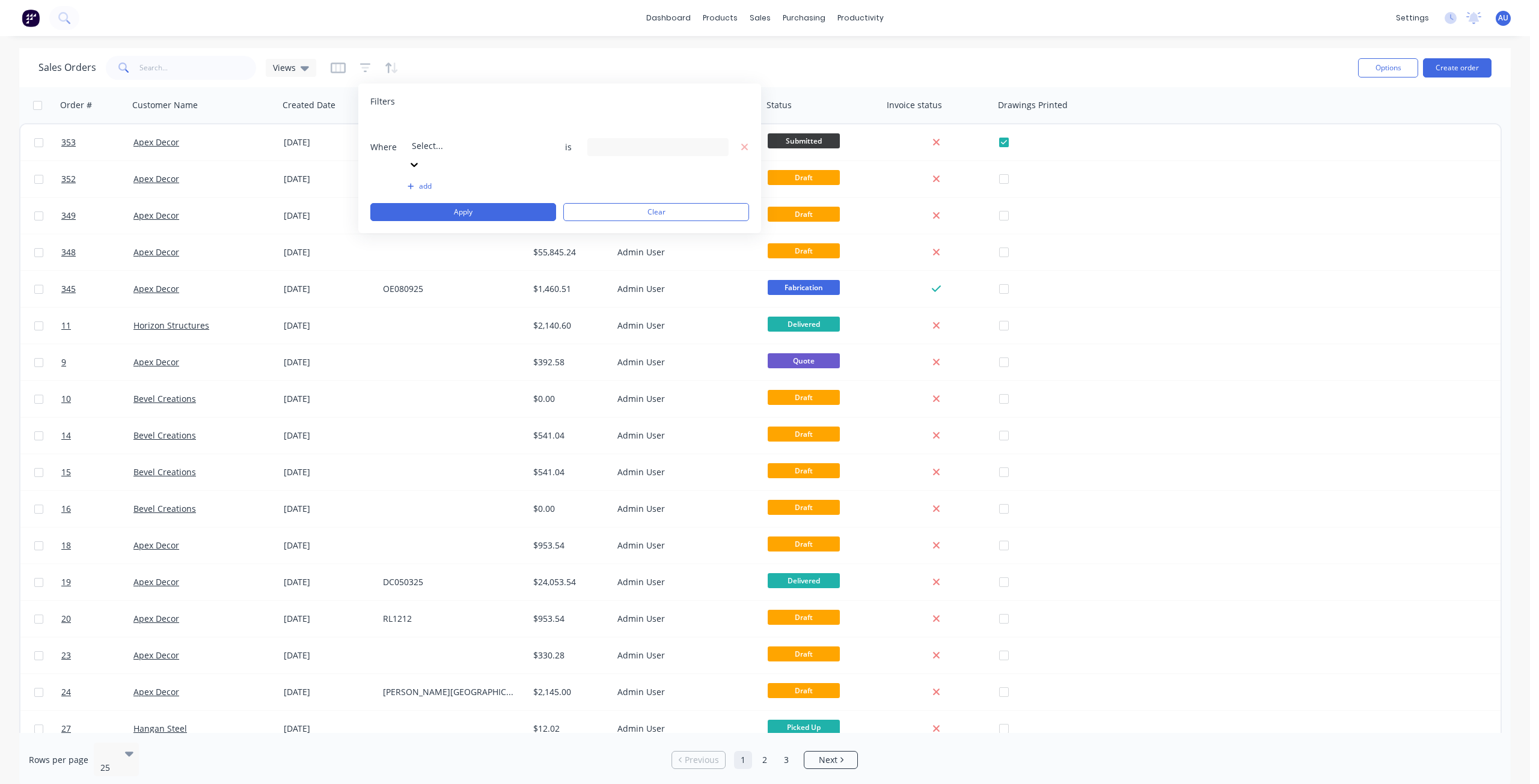
click at [431, 131] on div at bounding box center [498, 129] width 173 height 15
click at [616, 141] on div "110 Labels selected" at bounding box center [648, 147] width 109 height 13
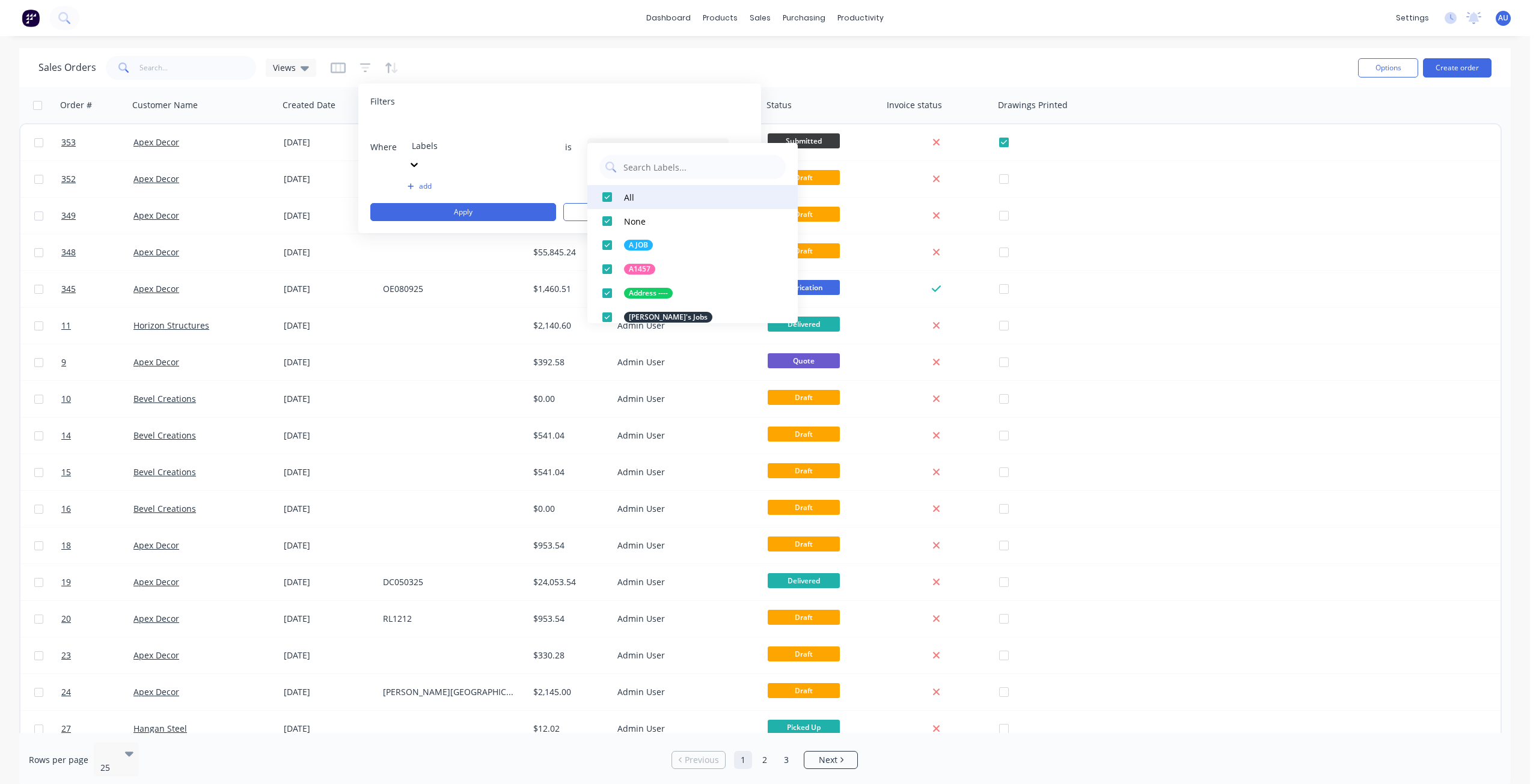
click at [603, 195] on div at bounding box center [607, 197] width 24 height 24
click at [641, 165] on input "text" at bounding box center [700, 167] width 157 height 24
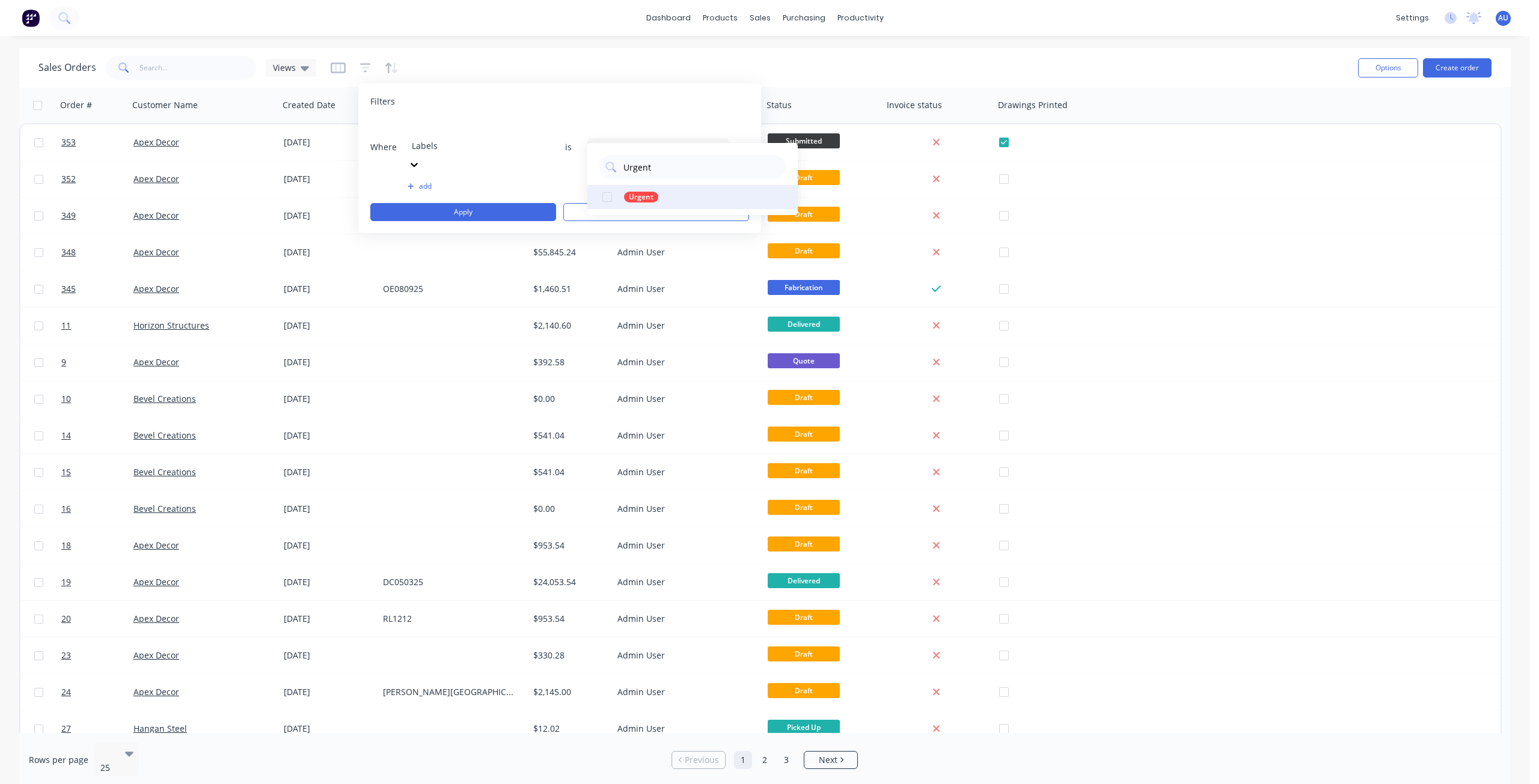
type input "Urgent"
click at [609, 198] on div at bounding box center [607, 197] width 24 height 24
click at [457, 203] on button "Apply" at bounding box center [463, 212] width 186 height 18
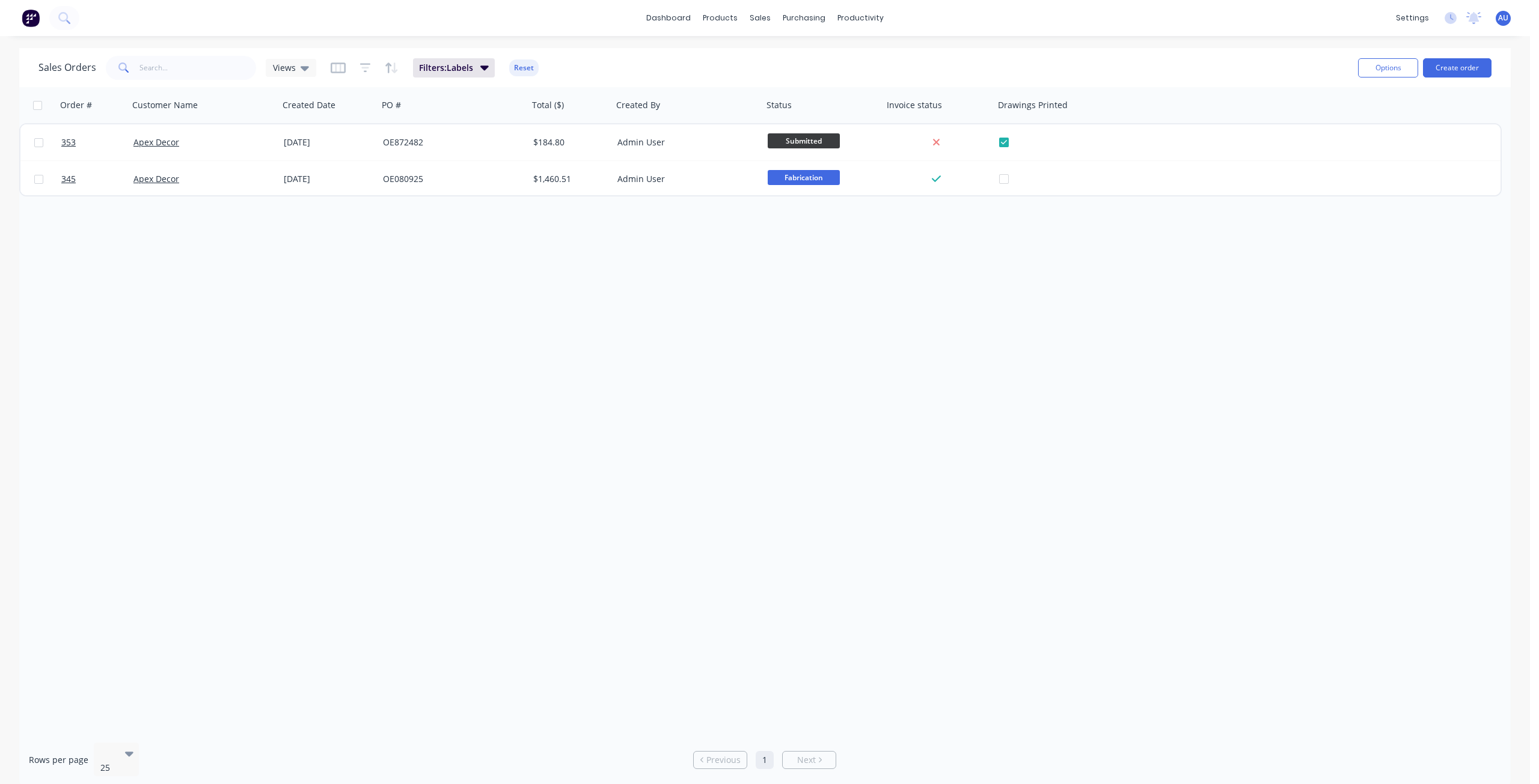
click at [559, 281] on div "Order # Customer Name Created Date PO # Total ($) Created By Status Invoice sta…" at bounding box center [765, 410] width 1491 height 646
click at [293, 74] on div "Views" at bounding box center [291, 68] width 50 height 18
click at [333, 145] on button "Save new view" at bounding box center [350, 144] width 161 height 18
click at [489, 115] on input "text" at bounding box center [544, 117] width 148 height 23
type input "Urgent"
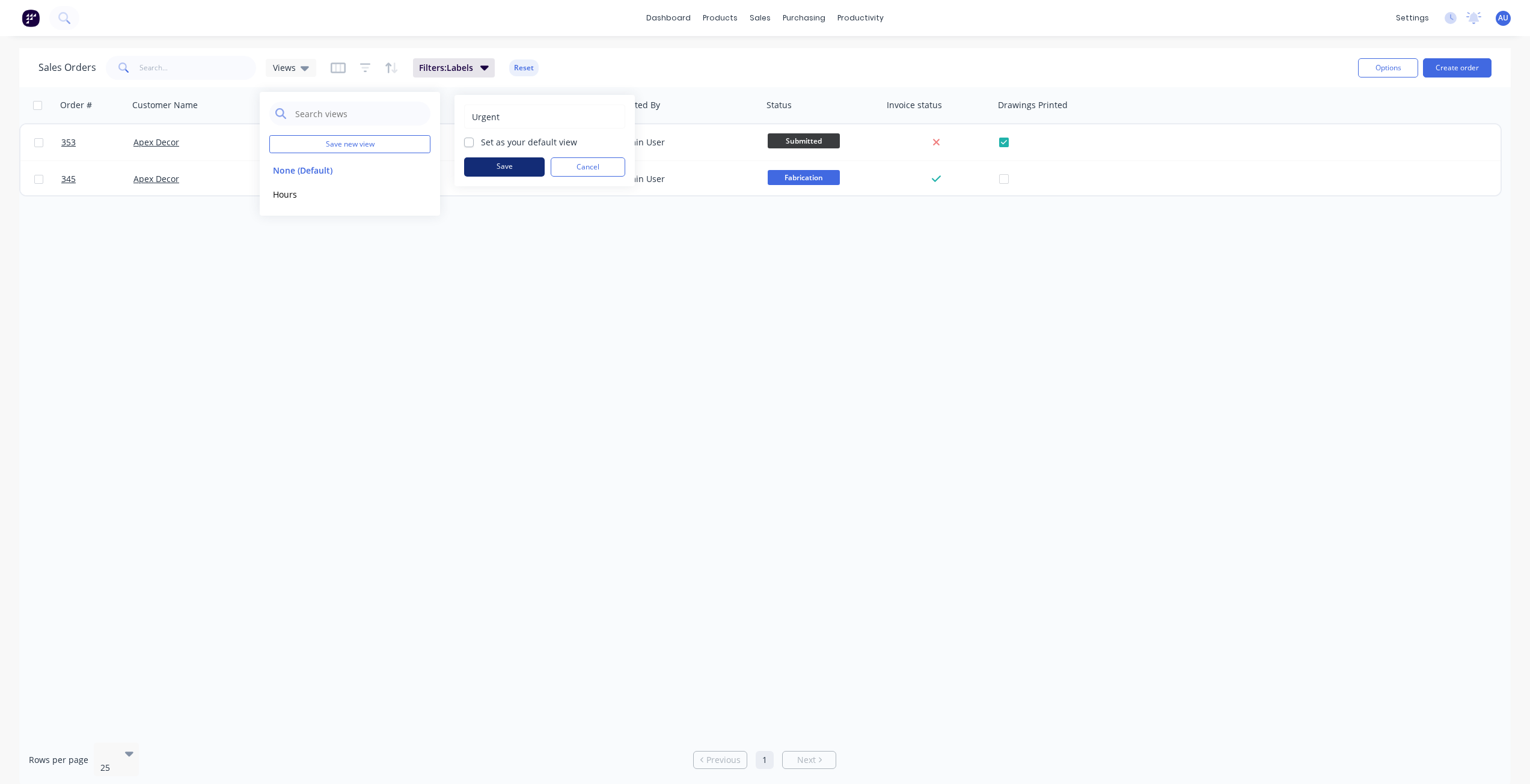
click at [496, 161] on button "Save" at bounding box center [504, 166] width 80 height 19
click at [336, 172] on button "None (Default)" at bounding box center [338, 170] width 137 height 14
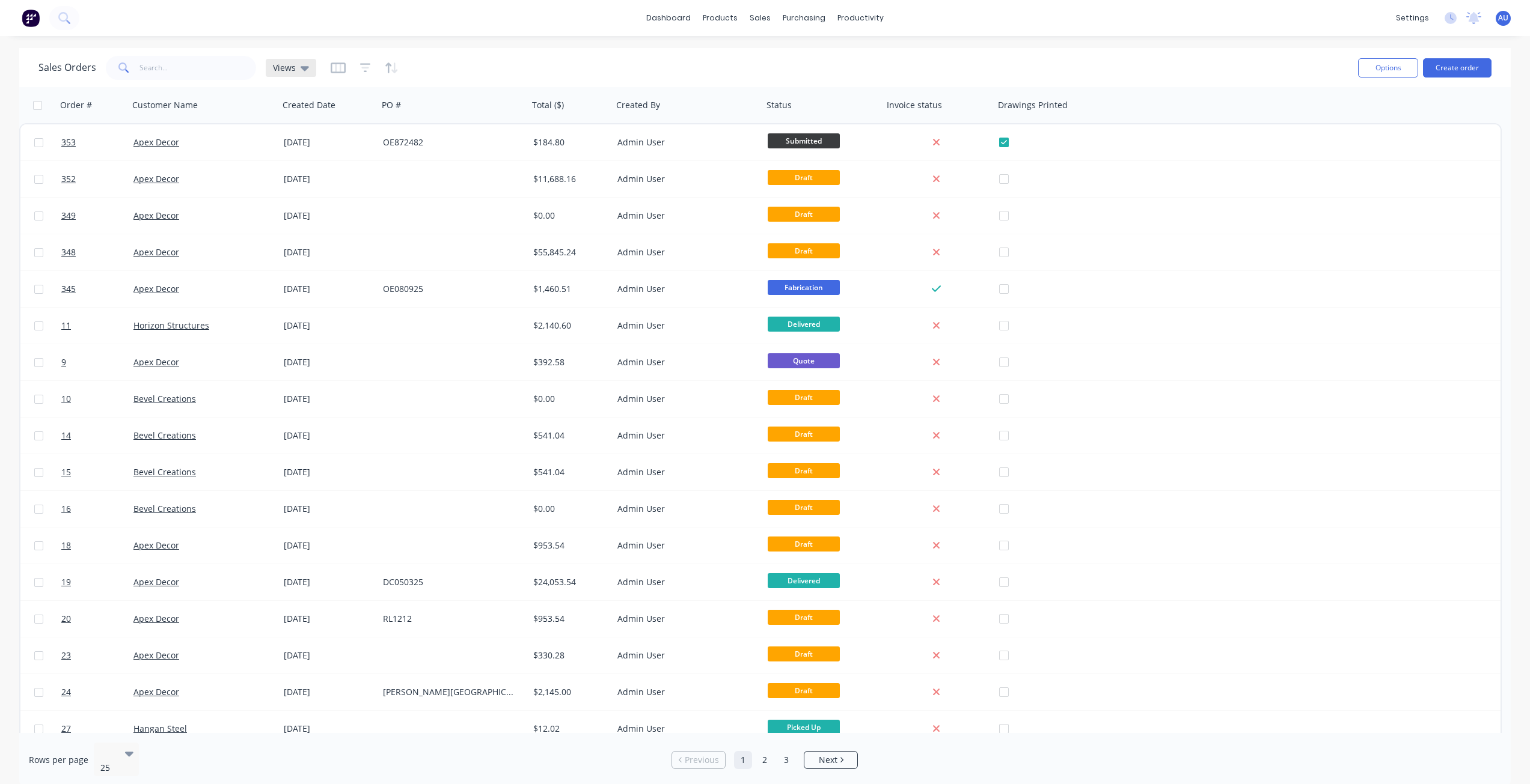
click at [290, 71] on span "Views" at bounding box center [284, 67] width 23 height 13
click at [297, 196] on button "Hours" at bounding box center [338, 194] width 137 height 14
drag, startPoint x: 1112, startPoint y: 107, endPoint x: 1023, endPoint y: 108, distance: 89.0
click at [1023, 108] on div at bounding box center [1061, 105] width 102 height 24
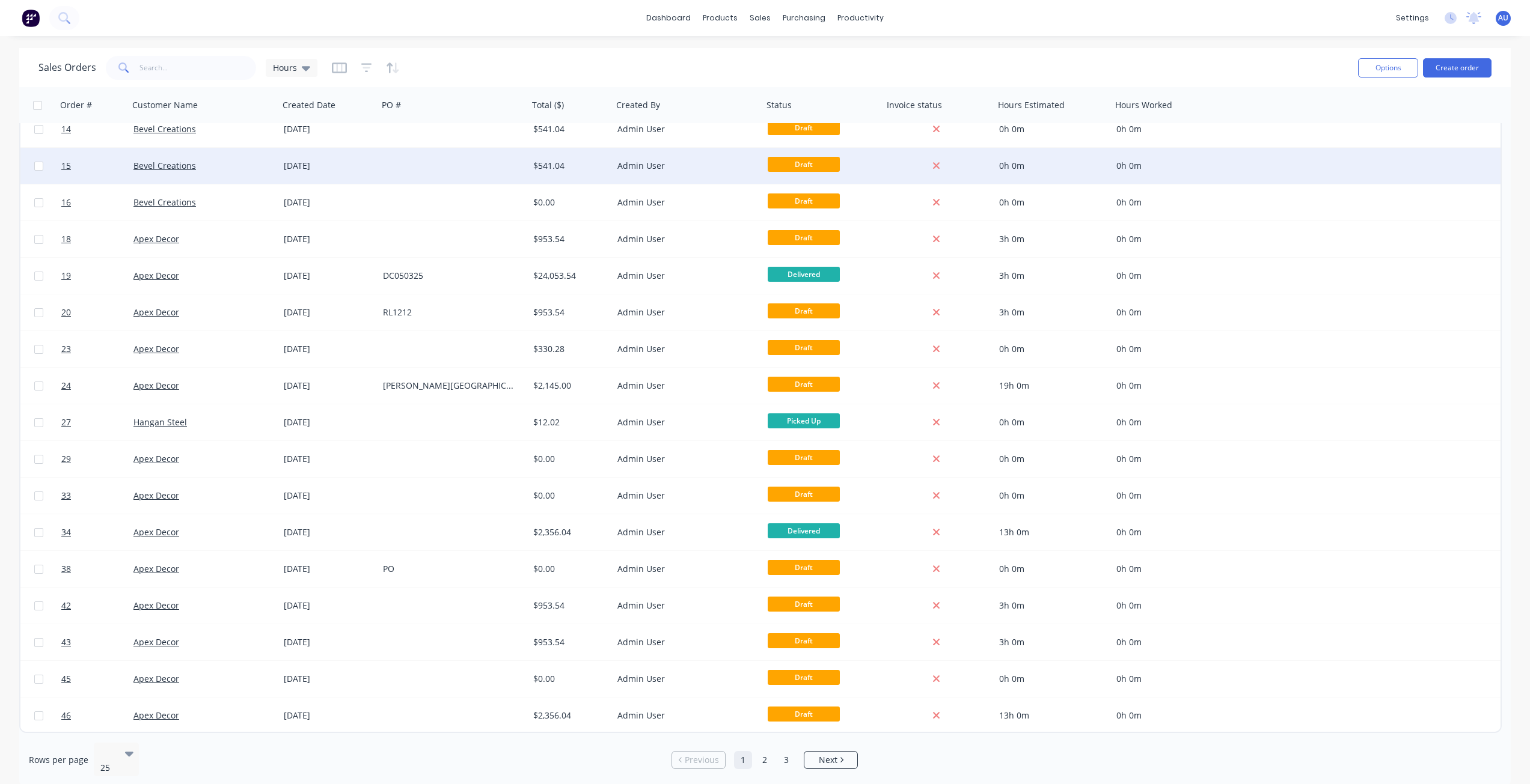
scroll to position [0, 0]
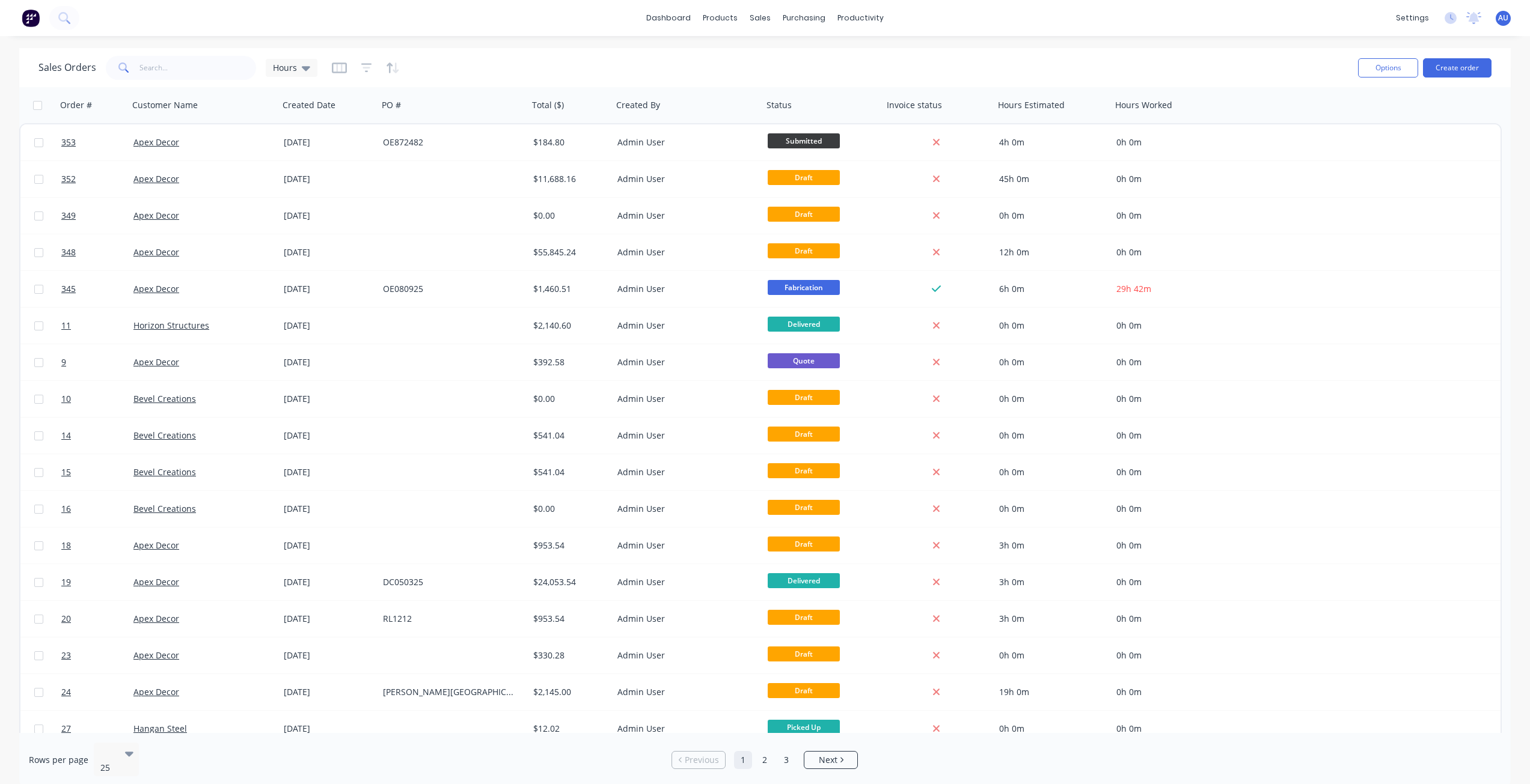
click at [284, 77] on div "Sales Orders Hours" at bounding box center [178, 68] width 279 height 24
click at [284, 74] on div "Hours" at bounding box center [291, 68] width 52 height 18
click at [297, 214] on button "Urgent" at bounding box center [338, 218] width 137 height 14
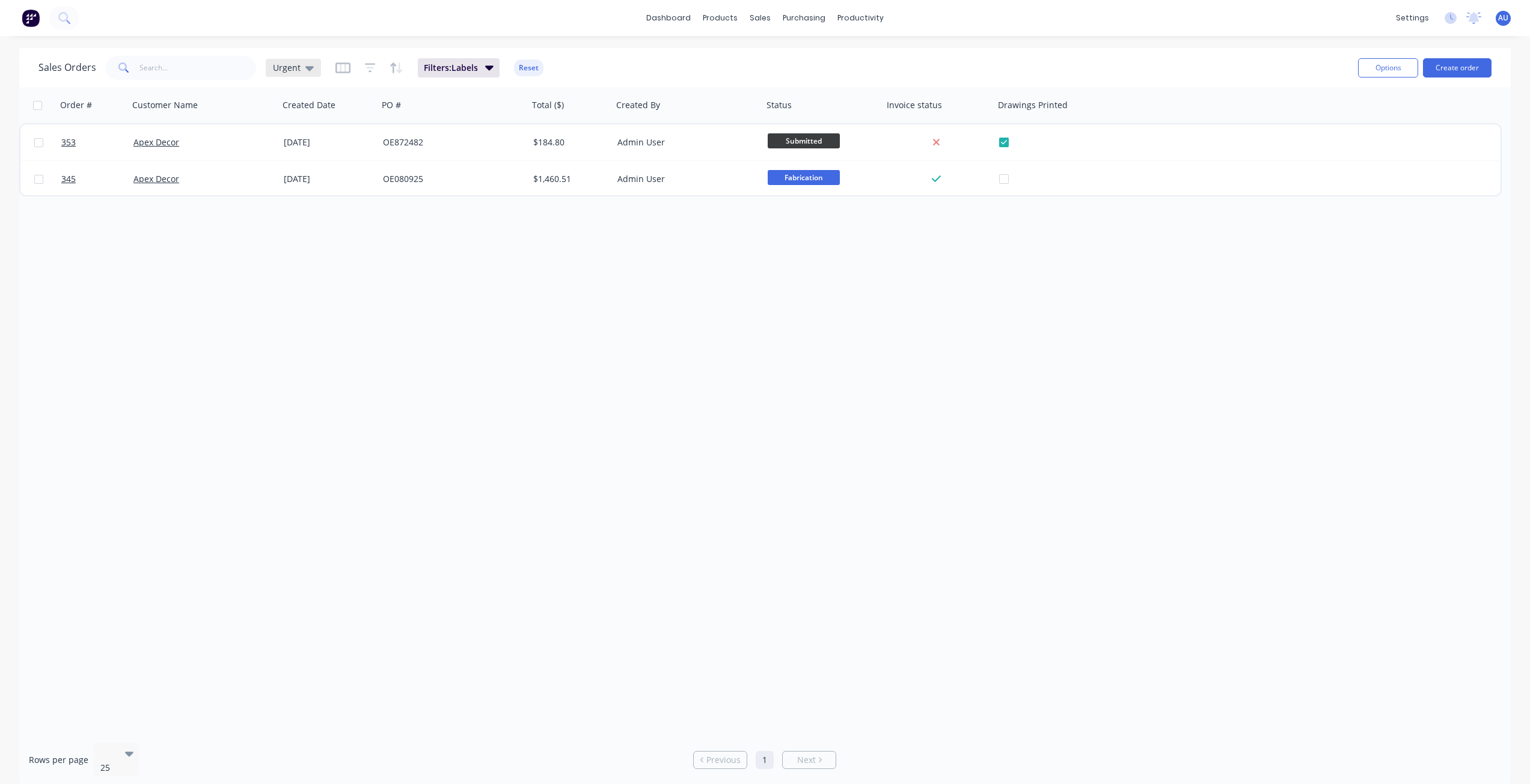
click at [299, 59] on div "Urgent" at bounding box center [293, 68] width 55 height 18
click at [320, 170] on button "None (Default)" at bounding box center [338, 170] width 137 height 14
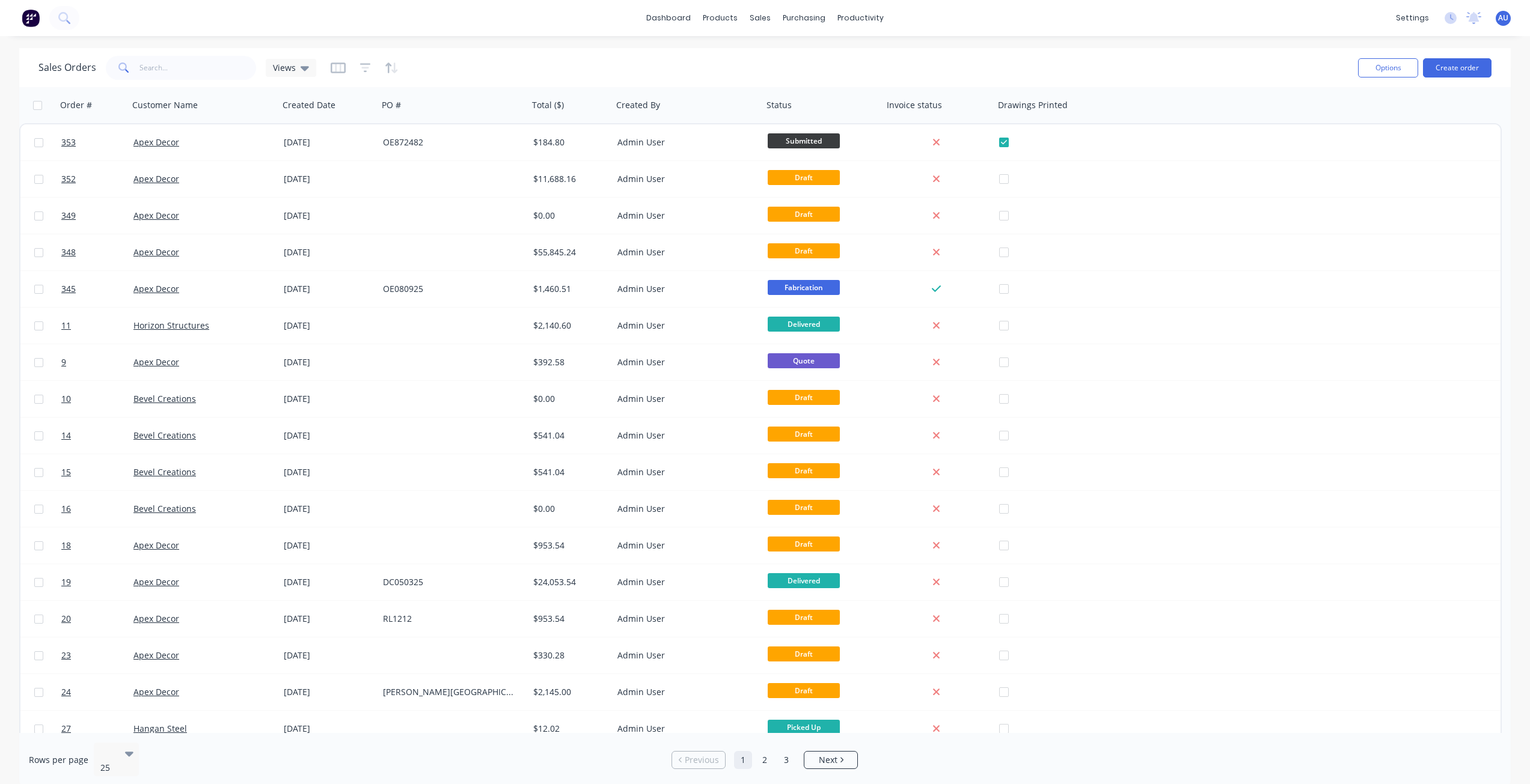
click at [804, 75] on div "Sales Orders Views" at bounding box center [694, 68] width 1310 height 29
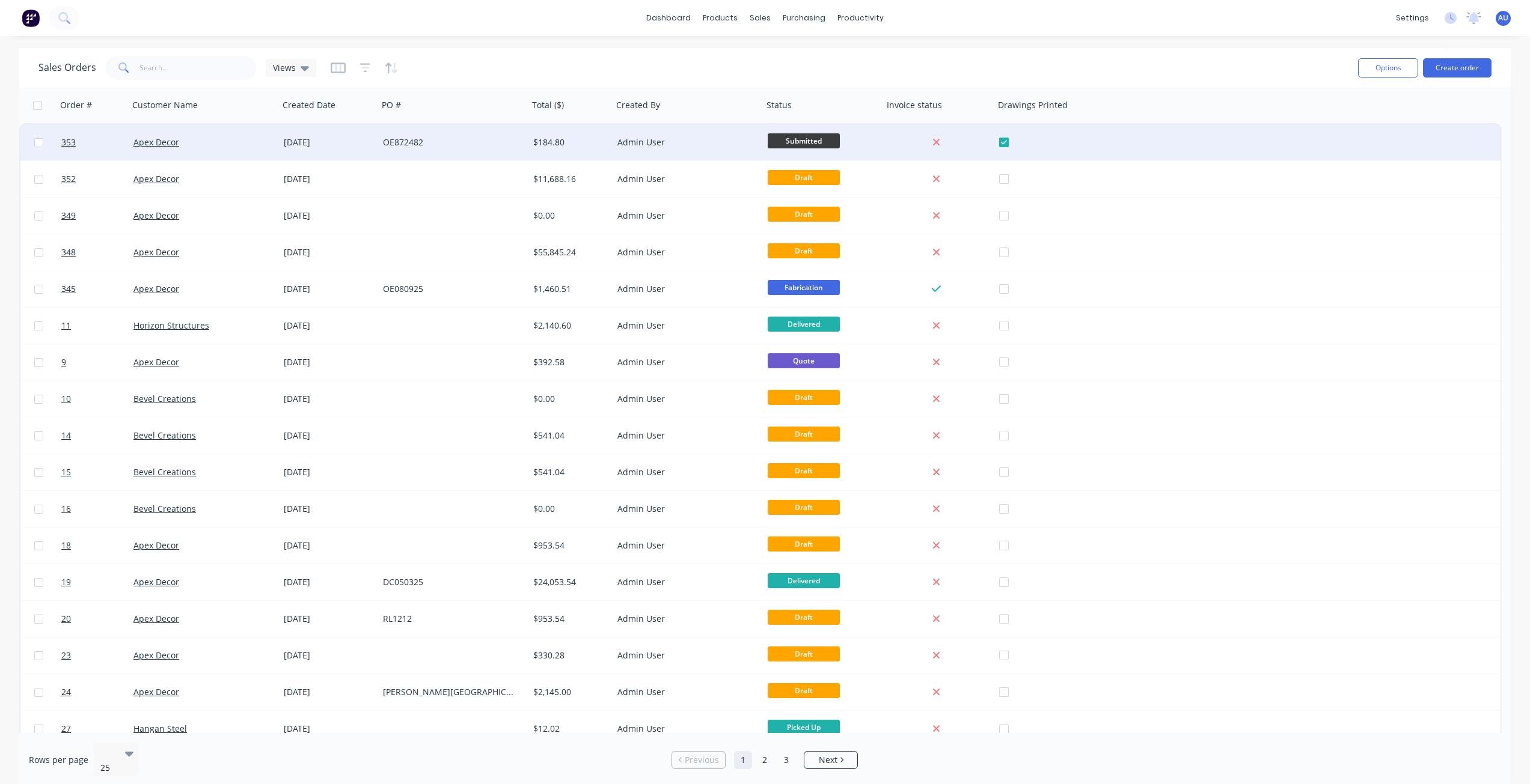
click at [800, 145] on span "Submitted" at bounding box center [804, 141] width 72 height 15
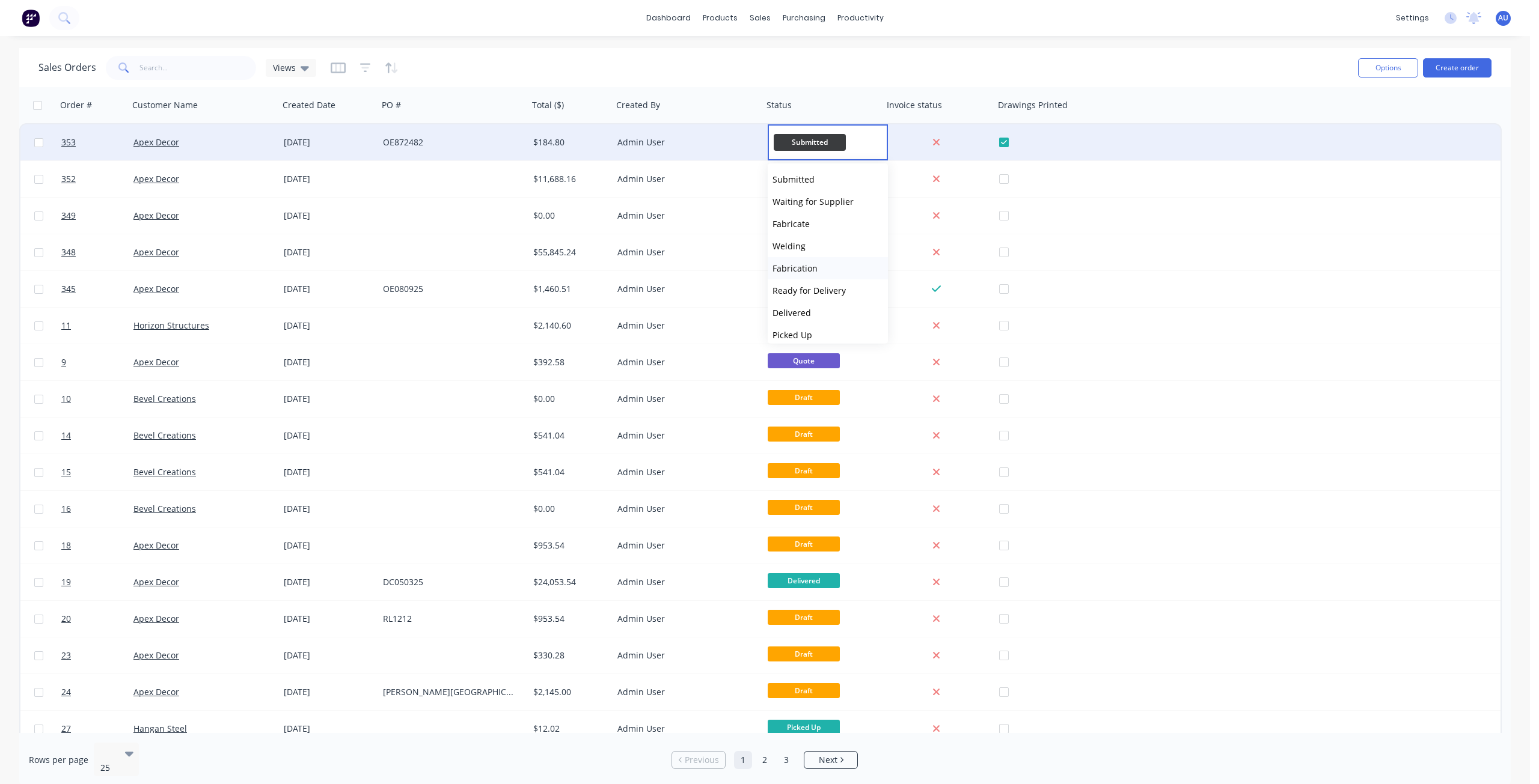
scroll to position [7, 0]
click at [804, 63] on div "Sales Orders Views" at bounding box center [694, 68] width 1310 height 29
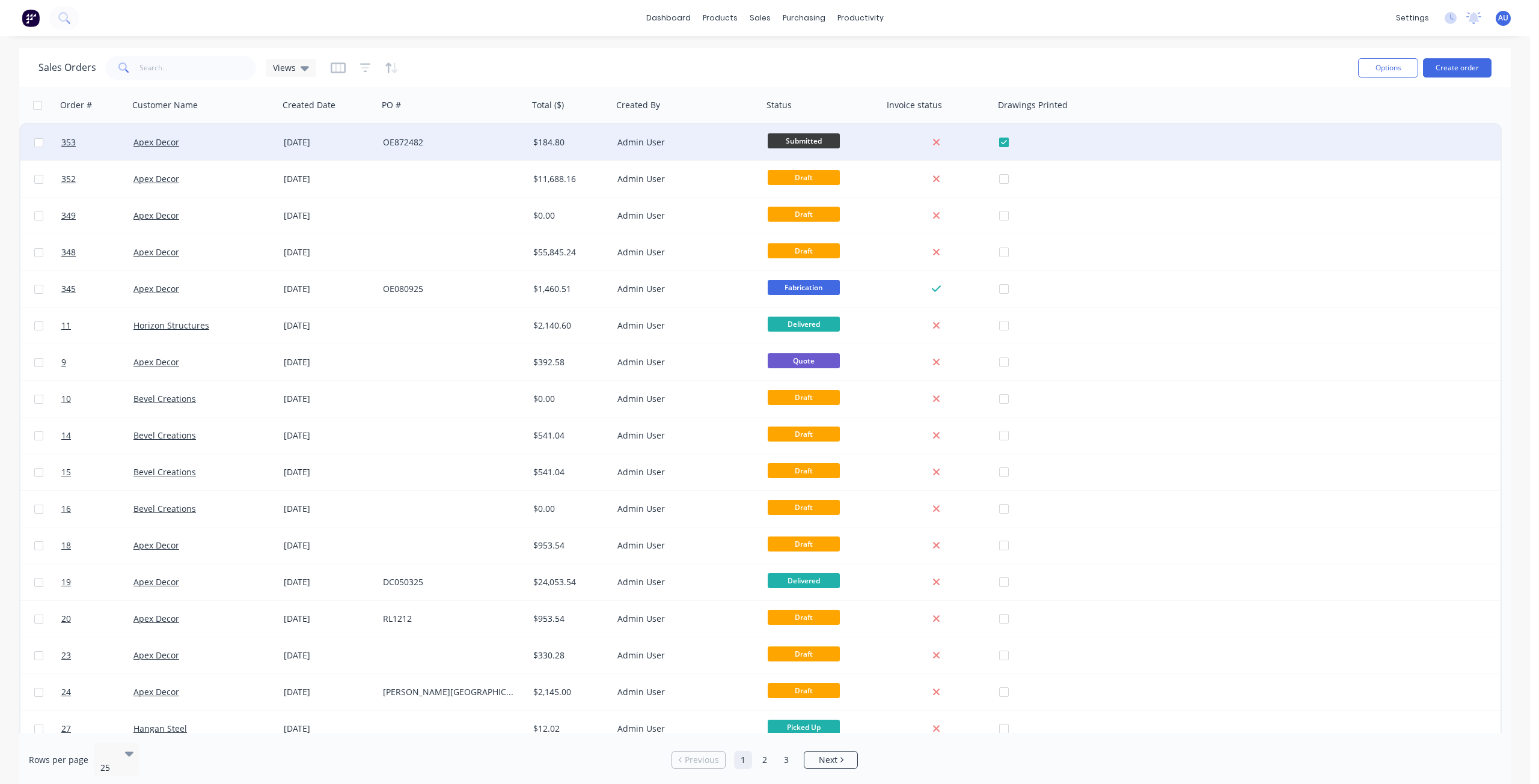
click at [807, 67] on div "Sales Orders Views" at bounding box center [694, 68] width 1310 height 29
click at [793, 68] on div "Sales Orders Views" at bounding box center [694, 68] width 1310 height 29
click at [883, 51] on link "Workflow" at bounding box center [907, 57] width 159 height 24
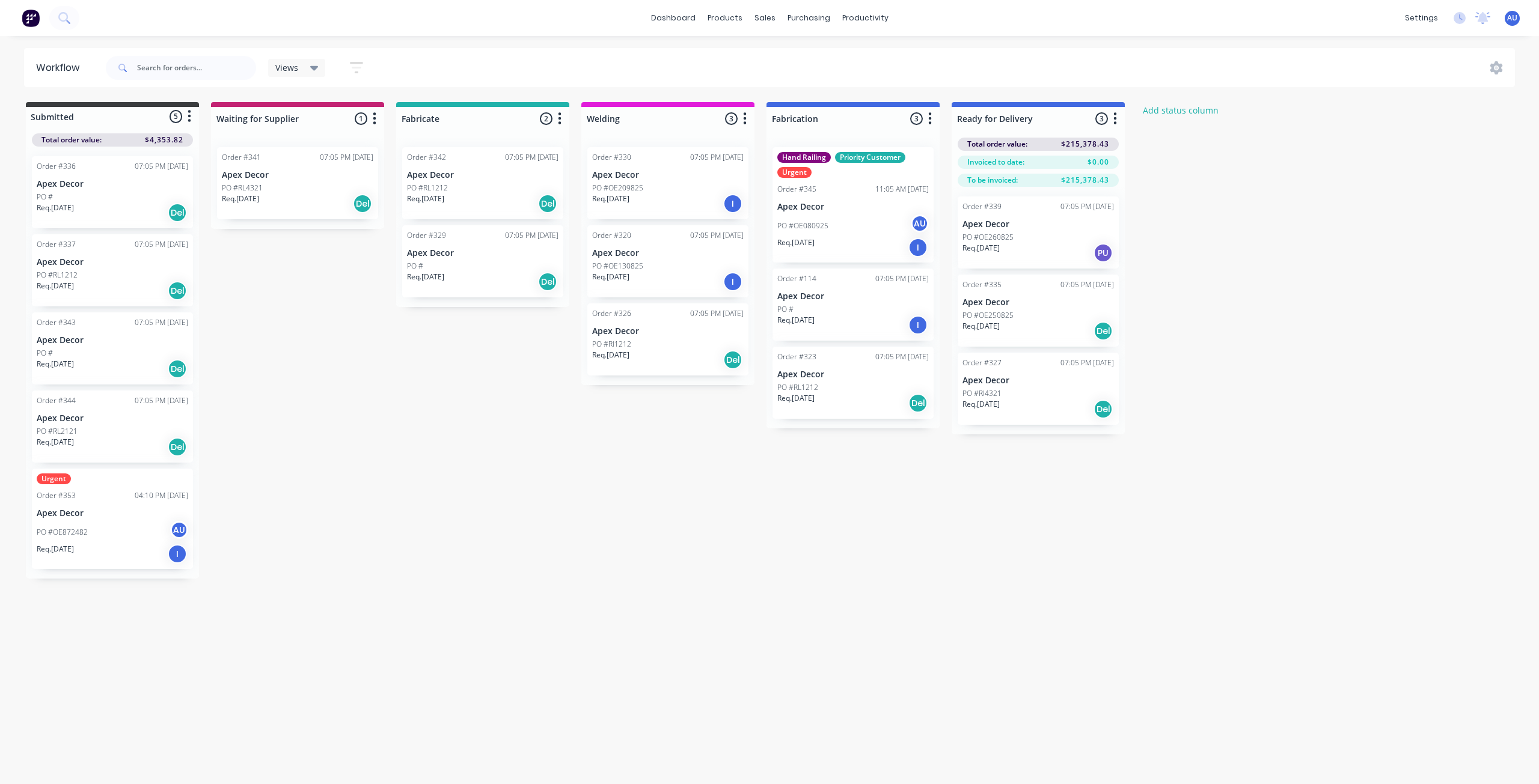
click at [373, 311] on div "Submitted 5 Status colour #3A3C3E hex #3A3C3E Save Cancel Summaries Total order…" at bounding box center [731, 340] width 1482 height 476
click at [312, 118] on div at bounding box center [297, 118] width 173 height 23
drag, startPoint x: 310, startPoint y: 118, endPoint x: 217, endPoint y: 120, distance: 93.0
click at [217, 120] on input "Waiting for Supplier" at bounding box center [275, 118] width 118 height 13
click at [432, 127] on div at bounding box center [482, 118] width 173 height 23
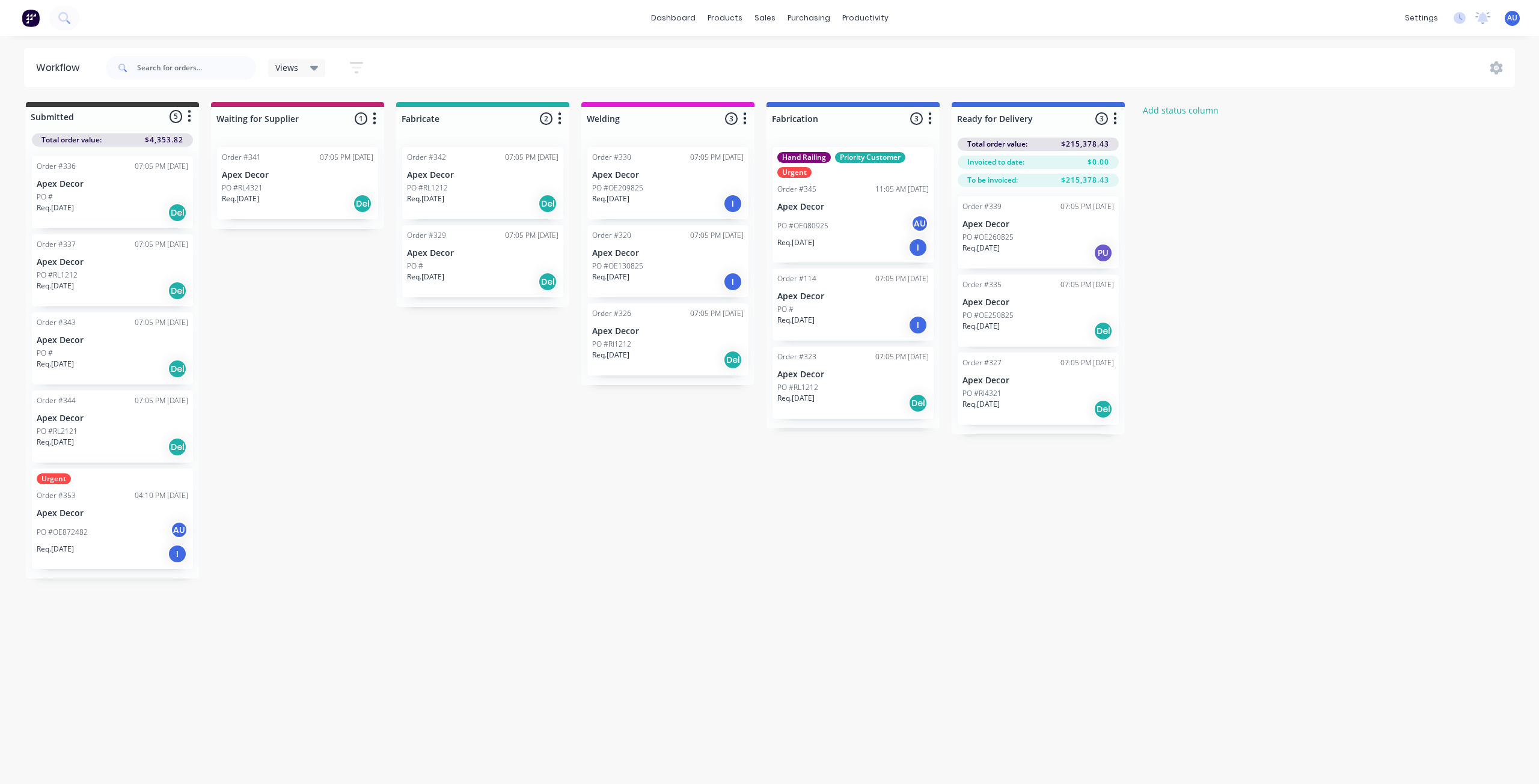
click at [561, 116] on icon "button" at bounding box center [559, 119] width 3 height 15
click at [529, 151] on button "Status colour" at bounding box center [506, 145] width 120 height 20
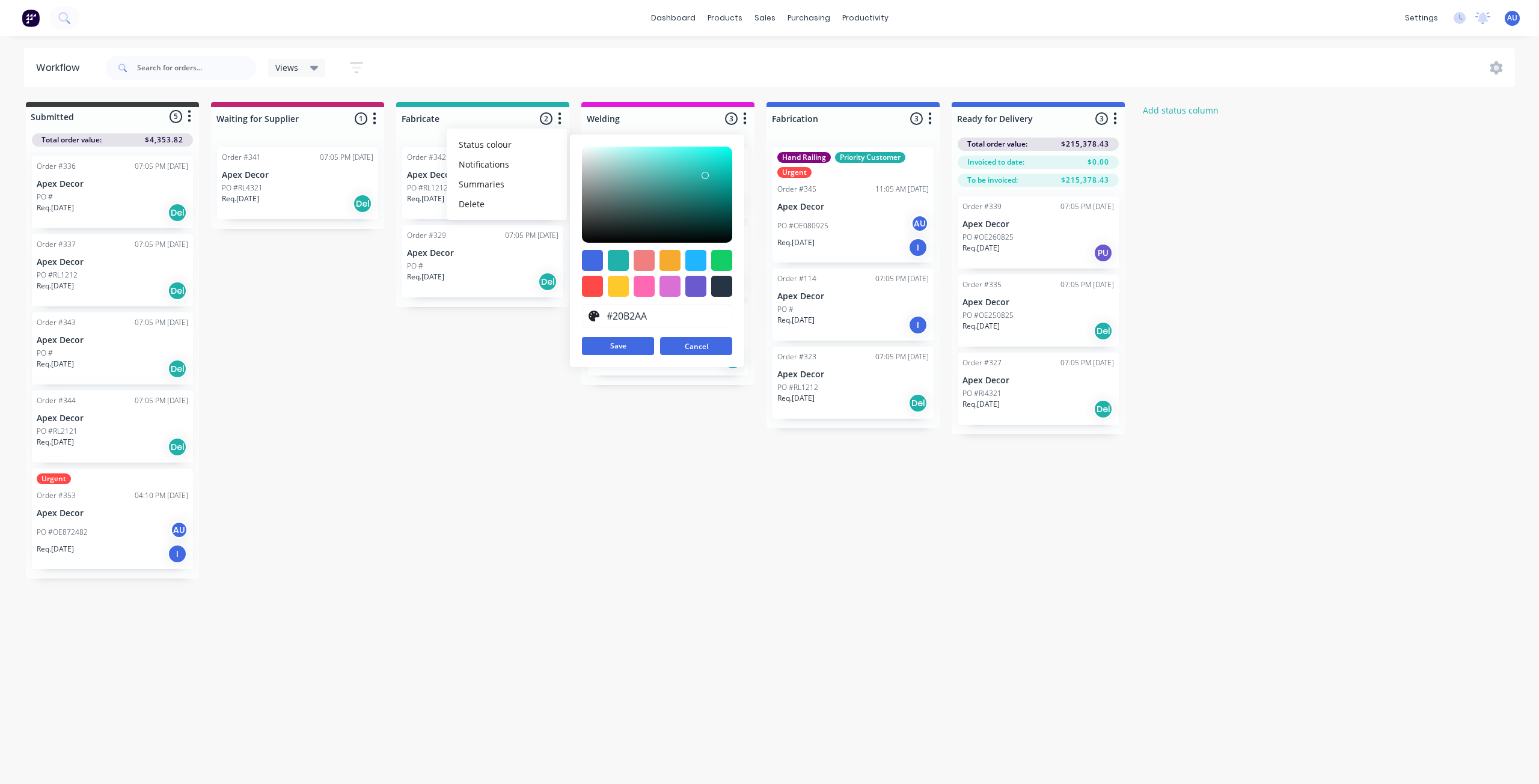
click at [705, 338] on button "Cancel" at bounding box center [696, 346] width 72 height 18
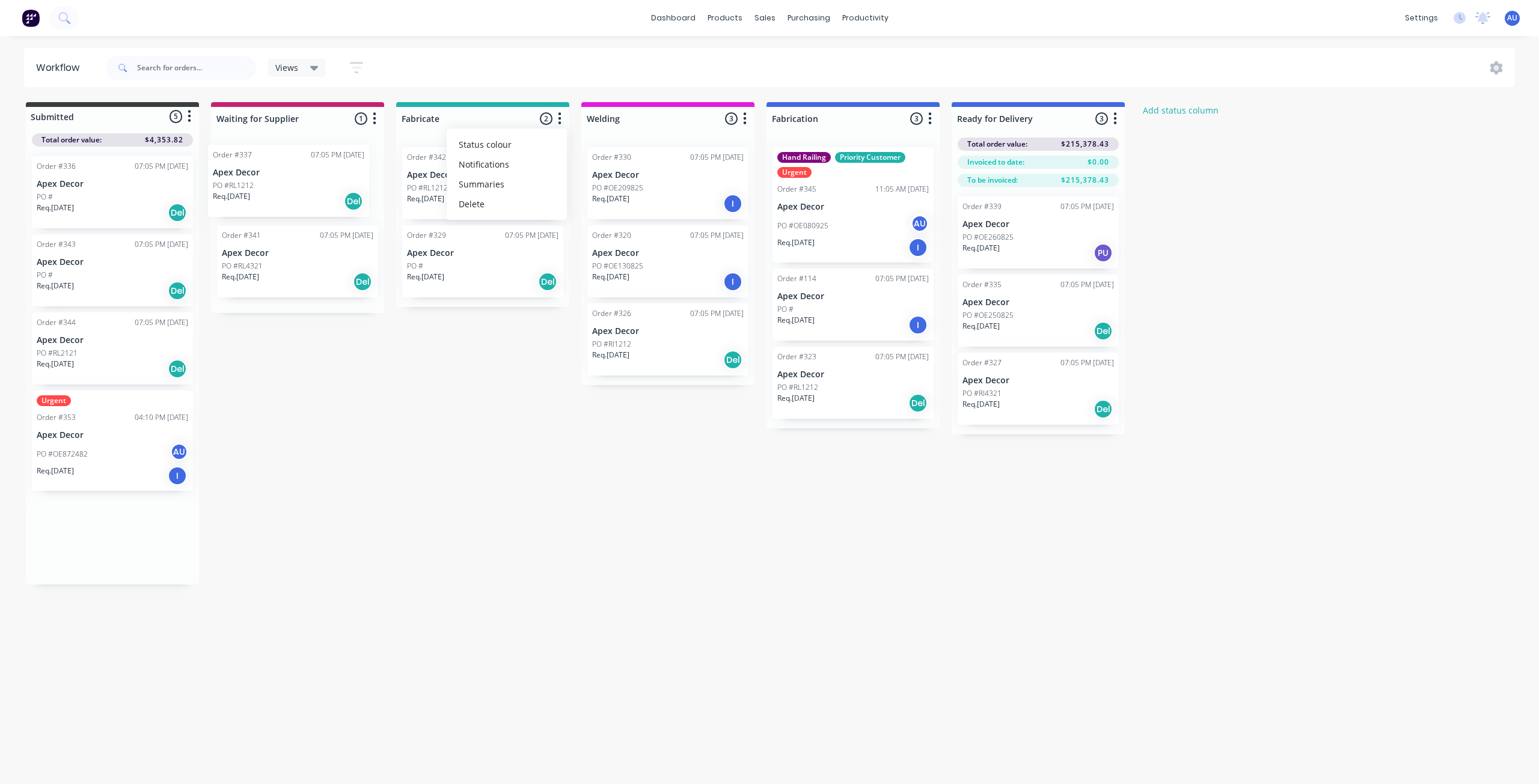
drag, startPoint x: 107, startPoint y: 279, endPoint x: 299, endPoint y: 191, distance: 211.2
click at [299, 191] on div "Submitted 5 Status colour #3A3C3E hex #3A3C3E Save Cancel Summaries Total order…" at bounding box center [731, 343] width 1482 height 482
click at [279, 186] on div "PO #RL1212" at bounding box center [297, 188] width 151 height 11
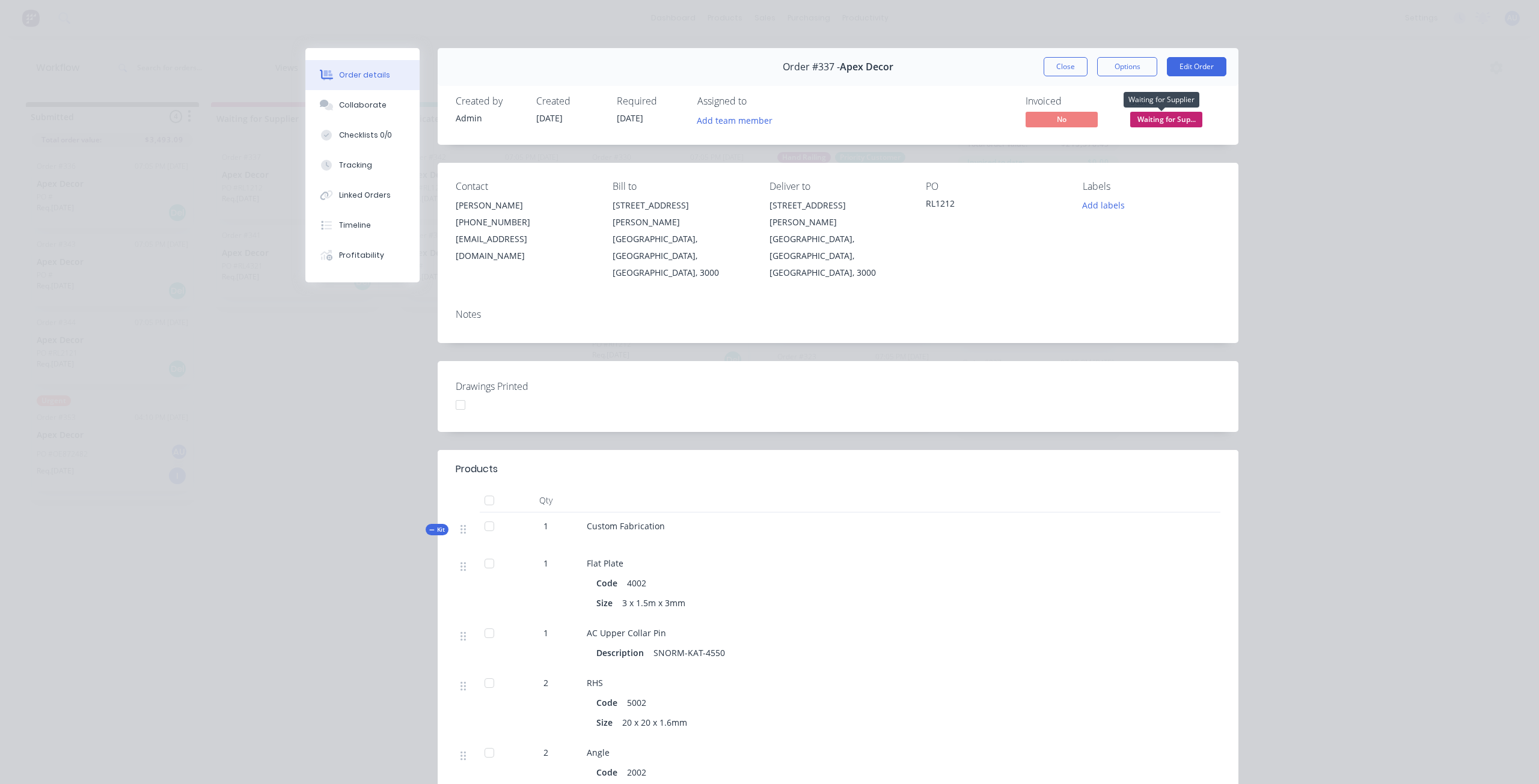
click at [1141, 118] on span "Waiting for Sup..." at bounding box center [1166, 119] width 72 height 15
click at [1278, 143] on div "Order details Collaborate Checklists 0/0 Tracking Linked Orders Timeline Profit…" at bounding box center [769, 392] width 1539 height 784
click at [1062, 61] on button "Close" at bounding box center [1065, 66] width 44 height 19
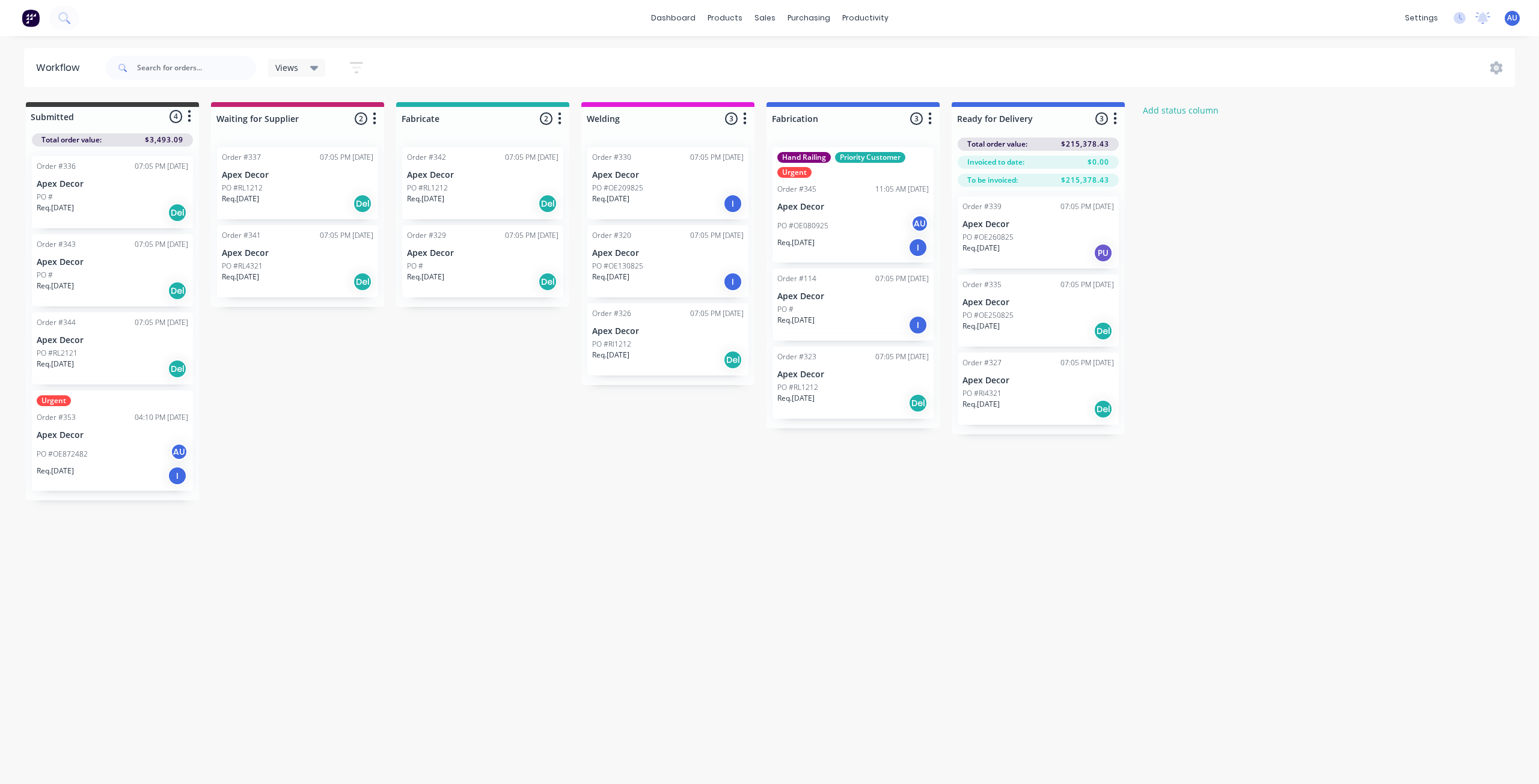
click at [559, 125] on icon "button" at bounding box center [559, 119] width 3 height 15
click at [531, 155] on button "Notifications" at bounding box center [506, 164] width 120 height 20
click at [610, 184] on label at bounding box center [610, 184] width 0 height 0
click at [591, 189] on input "checkbox" at bounding box center [587, 189] width 9 height 11
checkbox input "true"
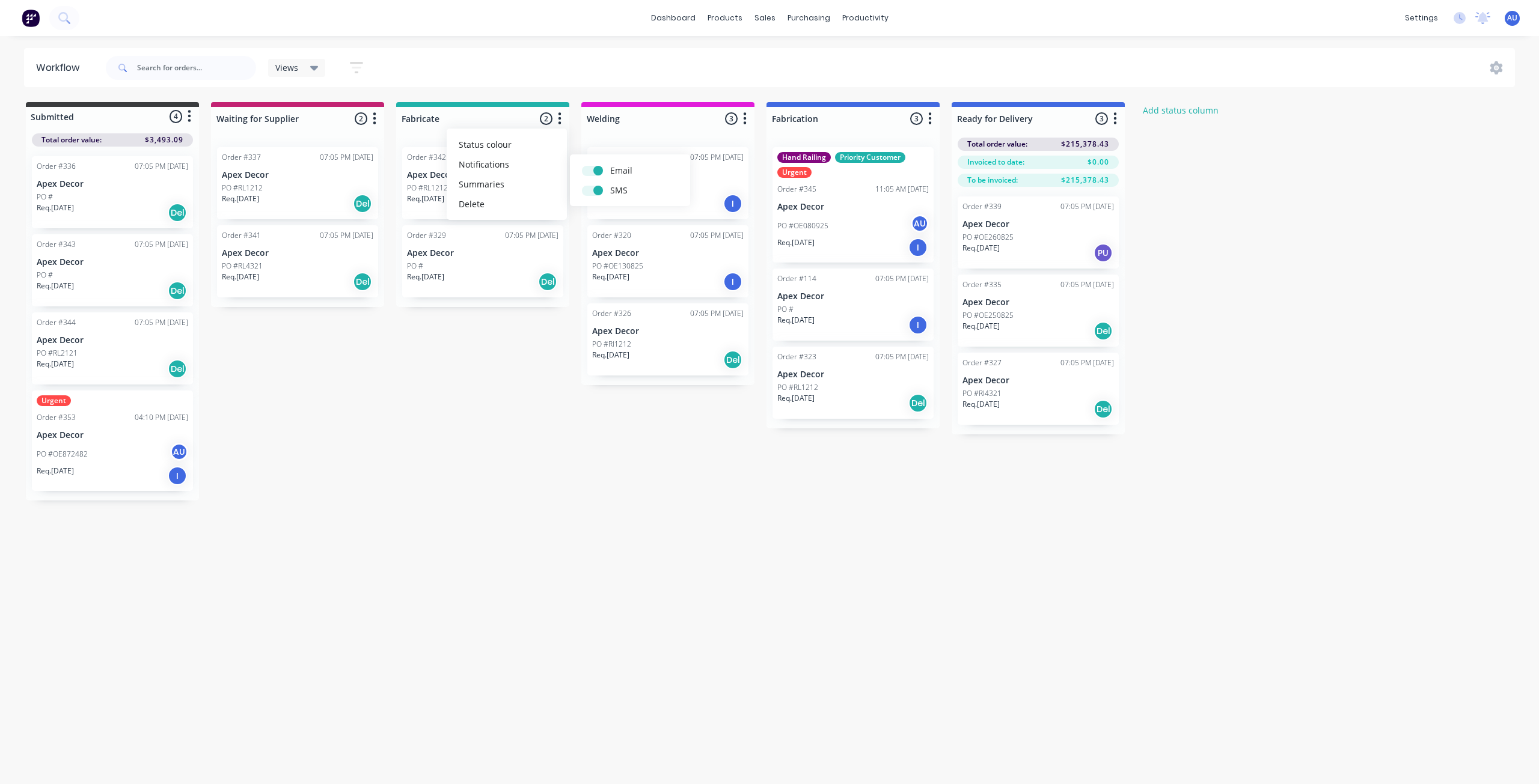
click at [380, 122] on button "button" at bounding box center [374, 119] width 15 height 15
click at [360, 163] on button "Notifications" at bounding box center [321, 164] width 120 height 20
click at [312, 383] on div "Submitted 4 Status colour #3A3C3E hex #3A3C3E Save Cancel Summaries Total order…" at bounding box center [731, 301] width 1482 height 399
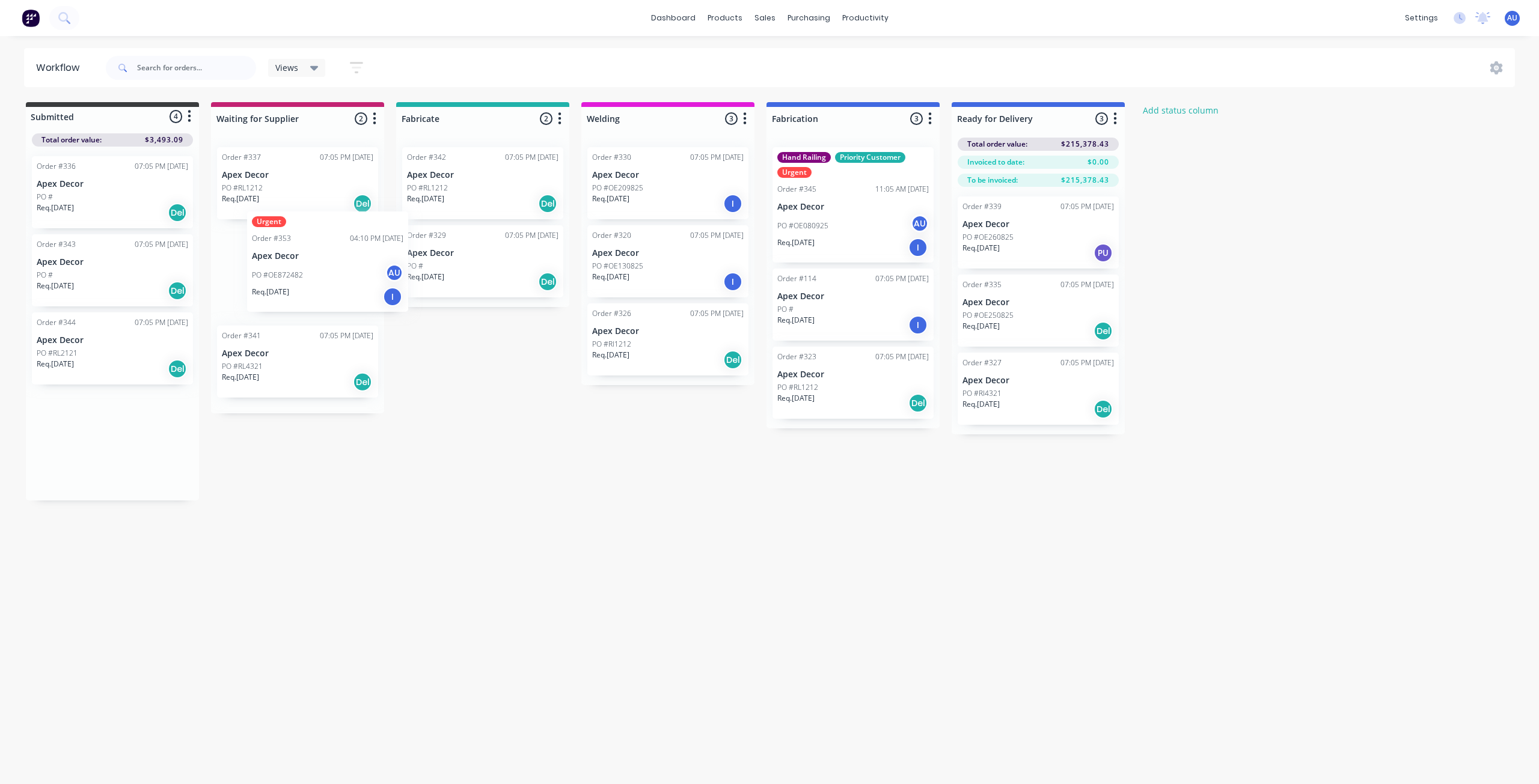
drag, startPoint x: 121, startPoint y: 450, endPoint x: 325, endPoint y: 277, distance: 267.5
click at [325, 277] on div "Submitted 4 Status colour #3A3C3E hex #3A3C3E Save Cancel Summaries Total order…" at bounding box center [731, 301] width 1482 height 399
click at [368, 241] on div "Urgent Order #353 04:10 PM [DATE] Apex Decor PO #OE872482 AU Req. [DATE] I" at bounding box center [297, 275] width 161 height 100
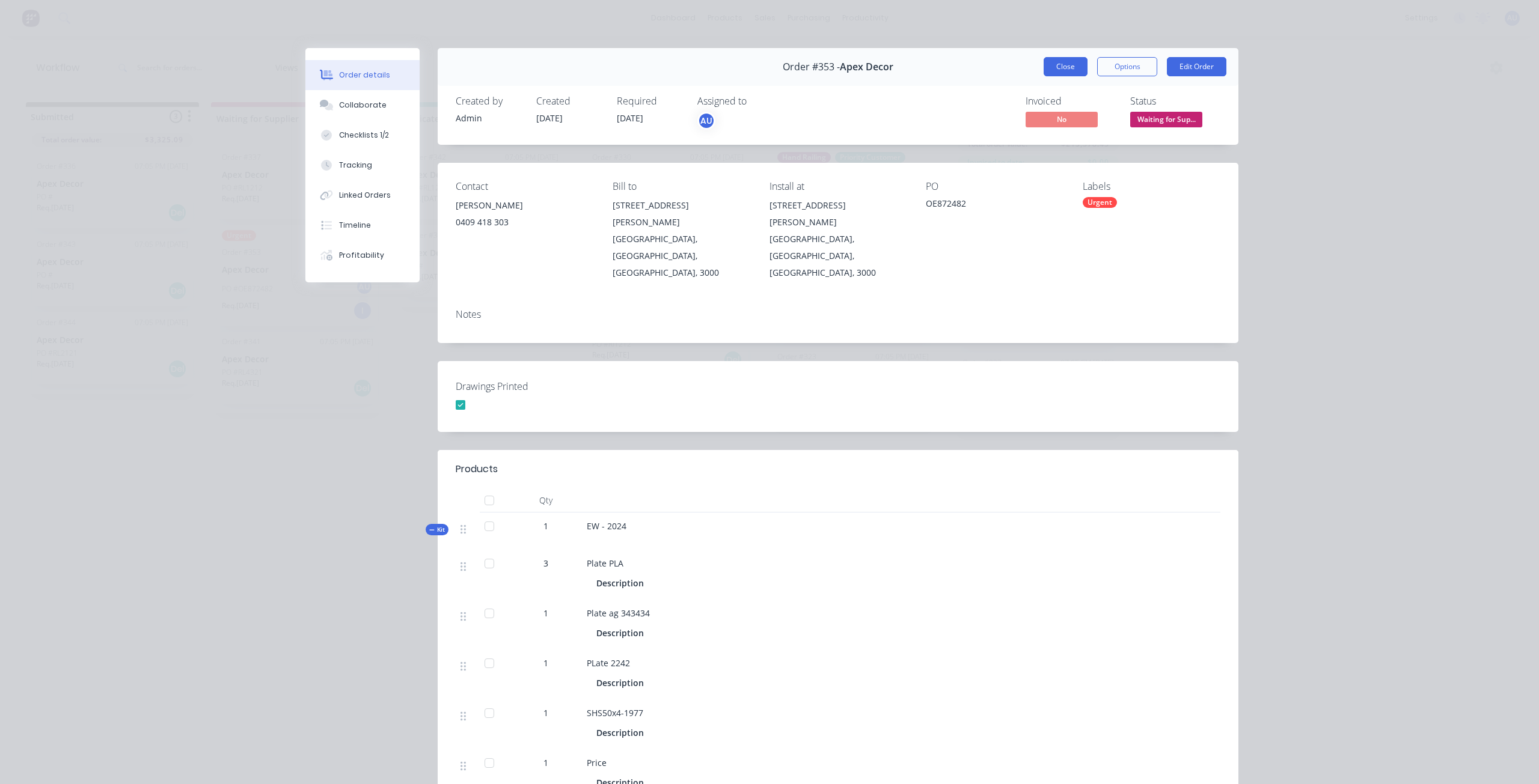
click at [1055, 72] on button "Close" at bounding box center [1065, 66] width 44 height 19
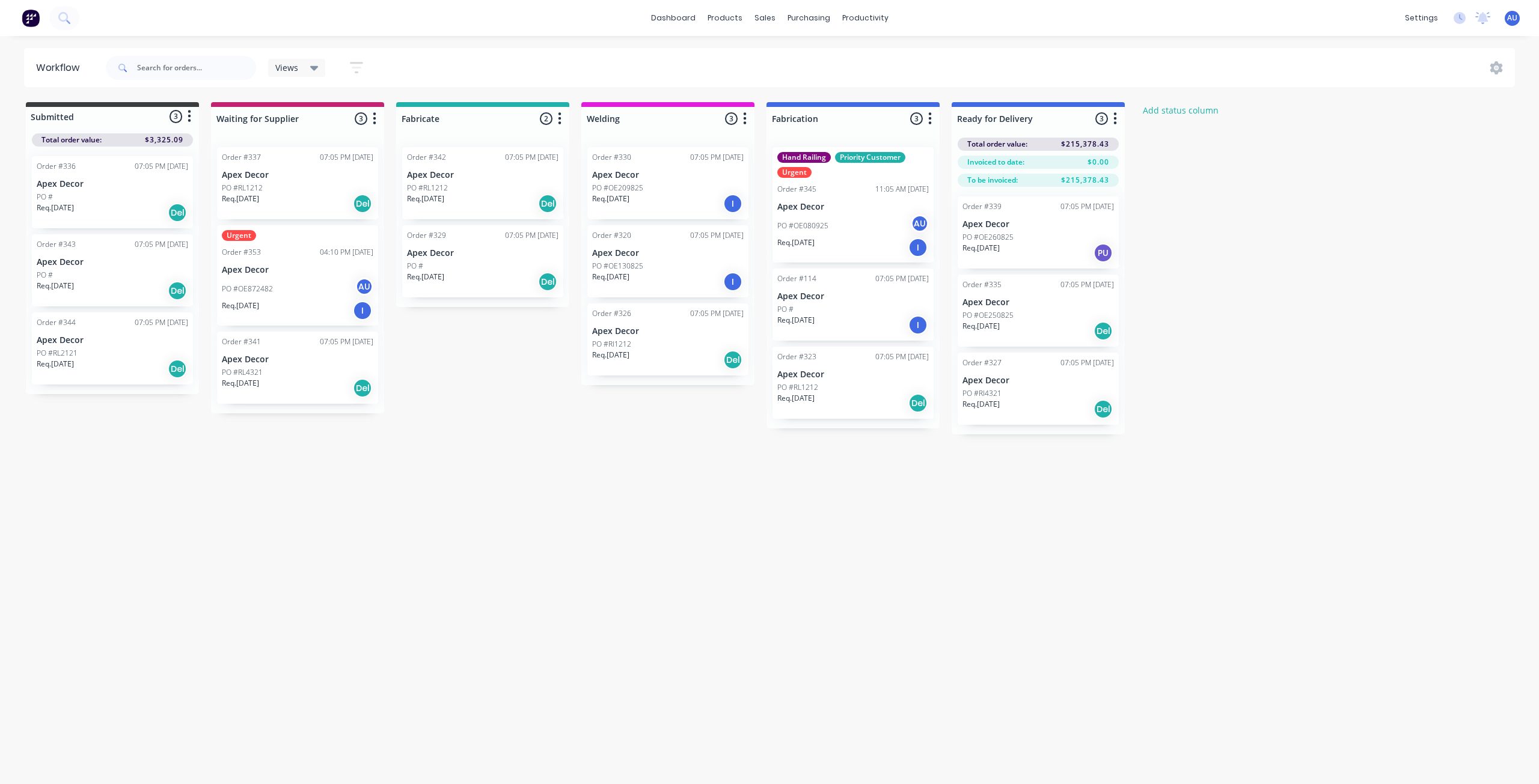
click at [375, 120] on icon "button" at bounding box center [374, 119] width 3 height 15
click at [347, 164] on button "Notifications" at bounding box center [321, 164] width 120 height 20
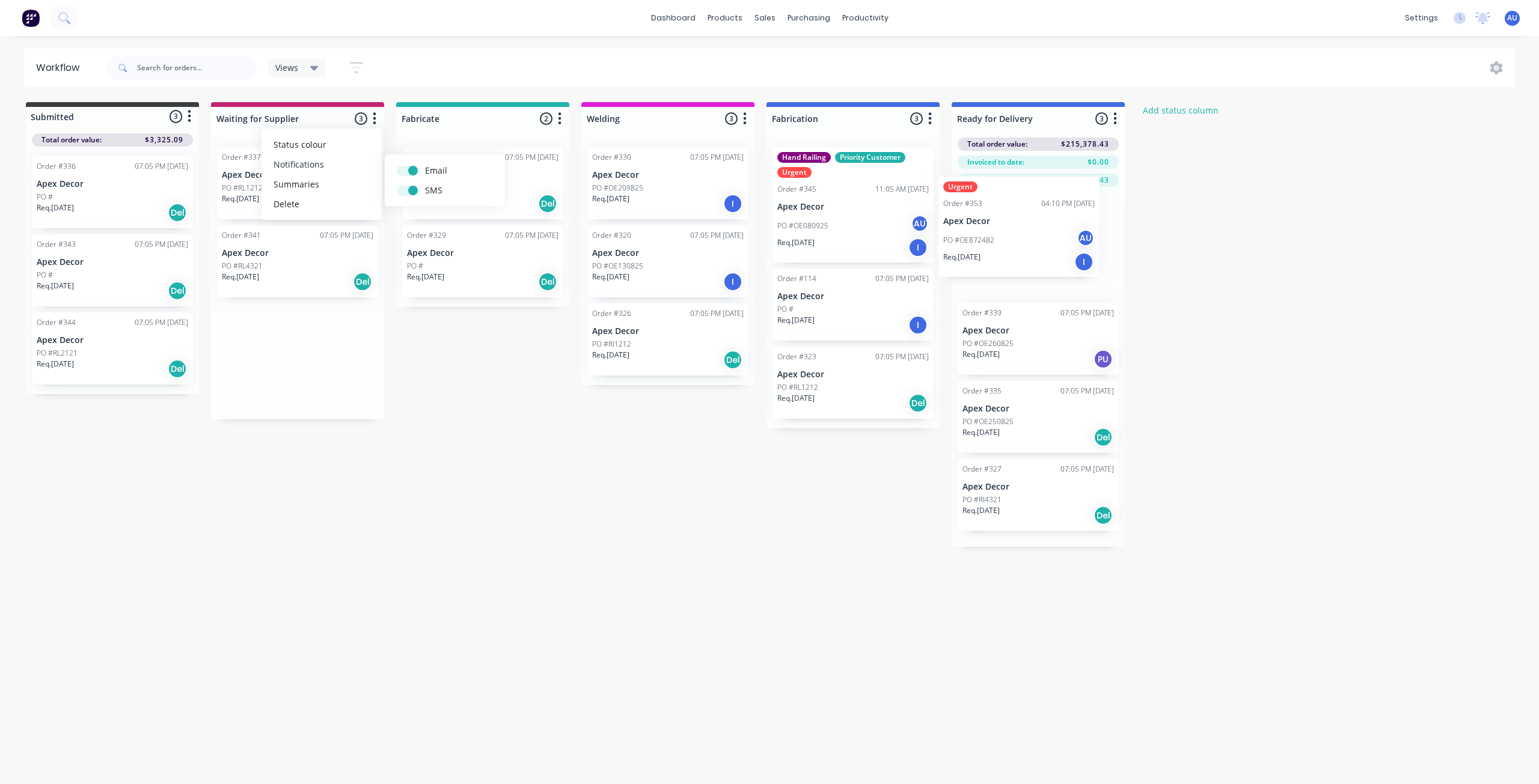
drag, startPoint x: 305, startPoint y: 265, endPoint x: 1040, endPoint y: 222, distance: 736.3
click at [1040, 222] on div "Submitted 3 Status colour #3A3C3E hex #3A3C3E Save Cancel Summaries Total order…" at bounding box center [731, 324] width 1482 height 444
click at [1040, 265] on div "PO #OE872482 AU" at bounding box center [1038, 260] width 151 height 23
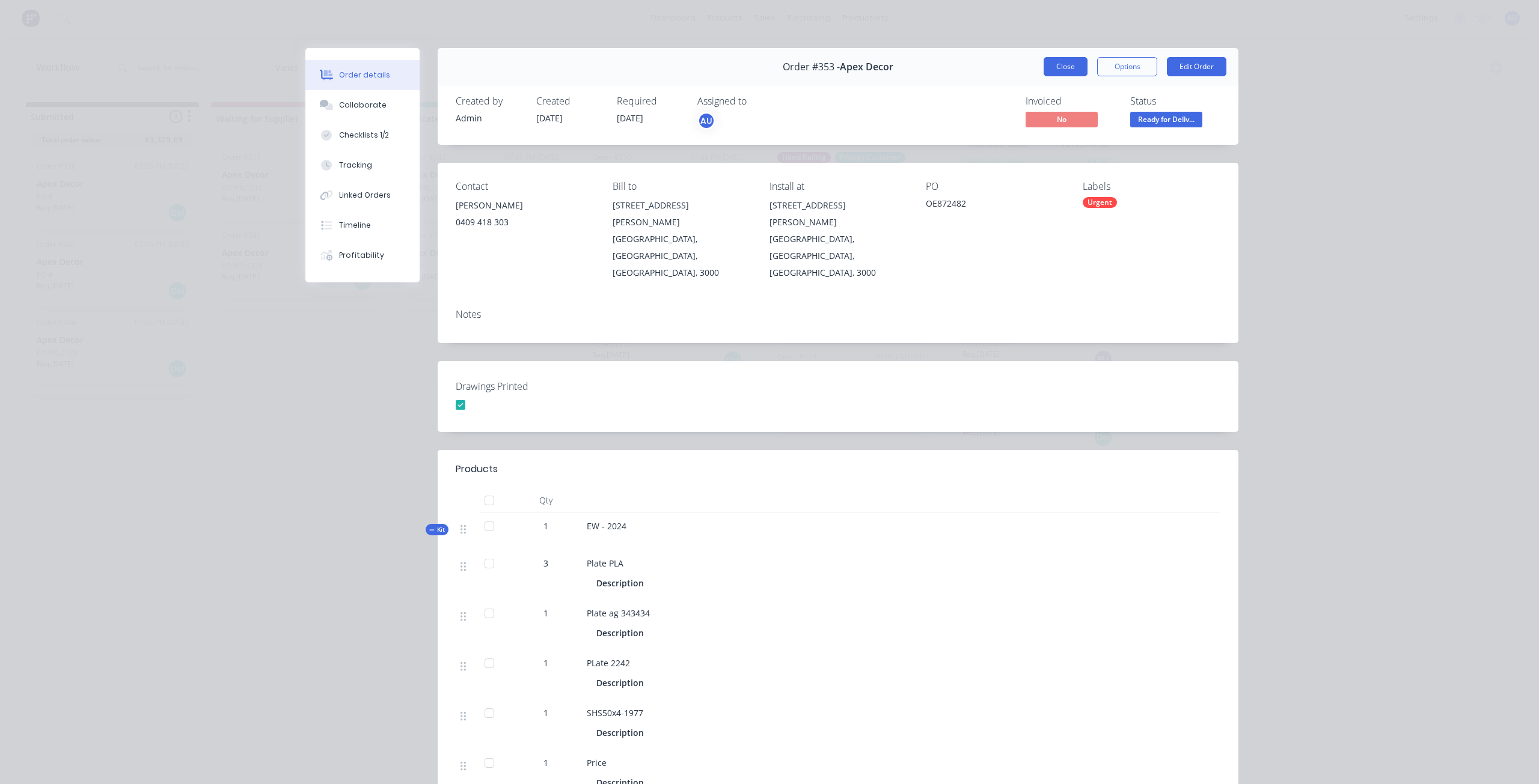
click at [1057, 70] on button "Close" at bounding box center [1065, 66] width 44 height 19
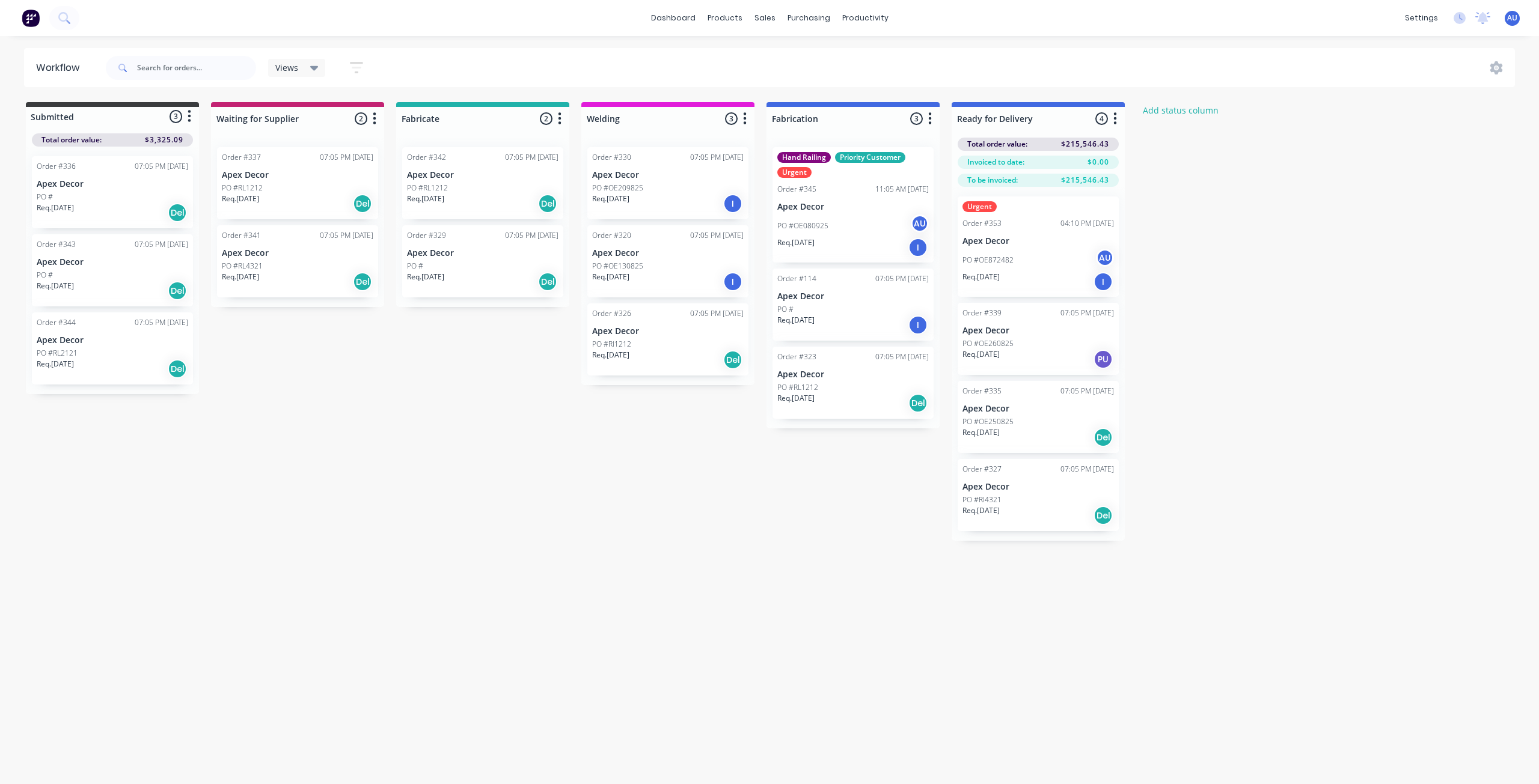
click at [1189, 237] on div "Submitted 3 Status colour #3A3C3E hex #3A3C3E Save Cancel Summaries Total order…" at bounding box center [731, 321] width 1482 height 438
click at [1082, 228] on div "04:10 PM [DATE]" at bounding box center [1087, 224] width 54 height 11
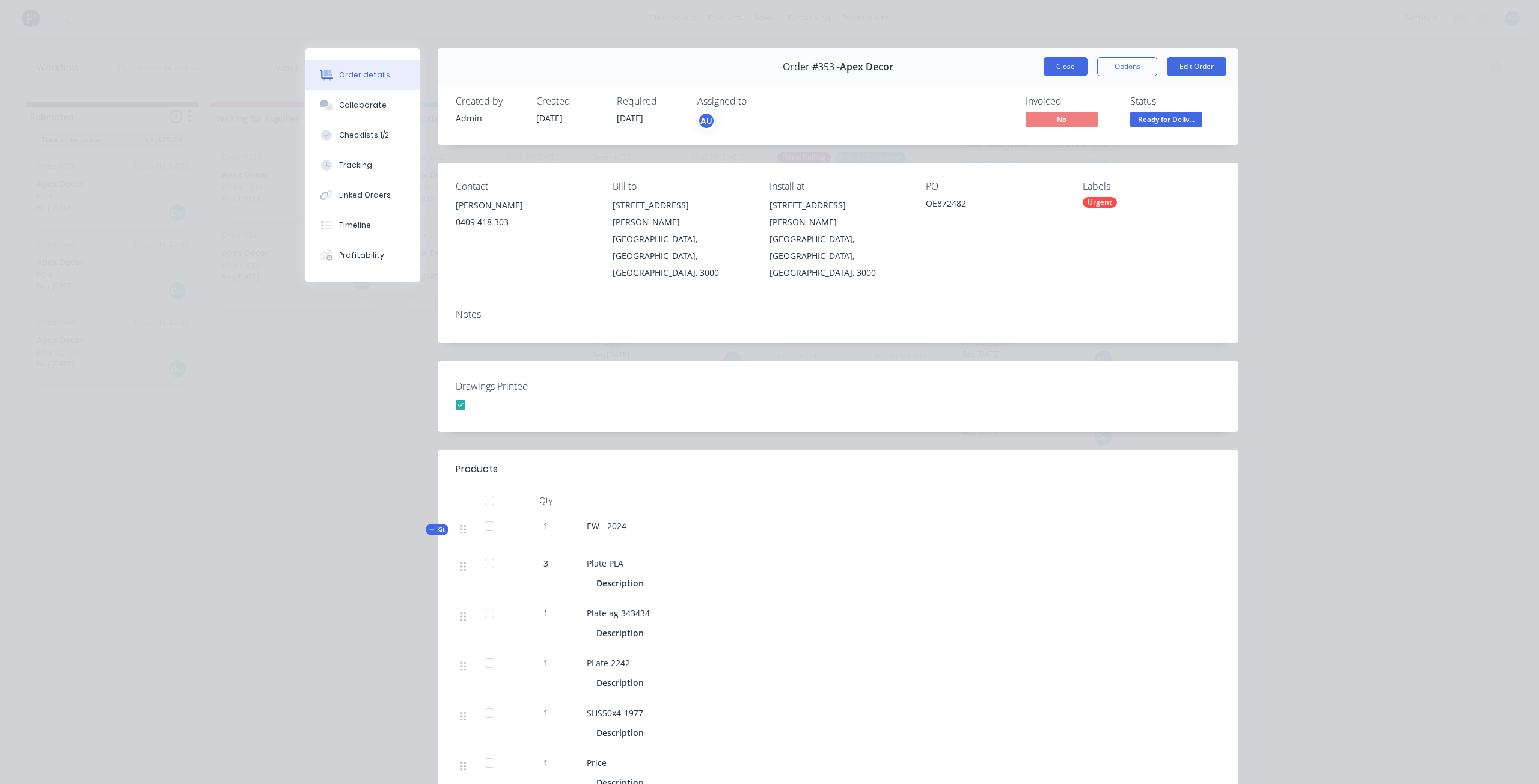
click at [1047, 72] on button "Close" at bounding box center [1065, 66] width 44 height 19
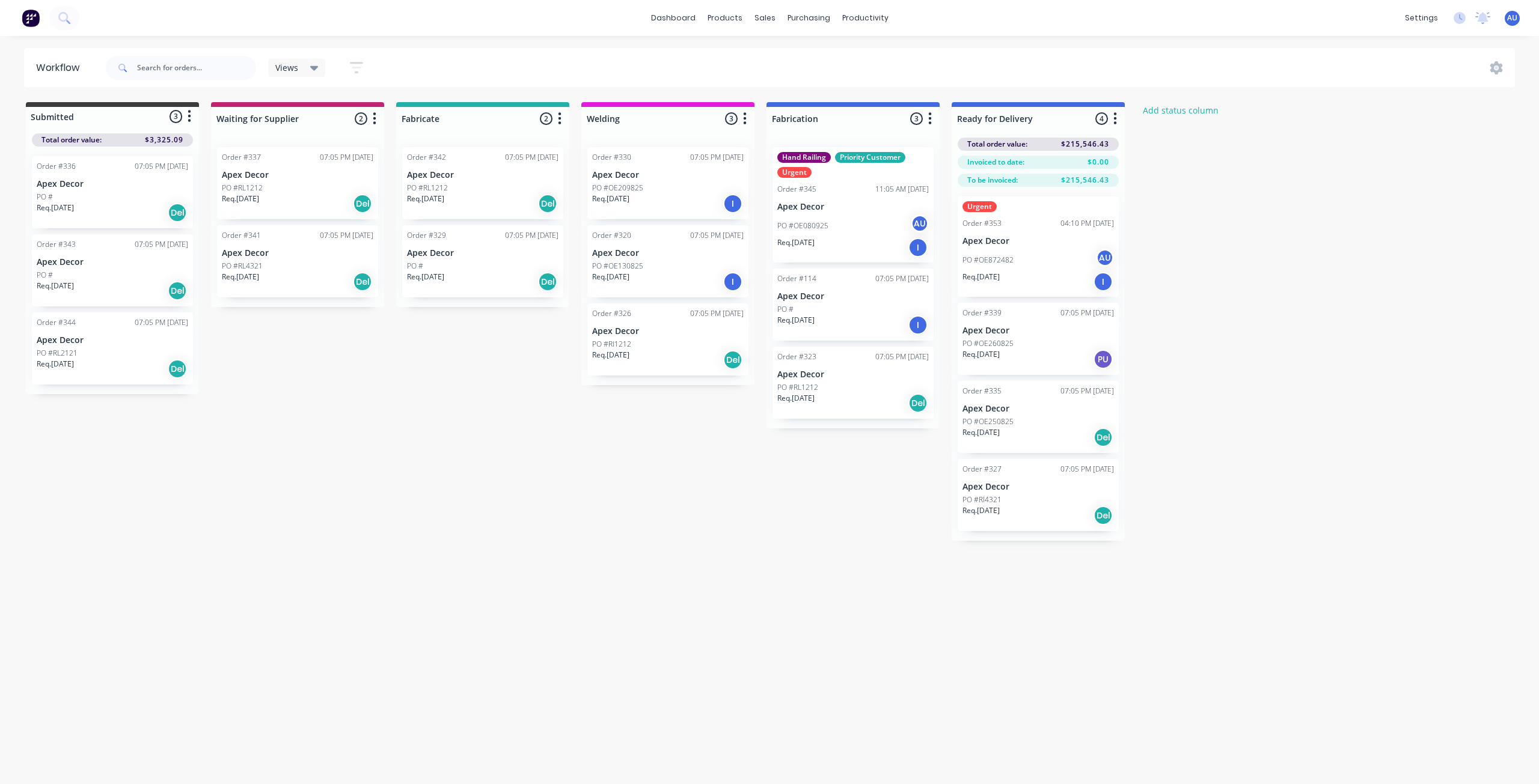
click at [1113, 121] on icon "button" at bounding box center [1114, 119] width 3 height 15
click at [1086, 163] on button "Notifications" at bounding box center [1062, 164] width 120 height 20
drag, startPoint x: 1181, startPoint y: 312, endPoint x: 1041, endPoint y: 263, distance: 148.3
click at [1041, 263] on div "PO #OE872482 AU" at bounding box center [1038, 260] width 151 height 23
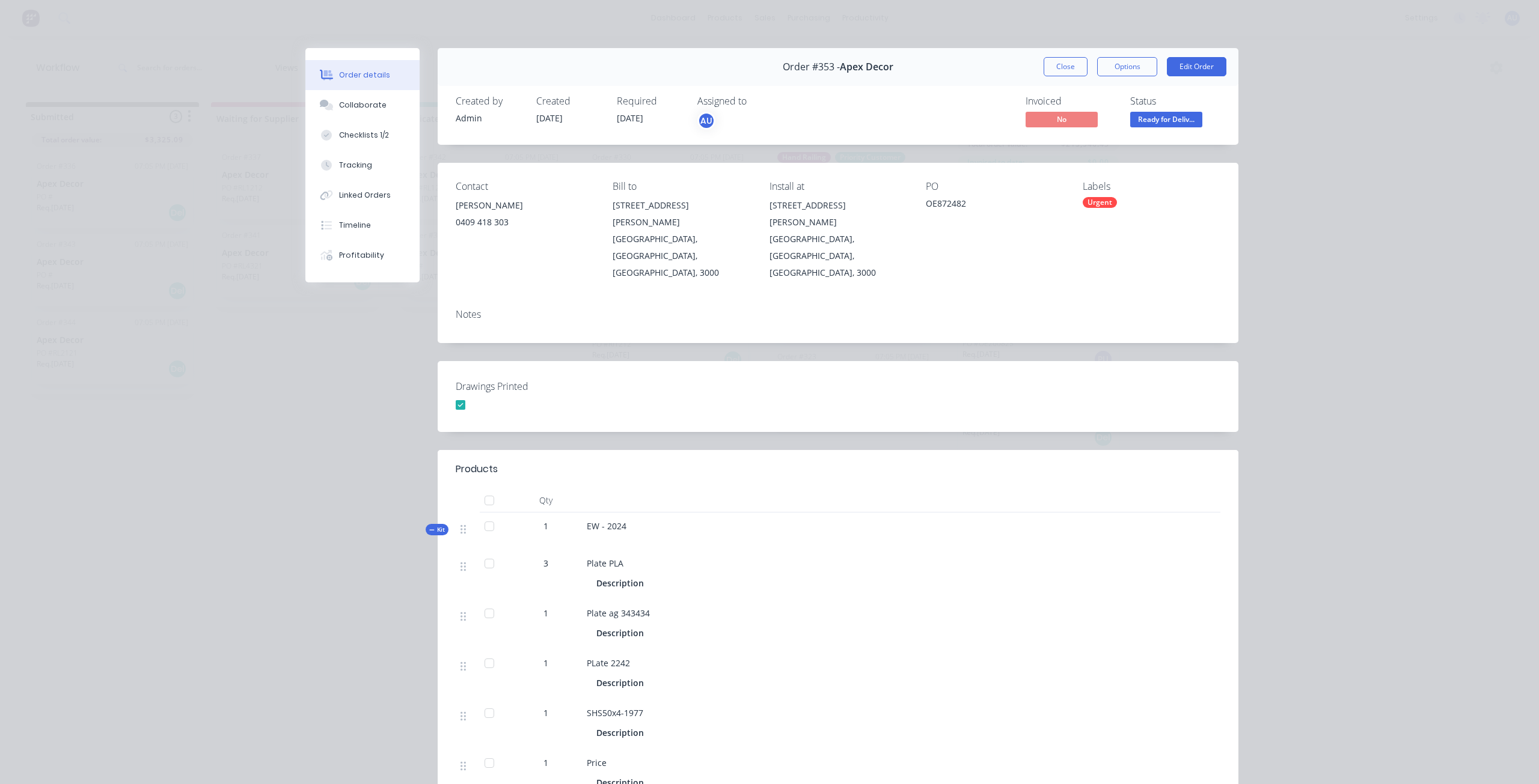
drag, startPoint x: 1114, startPoint y: 61, endPoint x: 970, endPoint y: 82, distance: 145.5
click at [970, 82] on div "Order #353 - Apex Decor Close Options Edit Order" at bounding box center [838, 66] width 800 height 38
drag, startPoint x: 1206, startPoint y: 66, endPoint x: 1176, endPoint y: 67, distance: 30.0
click at [1176, 67] on button "Edit Order" at bounding box center [1197, 66] width 60 height 19
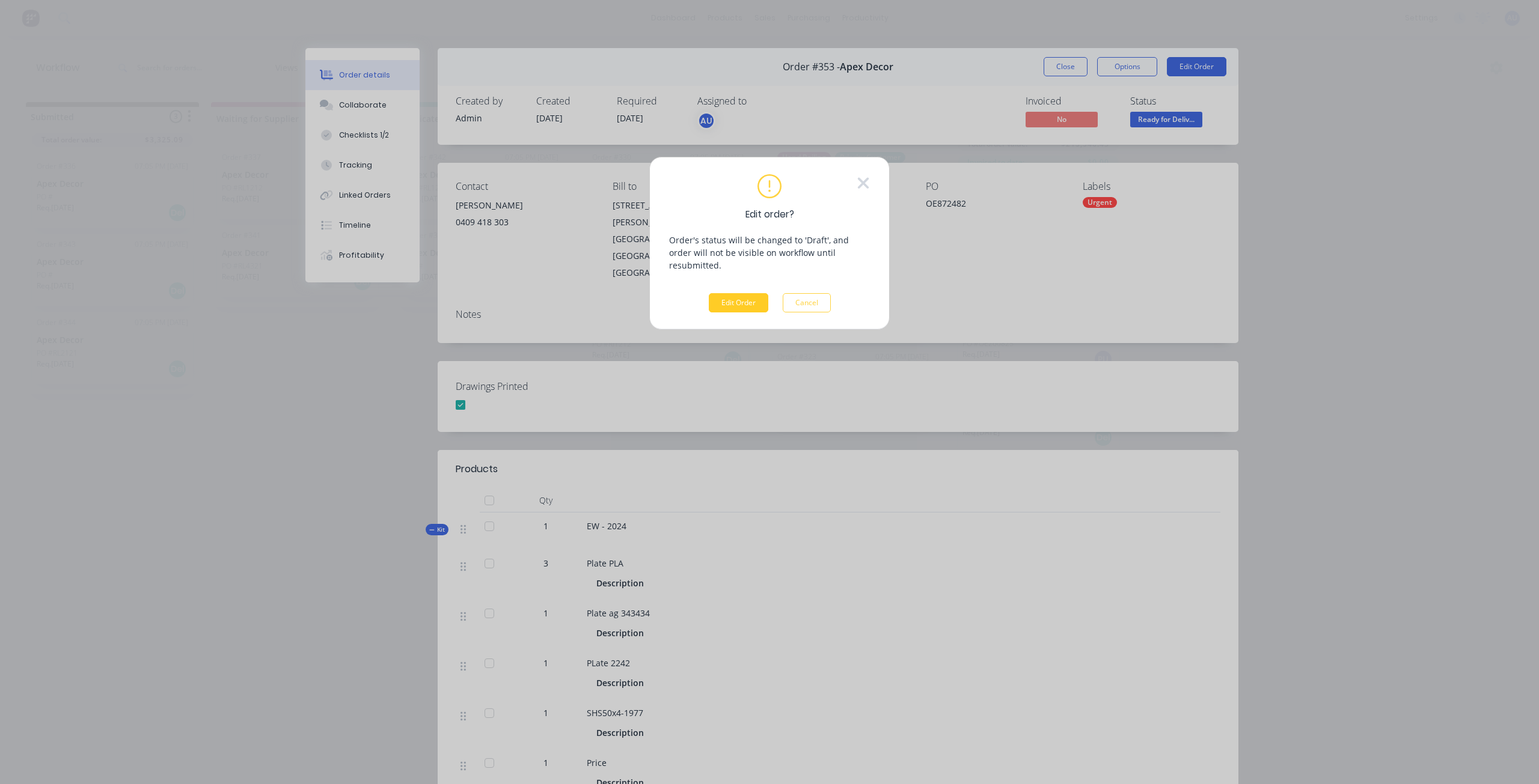
click at [743, 293] on button "Edit Order" at bounding box center [739, 302] width 60 height 19
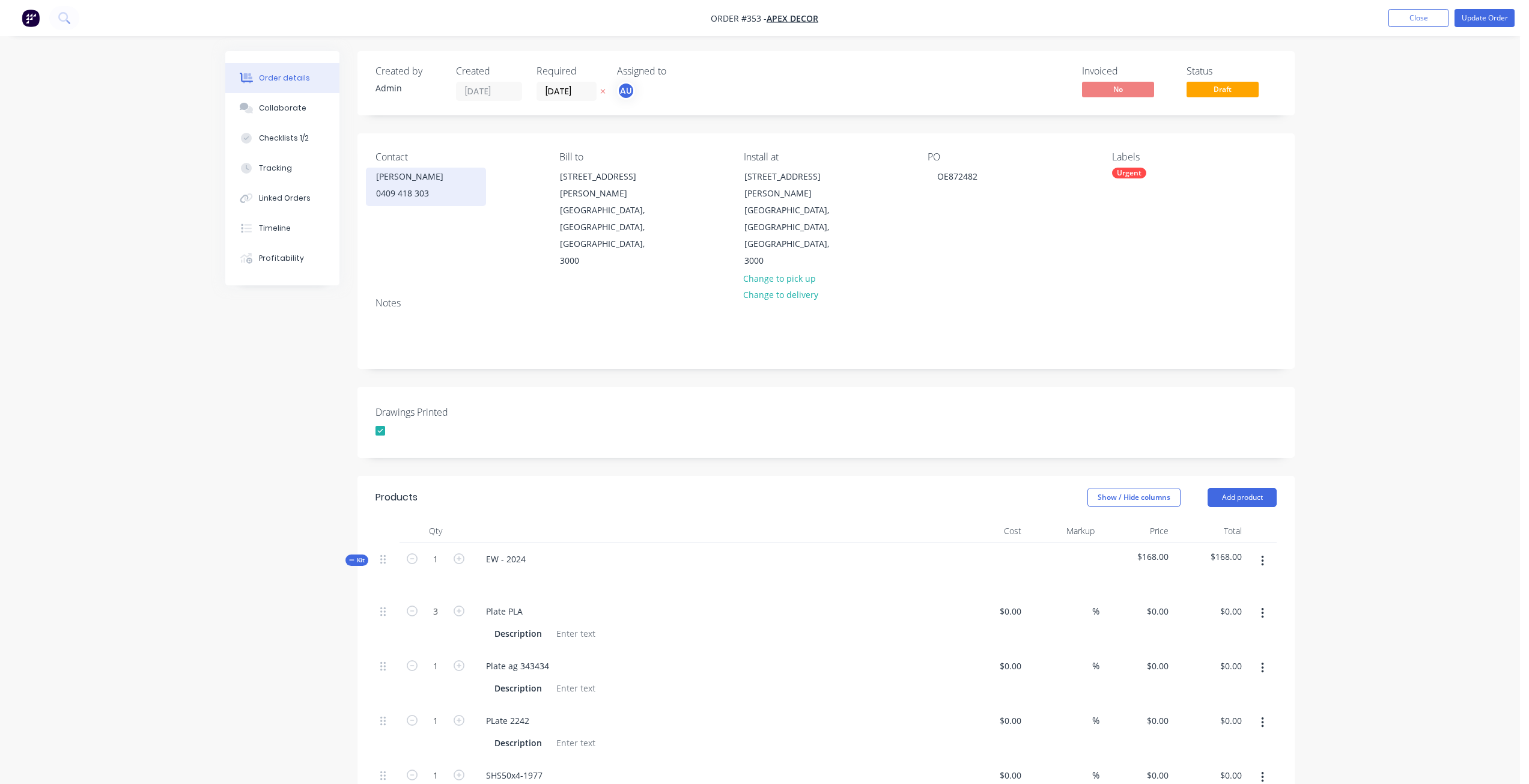
click at [433, 196] on div "0409 418 303" at bounding box center [426, 193] width 100 height 17
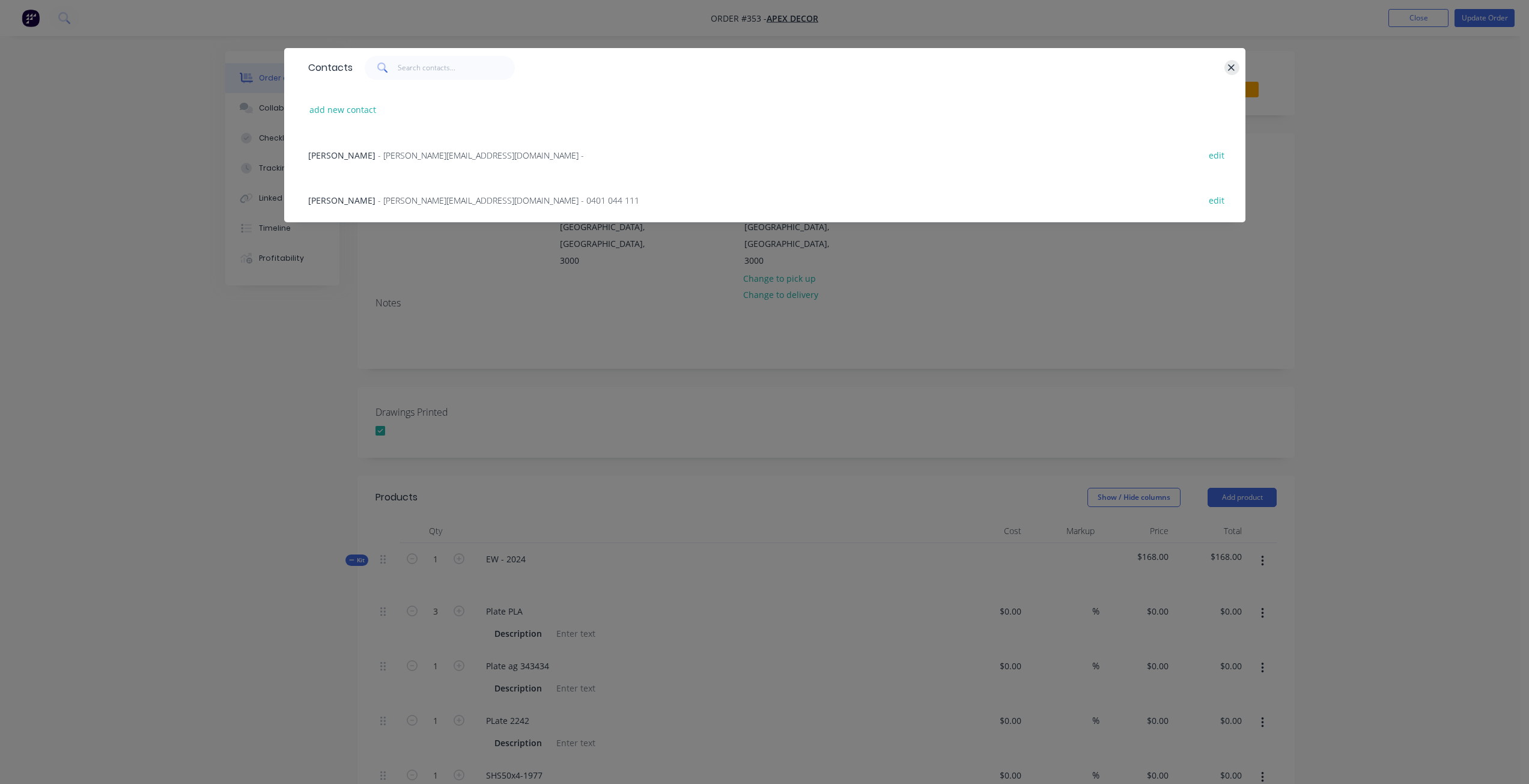
click at [1228, 66] on icon "button" at bounding box center [1231, 68] width 8 height 11
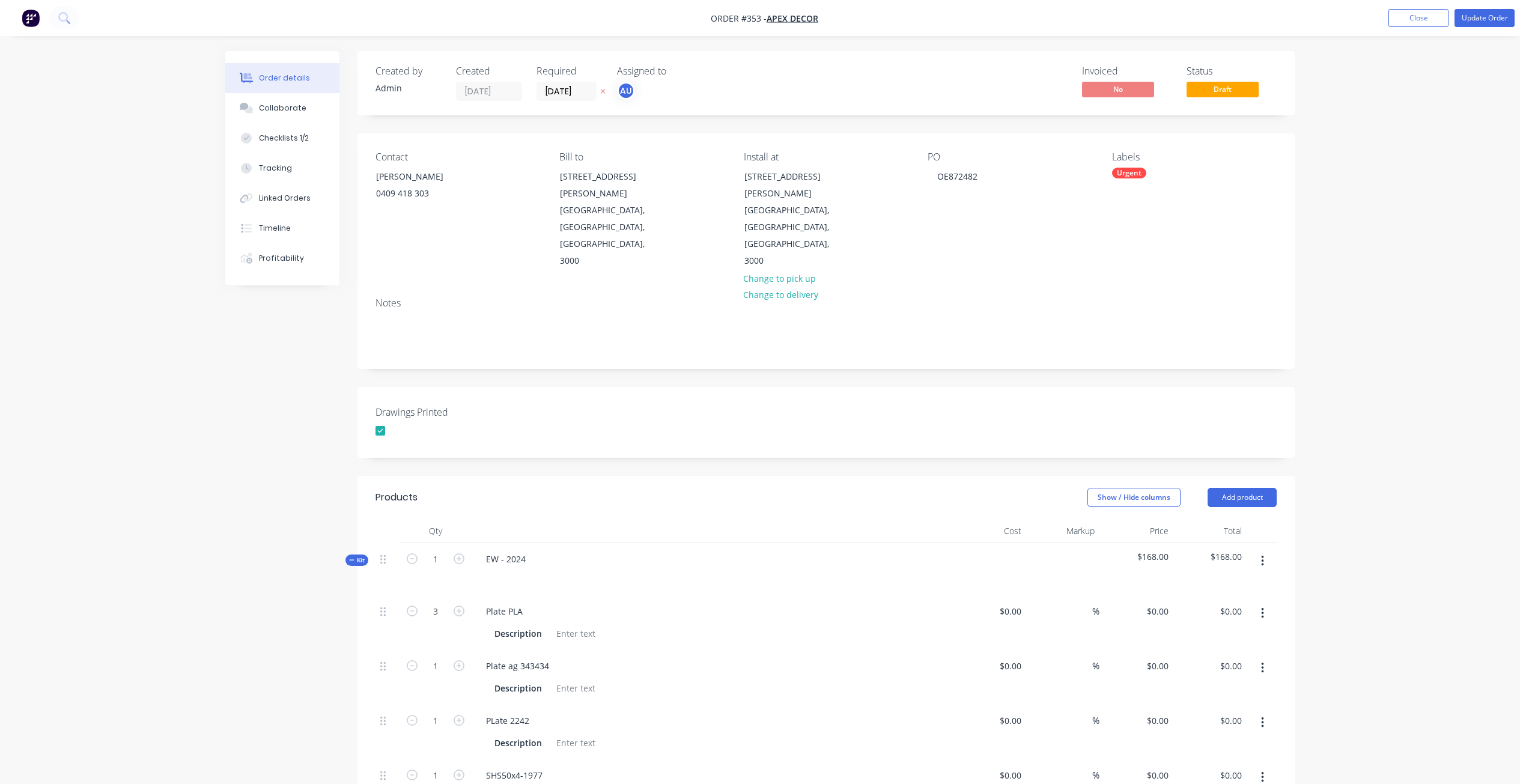
click at [399, 209] on div "Contact [PERSON_NAME] [PHONE_NUMBER]" at bounding box center [458, 210] width 165 height 118
click at [398, 205] on div "[PERSON_NAME] 0409 418 303" at bounding box center [426, 187] width 120 height 38
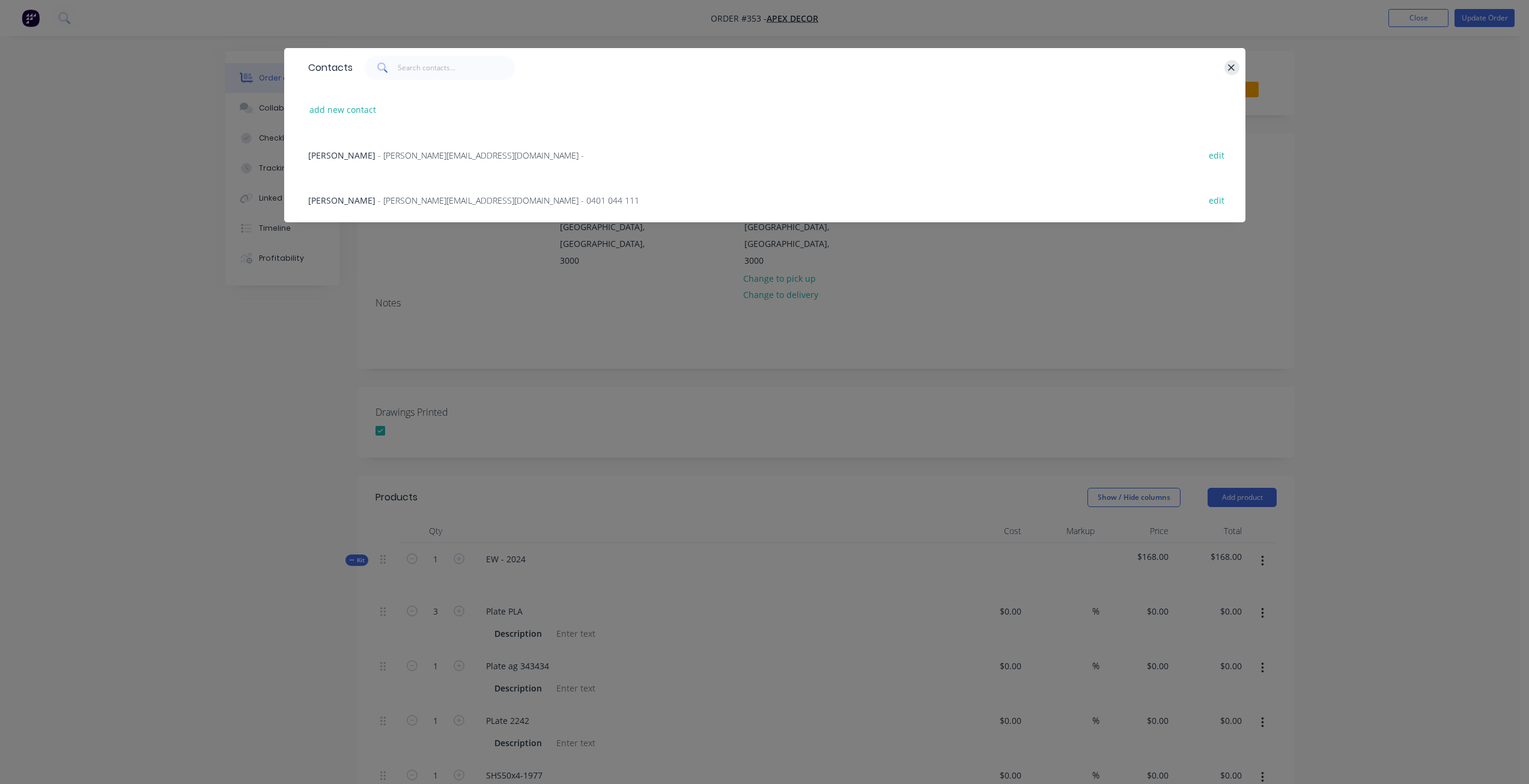
click at [1234, 64] on icon "button" at bounding box center [1231, 68] width 8 height 11
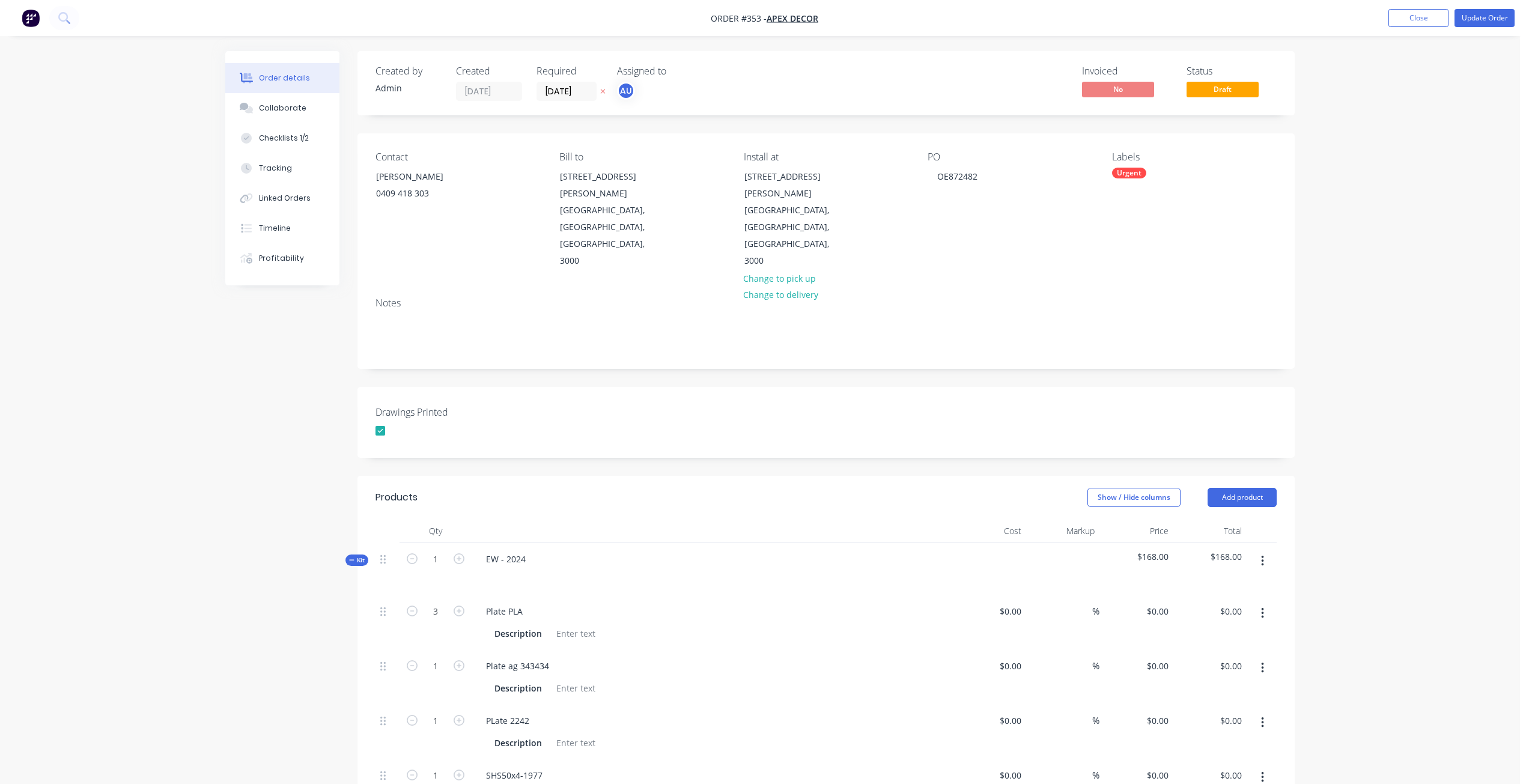
click at [1335, 163] on div "Order details Collaborate Checklists 1/2 Tracking Linked Orders Timeline Profit…" at bounding box center [760, 637] width 1520 height 1275
click at [1411, 21] on button "Close" at bounding box center [1418, 18] width 60 height 18
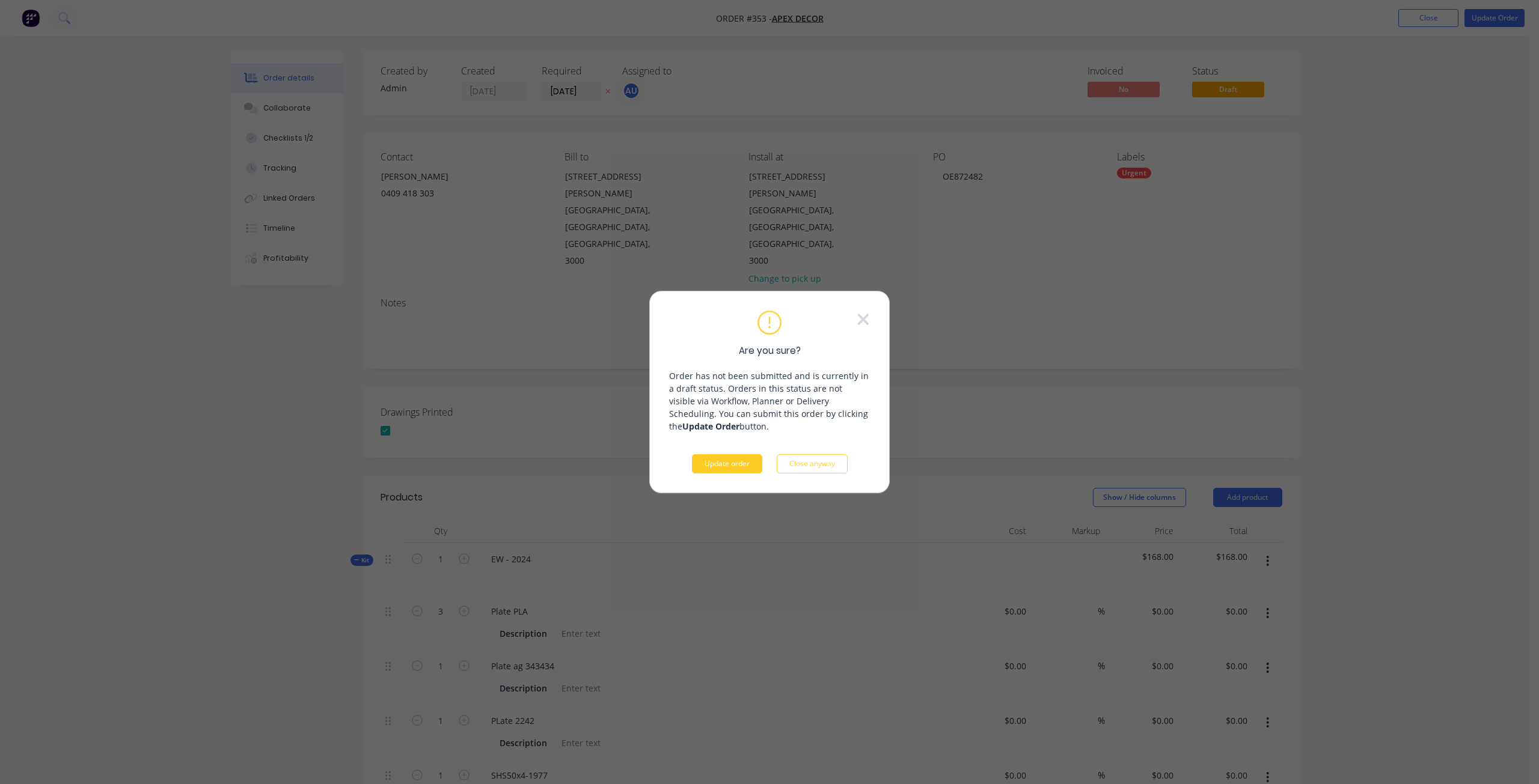
click at [742, 470] on button "Update order" at bounding box center [727, 464] width 70 height 19
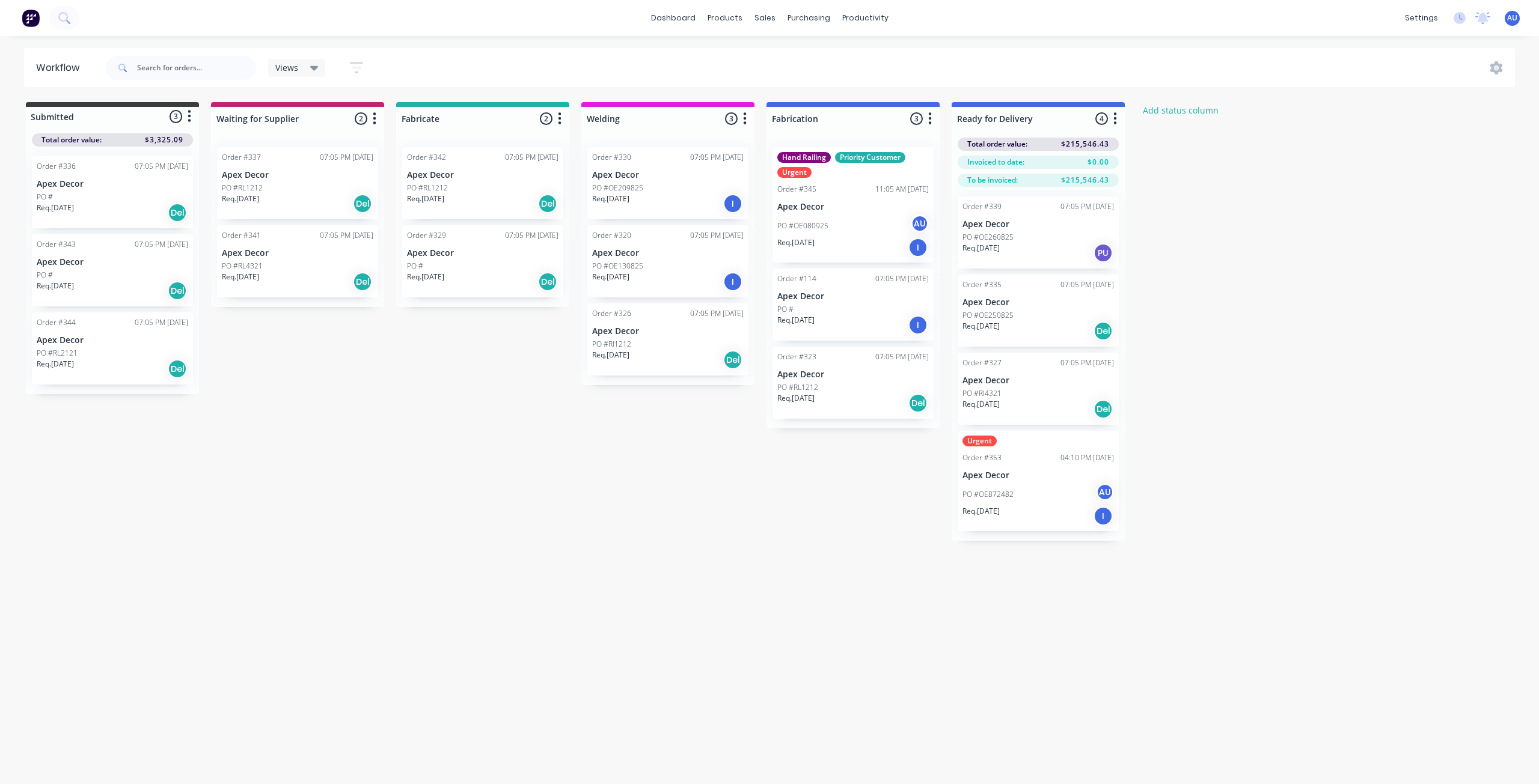
click at [398, 316] on div "Submitted 3 Status colour #3A3C3E hex #3A3C3E Save Cancel Summaries Total order…" at bounding box center [731, 321] width 1482 height 438
click at [308, 73] on div "Views" at bounding box center [297, 68] width 43 height 11
click at [360, 65] on icon "button" at bounding box center [356, 68] width 13 height 15
drag, startPoint x: 301, startPoint y: 382, endPoint x: 281, endPoint y: 124, distance: 258.8
click at [281, 124] on div "Submitted 3 Status colour #3A3C3E hex #3A3C3E Save Cancel Summaries Total order…" at bounding box center [731, 321] width 1482 height 438
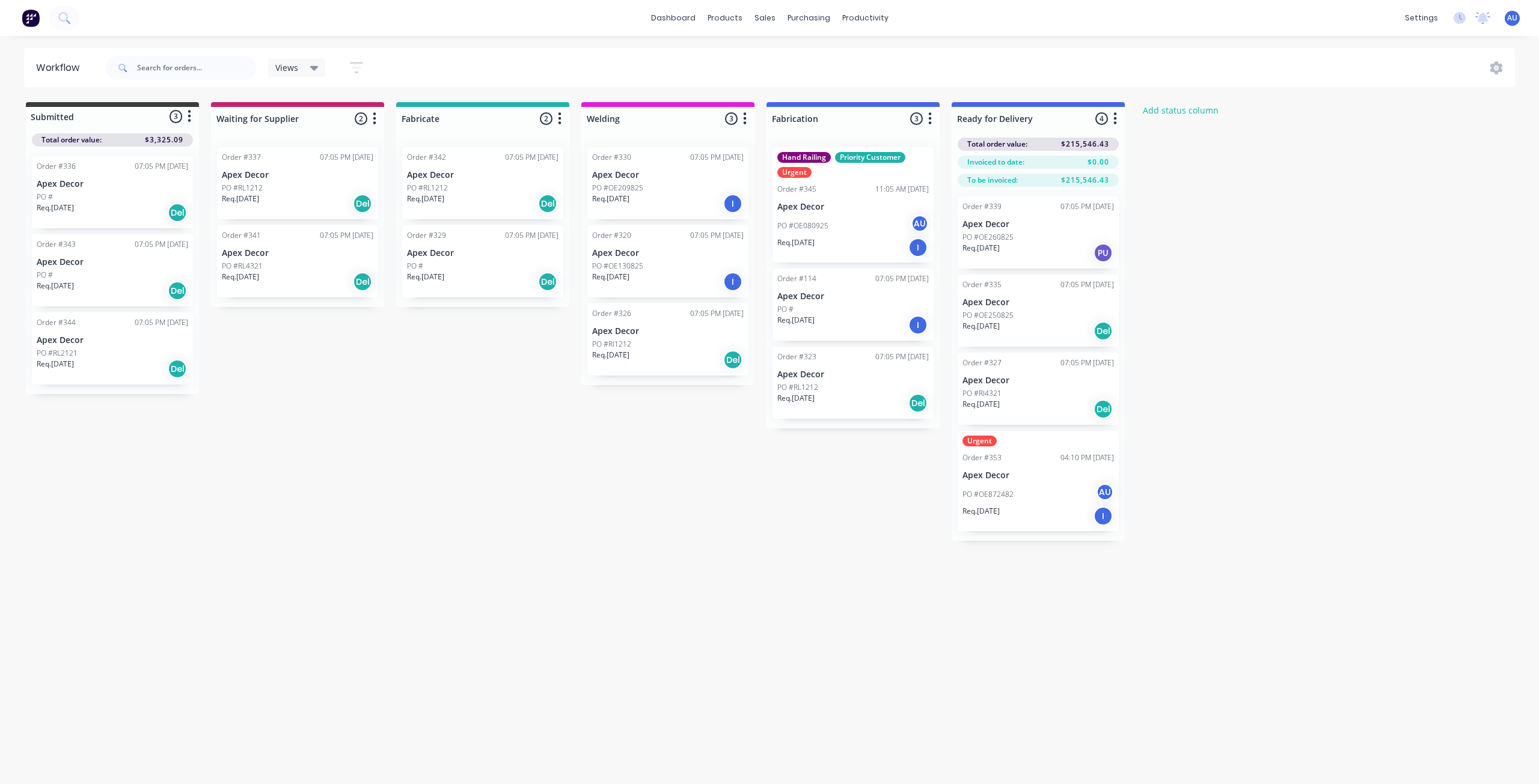
click at [291, 67] on span "Views" at bounding box center [287, 67] width 23 height 13
click at [508, 454] on div "Submitted 3 Status colour #3A3C3E hex #3A3C3E Save Cancel Summaries Total order…" at bounding box center [731, 321] width 1482 height 438
click at [889, 129] on div "Timesheets" at bounding box center [891, 130] width 45 height 11
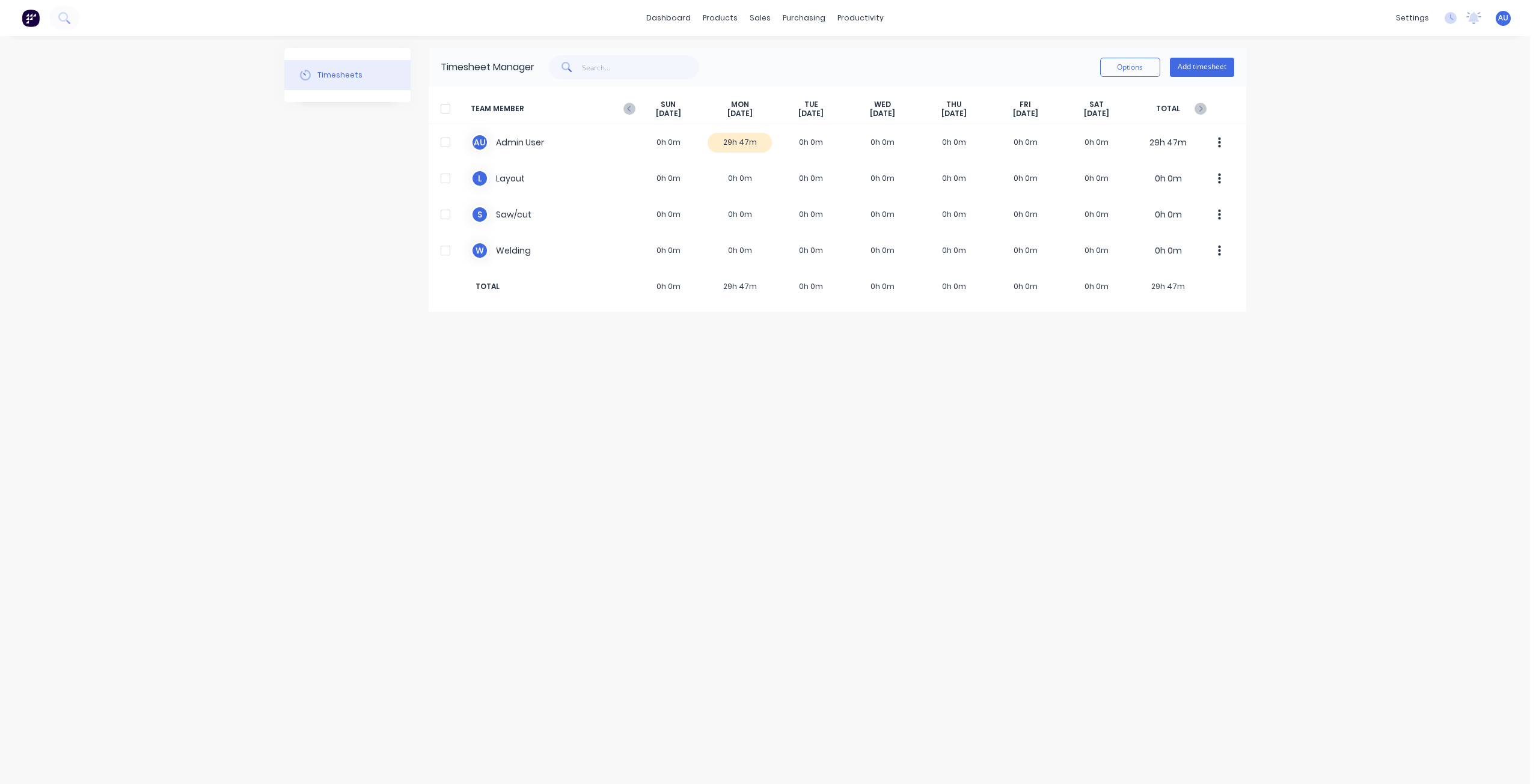
click at [781, 391] on div "Timesheets Timesheet Manager Options Add timesheet TEAM MEMBER [DATE] [DATE] [D…" at bounding box center [765, 409] width 962 height 724
click at [1132, 68] on button "Options" at bounding box center [1130, 67] width 60 height 19
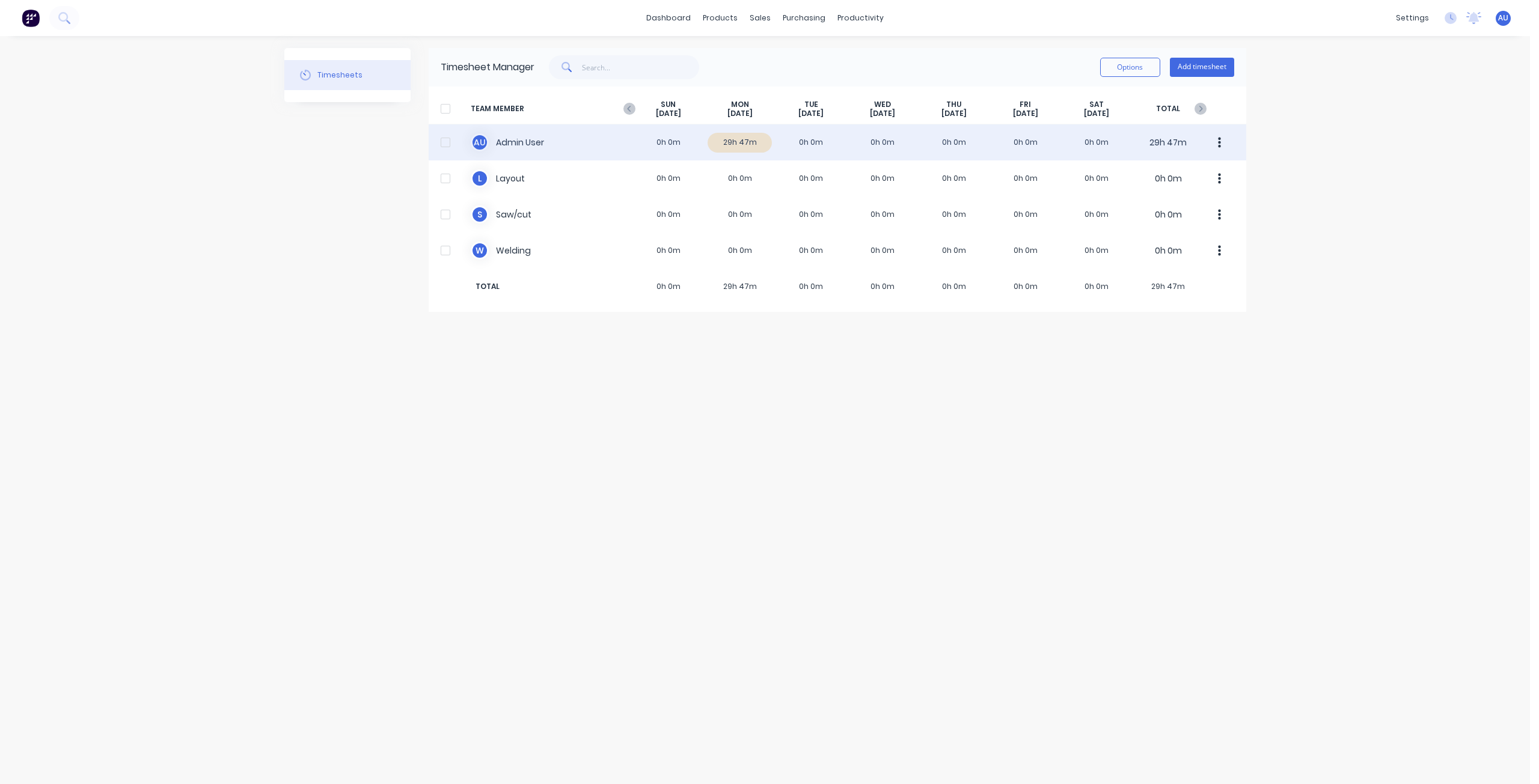
click at [761, 140] on div "A U Admin User 0h 0m 29h 47m 0h 0m 0h 0m 0h 0m 0h 0m 0h 0m 29h 47m" at bounding box center [838, 142] width 818 height 36
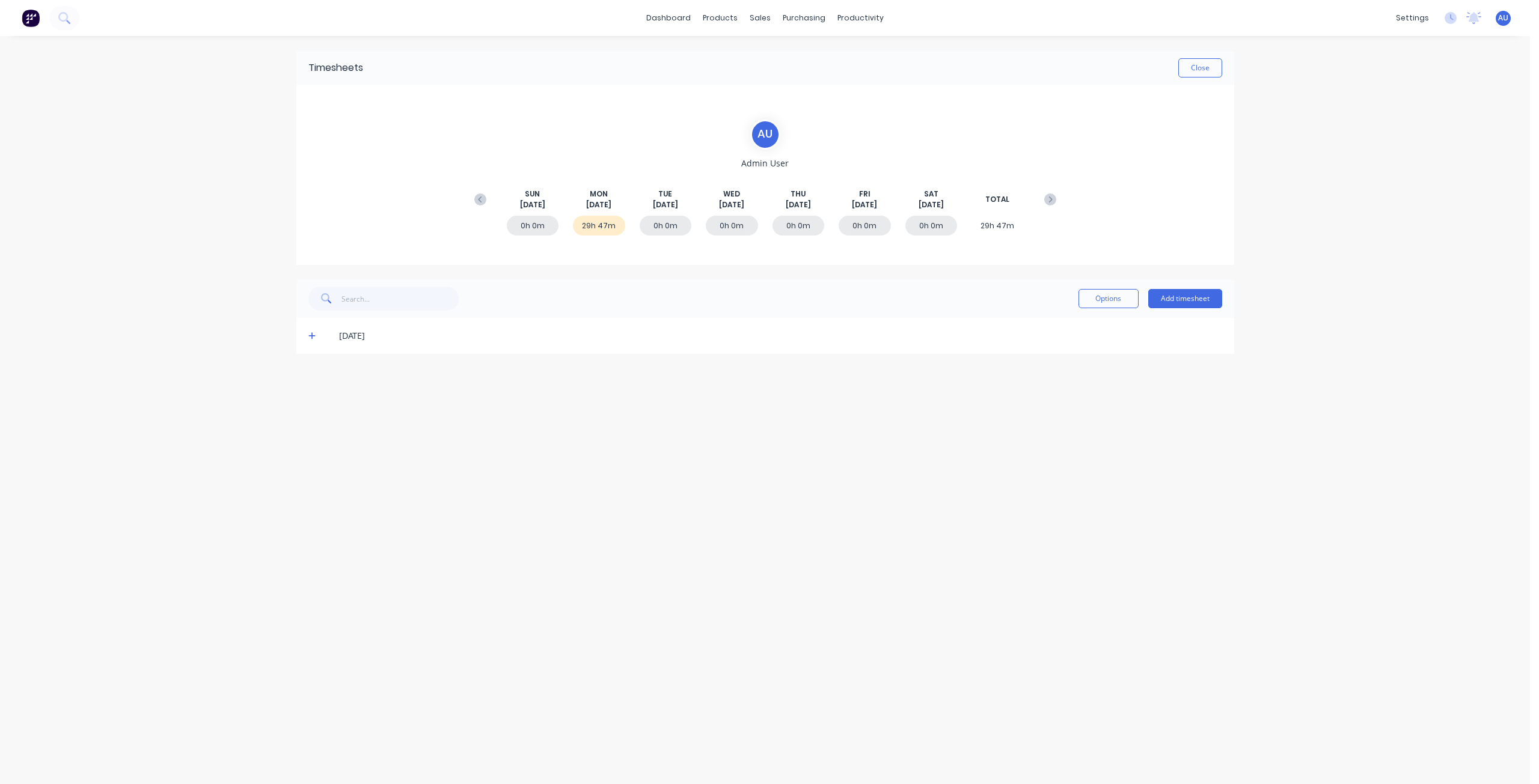
click at [311, 339] on icon at bounding box center [313, 336] width 8 height 9
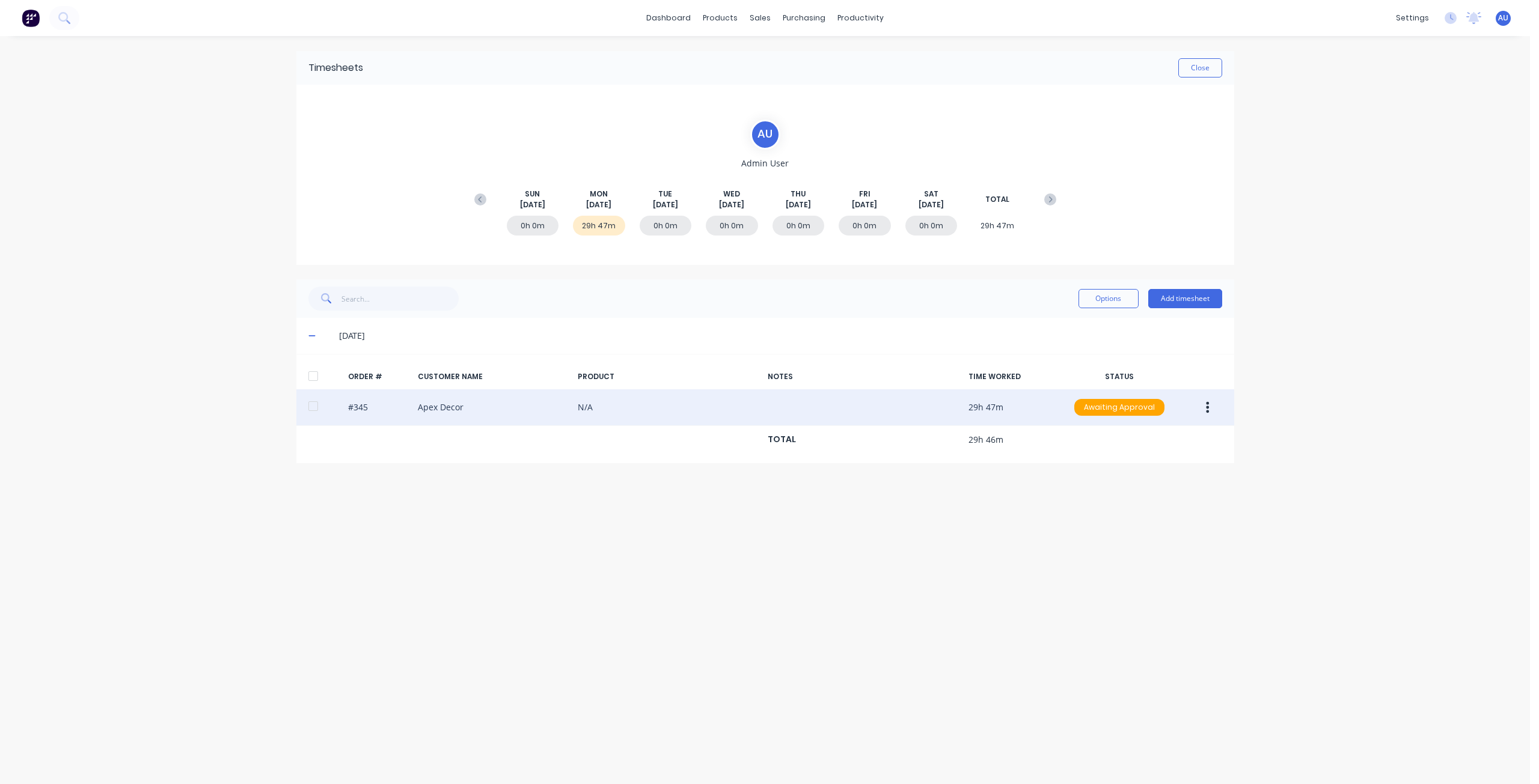
click at [1209, 405] on button "button" at bounding box center [1207, 407] width 29 height 22
click at [1186, 438] on div "Approve" at bounding box center [1165, 439] width 92 height 17
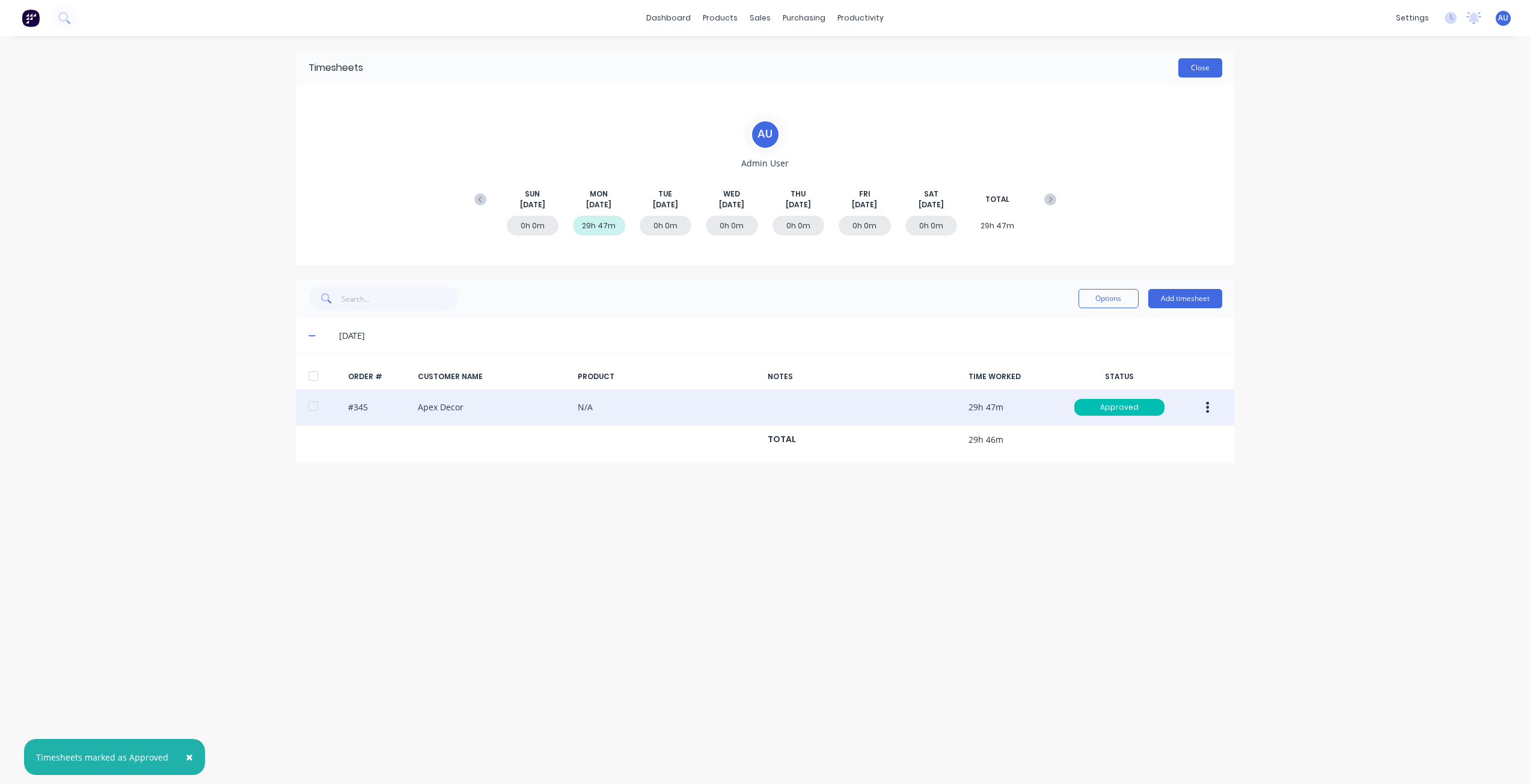
click at [1199, 74] on button "Close" at bounding box center [1200, 68] width 44 height 19
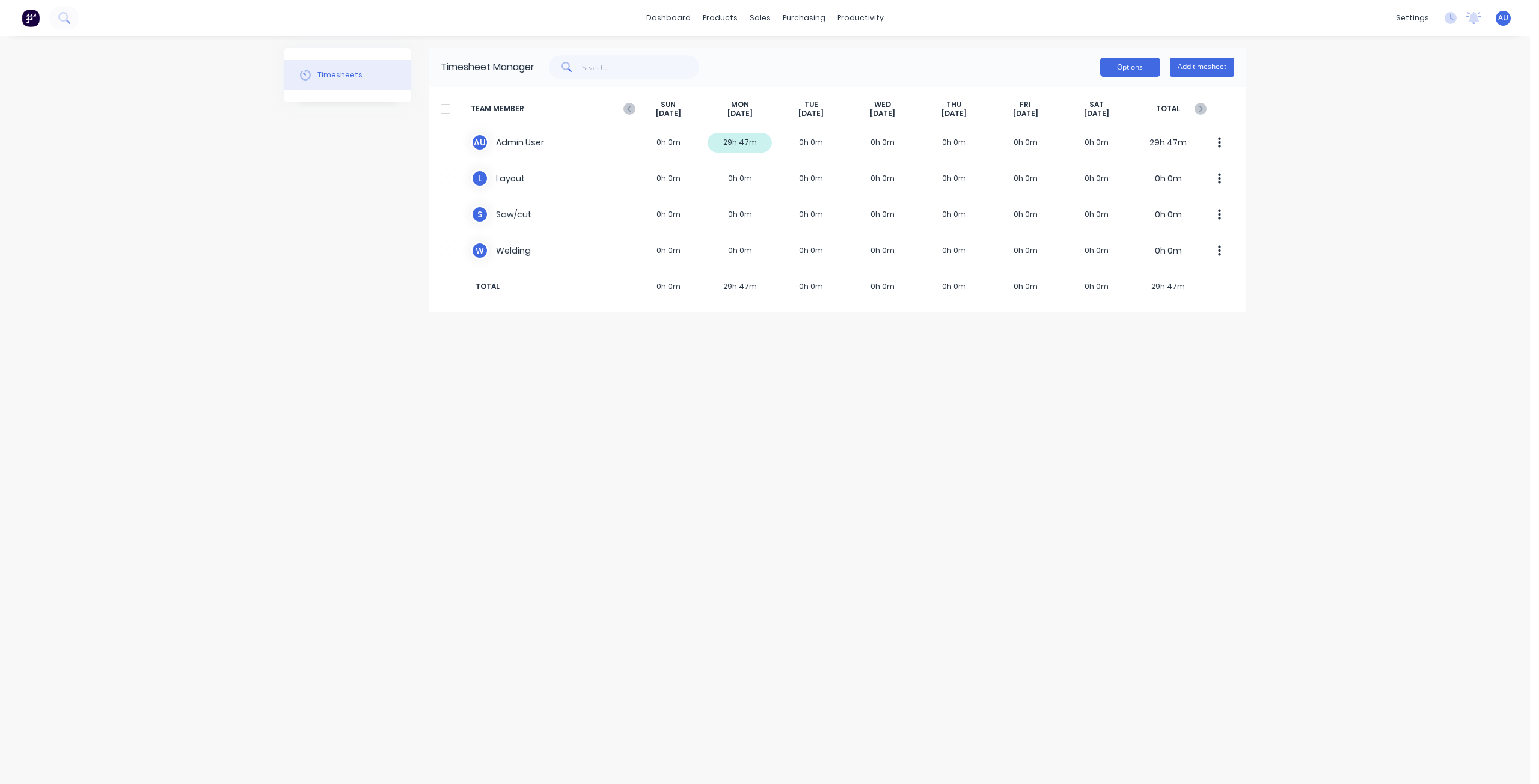
click at [1132, 72] on button "Options" at bounding box center [1130, 67] width 60 height 19
click at [786, 109] on div "Timesheet Manager Options Approve Unapprove Download Add timesheet TEAM MEMBER …" at bounding box center [838, 180] width 818 height 264
click at [395, 367] on div "Timesheets Timesheet Manager Options Add timesheet TEAM MEMBER [DATE] [DATE] [D…" at bounding box center [765, 409] width 962 height 724
click at [340, 361] on div "Timesheets Timesheet Manager Options Add timesheet TEAM MEMBER [DATE] [DATE] [D…" at bounding box center [765, 409] width 962 height 724
